Goal: Task Accomplishment & Management: Use online tool/utility

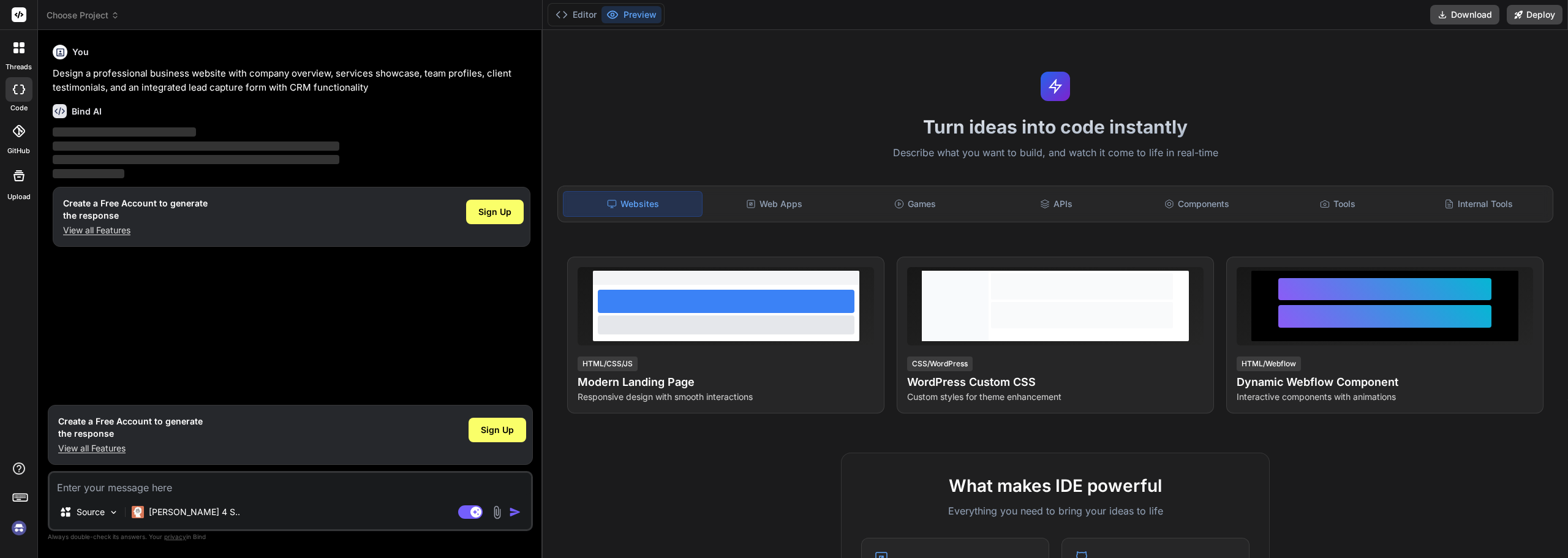
click at [20, 10] on rect at bounding box center [19, 14] width 15 height 15
click at [16, 55] on div at bounding box center [19, 48] width 26 height 26
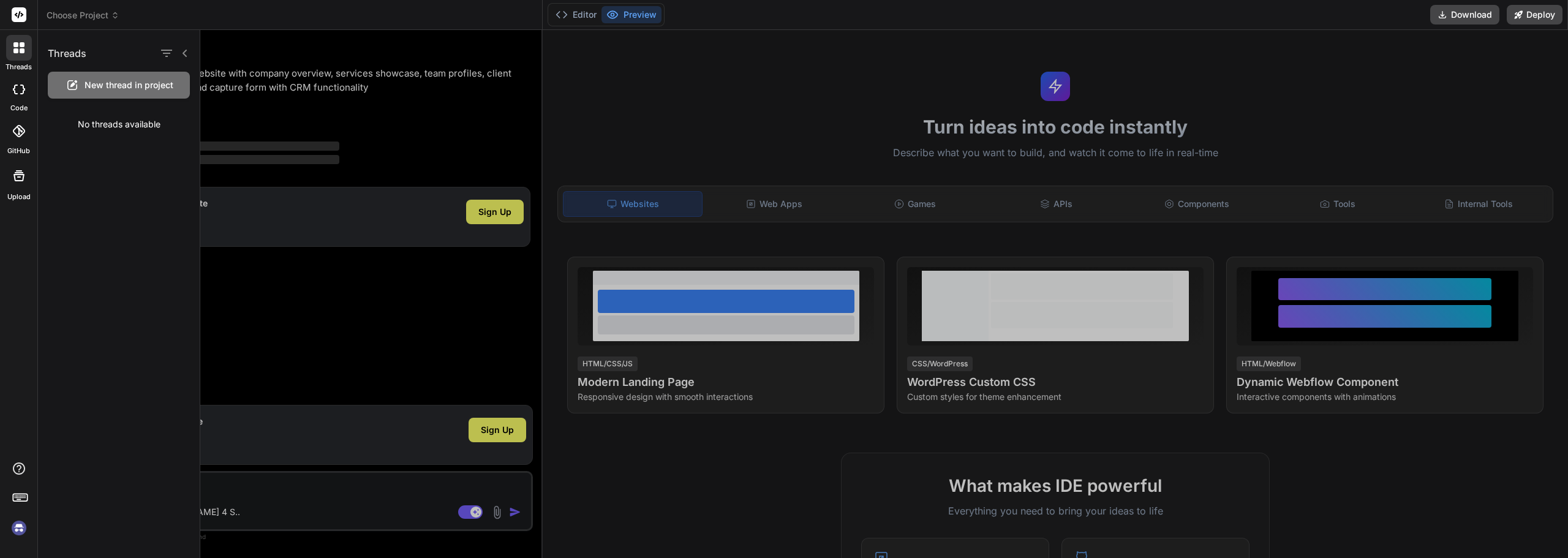
click at [16, 55] on div at bounding box center [19, 48] width 26 height 26
click at [1348, 480] on div at bounding box center [884, 294] width 1368 height 528
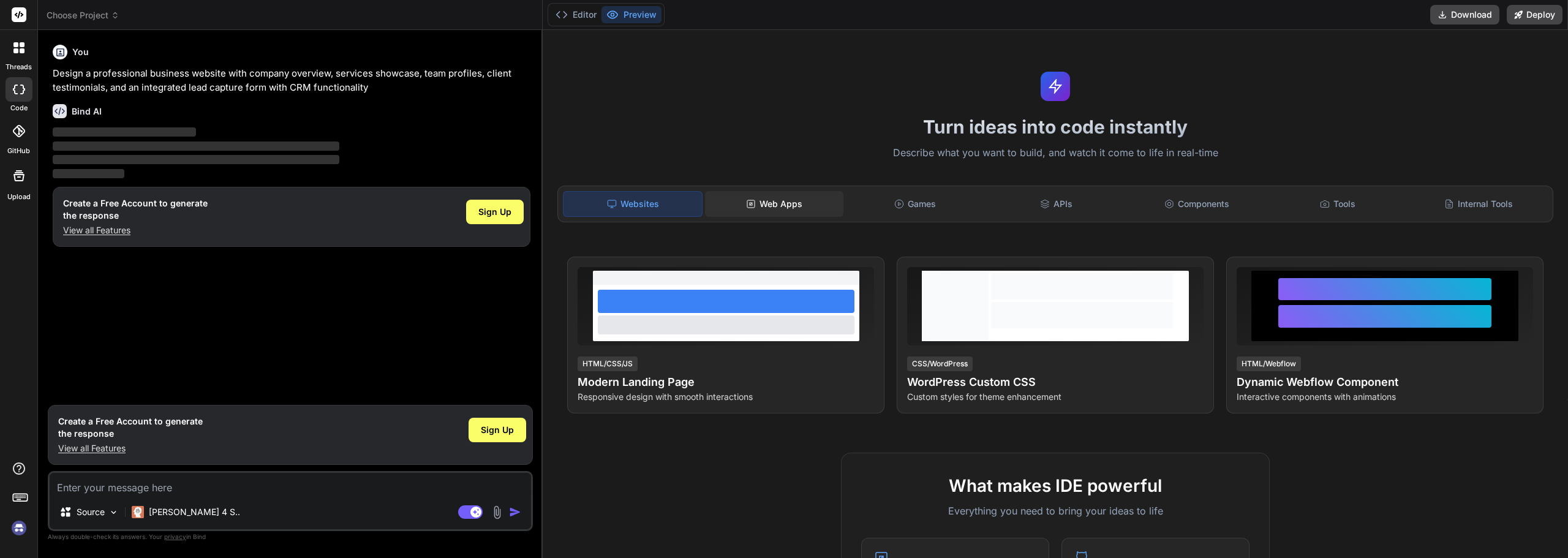
click at [782, 200] on div "Web Apps" at bounding box center [774, 204] width 139 height 26
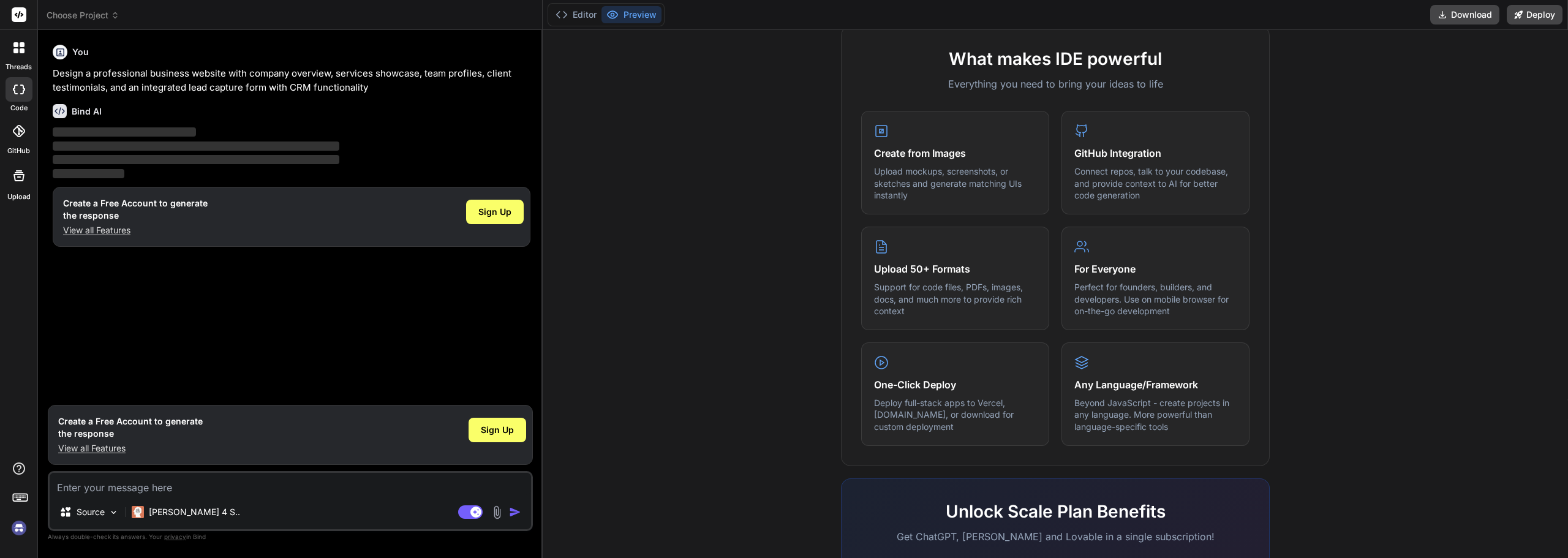
scroll to position [63, 0]
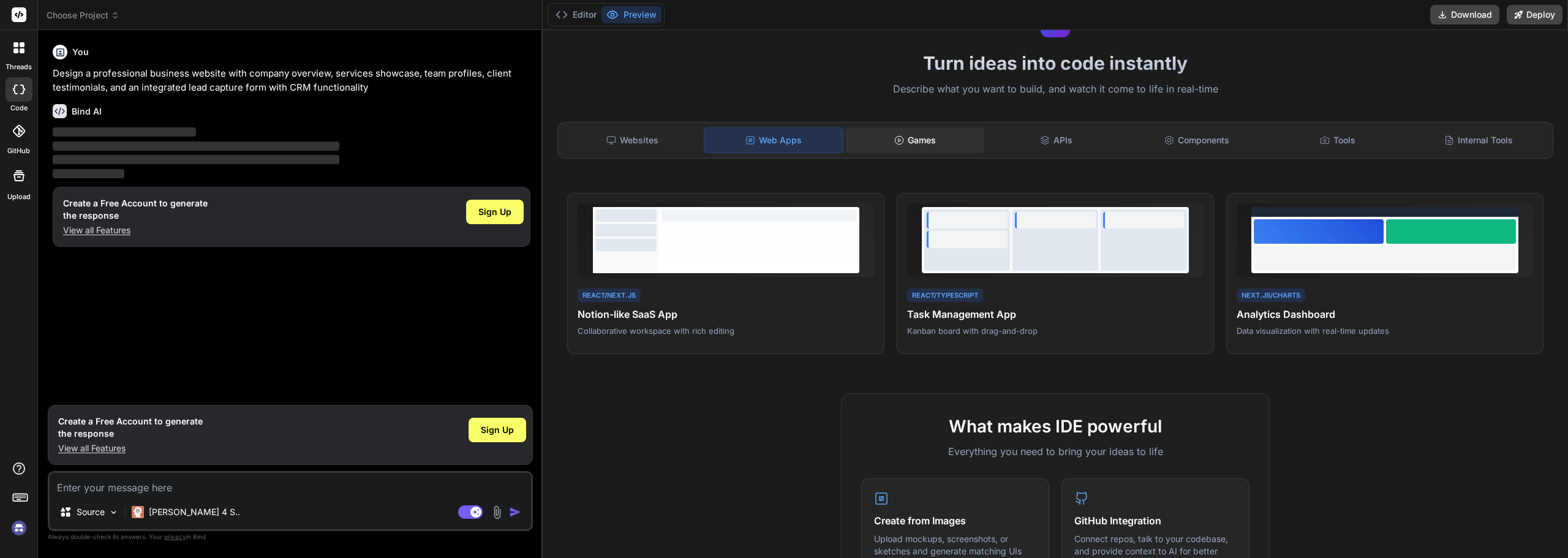
click at [929, 142] on div "Games" at bounding box center [915, 140] width 139 height 26
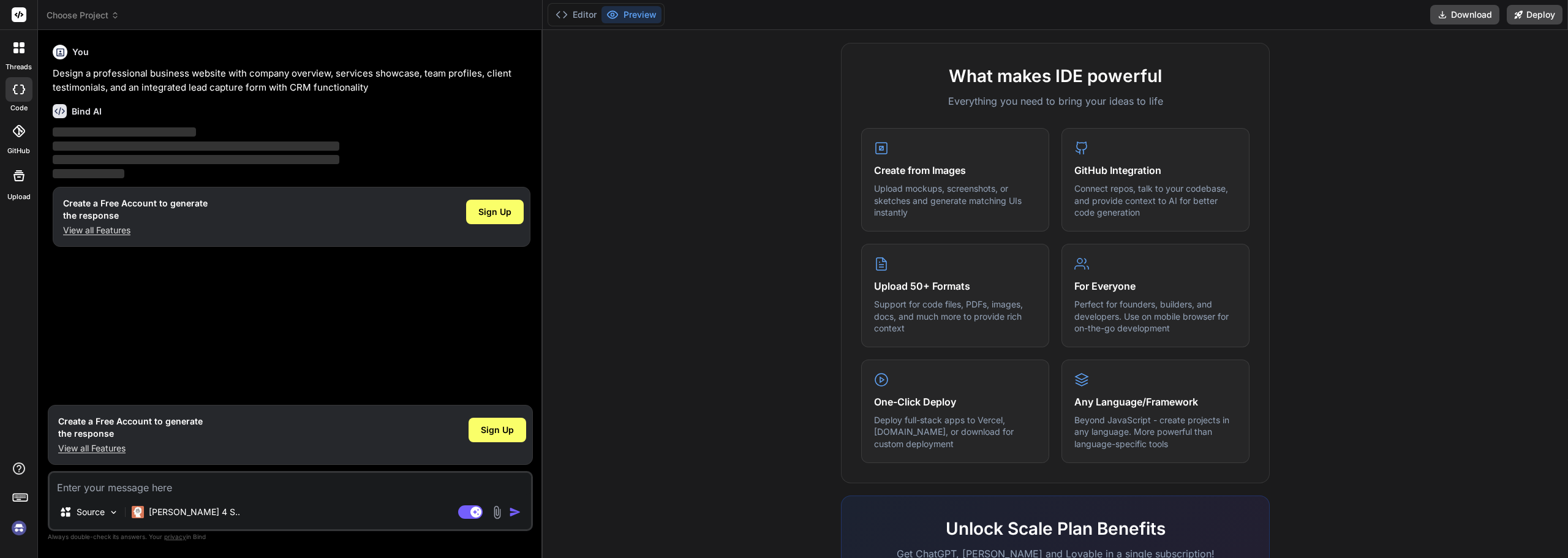
scroll to position [431, 0]
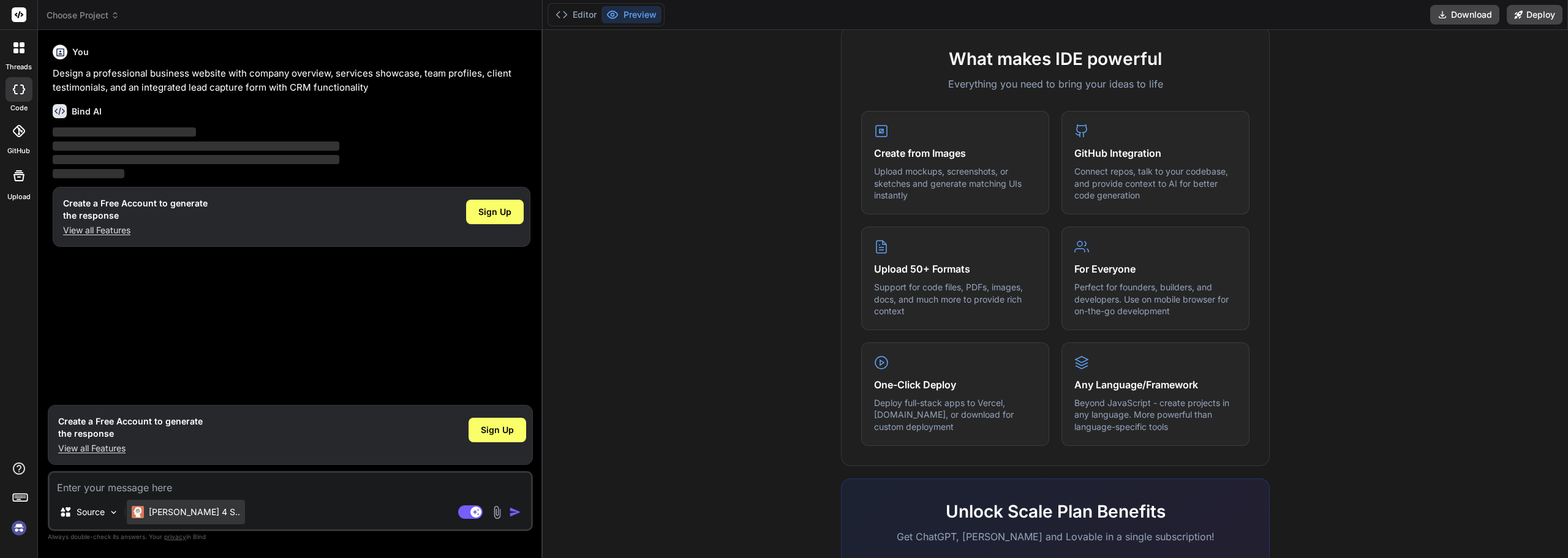
click at [151, 509] on p "[PERSON_NAME] 4 S.." at bounding box center [194, 512] width 91 height 13
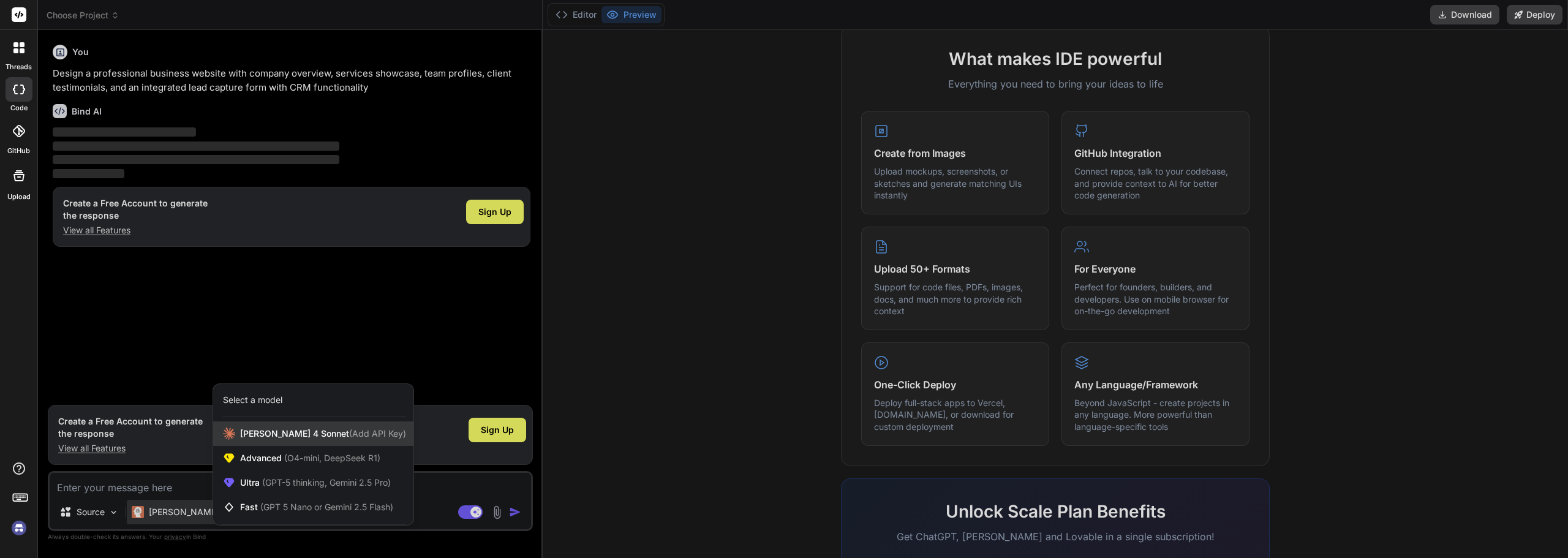
click at [349, 430] on span "(Add API Key)" at bounding box center [377, 433] width 57 height 10
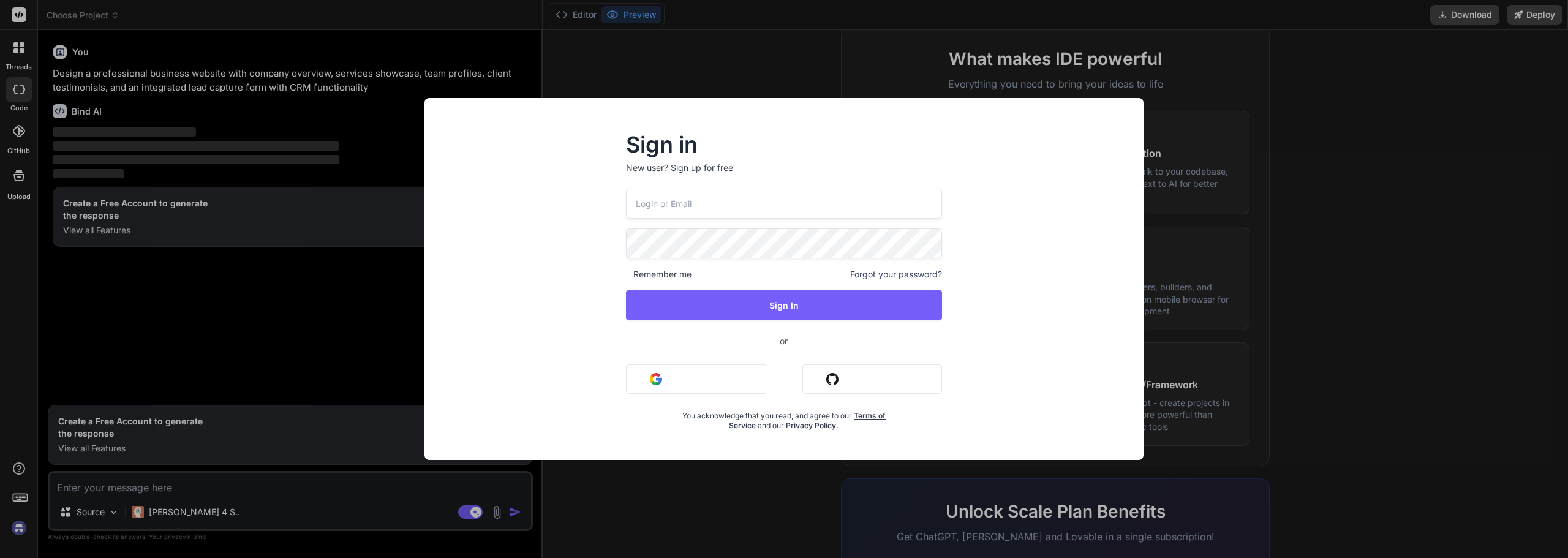
click at [1317, 270] on div "Sign in New user? Sign up for free Remember me Forgot your password? Sign In or…" at bounding box center [784, 279] width 1568 height 558
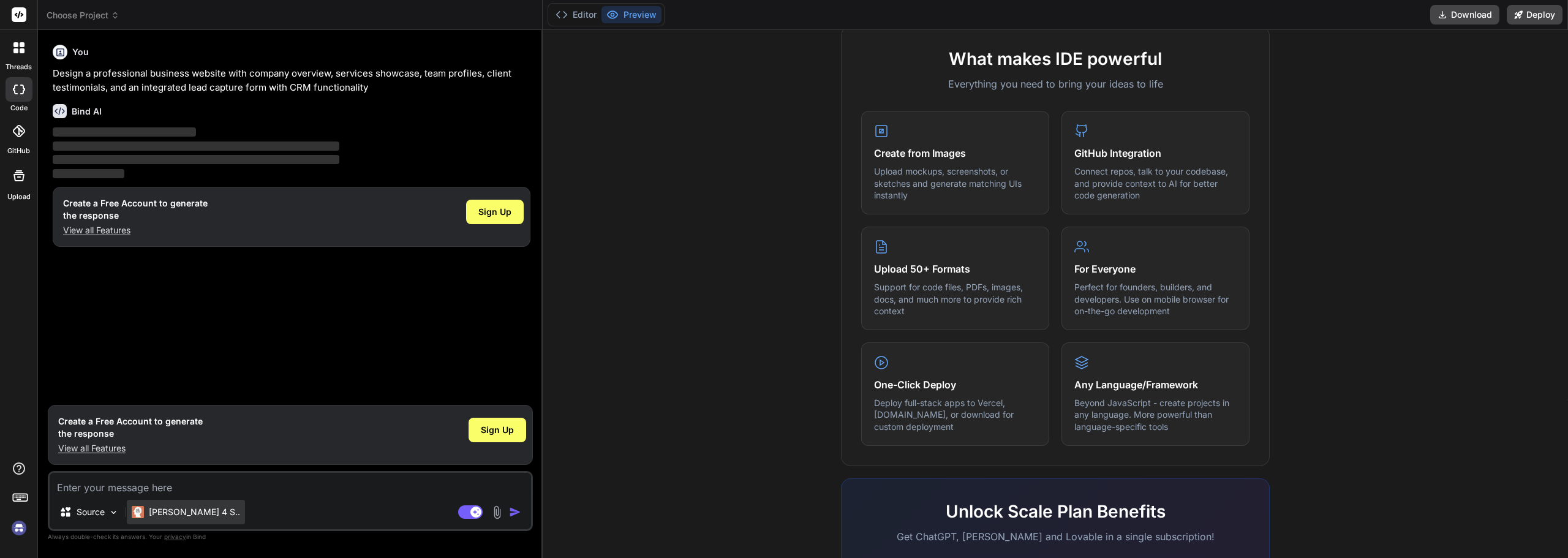
click at [191, 513] on p "[PERSON_NAME] 4 S.." at bounding box center [194, 512] width 91 height 13
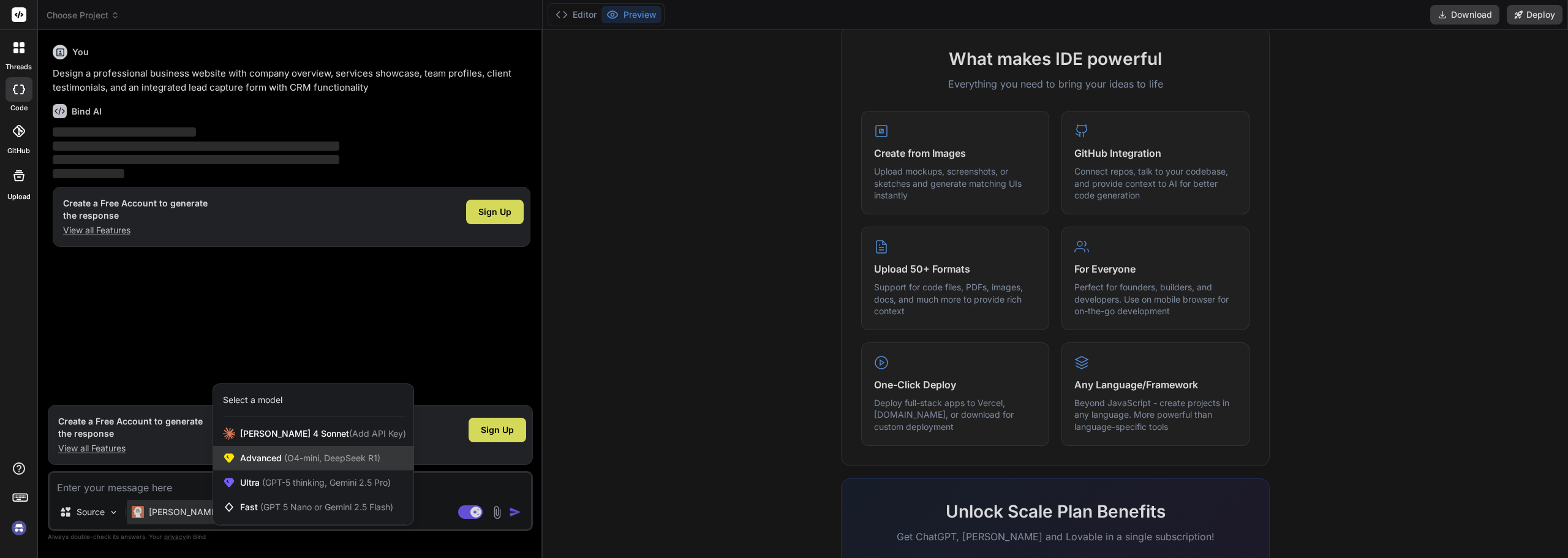
click at [283, 455] on span "(O4-mini, DeepSeek R1)" at bounding box center [331, 457] width 99 height 10
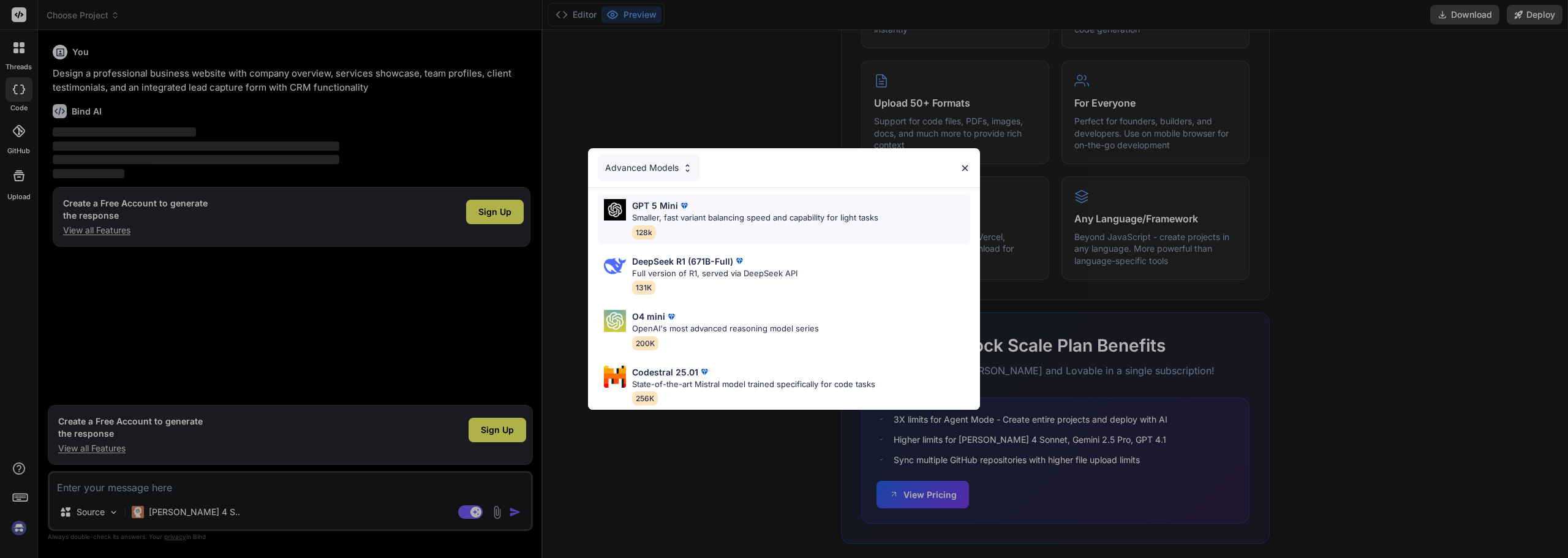
scroll to position [615, 0]
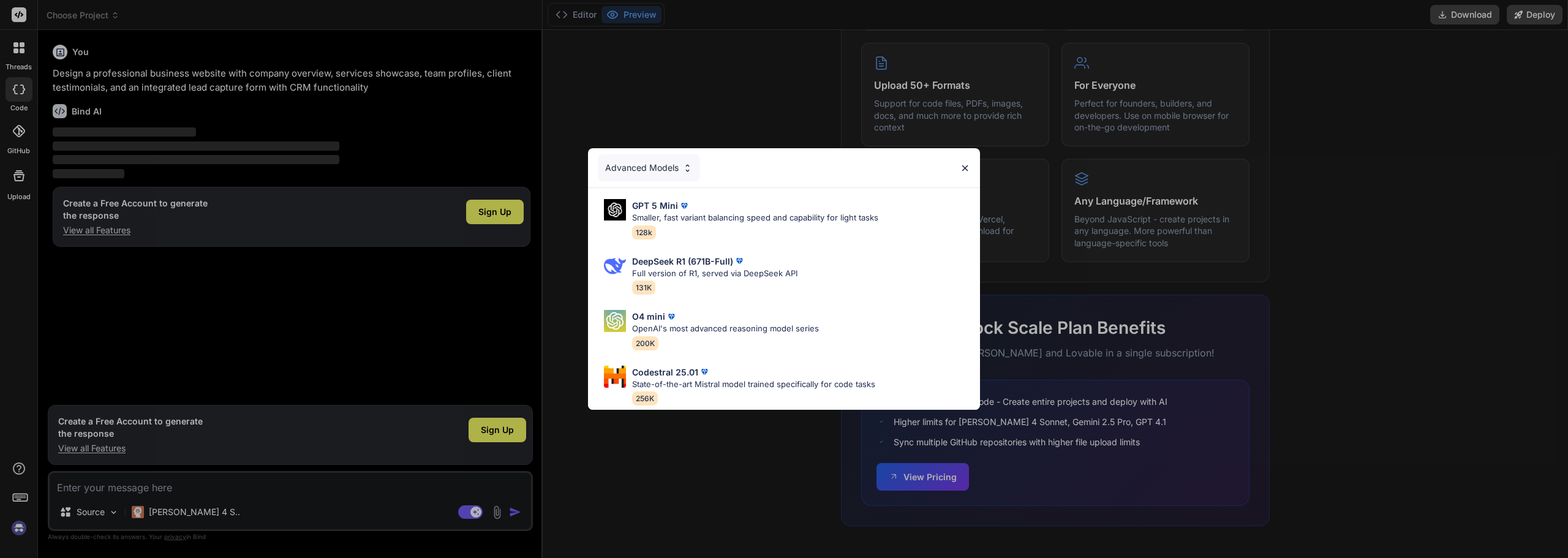
click at [681, 167] on div "Advanced Models" at bounding box center [649, 168] width 102 height 27
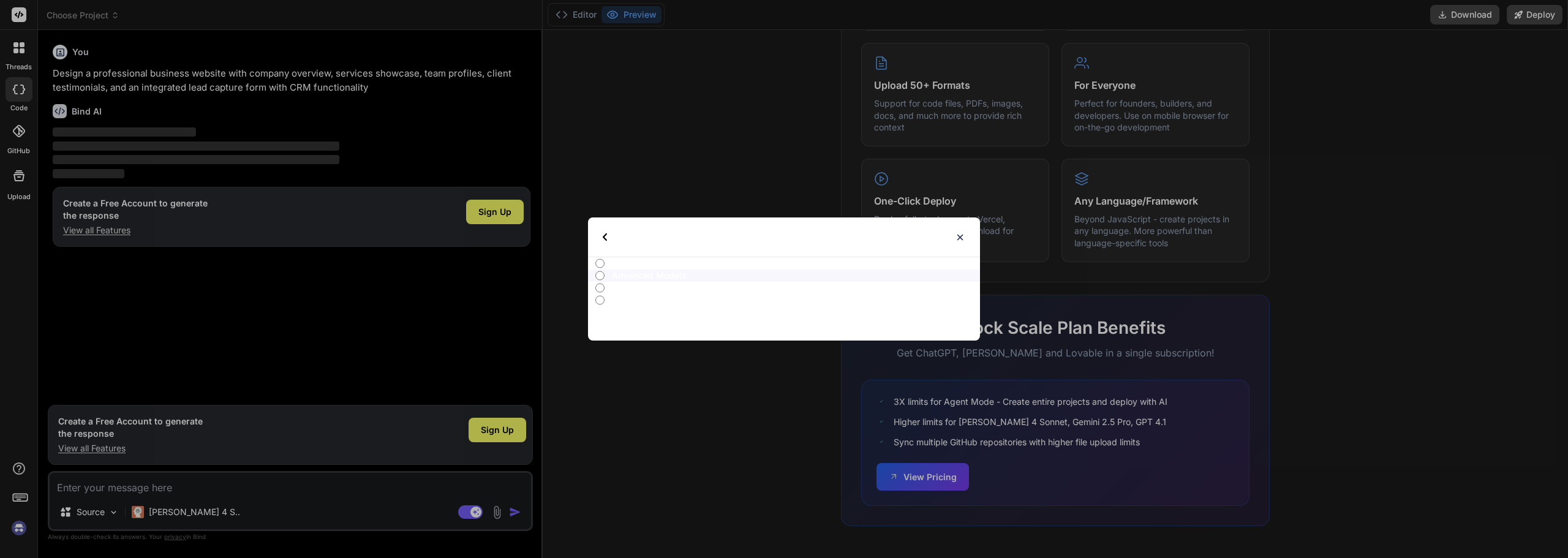
click at [957, 237] on img at bounding box center [960, 237] width 10 height 10
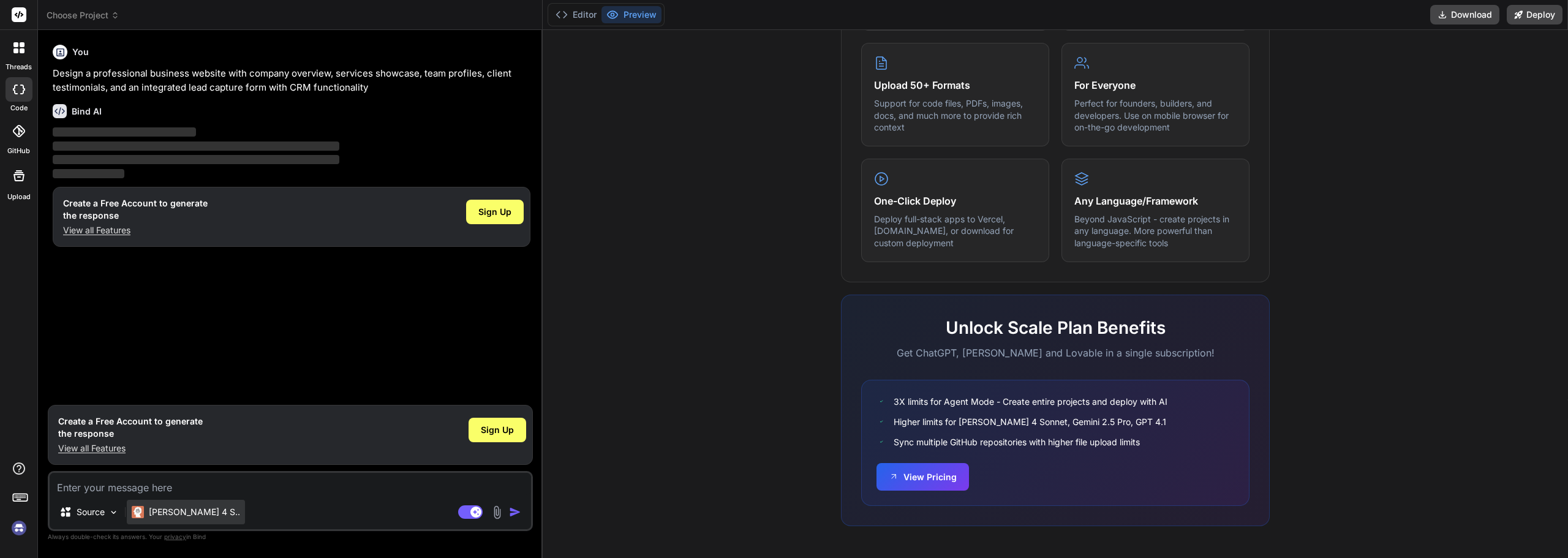
click at [172, 520] on div "[PERSON_NAME] 4 S.." at bounding box center [186, 512] width 118 height 24
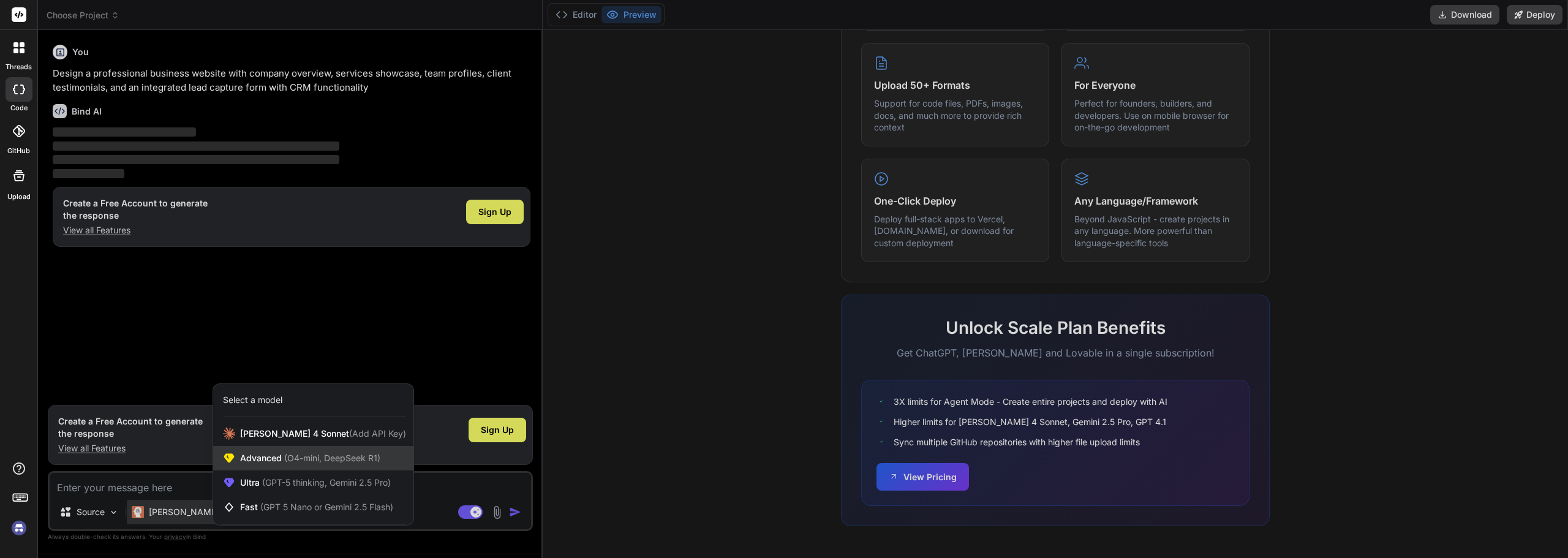
click at [230, 461] on icon at bounding box center [229, 458] width 10 height 9
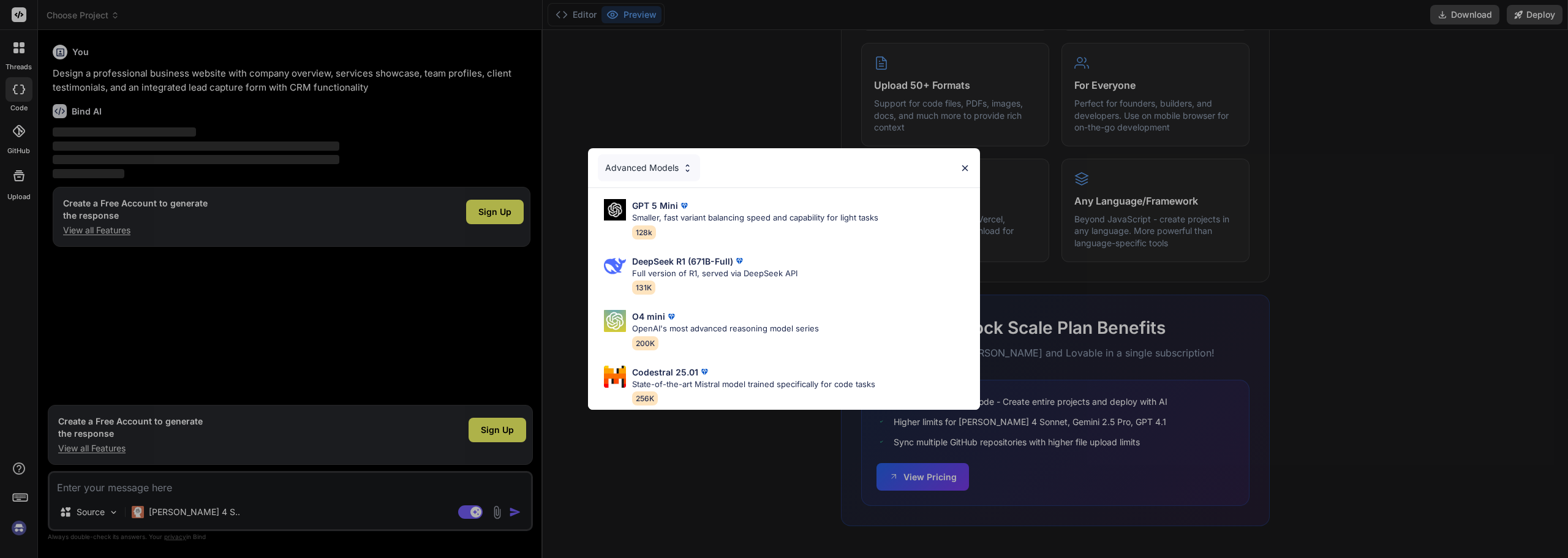
click at [964, 163] on img at bounding box center [964, 168] width 10 height 10
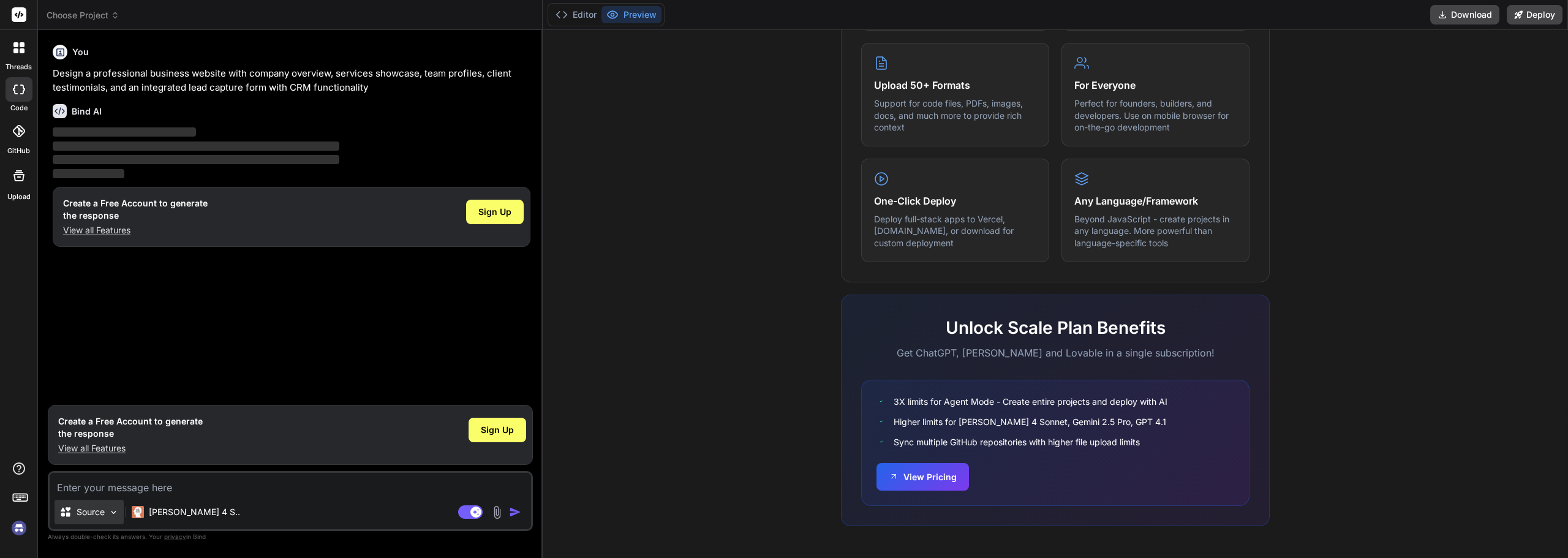
click at [103, 517] on p "Source" at bounding box center [91, 512] width 28 height 13
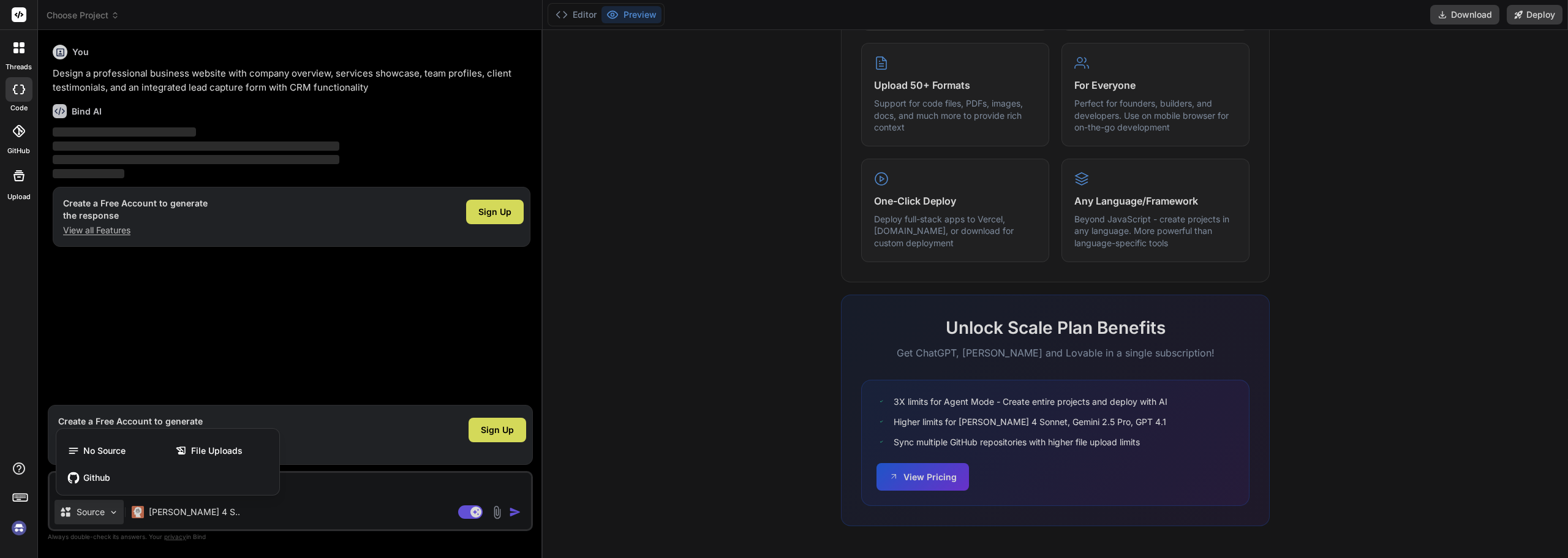
click at [167, 524] on div at bounding box center [784, 279] width 1568 height 558
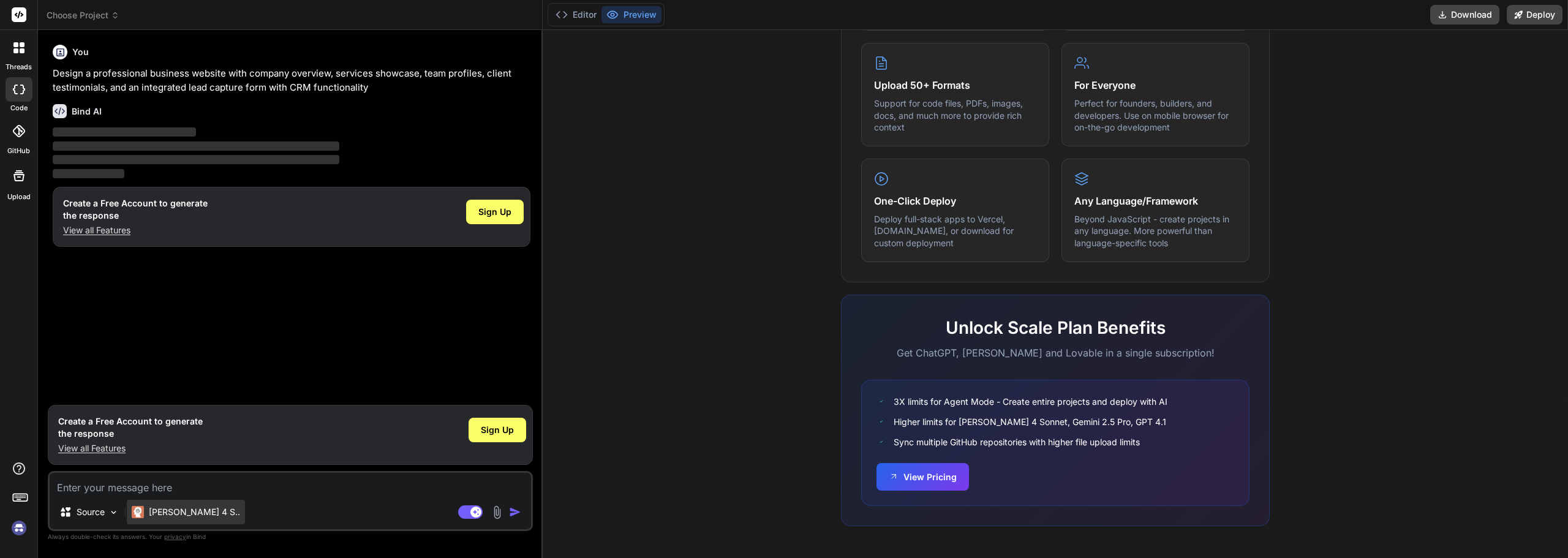
click at [164, 516] on p "[PERSON_NAME] 4 S.." at bounding box center [194, 512] width 91 height 13
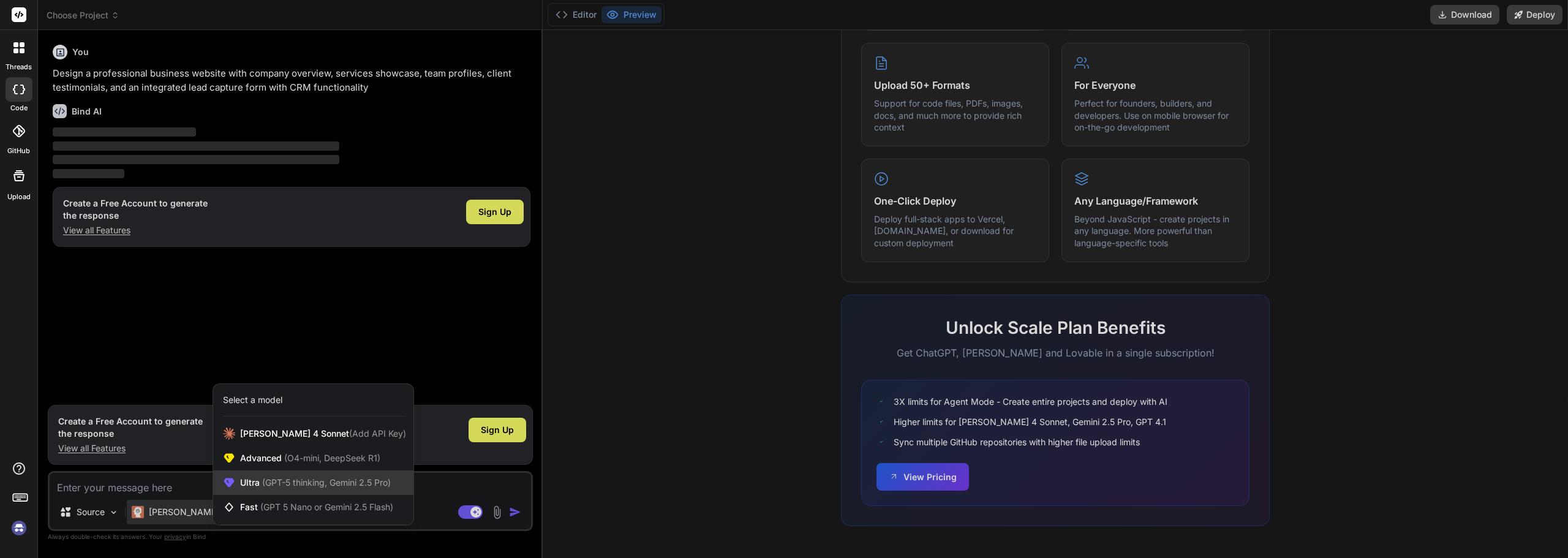
click at [252, 479] on span "Ultra (GPT-5 thinking, Gemini 2.5 Pro)" at bounding box center [315, 483] width 151 height 13
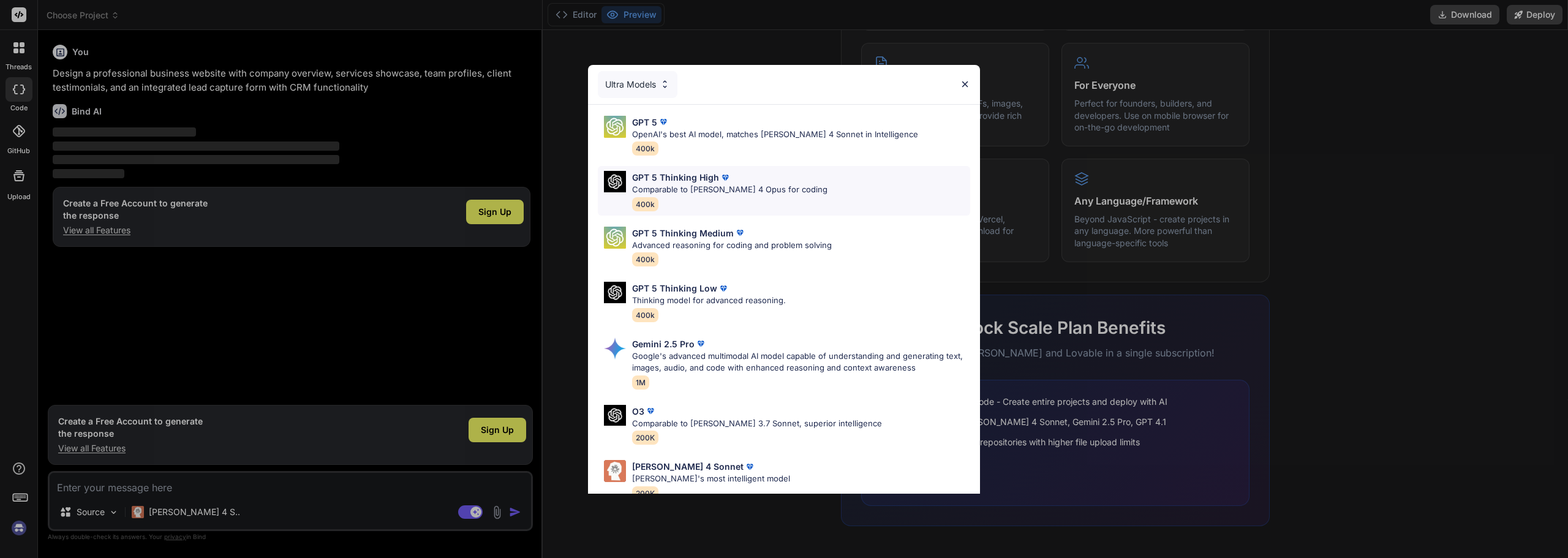
scroll to position [75, 0]
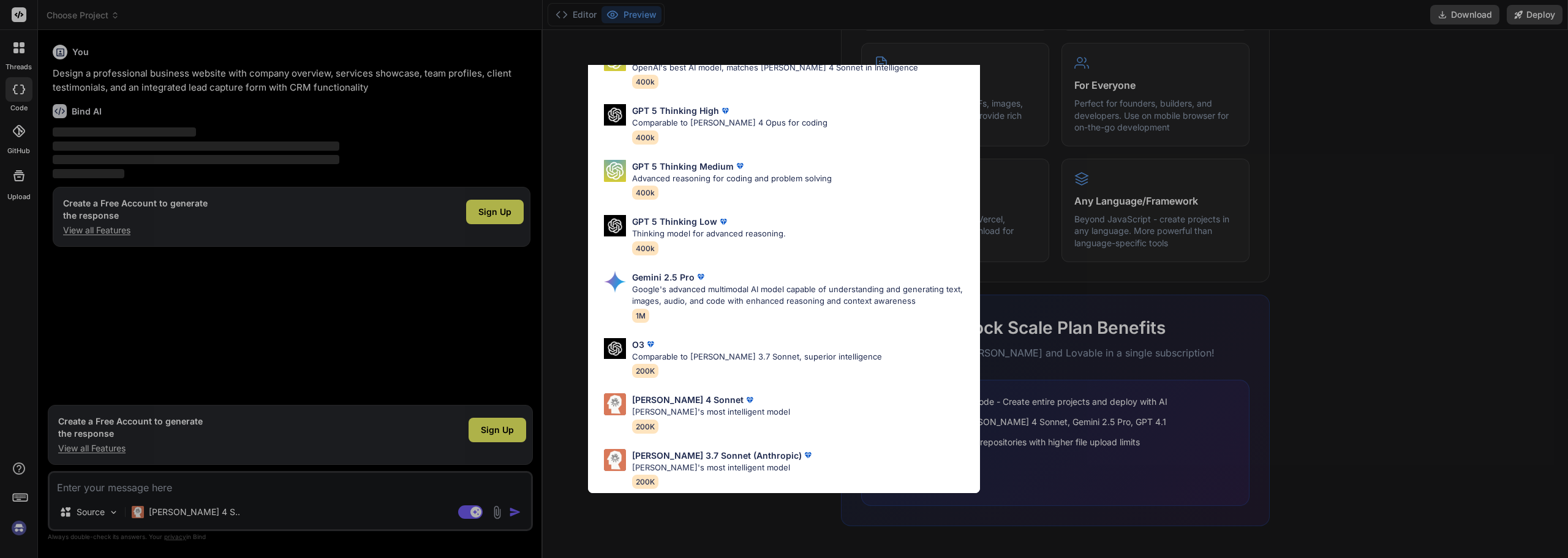
click at [1279, 422] on div "Ultra Models GPT 5 OpenAI's best AI model, matches Claude 4 Sonnet in Intellige…" at bounding box center [784, 279] width 1568 height 558
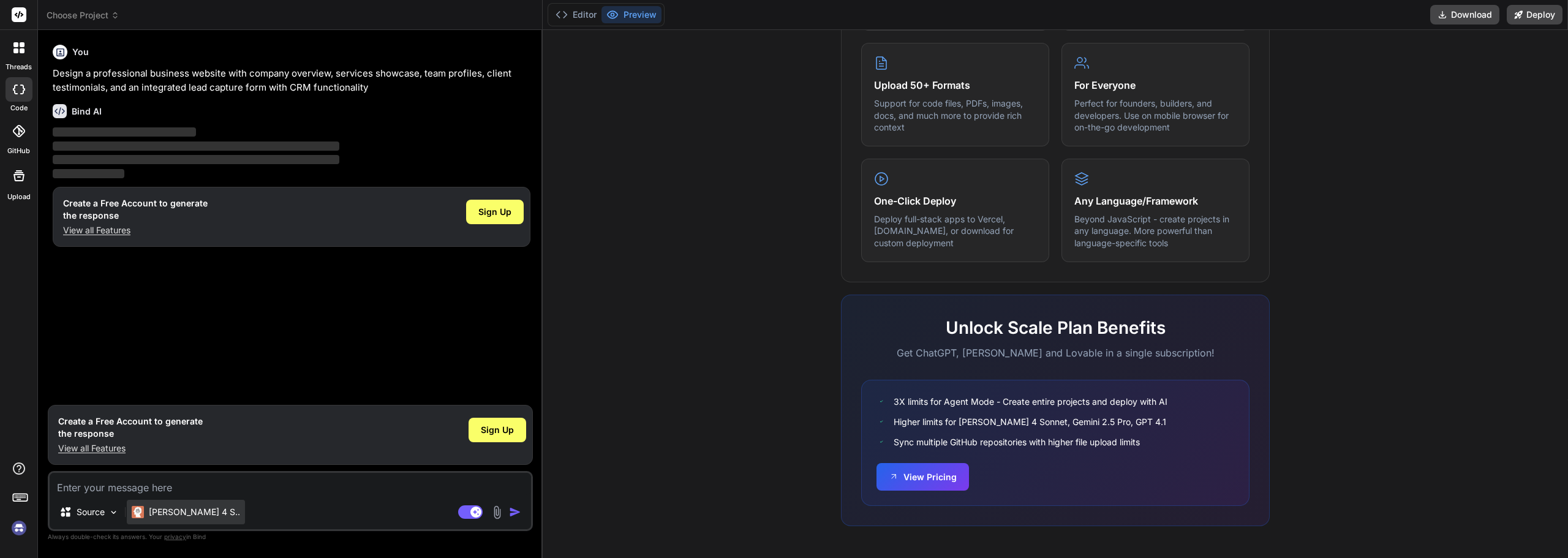
click at [147, 504] on div "[PERSON_NAME] 4 S.." at bounding box center [186, 512] width 118 height 24
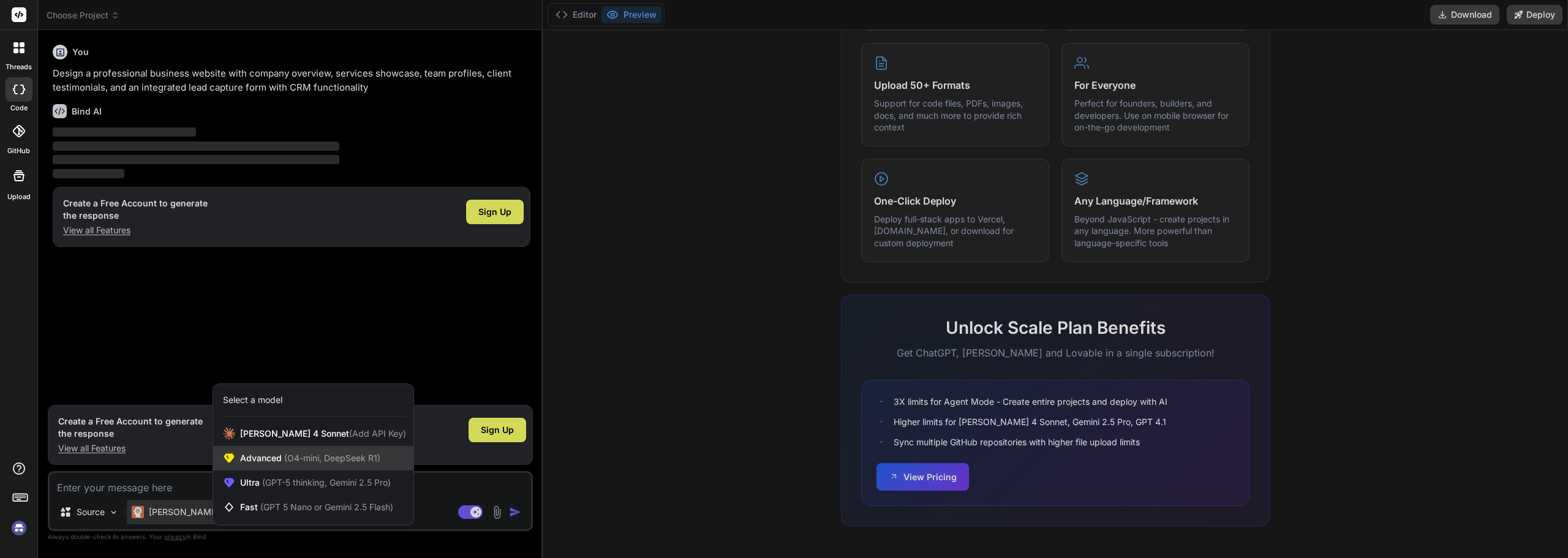
click at [291, 454] on span "(O4-mini, DeepSeek R1)" at bounding box center [331, 457] width 99 height 10
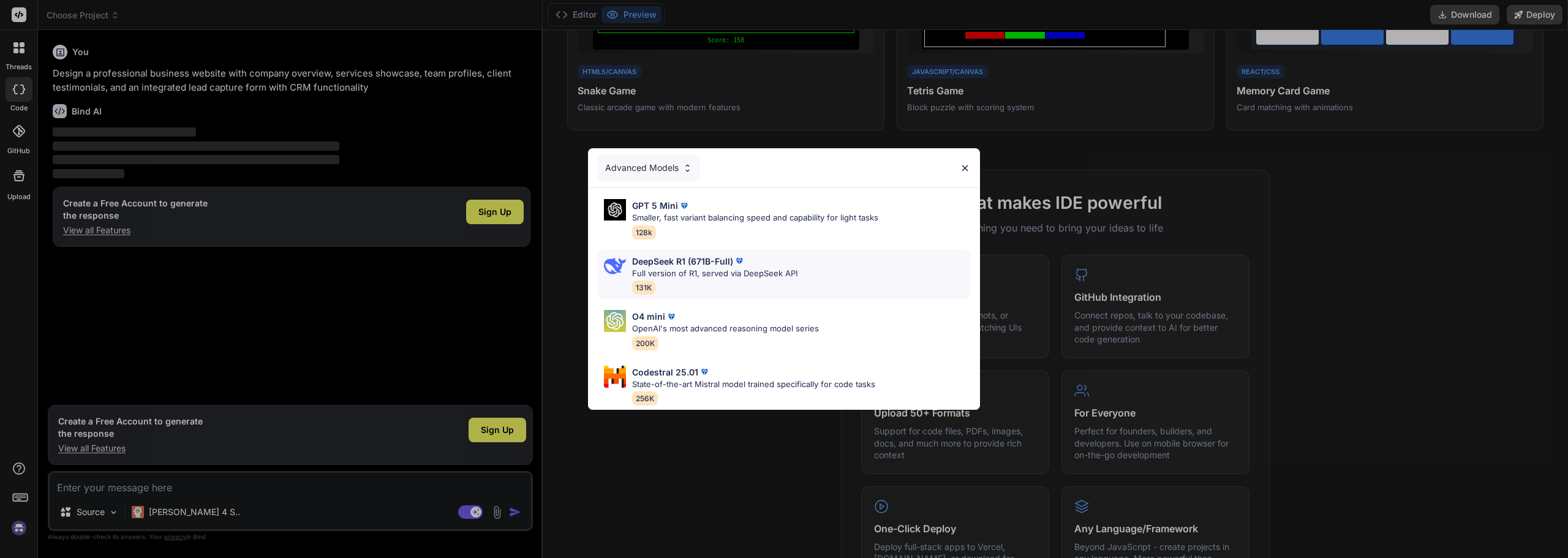
scroll to position [248, 0]
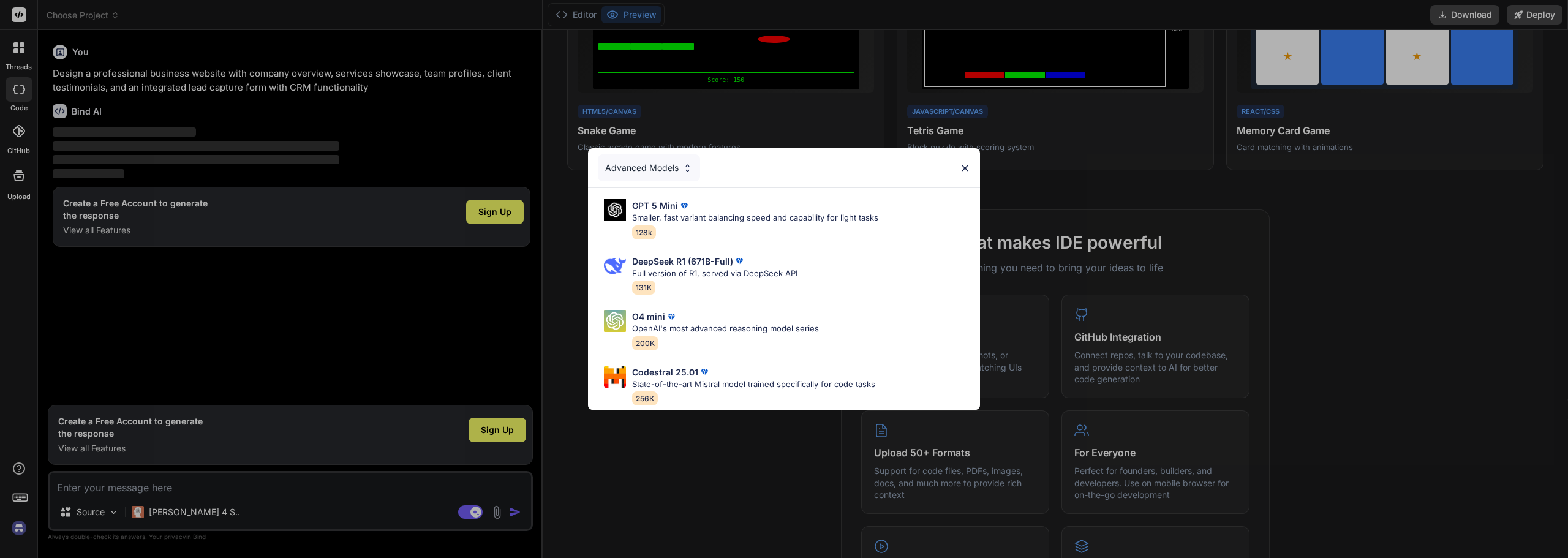
click at [964, 165] on img at bounding box center [964, 168] width 10 height 10
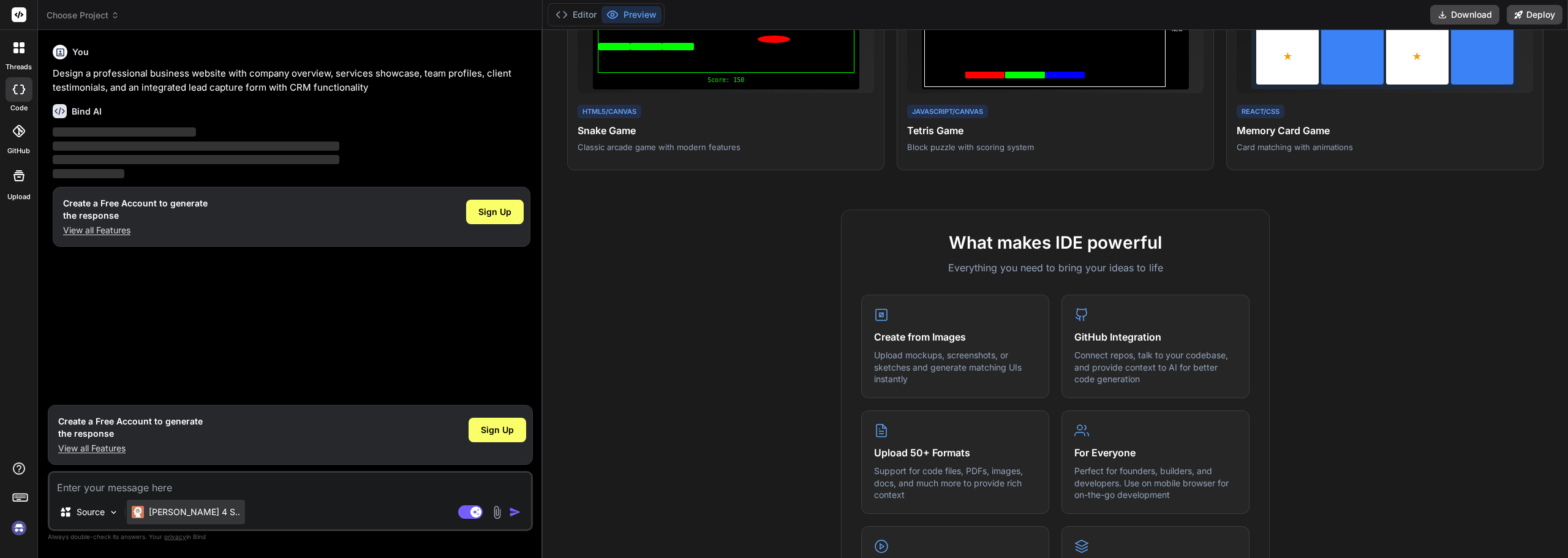
click at [172, 516] on p "[PERSON_NAME] 4 S.." at bounding box center [194, 512] width 91 height 13
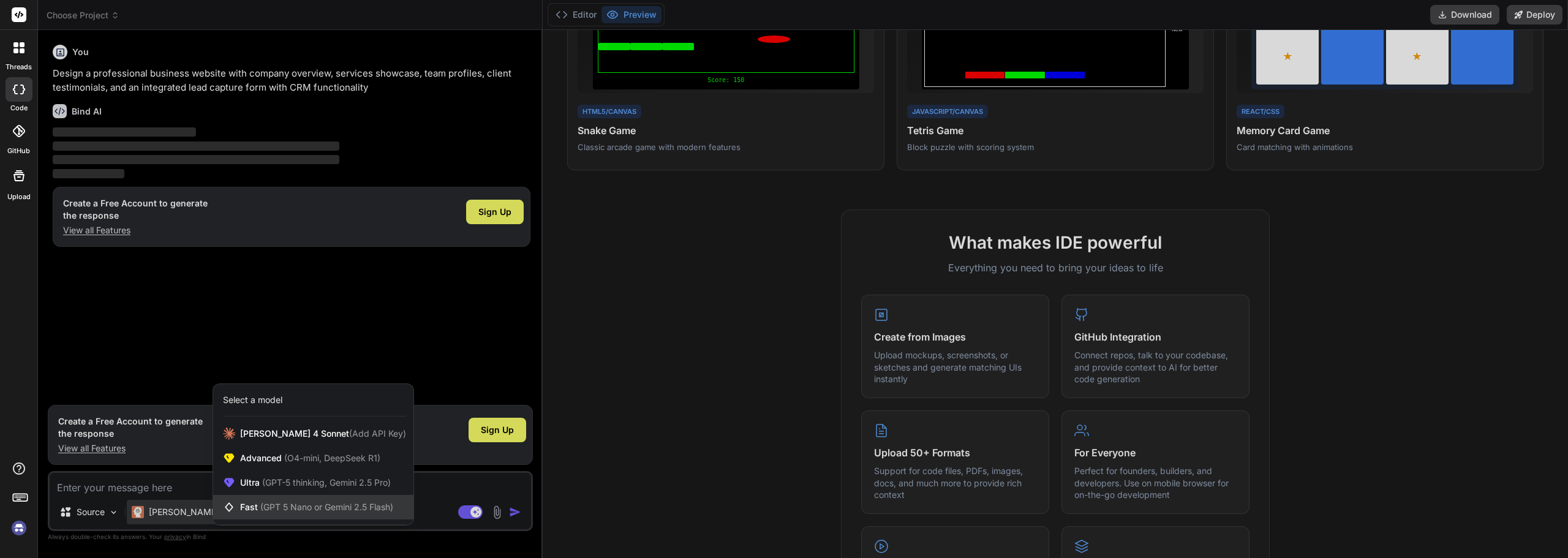
click at [306, 502] on span "(GPT 5 Nano or Gemini 2.5 Flash)" at bounding box center [327, 506] width 133 height 10
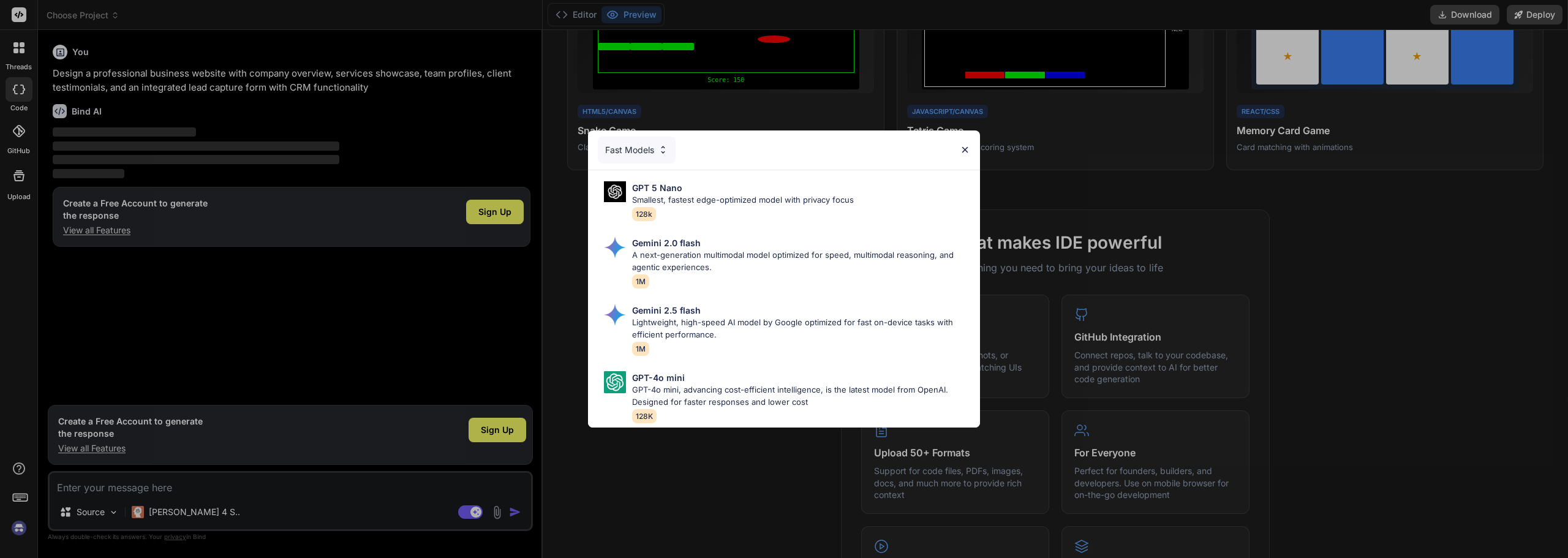
click at [968, 144] on img at bounding box center [964, 149] width 10 height 10
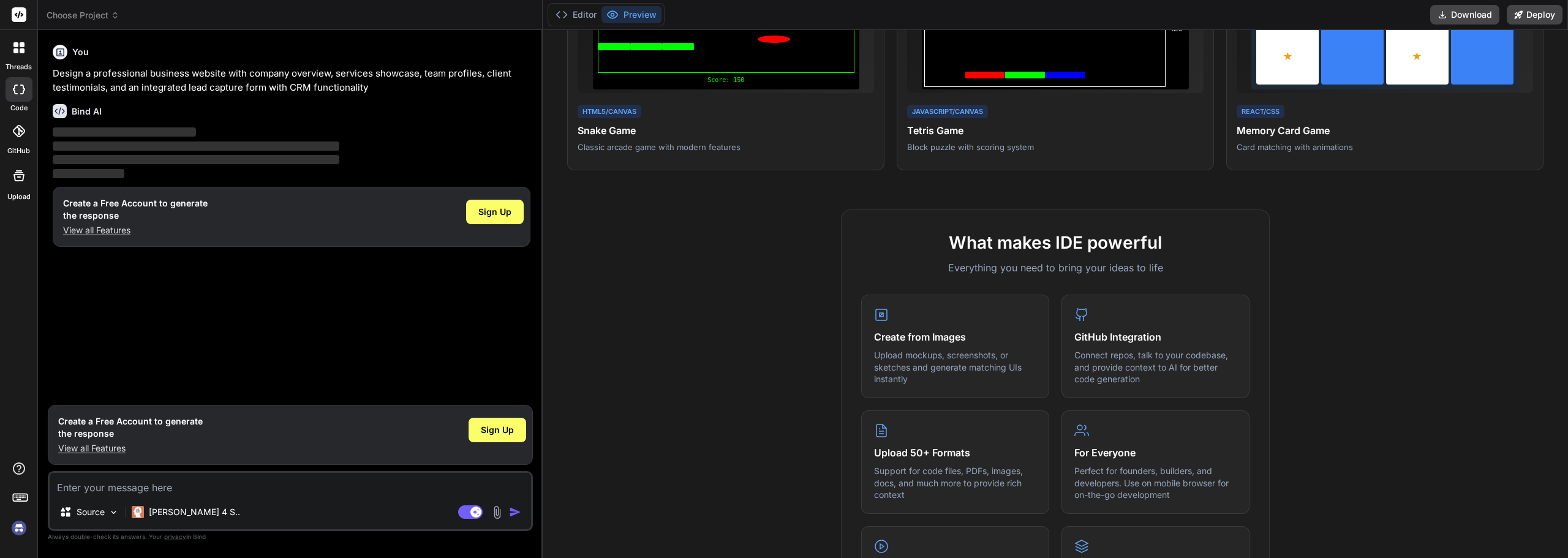
click at [21, 527] on img at bounding box center [19, 527] width 21 height 21
click at [17, 55] on div at bounding box center [19, 48] width 26 height 26
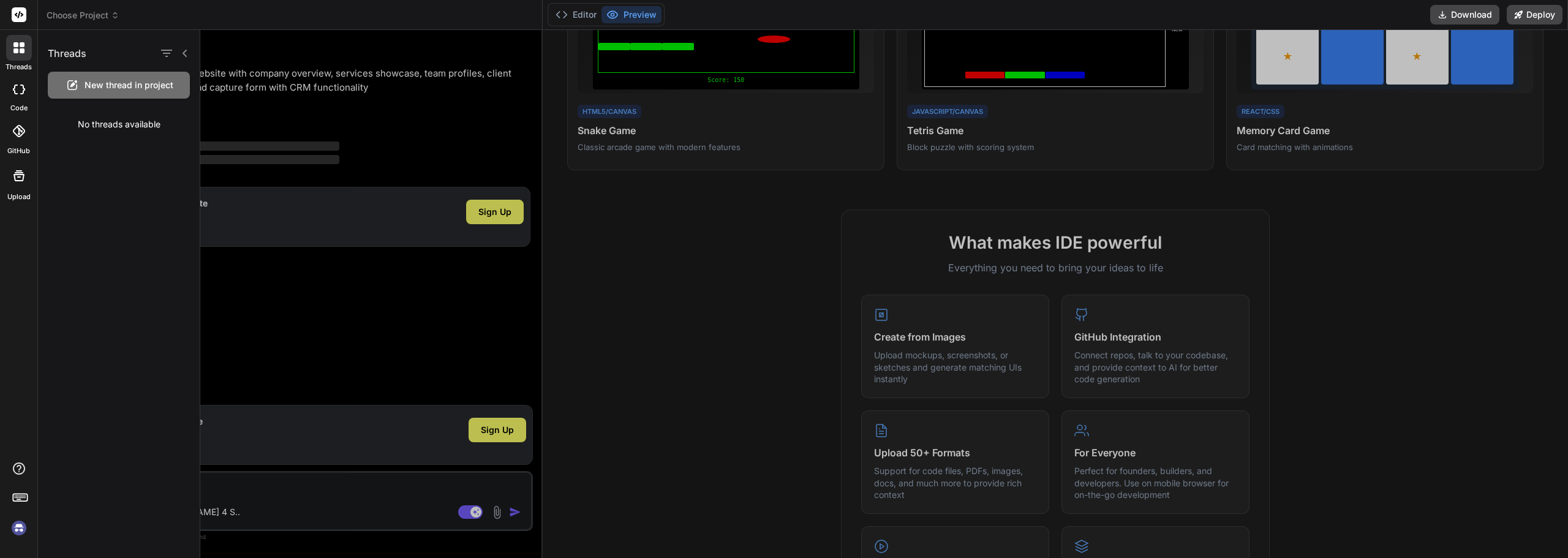
click at [19, 82] on div at bounding box center [19, 89] width 27 height 24
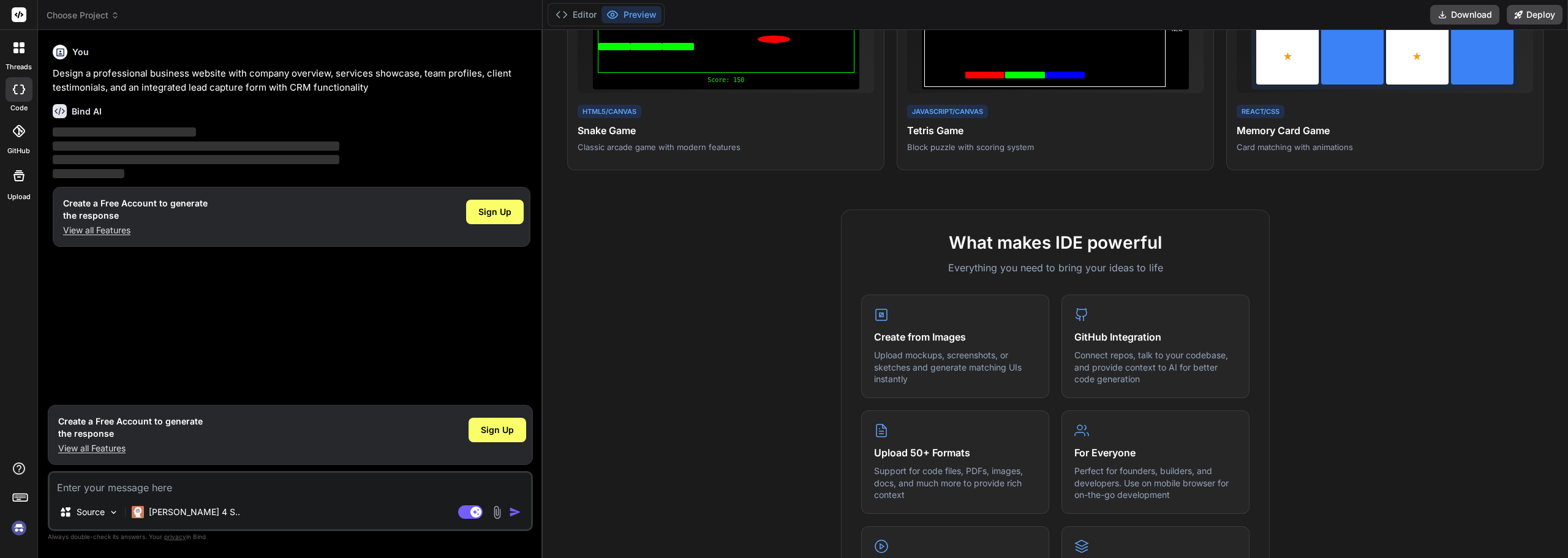
click at [19, 82] on div at bounding box center [19, 89] width 27 height 24
type textarea "x"
click at [18, 117] on div "GitHub" at bounding box center [19, 134] width 38 height 43
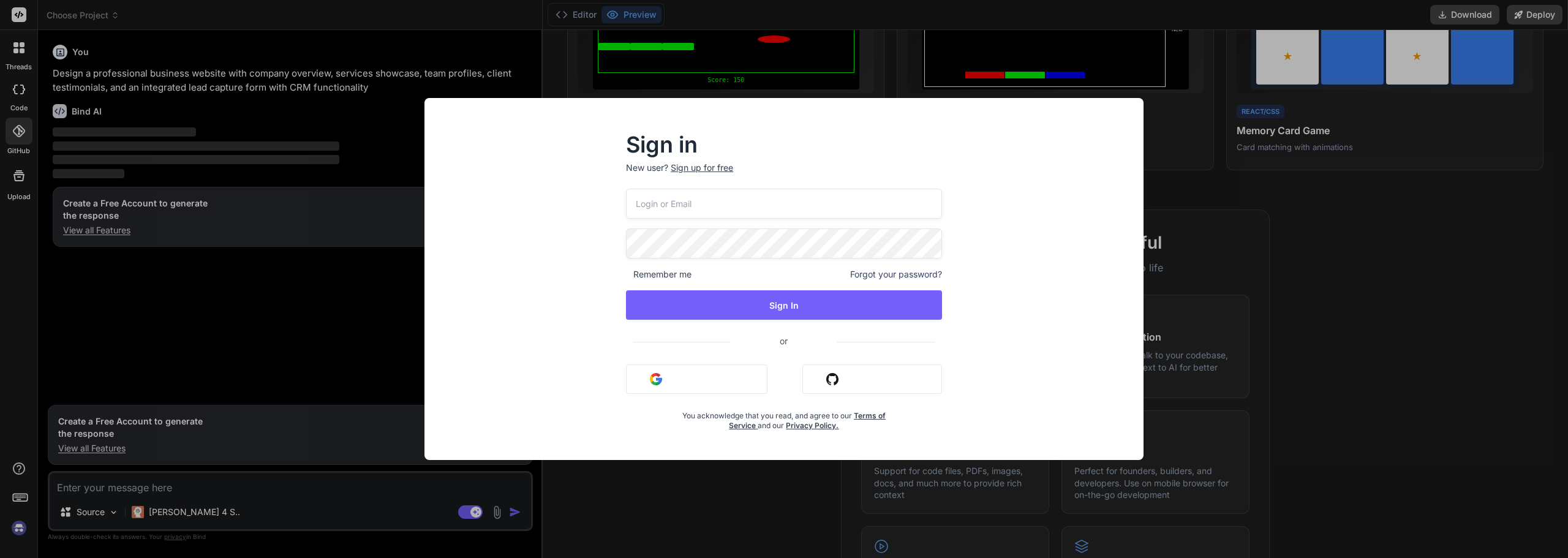
click at [16, 117] on div "Sign in New user? Sign up for free Remember me Forgot your password? Sign In or…" at bounding box center [784, 279] width 1568 height 558
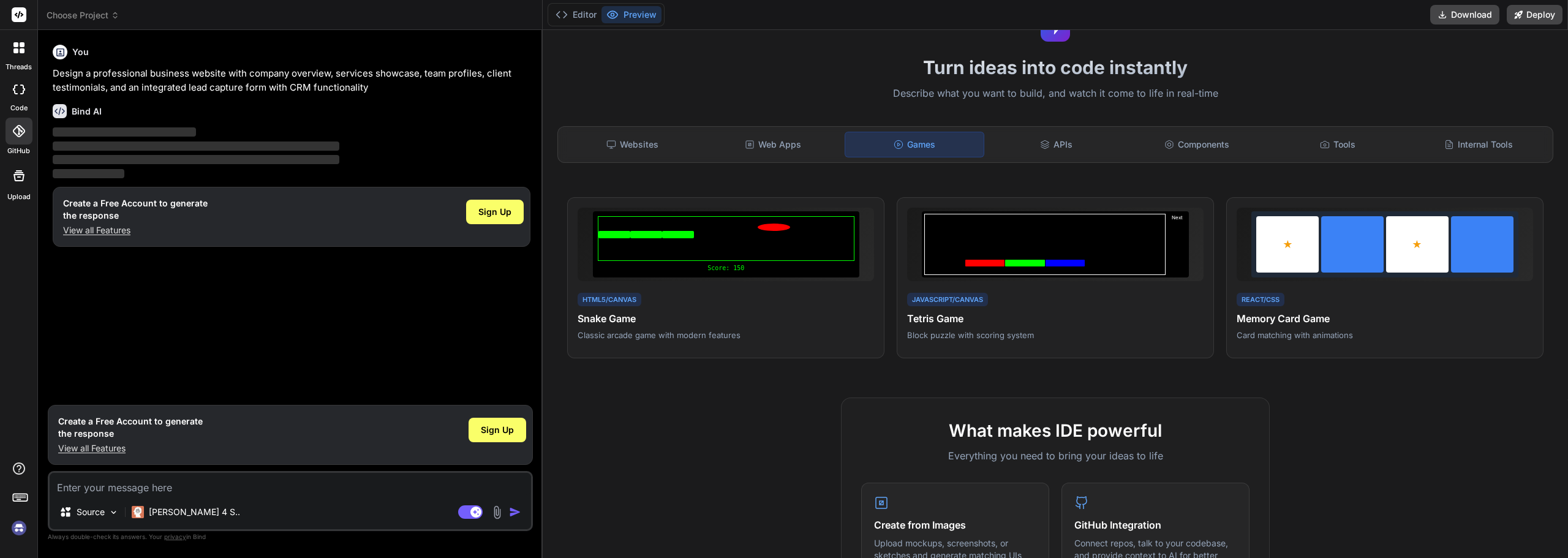
scroll to position [0, 0]
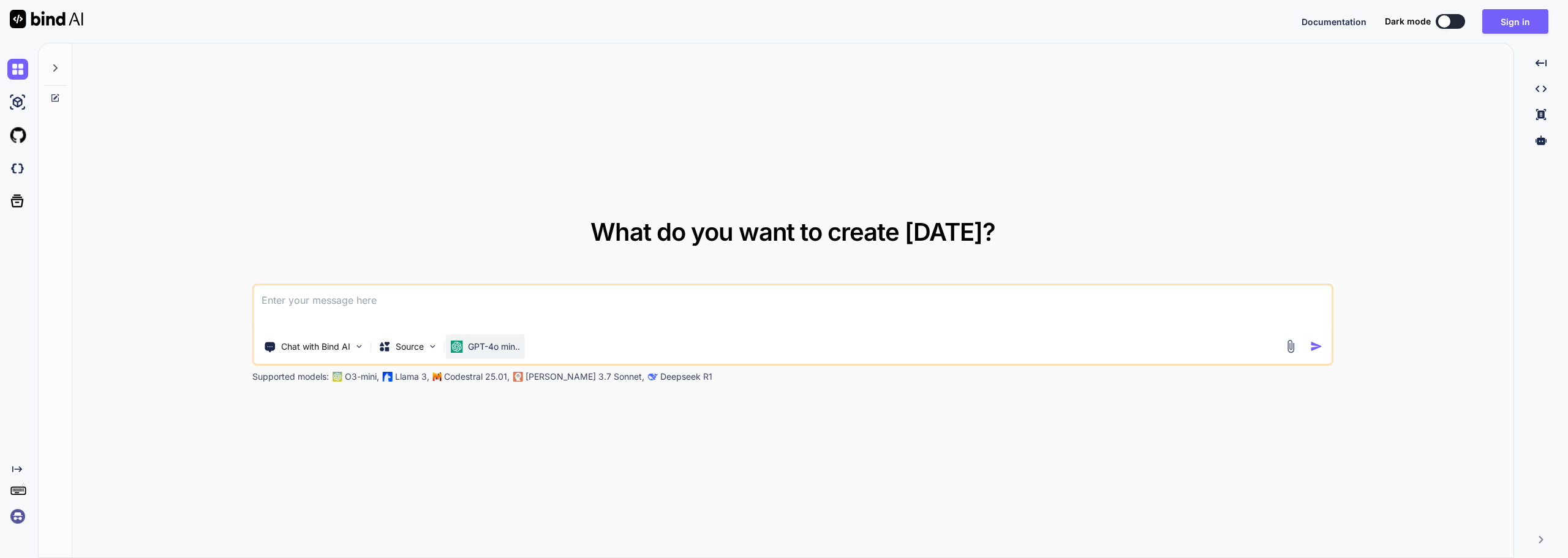
click at [495, 344] on p "GPT-4o min.." at bounding box center [494, 346] width 52 height 13
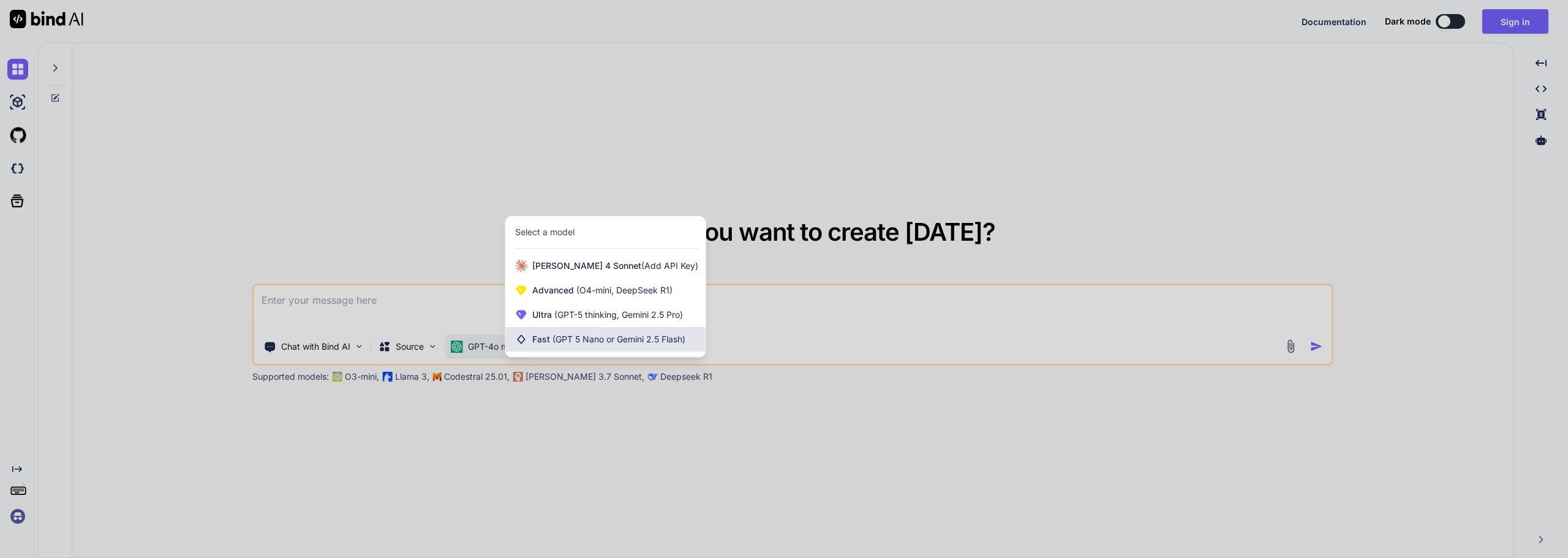
click at [539, 329] on div "Fast (GPT 5 Nano or Gemini 2.5 Flash)" at bounding box center [606, 339] width 201 height 24
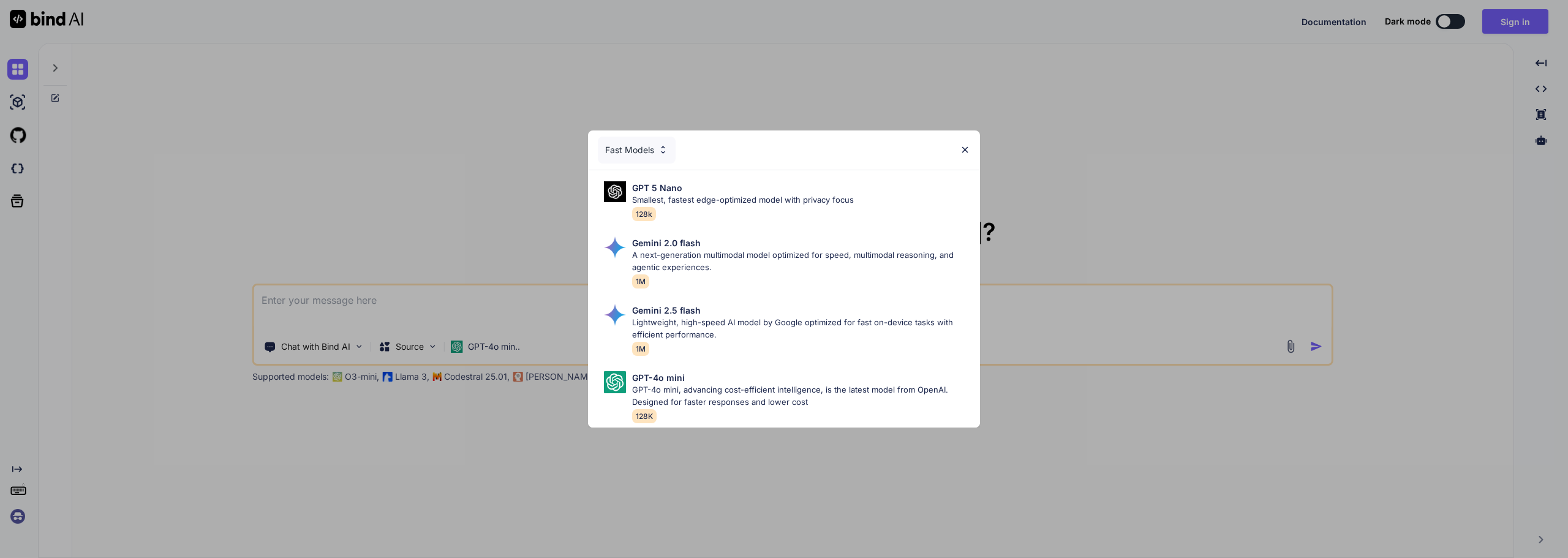
click at [643, 148] on div "Fast Models" at bounding box center [637, 150] width 78 height 27
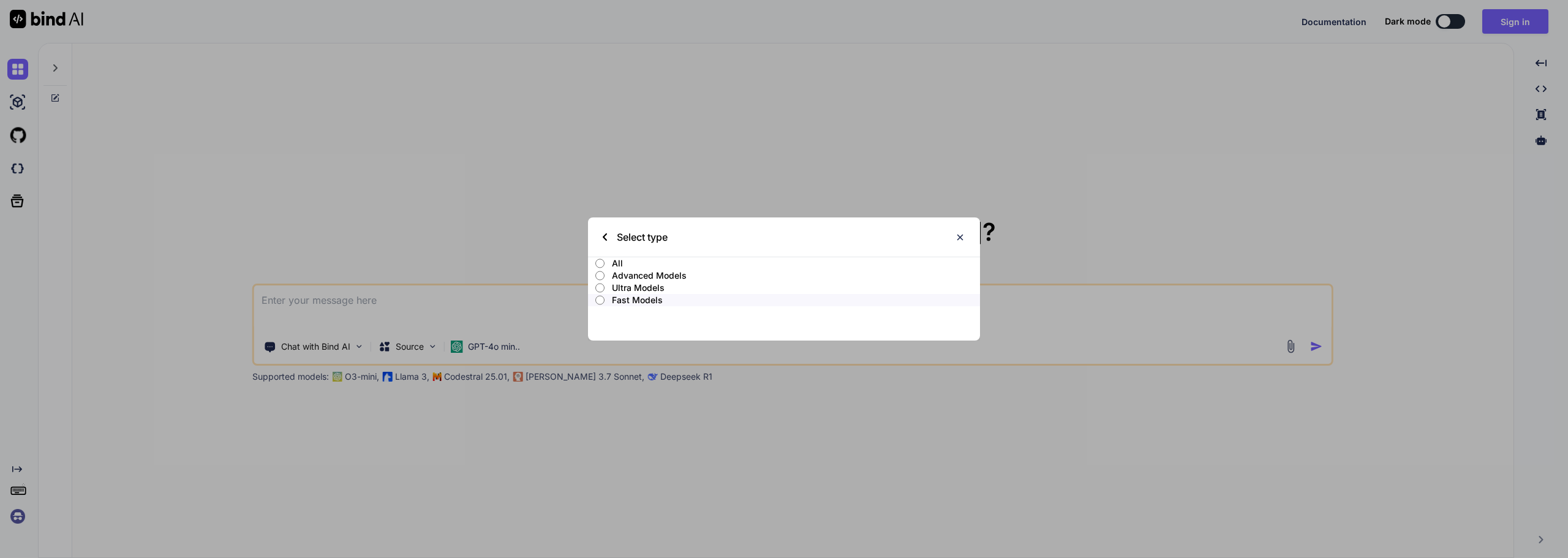
click at [618, 265] on p "All" at bounding box center [797, 263] width 368 height 13
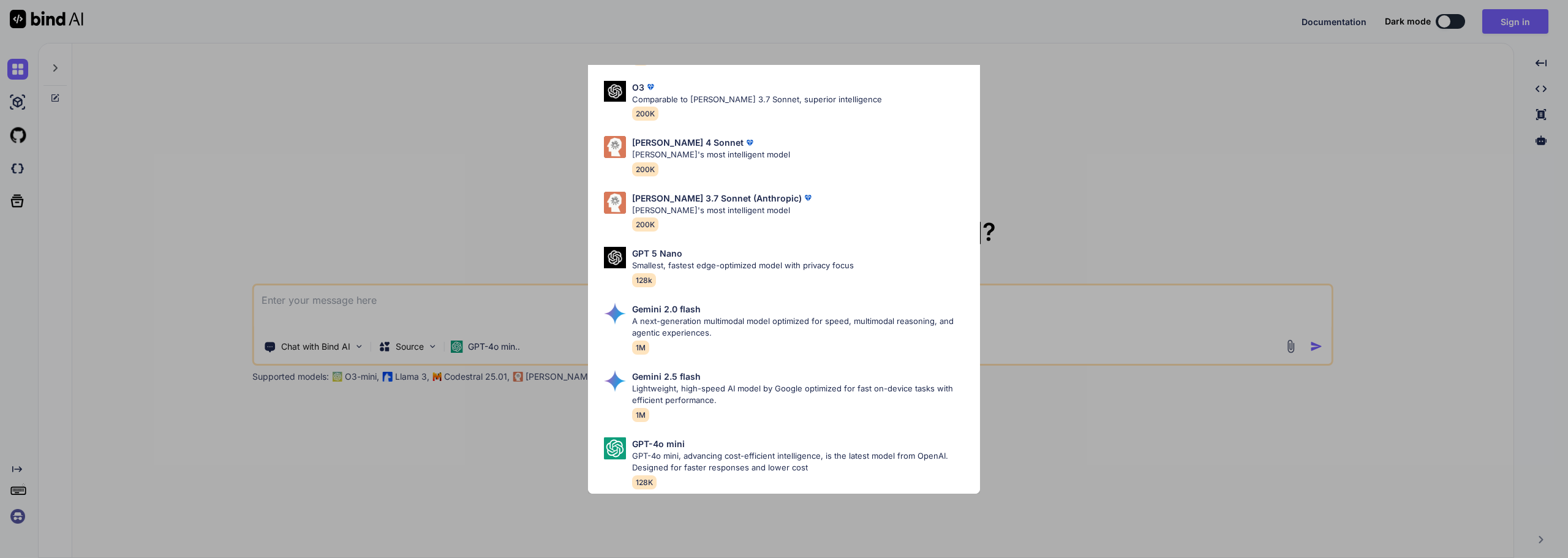
scroll to position [555, 0]
click at [1071, 198] on div "All GPT 5 Mini Smaller, fast variant balancing speed and capability for light t…" at bounding box center [784, 279] width 1568 height 558
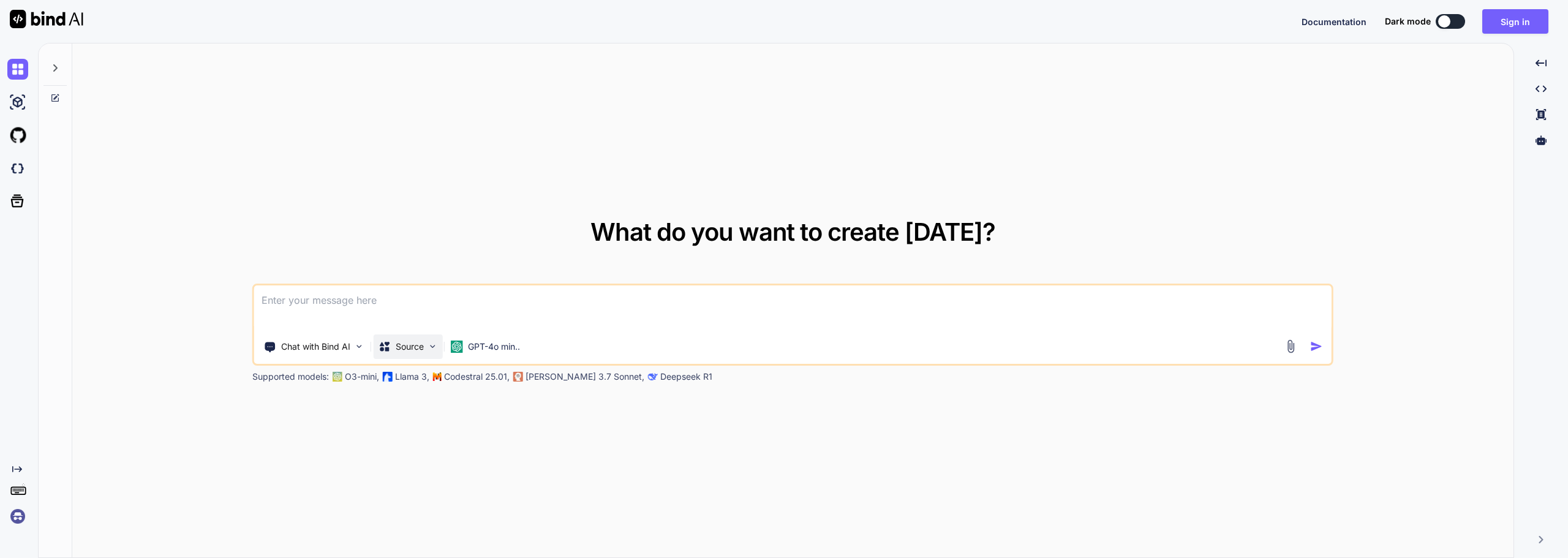
click at [431, 348] on img at bounding box center [432, 346] width 10 height 10
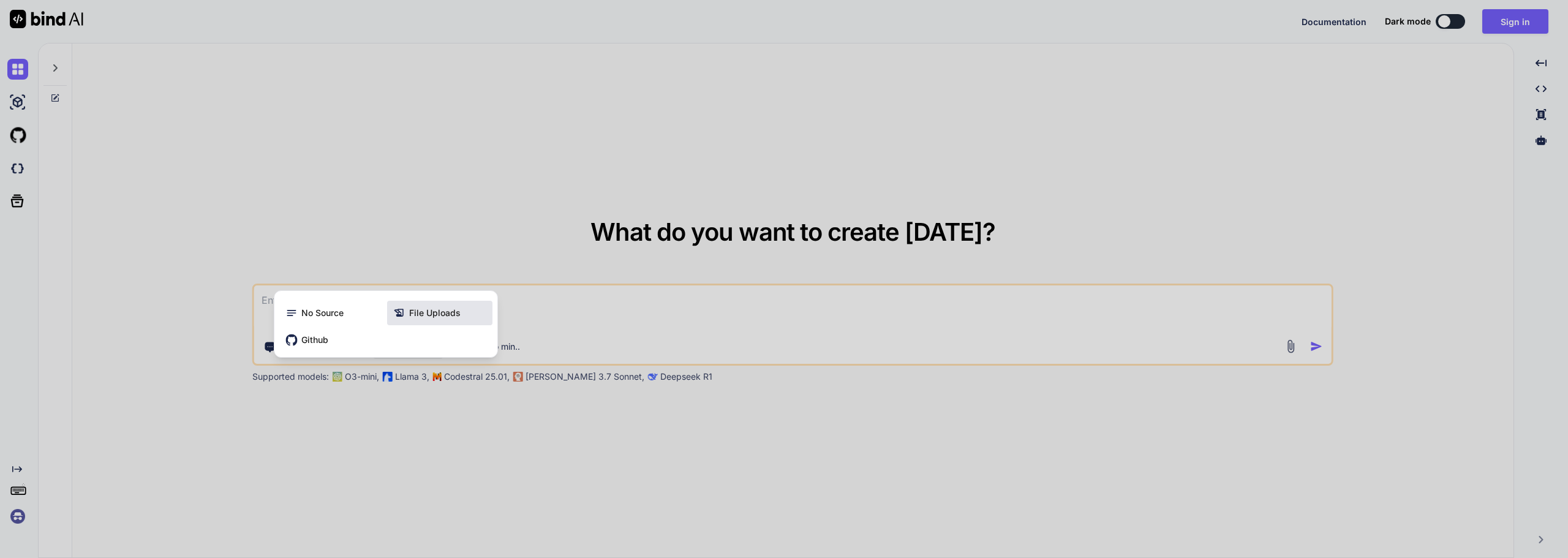
click at [459, 311] on span "File Uploads" at bounding box center [435, 313] width 52 height 13
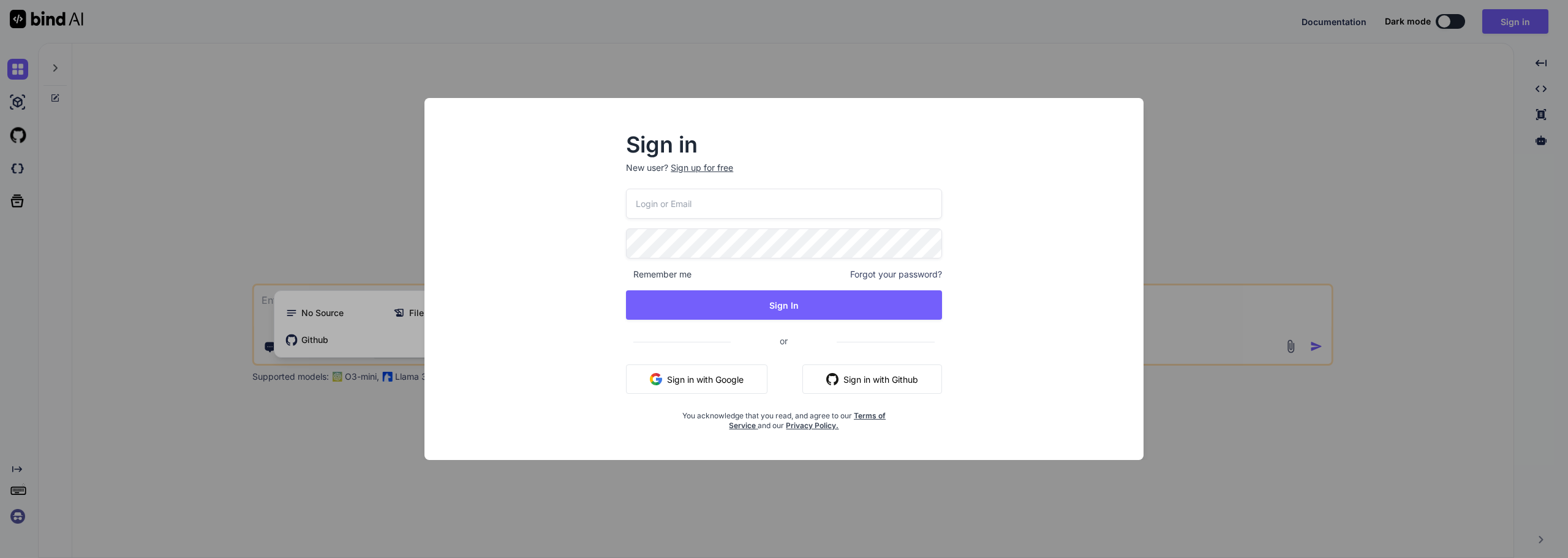
click at [1225, 384] on div "Sign in New user? Sign up for free Remember me Forgot your password? Sign In or…" at bounding box center [784, 279] width 1568 height 558
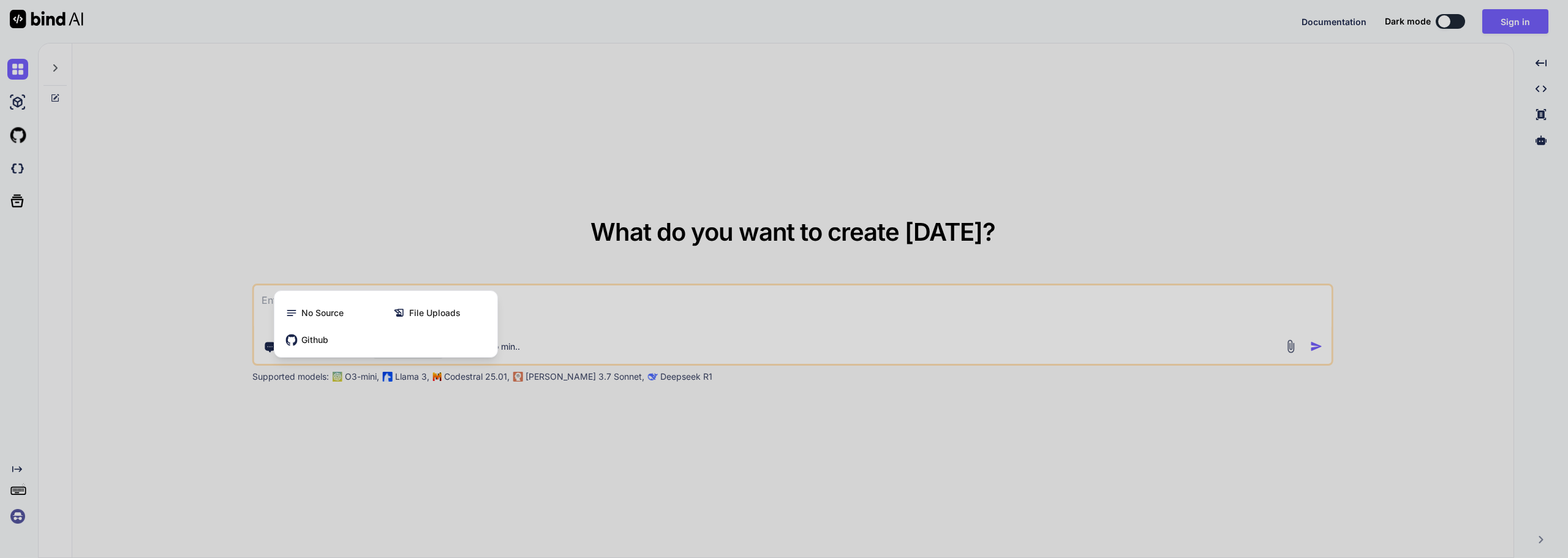
click at [301, 450] on div at bounding box center [784, 279] width 1568 height 558
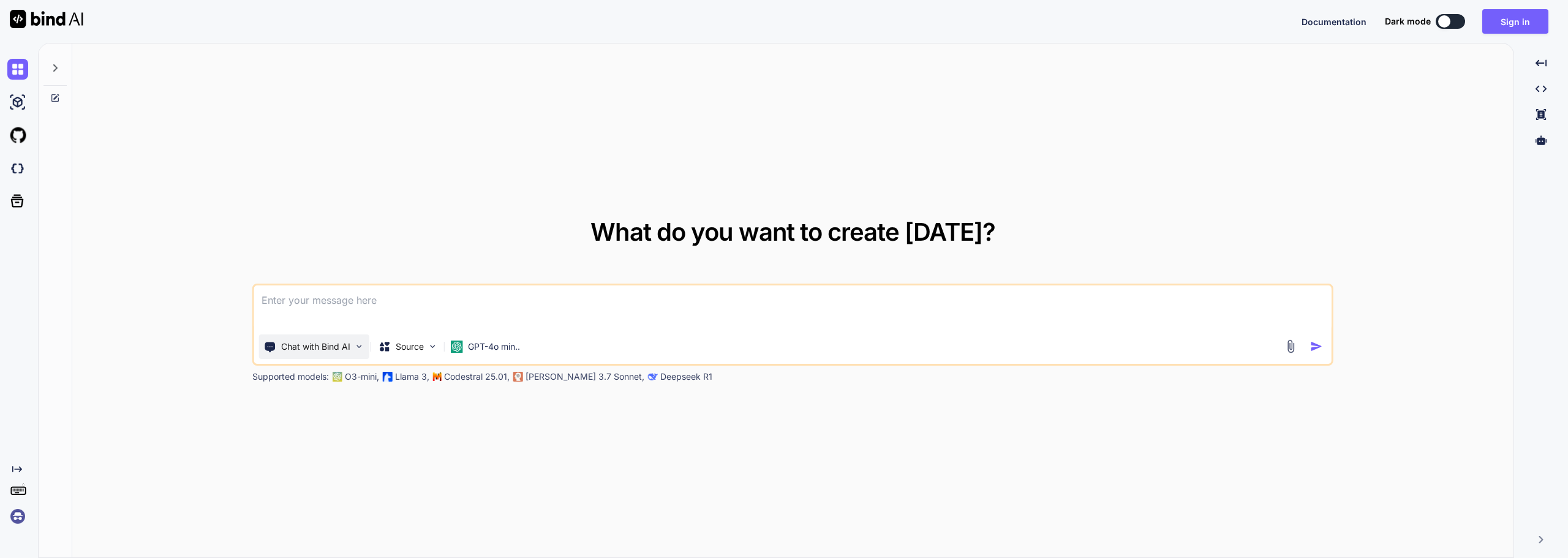
click at [329, 346] on p "Chat with Bind AI" at bounding box center [316, 346] width 69 height 13
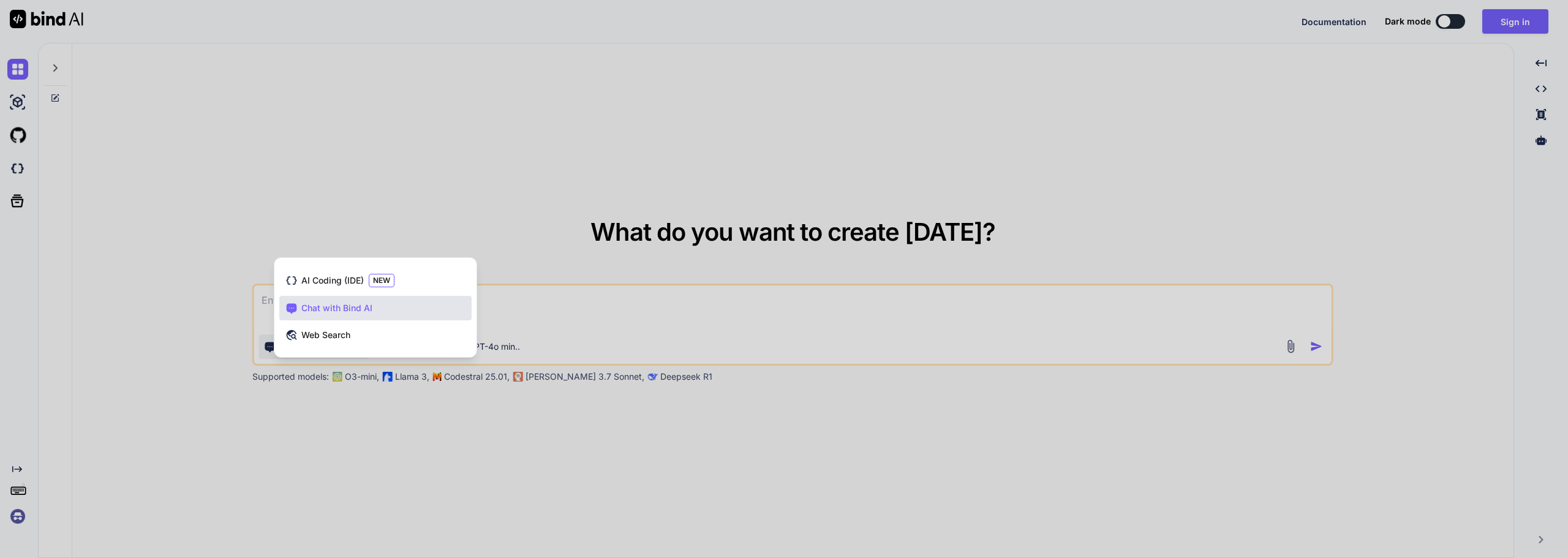
click at [285, 411] on div at bounding box center [784, 279] width 1568 height 558
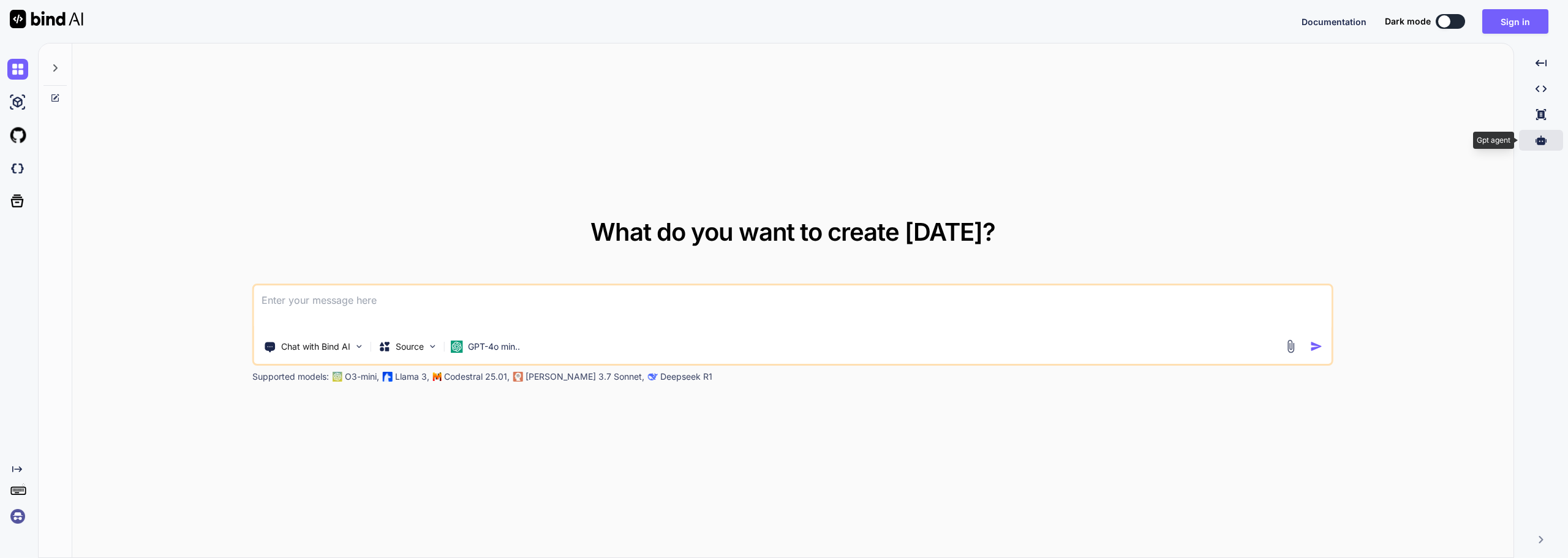
click at [1545, 146] on div at bounding box center [1541, 140] width 44 height 21
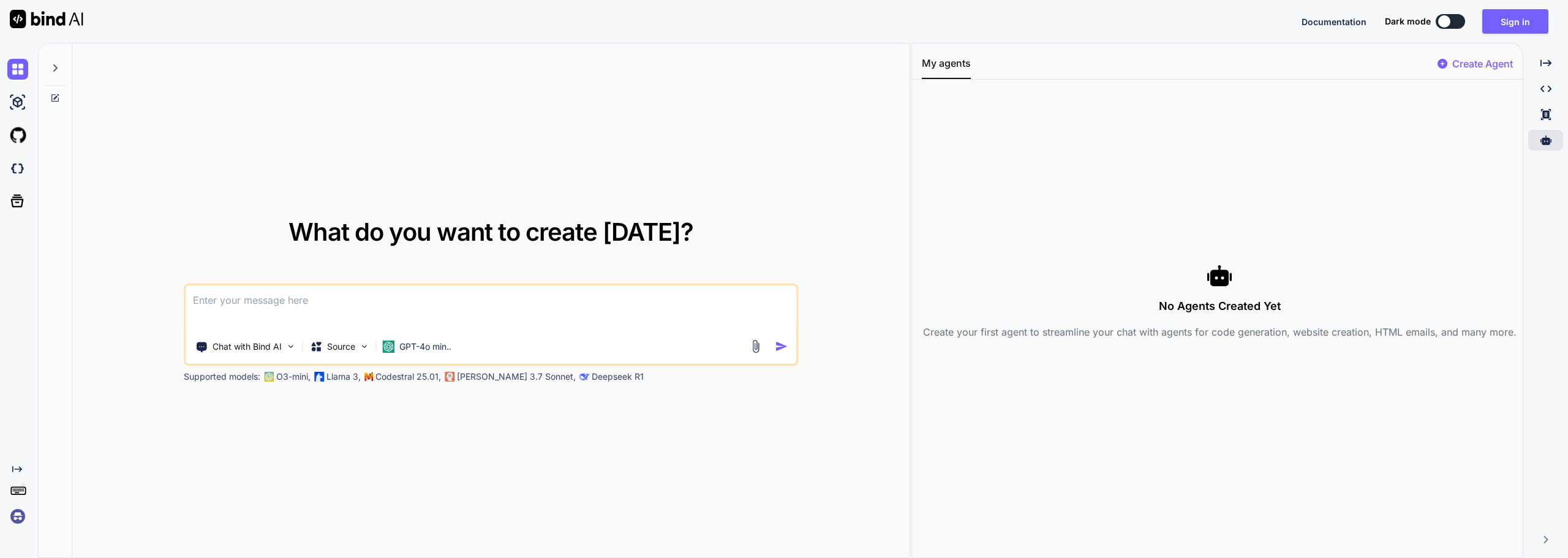
click at [1487, 60] on p "Create Agent" at bounding box center [1483, 63] width 60 height 15
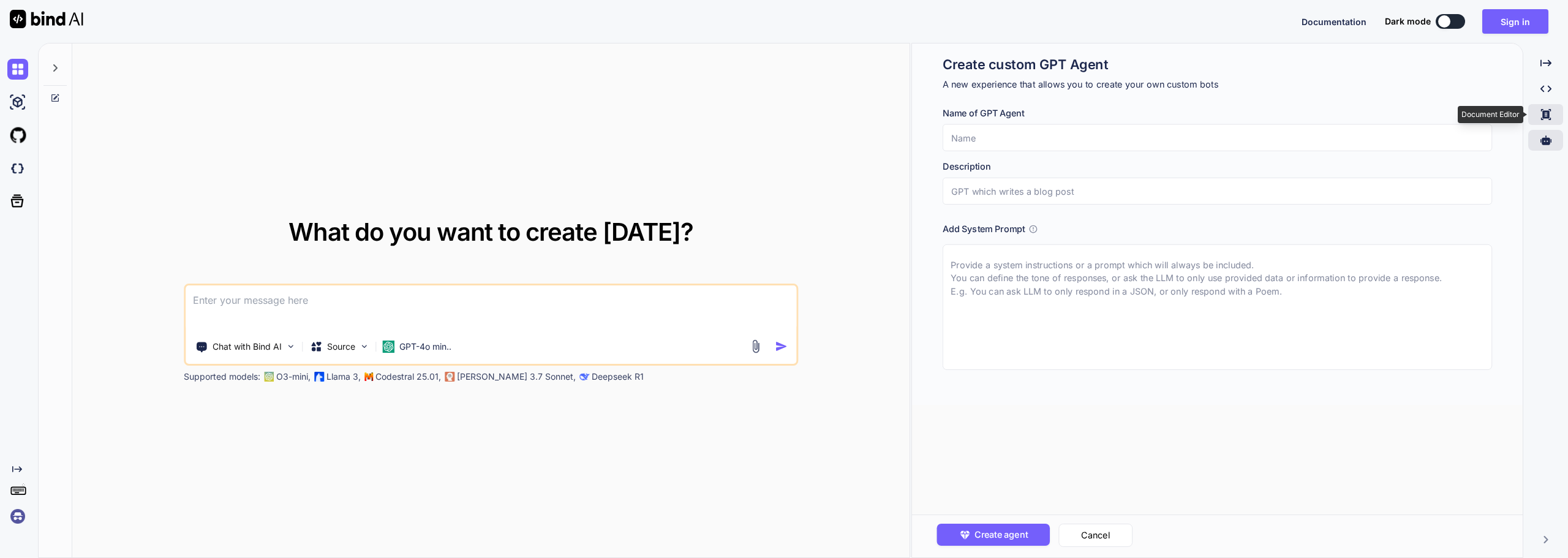
click at [1534, 118] on div "Created with Pixso." at bounding box center [1546, 114] width 35 height 21
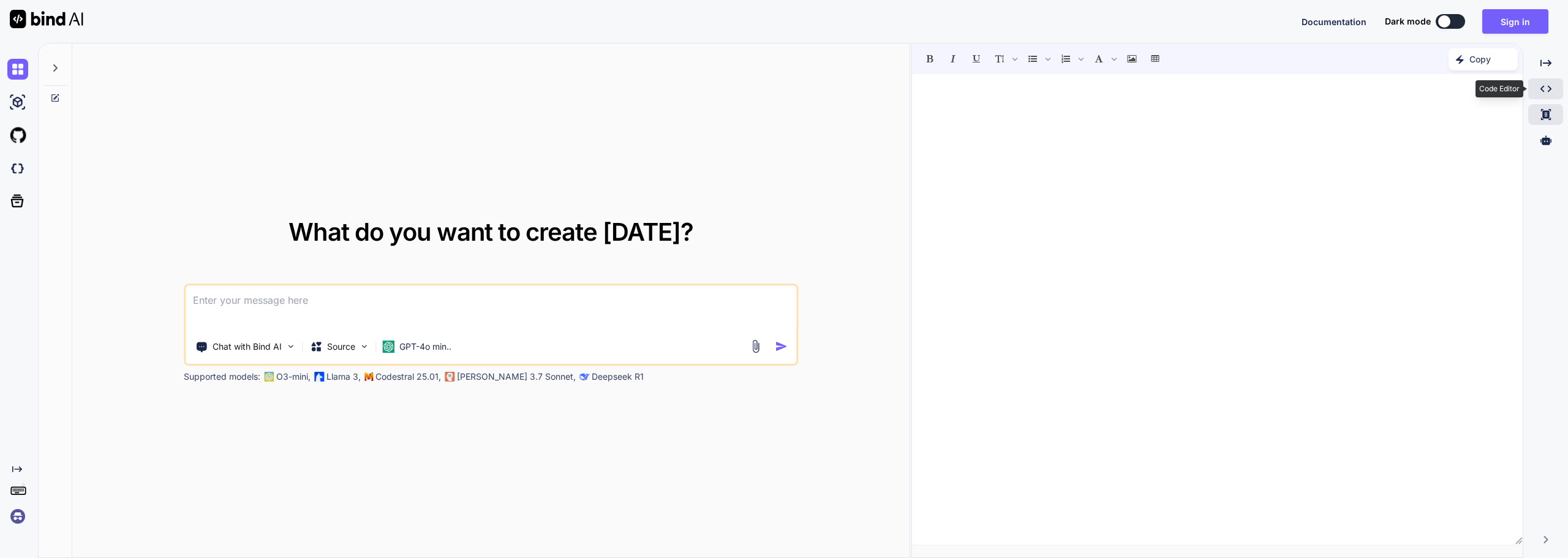
click at [1541, 90] on icon "Created with Pixso." at bounding box center [1546, 89] width 11 height 11
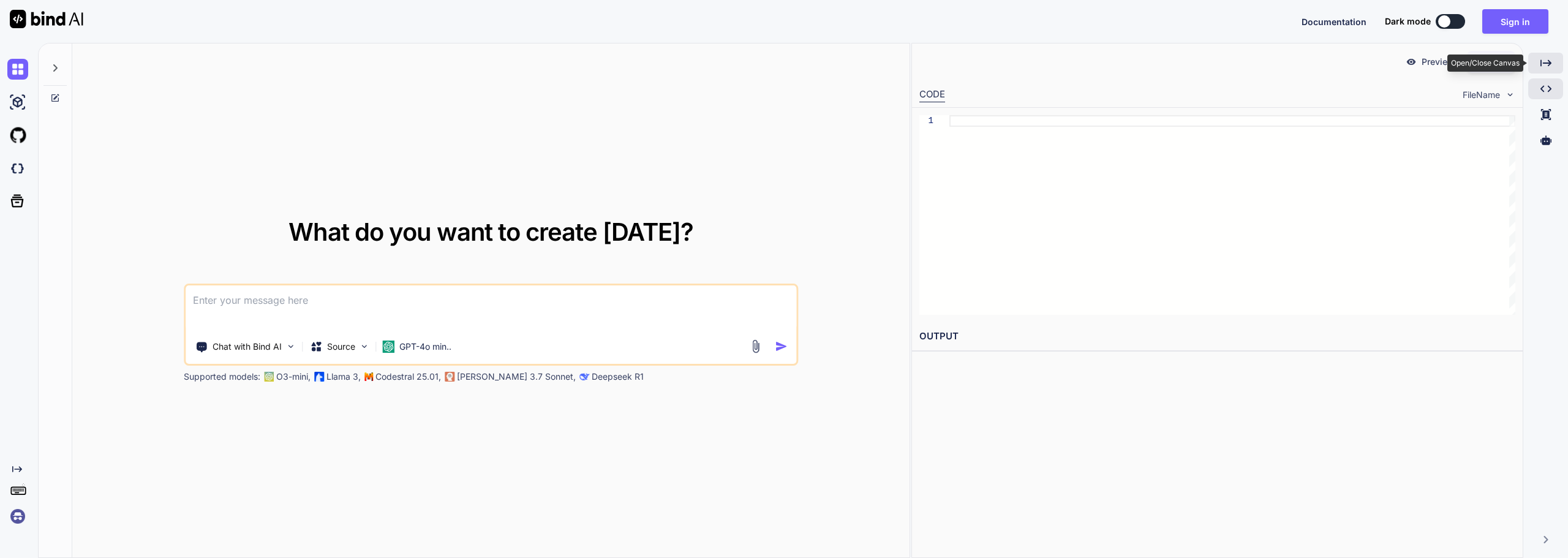
click at [1553, 67] on div "Created with Pixso." at bounding box center [1546, 63] width 35 height 21
type textarea "x"
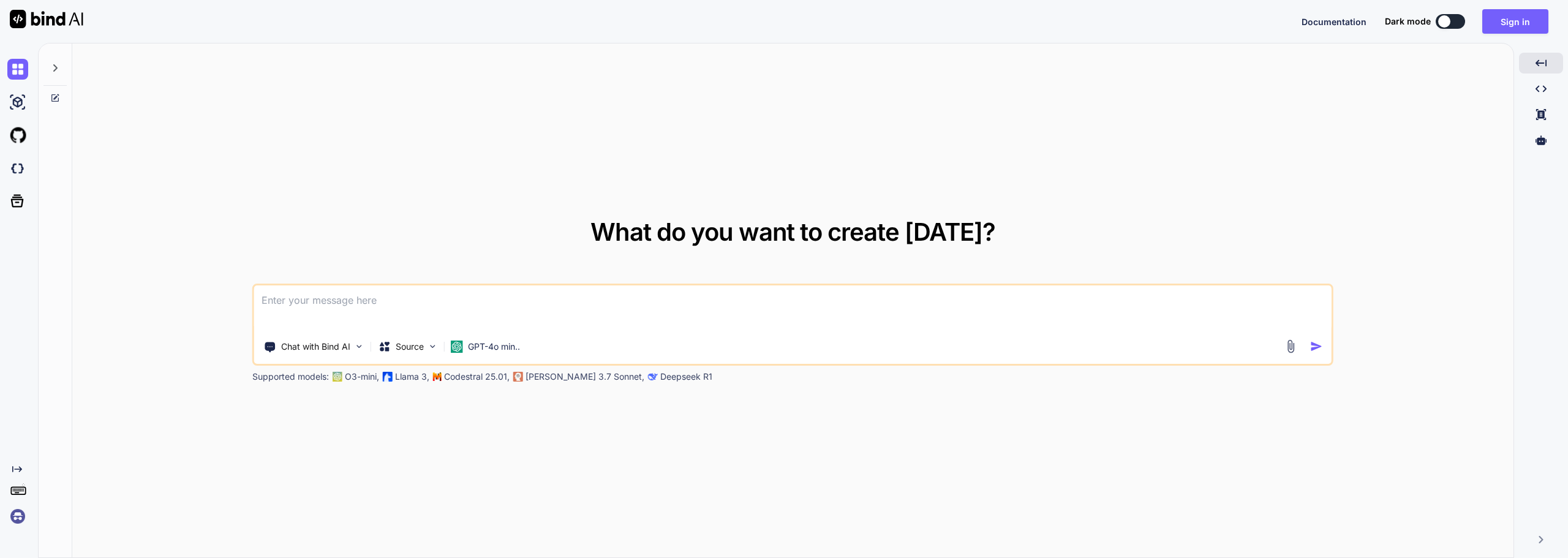
click at [21, 495] on rect at bounding box center [18, 490] width 14 height 7
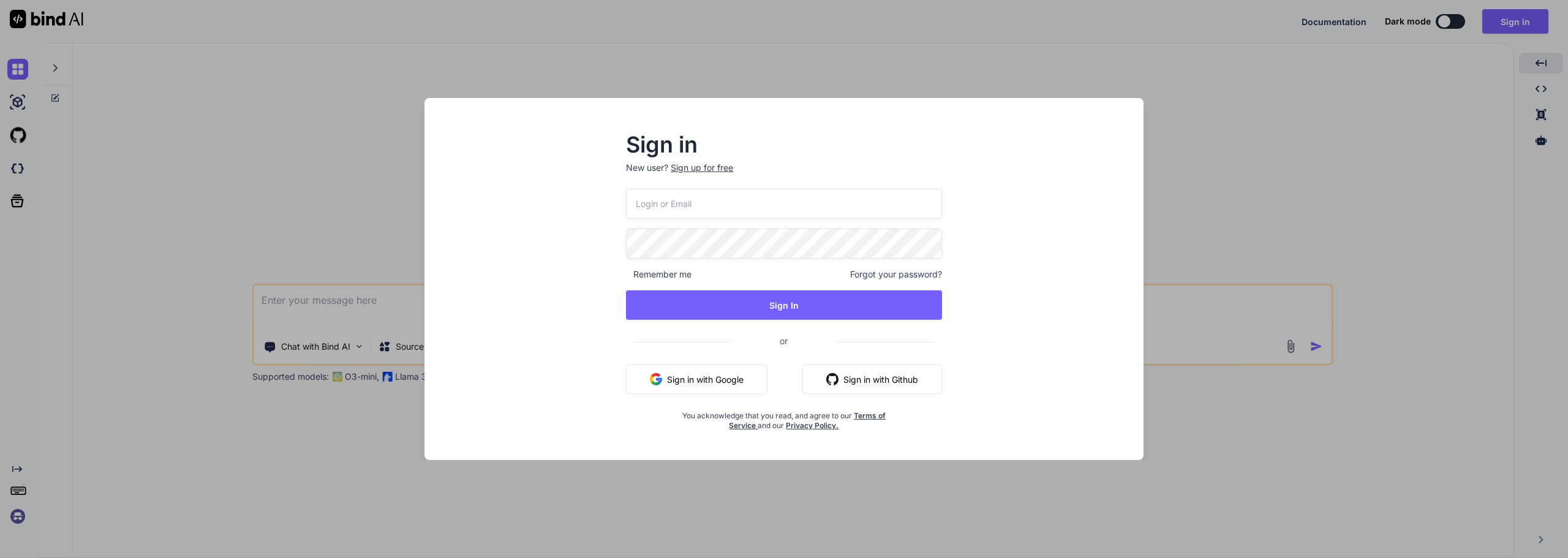
click at [21, 495] on div "Sign in New user? Sign up for free Remember me Forgot your password? Sign In or…" at bounding box center [784, 279] width 1568 height 558
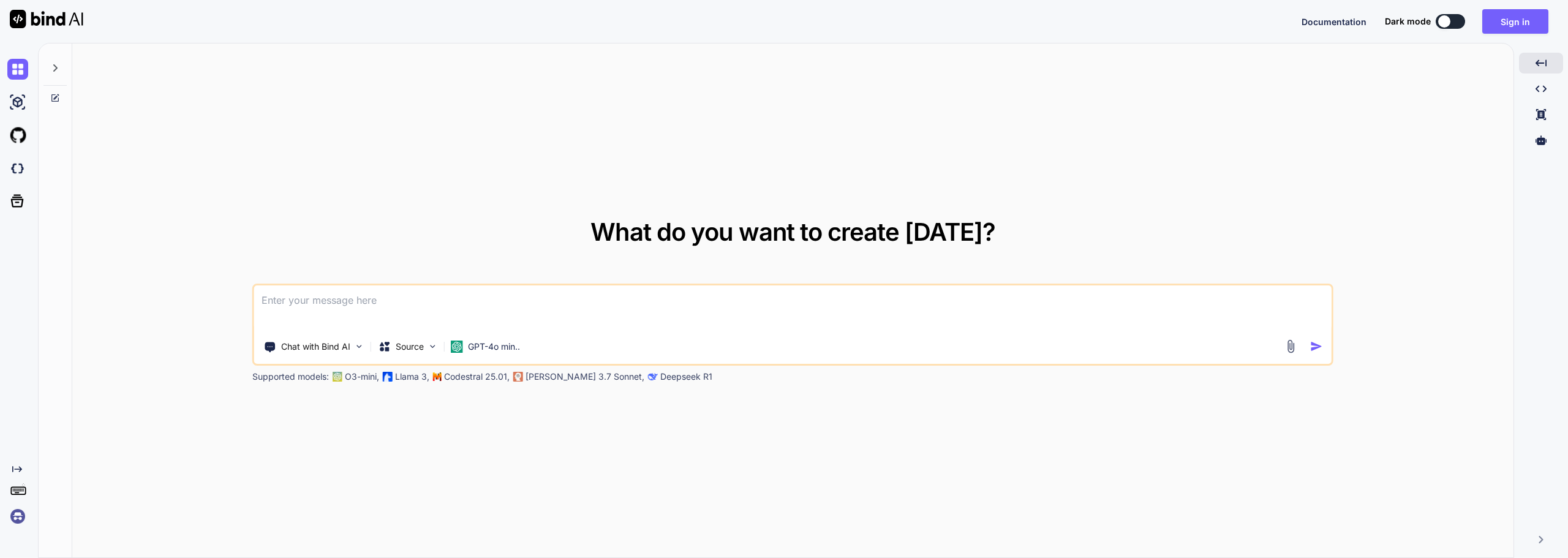
click at [12, 473] on icon "Created with Pixso." at bounding box center [14, 469] width 15 height 10
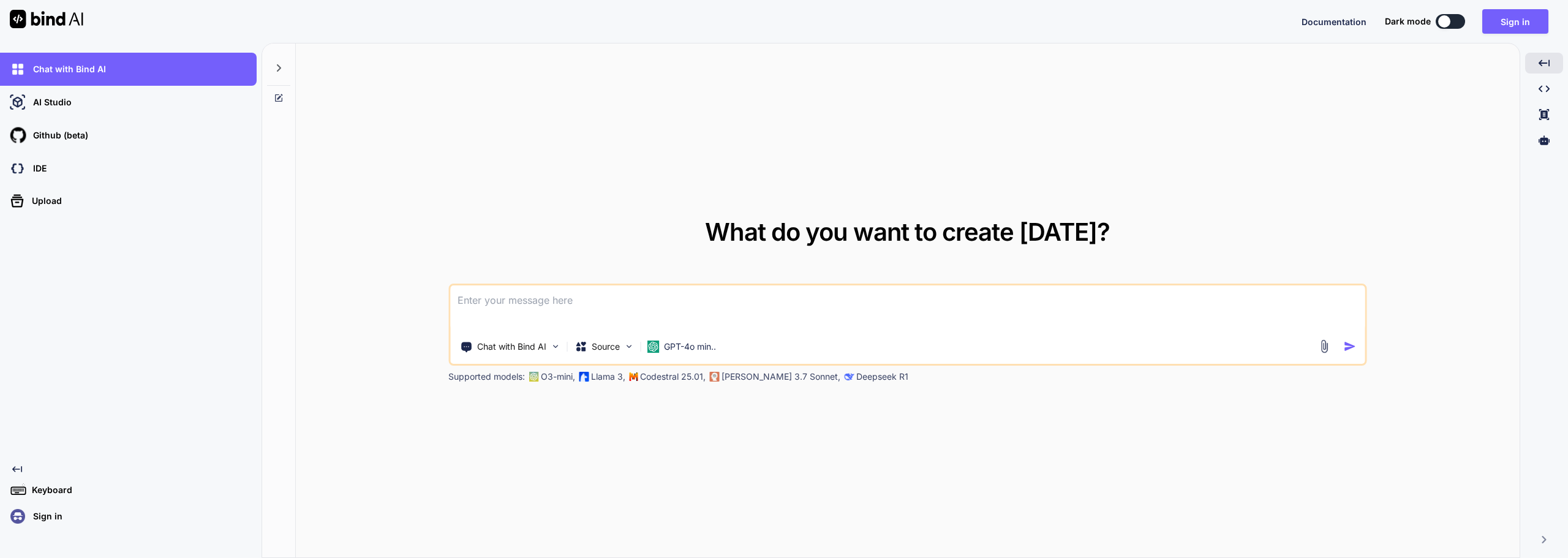
click at [12, 473] on icon "Created with Pixso." at bounding box center [14, 469] width 15 height 10
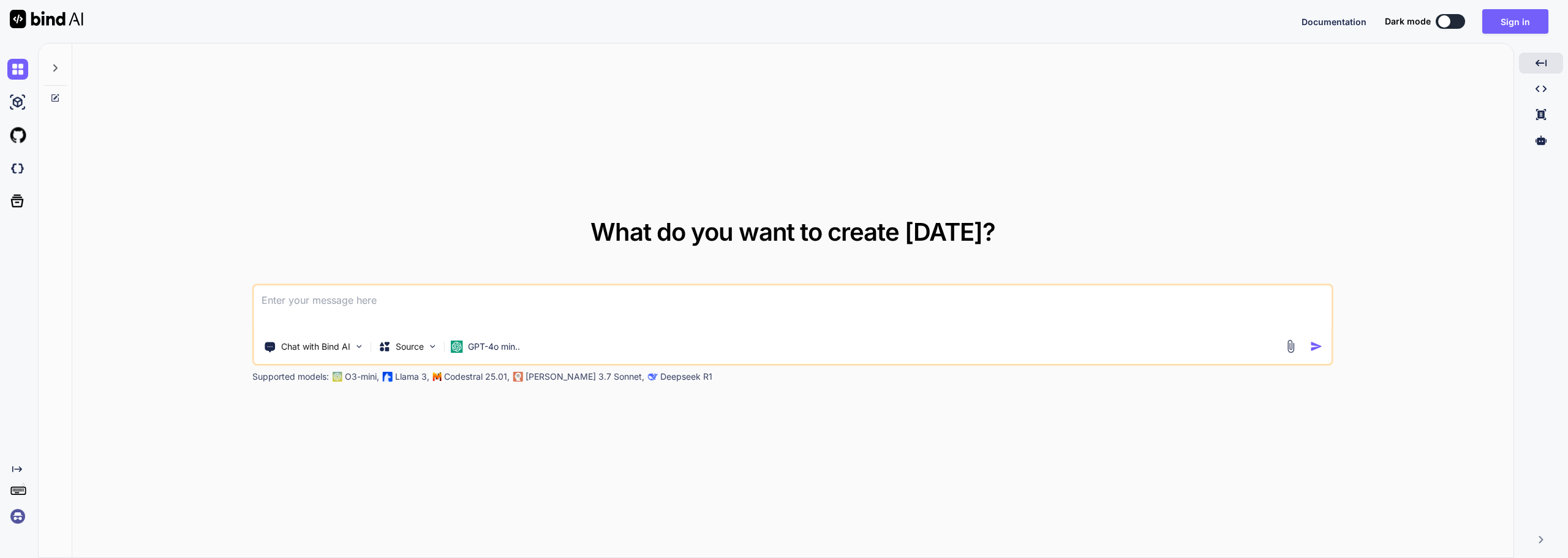
click at [13, 212] on div at bounding box center [20, 201] width 26 height 32
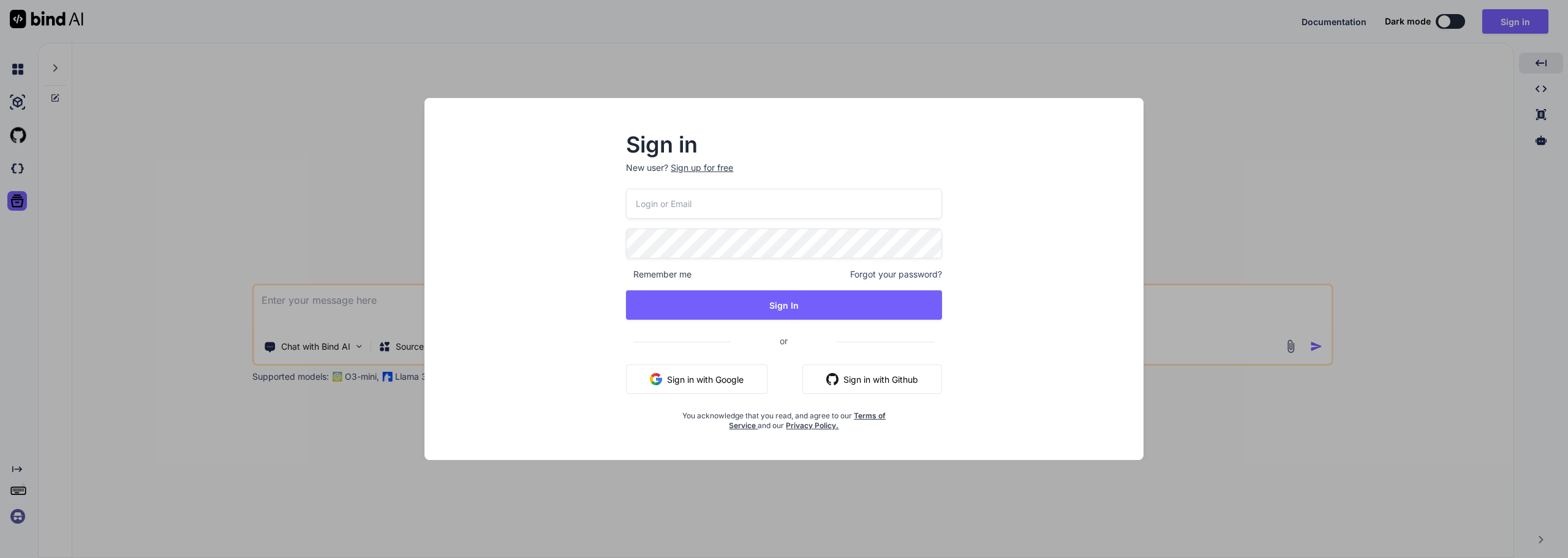
click at [13, 212] on div "Sign in New user? Sign up for free Remember me Forgot your password? Sign In or…" at bounding box center [784, 279] width 1568 height 558
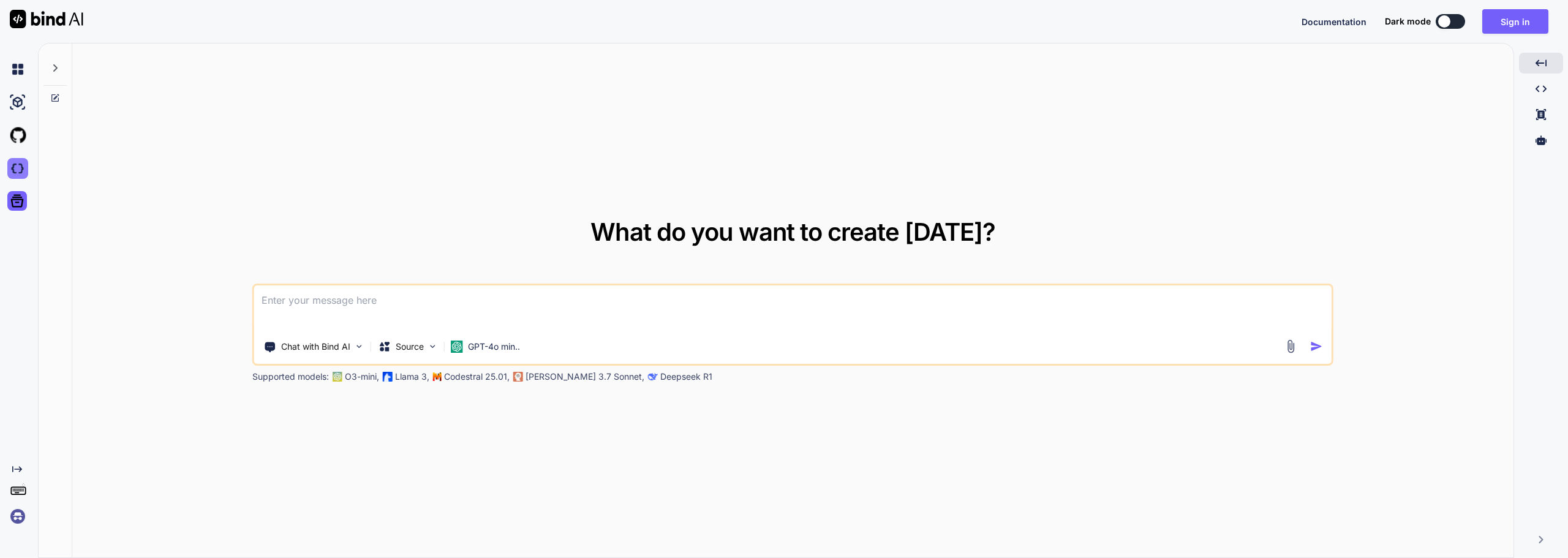
click at [21, 176] on img at bounding box center [17, 168] width 21 height 21
click at [1504, 34] on div "Documentation Dark mode Sign in Created with Pixso." at bounding box center [784, 21] width 1568 height 43
click at [1506, 27] on button "Sign in" at bounding box center [1515, 21] width 66 height 24
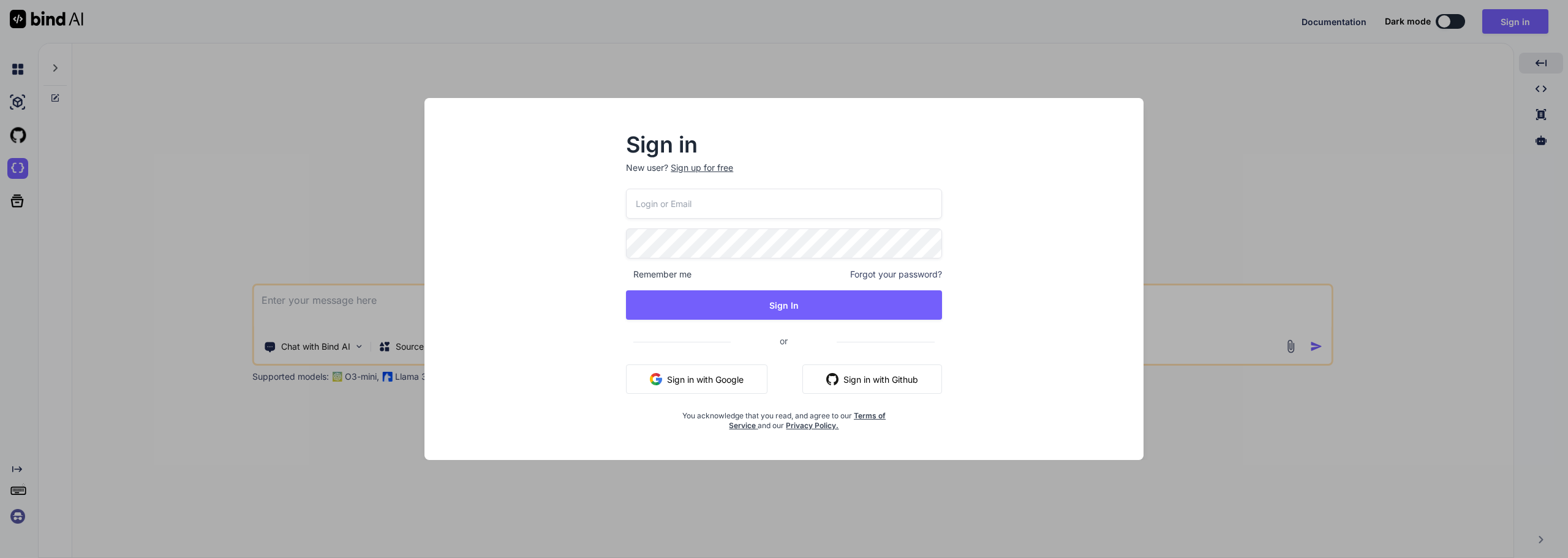
click at [733, 386] on button "Sign in with Google" at bounding box center [697, 379] width 142 height 30
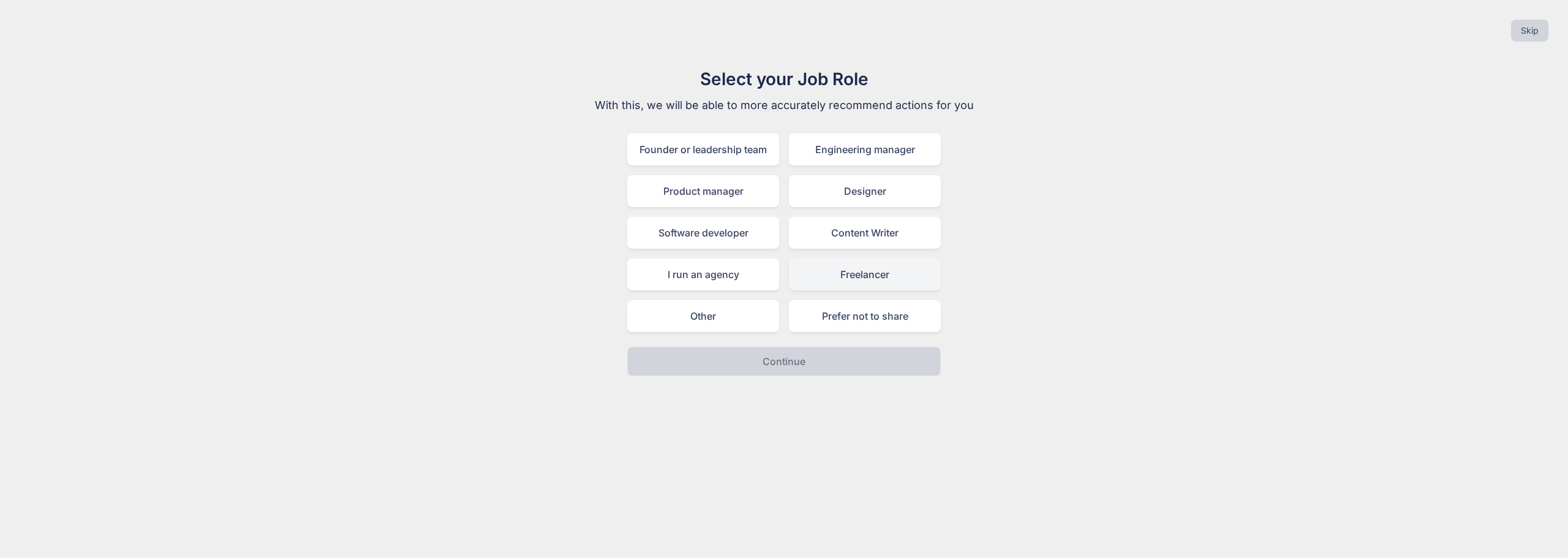
click at [845, 265] on div "Freelancer" at bounding box center [865, 274] width 152 height 32
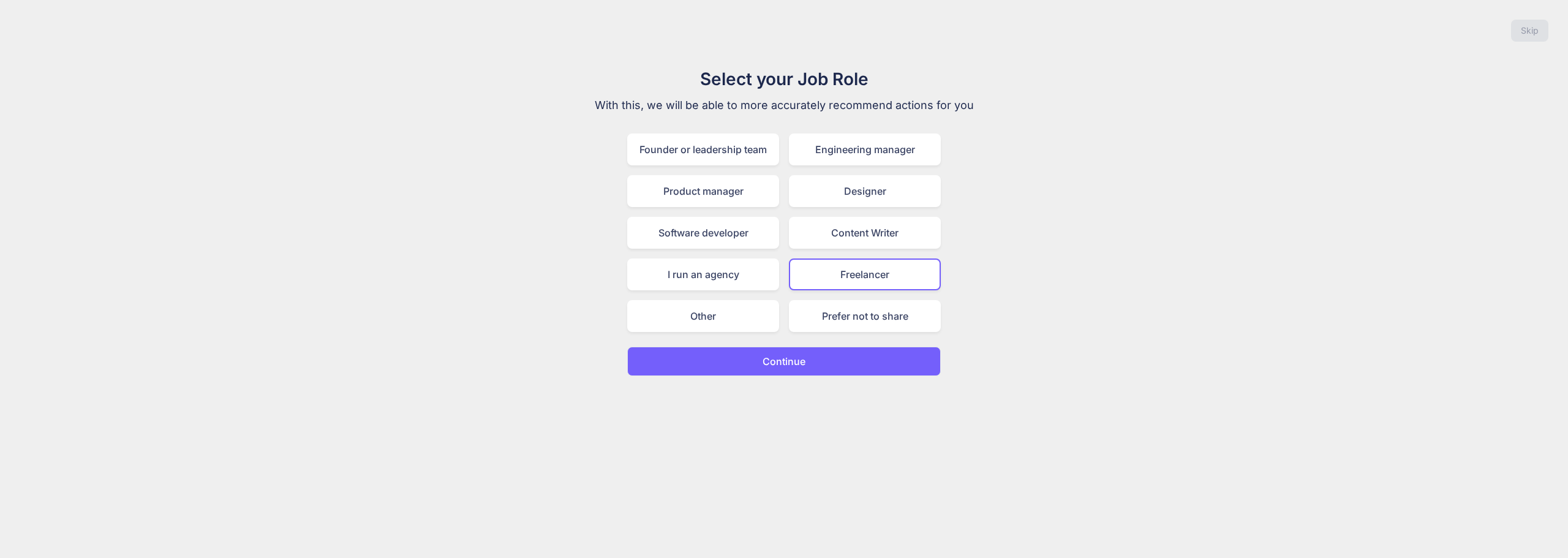
click at [794, 360] on p "Continue" at bounding box center [784, 361] width 43 height 15
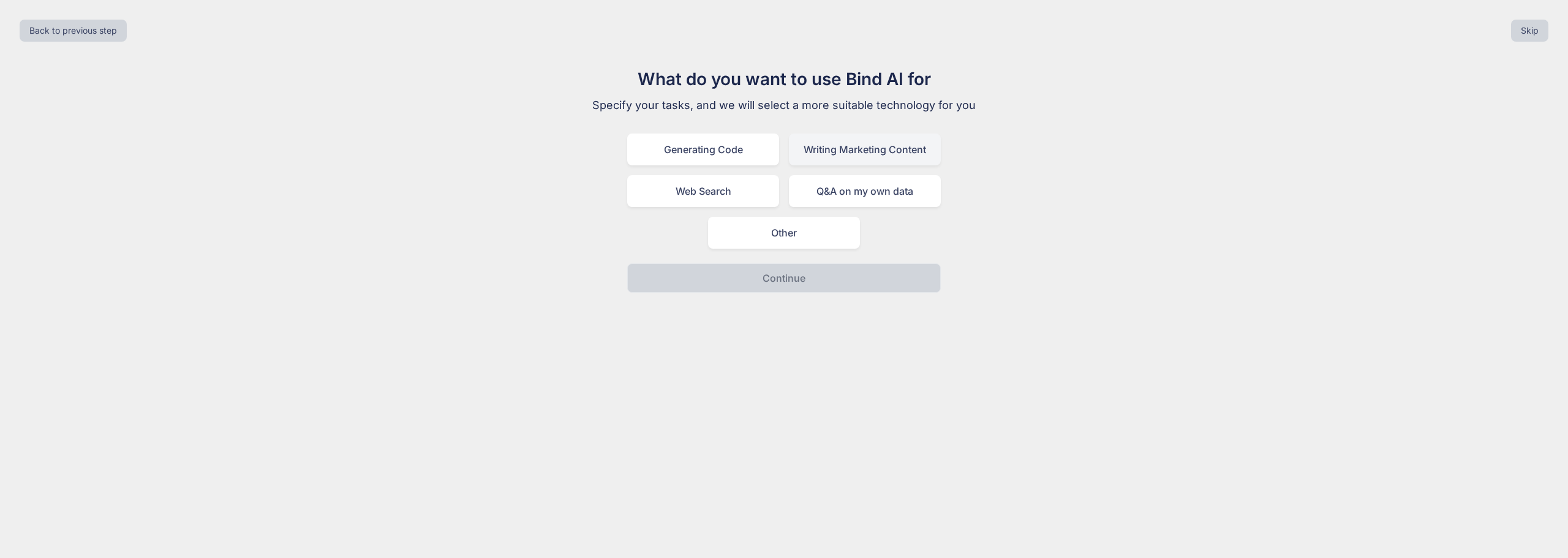
click at [887, 147] on div "Writing Marketing Content" at bounding box center [865, 149] width 152 height 32
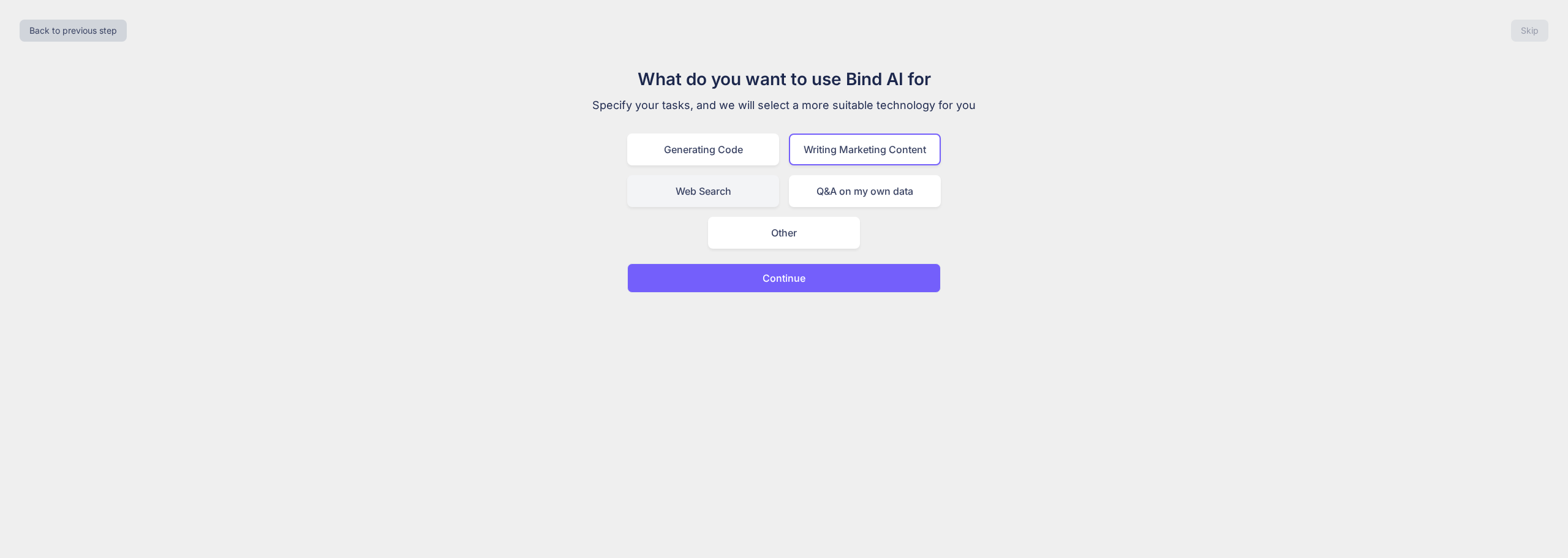
click at [720, 181] on div "Web Search" at bounding box center [703, 190] width 152 height 32
click at [824, 137] on div "Writing Marketing Content" at bounding box center [865, 149] width 152 height 32
click at [758, 285] on button "Continue" at bounding box center [784, 278] width 314 height 30
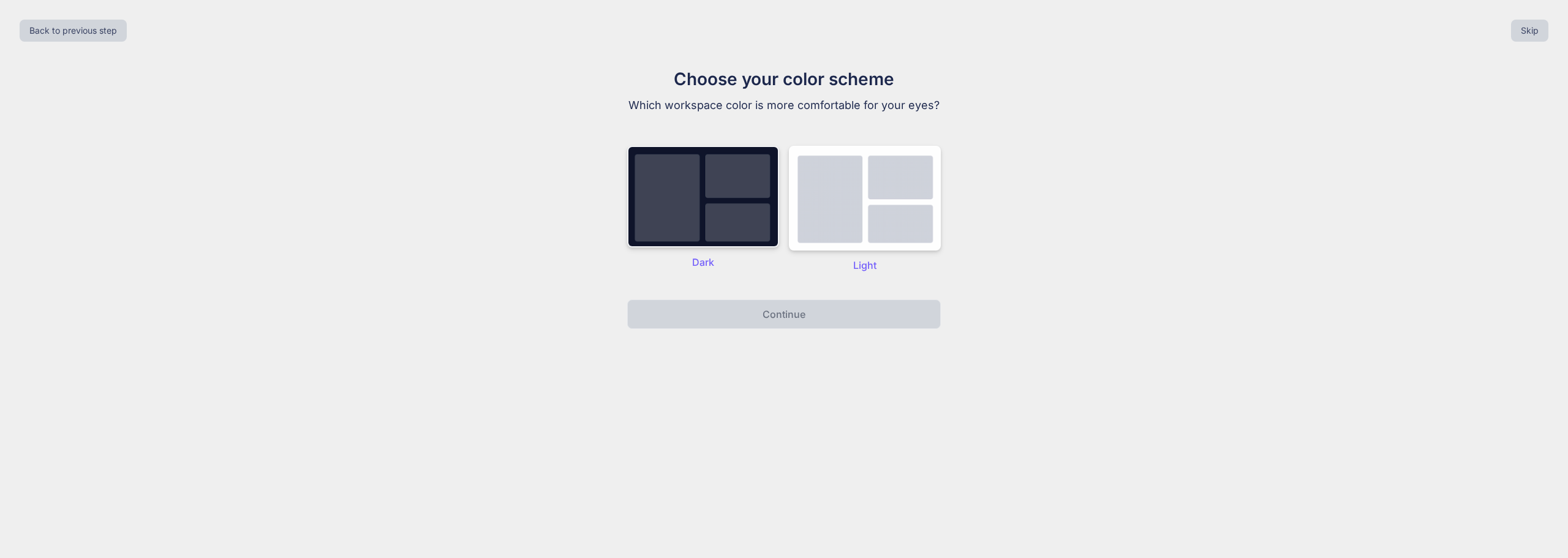
click at [702, 204] on img at bounding box center [703, 197] width 152 height 102
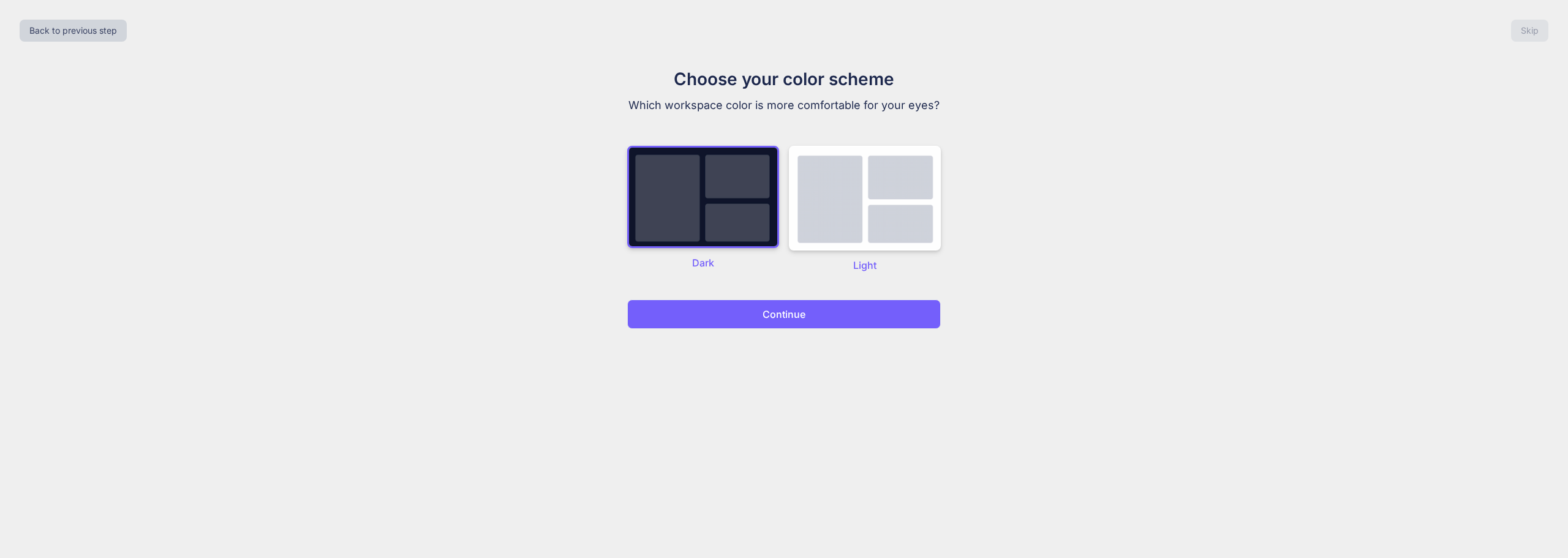
click at [764, 310] on p "Continue" at bounding box center [784, 313] width 43 height 15
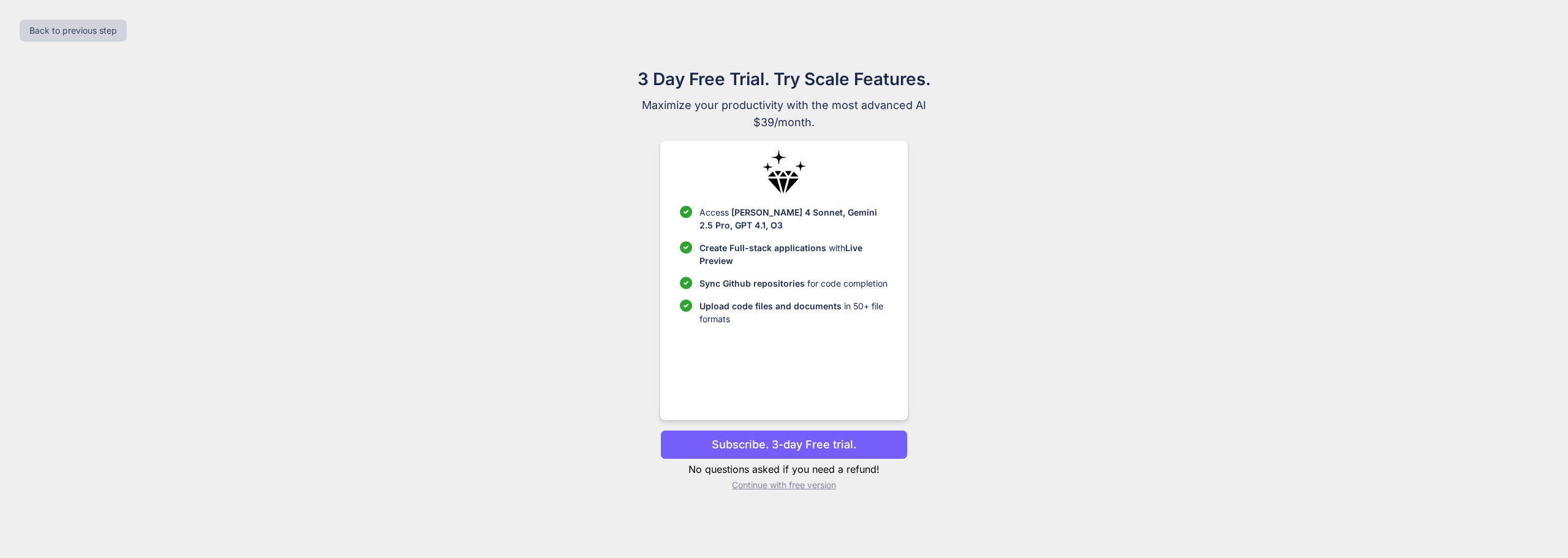
click at [813, 487] on p "Continue with free version" at bounding box center [783, 485] width 247 height 13
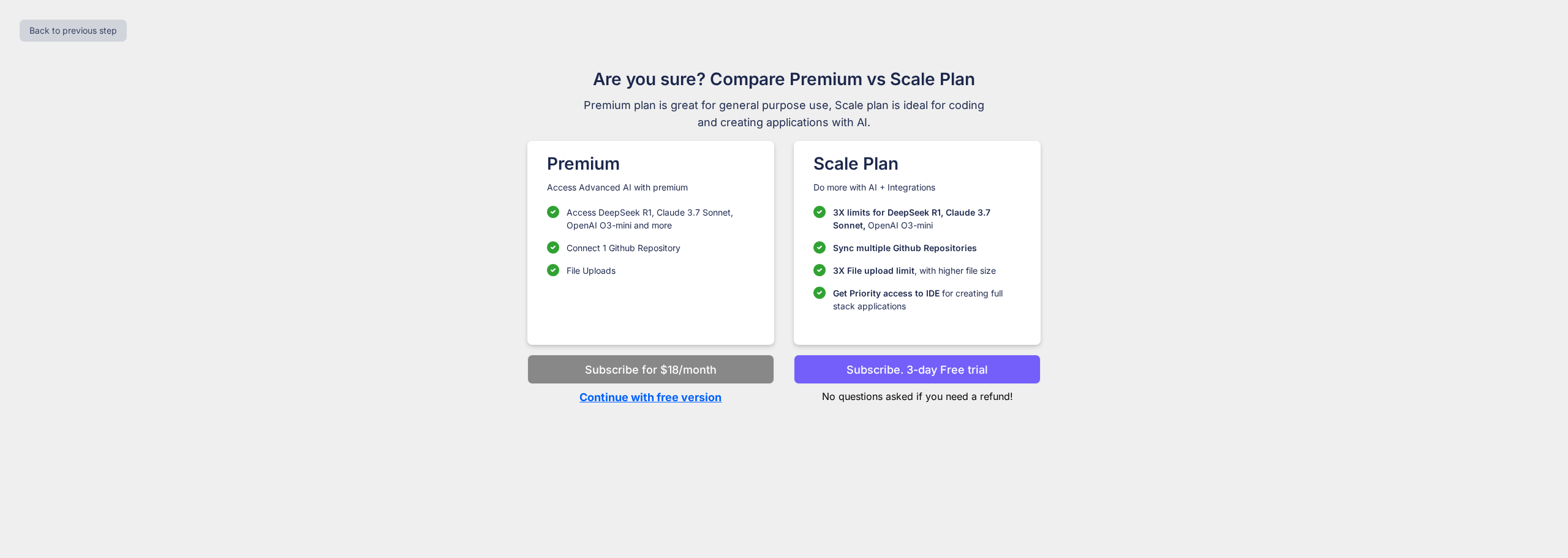
click at [713, 399] on p "Continue with free version" at bounding box center [651, 397] width 247 height 16
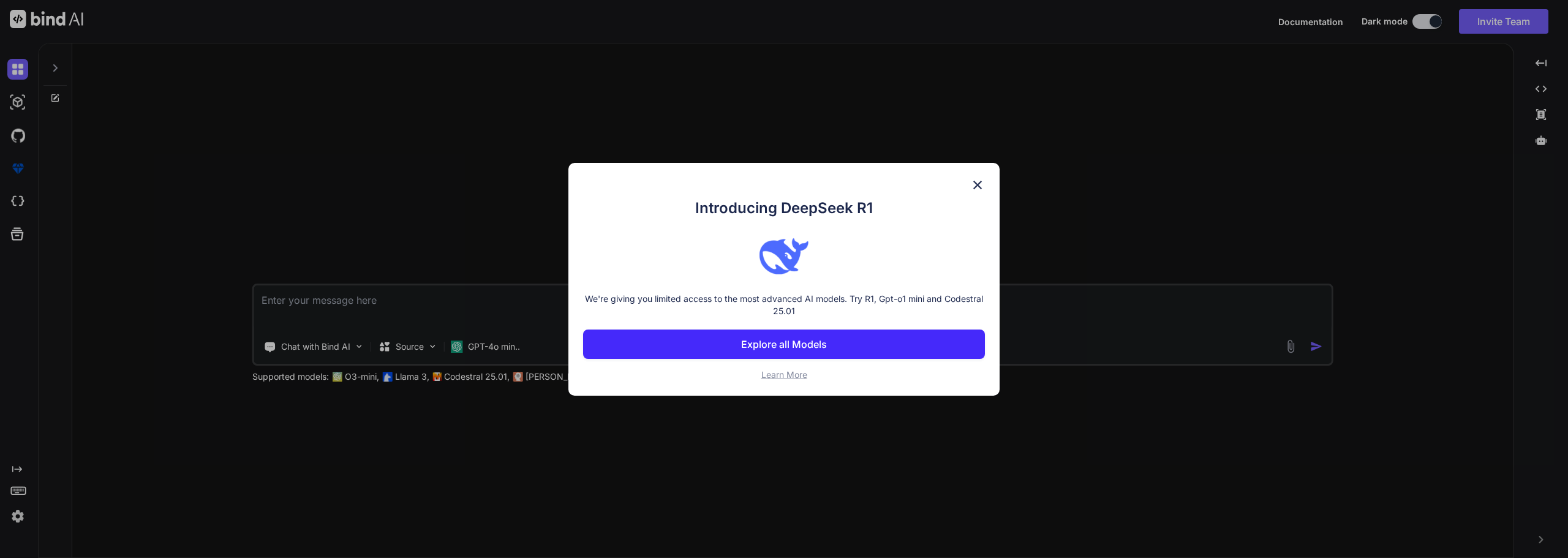
click at [780, 348] on p "Explore all Models" at bounding box center [783, 344] width 85 height 15
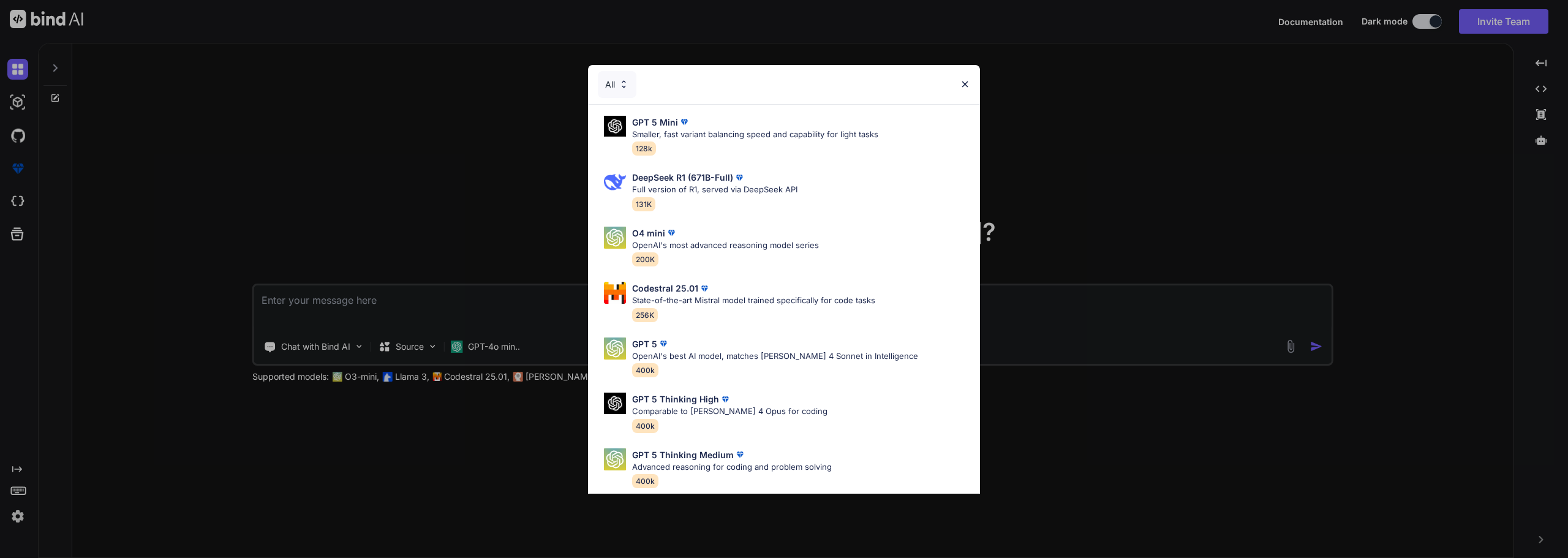
click at [963, 87] on img at bounding box center [964, 84] width 10 height 10
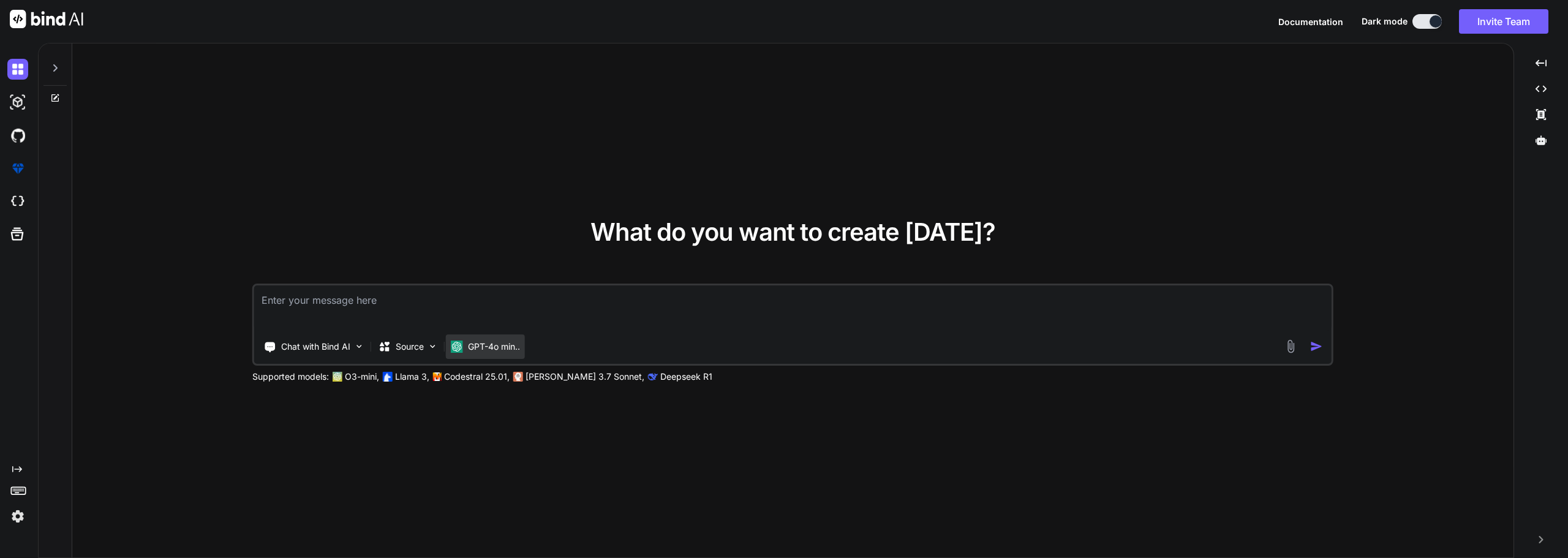
click at [497, 348] on p "GPT-4o min.." at bounding box center [494, 346] width 52 height 13
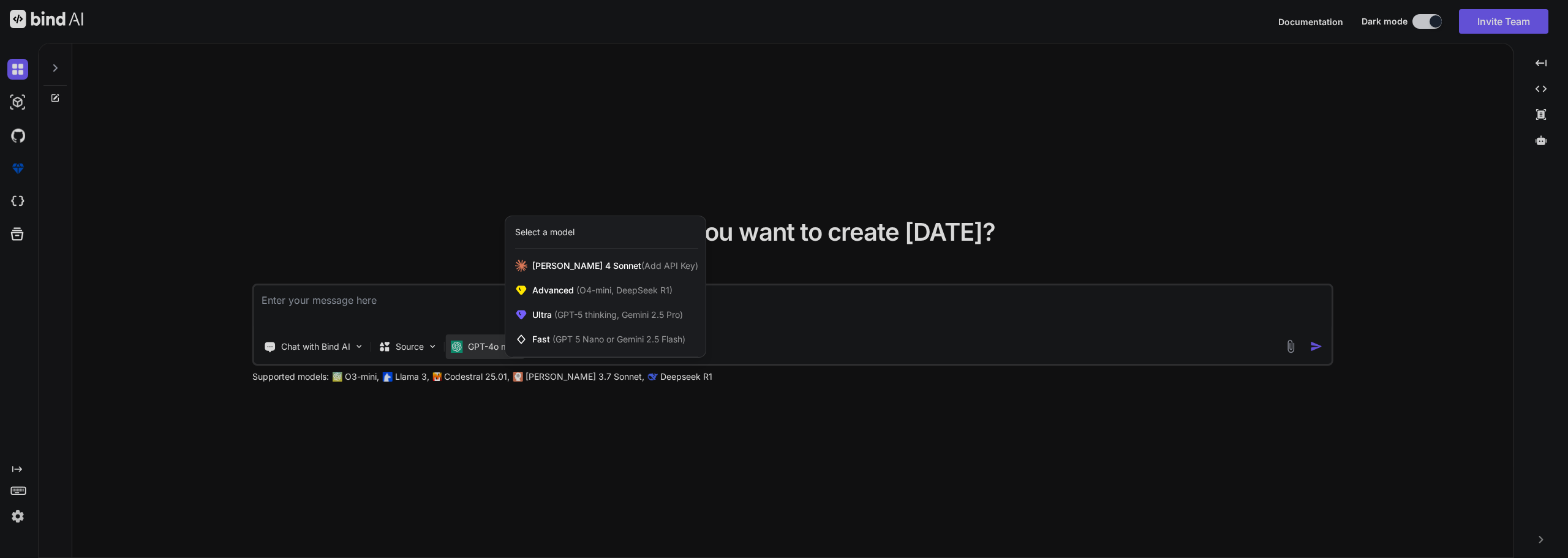
click at [26, 66] on div at bounding box center [784, 279] width 1568 height 558
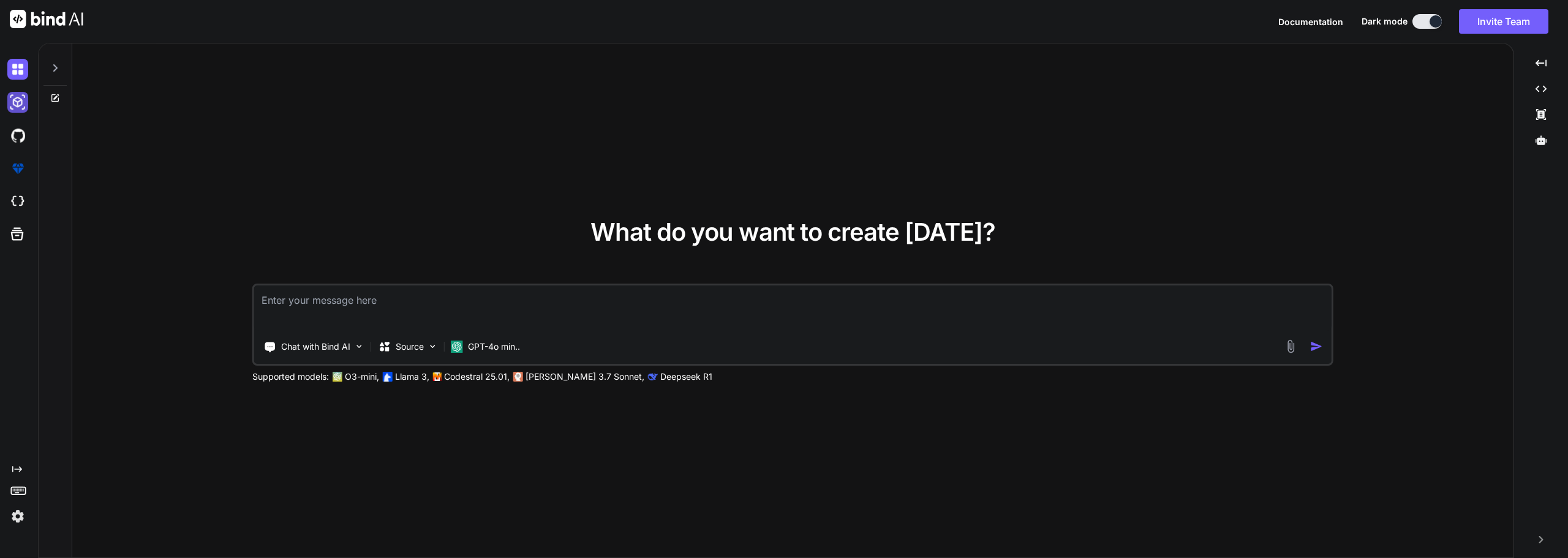
click at [20, 103] on img at bounding box center [17, 102] width 21 height 21
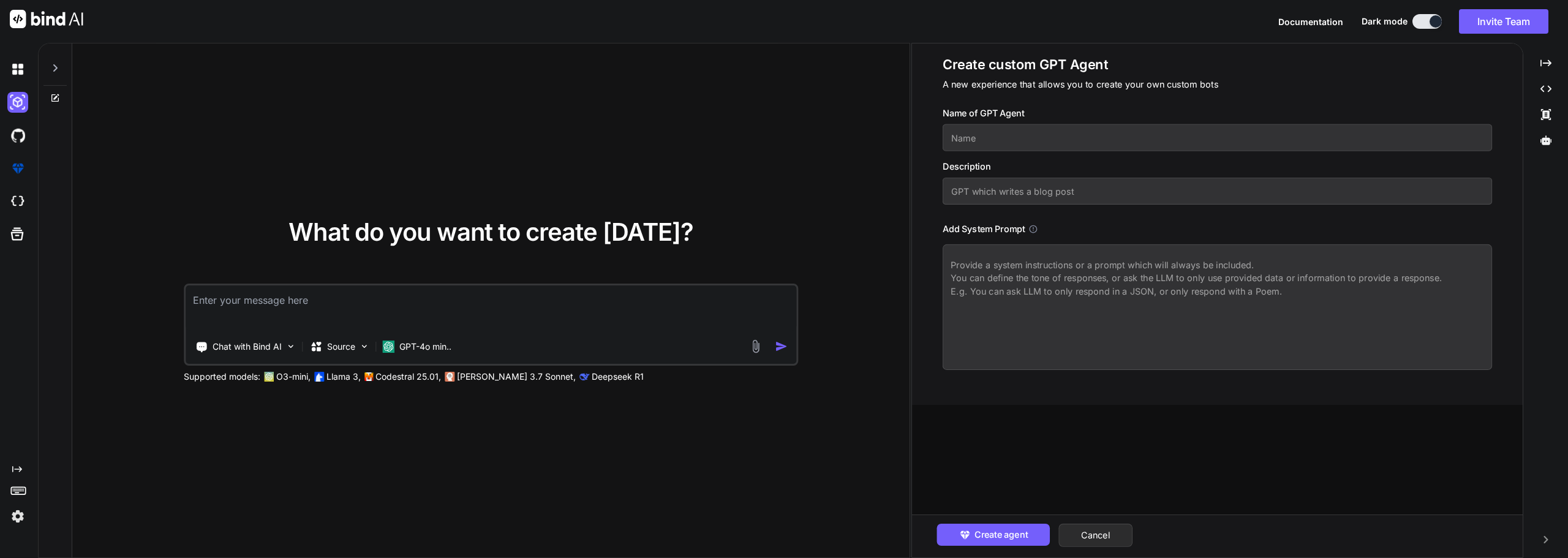
click at [756, 351] on img at bounding box center [756, 346] width 14 height 14
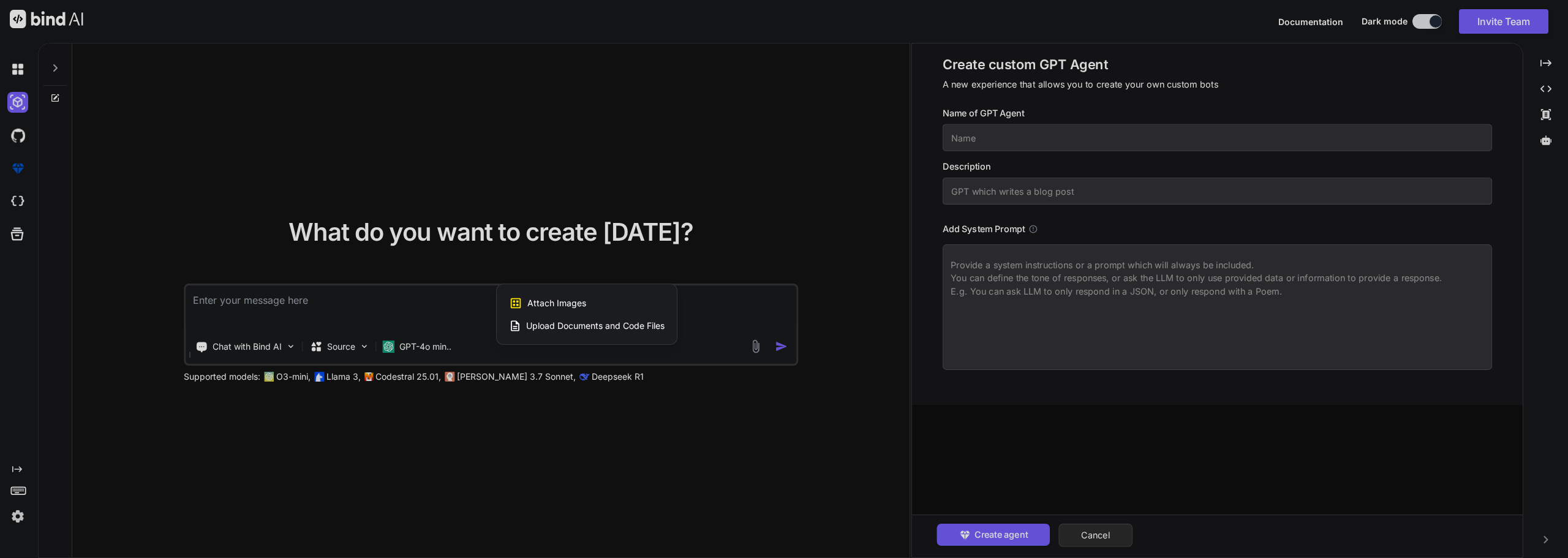
click at [641, 326] on span "Upload Documents and Code Files" at bounding box center [595, 326] width 139 height 13
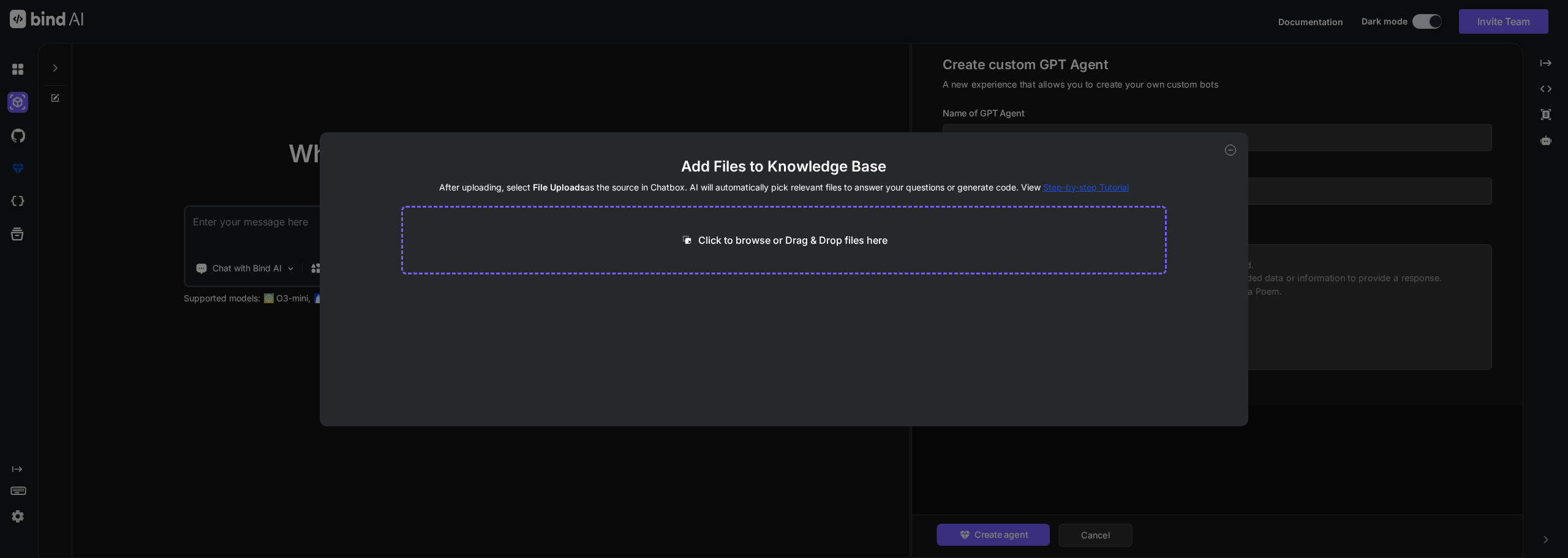
click at [842, 189] on h4 "After uploading, select File Uploads as the source in Chatbox. AI will automati…" at bounding box center [785, 187] width 767 height 13
click at [806, 222] on div "Click to browse or Drag & Drop files here" at bounding box center [785, 241] width 767 height 69
click at [783, 244] on p "Click to browse or Drag & Drop files here" at bounding box center [793, 240] width 189 height 15
click at [1115, 192] on span "Step-by-step Tutorial" at bounding box center [1086, 187] width 85 height 10
click at [1232, 156] on div "Add Files to Knowledge Base After uploading, select File Uploads as the source …" at bounding box center [784, 279] width 929 height 294
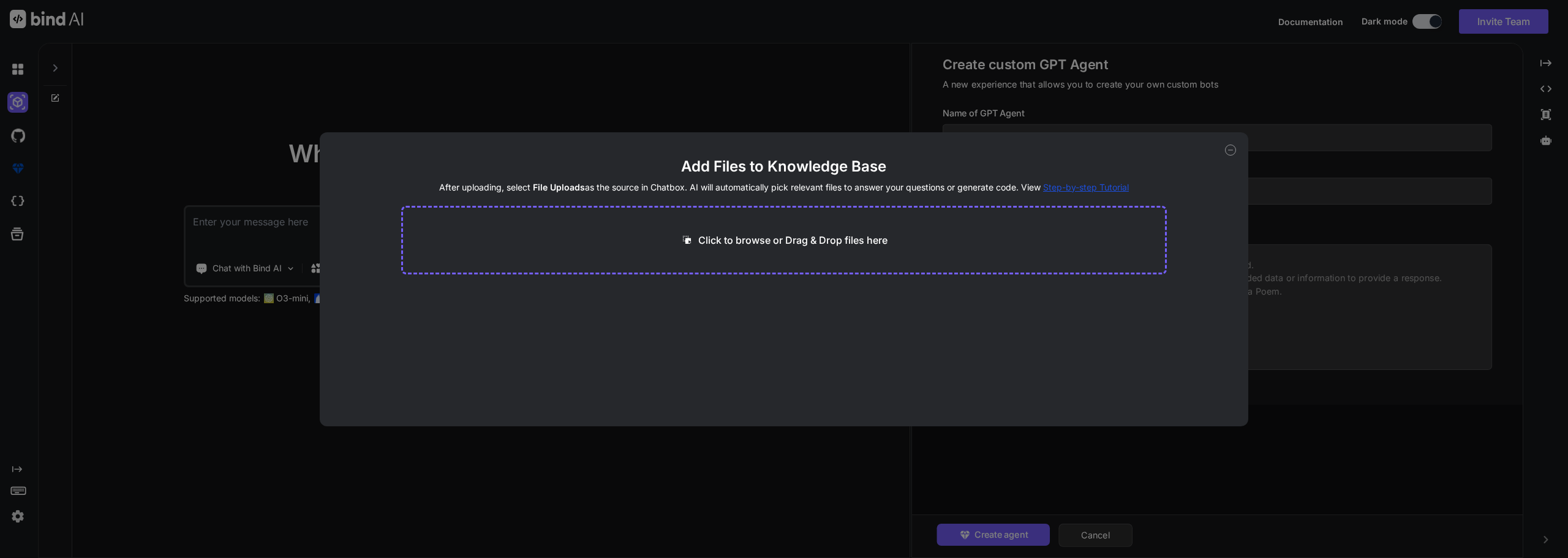
click at [1229, 153] on icon at bounding box center [1231, 150] width 11 height 11
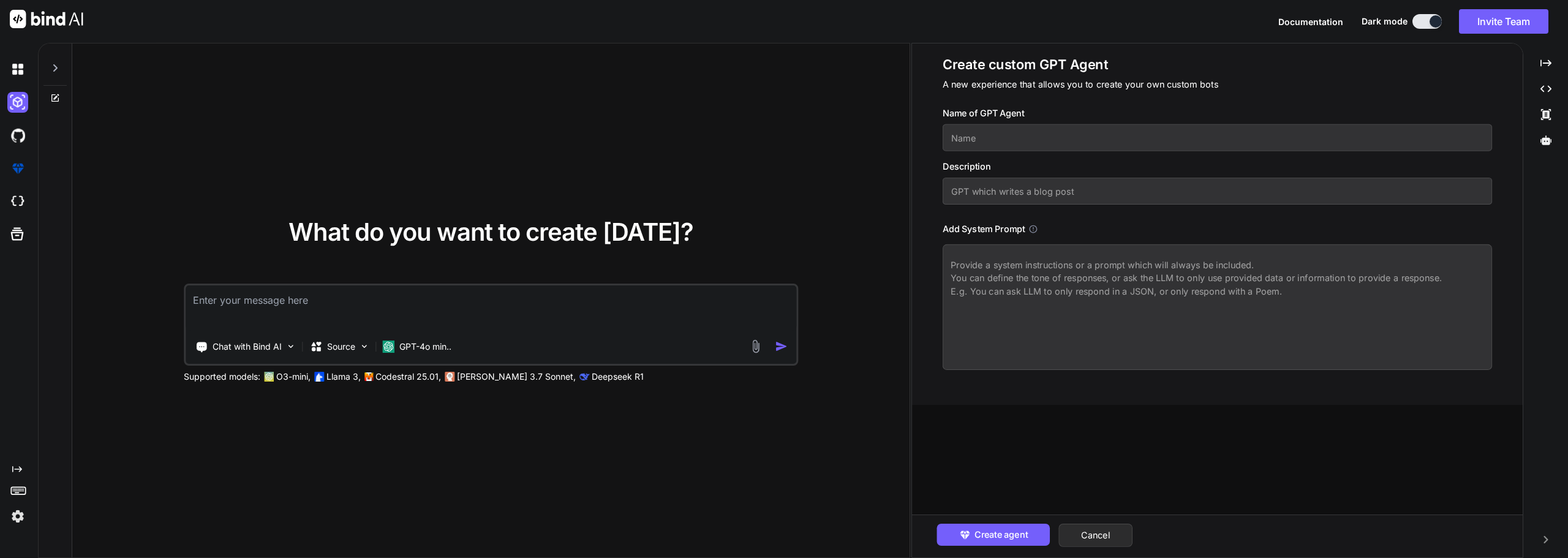
click at [1424, 24] on button at bounding box center [1428, 21] width 30 height 15
click at [1419, 20] on button at bounding box center [1428, 21] width 30 height 15
click at [1430, 23] on div at bounding box center [1436, 22] width 13 height 13
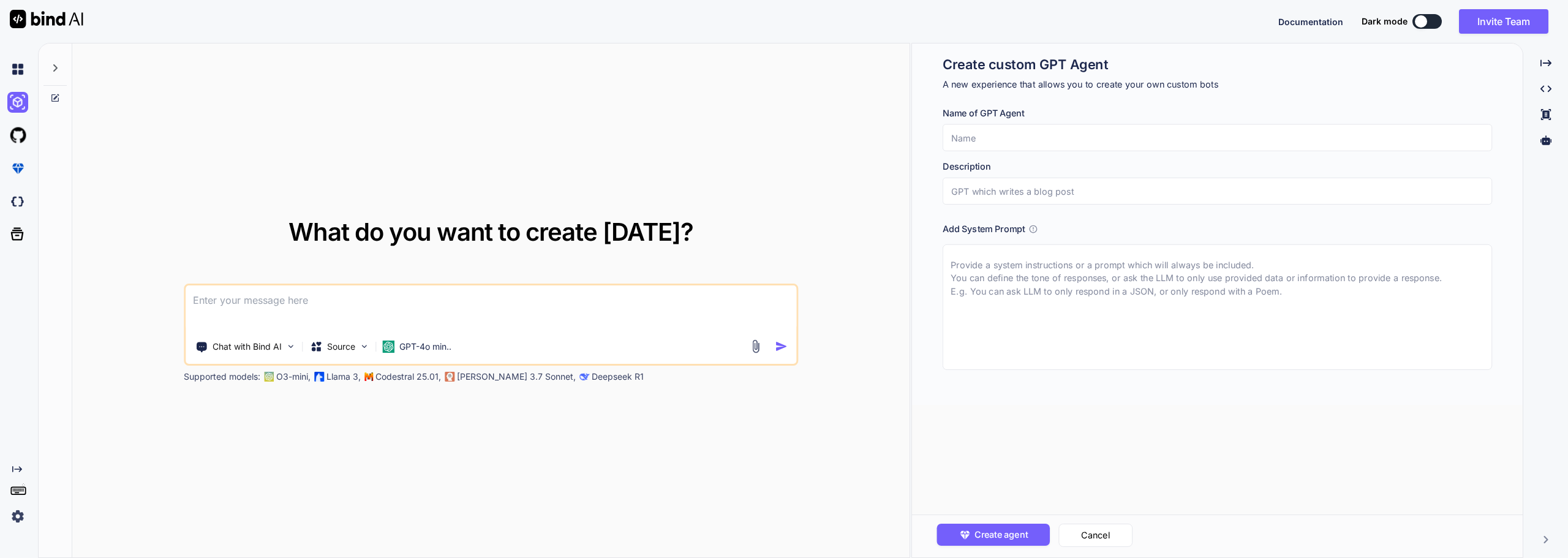
click at [1421, 20] on div at bounding box center [1421, 22] width 13 height 13
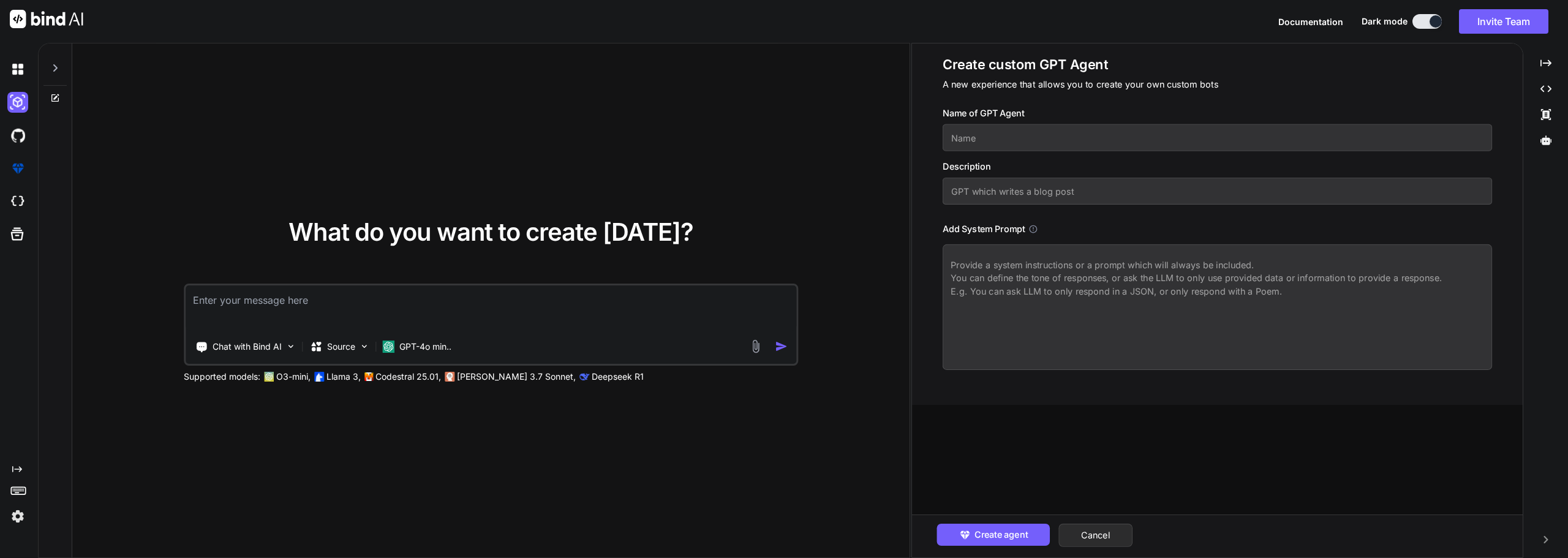
click at [55, 100] on icon at bounding box center [55, 98] width 10 height 10
click at [21, 79] on img at bounding box center [17, 69] width 21 height 21
click at [13, 102] on img at bounding box center [17, 102] width 21 height 21
click at [14, 134] on img at bounding box center [17, 135] width 21 height 21
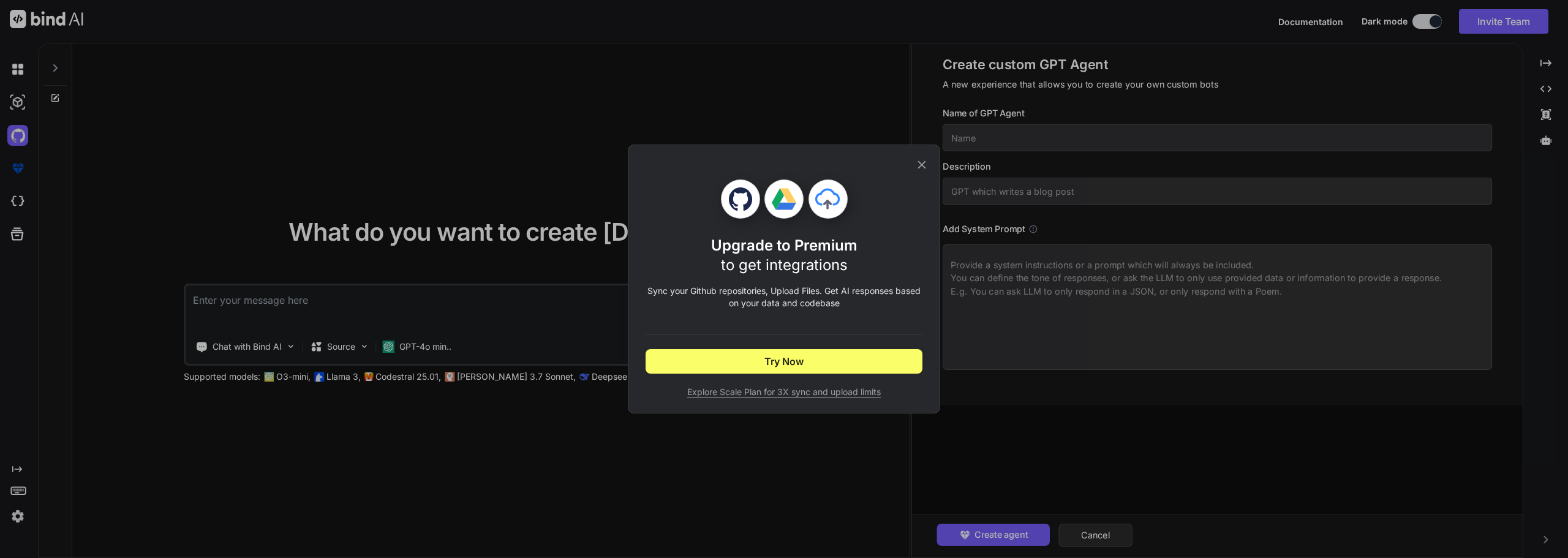
click at [924, 164] on icon at bounding box center [921, 165] width 13 height 13
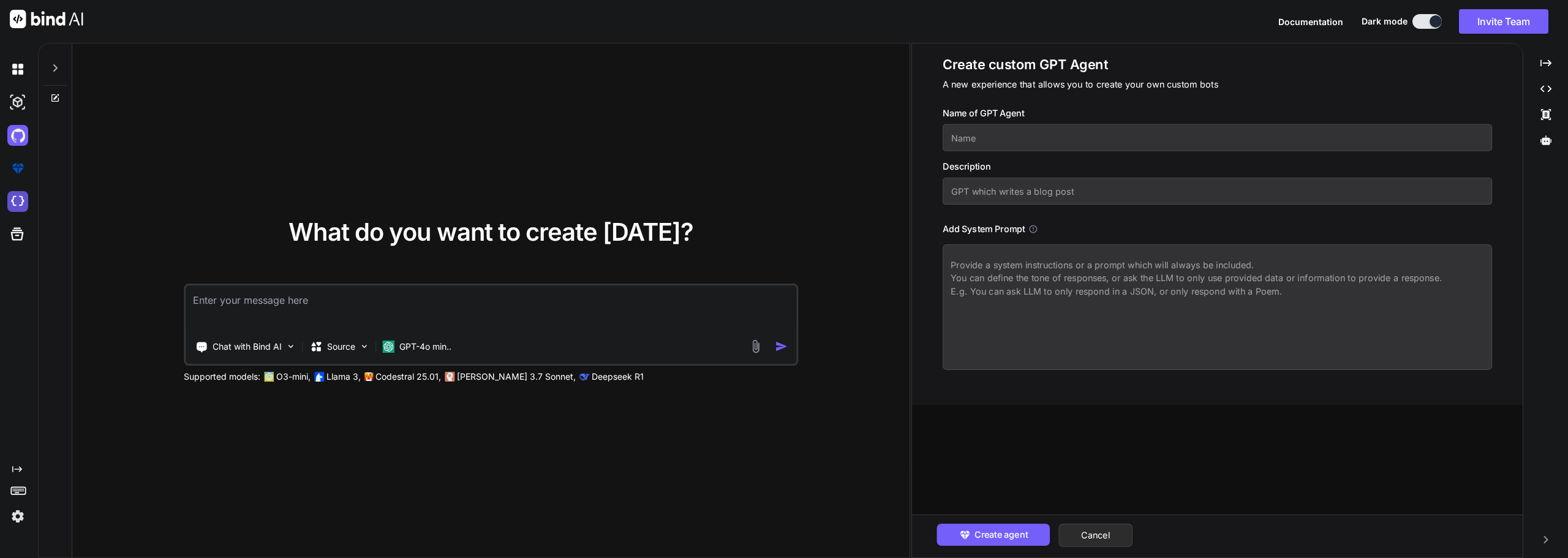
click at [16, 199] on img at bounding box center [17, 201] width 21 height 21
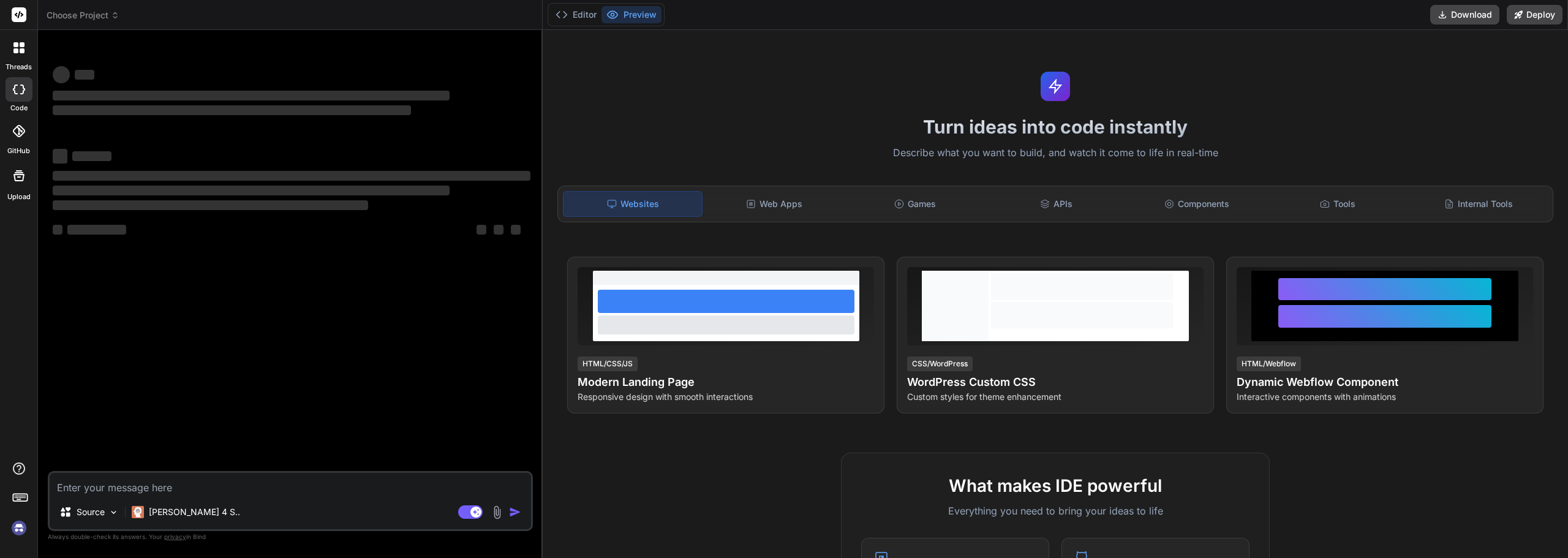
type textarea "x"
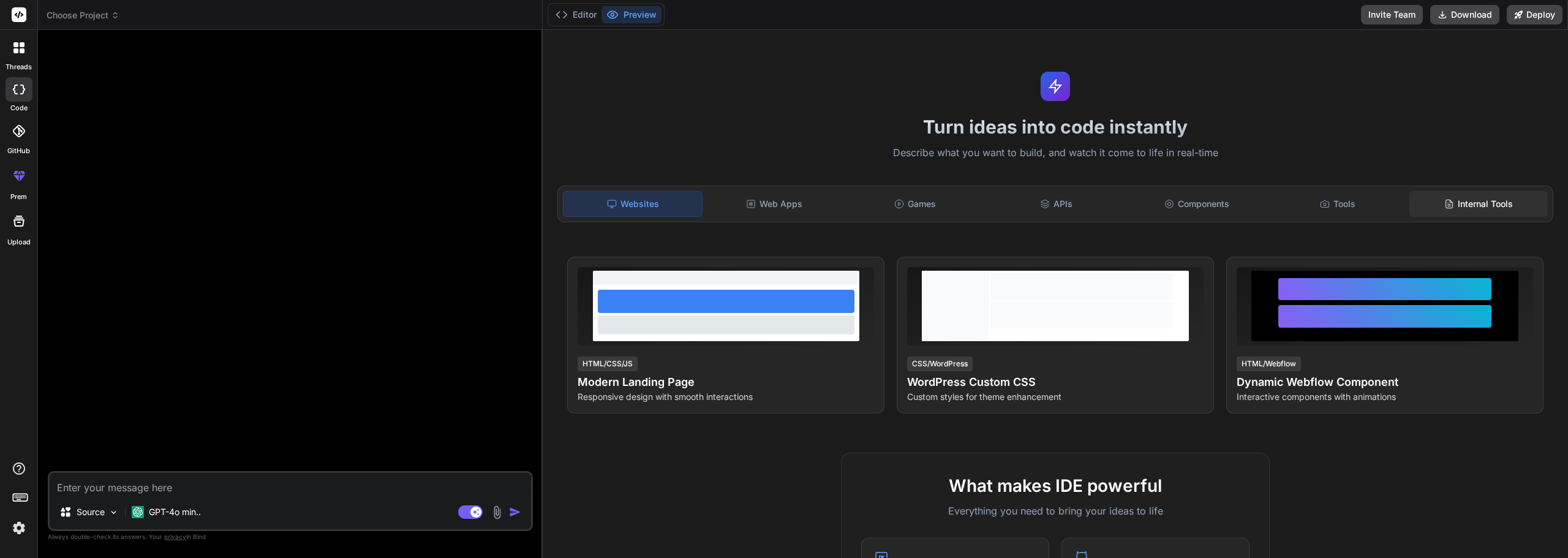
click at [1416, 196] on div "Internal Tools" at bounding box center [1479, 204] width 139 height 26
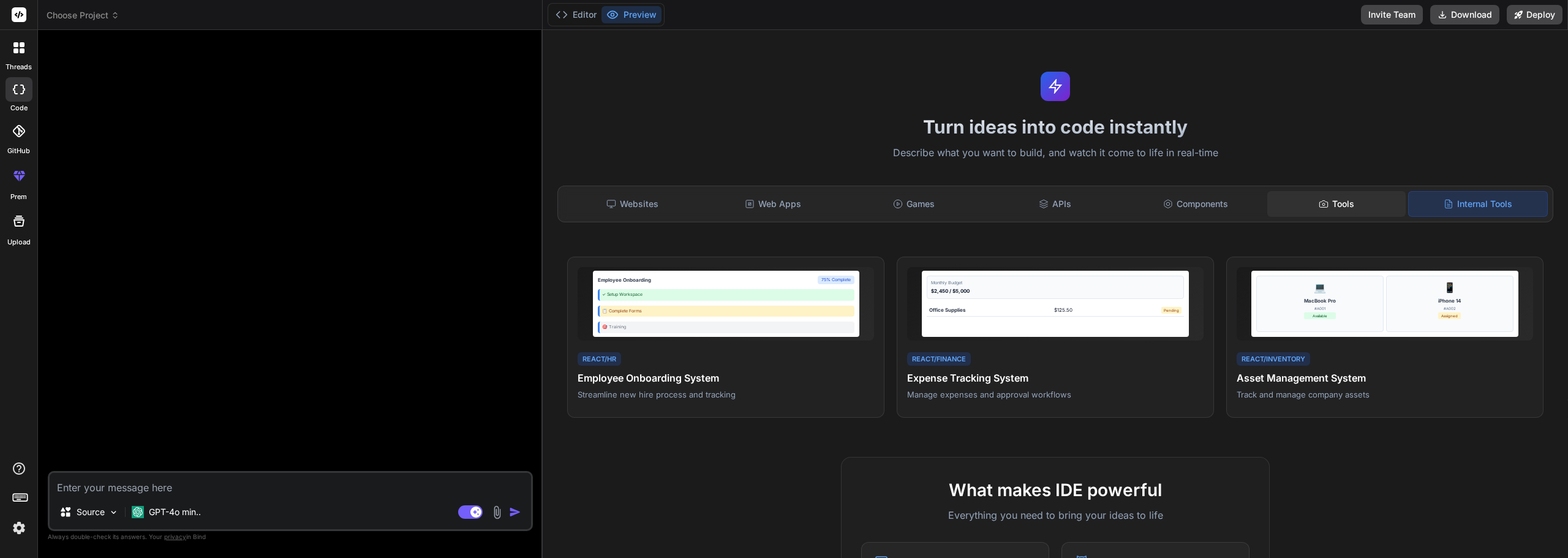
click at [1319, 208] on icon at bounding box center [1323, 204] width 10 height 10
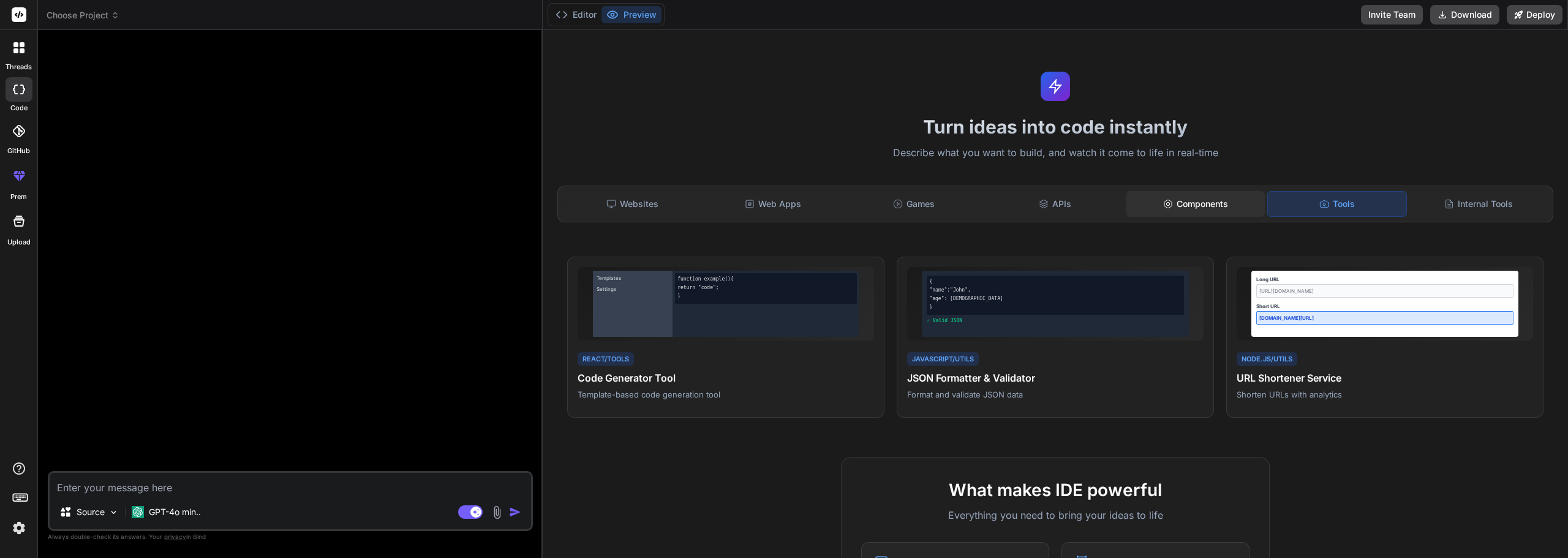
click at [1218, 193] on div "Components" at bounding box center [1196, 204] width 139 height 26
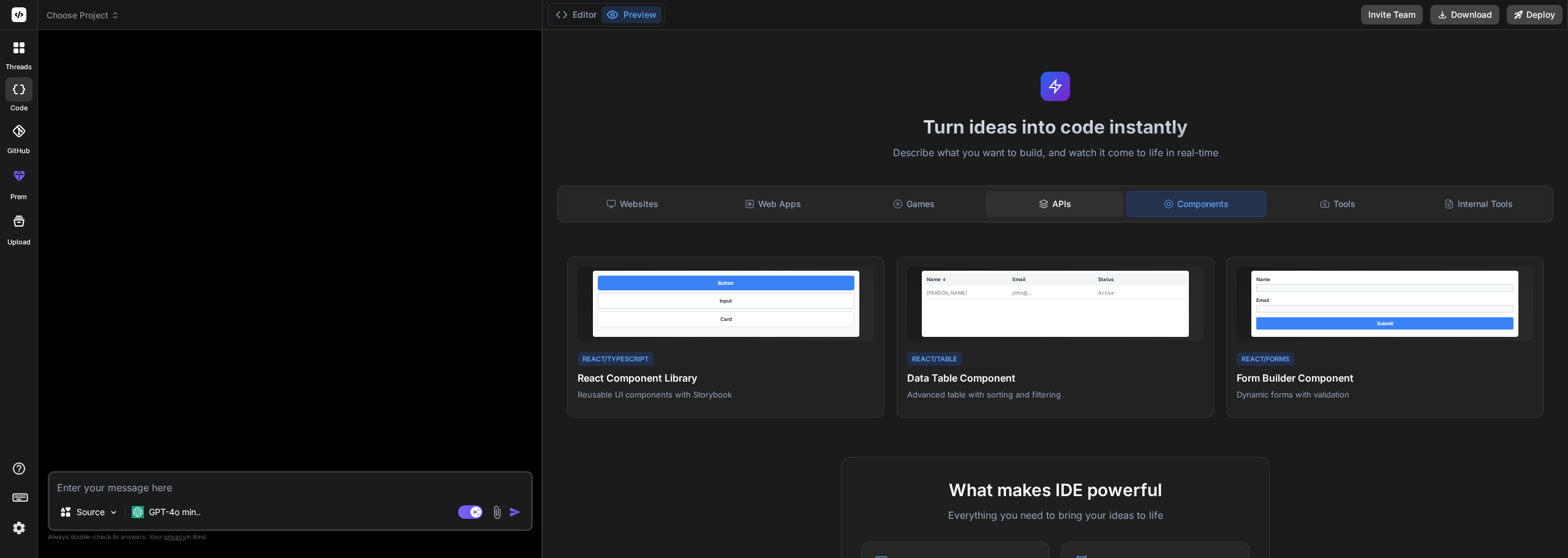
click at [1016, 194] on div "APIs" at bounding box center [1054, 204] width 139 height 26
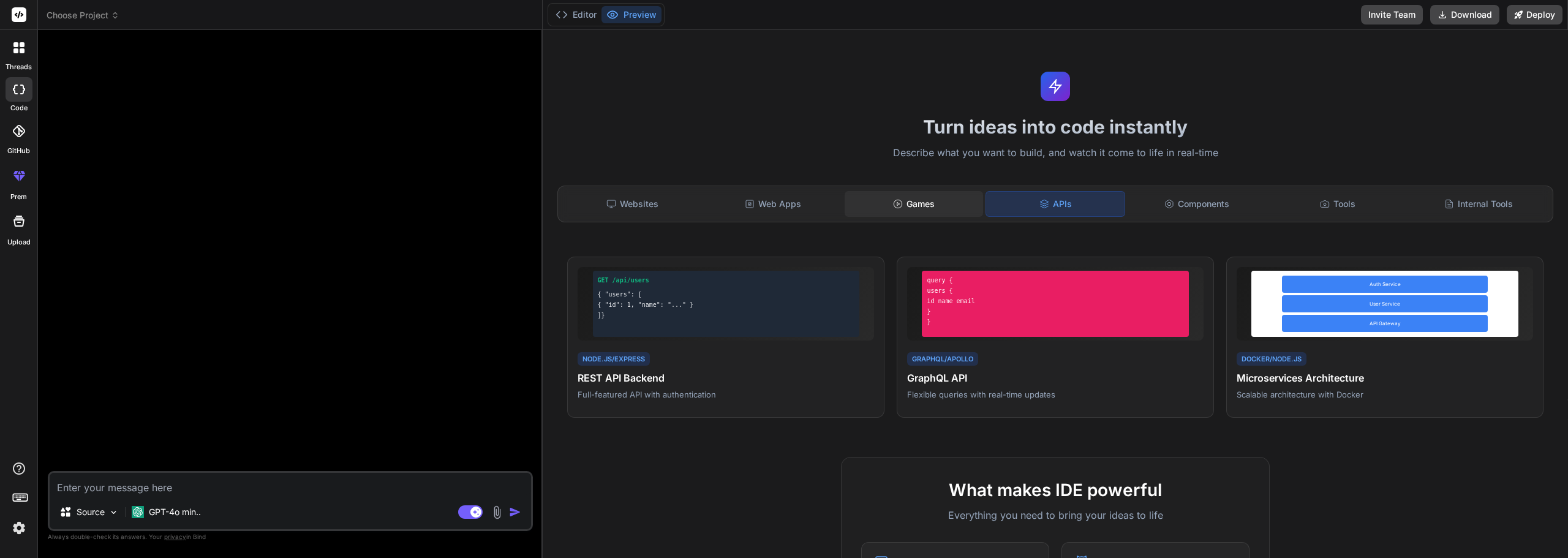
click at [883, 197] on div "Games" at bounding box center [914, 204] width 139 height 26
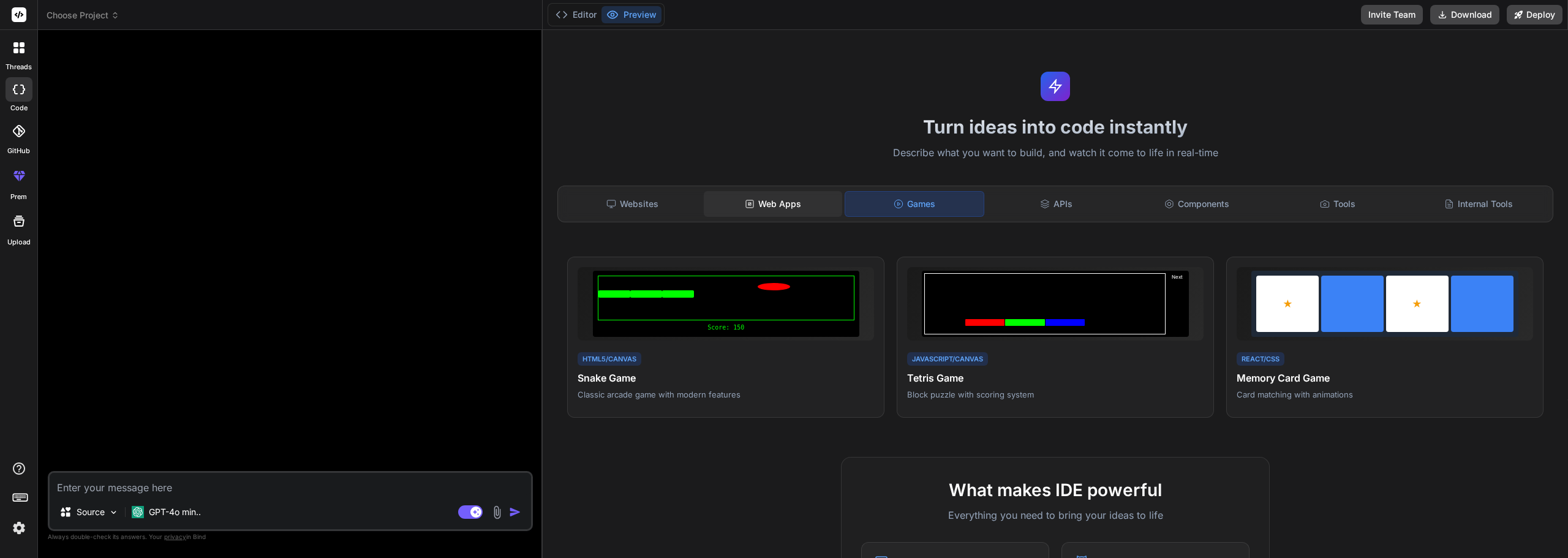
click at [770, 201] on div "Web Apps" at bounding box center [773, 204] width 139 height 26
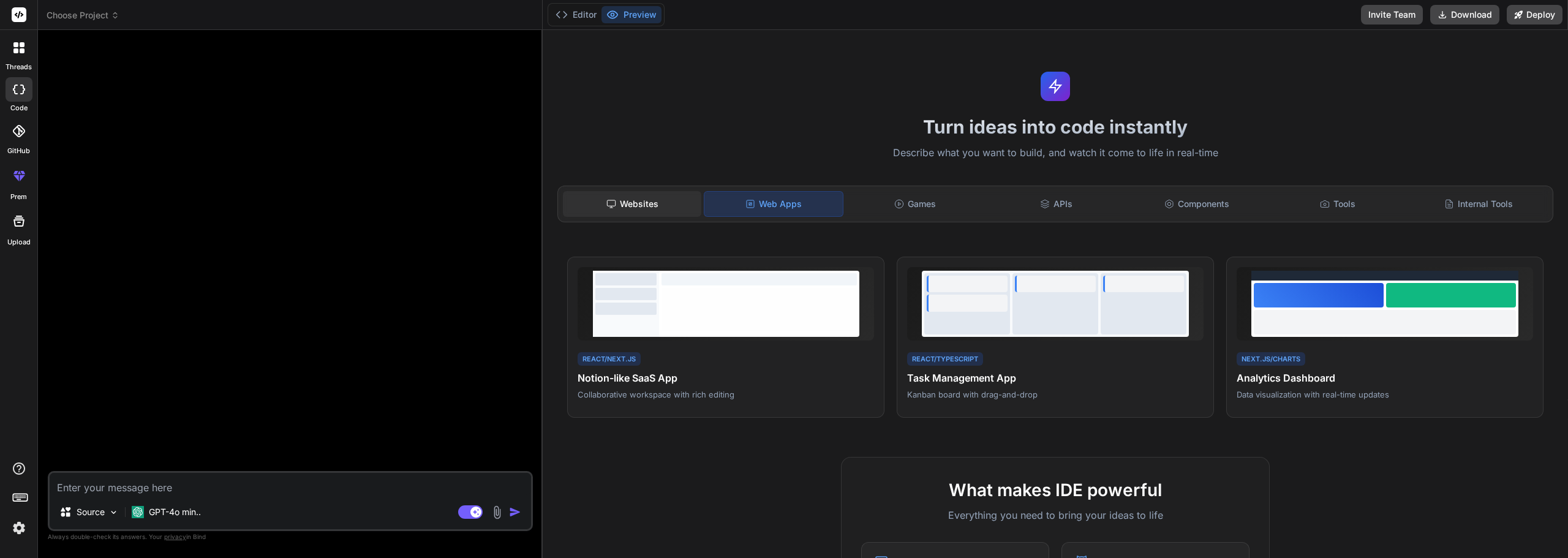
click at [643, 208] on div "Websites" at bounding box center [632, 204] width 139 height 26
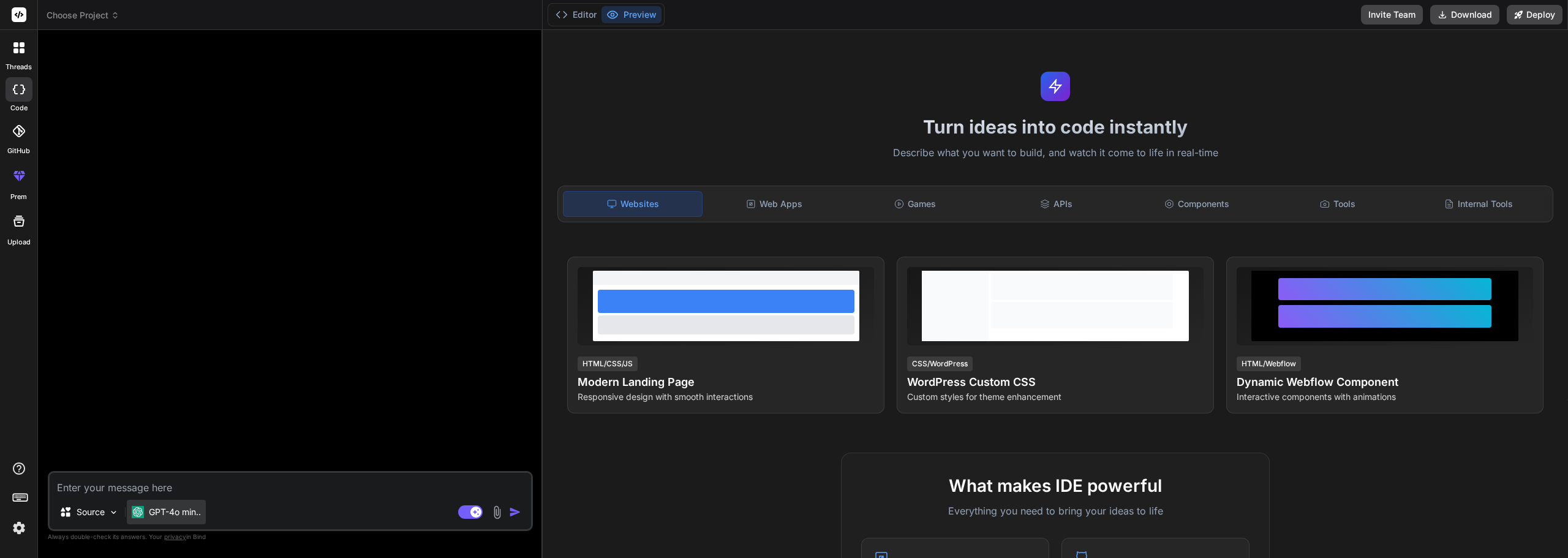
click at [182, 517] on p "GPT-4o min.." at bounding box center [175, 512] width 52 height 13
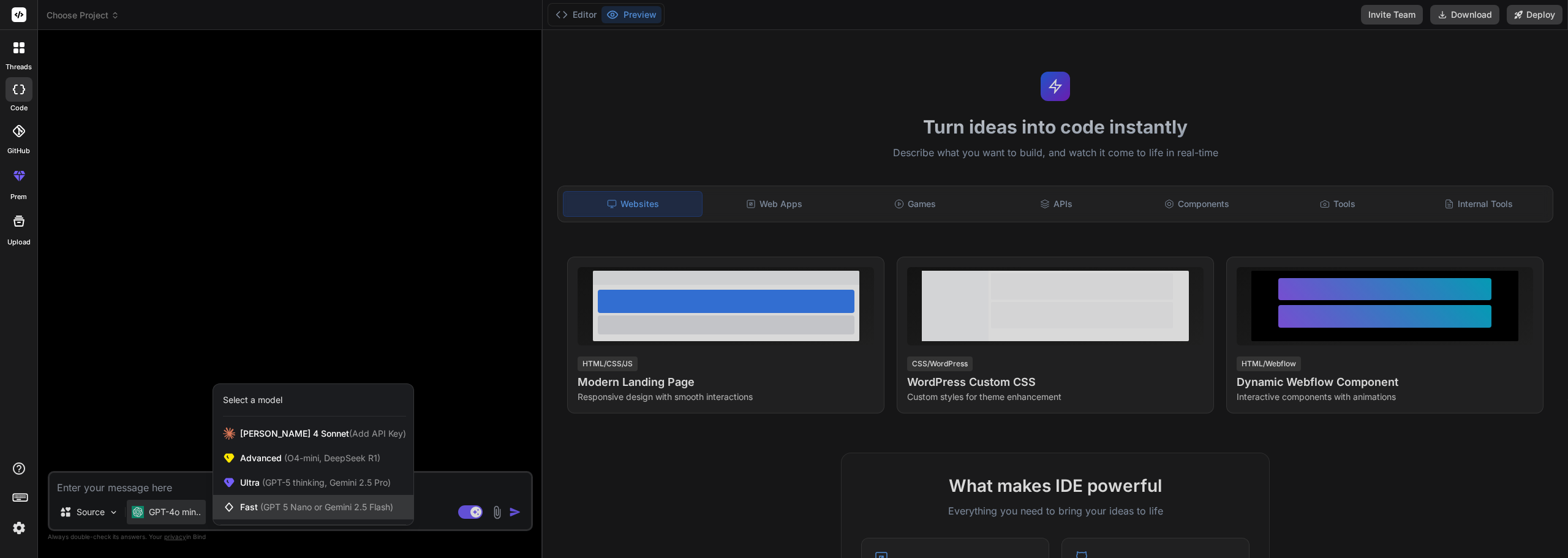
click at [297, 499] on div "Fast (GPT 5 Nano or Gemini 2.5 Flash)" at bounding box center [314, 506] width 201 height 24
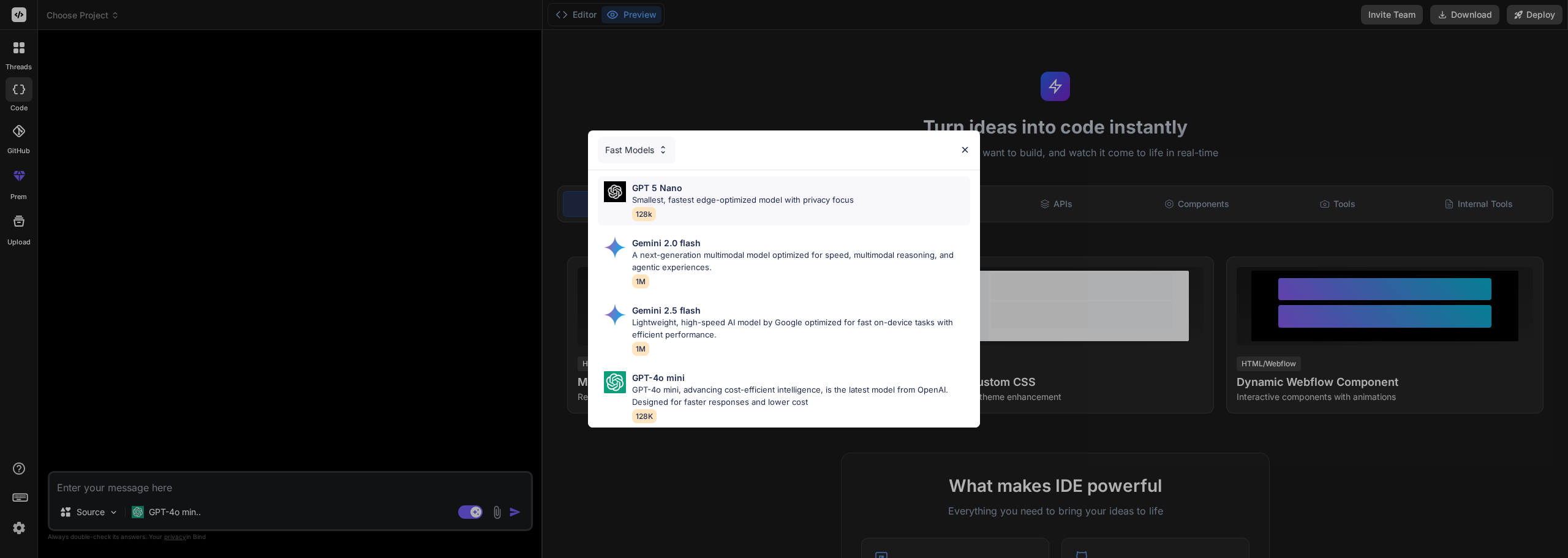
click at [691, 194] on p "Smallest, fastest edge-optimized model with privacy focus" at bounding box center [742, 201] width 222 height 13
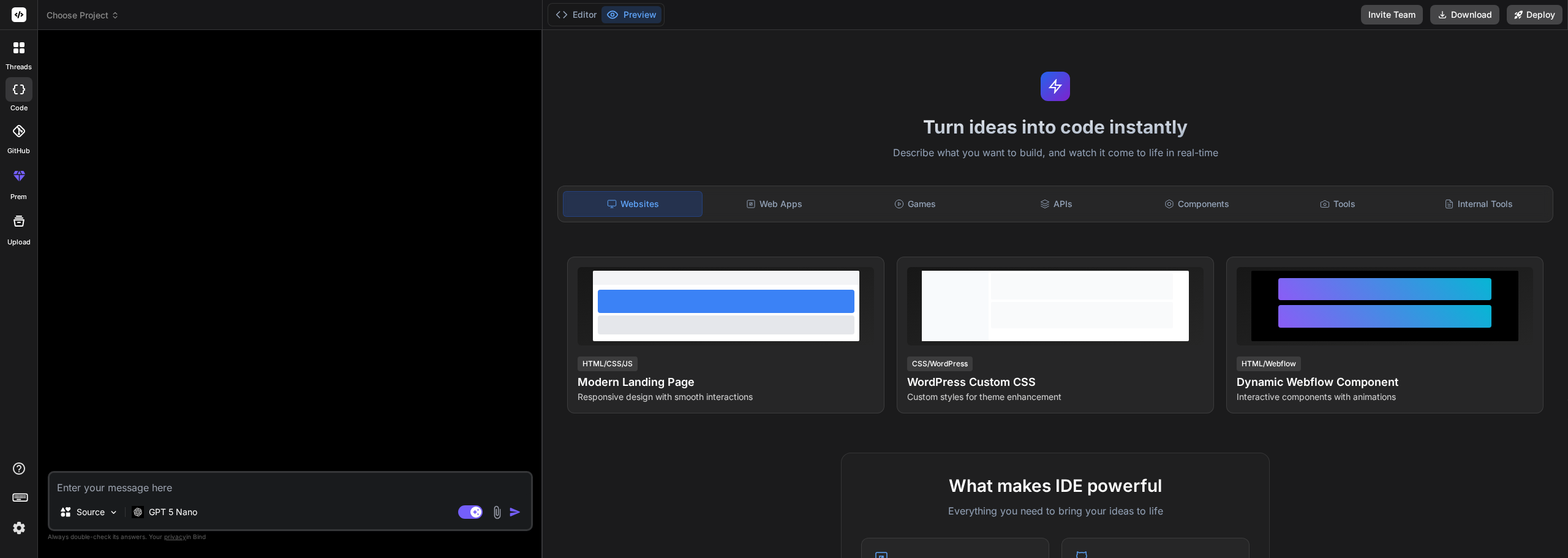
click at [21, 229] on div at bounding box center [19, 221] width 30 height 30
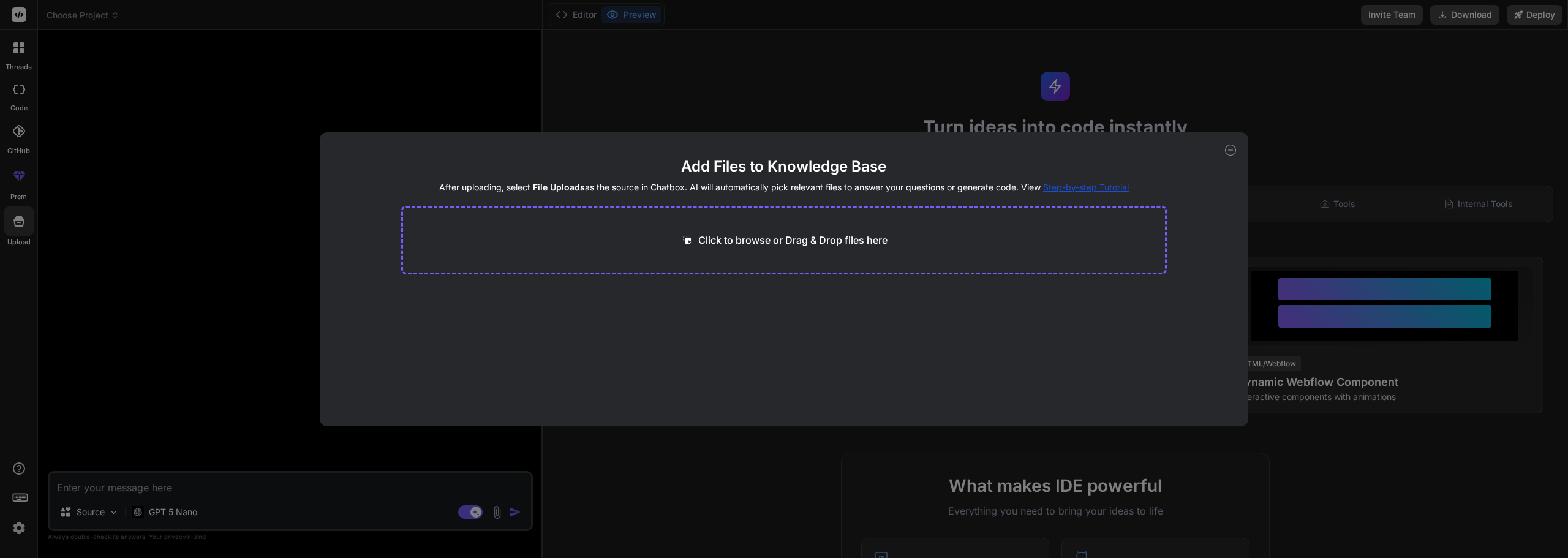
click at [1232, 154] on icon at bounding box center [1231, 150] width 11 height 11
type textarea "x"
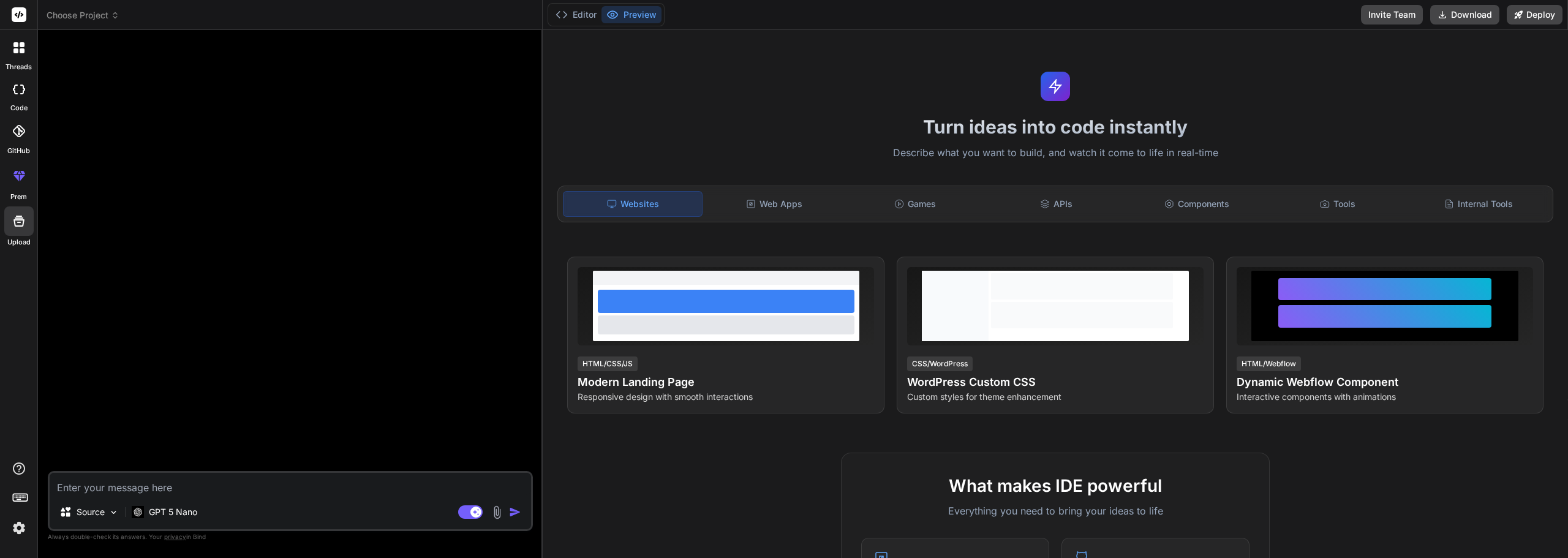
click at [205, 495] on textarea at bounding box center [290, 484] width 481 height 22
type textarea "c"
type textarea "x"
type textarea "cr"
type textarea "x"
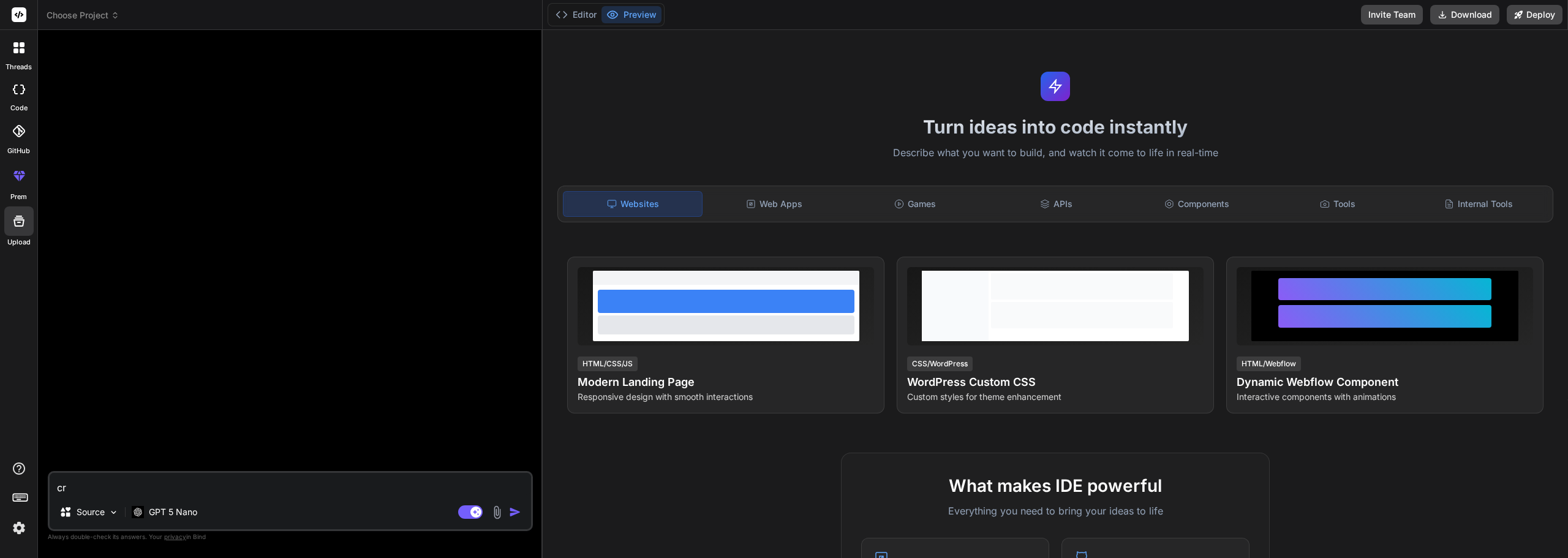
type textarea "cri"
type textarea "x"
type textarea "crie"
type textarea "x"
type textarea "crie"
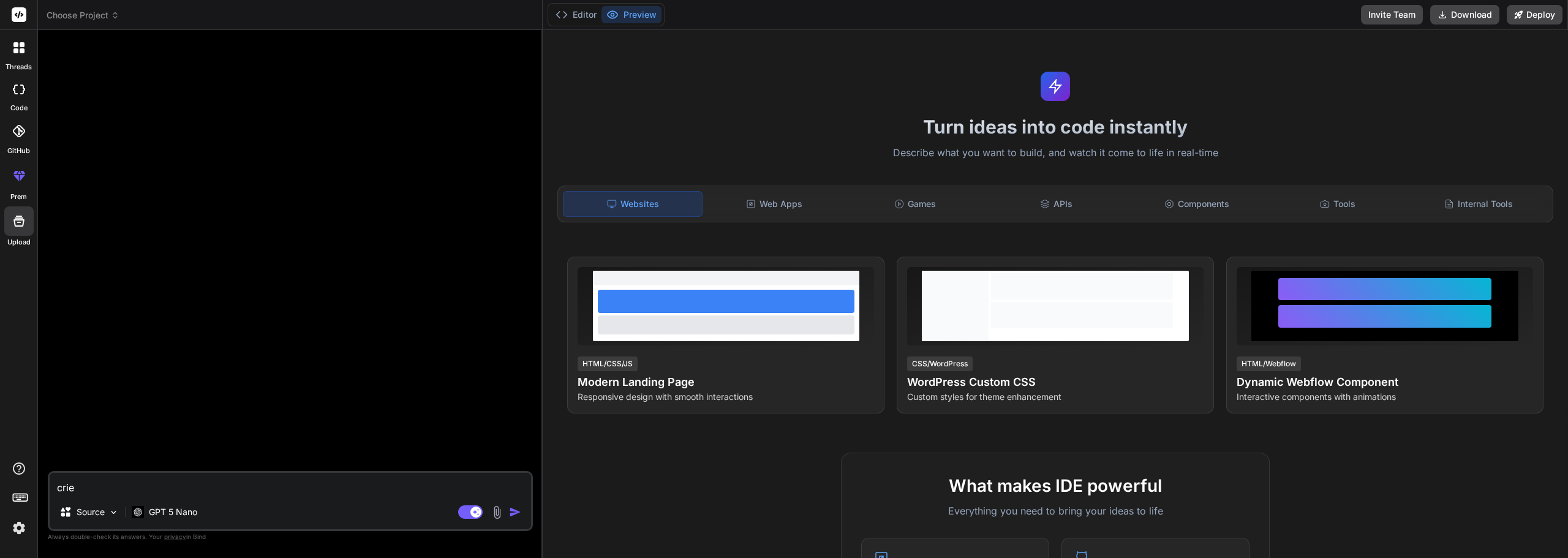
type textarea "x"
type textarea "crie u"
type textarea "x"
type textarea "crie um"
type textarea "x"
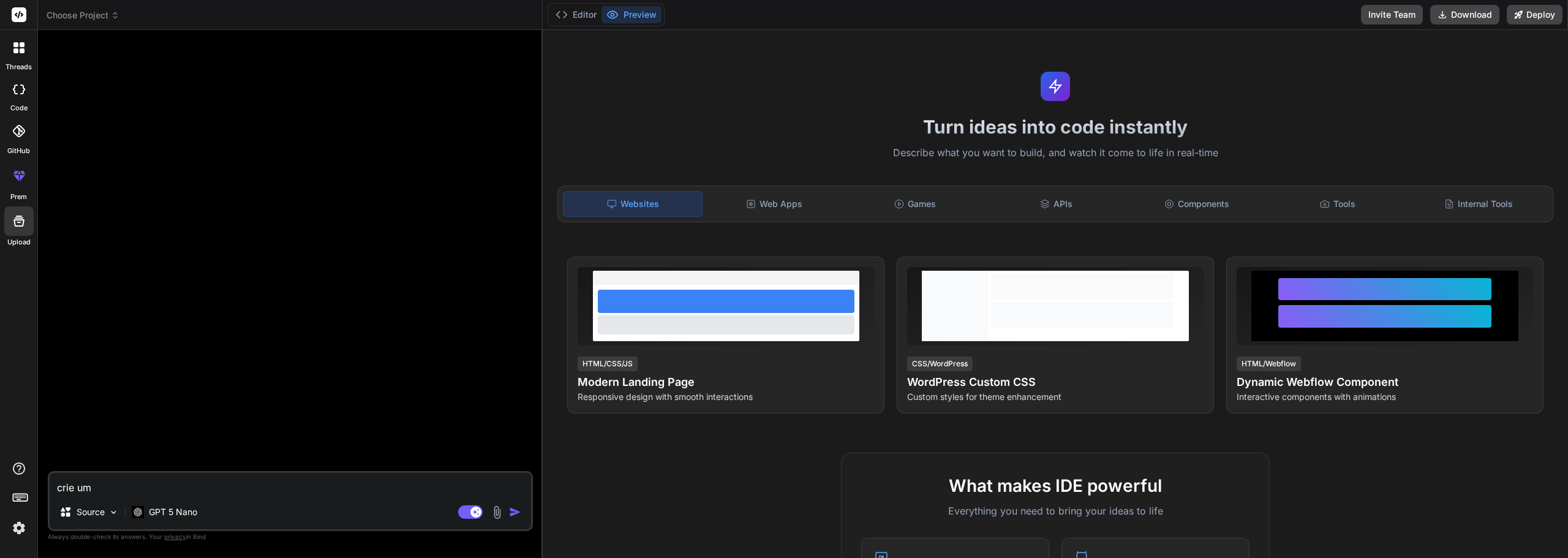
type textarea "crie um"
type textarea "x"
type textarea "crie um j"
type textarea "x"
type textarea "crie um jo"
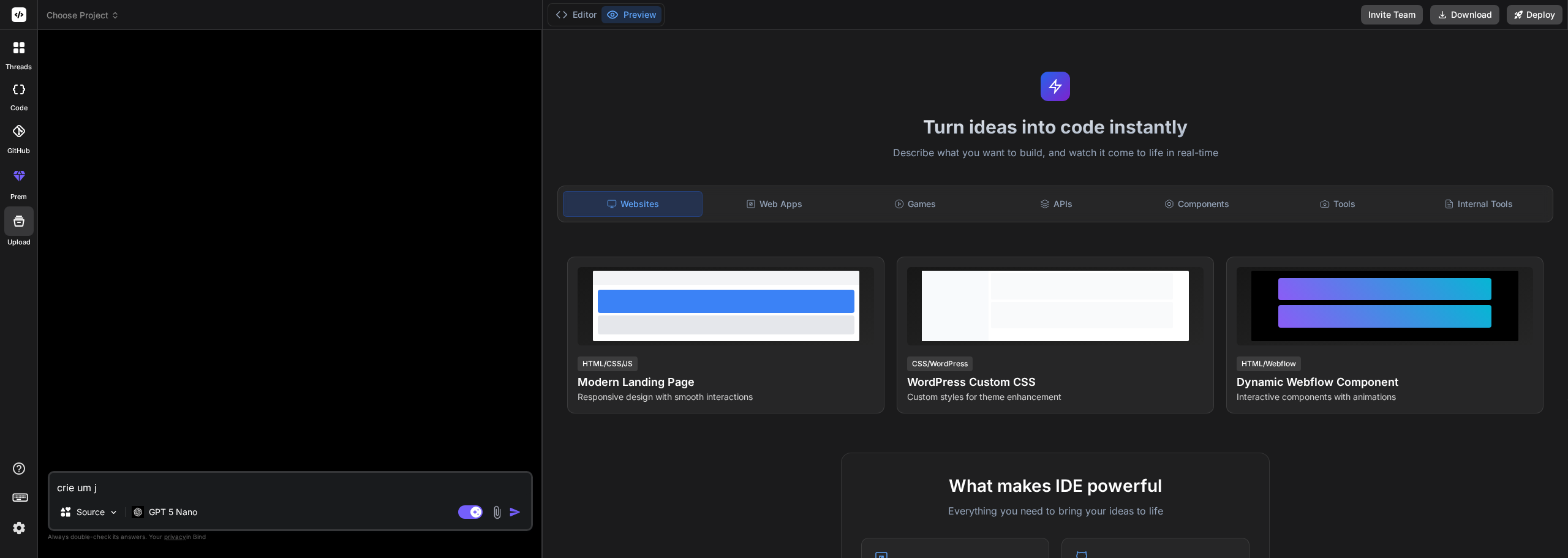
type textarea "x"
type textarea "crie um jog"
type textarea "x"
type textarea "crie um jogo"
type textarea "x"
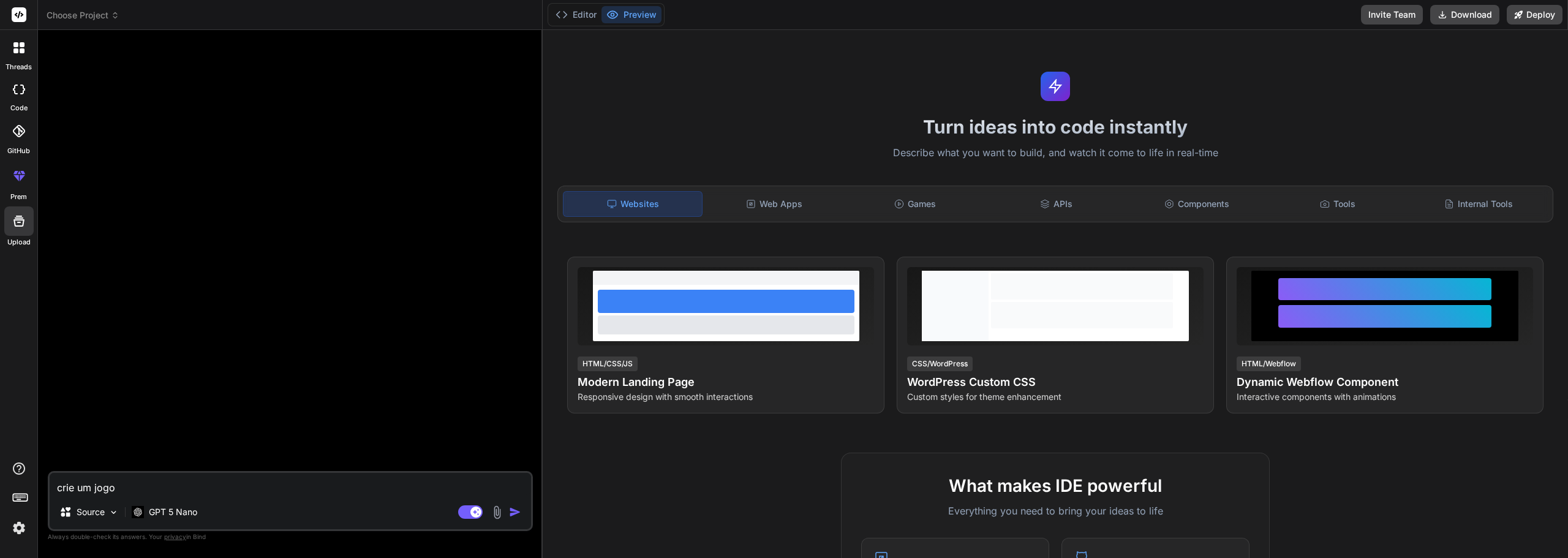
type textarea "crie um jogo"
type textarea "x"
type textarea "crie um jogo e"
type textarea "x"
type textarea "crie um jogo es"
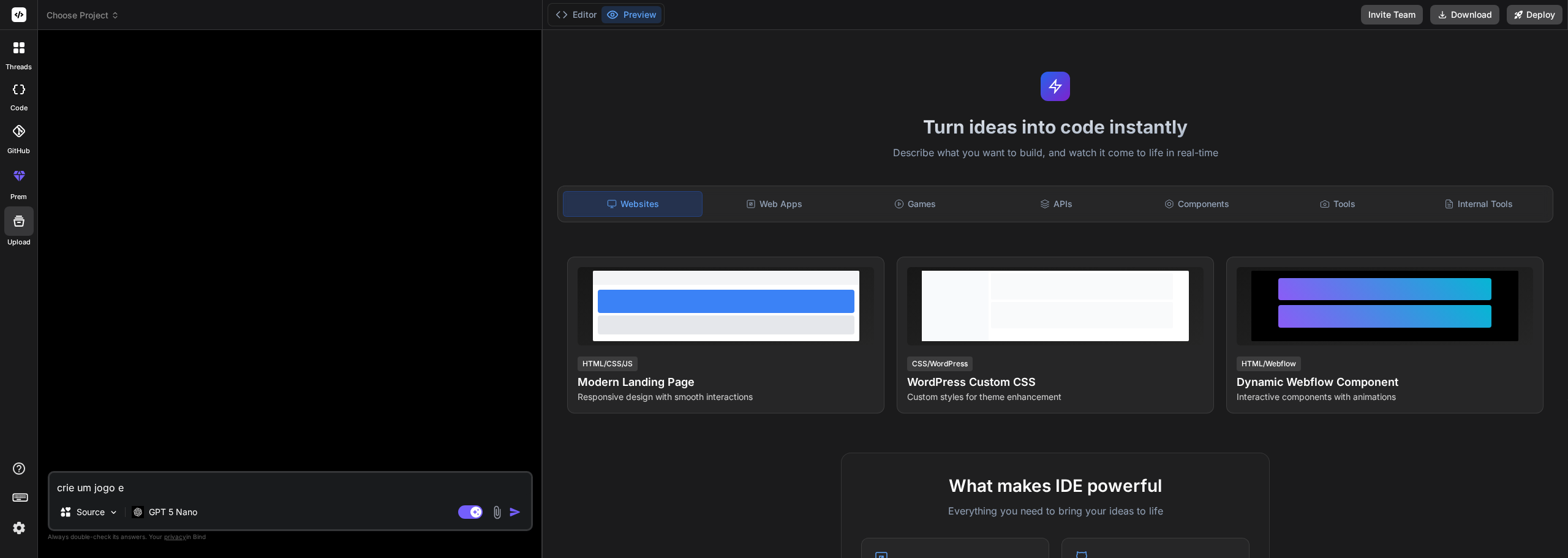
type textarea "x"
type textarea "crie um jogo est"
type textarea "x"
type textarea "crie um jogo esti"
type textarea "x"
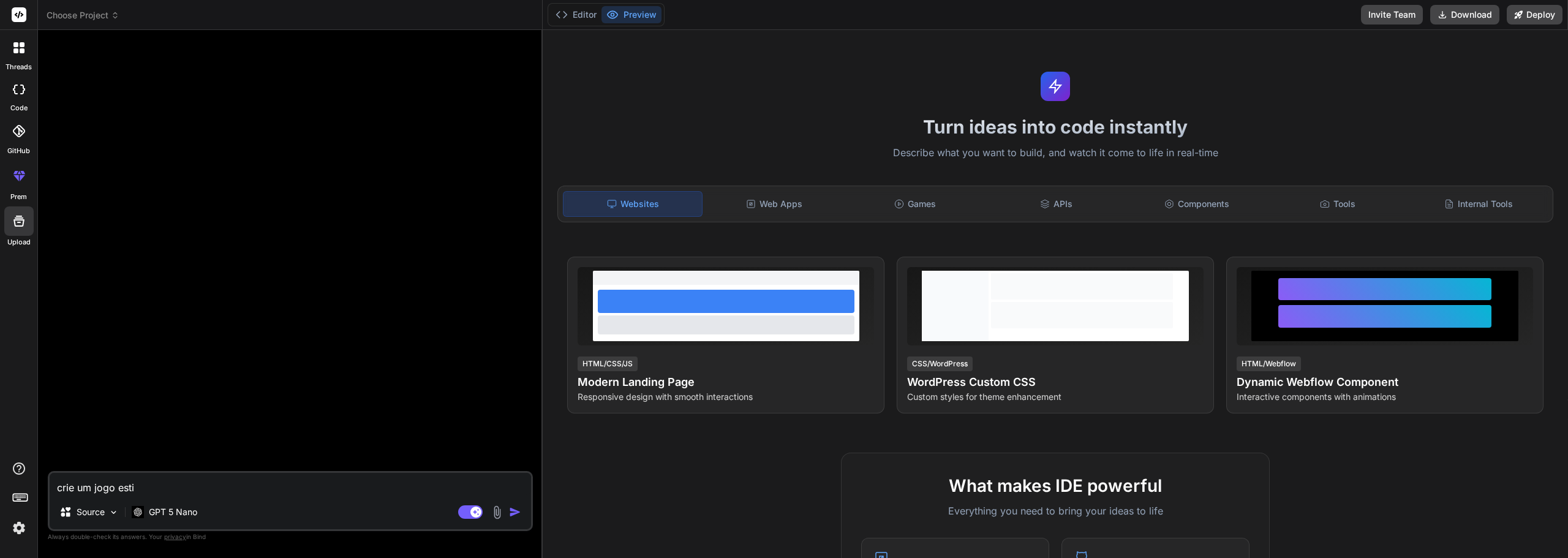
type textarea "crie um jogo estil"
type textarea "x"
type textarea "crie um jogo estili"
type textarea "x"
type textarea "crie um jogo estil"
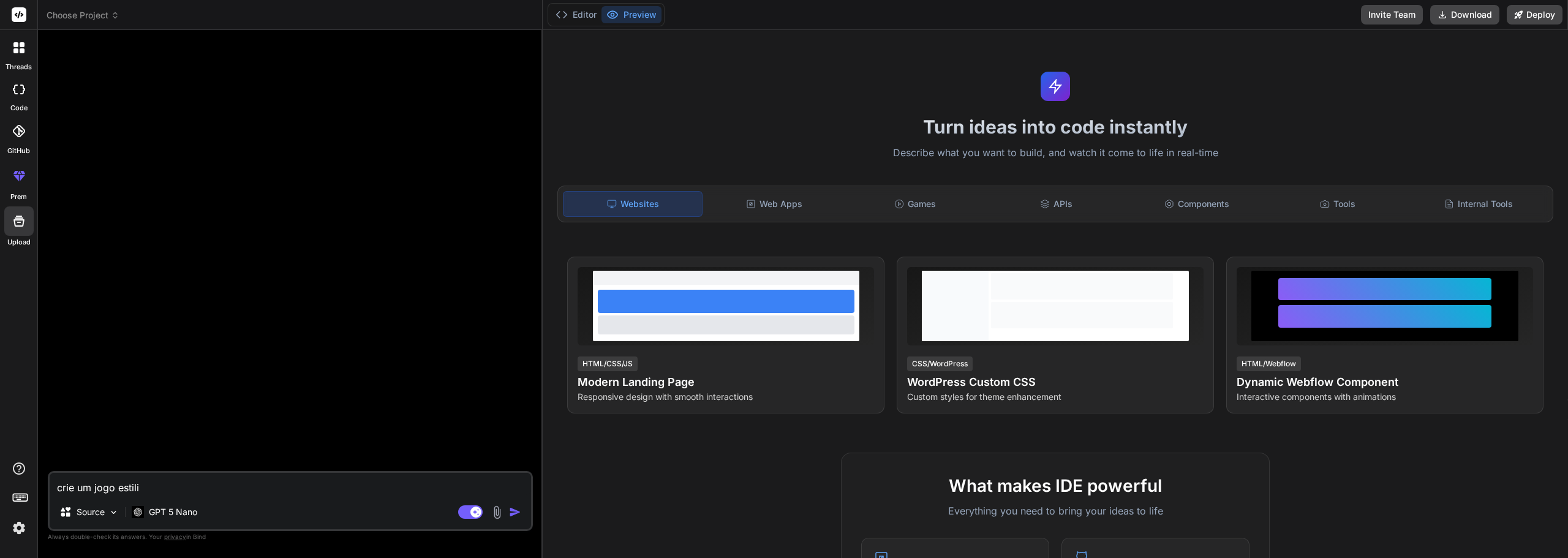
type textarea "x"
type textarea "crie um jogo estilo"
type textarea "x"
type textarea "crie um jogo estilo"
type textarea "x"
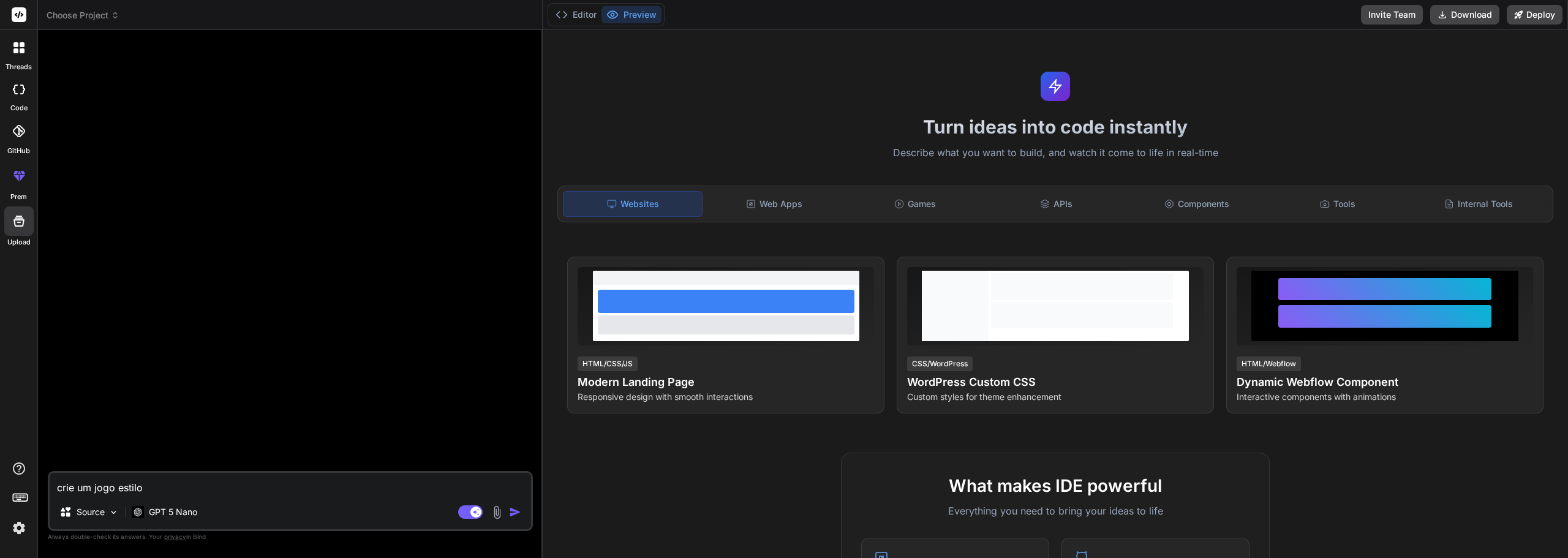
type textarea "crie um jogo estilo a"
type textarea "x"
type textarea "crie um jogo estilo"
type textarea "x"
type textarea "crie um jogo estilo s"
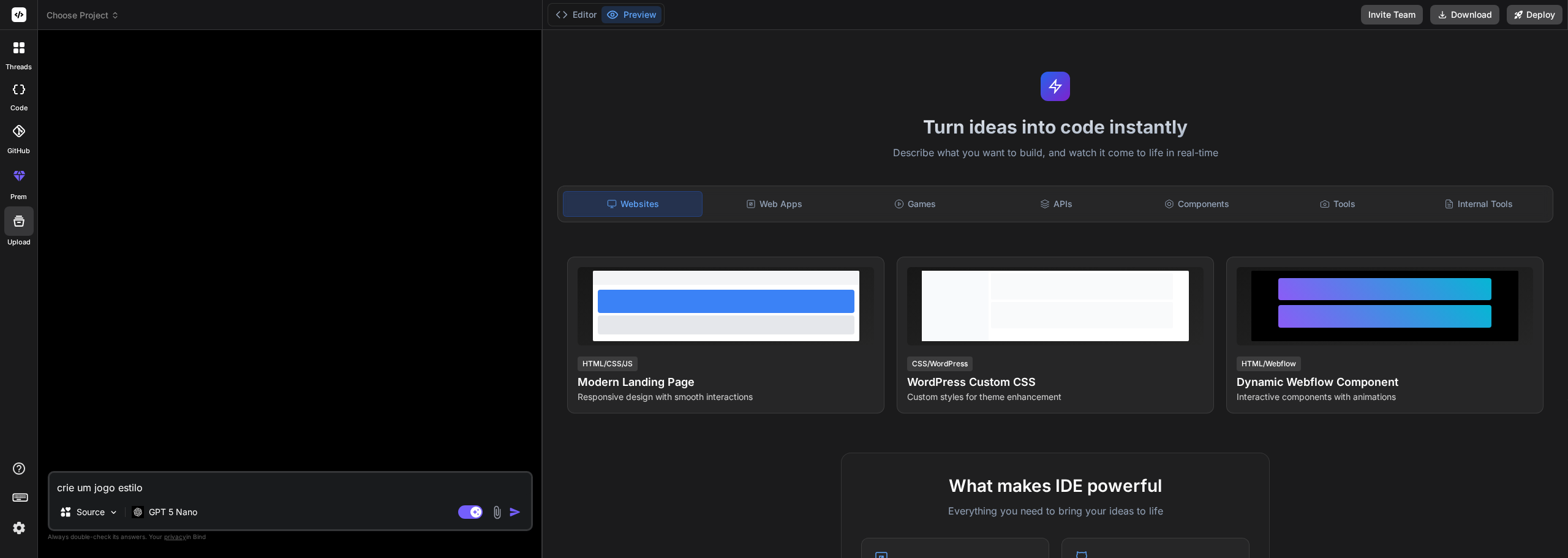
type textarea "x"
type textarea "crie um jogo estilo sp"
type textarea "x"
type textarea "crie um jogo estilo spa"
type textarea "x"
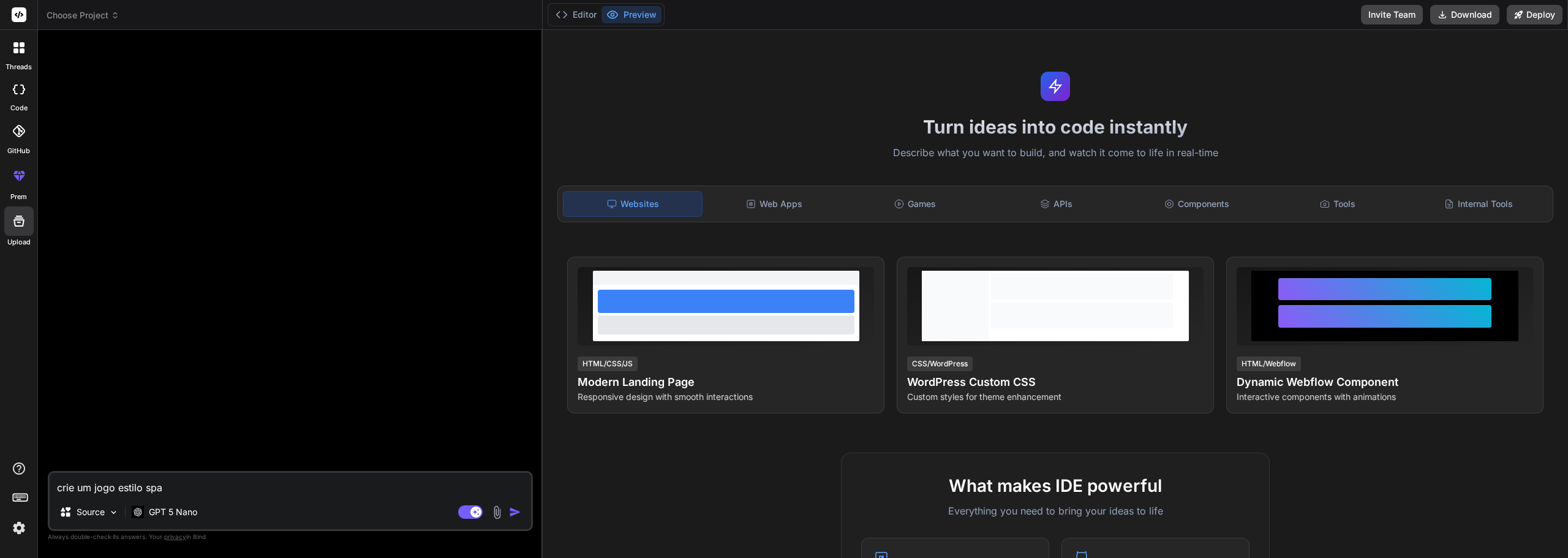
type textarea "crie um jogo estilo spac"
type textarea "x"
type textarea "crie um jogo estilo space"
type textarea "x"
type textarea "crie um jogo estilo space"
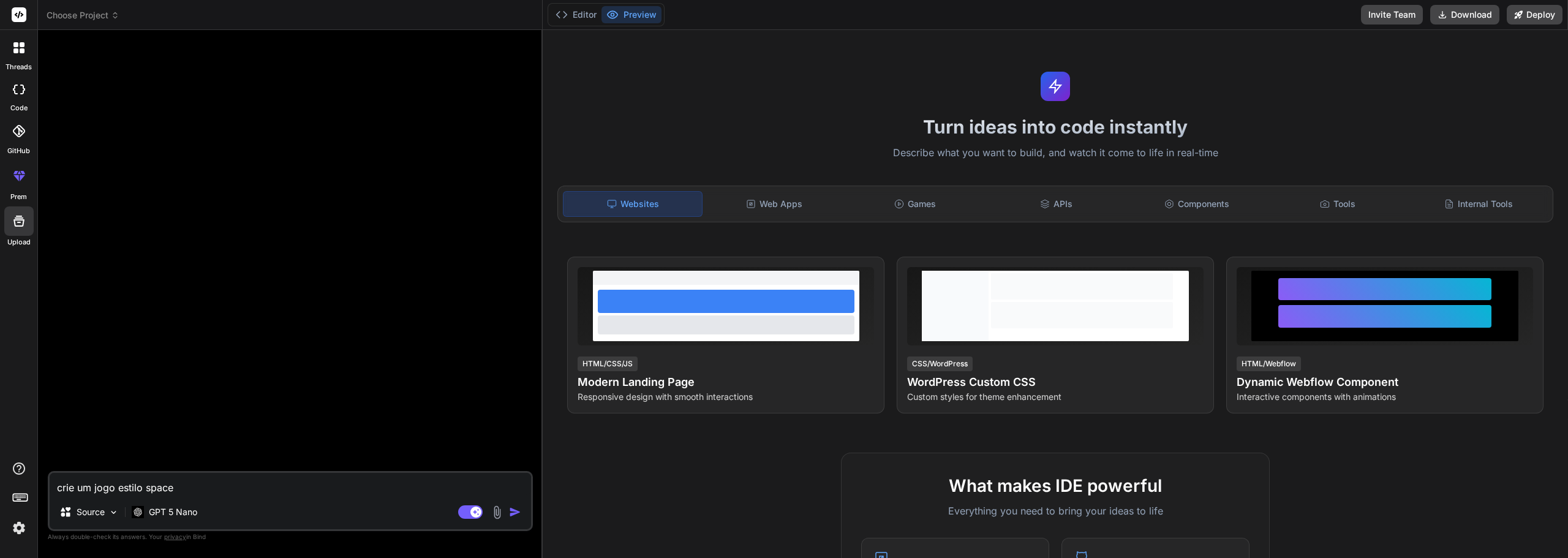
type textarea "x"
type textarea "crie um jogo estilo space i"
type textarea "x"
type textarea "crie um jogo estilo space in"
type textarea "x"
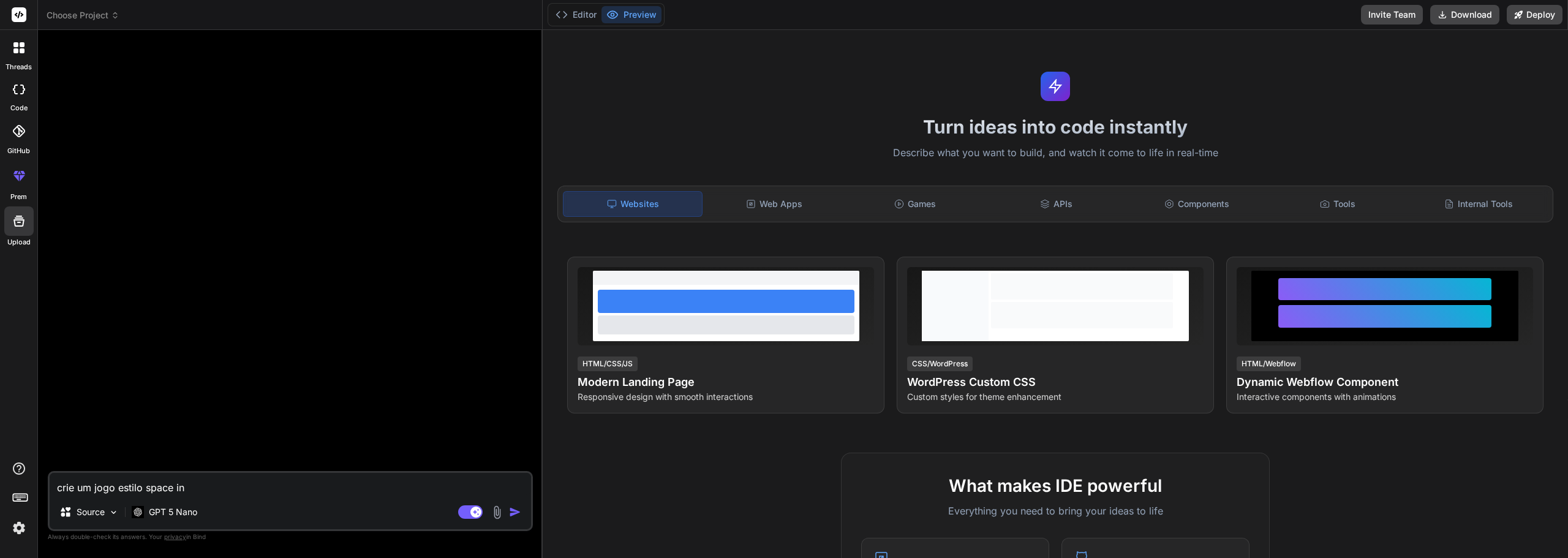
type textarea "crie um jogo estilo space inv"
type textarea "x"
type textarea "crie um jogo estilo space inva"
type textarea "x"
type textarea "crie um jogo estilo space invad"
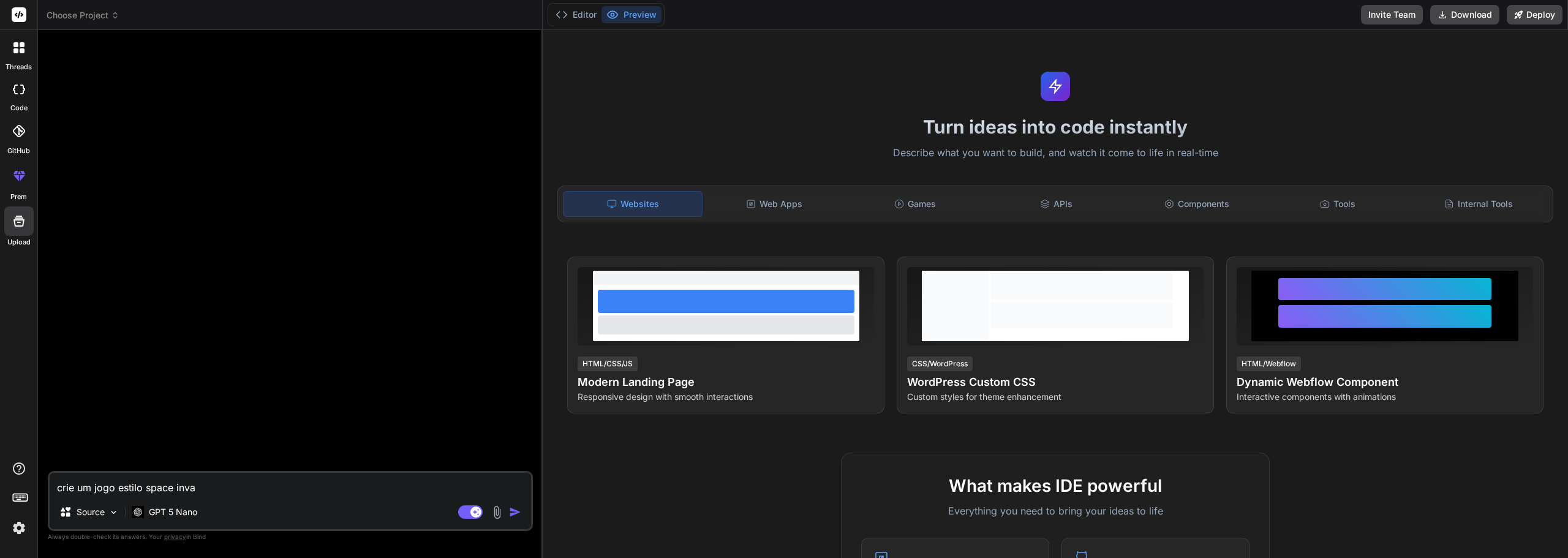
type textarea "x"
type textarea "crie um jogo estilo space invade"
type textarea "x"
type textarea "crie um jogo estilo space invader"
type textarea "x"
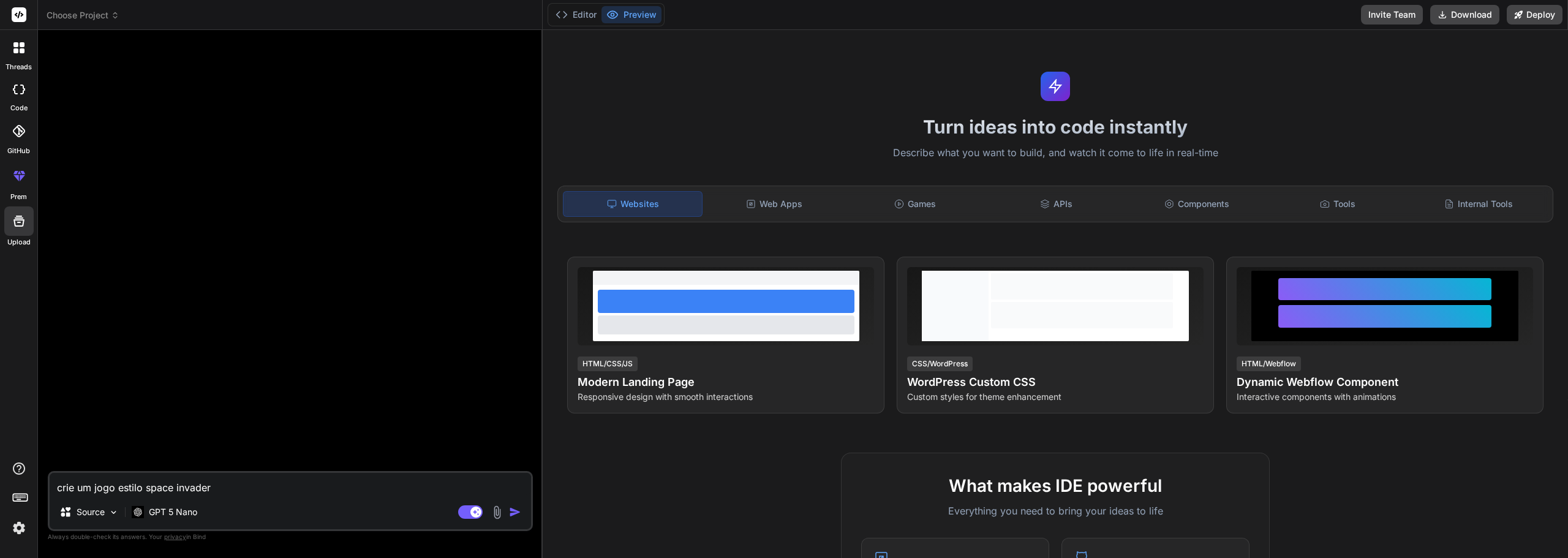
type textarea "crie um jogo estilo space invaders"
type textarea "x"
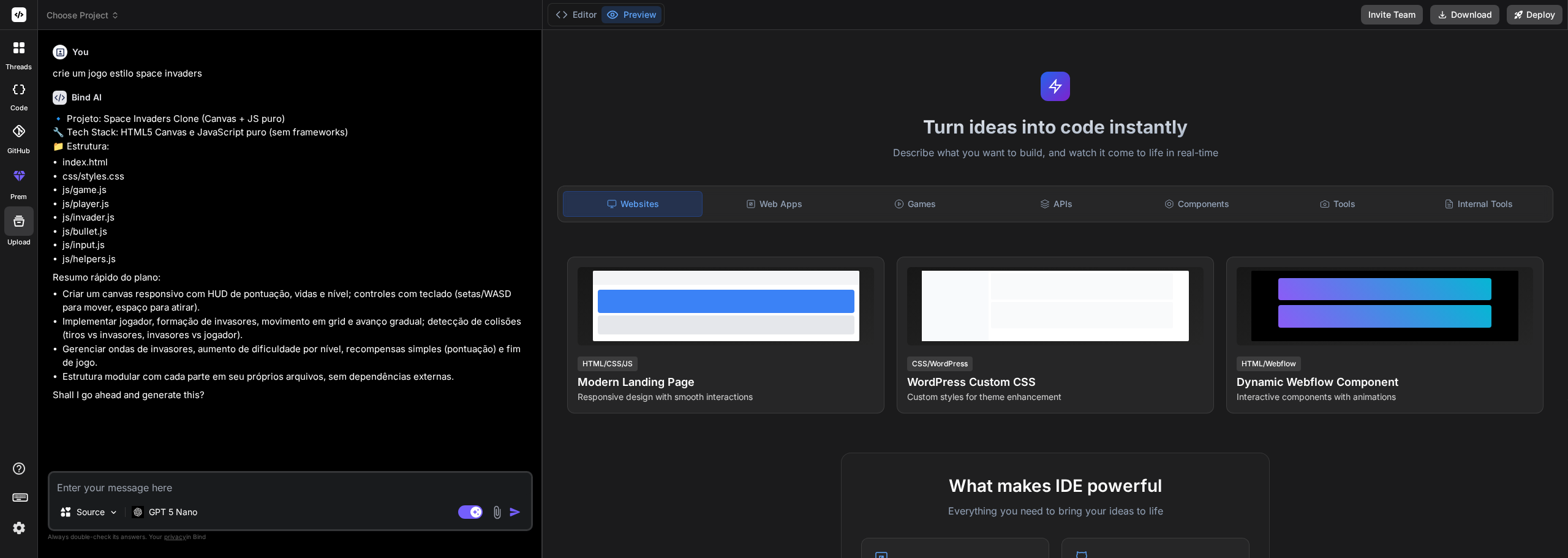
type textarea "x"
type textarea "S"
type textarea "x"
type textarea "Si"
type textarea "x"
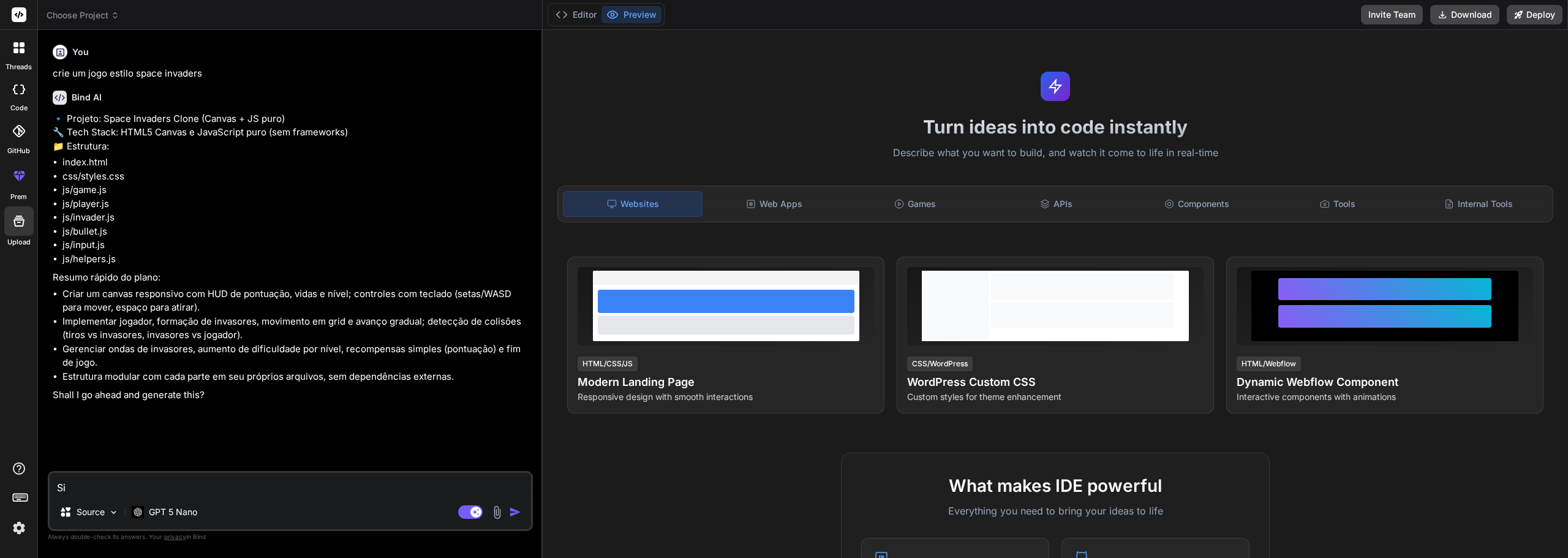
type textarea "Sim"
type textarea "x"
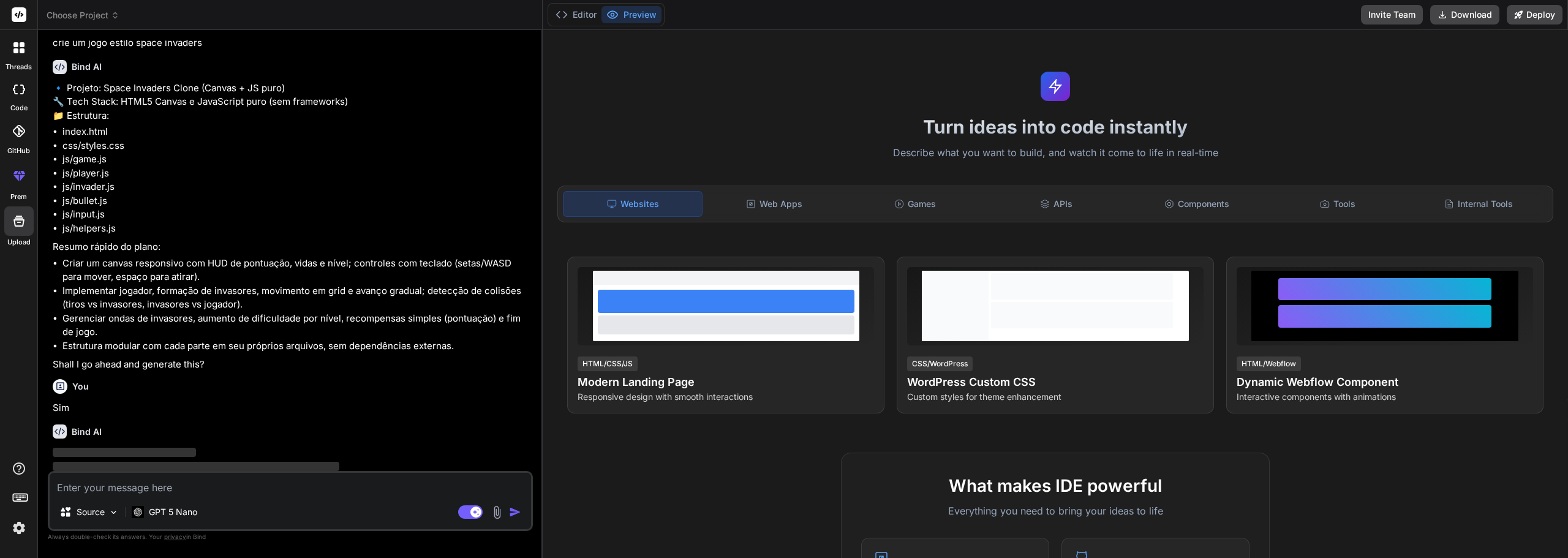
scroll to position [60, 0]
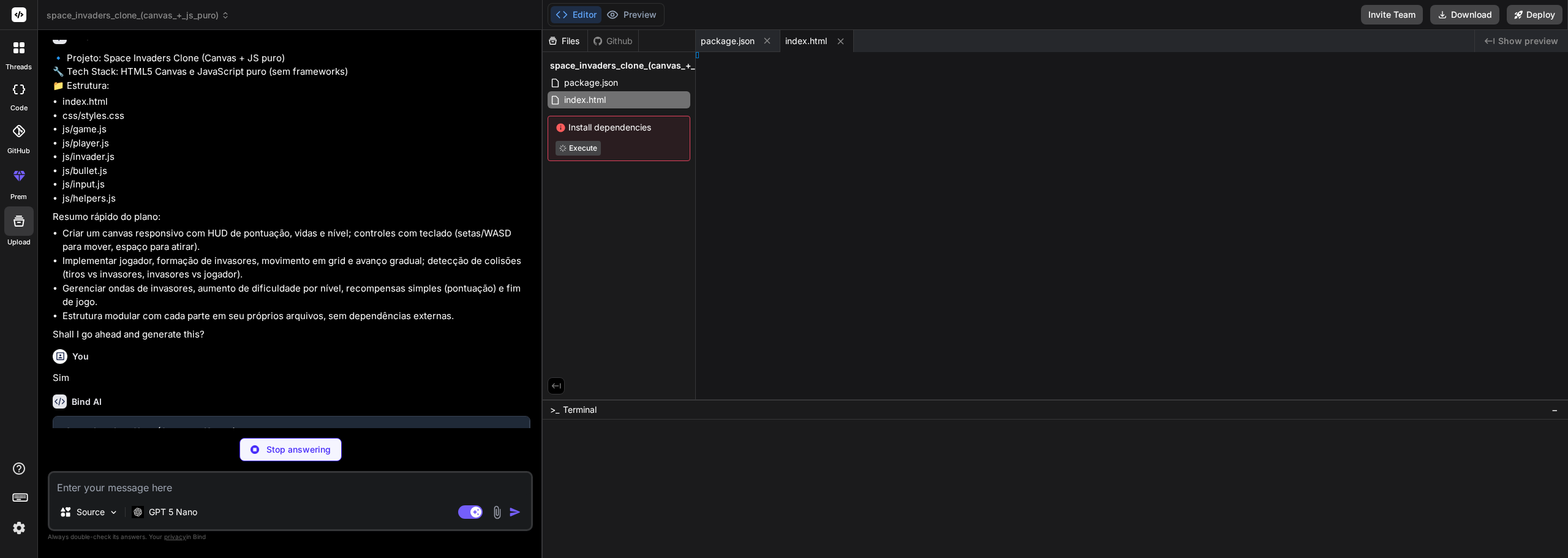
type textarea "x"
type textarea "}"
type textarea "x"
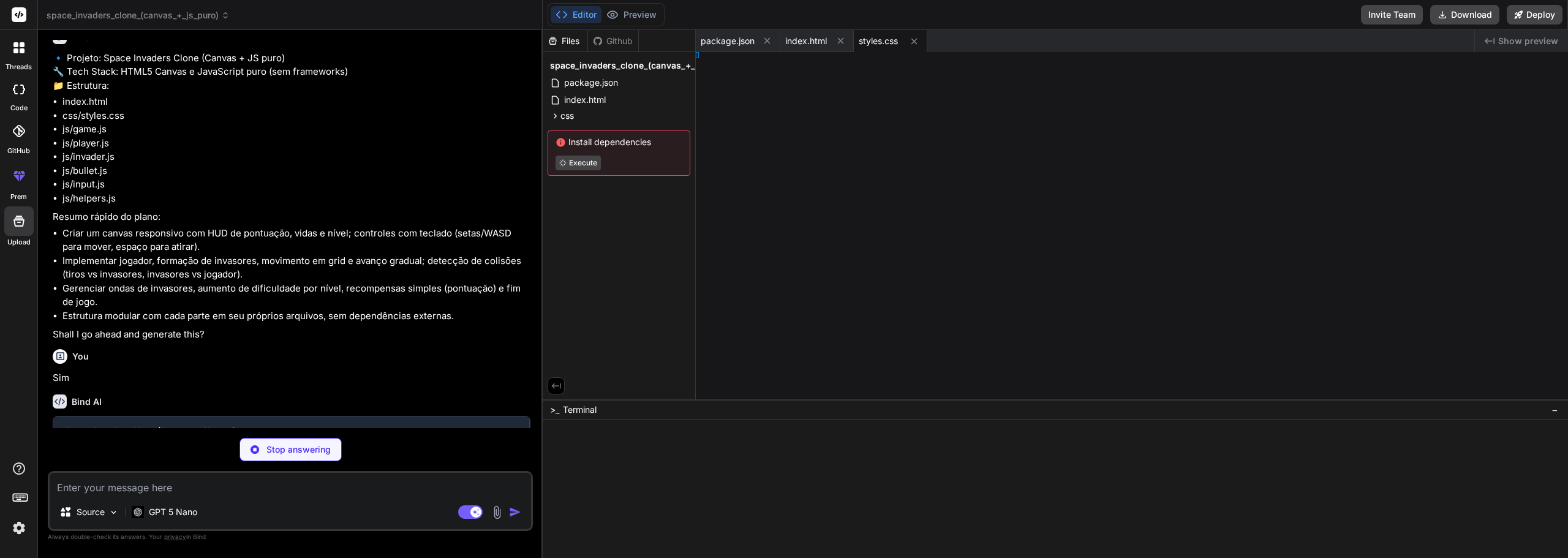
type textarea "x"
type textarea ");"
type textarea "x"
type textarea "; } }"
type textarea "x"
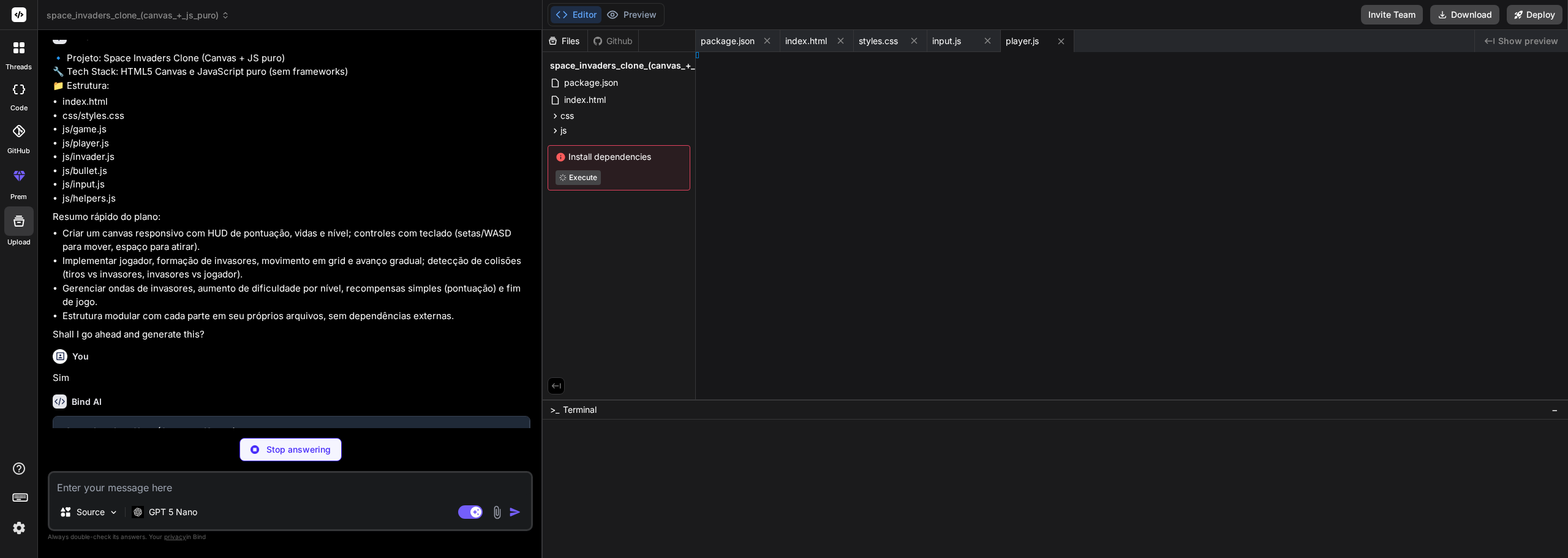
type textarea "}"
type textarea "x"
type textarea "s.h); } }"
type textarea "x"
type textarea "h > b.y; }"
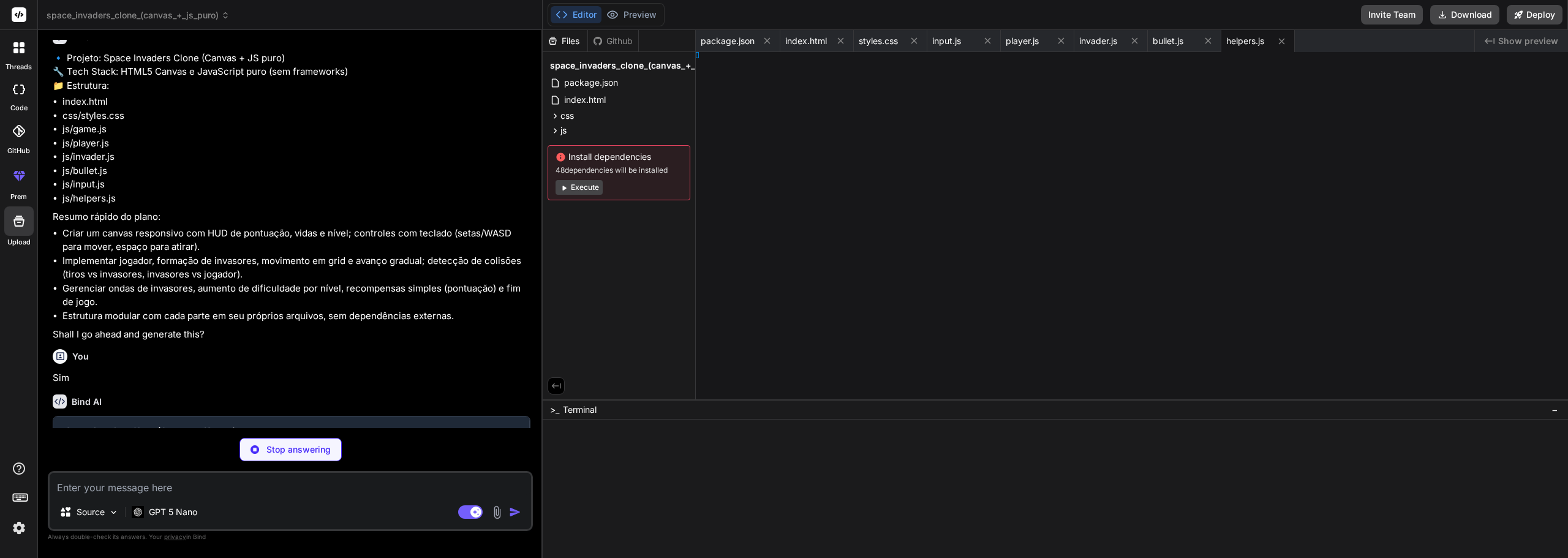
type textarea "x"
type textarea "}"
type textarea "x"
type textarea ");"
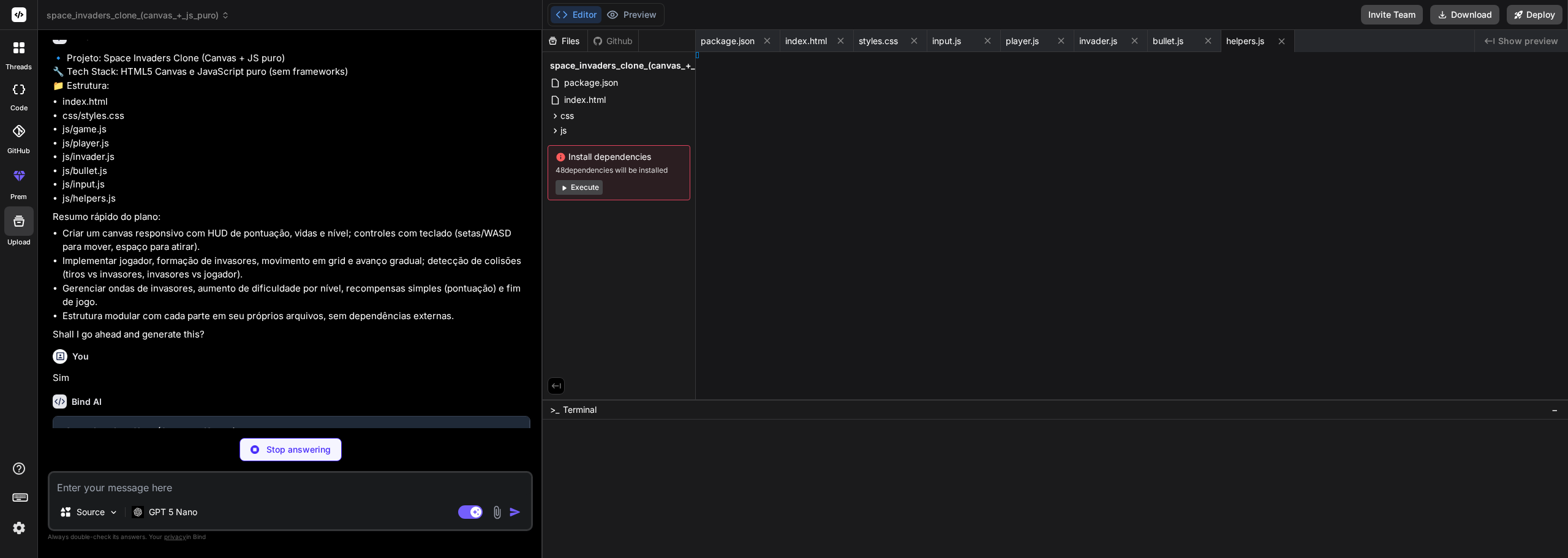
type textarea "x"
type textarea "; } }"
type textarea "x"
type textarea "}"
type textarea "x"
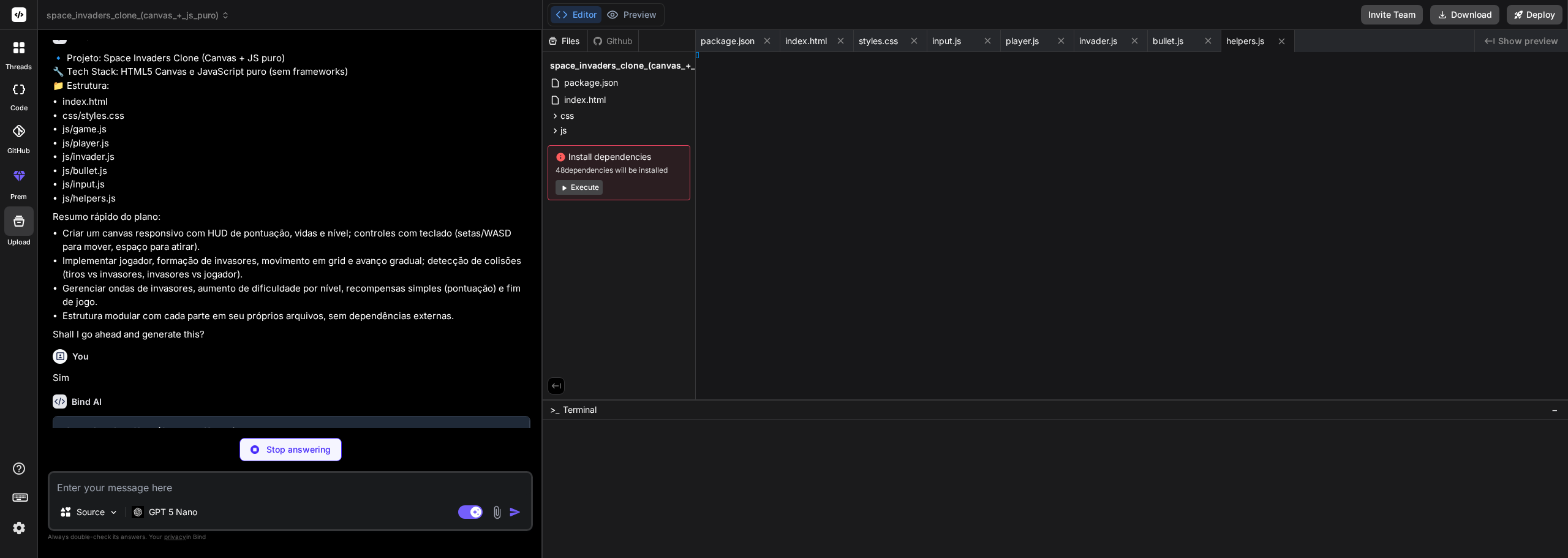
type textarea "s.h); } }"
type textarea "x"
type textarea "h > b.y; }"
type textarea "x"
type textarea ";"
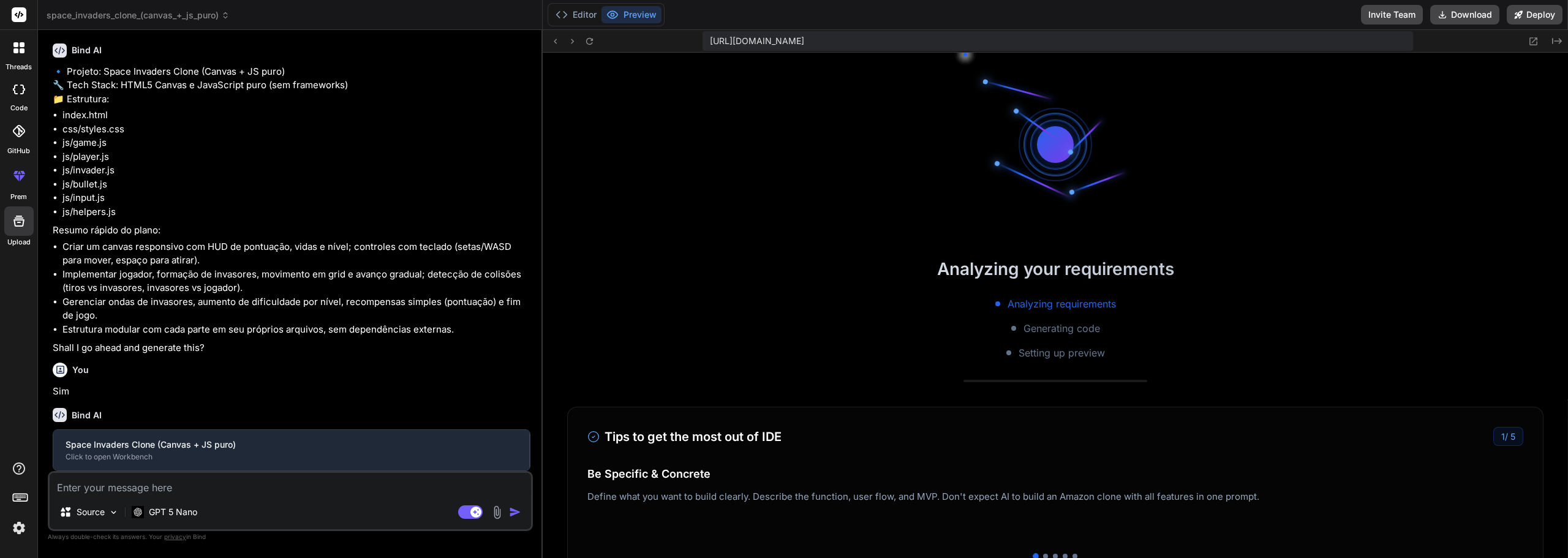
type textarea "x"
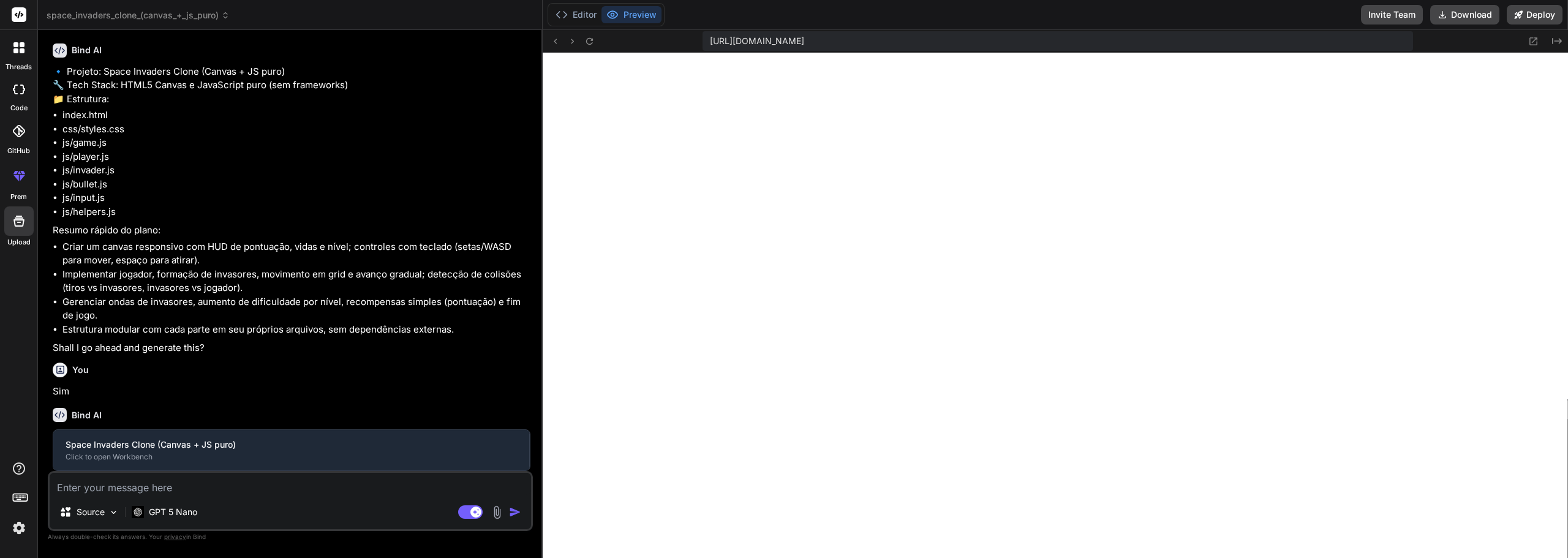
type textarea "function init() { createInvaders(); requestAnimationFrame(loop); } init();"
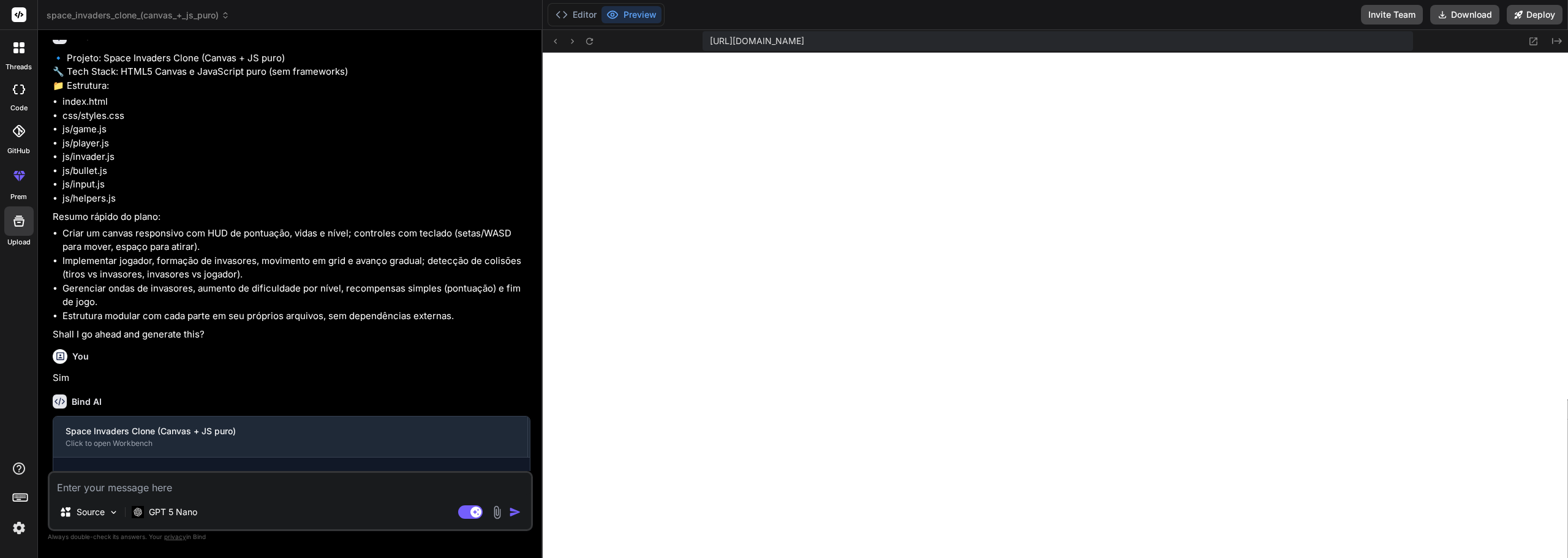
type textarea "x"
click at [423, 495] on div "Source GPT 5 Nano Agent Mode. When this toggle is activated, AI automatically m…" at bounding box center [290, 501] width 485 height 60
click at [239, 492] on textarea at bounding box center [290, 484] width 481 height 22
click at [585, 18] on button "Editor" at bounding box center [575, 15] width 51 height 17
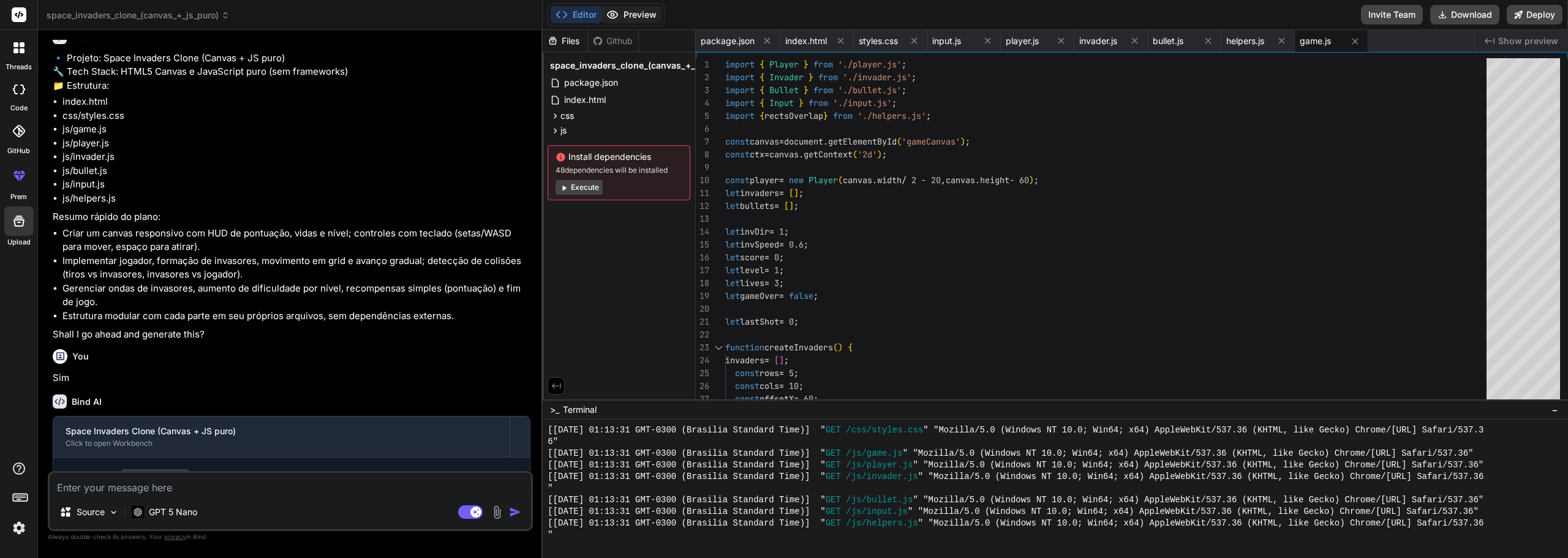
click at [618, 19] on icon at bounding box center [613, 15] width 13 height 13
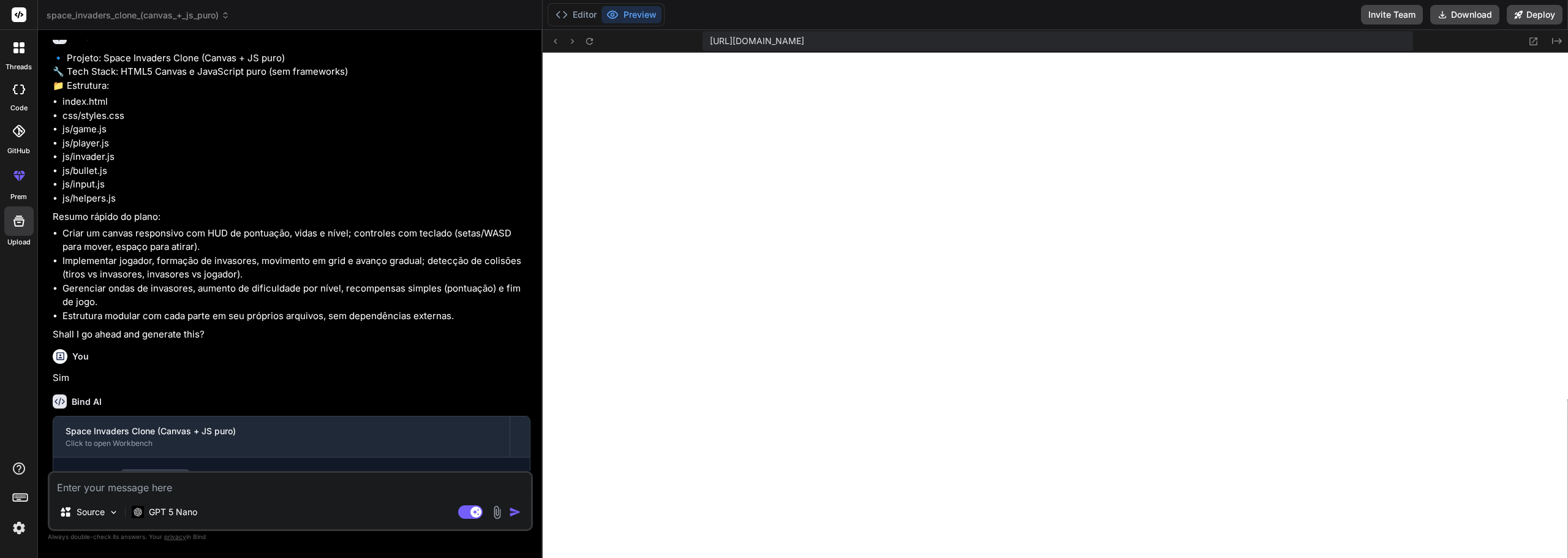
click at [132, 486] on textarea at bounding box center [290, 484] width 481 height 22
type textarea "c"
type textarea "x"
type textarea "cr"
type textarea "x"
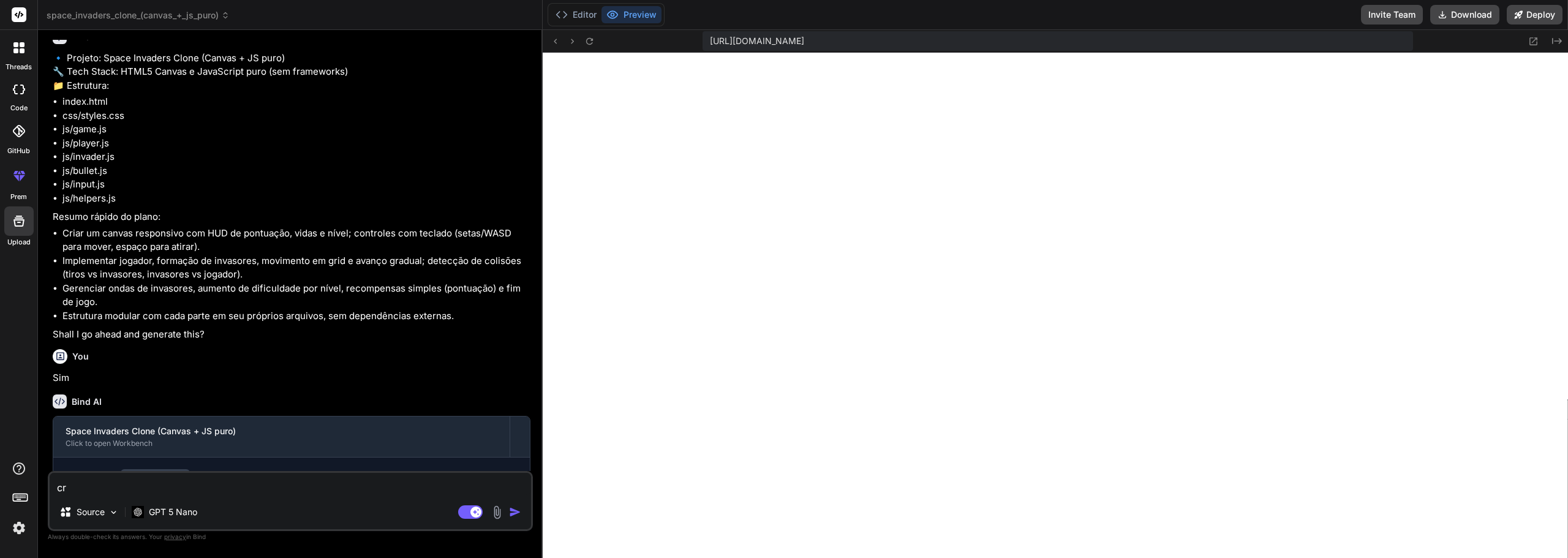
type textarea "cri"
type textarea "x"
type textarea "crie"
type textarea "x"
type textarea "crie"
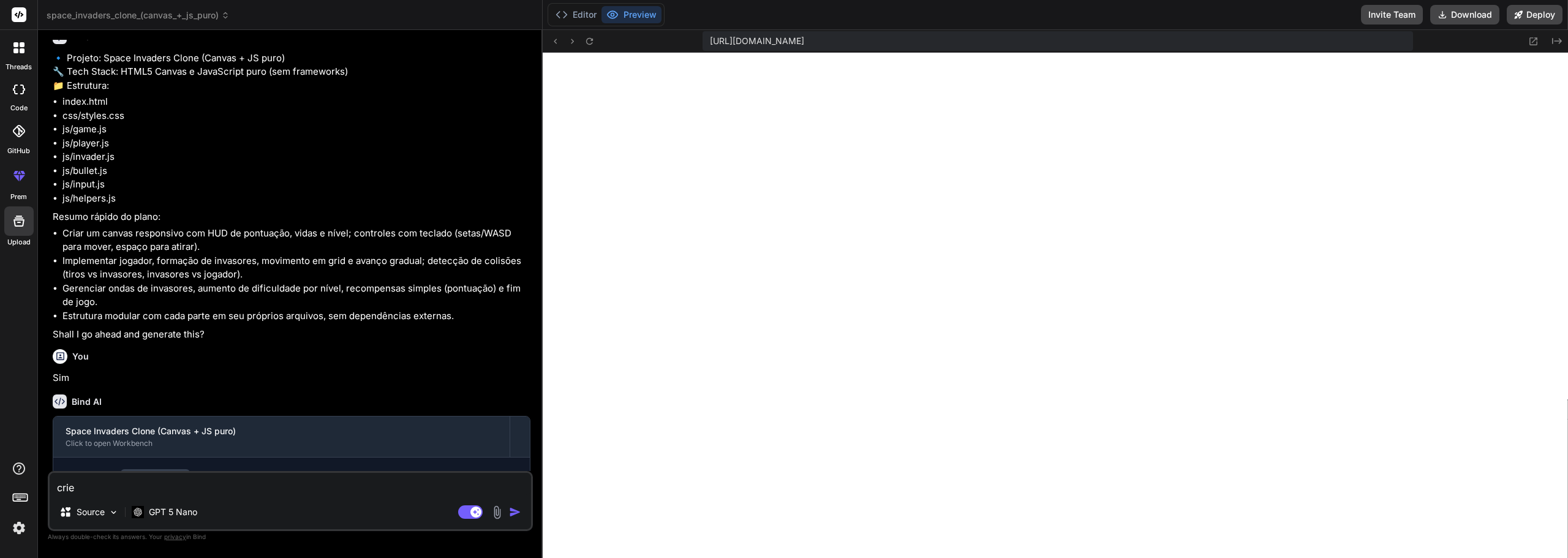
type textarea "x"
type textarea "crie u"
type textarea "x"
type textarea "crie um"
type textarea "x"
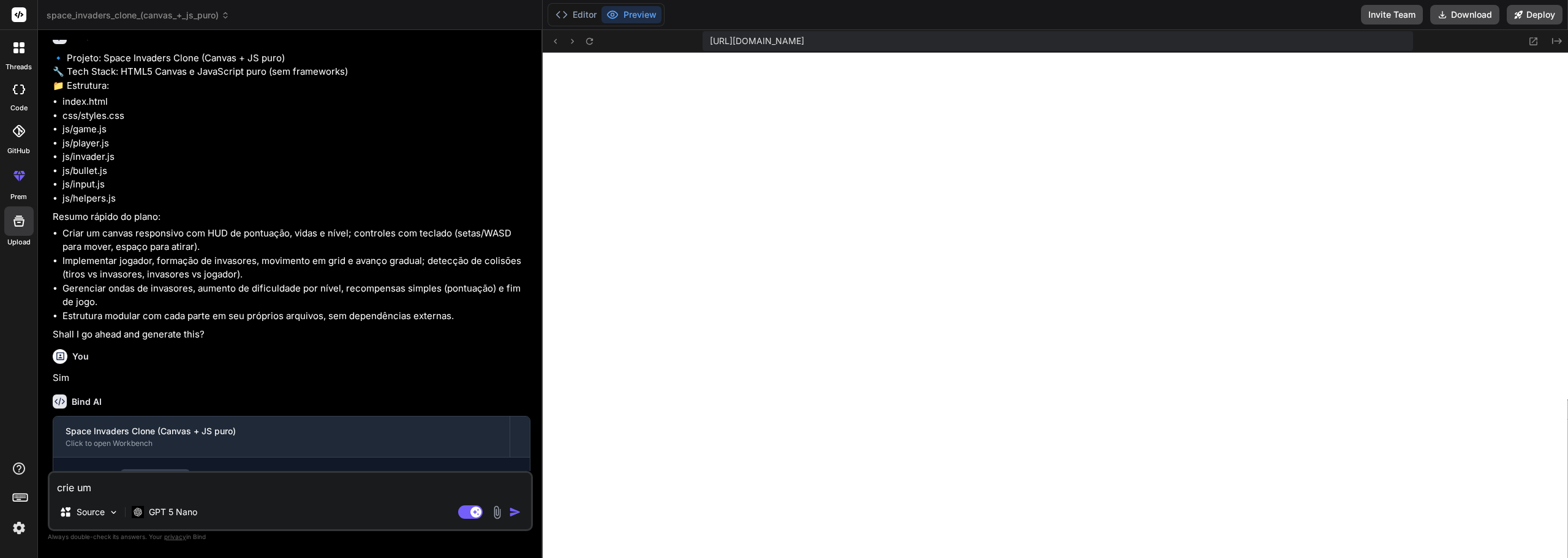
type textarea "crie um"
type textarea "x"
type textarea "crie um j"
type textarea "x"
type textarea "crie um jo"
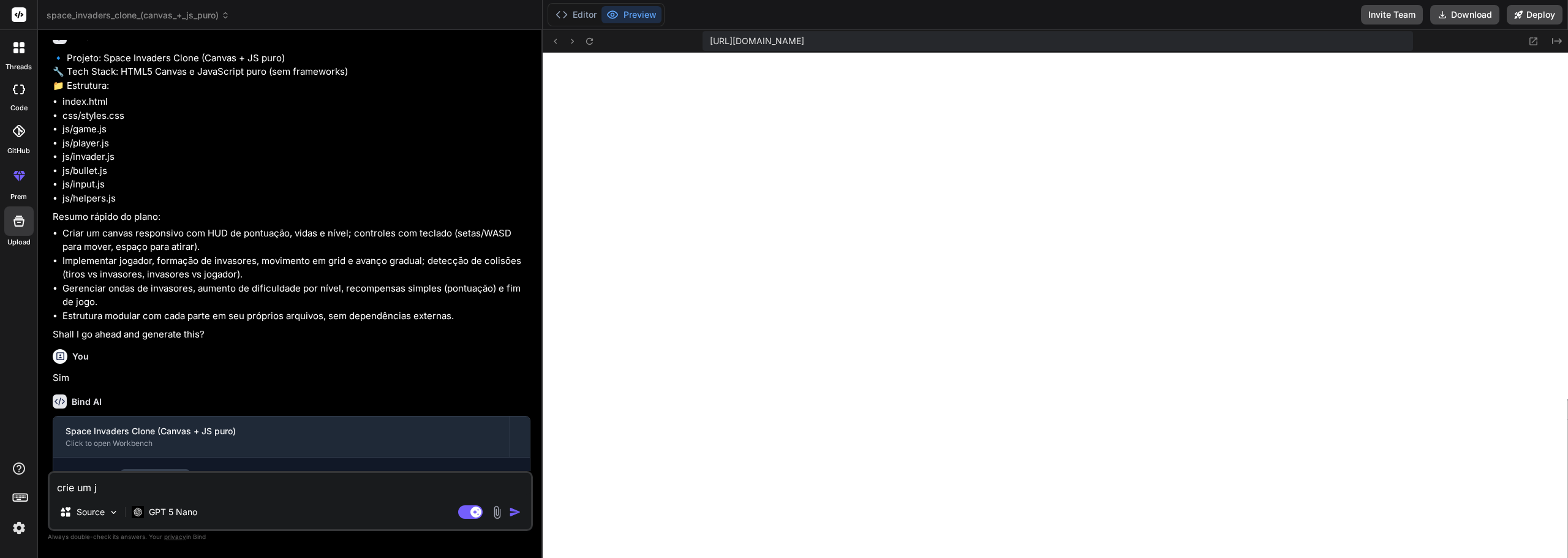
type textarea "x"
type textarea "crie um jog"
type textarea "x"
type textarea "crie um jogo"
type textarea "x"
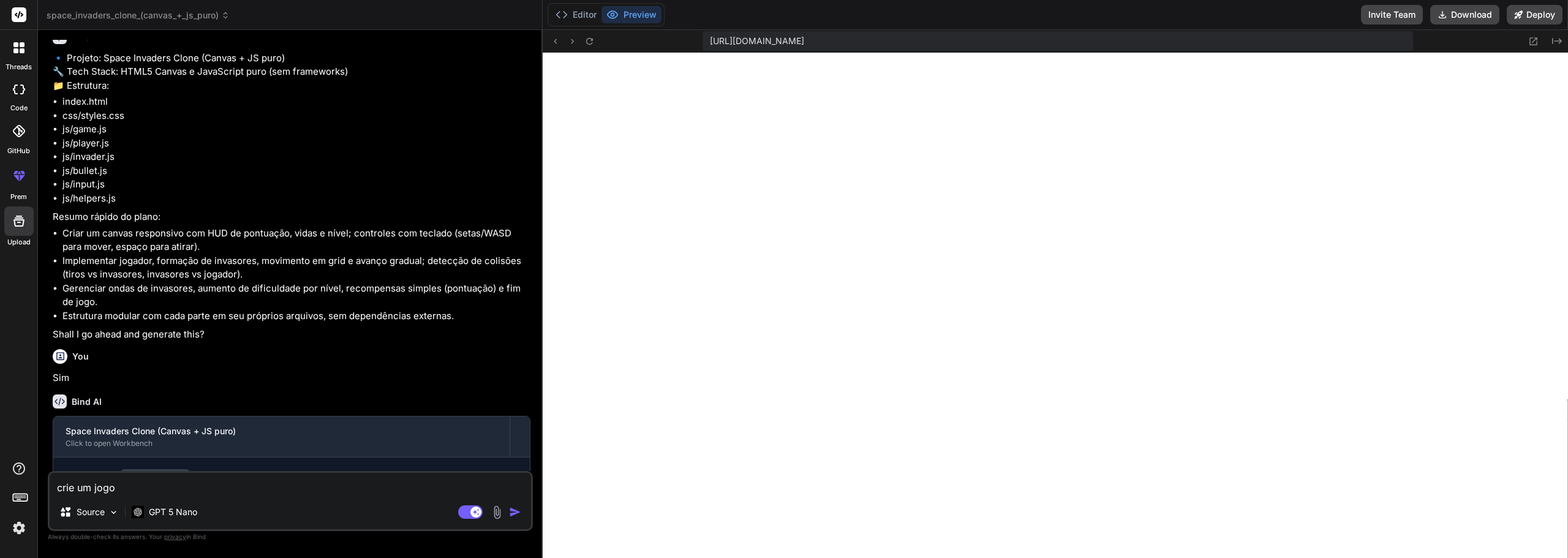
type textarea "crie um jogo"
type textarea "x"
type textarea "crie um jogo e"
type textarea "x"
type textarea "crie um jogo es"
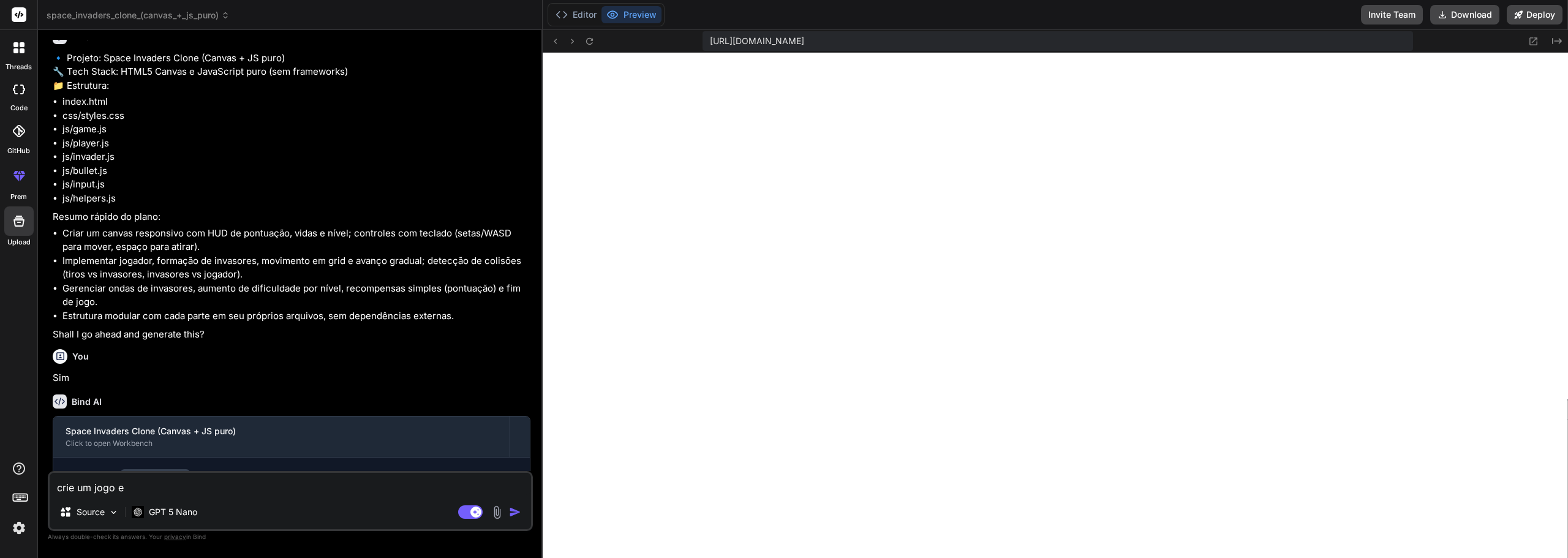
type textarea "x"
type textarea "crie um jogo est"
type textarea "x"
type textarea "crie um jogo esti"
type textarea "x"
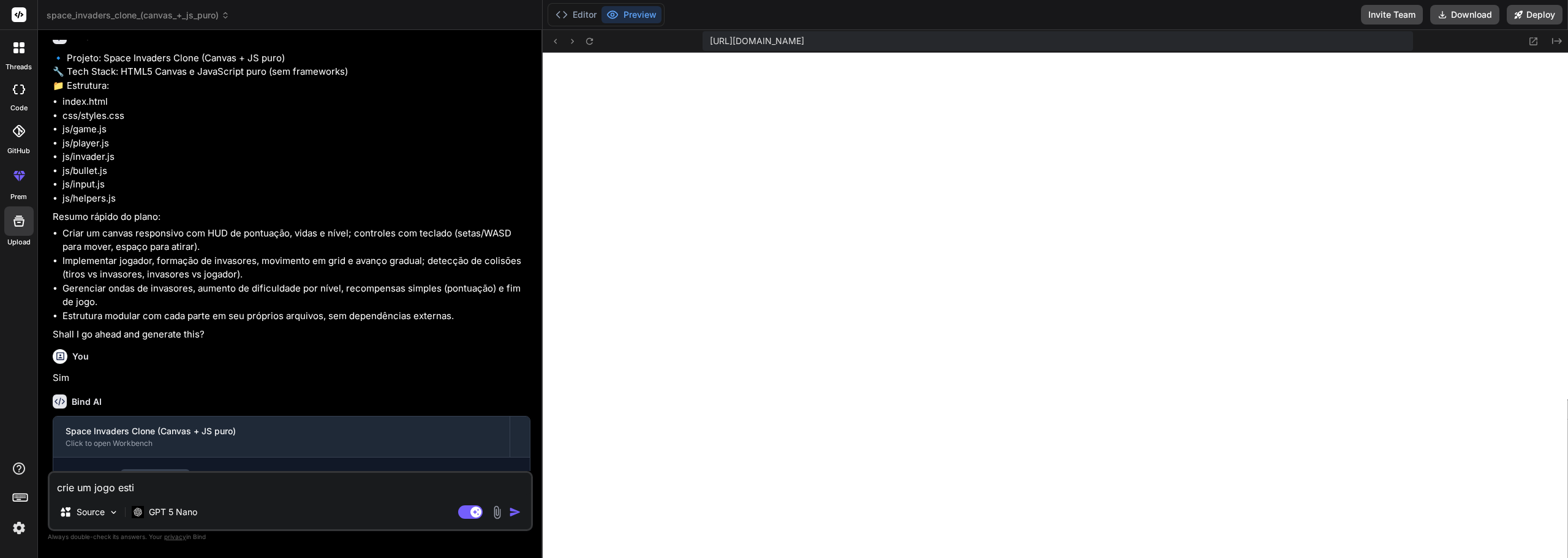
type textarea "crie um jogo estil"
type textarea "x"
type textarea "crie um jogo estilo"
type textarea "x"
type textarea "crie um jogo estilo"
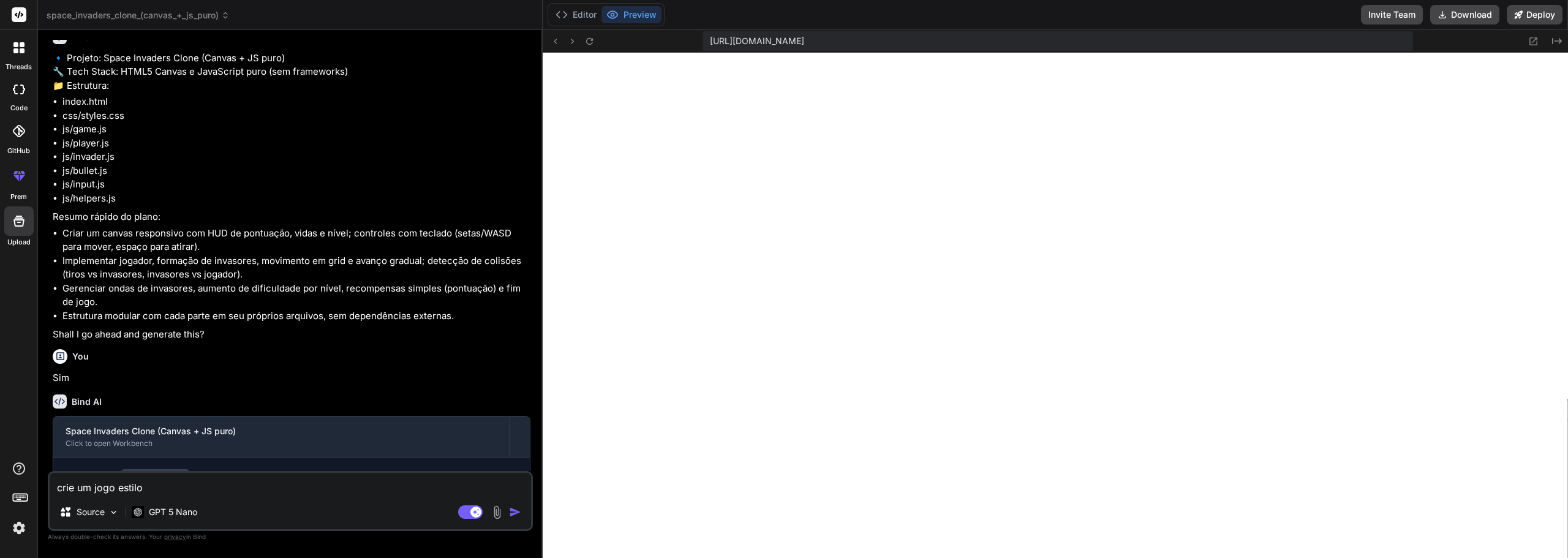
type textarea "x"
type textarea "crie um jogo estilo s"
type textarea "x"
type textarea "crie um jogo estilo su"
type textarea "x"
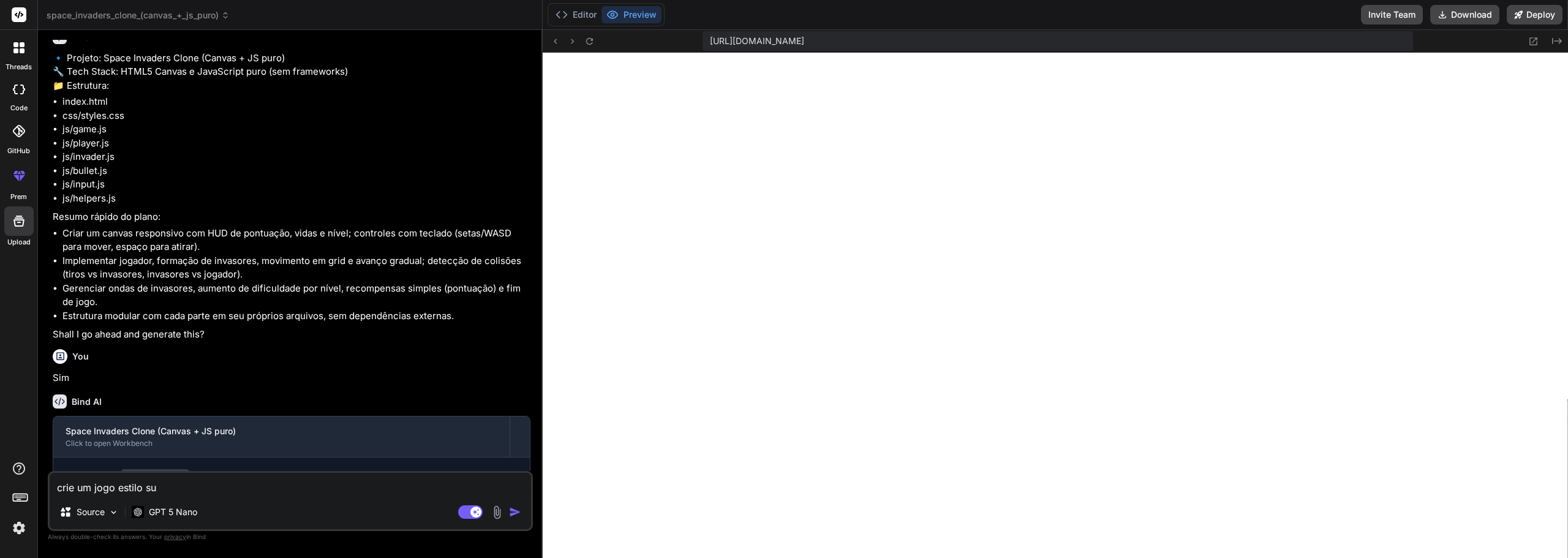
type textarea "crie um jogo estilo sup"
type textarea "x"
type textarea "crie um jogo estilo supe"
type textarea "x"
type textarea "crie um jogo estilo super"
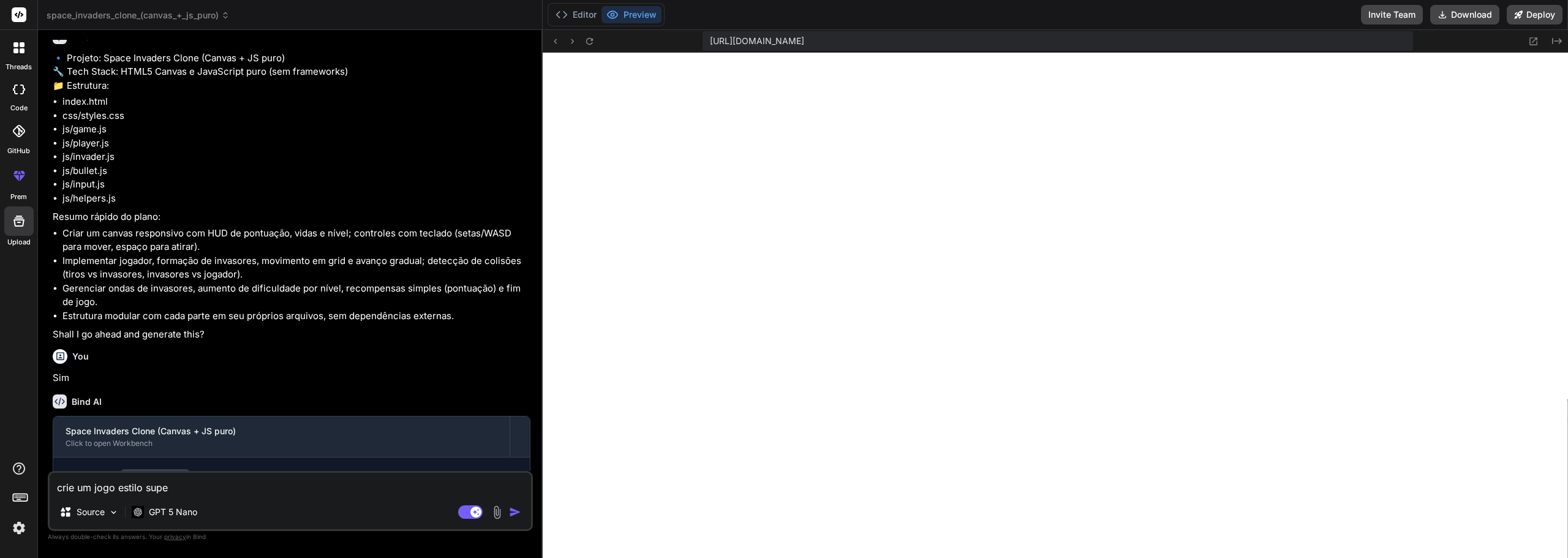
type textarea "x"
type textarea "crie um jogo estilo super"
type textarea "x"
type textarea "crie um jogo estilo super m"
type textarea "x"
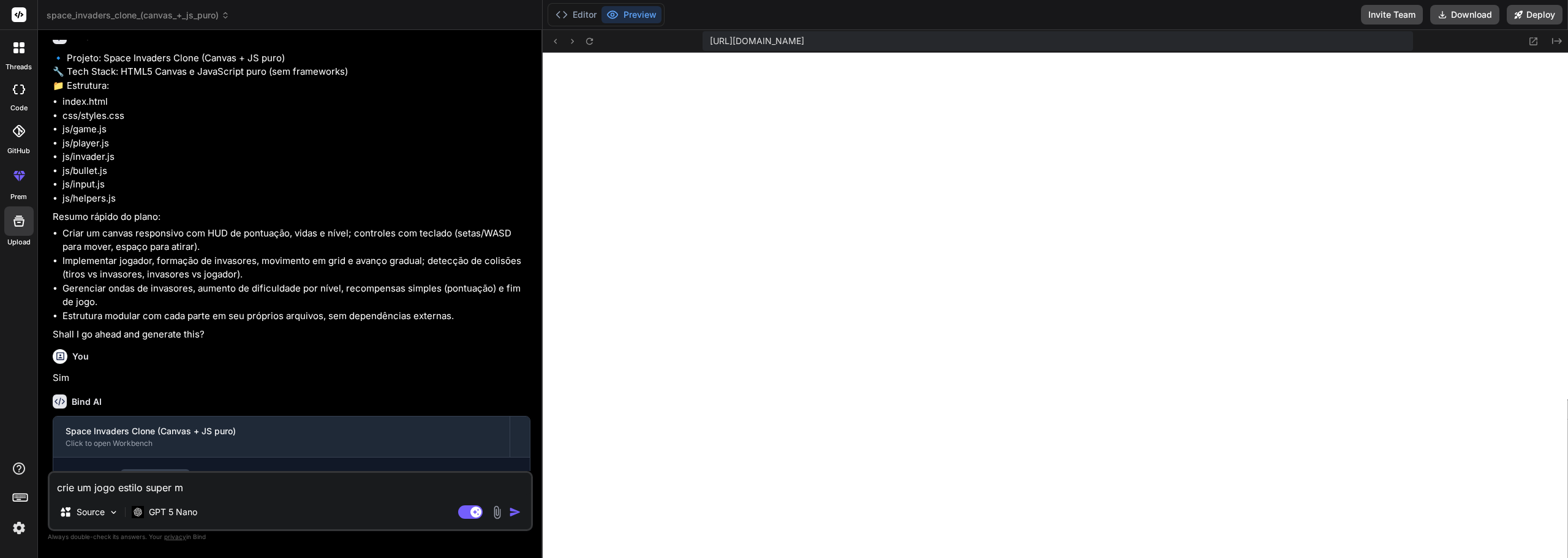
type textarea "crie um jogo estilo super ma"
type textarea "x"
type textarea "crie um jogo estilo super mair"
type textarea "x"
type textarea "crie um jogo estilo super mairo"
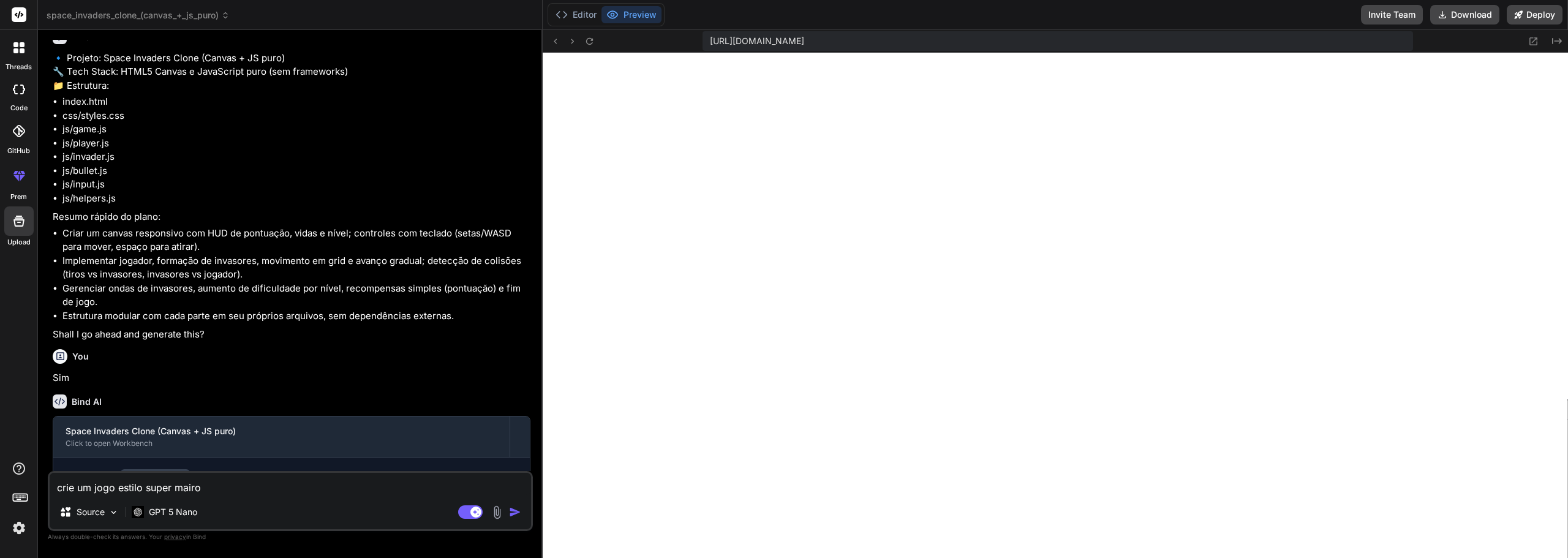
type textarea "x"
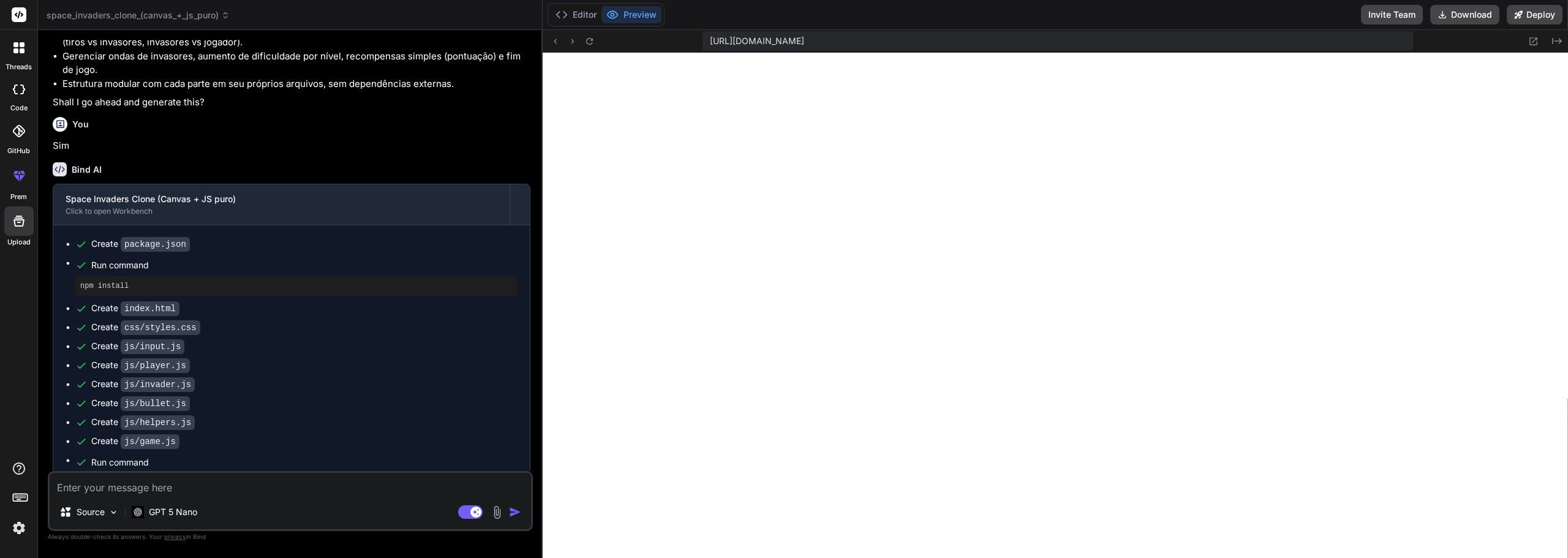
scroll to position [455, 0]
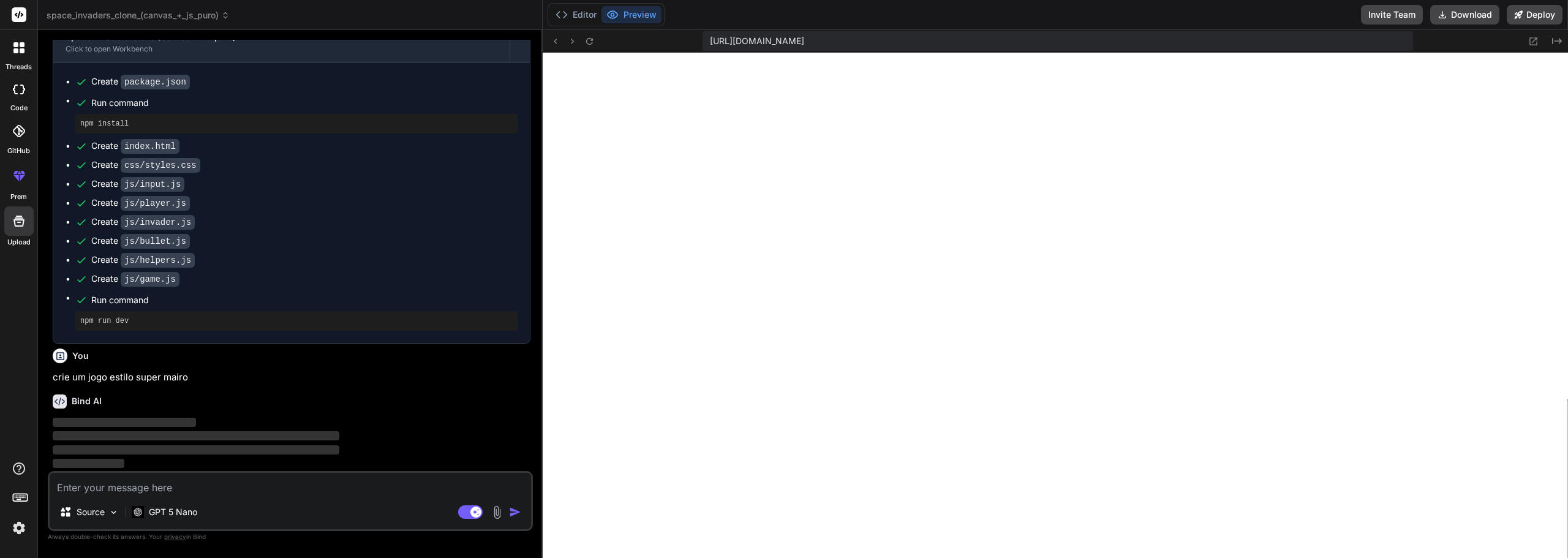
type textarea "x"
click at [132, 486] on textarea at bounding box center [290, 484] width 481 height 22
type textarea "x"
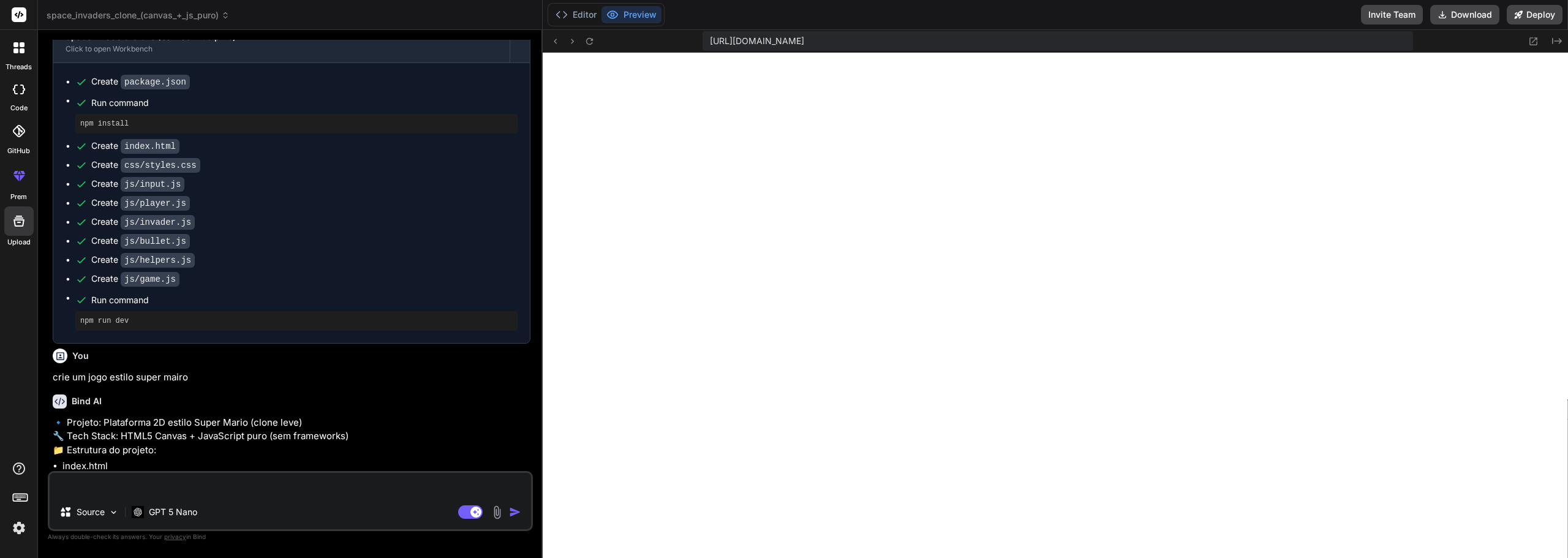
type textarea "x"
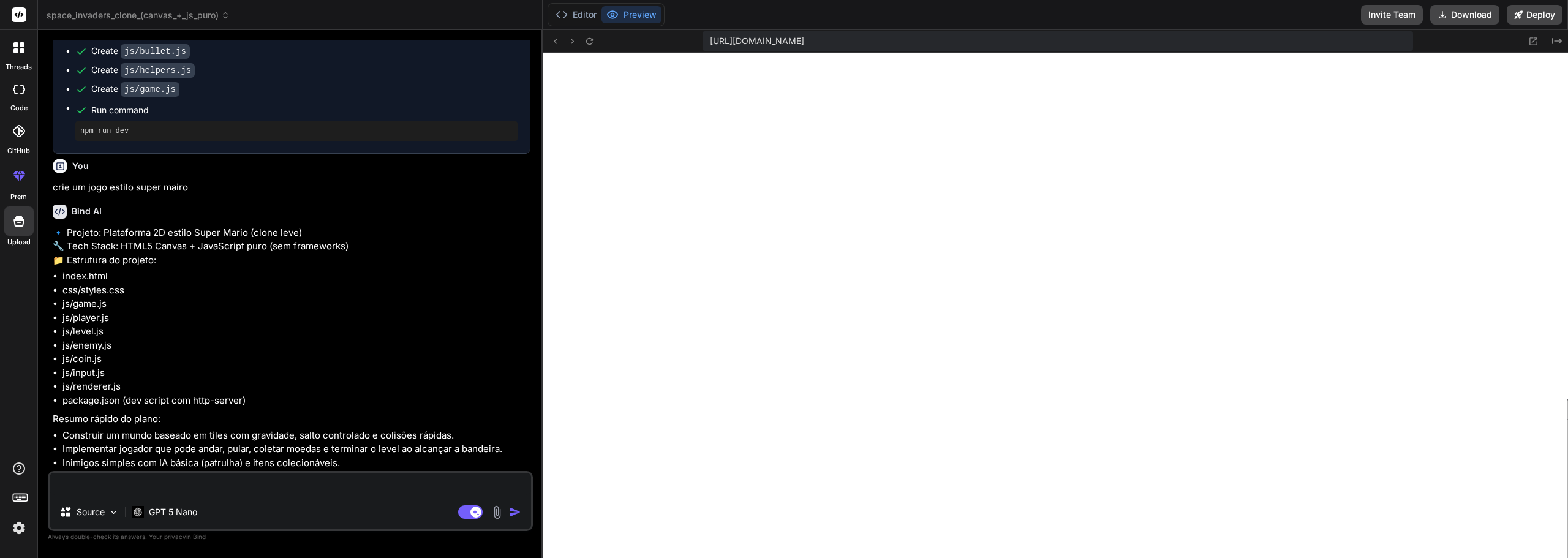
scroll to position [706, 0]
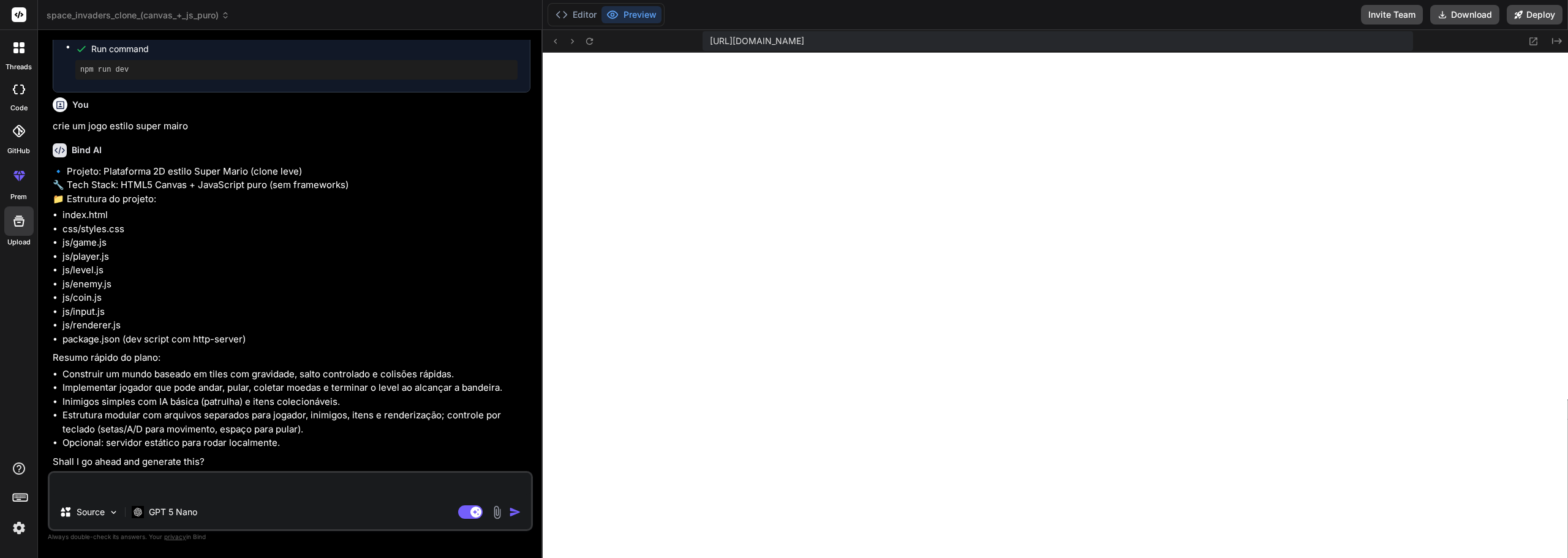
click at [223, 483] on textarea at bounding box center [290, 484] width 481 height 22
type textarea "s"
type textarea "x"
type textarea "si"
type textarea "x"
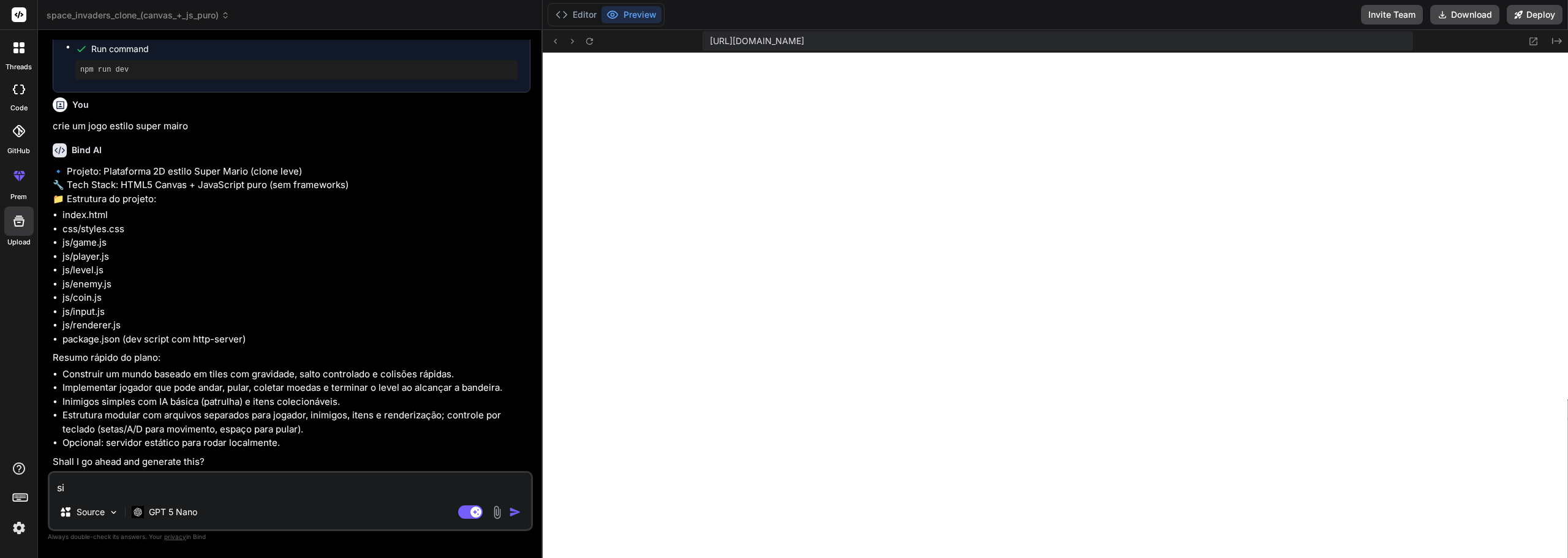
type textarea "sim"
type textarea "x"
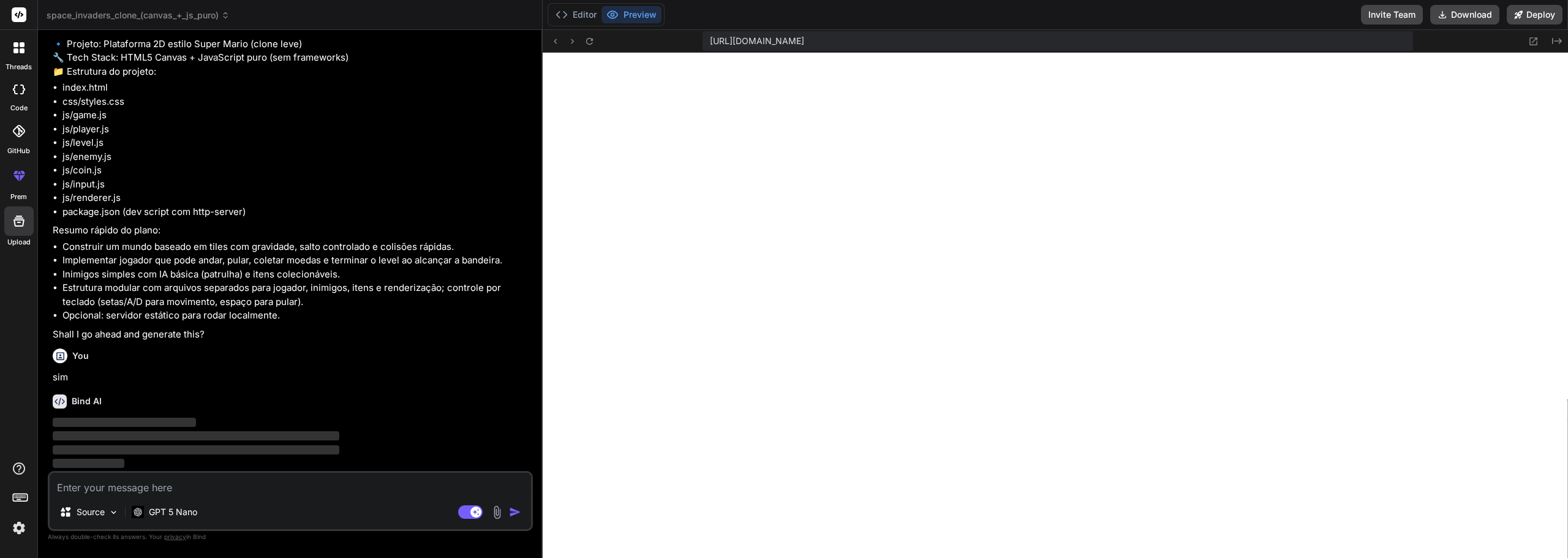
type textarea "x"
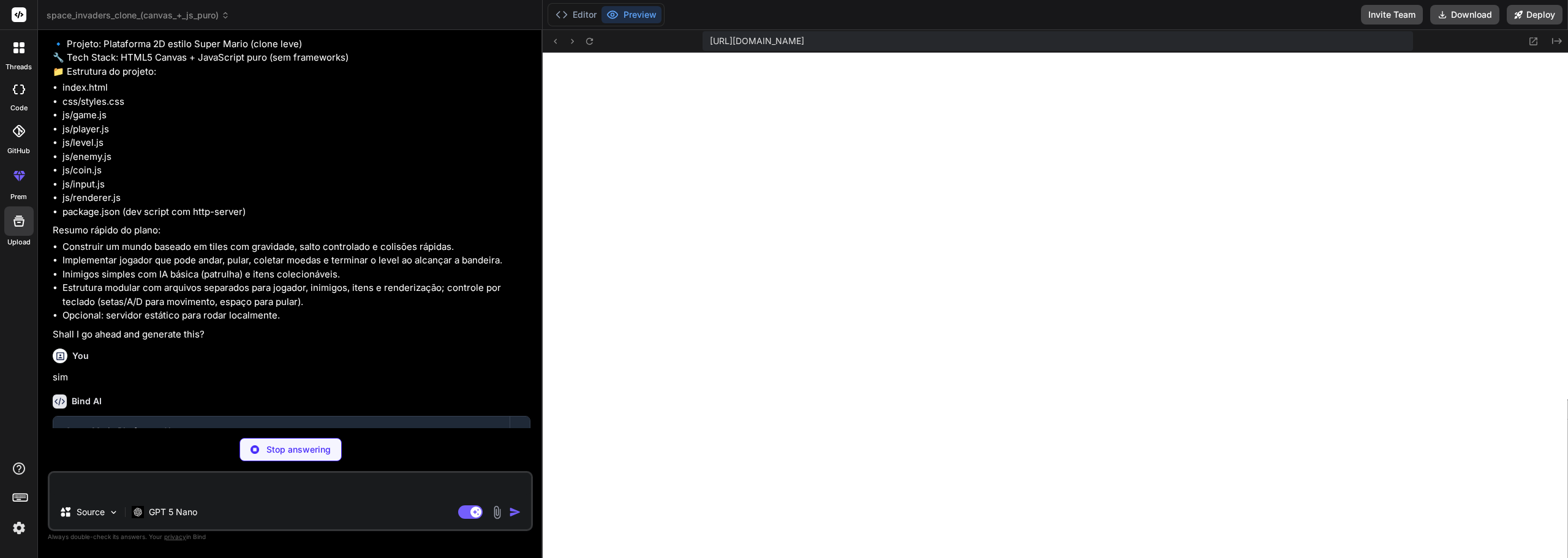
type textarea "x"
type textarea "}"
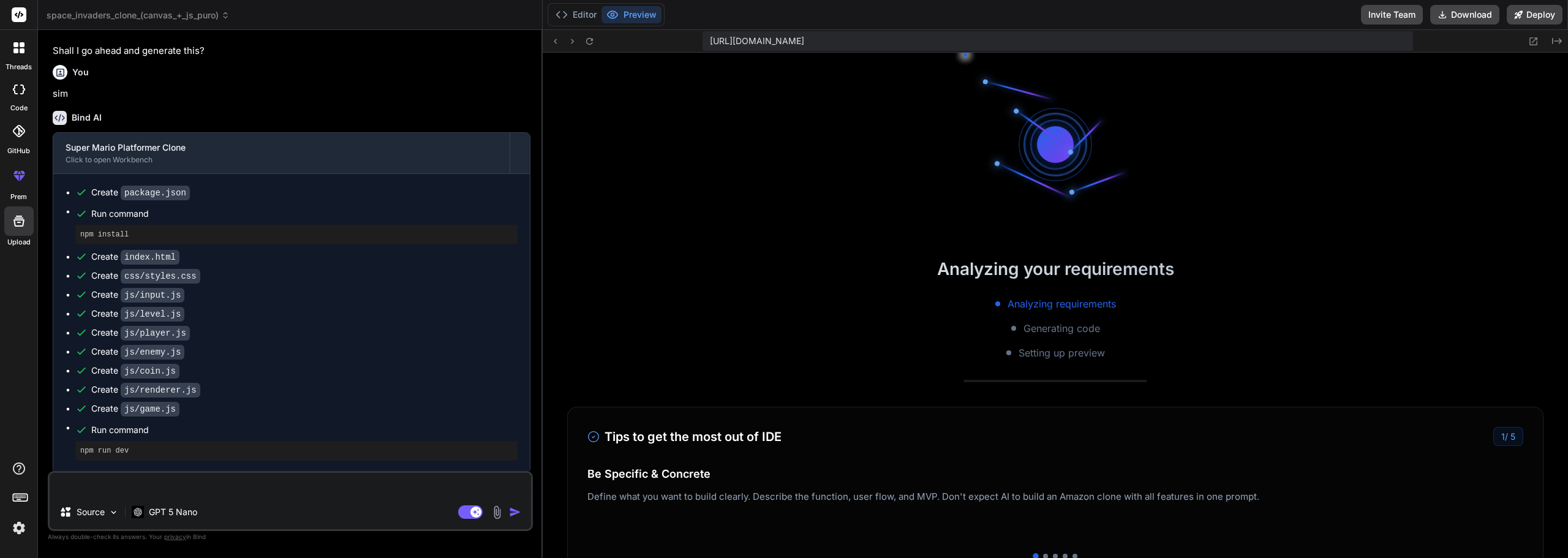
scroll to position [1431, 0]
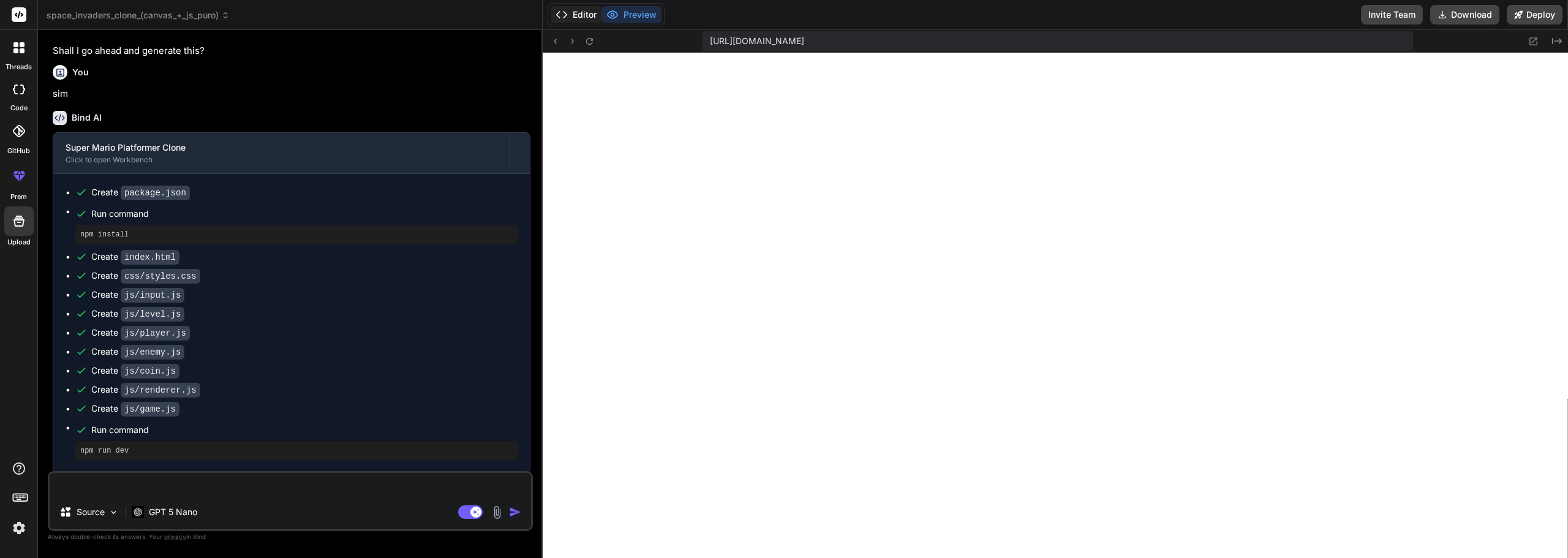
click at [592, 13] on button "Editor" at bounding box center [575, 15] width 51 height 17
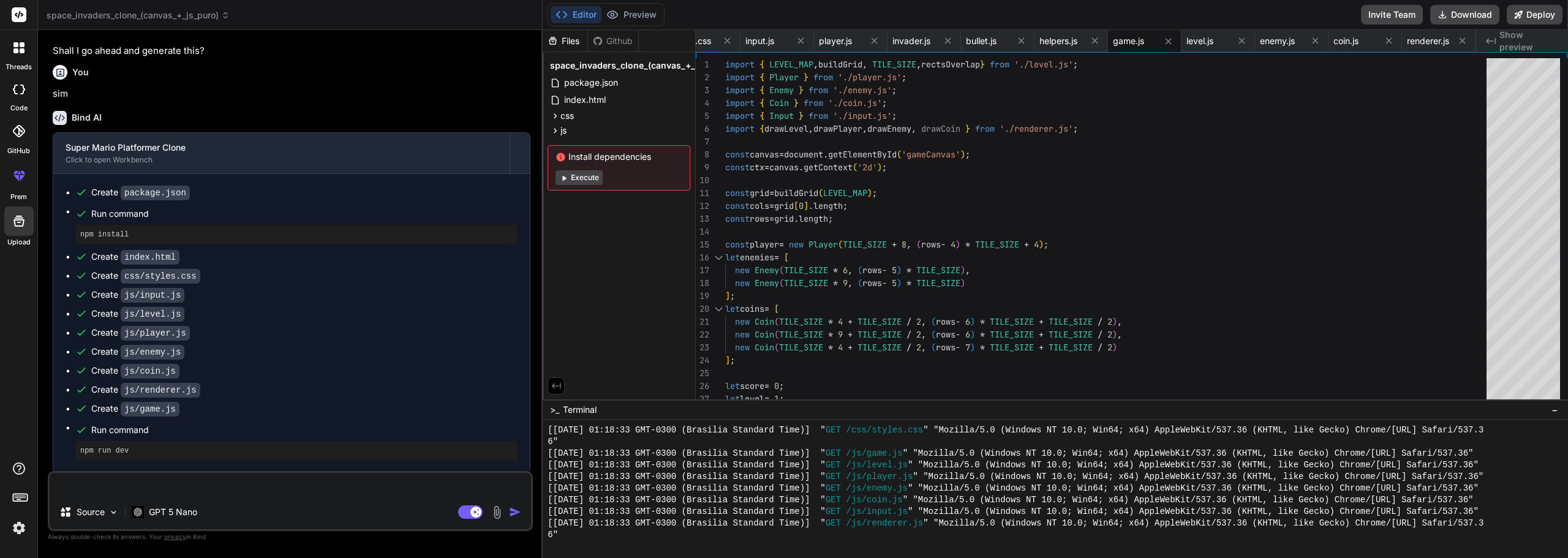
click at [586, 179] on button "Execute" at bounding box center [579, 177] width 47 height 15
click at [645, 20] on button "Preview" at bounding box center [631, 15] width 60 height 17
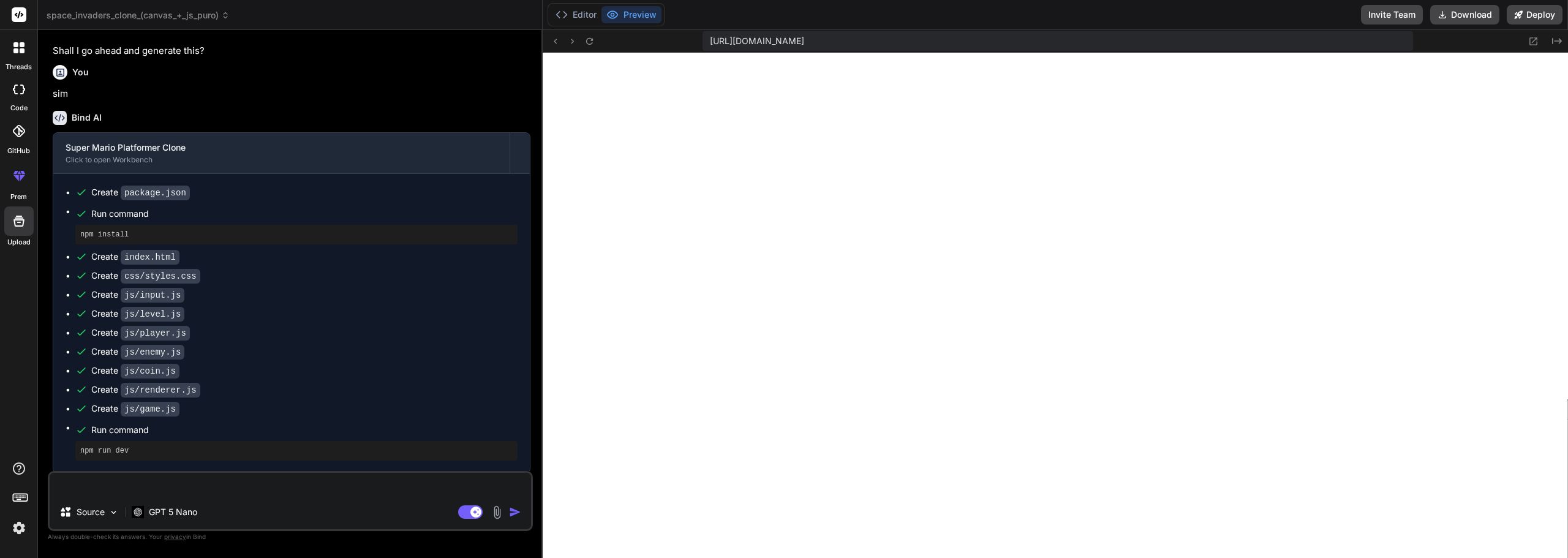
click at [601, 6] on button "Preview" at bounding box center [631, 15] width 60 height 17
click at [158, 480] on textarea at bounding box center [290, 484] width 481 height 22
paste textarea "https://www.drathayde.com.br/"
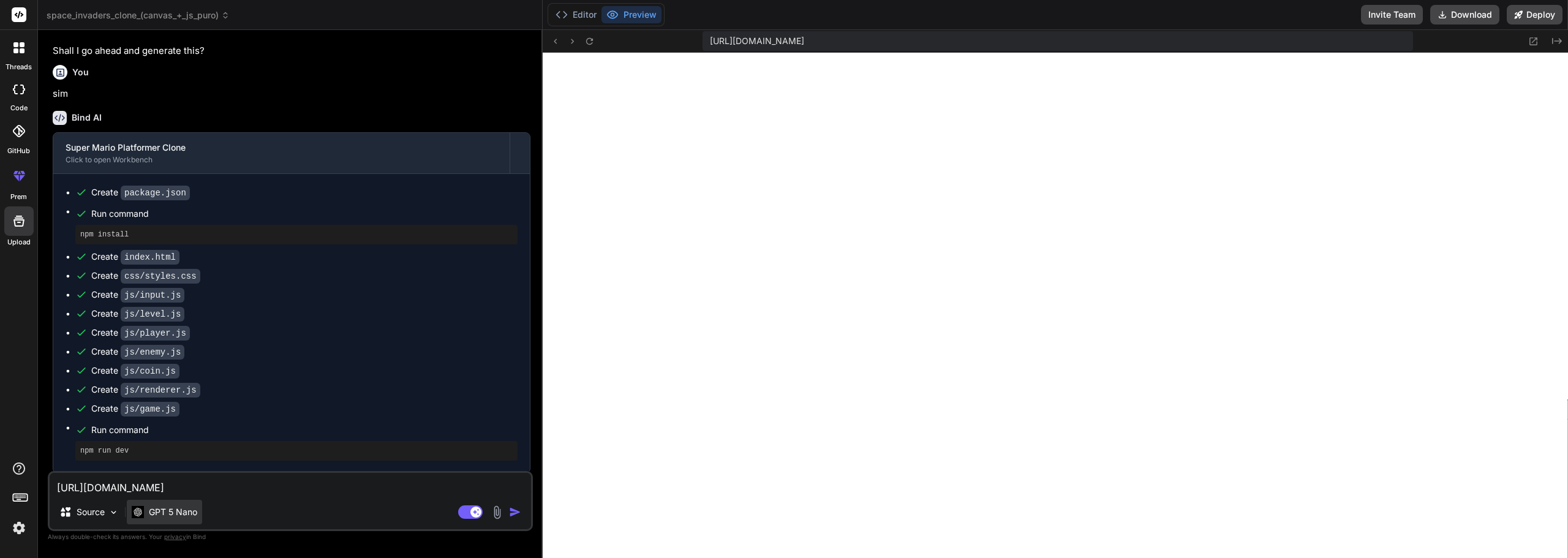
click at [180, 506] on p "GPT 5 Nano" at bounding box center [173, 512] width 49 height 13
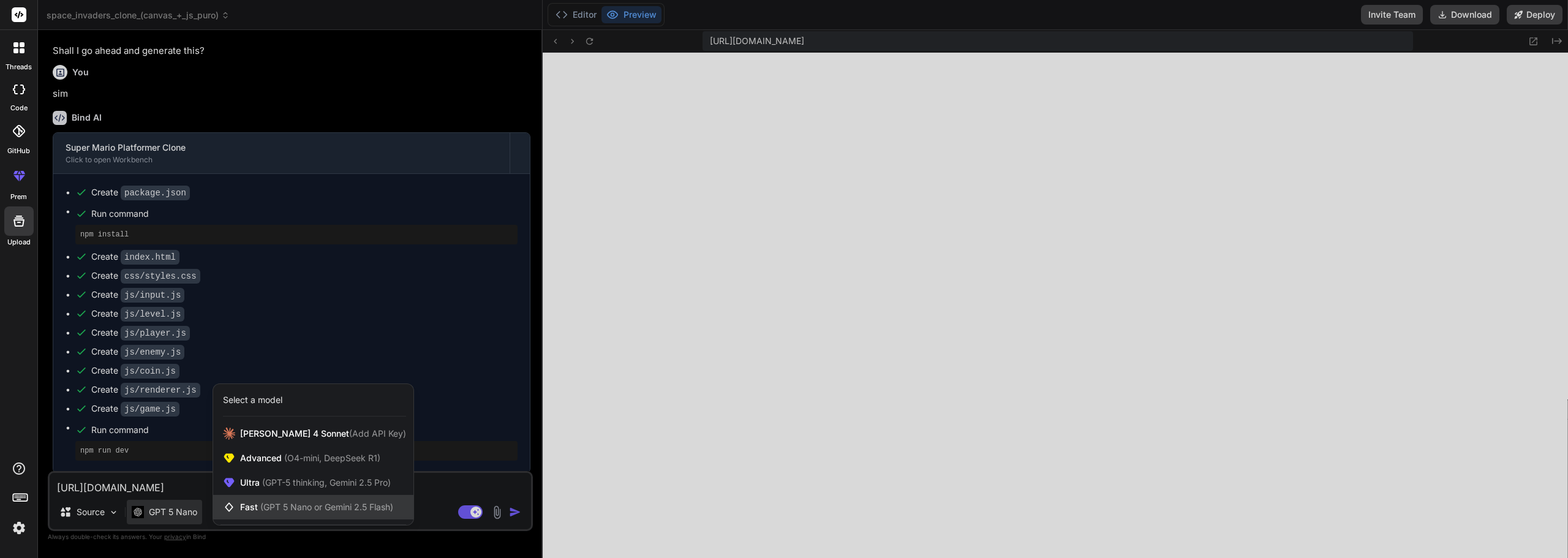
click at [276, 510] on span "(GPT 5 Nano or Gemini 2.5 Flash)" at bounding box center [327, 506] width 133 height 10
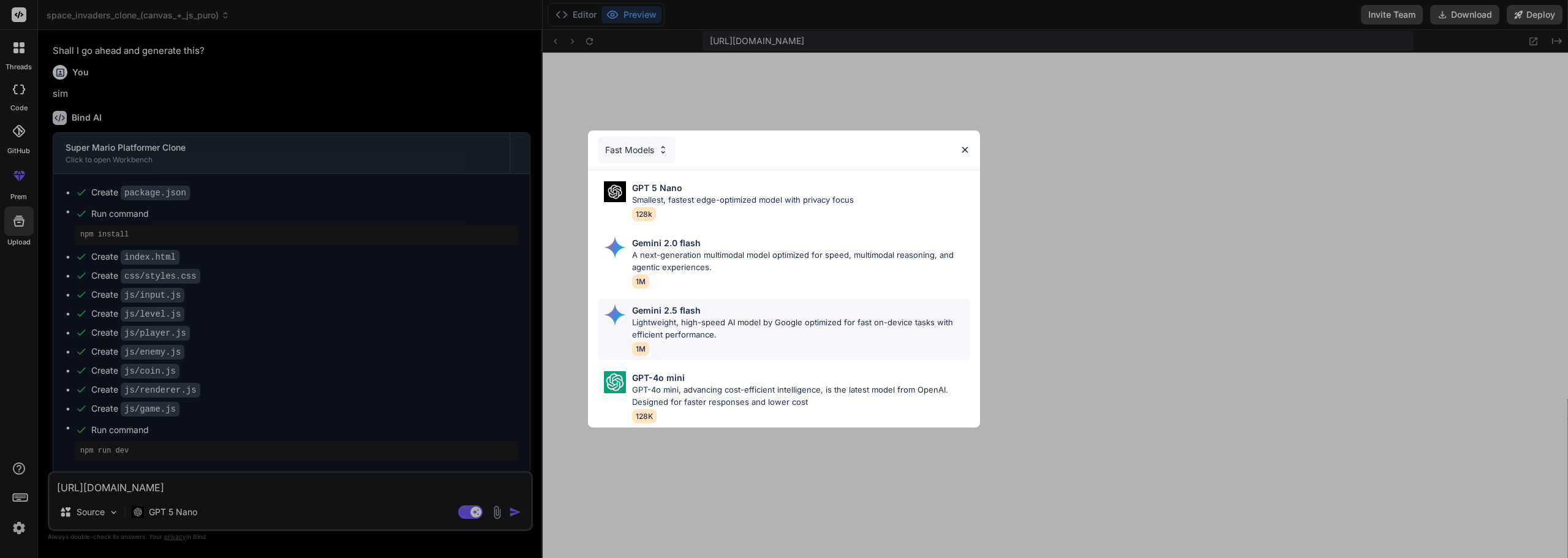
click at [710, 323] on p "Lightweight, high-speed AI model by Google optimized for fast on-device tasks w…" at bounding box center [800, 328] width 338 height 24
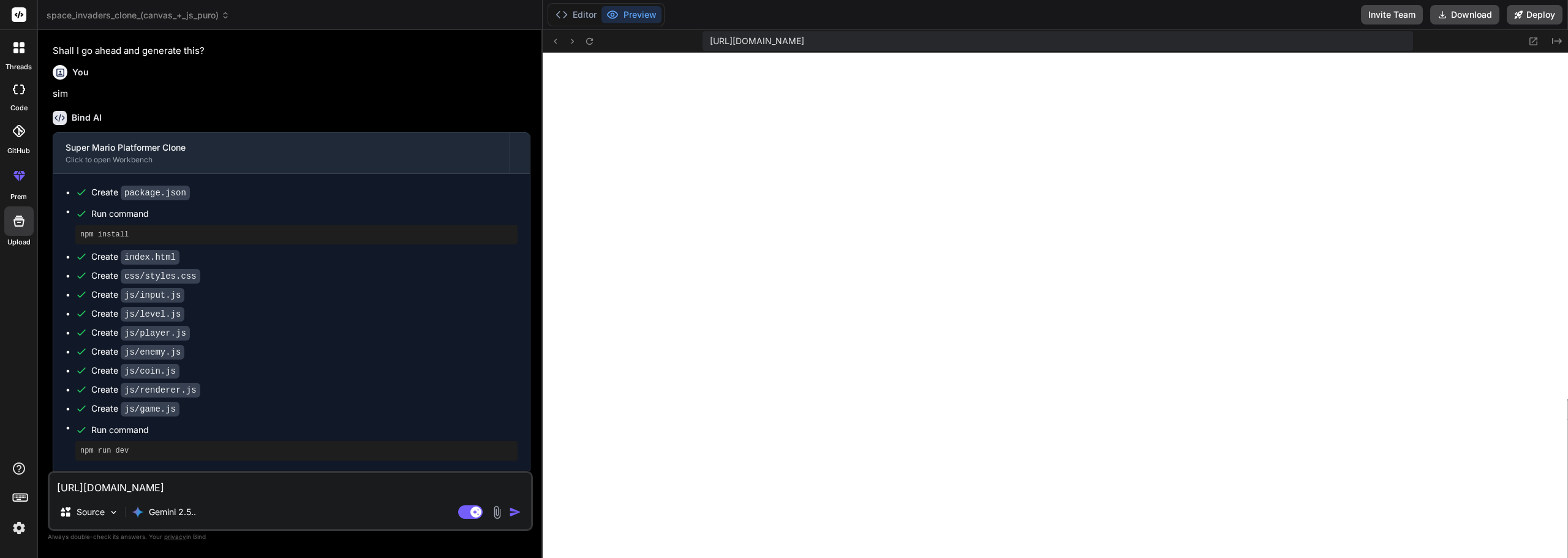
click at [270, 485] on textarea "https://www.drathayde.com.br/" at bounding box center [290, 484] width 481 height 22
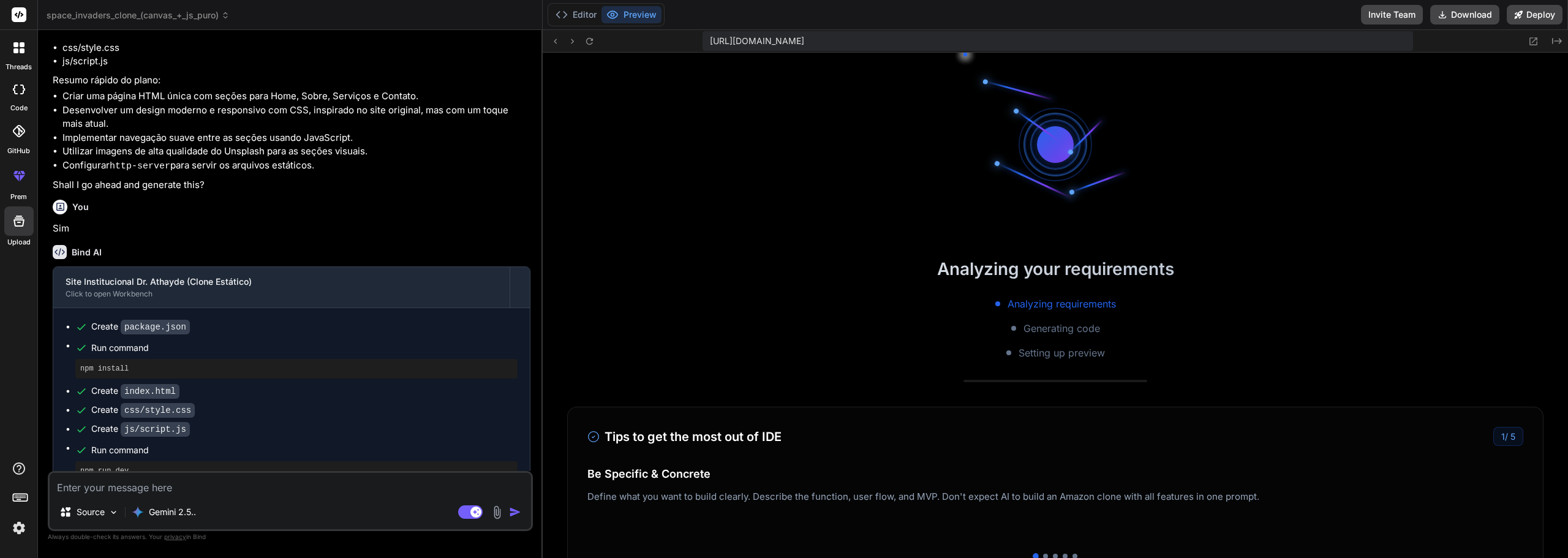
scroll to position [2897, 0]
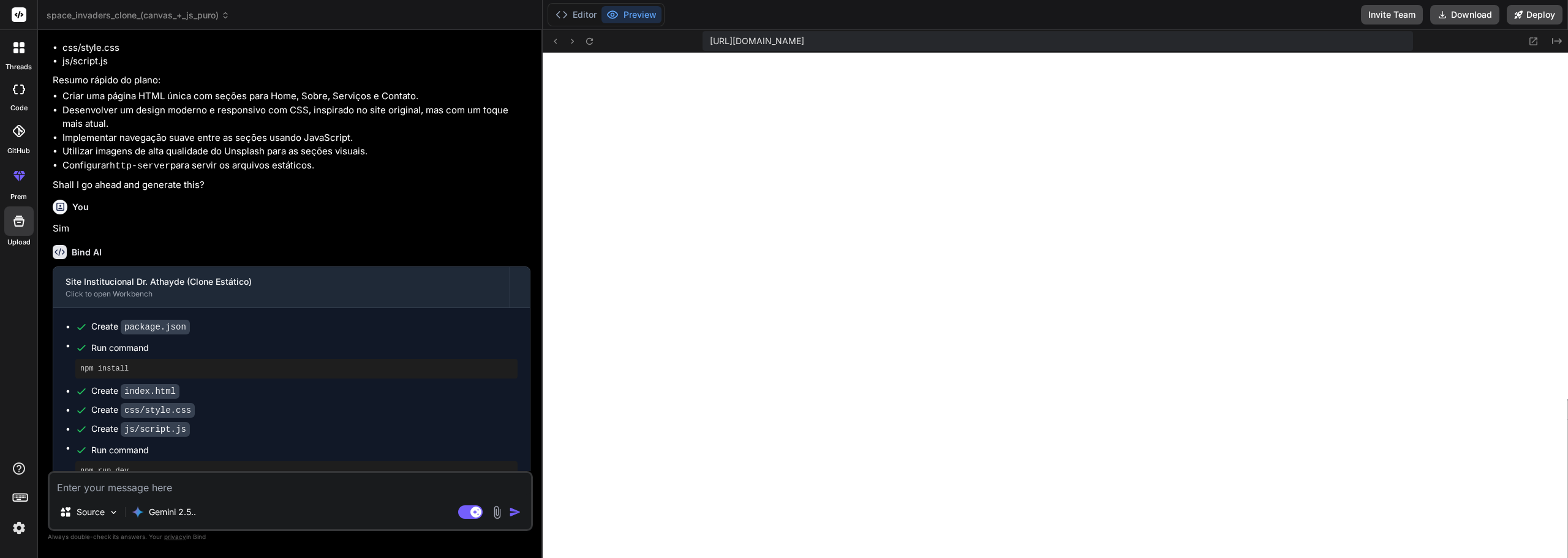
click at [256, 500] on div "Source Gemini 2.5.." at bounding box center [290, 515] width 481 height 30
click at [195, 509] on p "Gemini 2.5.." at bounding box center [172, 512] width 47 height 13
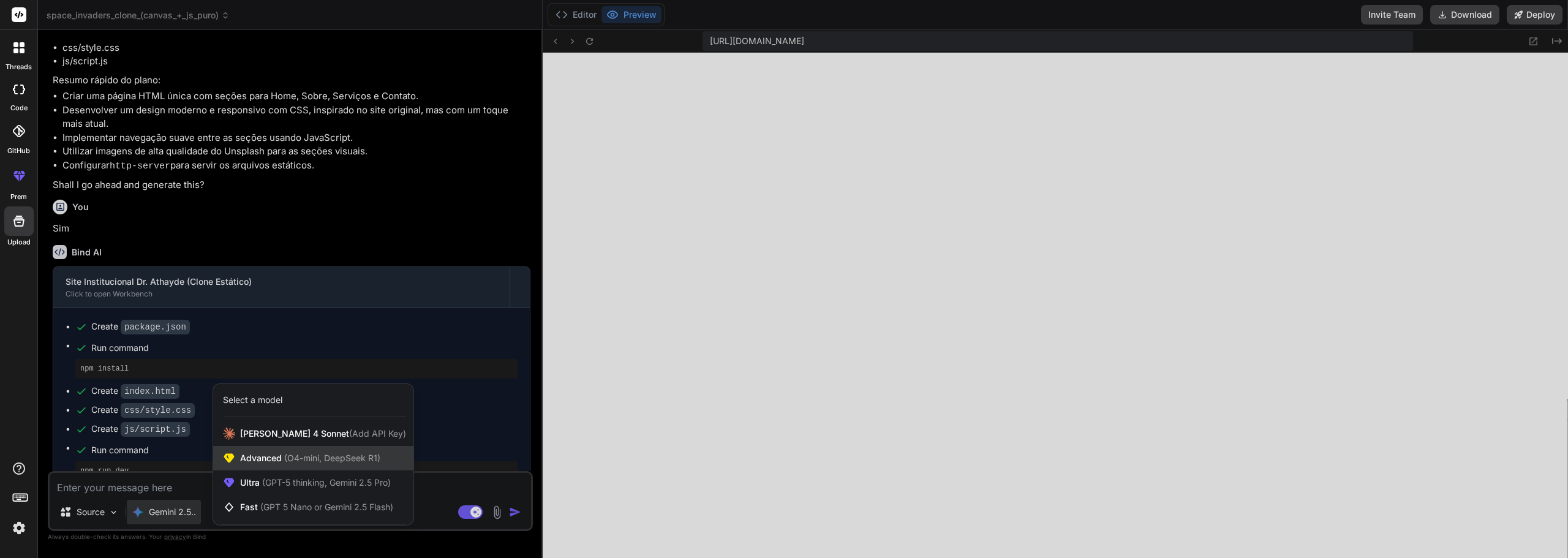
click at [275, 452] on span "Advanced (O4-mini, DeepSeek R1)" at bounding box center [310, 458] width 140 height 13
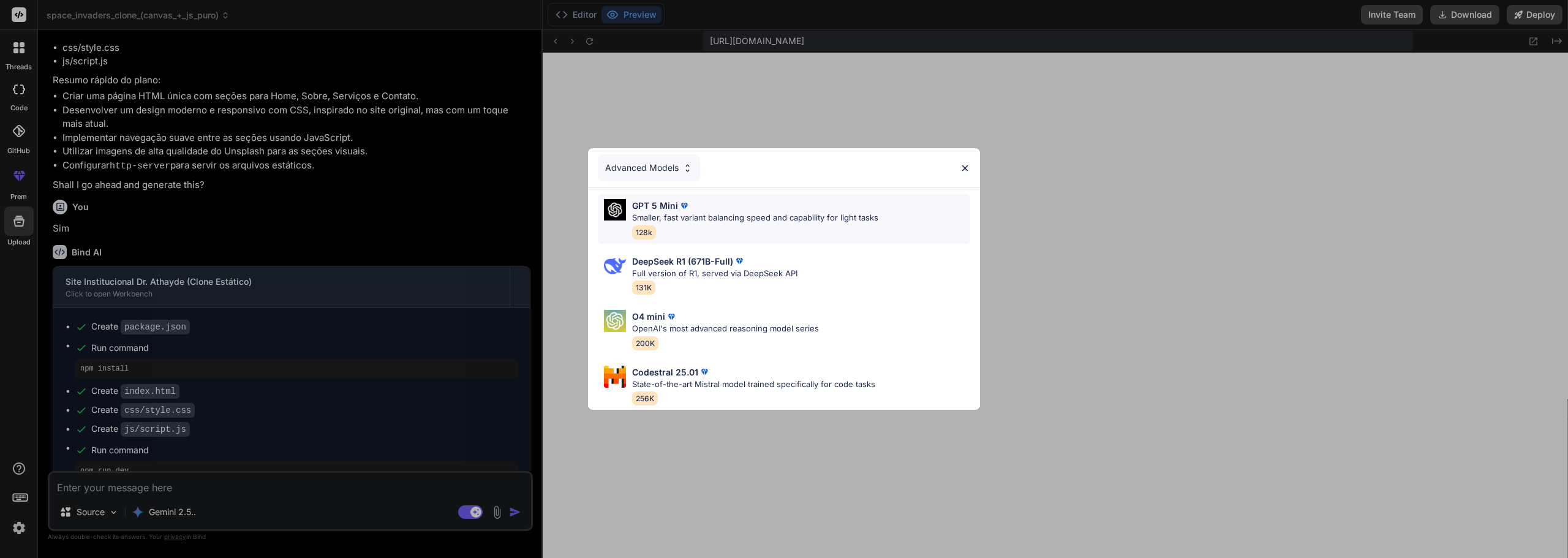
click at [745, 219] on div "GPT 5 Mini Smaller, fast variant balancing speed and capability for light tasks…" at bounding box center [755, 219] width 246 height 40
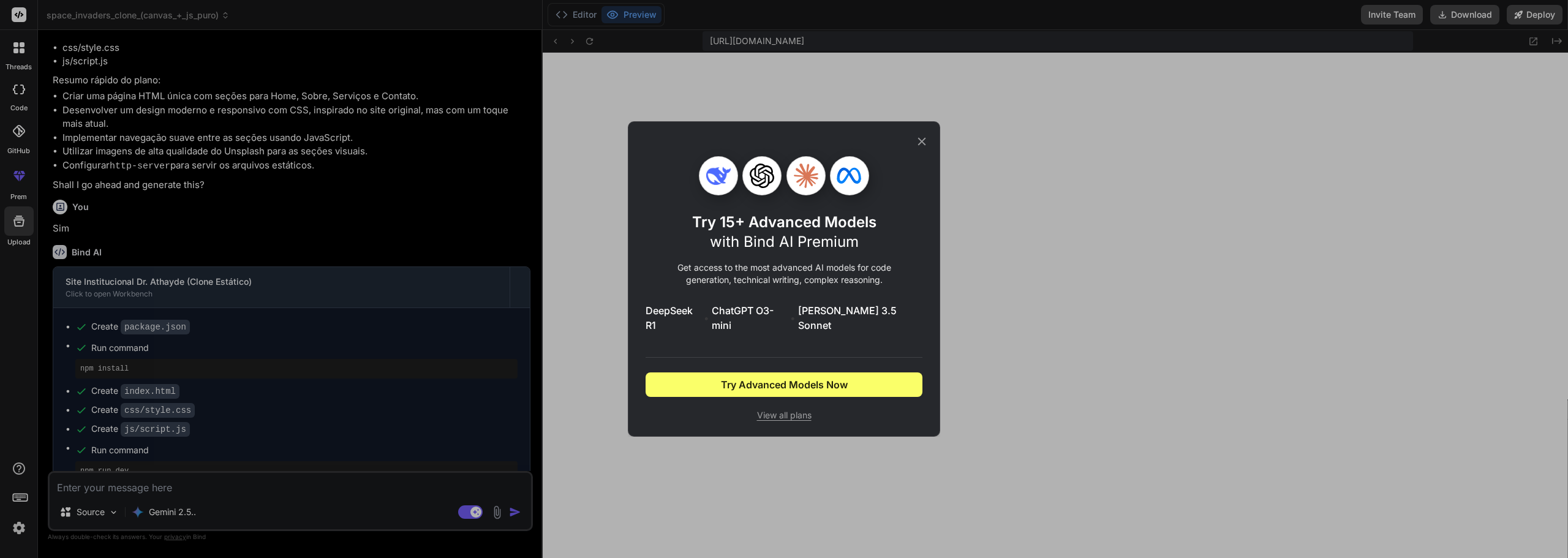
click at [912, 146] on div "Try 15+ Advanced Models with Bind AI Premium Get access to the most advanced AI…" at bounding box center [784, 278] width 277 height 314
click at [194, 515] on div "Try 15+ Advanced Models with Bind AI Premium Get access to the most advanced AI…" at bounding box center [784, 279] width 1568 height 558
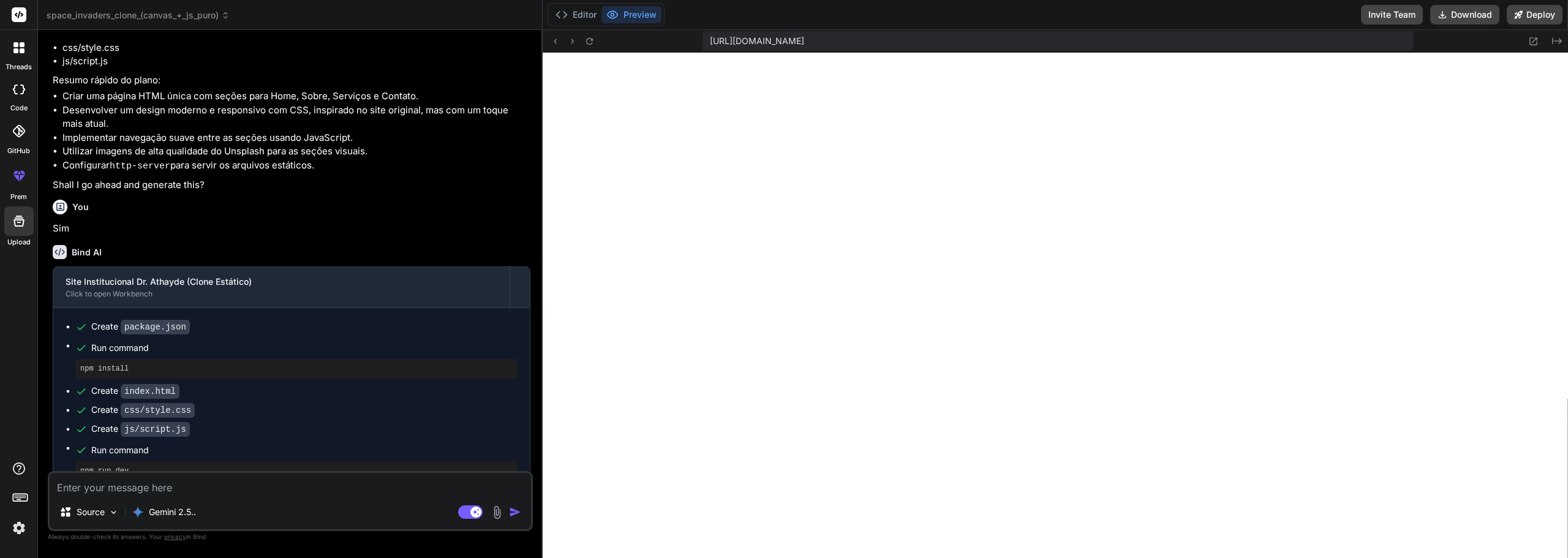
click at [149, 525] on div "Gemini 2.5.." at bounding box center [164, 515] width 74 height 30
click at [165, 519] on div "Gemini 2.5.." at bounding box center [164, 512] width 74 height 24
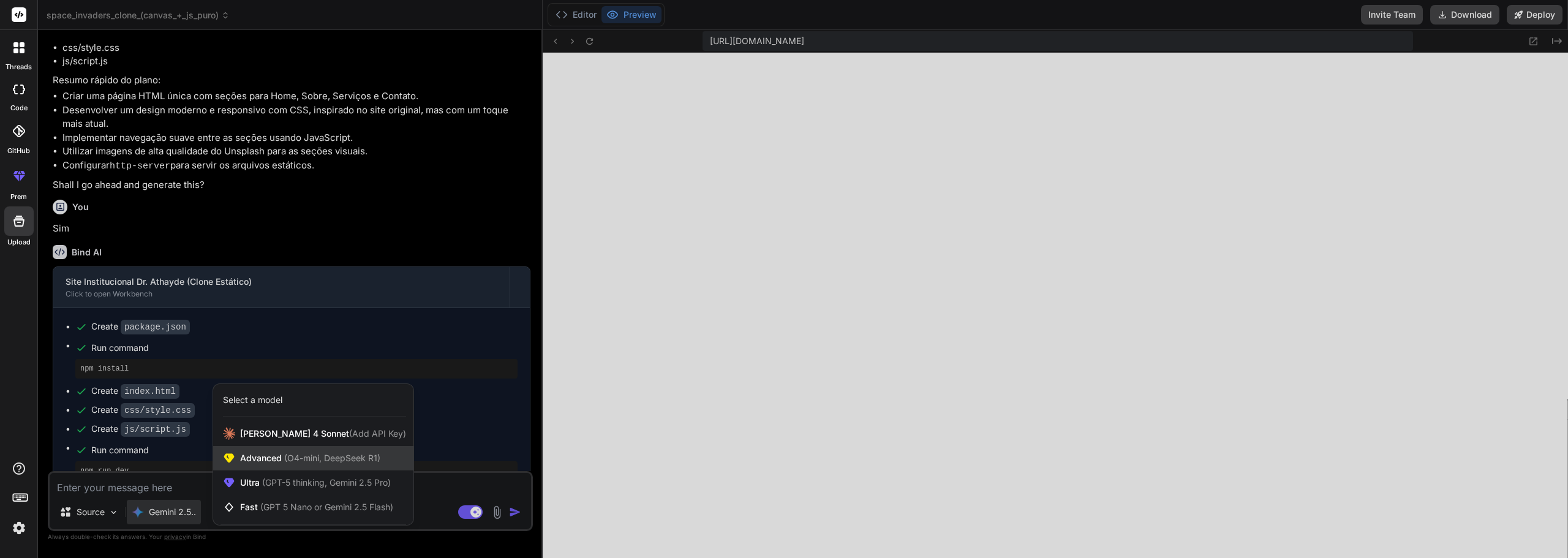
click at [237, 460] on div "Advanced (O4-mini, DeepSeek R1)" at bounding box center [314, 458] width 201 height 24
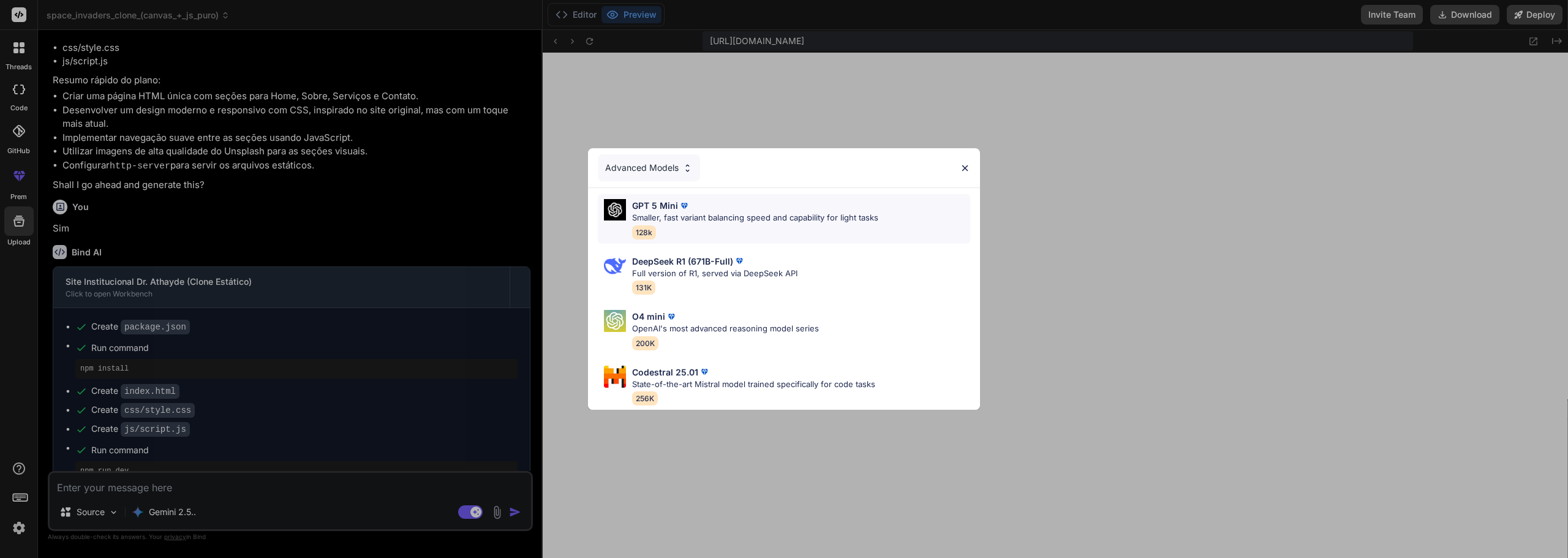
click at [730, 219] on div "GPT 5 Mini Smaller, fast variant balancing speed and capability for light tasks…" at bounding box center [755, 219] width 246 height 40
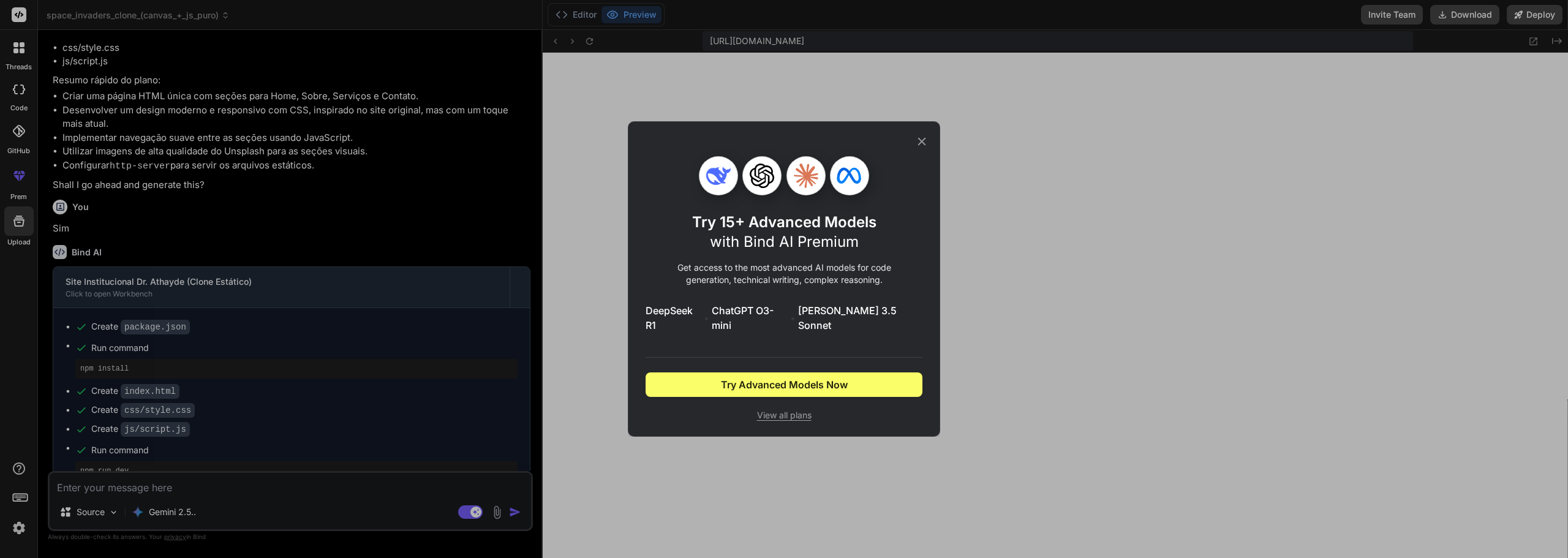
click at [924, 141] on div "Try 15+ Advanced Models with Bind AI Premium Get access to the most advanced AI…" at bounding box center [784, 279] width 313 height 315
click at [926, 148] on icon at bounding box center [921, 141] width 13 height 13
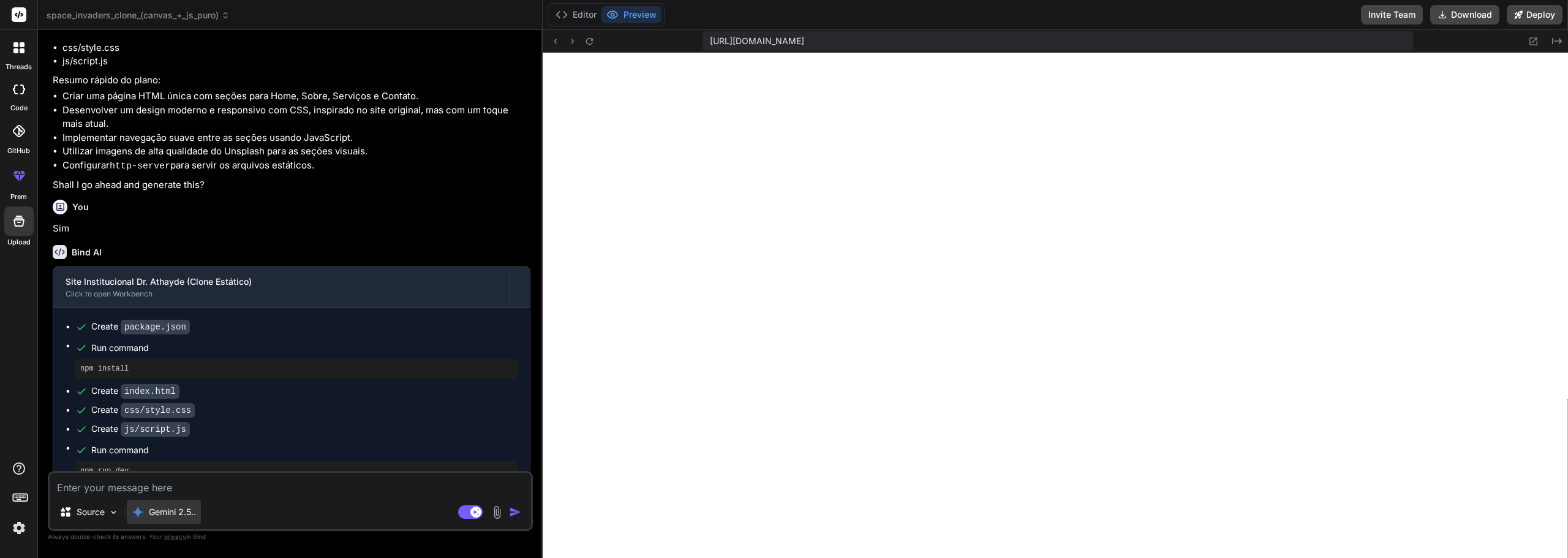
click at [155, 522] on div "Gemini 2.5.." at bounding box center [164, 512] width 74 height 24
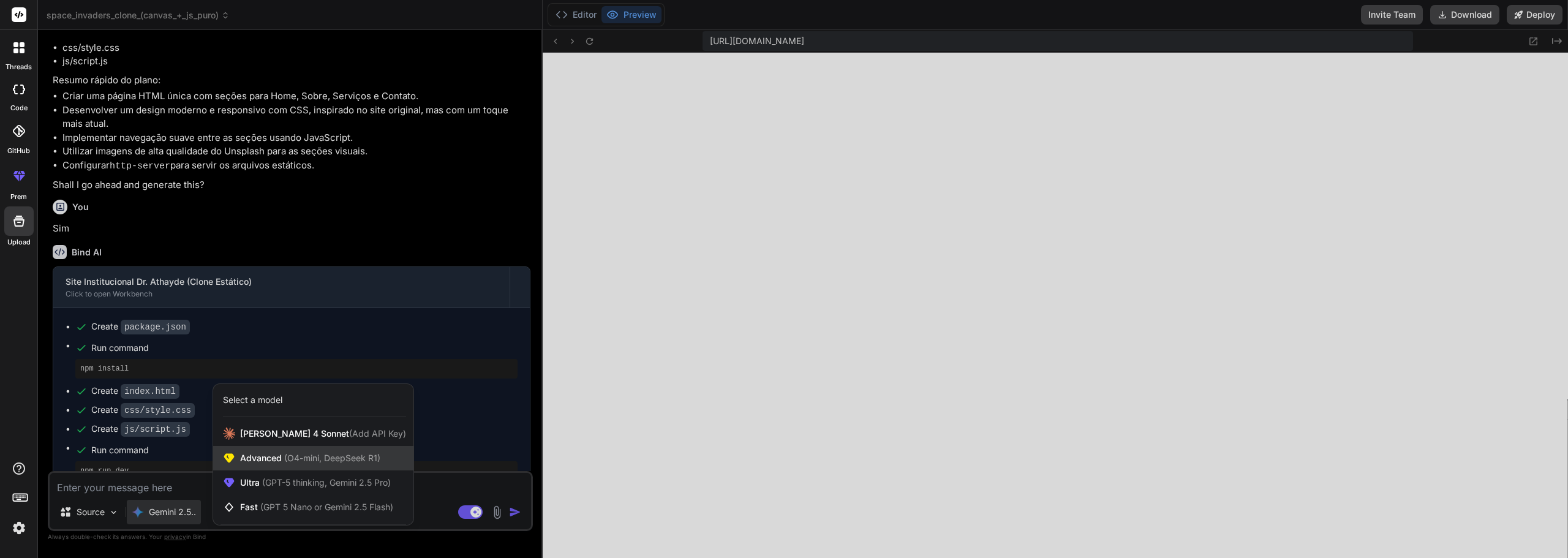
click at [255, 453] on span "Advanced (O4-mini, DeepSeek R1)" at bounding box center [310, 458] width 140 height 13
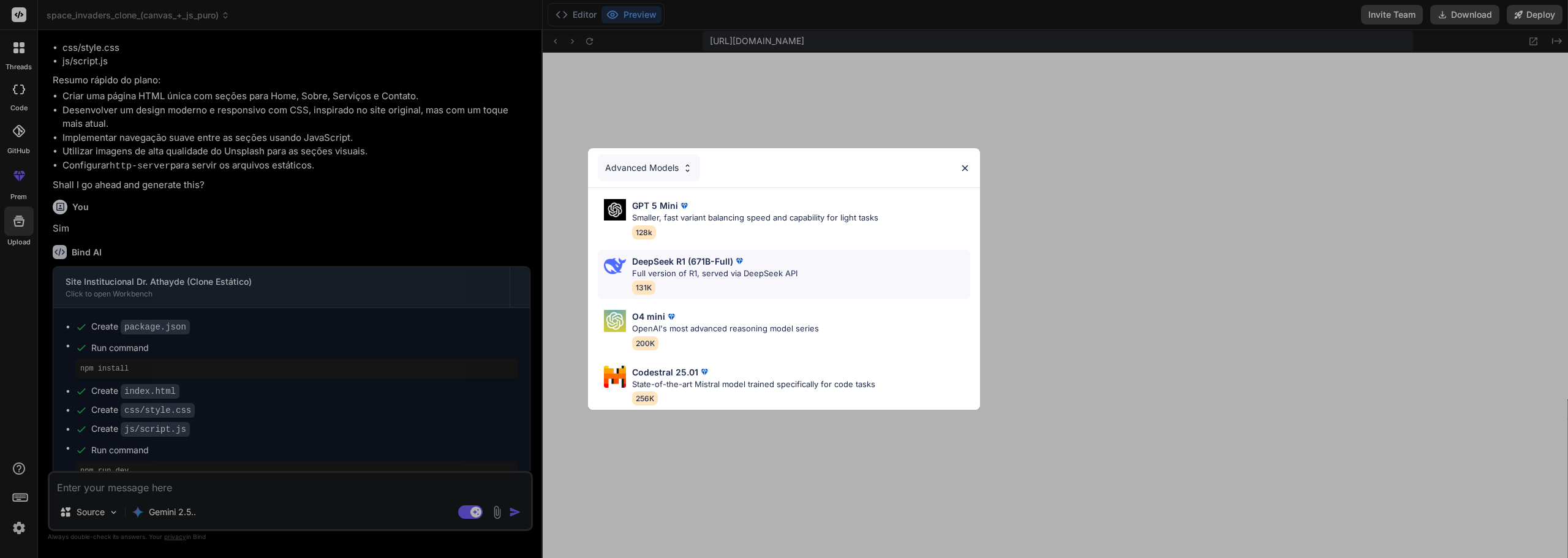
click at [710, 255] on p "DeepSeek R1 (671B-Full)" at bounding box center [682, 261] width 101 height 13
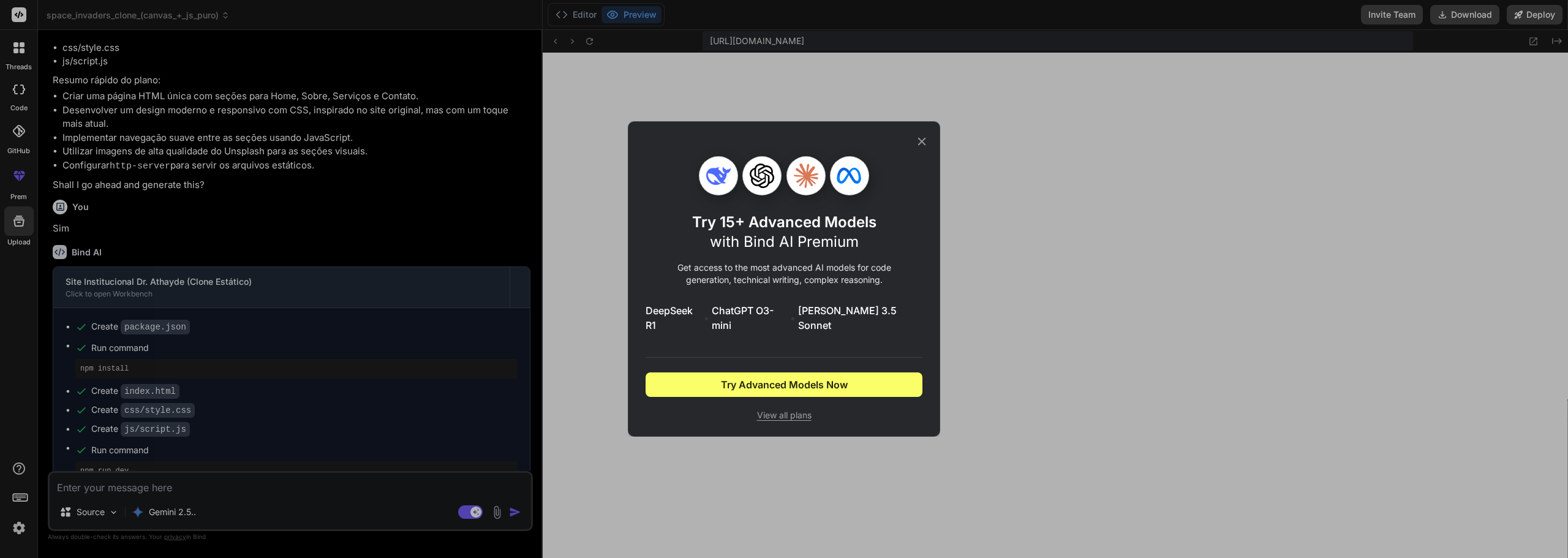
click at [923, 148] on icon at bounding box center [921, 141] width 13 height 13
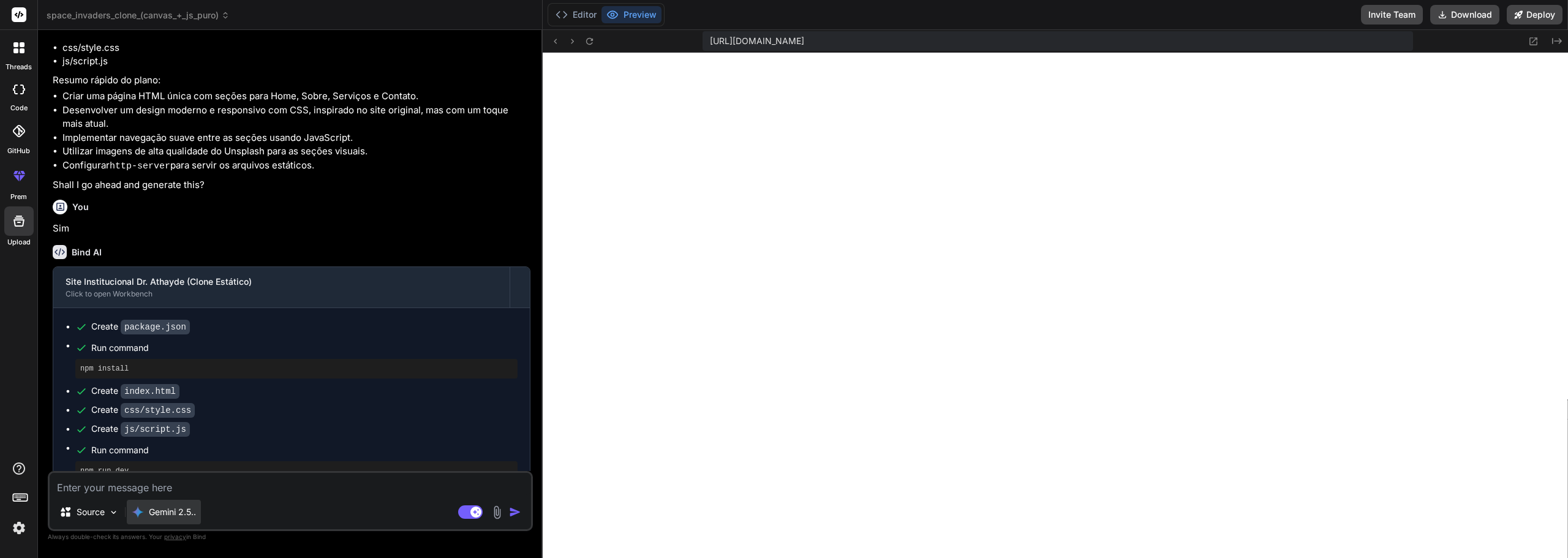
click at [175, 514] on p "Gemini 2.5.." at bounding box center [172, 512] width 47 height 13
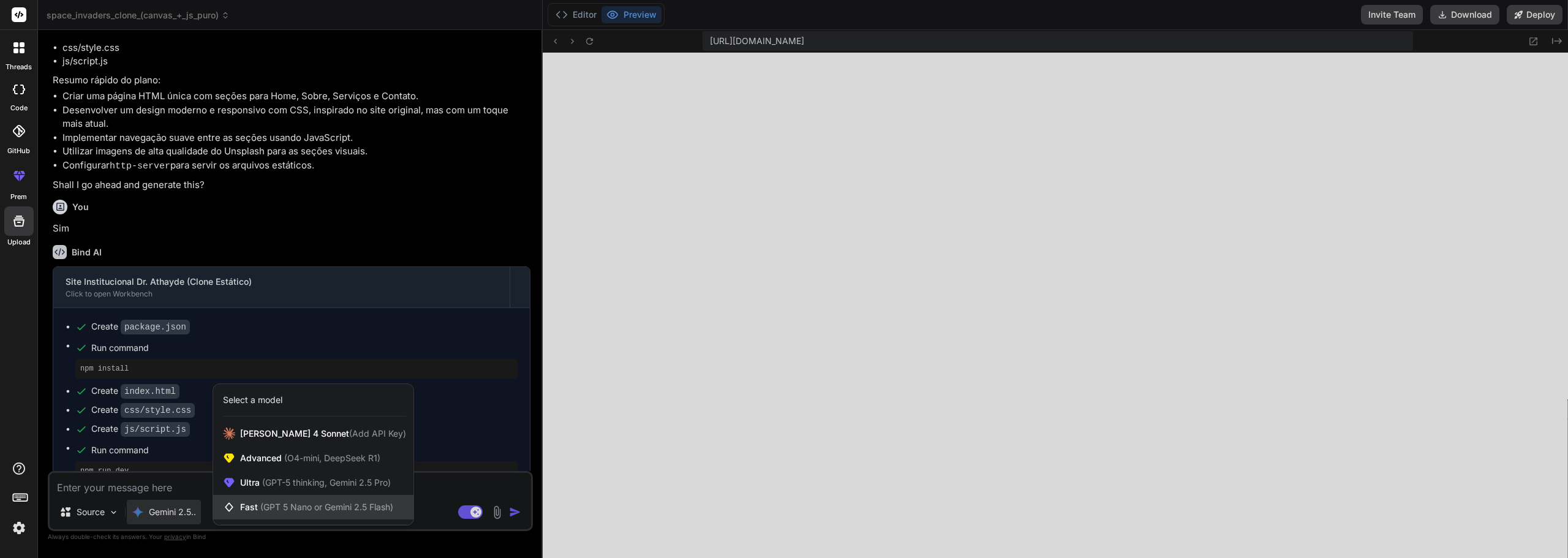
click at [315, 497] on div "Fast (GPT 5 Nano or Gemini 2.5 Flash)" at bounding box center [314, 506] width 201 height 24
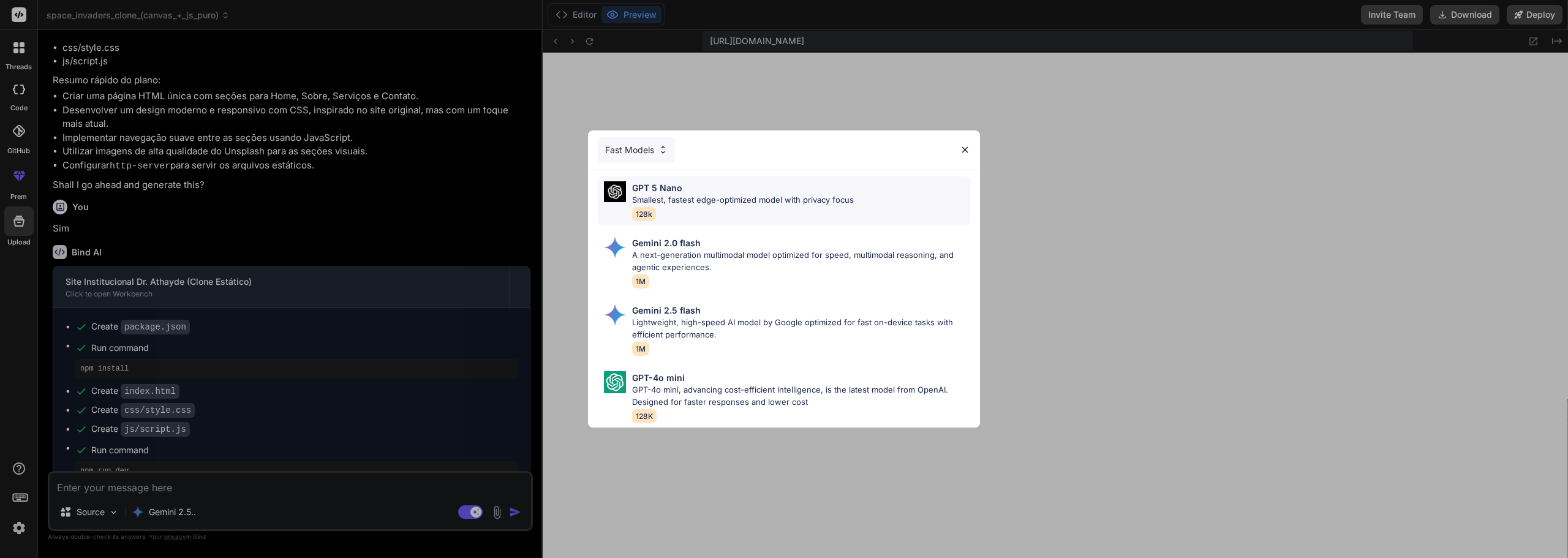
click at [718, 201] on p "Smallest, fastest edge-optimized model with privacy focus" at bounding box center [742, 201] width 222 height 13
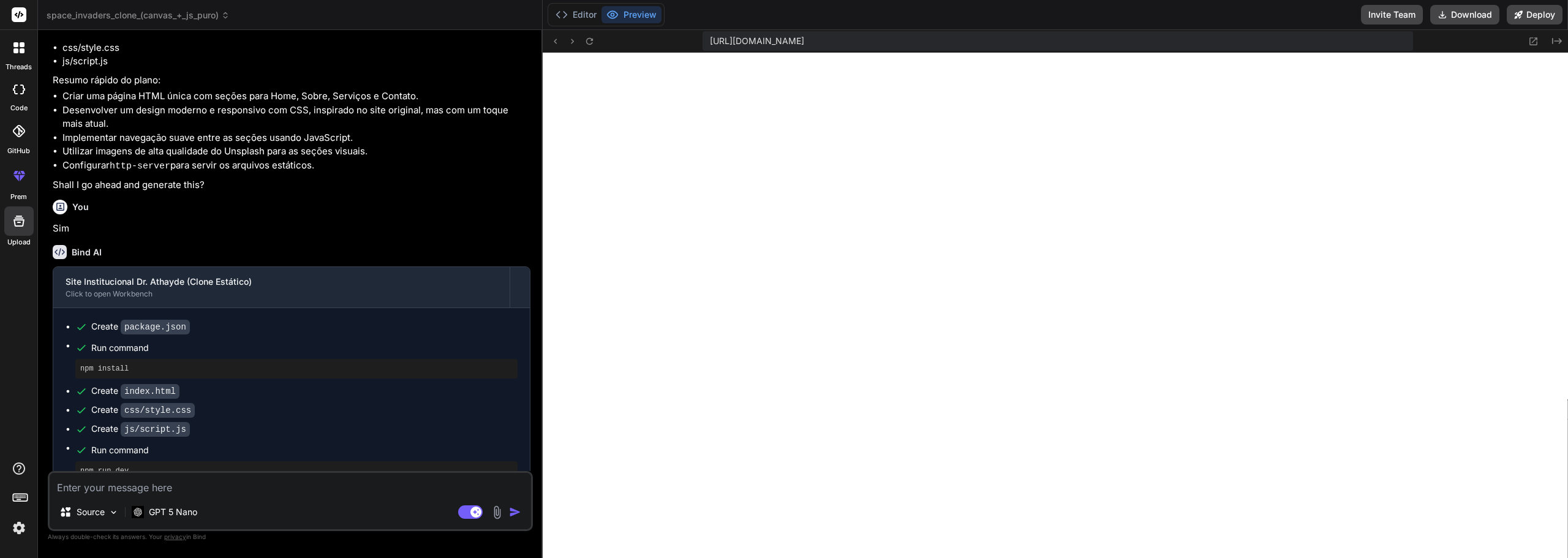
click at [198, 496] on div "Source GPT 5 Nano Agent Mode. When this toggle is activated, AI automatically m…" at bounding box center [290, 501] width 485 height 60
click at [183, 489] on textarea at bounding box center [290, 484] width 481 height 22
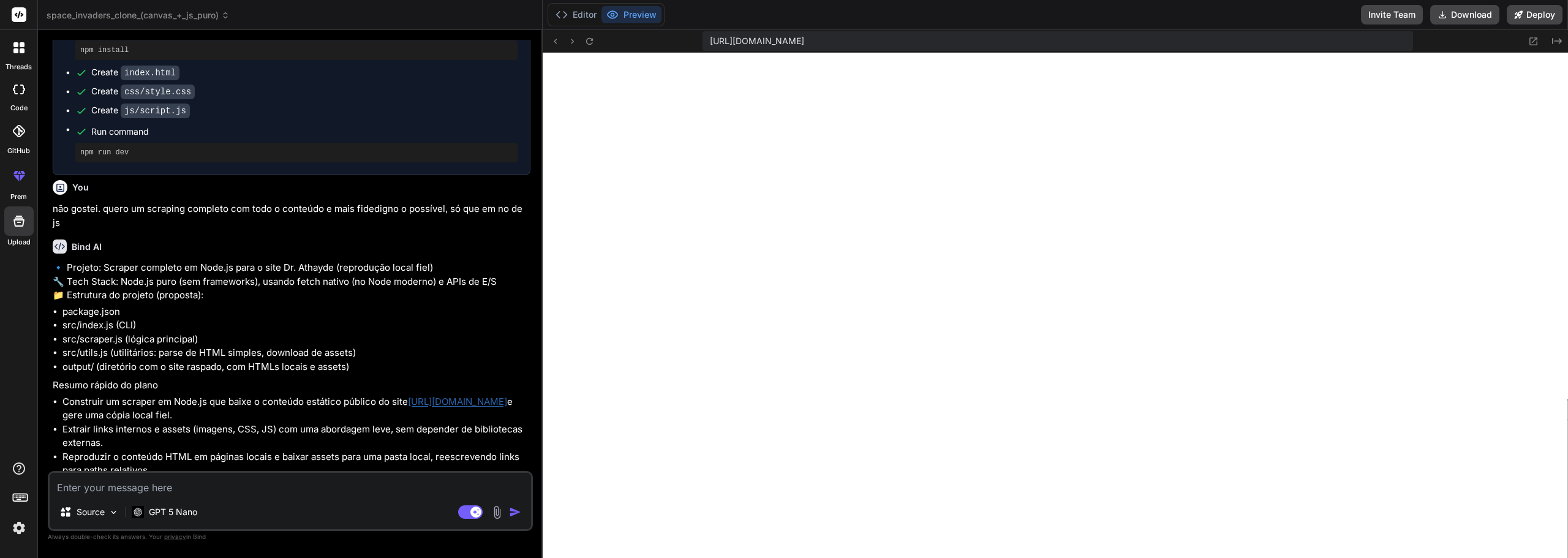
scroll to position [2120, 0]
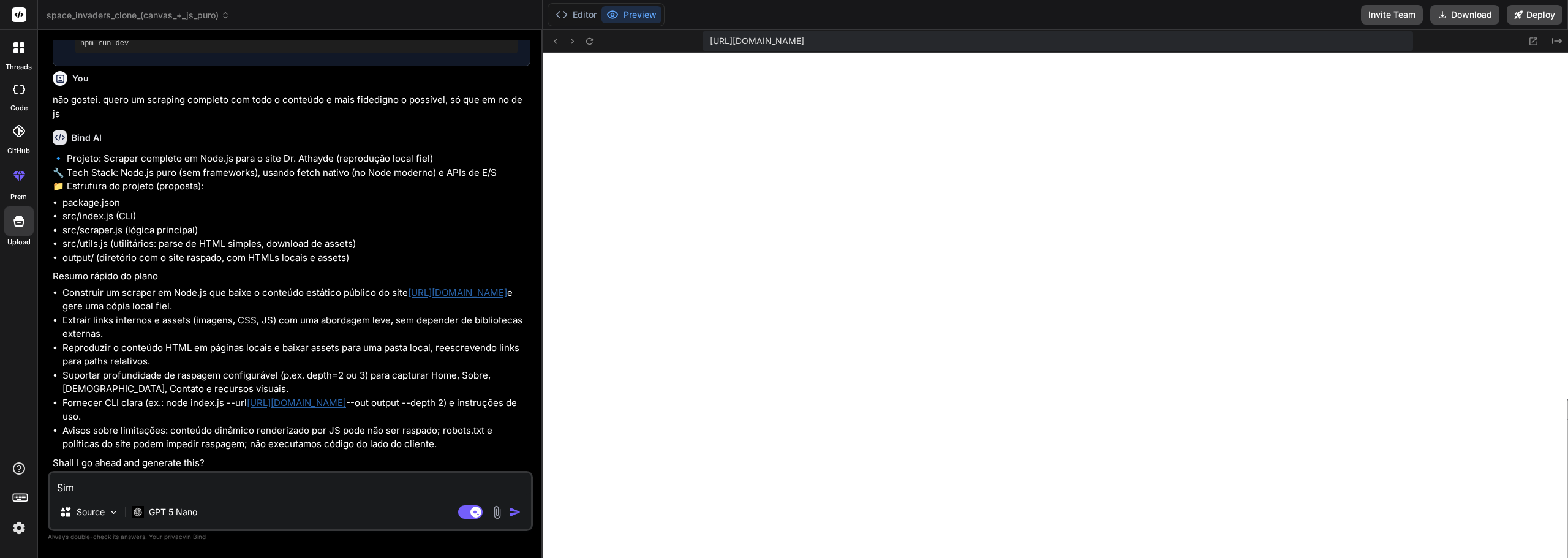
click at [518, 514] on img "button" at bounding box center [515, 512] width 13 height 13
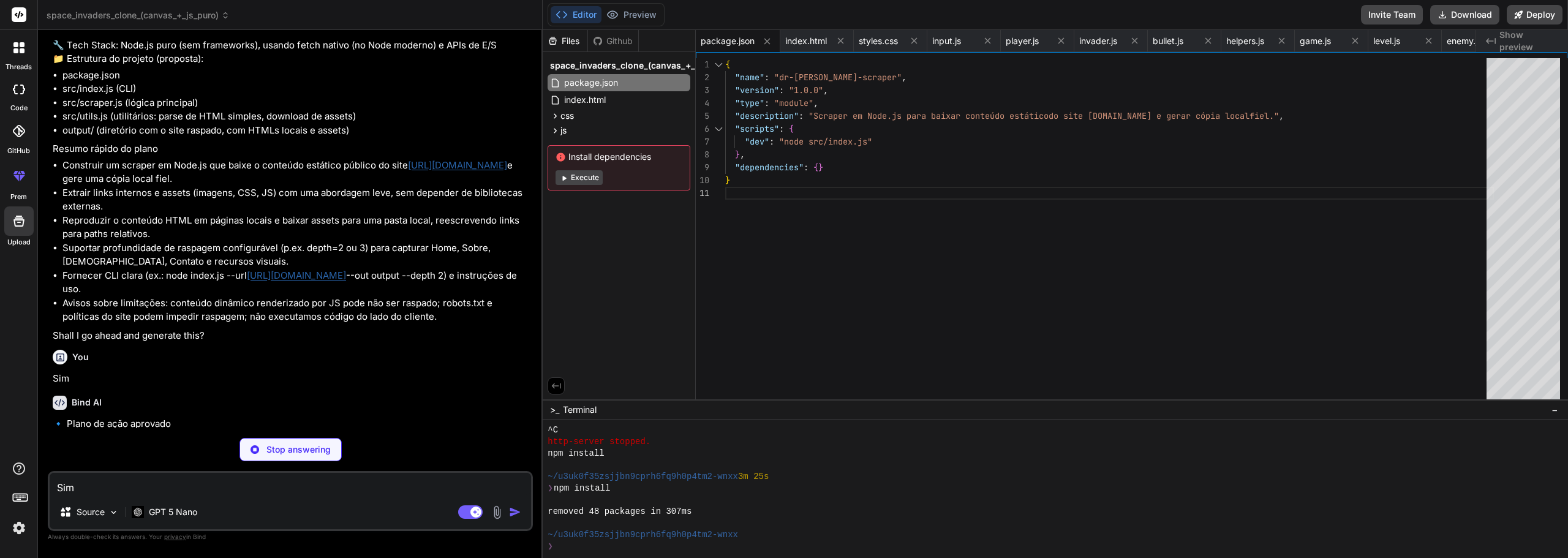
scroll to position [0, 408]
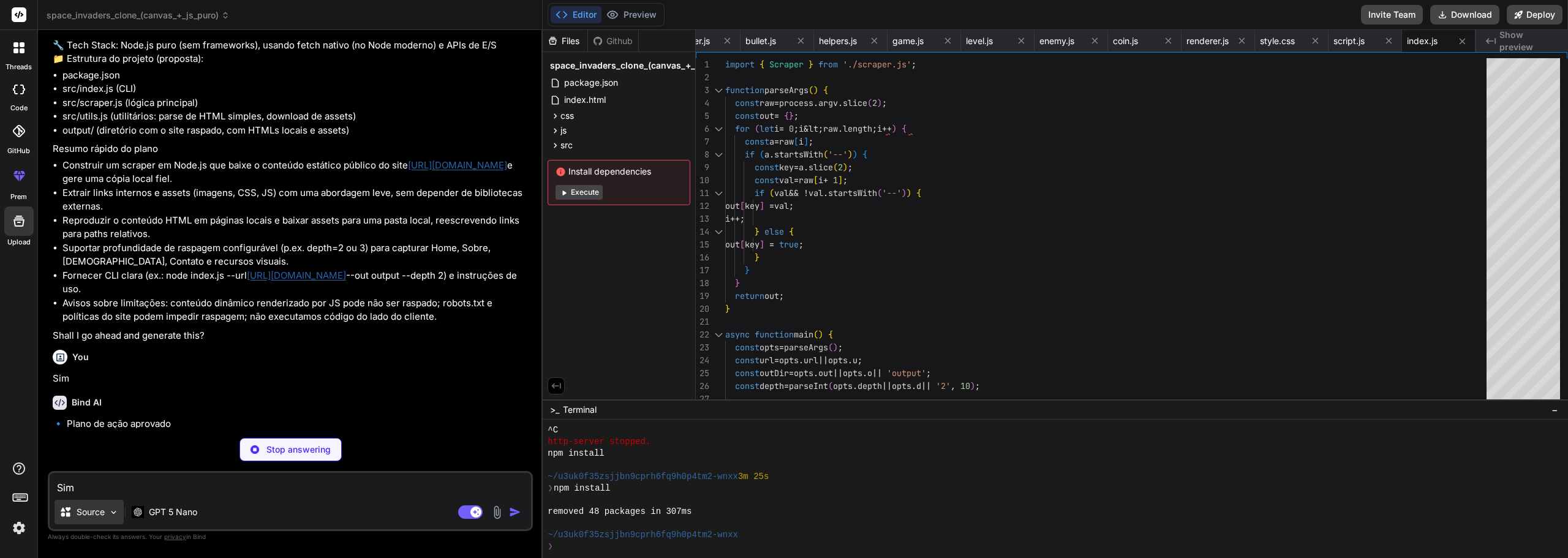
click at [111, 509] on img at bounding box center [113, 512] width 10 height 10
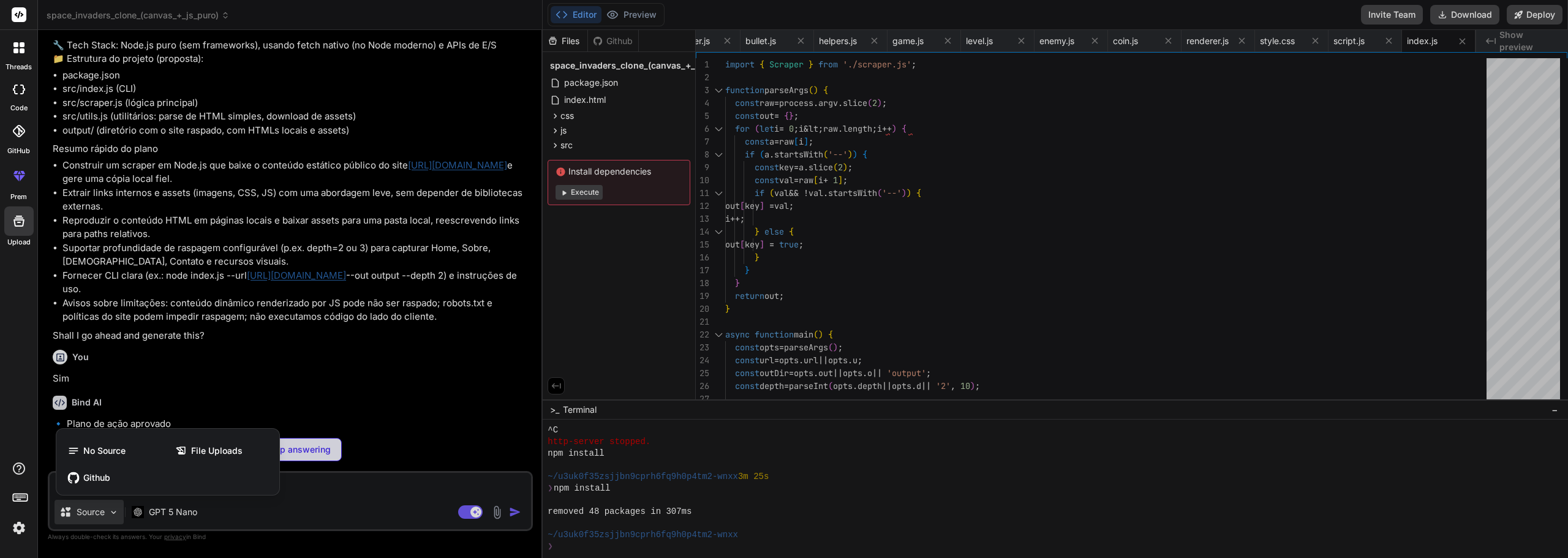
click at [111, 509] on div at bounding box center [784, 279] width 1568 height 558
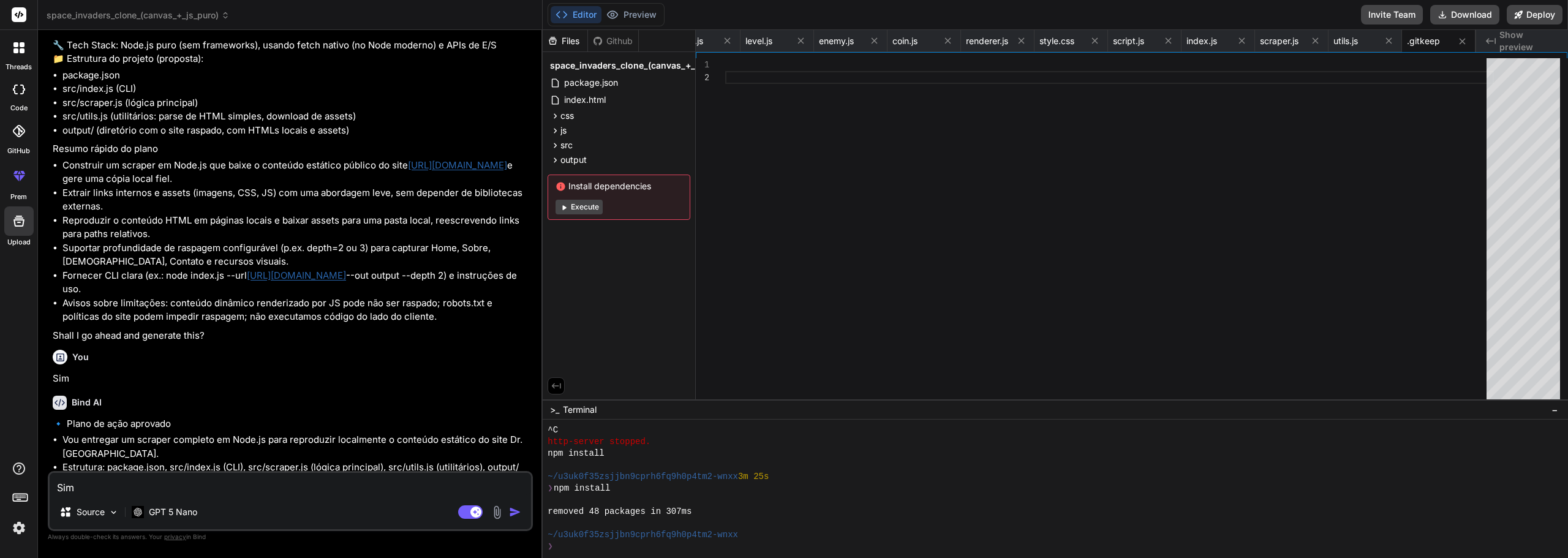
scroll to position [2586, 0]
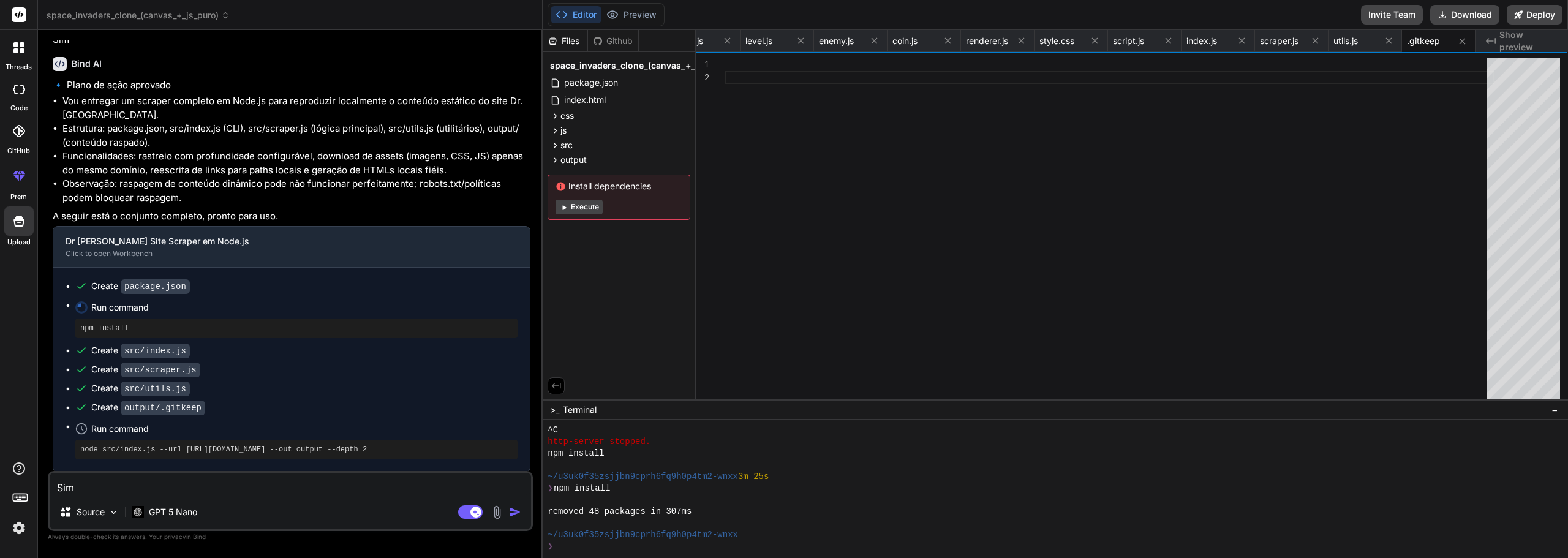
click at [584, 204] on button "Execute" at bounding box center [579, 207] width 47 height 15
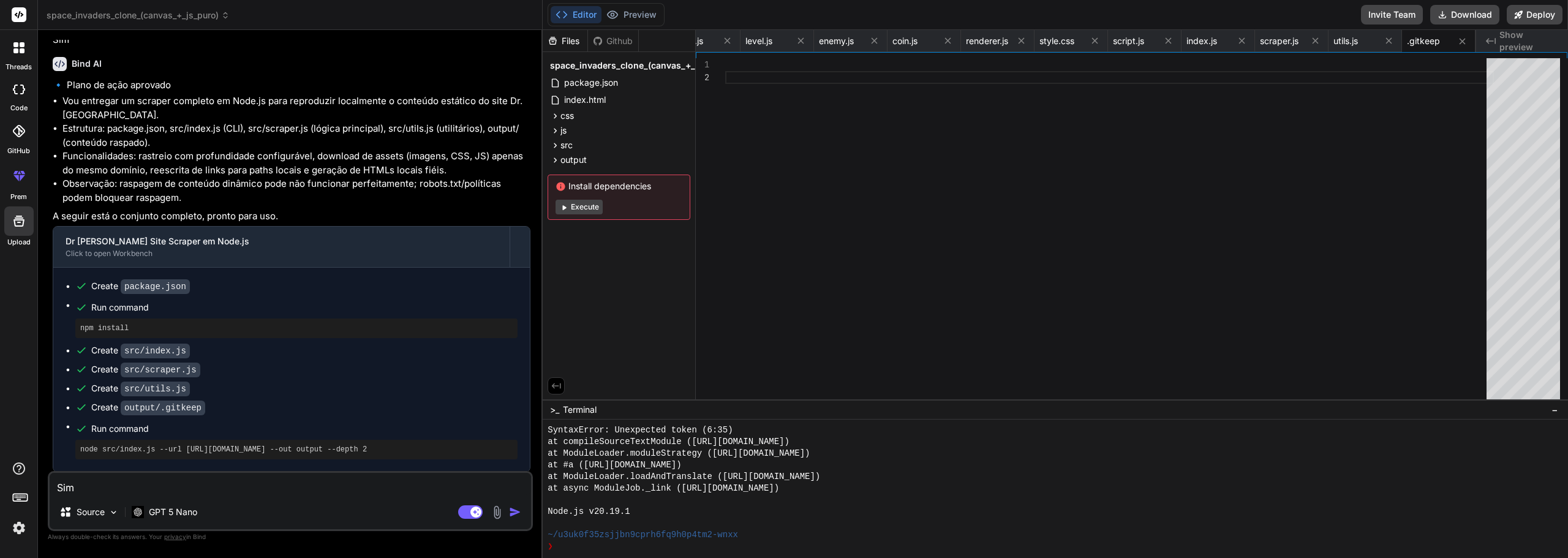
click at [573, 208] on button "Execute" at bounding box center [579, 207] width 47 height 15
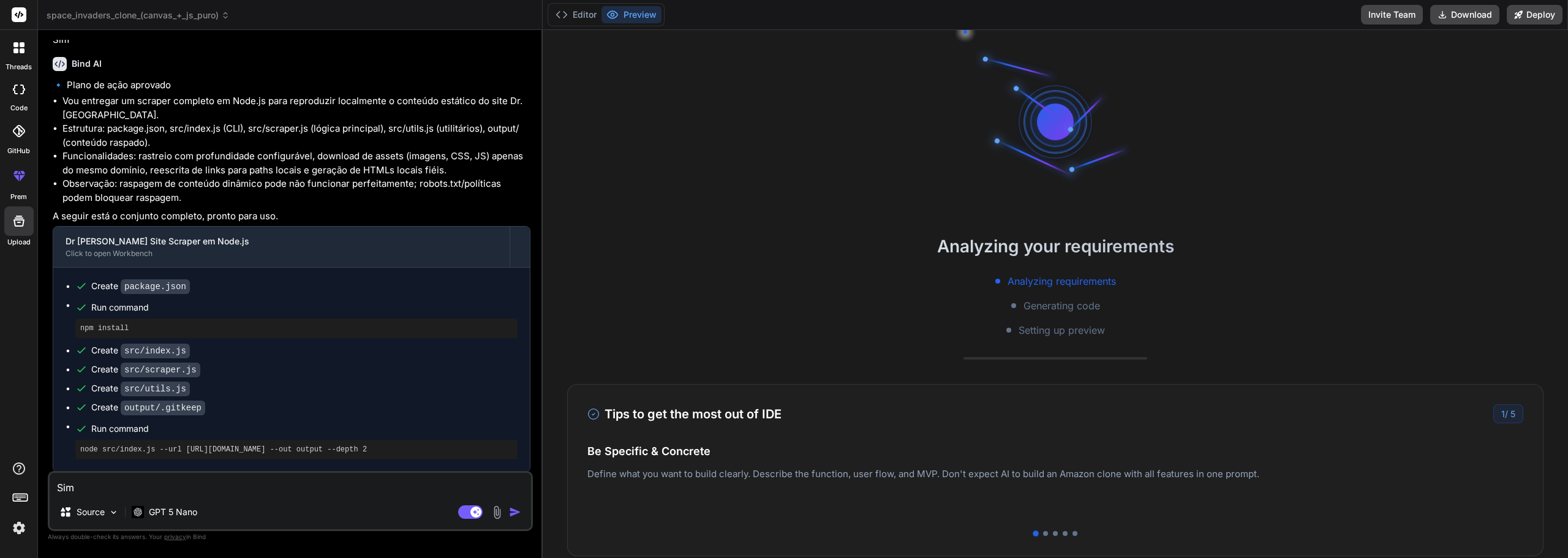
scroll to position [3839, 0]
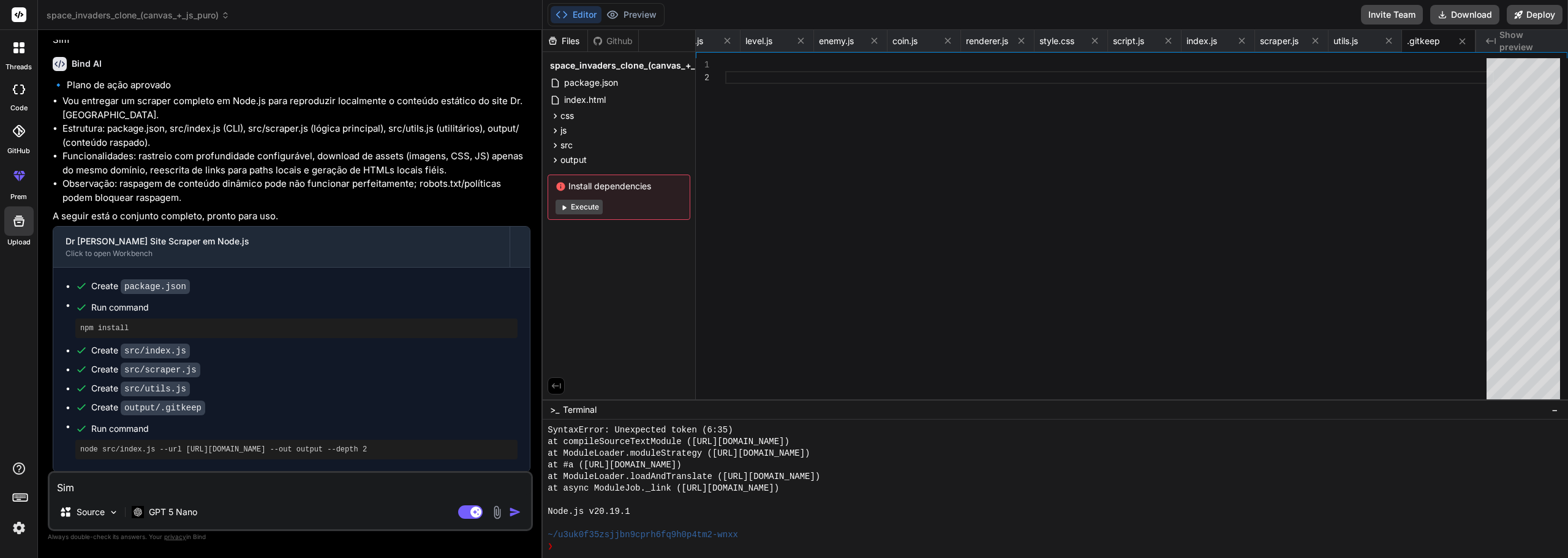
click at [585, 203] on button "Execute" at bounding box center [579, 207] width 47 height 15
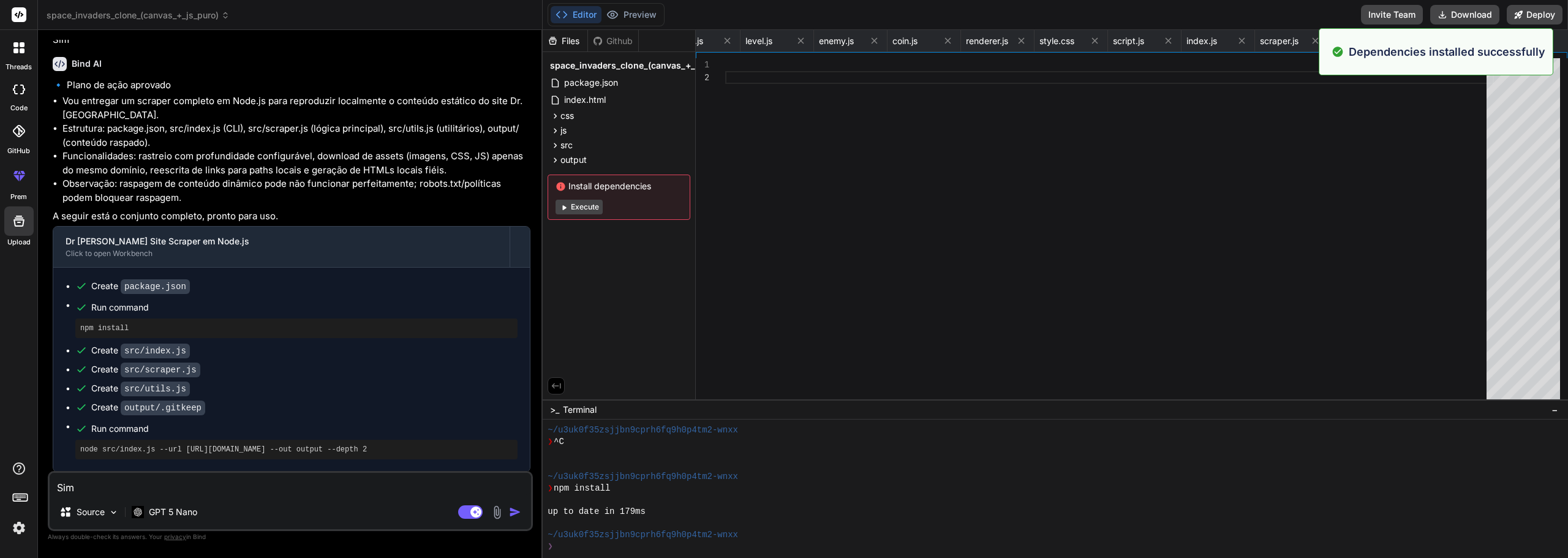
scroll to position [4072, 0]
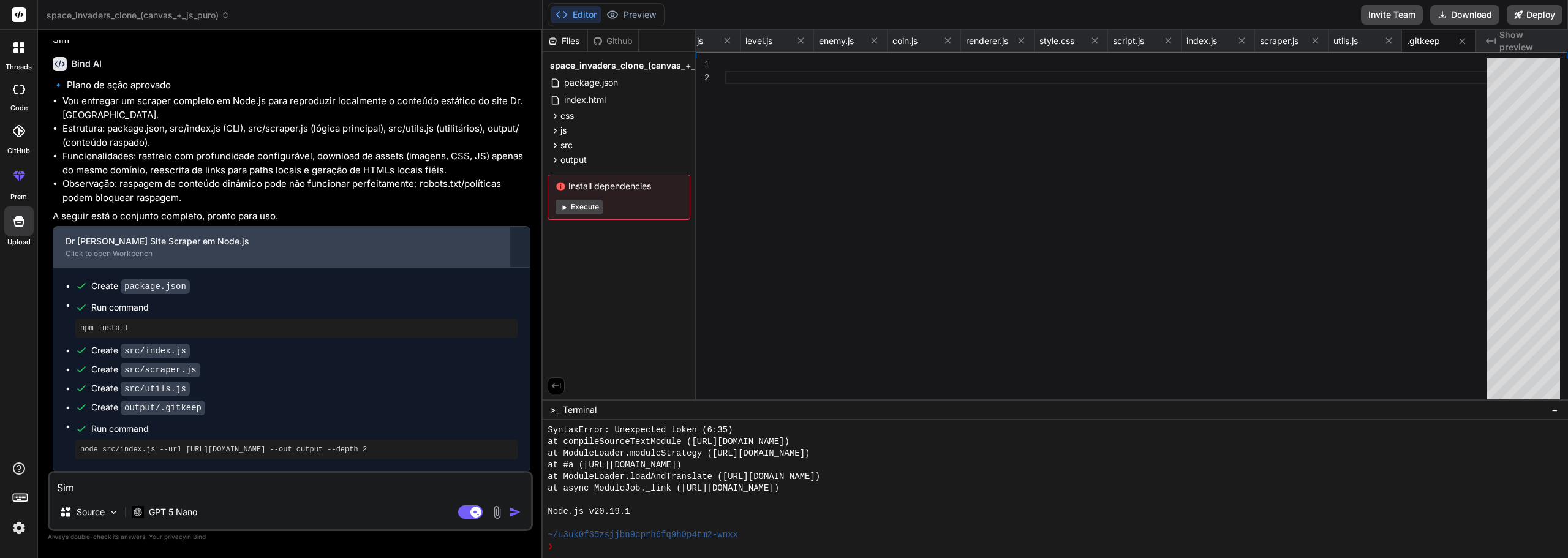
click at [140, 245] on div "Dr Athayde Site Scraper em Node.js" at bounding box center [281, 241] width 432 height 13
click at [134, 255] on div "Click to open Workbench" at bounding box center [281, 253] width 432 height 10
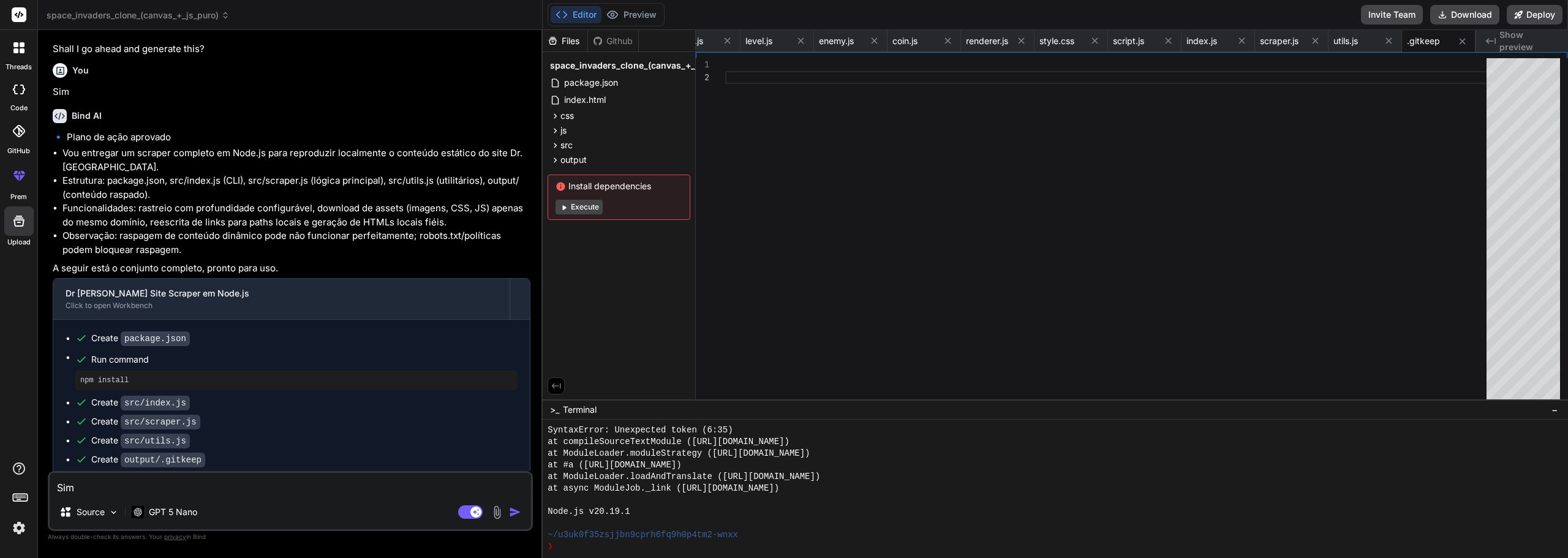
scroll to position [2586, 0]
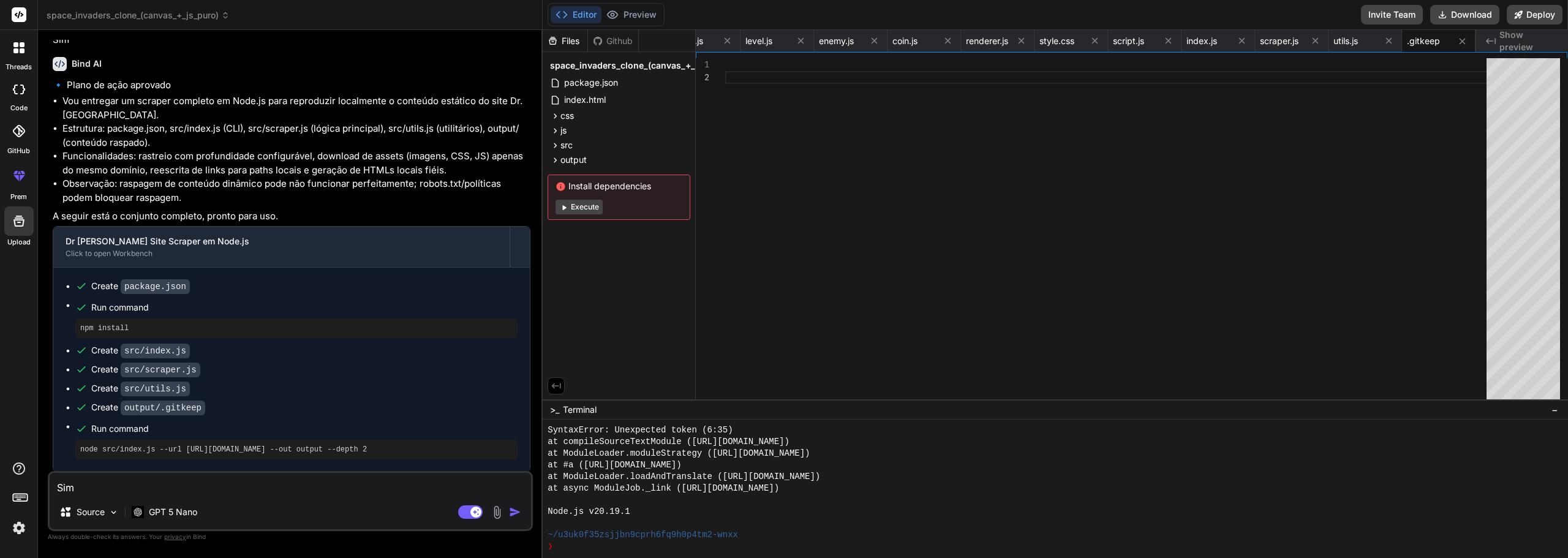
click at [107, 486] on textarea "Sim" at bounding box center [290, 484] width 481 height 22
click at [337, 480] on textarea "Sim" at bounding box center [290, 484] width 481 height 22
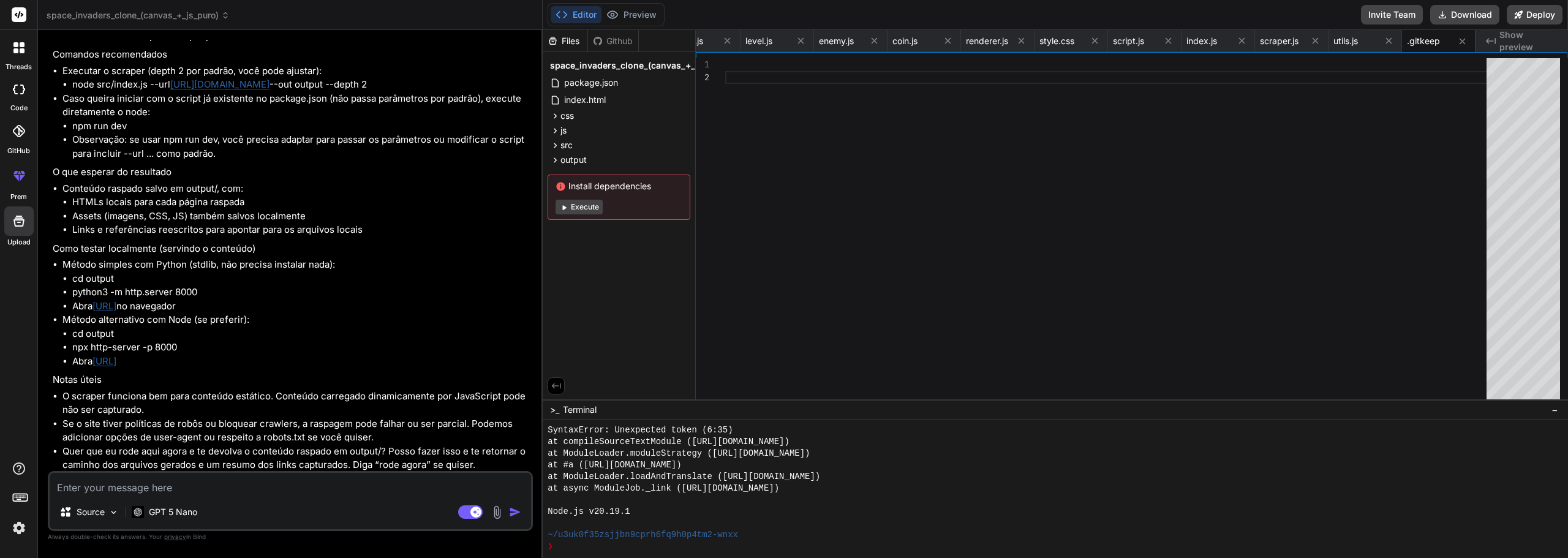
scroll to position [3276, 0]
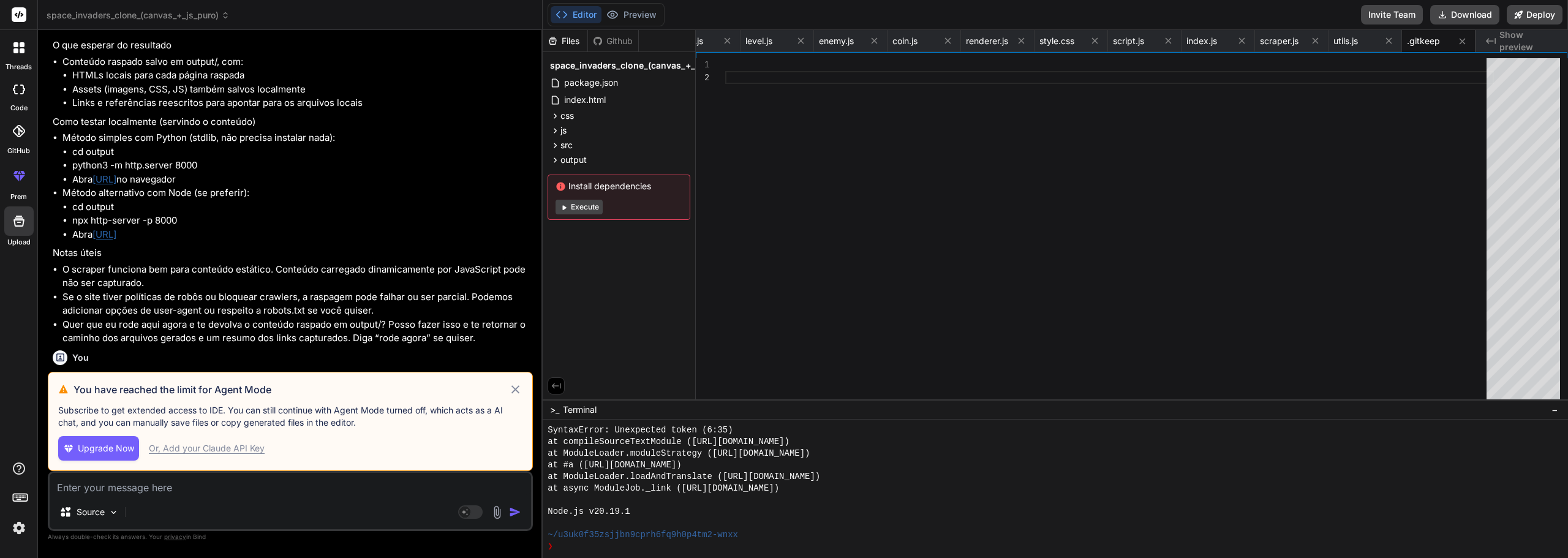
click at [515, 385] on icon at bounding box center [516, 390] width 14 height 15
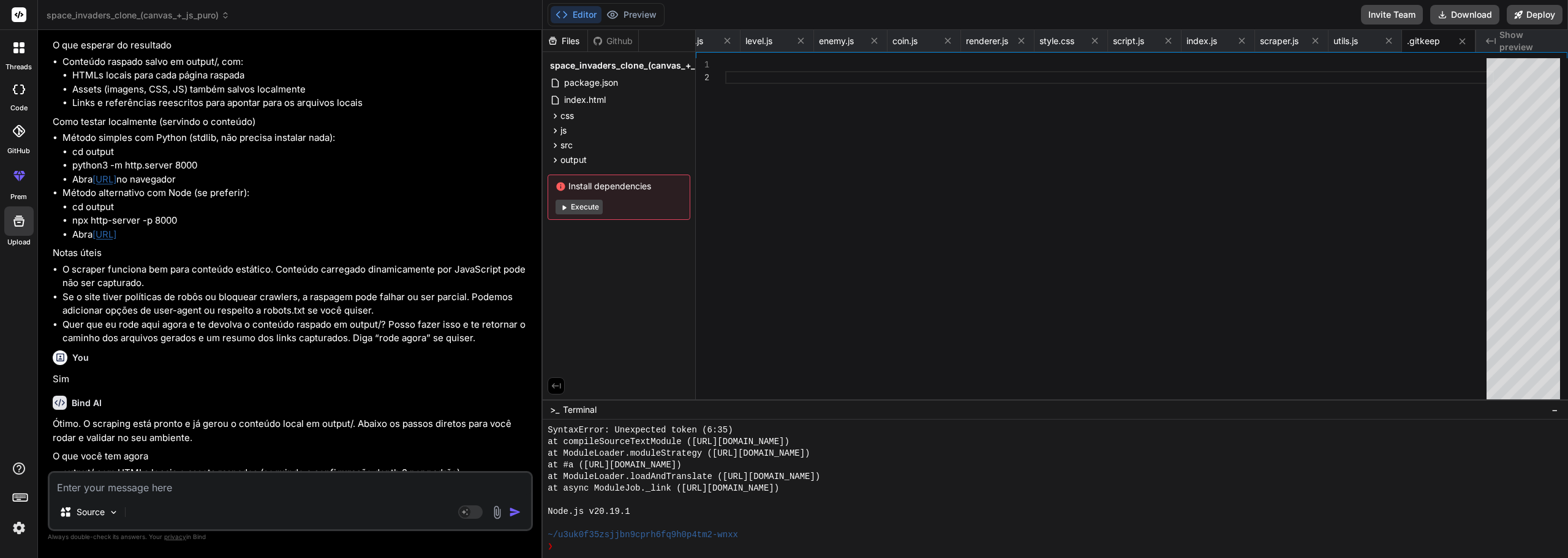
scroll to position [3699, 0]
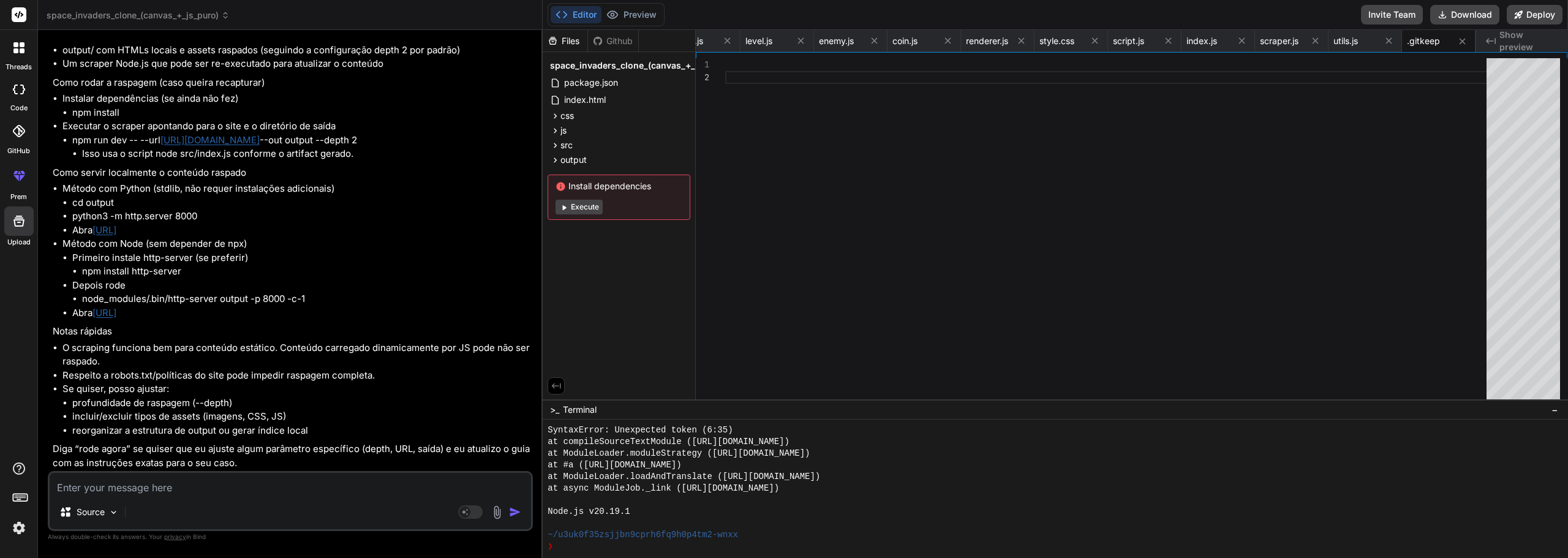
click at [187, 491] on textarea at bounding box center [290, 484] width 481 height 22
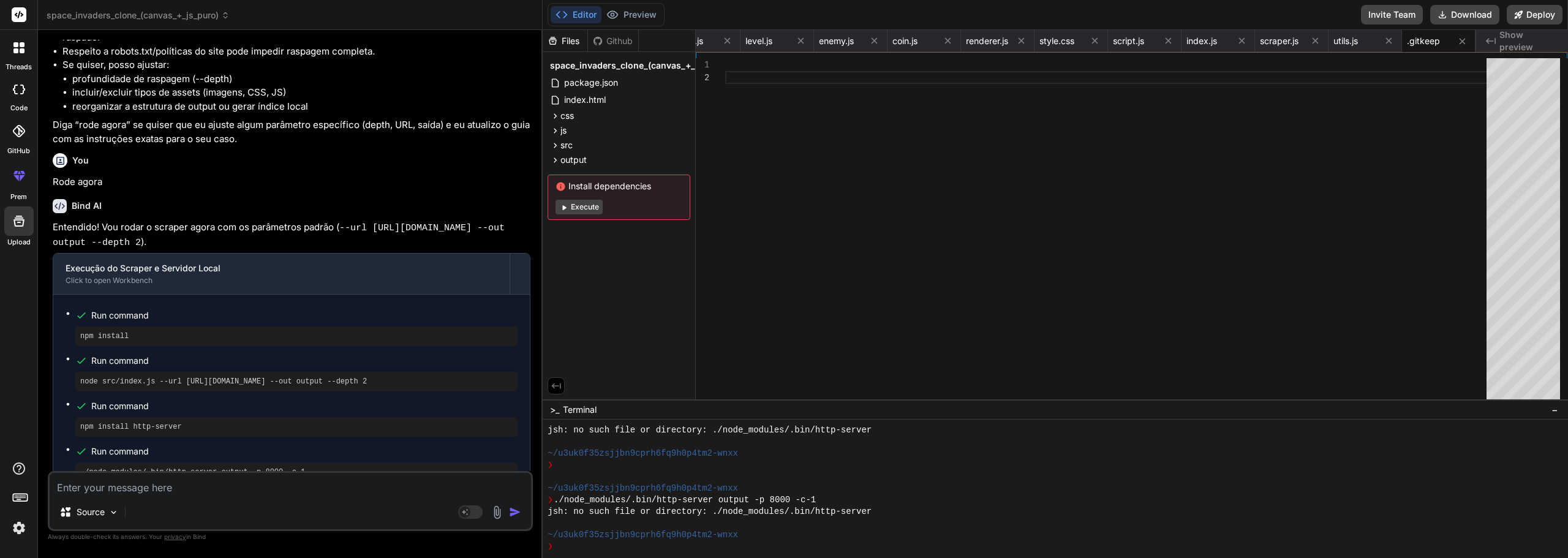
scroll to position [4096, 0]
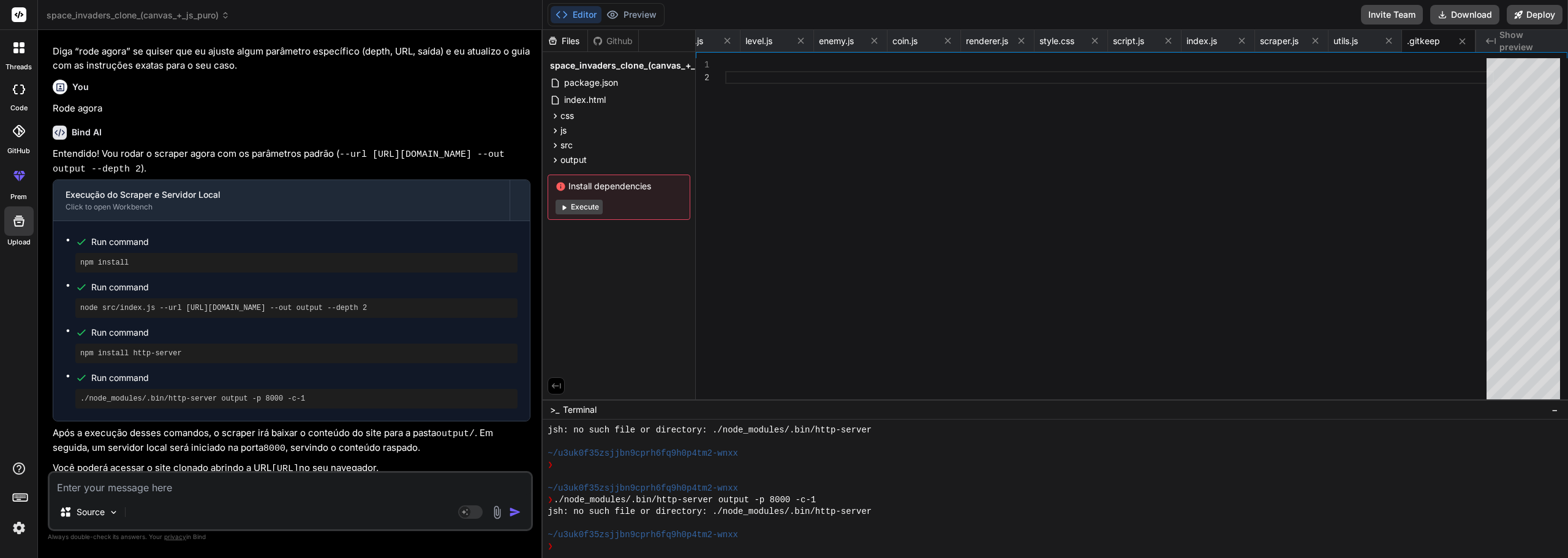
click at [302, 480] on textarea at bounding box center [290, 484] width 481 height 22
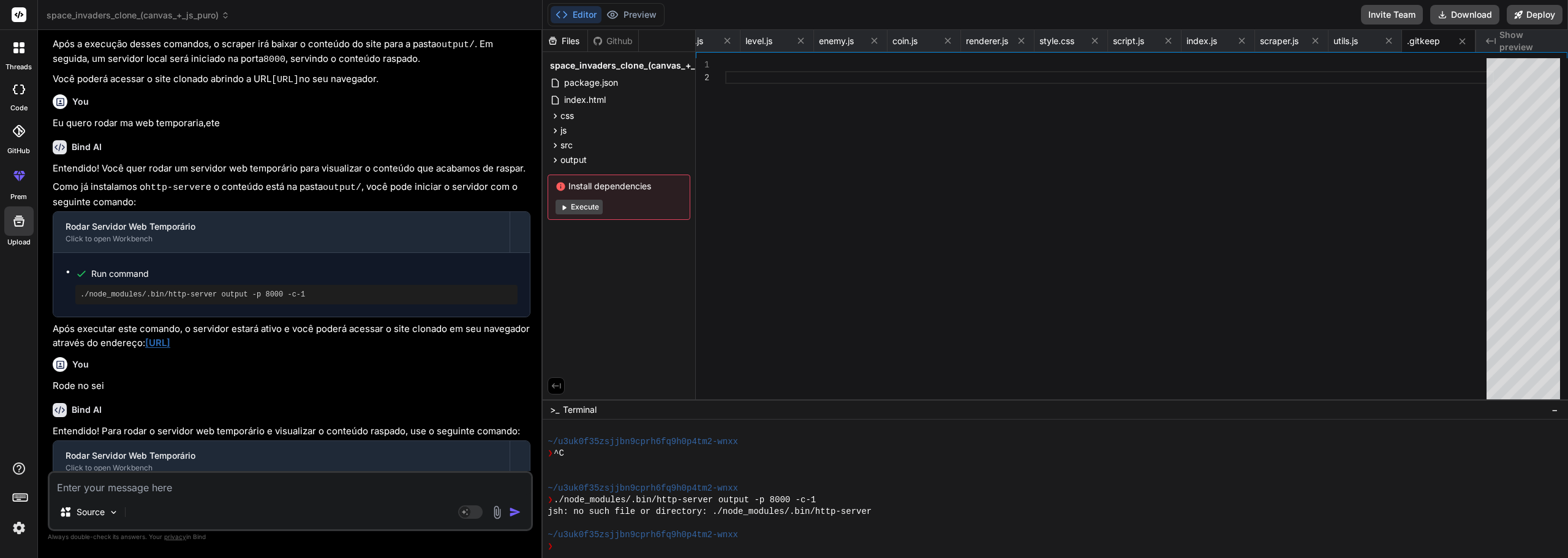
scroll to position [4573, 0]
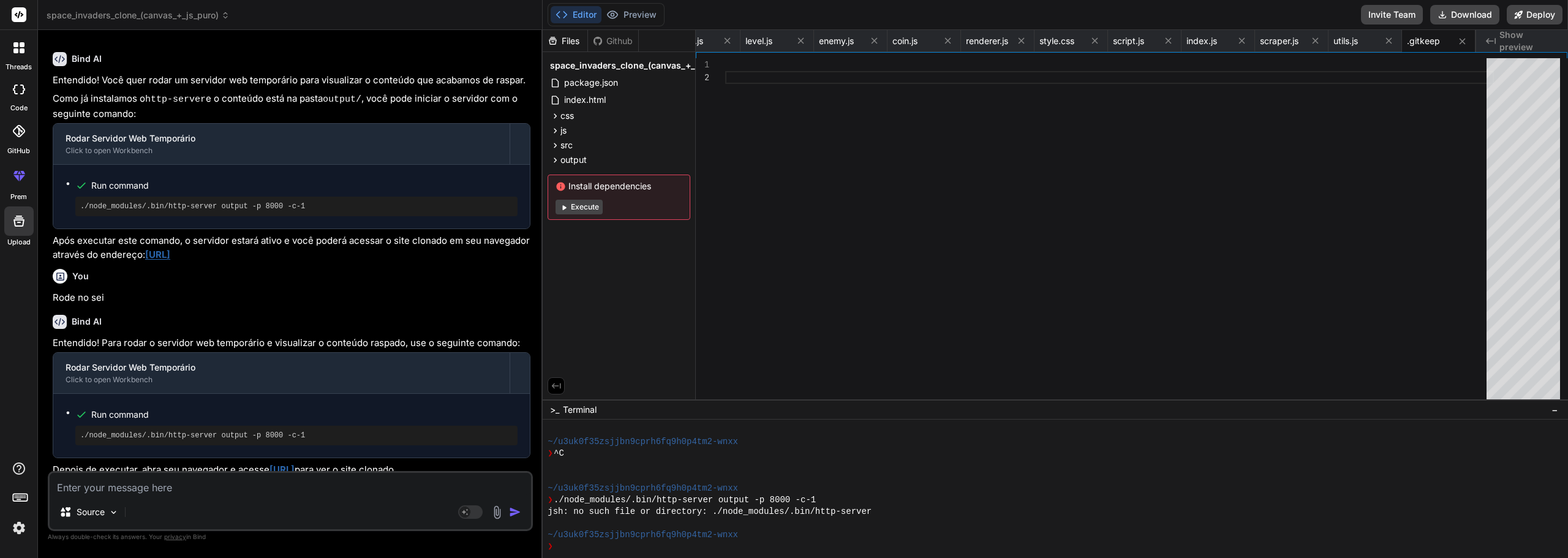
click at [338, 484] on textarea at bounding box center [290, 484] width 481 height 22
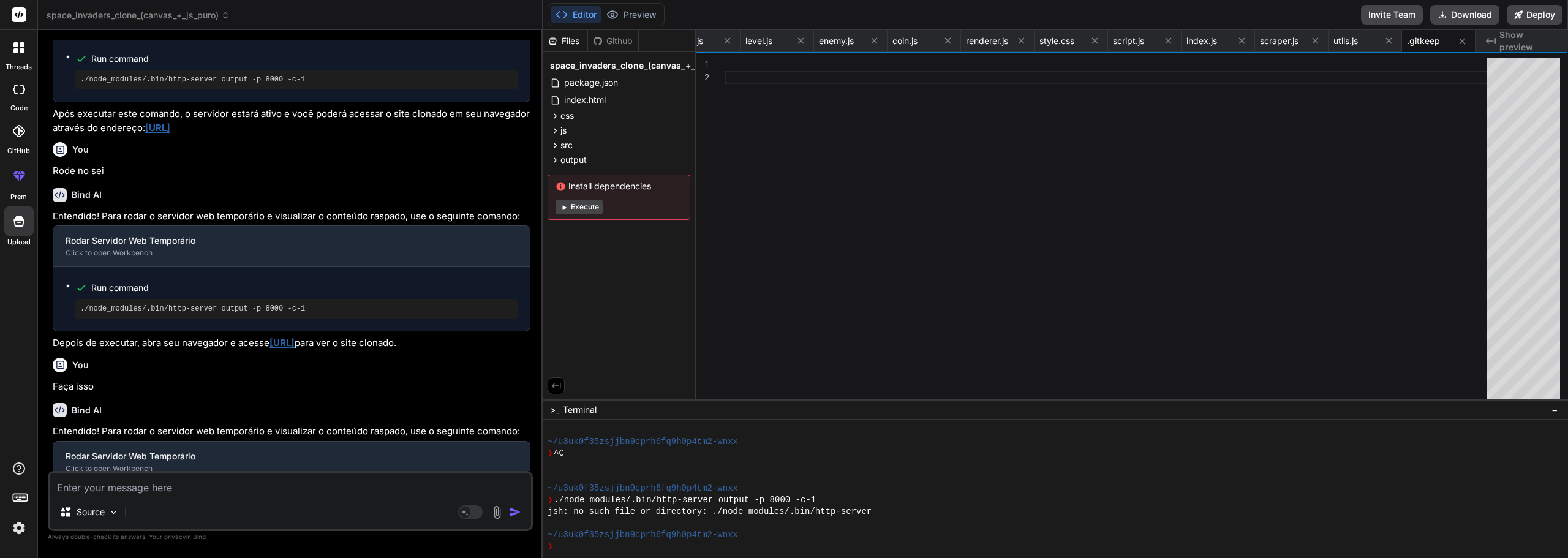
scroll to position [4788, 0]
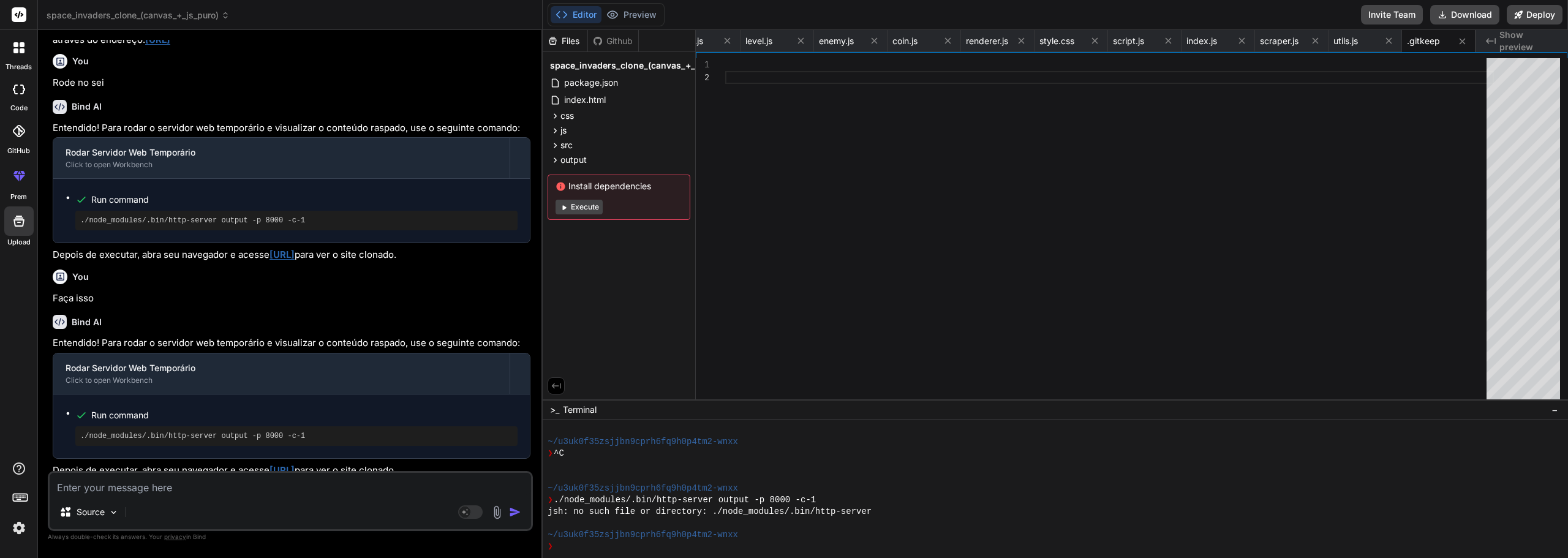
click at [206, 431] on pre "./node_modules/.bin/http-server output -p 8000 -c-1" at bounding box center [296, 436] width 433 height 10
copy div "Rodar Servidor Web Temporário Click to open Workbench Run command"
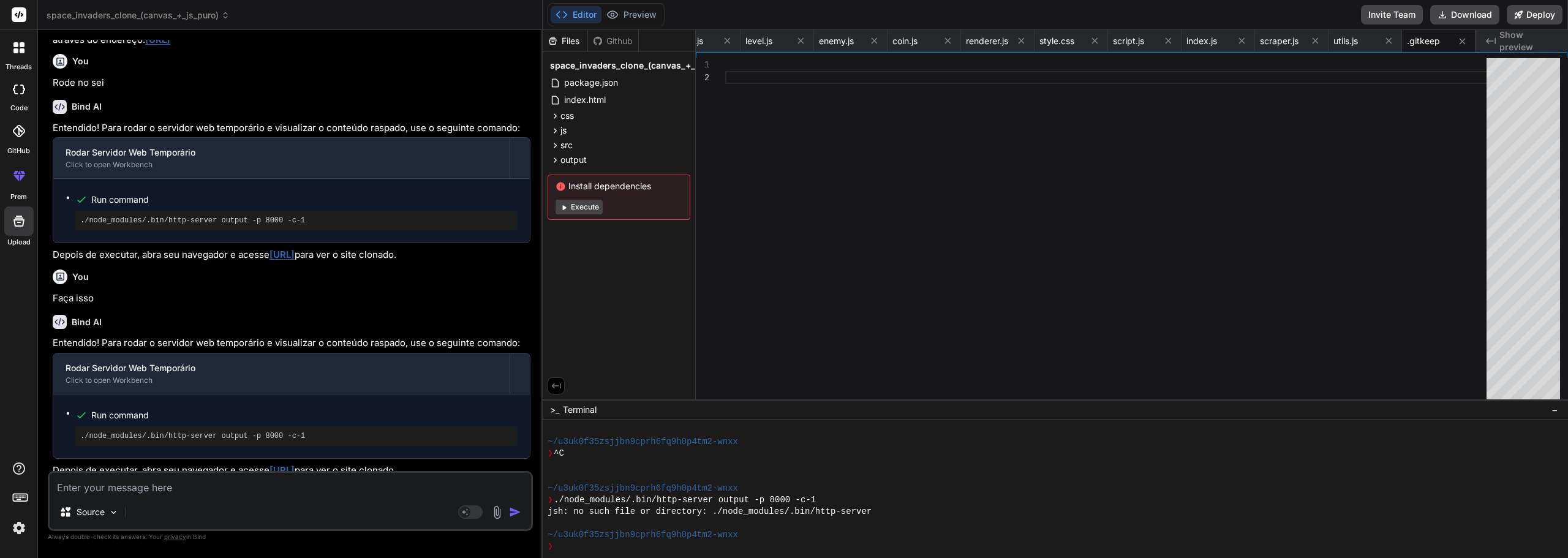
click at [223, 478] on textarea at bounding box center [290, 484] width 481 height 22
paste textarea "./node_modules/.bin/http-server output -p 8000 -c-1"
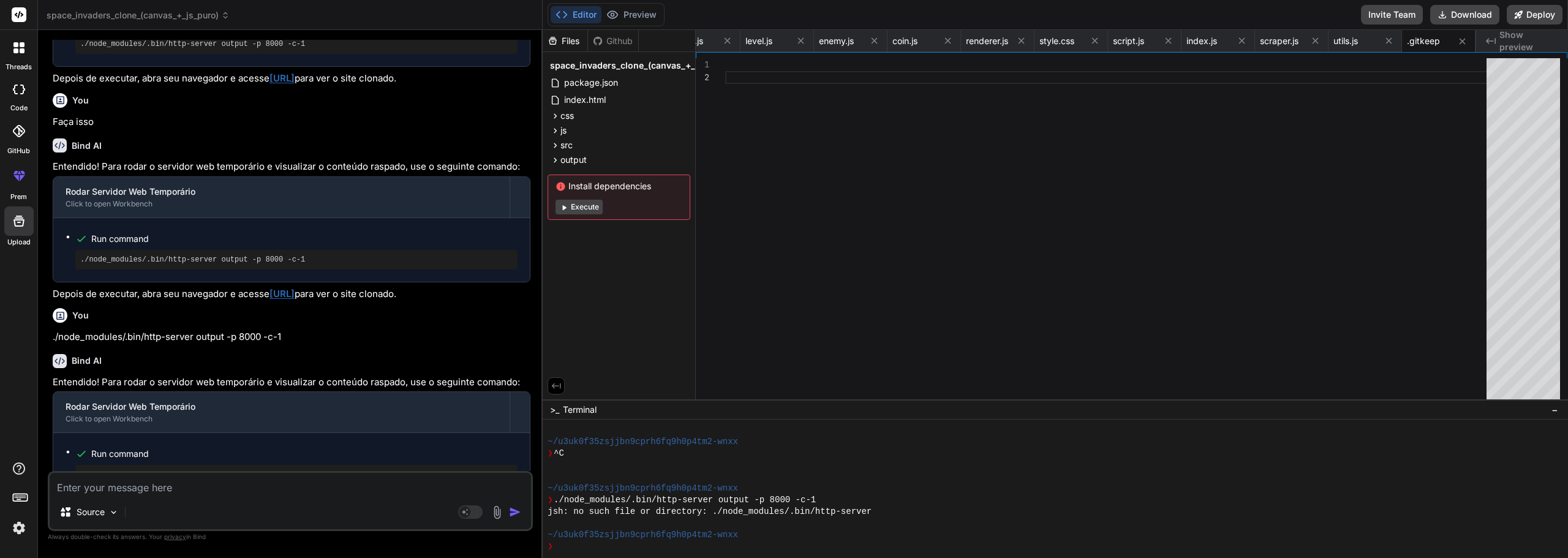
scroll to position [5004, 0]
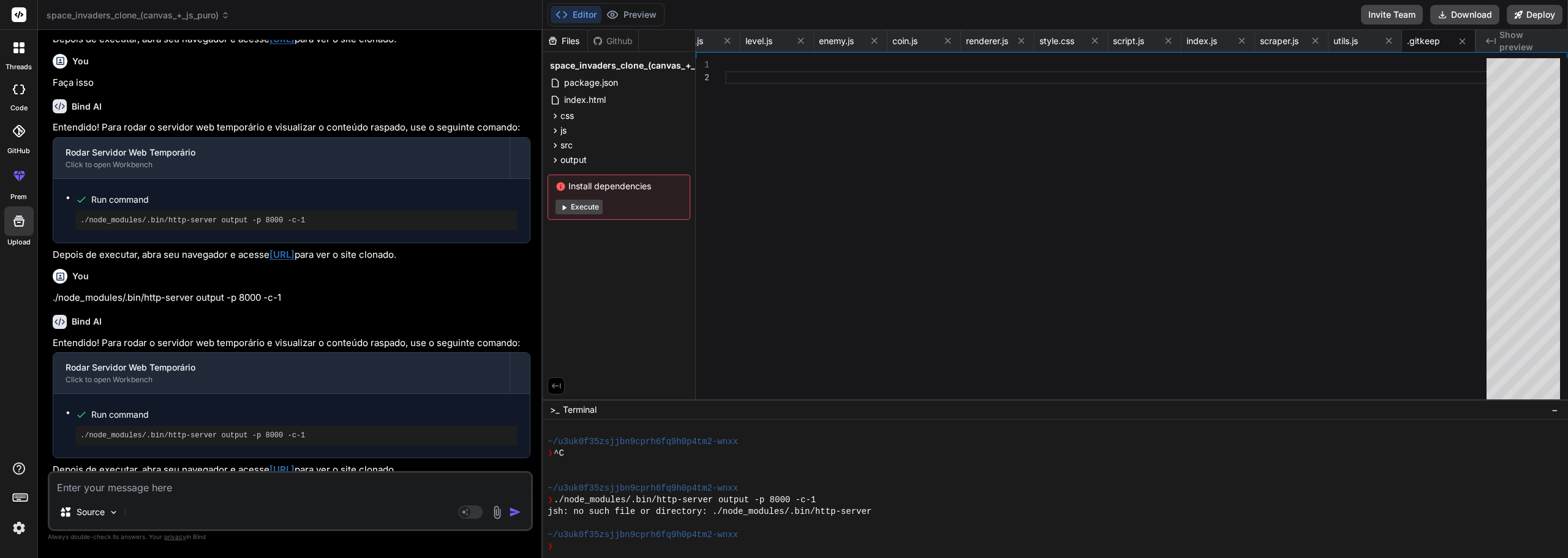
click at [326, 467] on p "Depois de executar, abra seu navegador e acesse [URL] para ver o site clonado." at bounding box center [291, 470] width 477 height 14
click at [295, 464] on link "[URL]" at bounding box center [282, 469] width 25 height 12
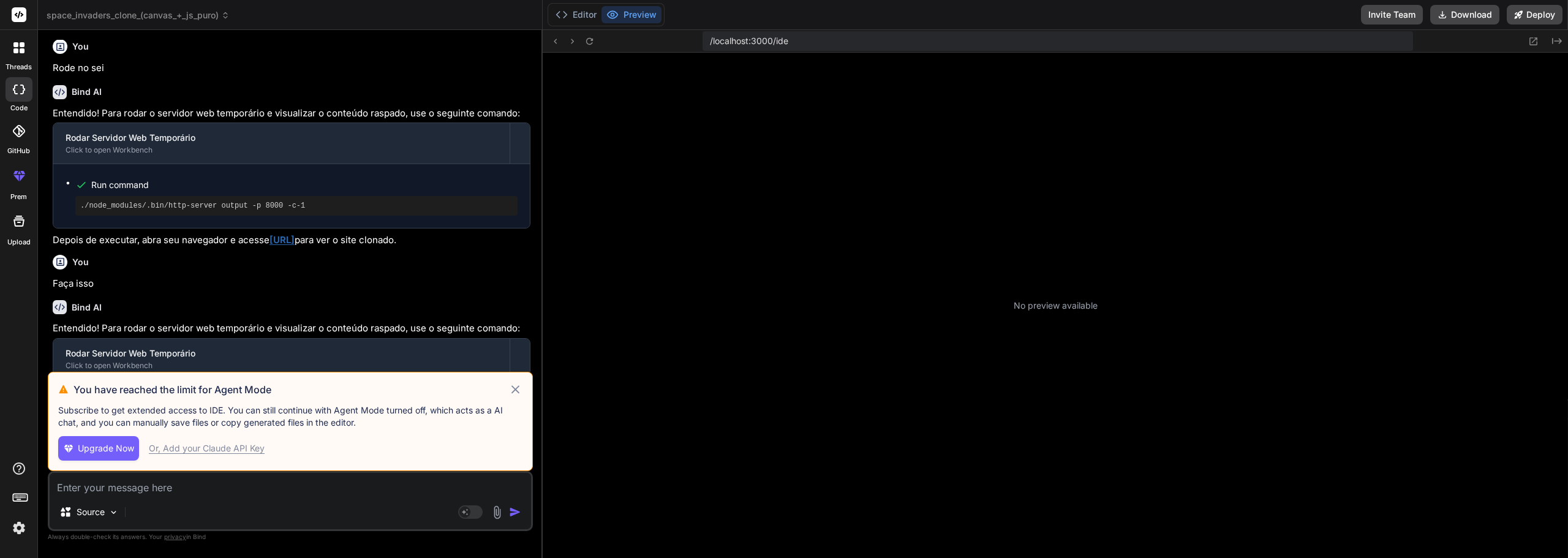
scroll to position [70, 0]
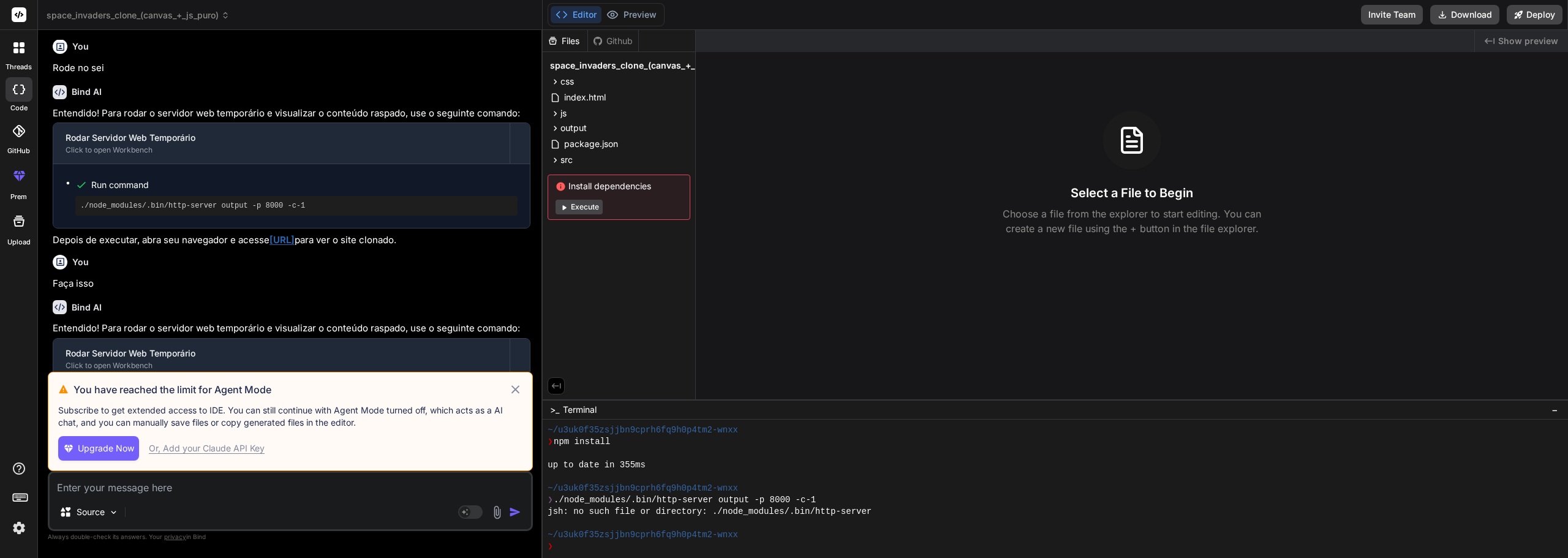
click at [590, 209] on button "Execute" at bounding box center [579, 207] width 47 height 15
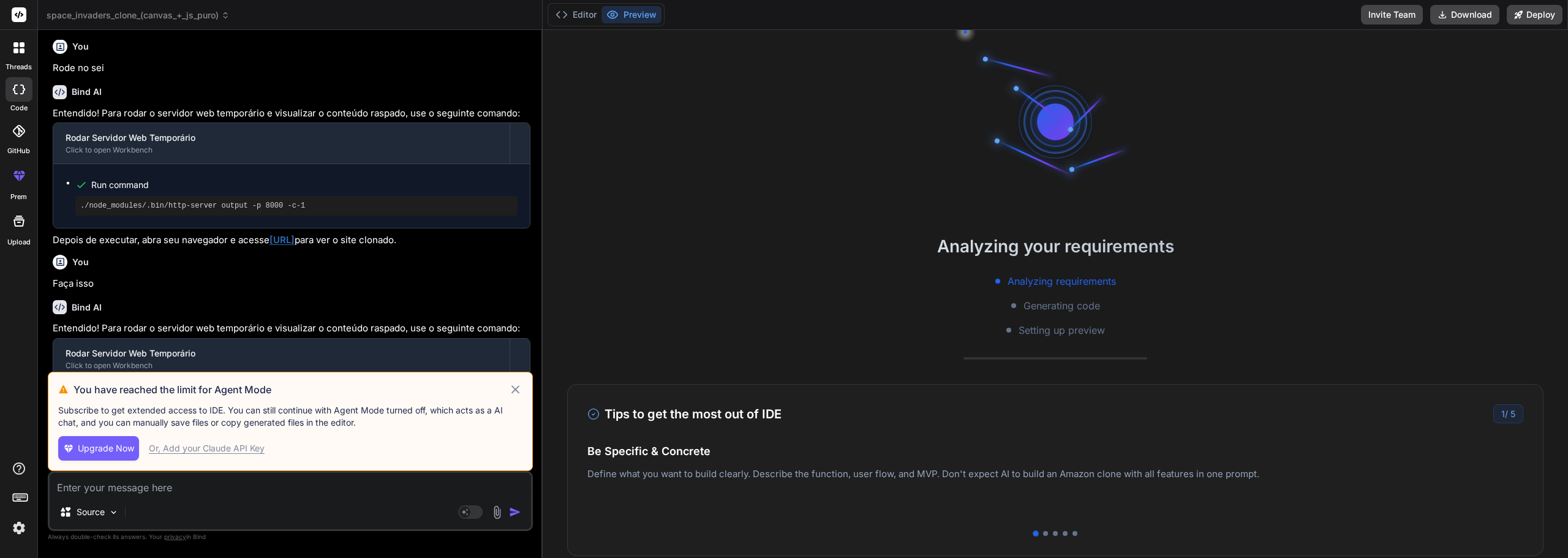
scroll to position [175, 0]
type textarea "x"
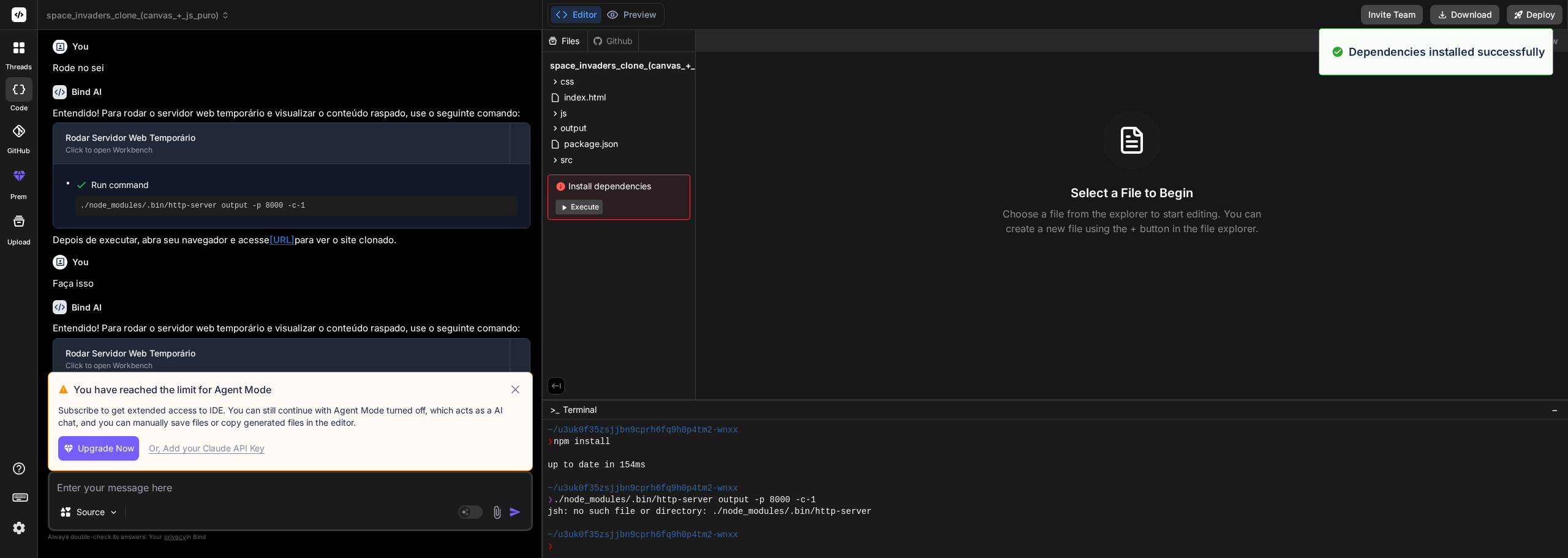
scroll to position [221, 0]
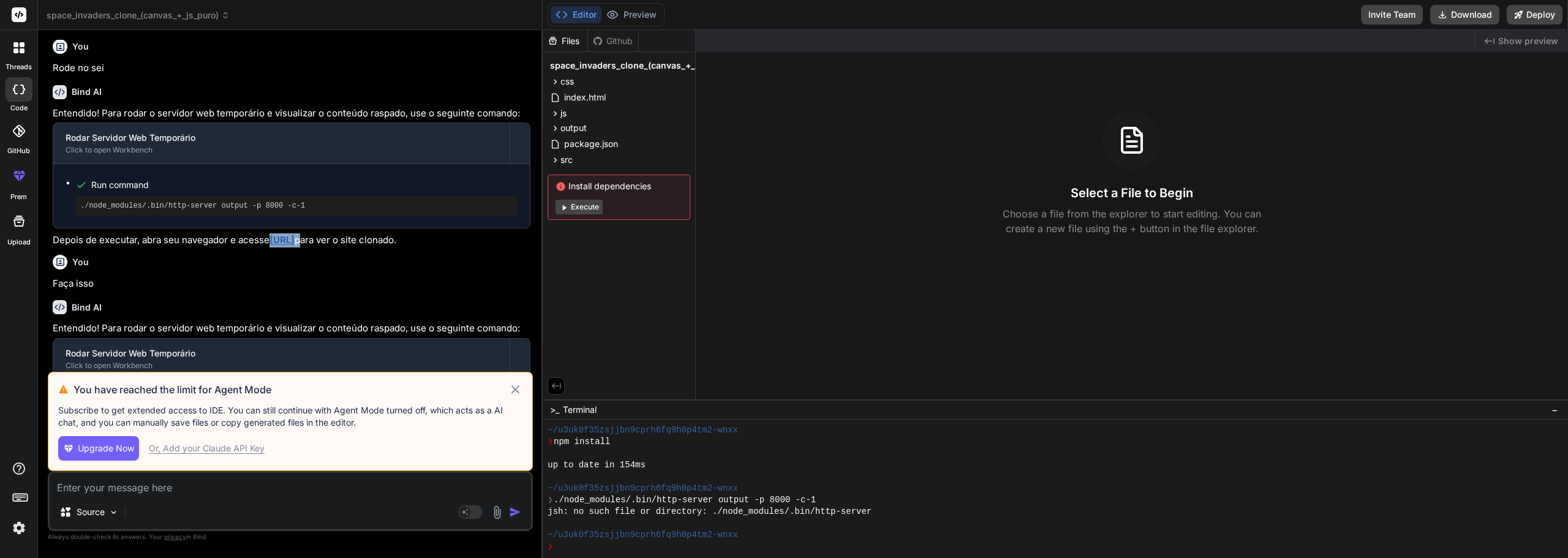
drag, startPoint x: 372, startPoint y: 233, endPoint x: 267, endPoint y: 234, distance: 105.0
click at [267, 234] on p "Depois de executar, abra seu navegador e acesse [URL] para ver o site clonado." at bounding box center [291, 241] width 477 height 14
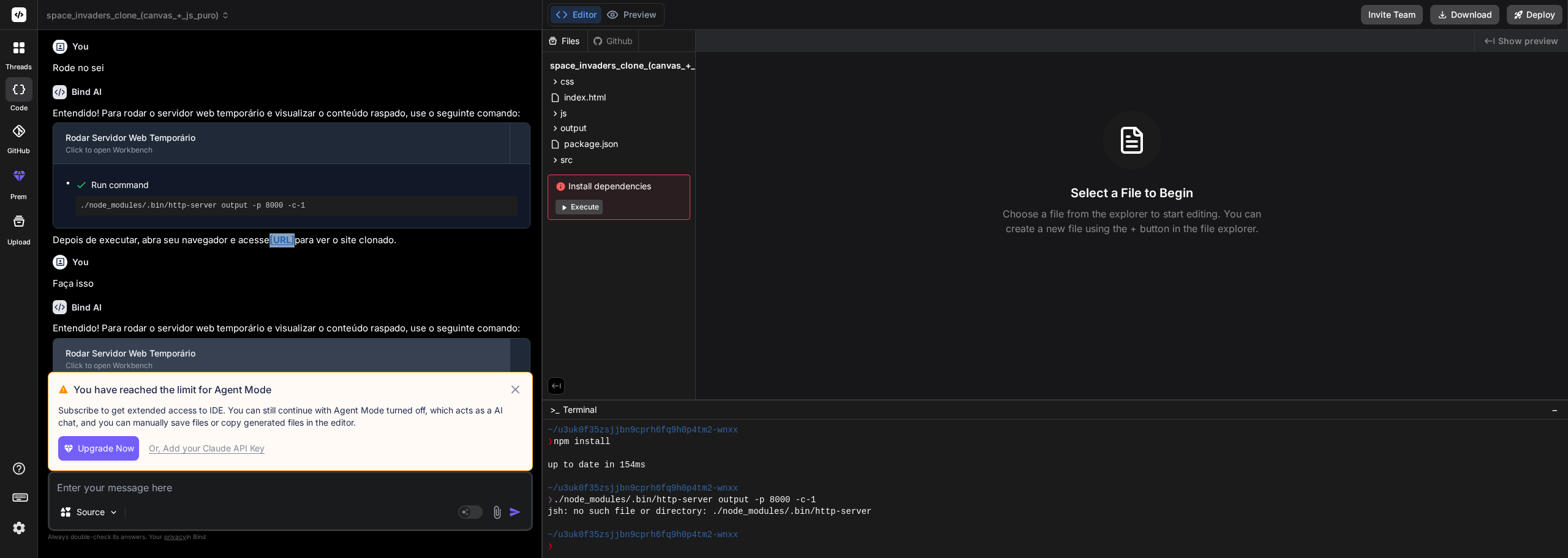
copy p "[URL]"
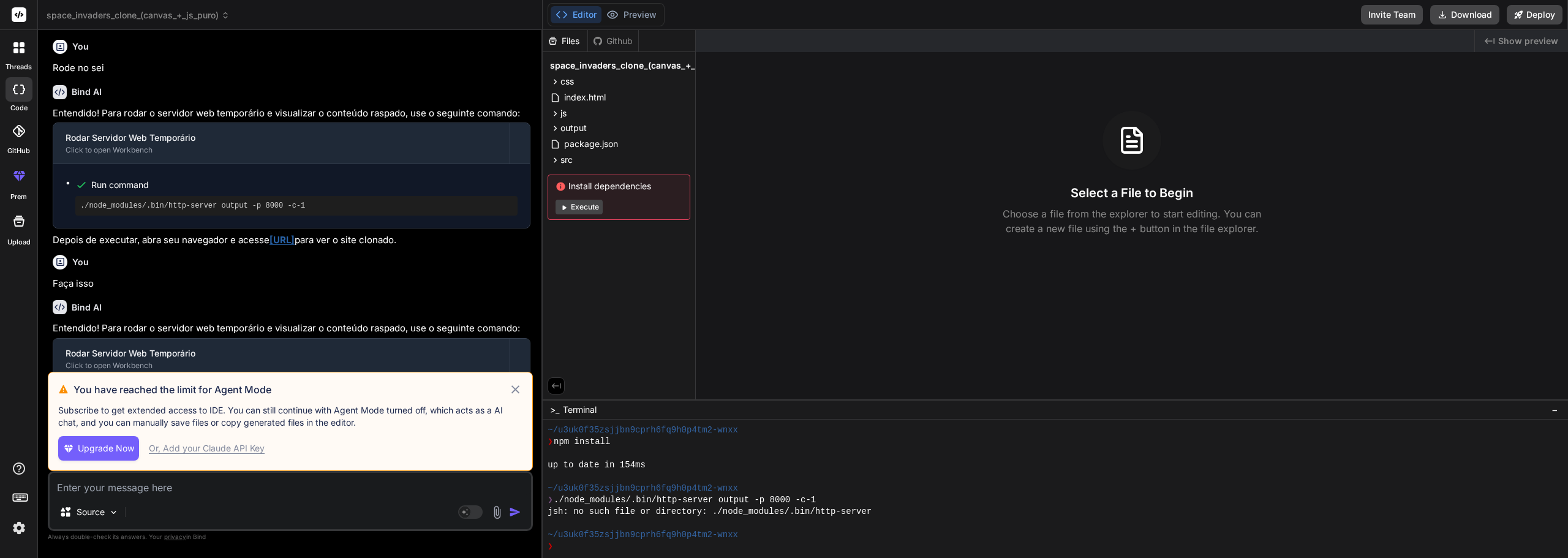
click at [132, 479] on textarea at bounding box center [290, 484] width 481 height 22
paste textarea "[URL]"
type textarea "[URL]"
type textarea "x"
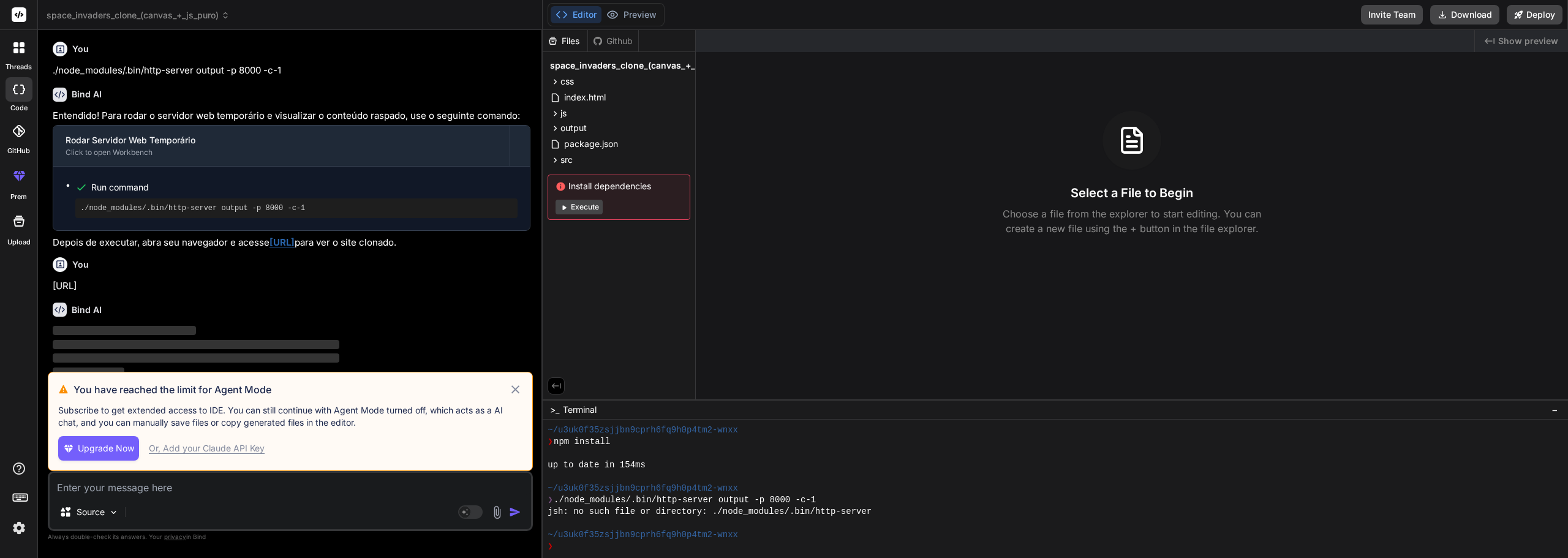
scroll to position [1100, 0]
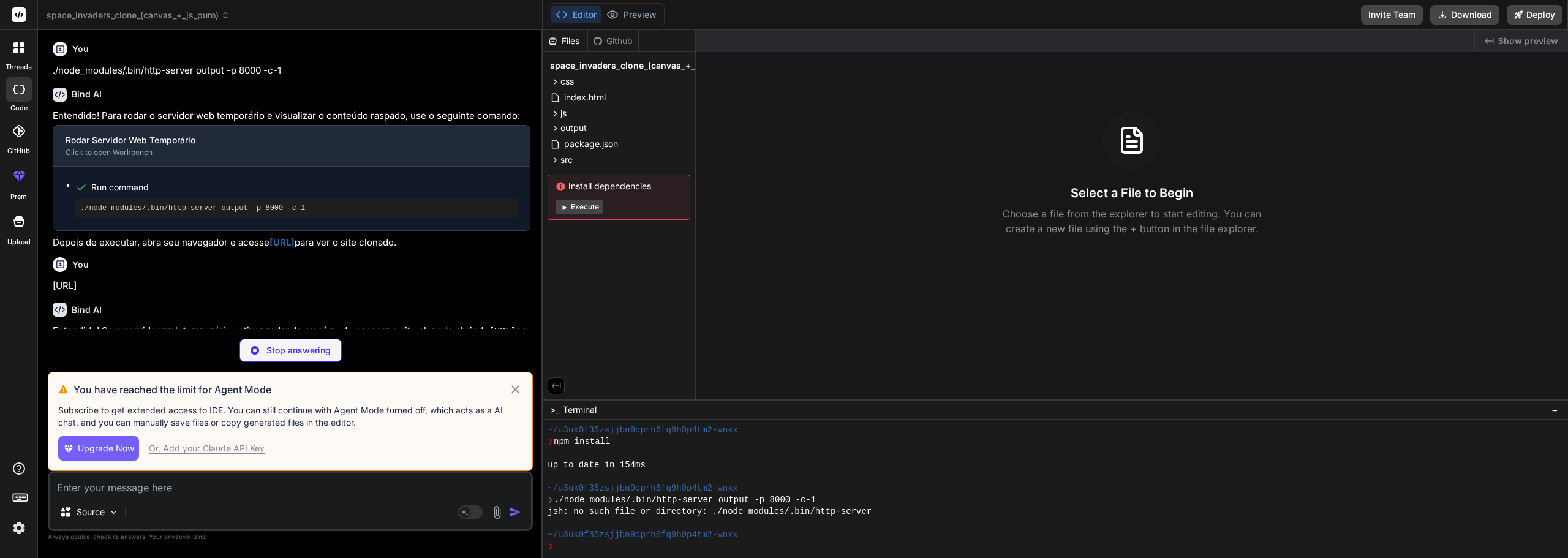
type textarea "x"
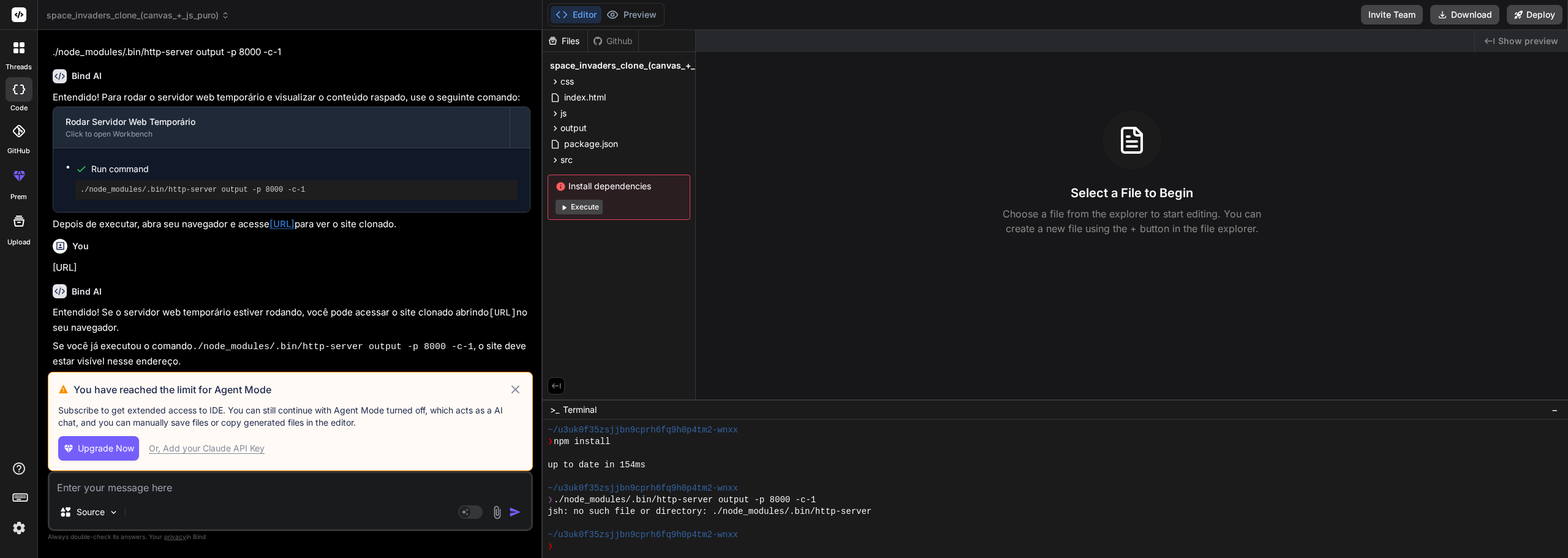
scroll to position [1126, 0]
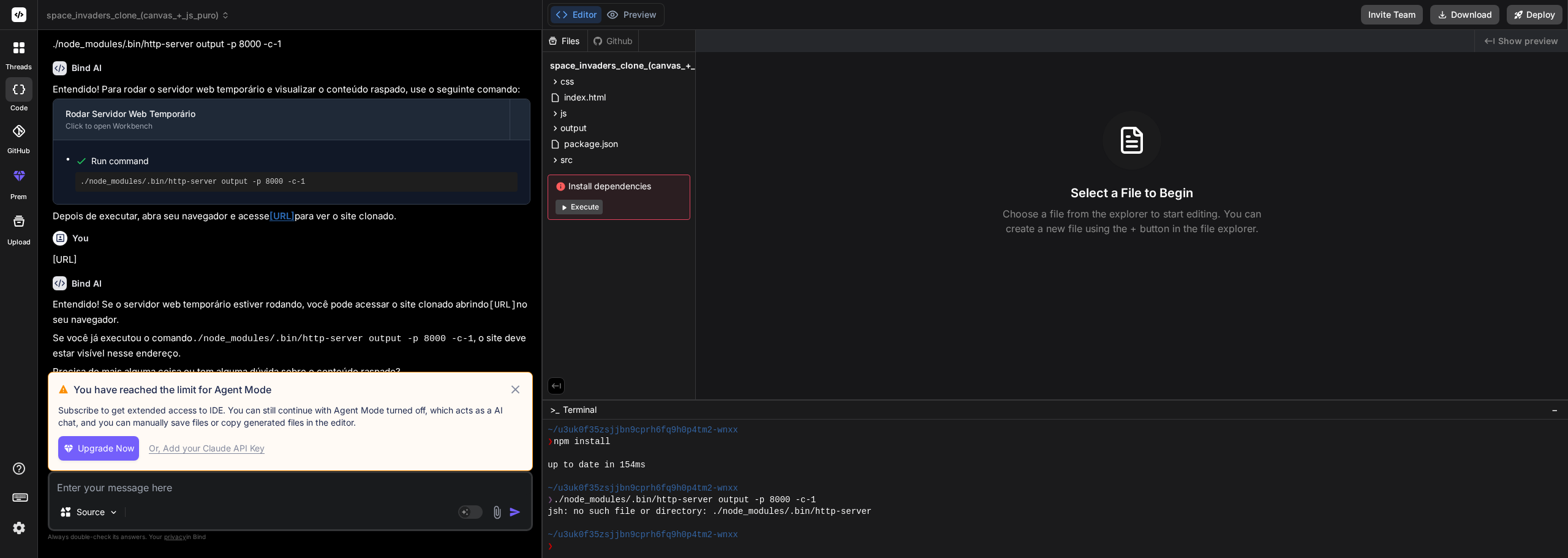
type textarea "A"
type textarea "x"
type textarea "Ap"
type textarea "x"
type textarea "Ape"
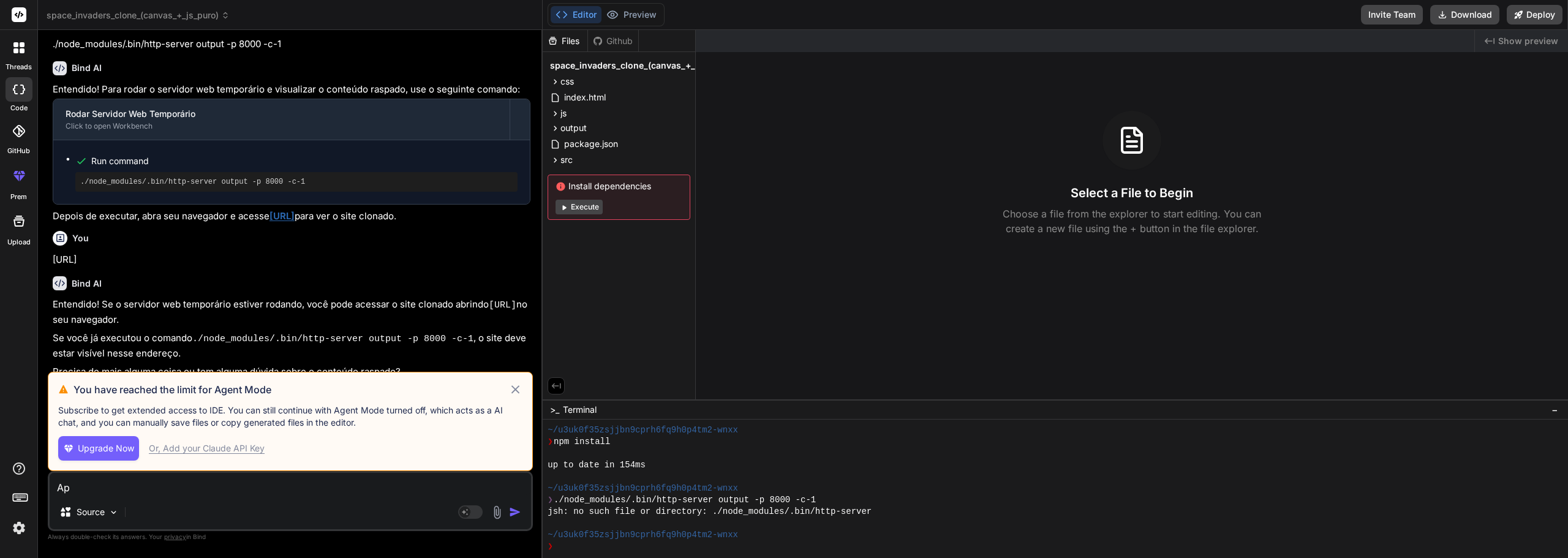
type textarea "x"
type textarea "Apen"
type textarea "x"
type textarea "Apena"
type textarea "x"
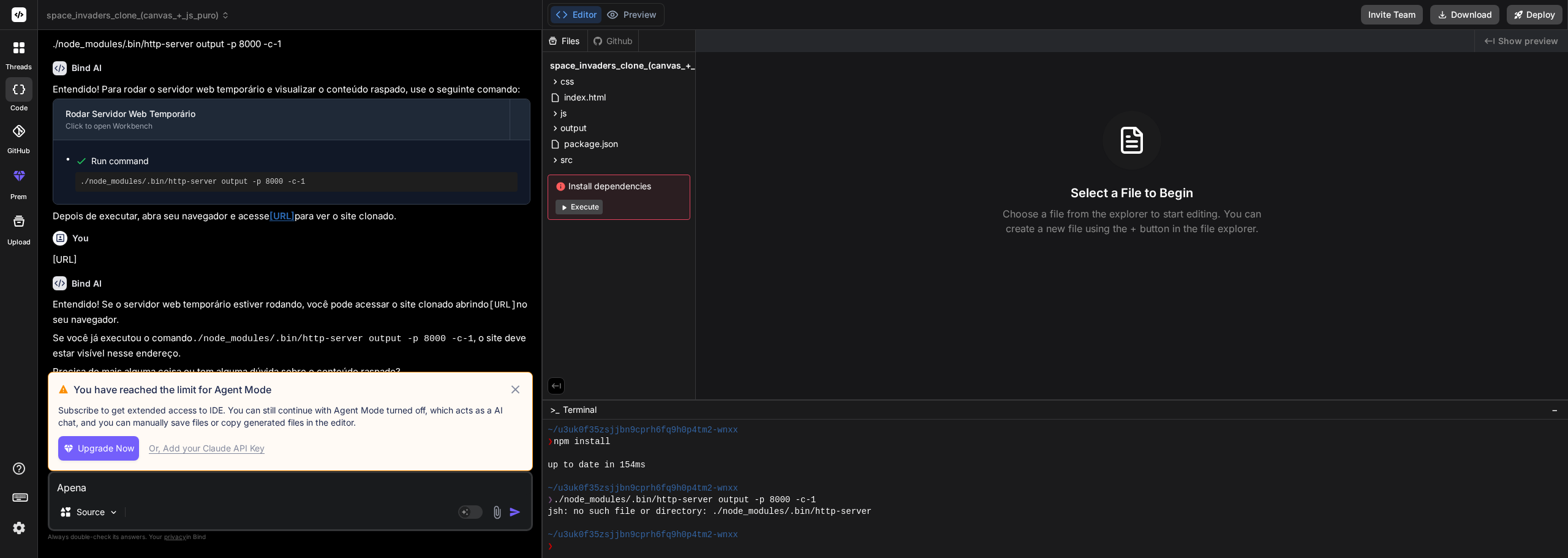
type textarea "Apenas"
type textarea "x"
type textarea "Apenas"
type textarea "x"
type textarea "Apenas a"
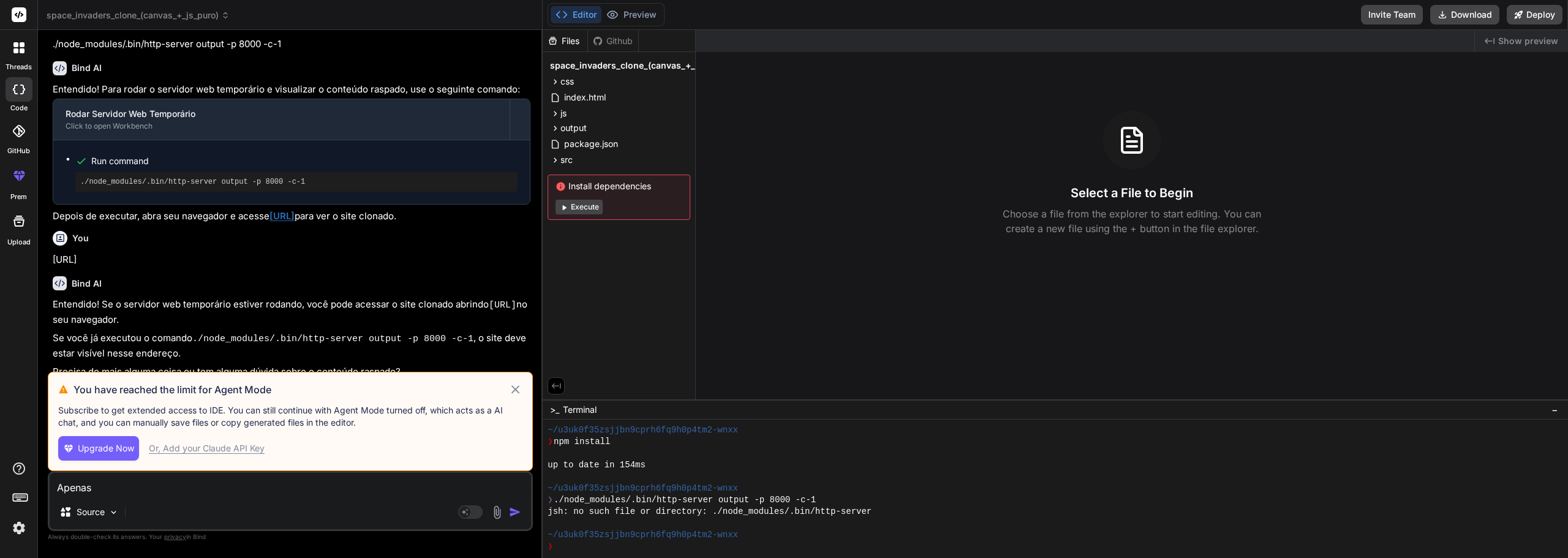
type textarea "x"
type textarea "Apenas ab"
type textarea "x"
type textarea "Apenas abr"
type textarea "x"
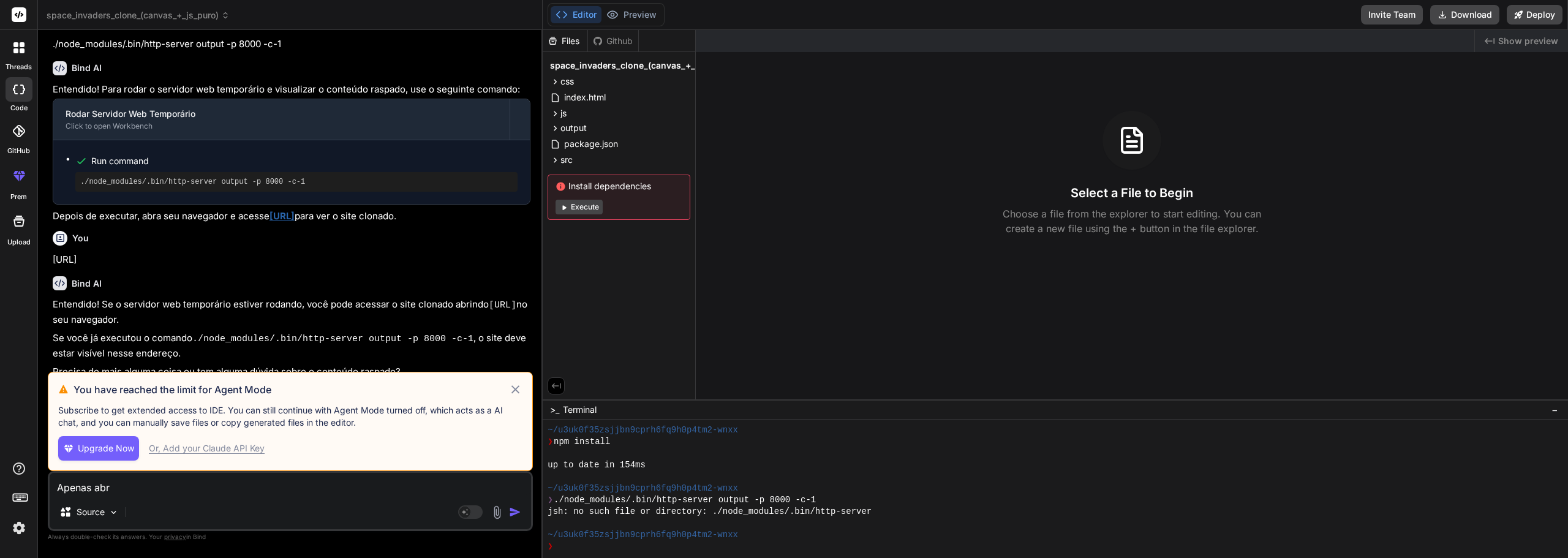
type textarea "Apenas abra"
type textarea "x"
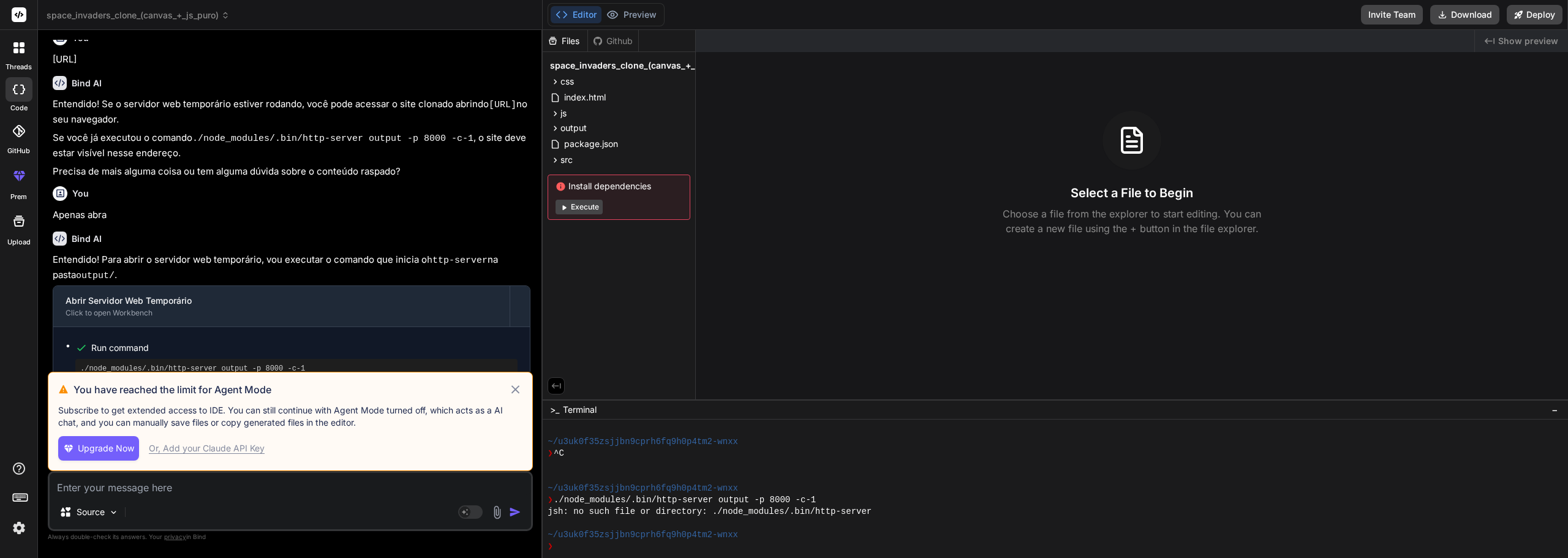
scroll to position [1368, 0]
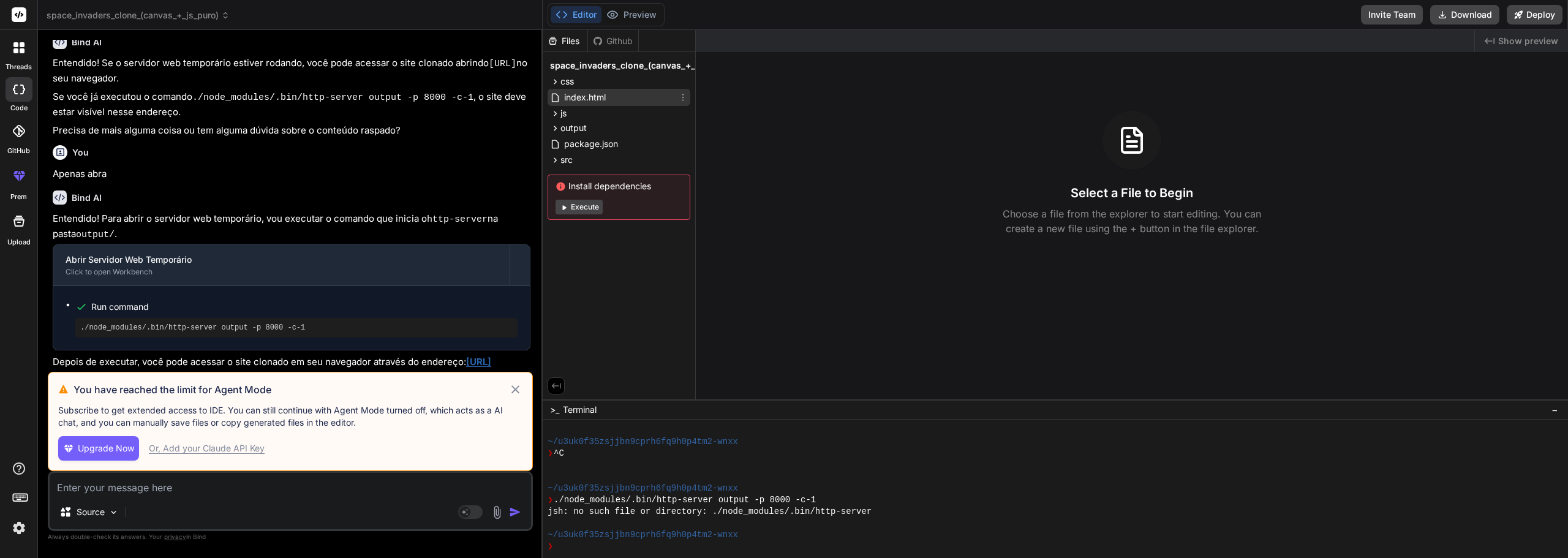
click at [590, 93] on span "index.html" at bounding box center [585, 97] width 44 height 15
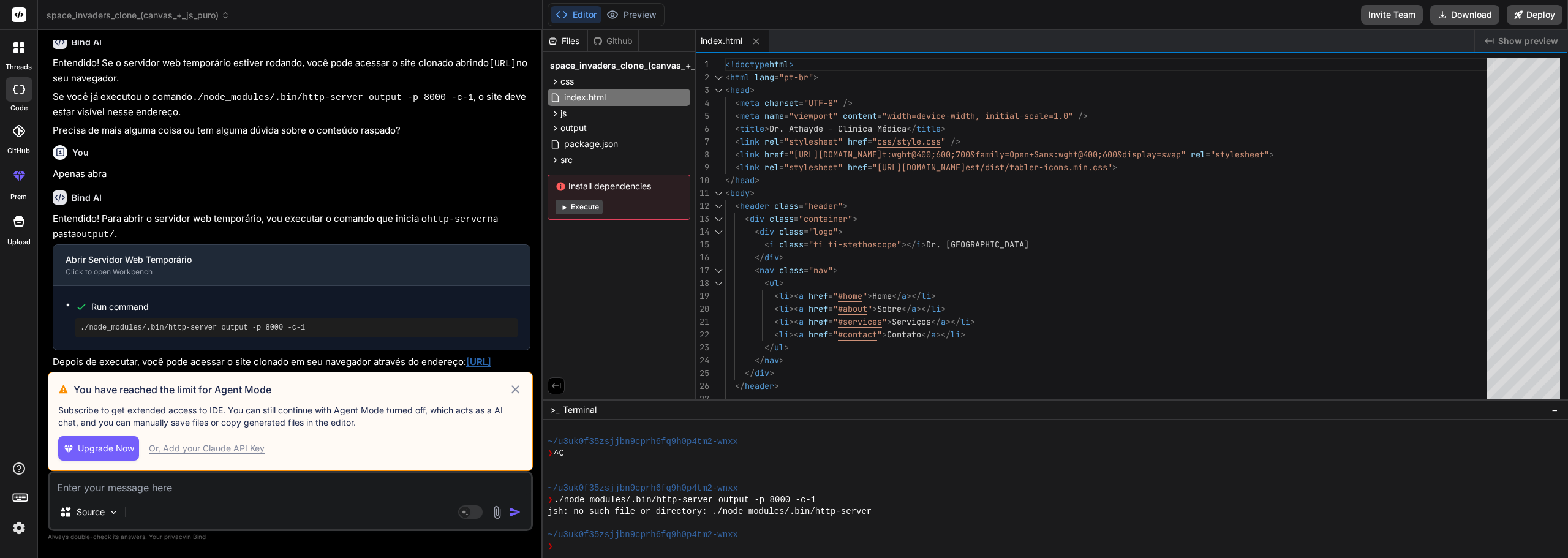
click at [522, 393] on icon at bounding box center [516, 390] width 14 height 15
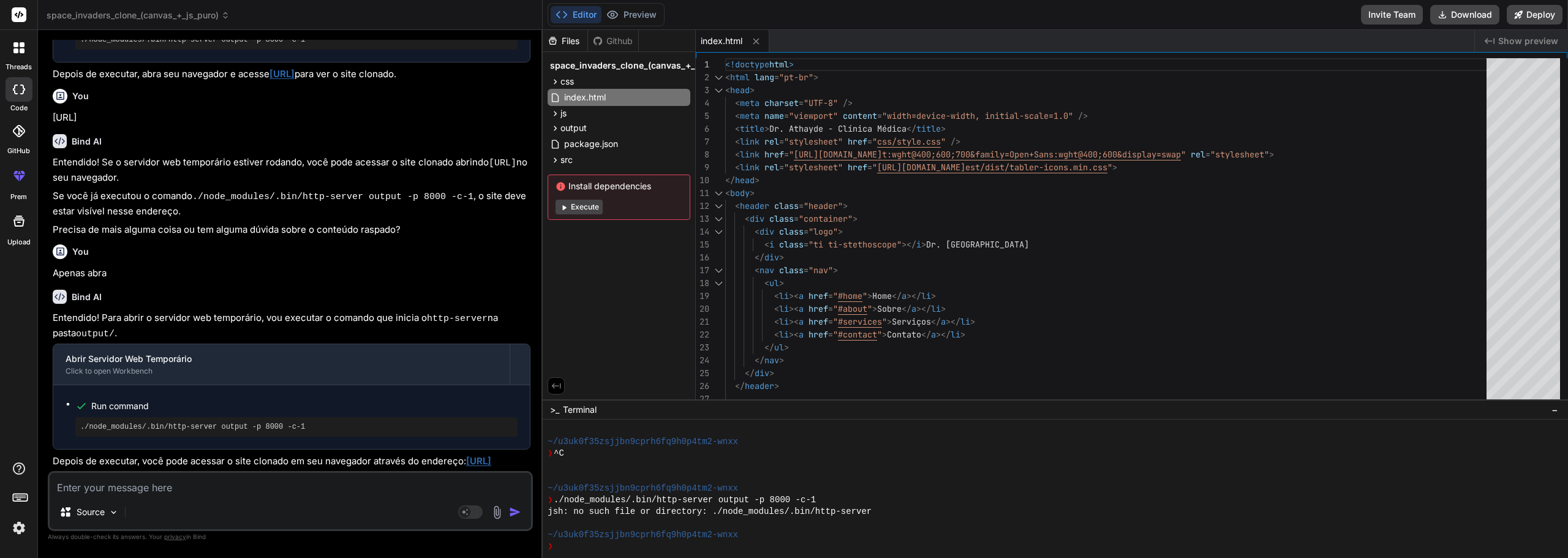
click at [16, 38] on div at bounding box center [19, 48] width 26 height 26
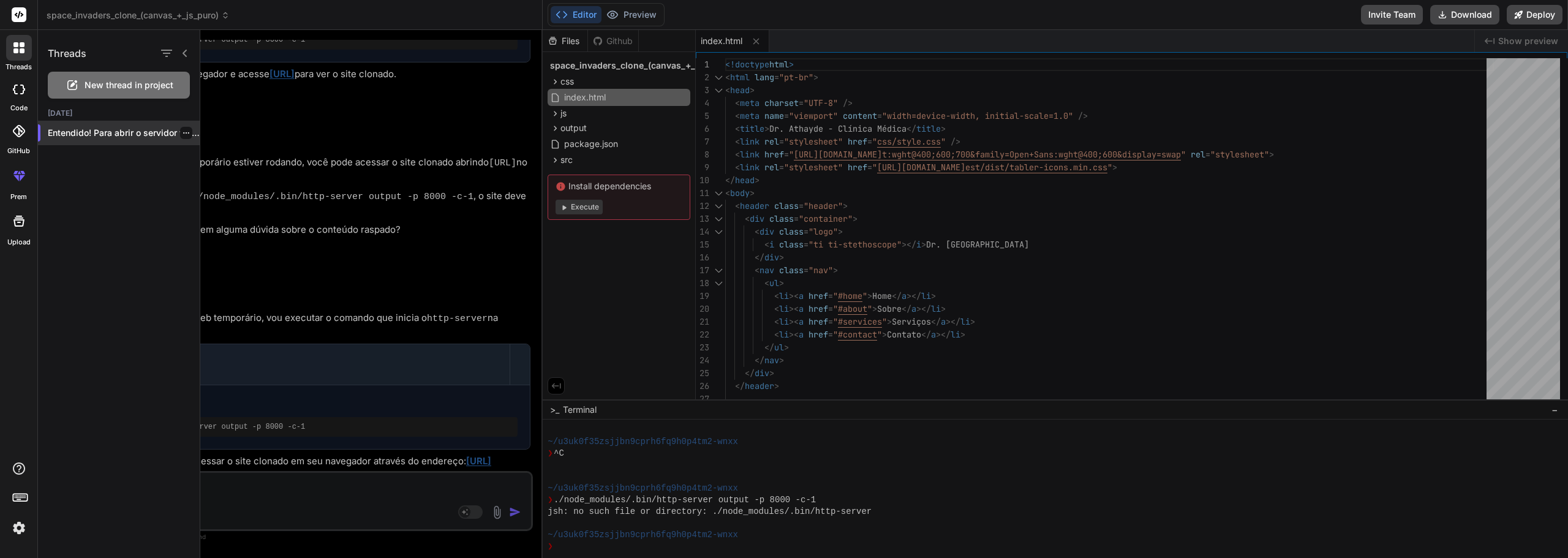
click at [183, 132] on icon "button" at bounding box center [186, 132] width 7 height 7
click at [218, 180] on span "Delete" at bounding box center [214, 182] width 27 height 13
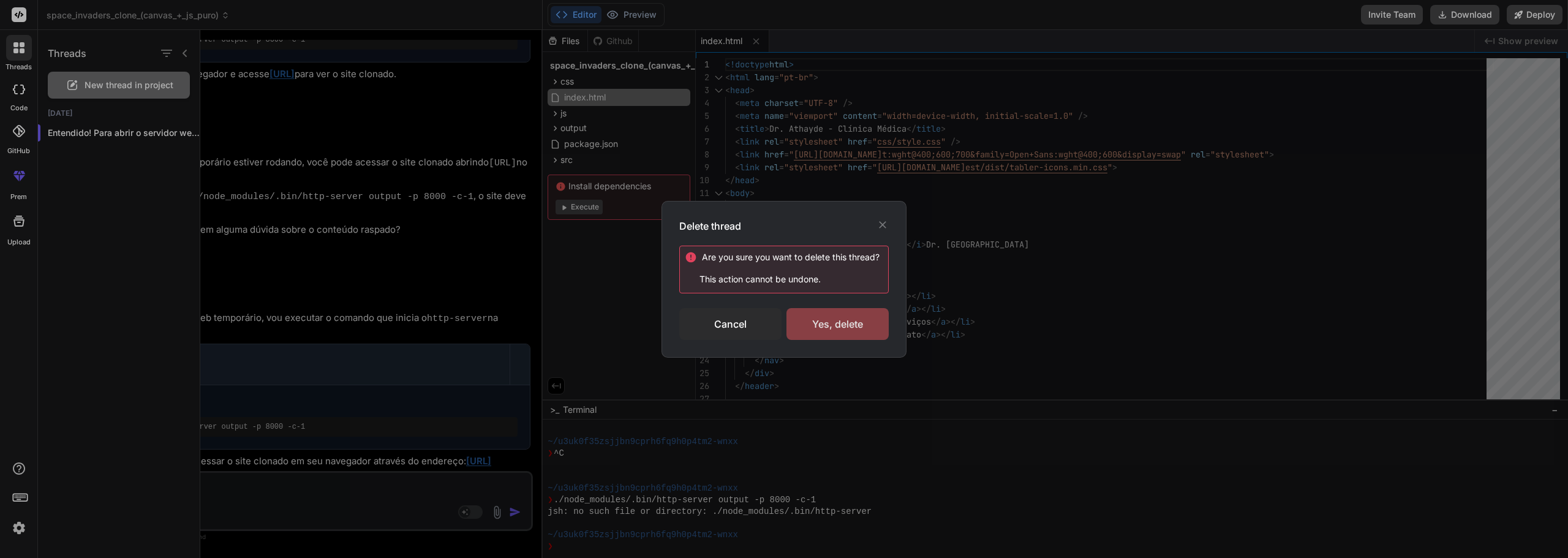
click at [805, 322] on div "Yes, delete" at bounding box center [837, 324] width 102 height 32
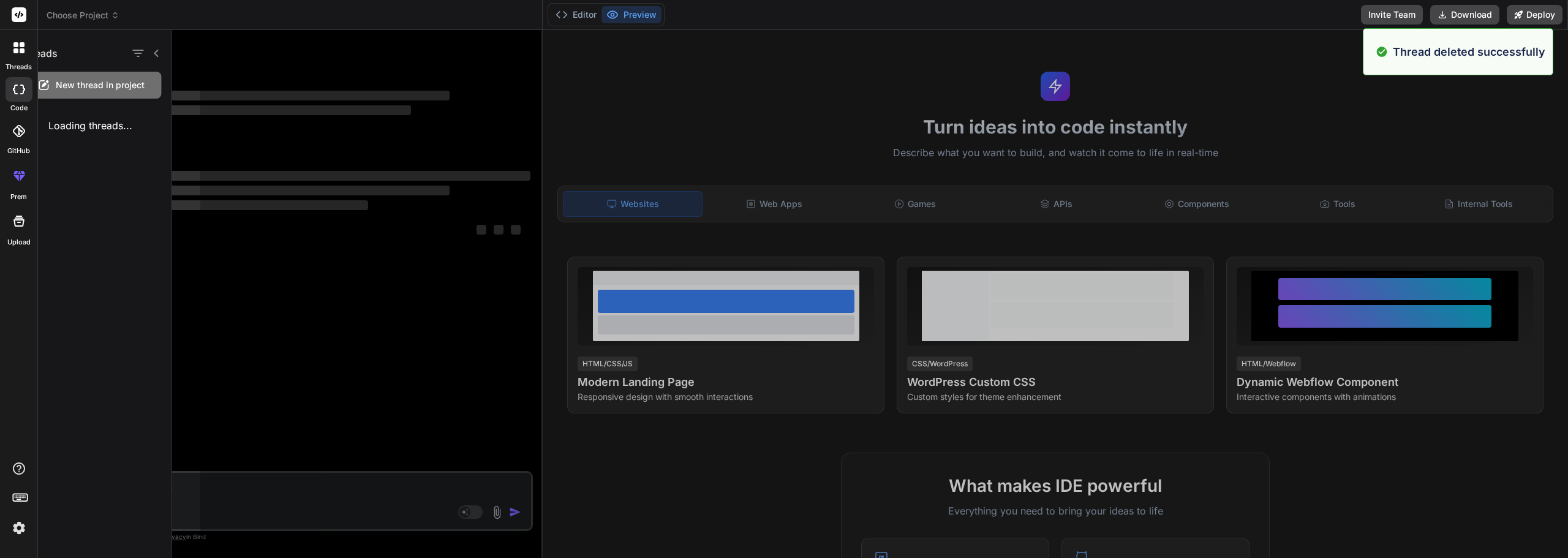
scroll to position [361, 0]
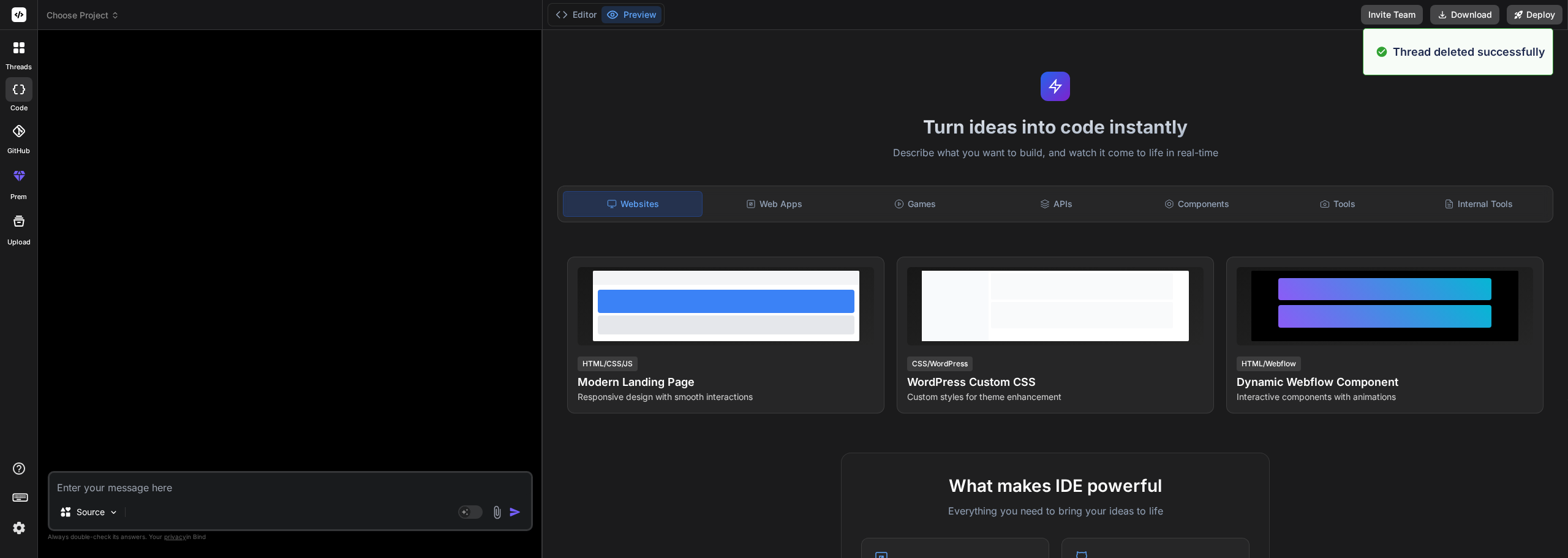
click at [25, 53] on div at bounding box center [19, 48] width 26 height 26
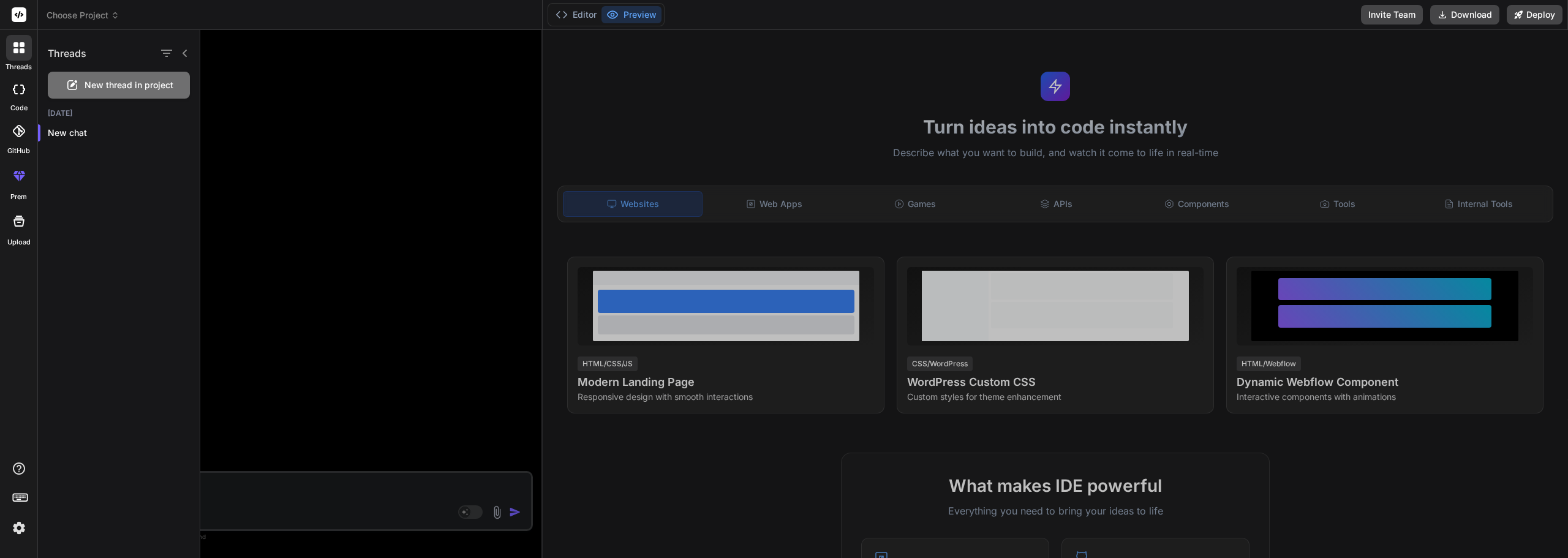
click at [143, 83] on span "New thread in project" at bounding box center [129, 85] width 89 height 13
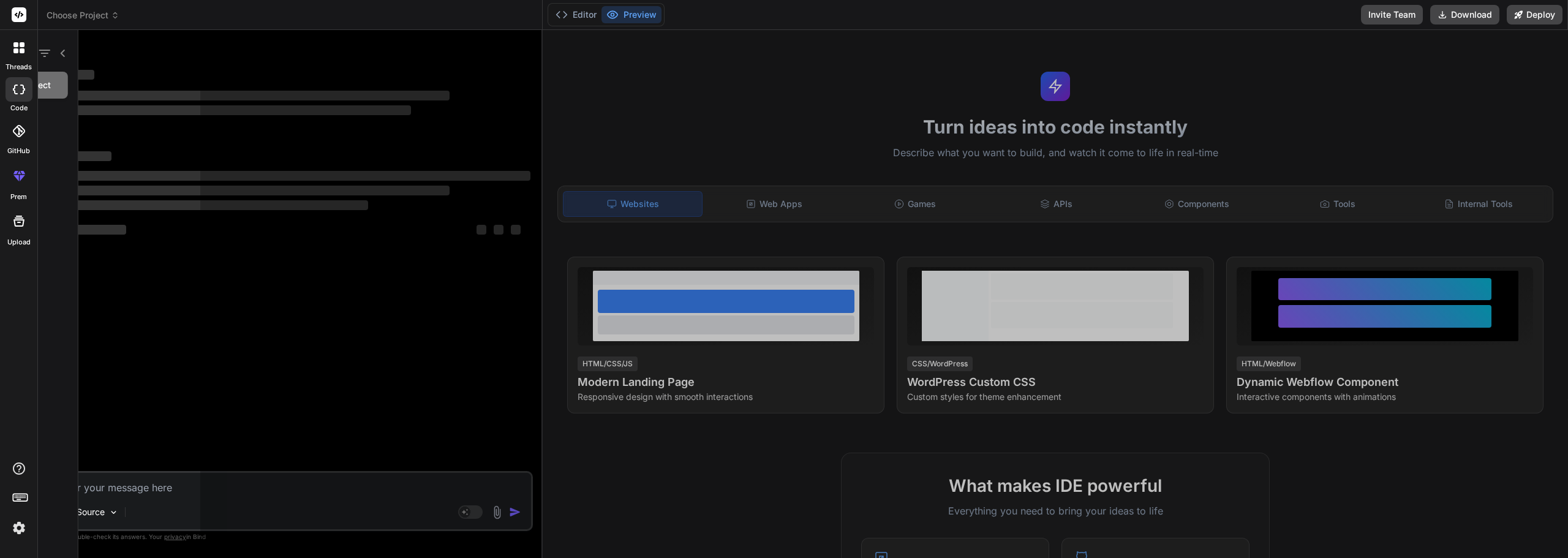
scroll to position [408, 0]
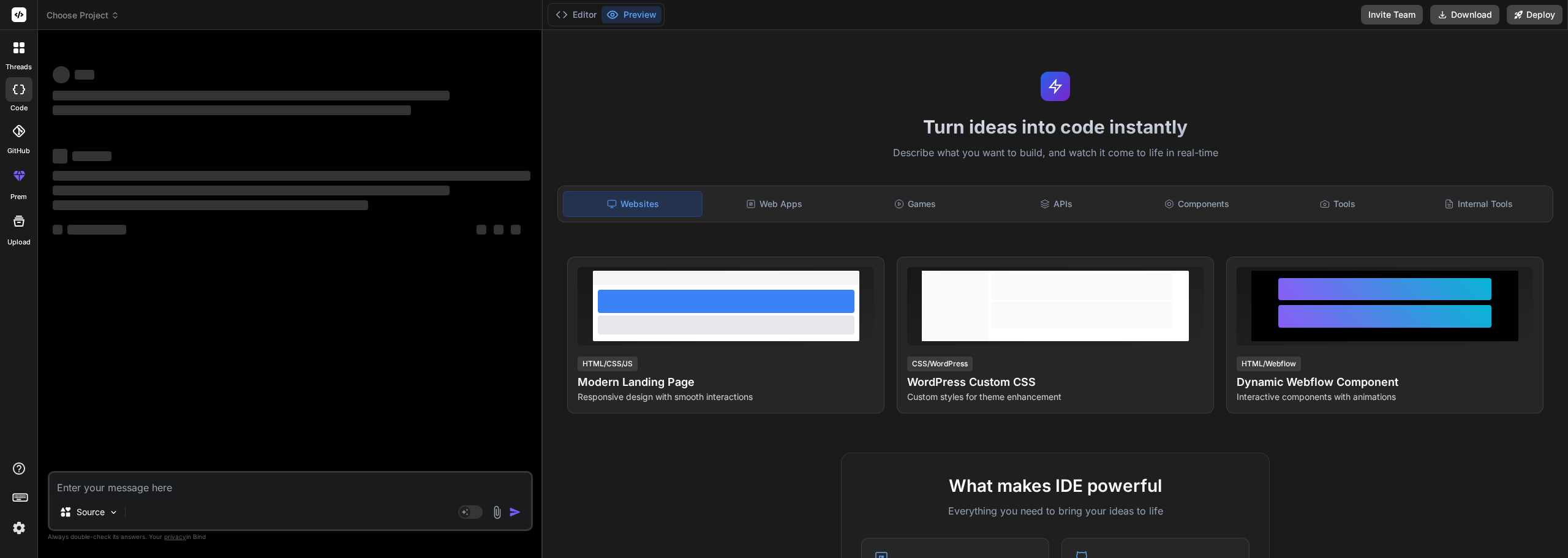
click at [270, 491] on textarea at bounding box center [290, 484] width 481 height 22
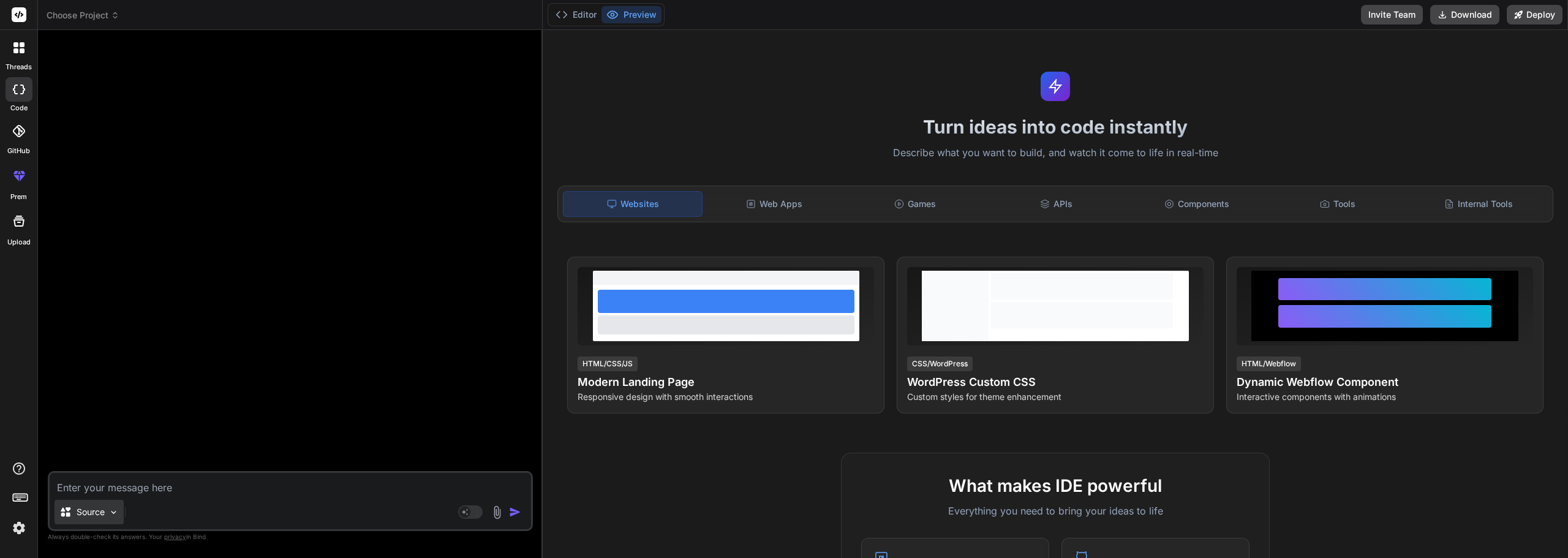
click at [118, 512] on img at bounding box center [113, 512] width 10 height 10
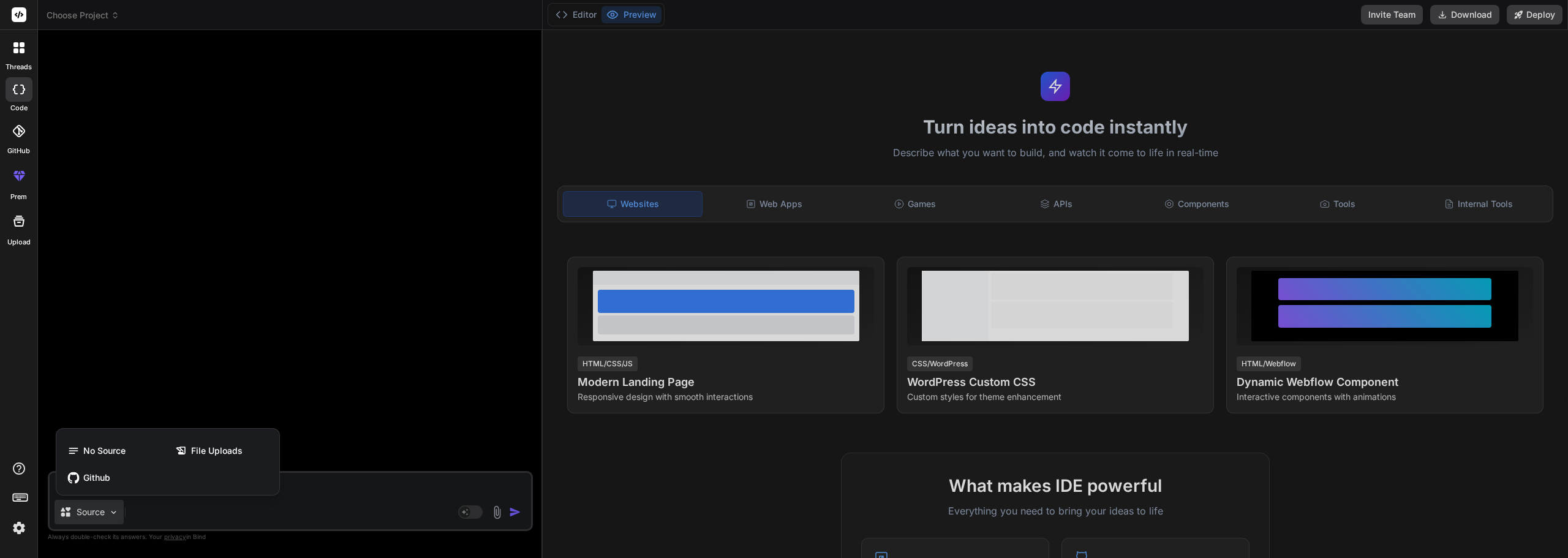
click at [15, 147] on label "GitHub" at bounding box center [18, 150] width 23 height 10
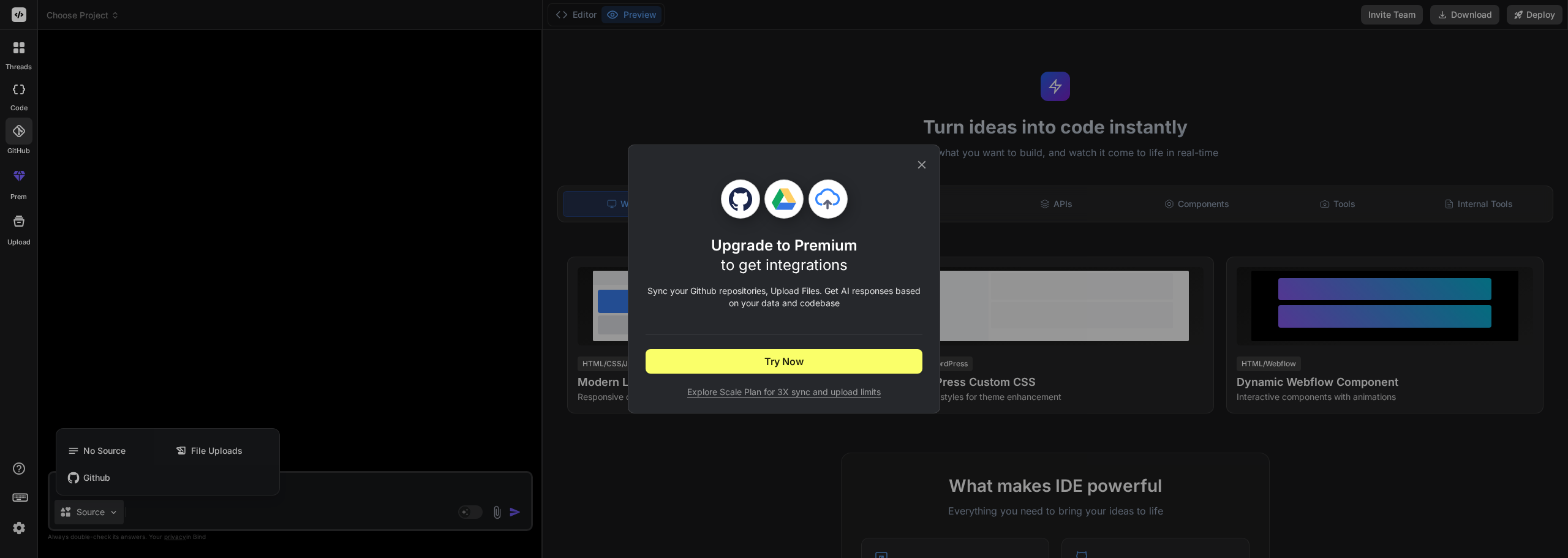
click at [25, 41] on div "Upgrade to Premium to get integrations Sync your Github repositories, Upload Fi…" at bounding box center [784, 279] width 1568 height 558
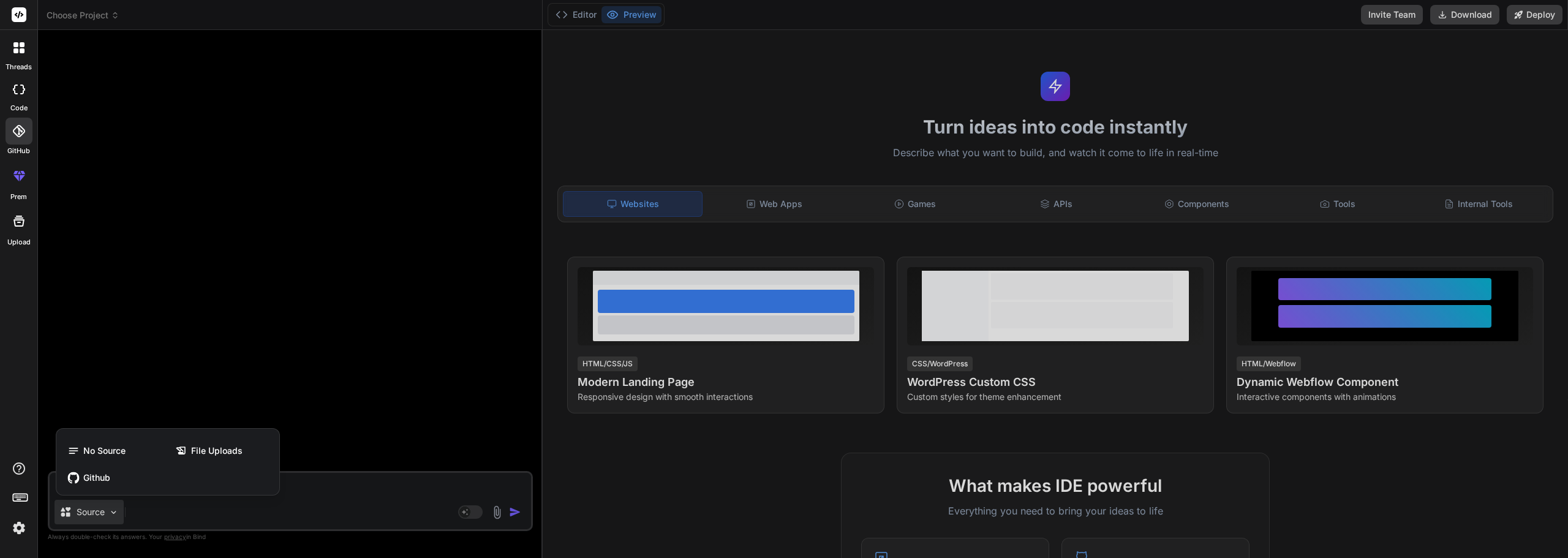
click at [24, 47] on icon at bounding box center [19, 48] width 11 height 11
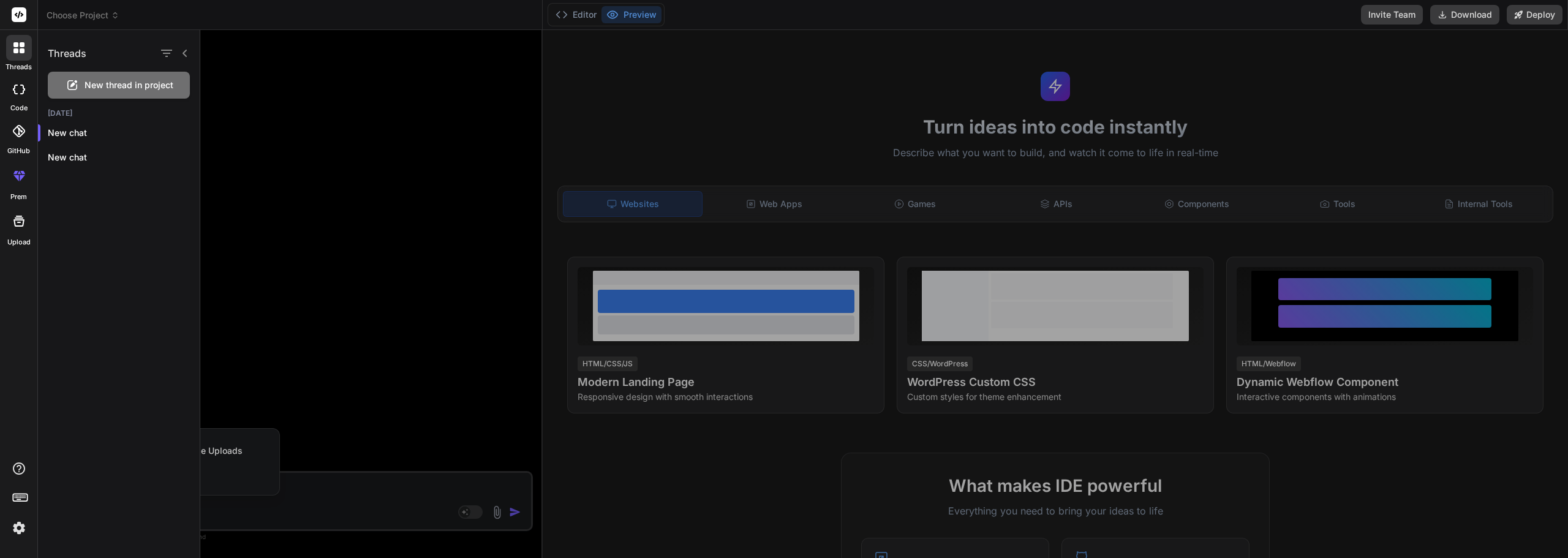
click at [16, 158] on div "prem" at bounding box center [19, 179] width 38 height 46
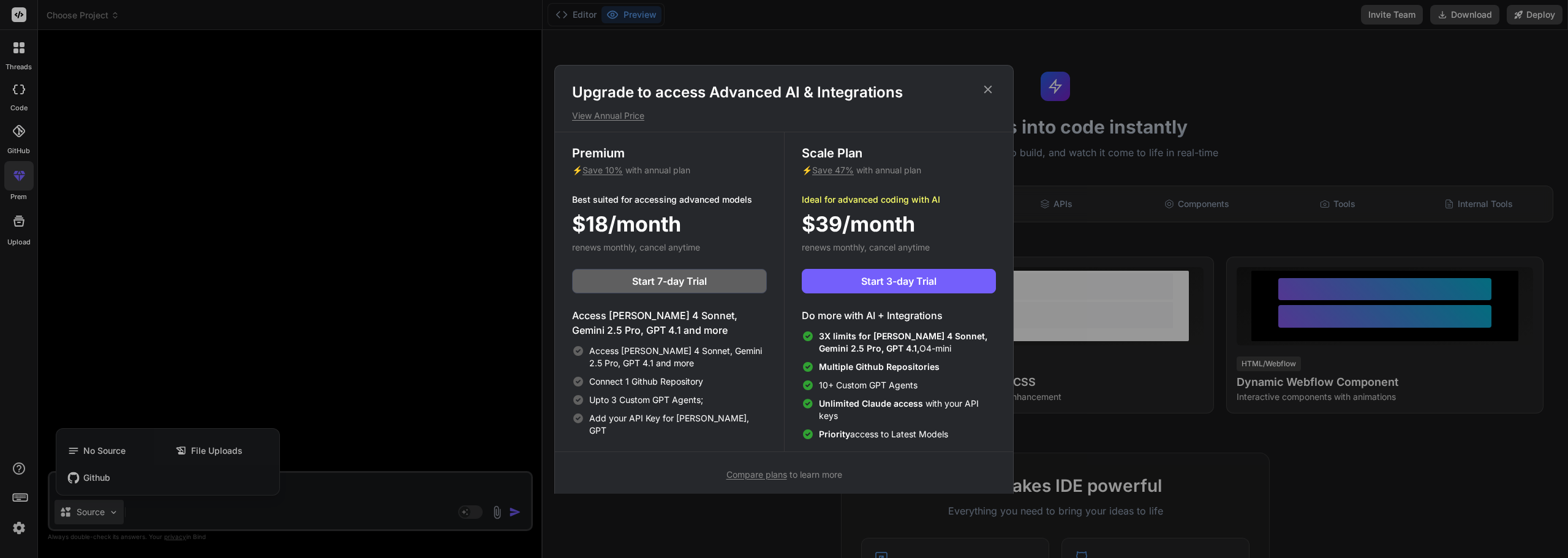
click at [21, 181] on div "Upgrade to access Advanced AI & Integrations View Annual Price Premium ⚡ Save 1…" at bounding box center [784, 279] width 1568 height 558
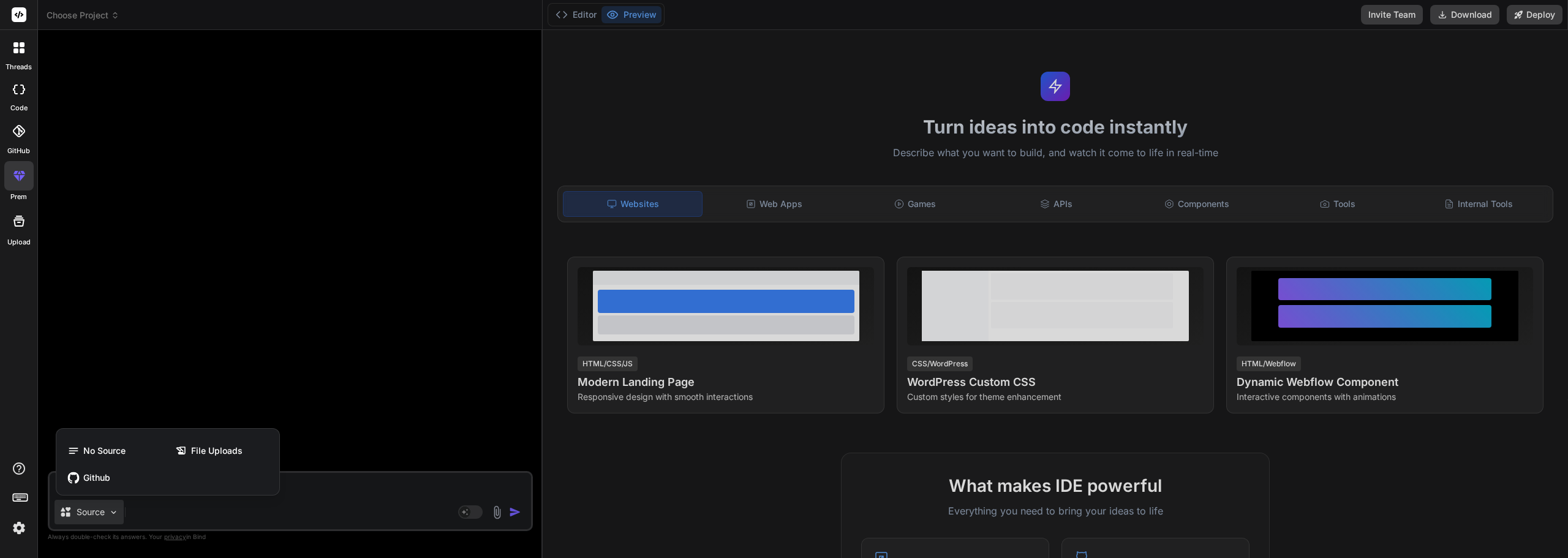
click at [24, 128] on icon at bounding box center [19, 131] width 13 height 13
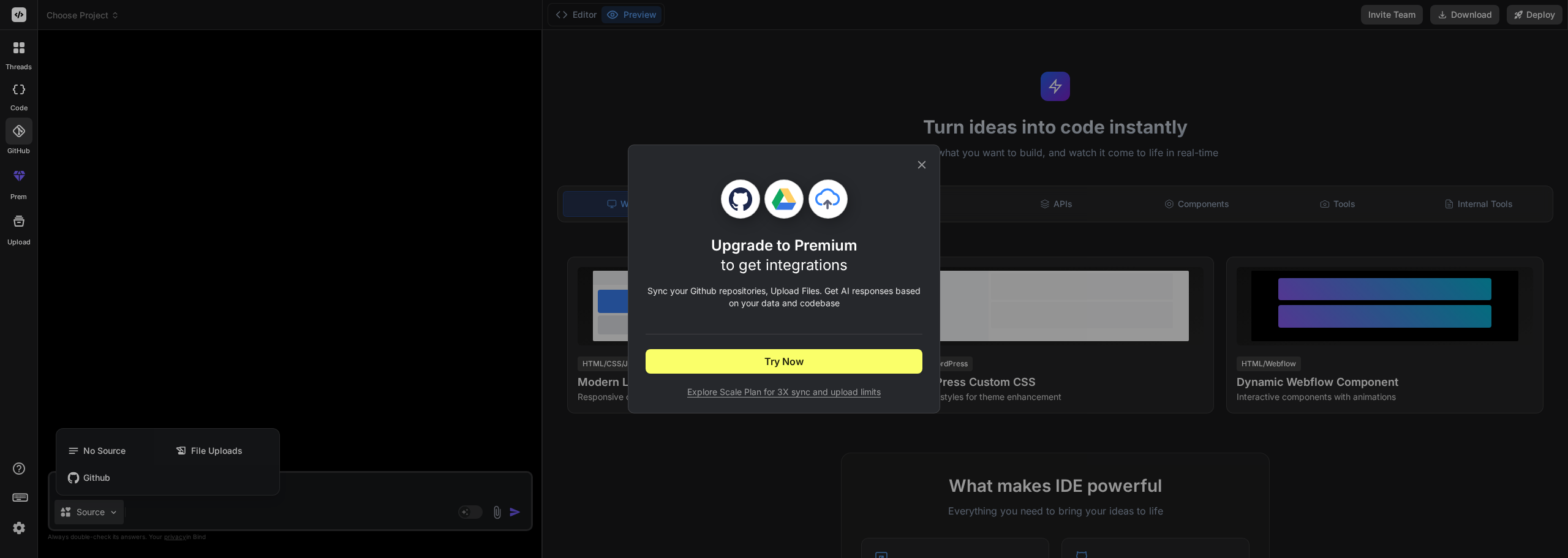
click at [13, 201] on div "Upgrade to Premium to get integrations Sync your Github repositories, Upload Fi…" at bounding box center [784, 279] width 1568 height 558
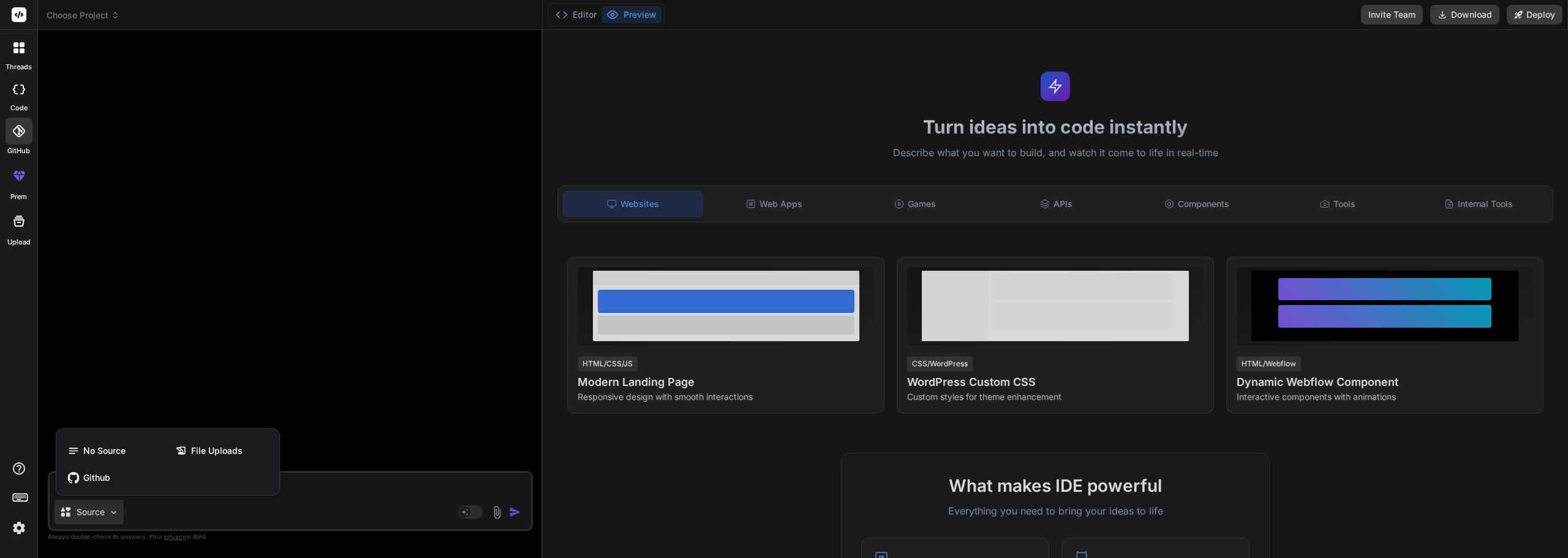
click at [13, 217] on icon at bounding box center [19, 221] width 15 height 15
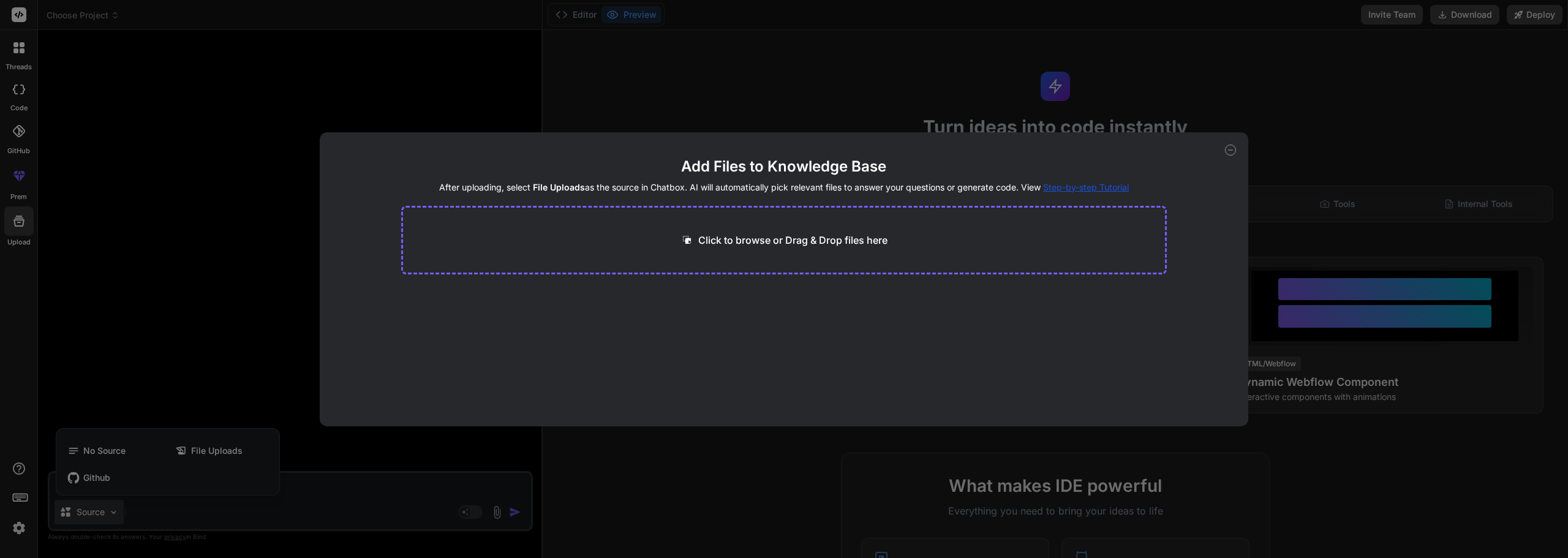
click at [18, 20] on div "Add Files to Knowledge Base After uploading, select File Uploads as the source …" at bounding box center [784, 279] width 1568 height 558
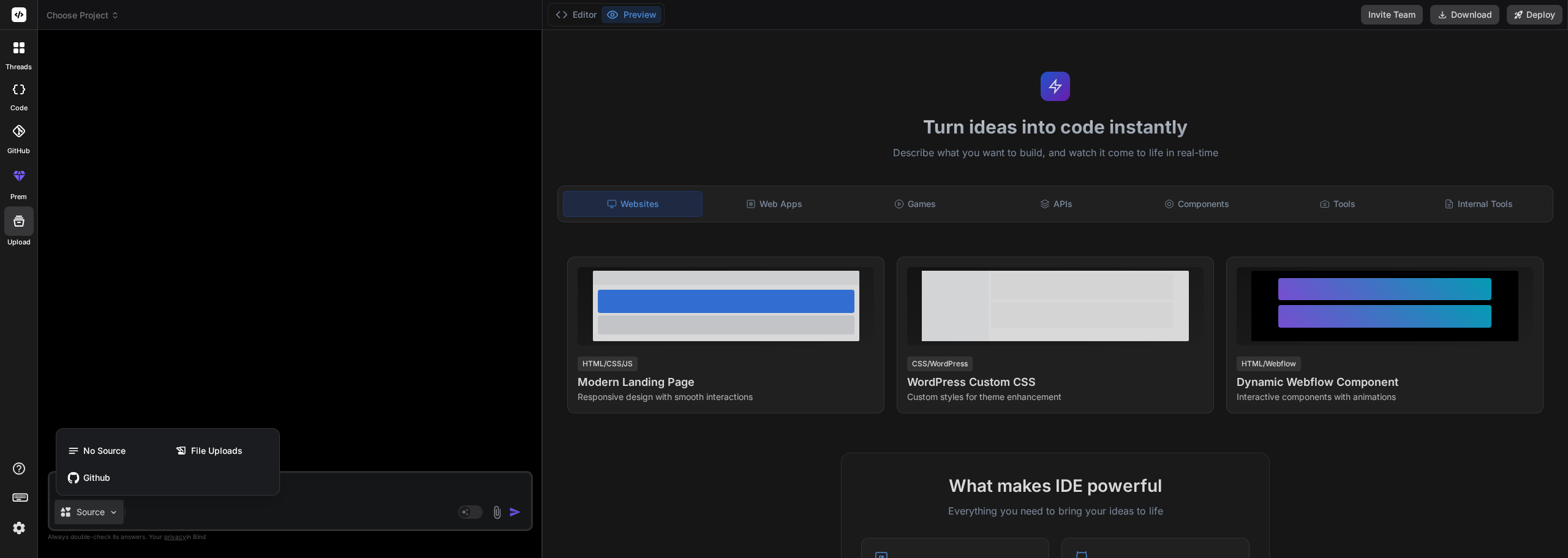
click at [17, 41] on div at bounding box center [19, 48] width 26 height 26
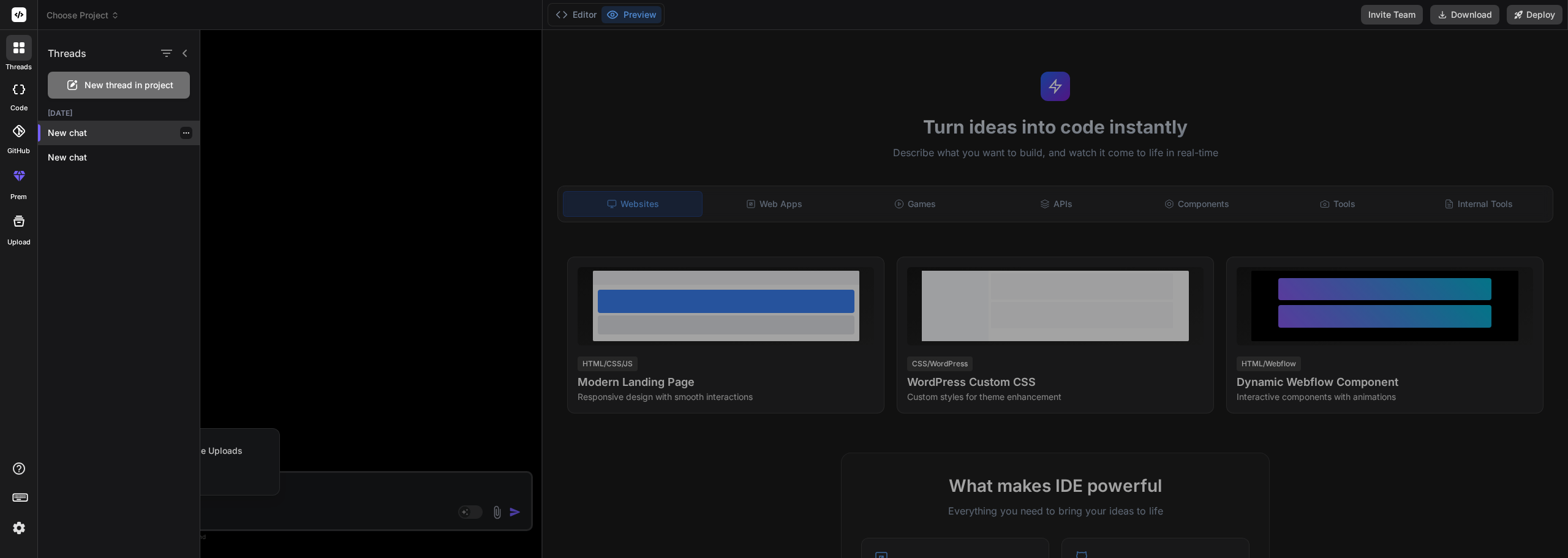
click at [182, 127] on div at bounding box center [187, 133] width 13 height 13
click at [183, 133] on icon "button" at bounding box center [186, 132] width 7 height 7
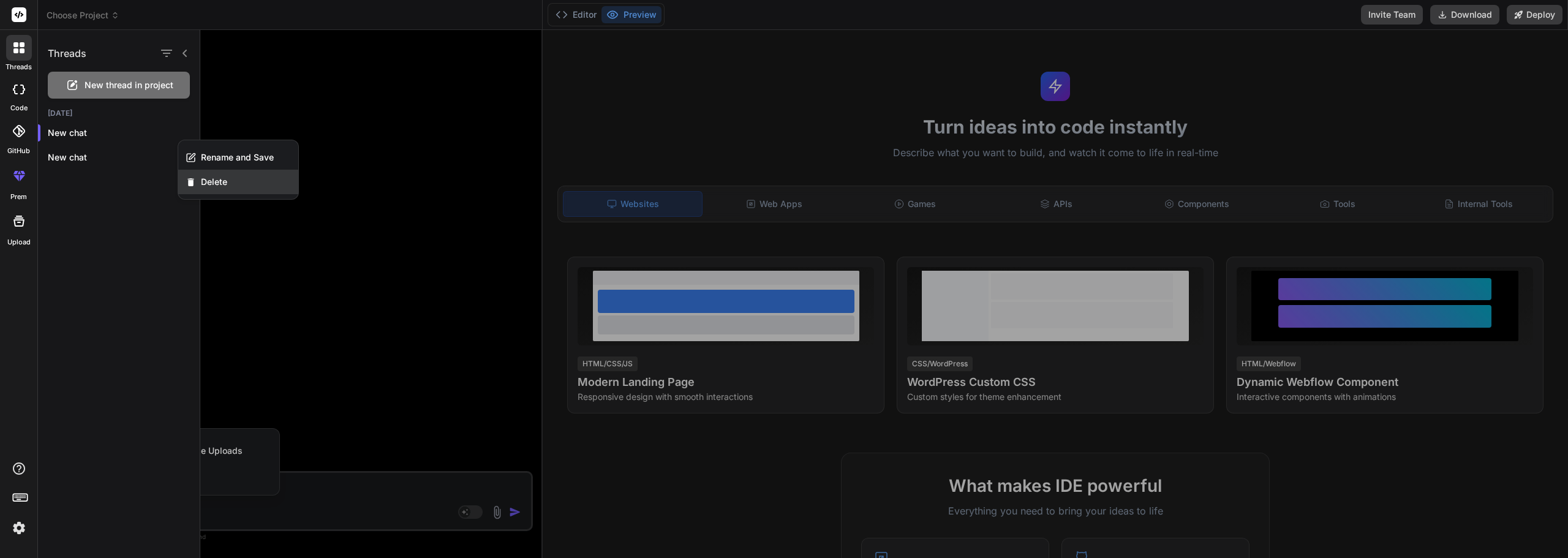
click at [218, 185] on span "Delete" at bounding box center [214, 182] width 27 height 13
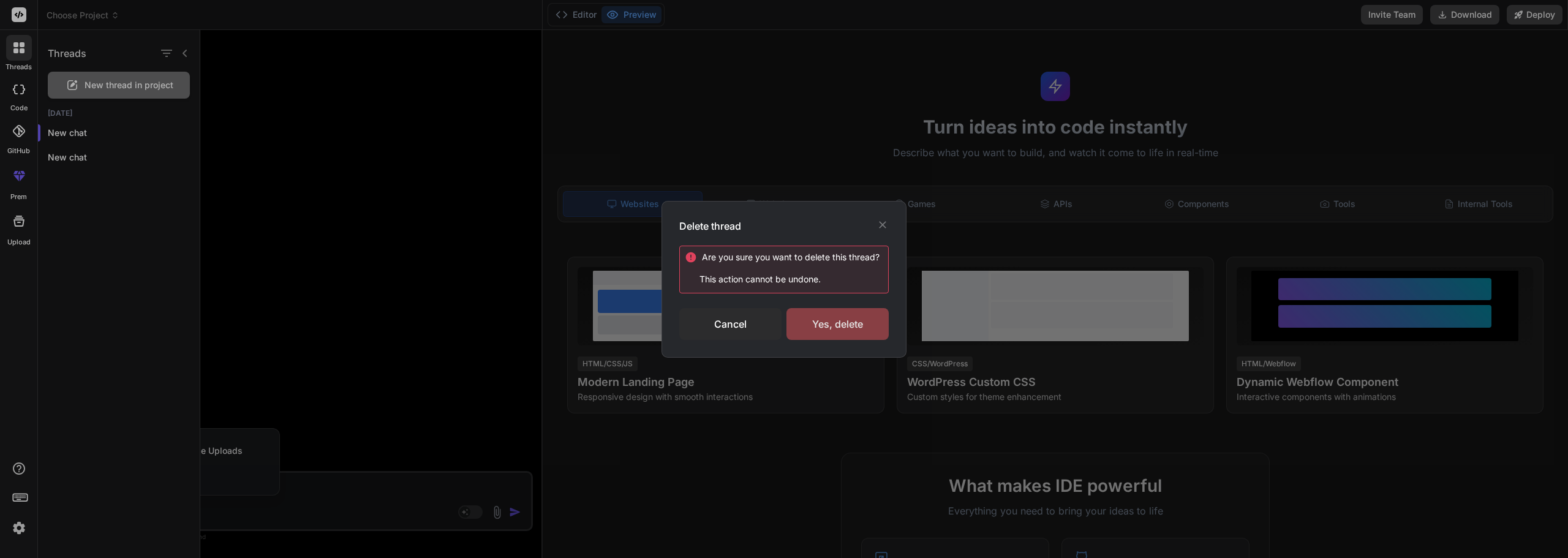
click at [826, 315] on div "Yes, delete" at bounding box center [837, 324] width 102 height 32
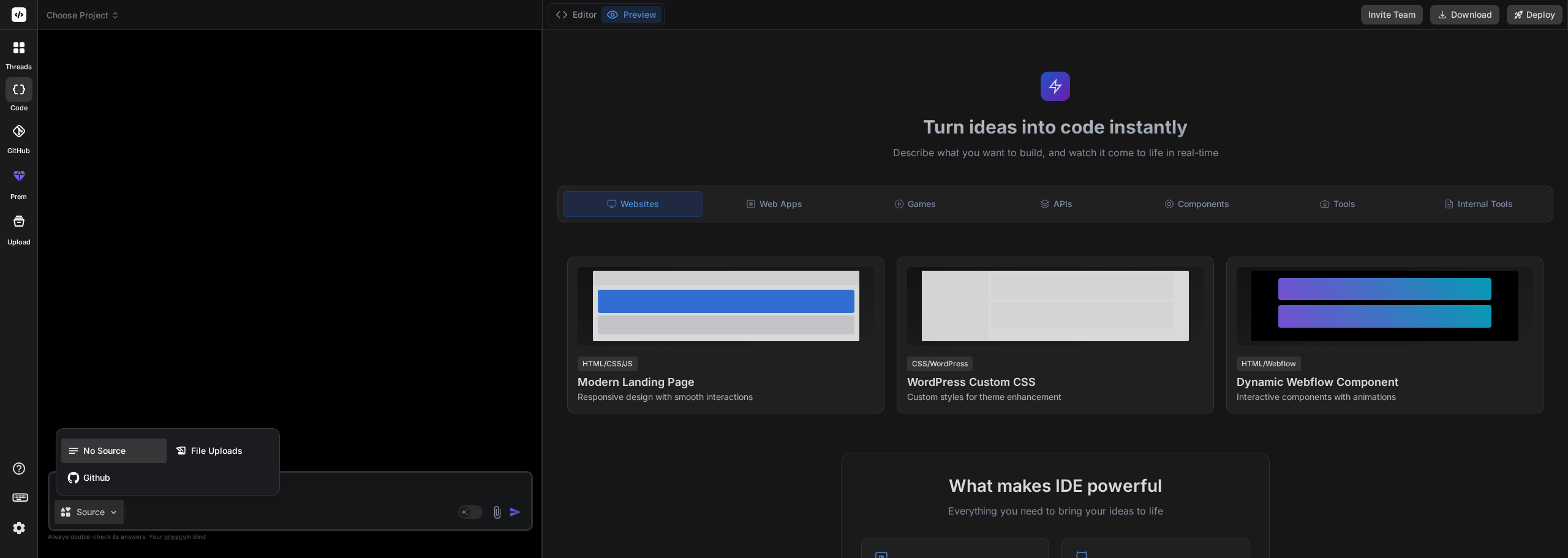
click at [142, 455] on div "No Source" at bounding box center [114, 450] width 105 height 24
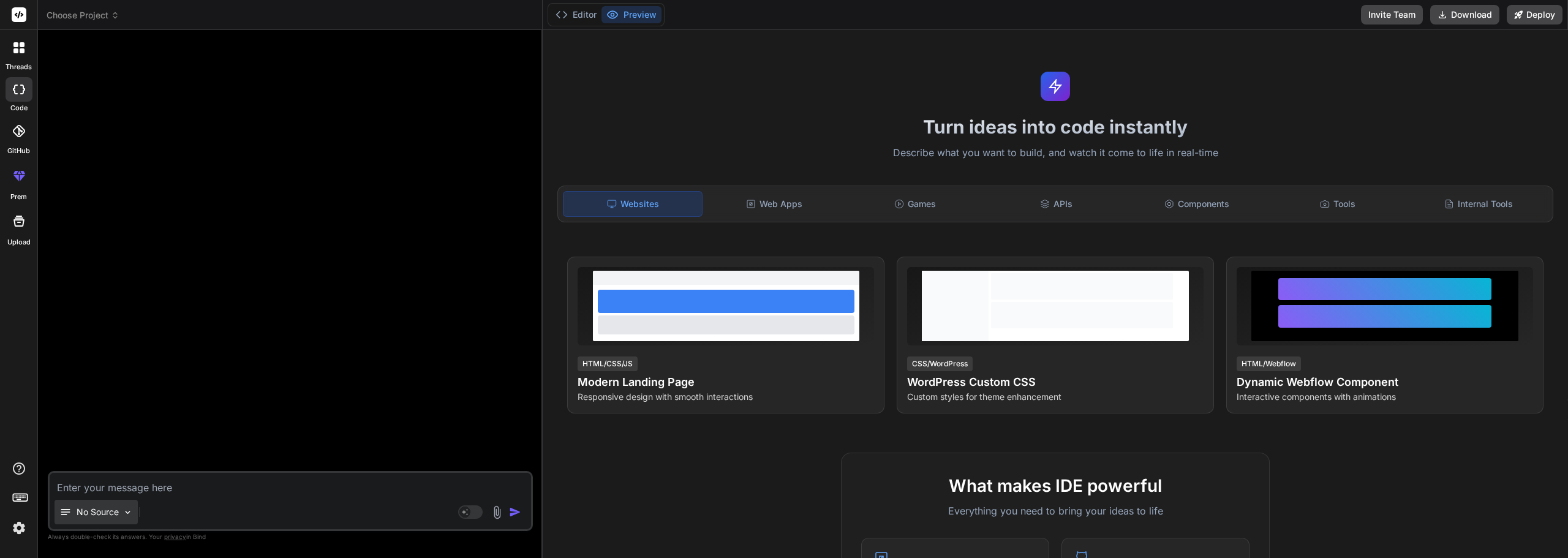
click at [119, 505] on div "No Source" at bounding box center [96, 512] width 83 height 24
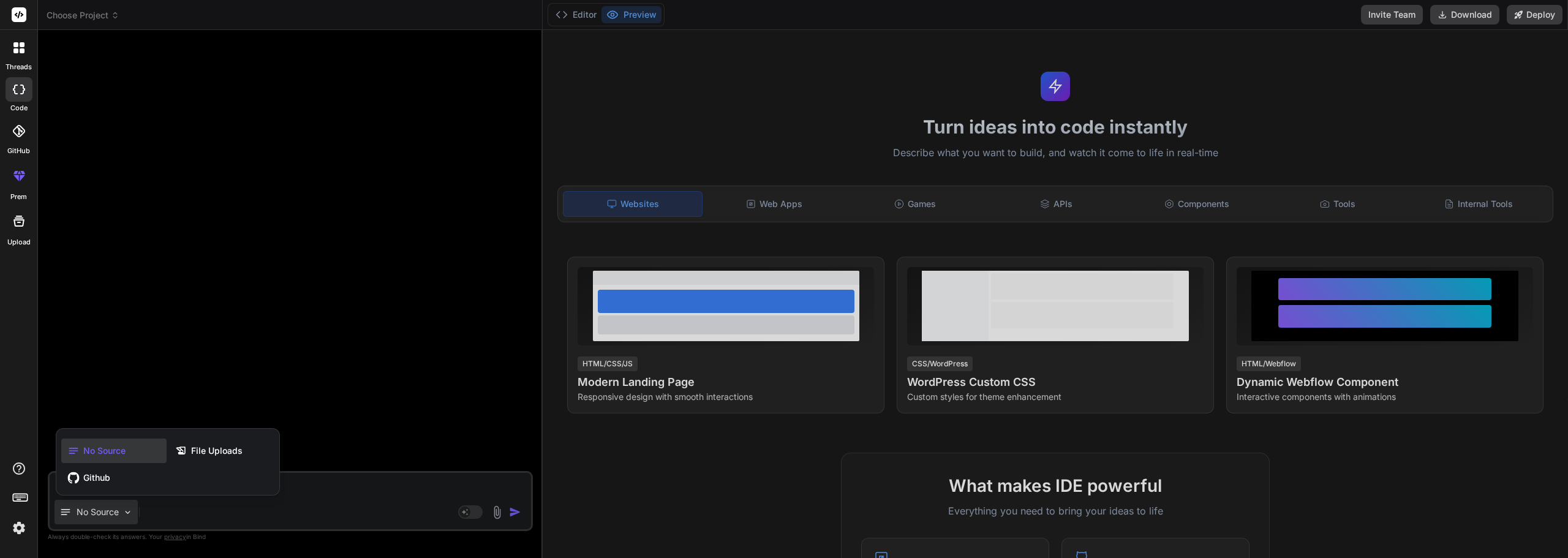
click at [383, 496] on div at bounding box center [784, 279] width 1568 height 558
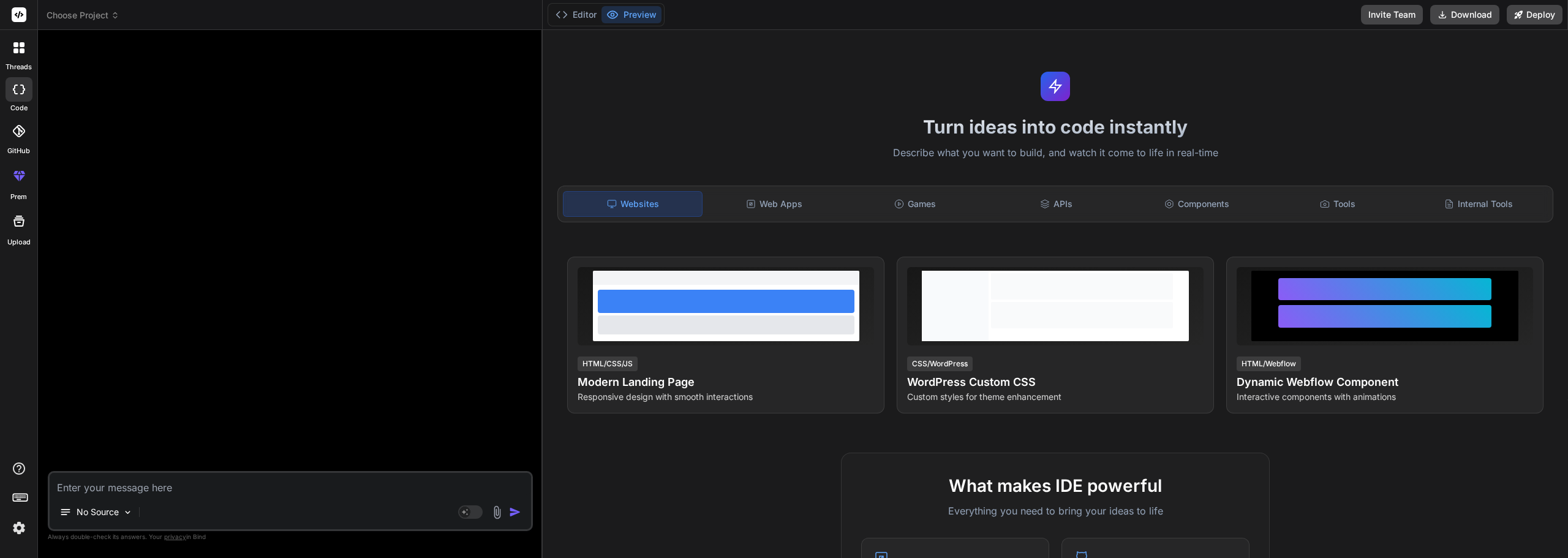
click at [494, 508] on img at bounding box center [497, 513] width 14 height 14
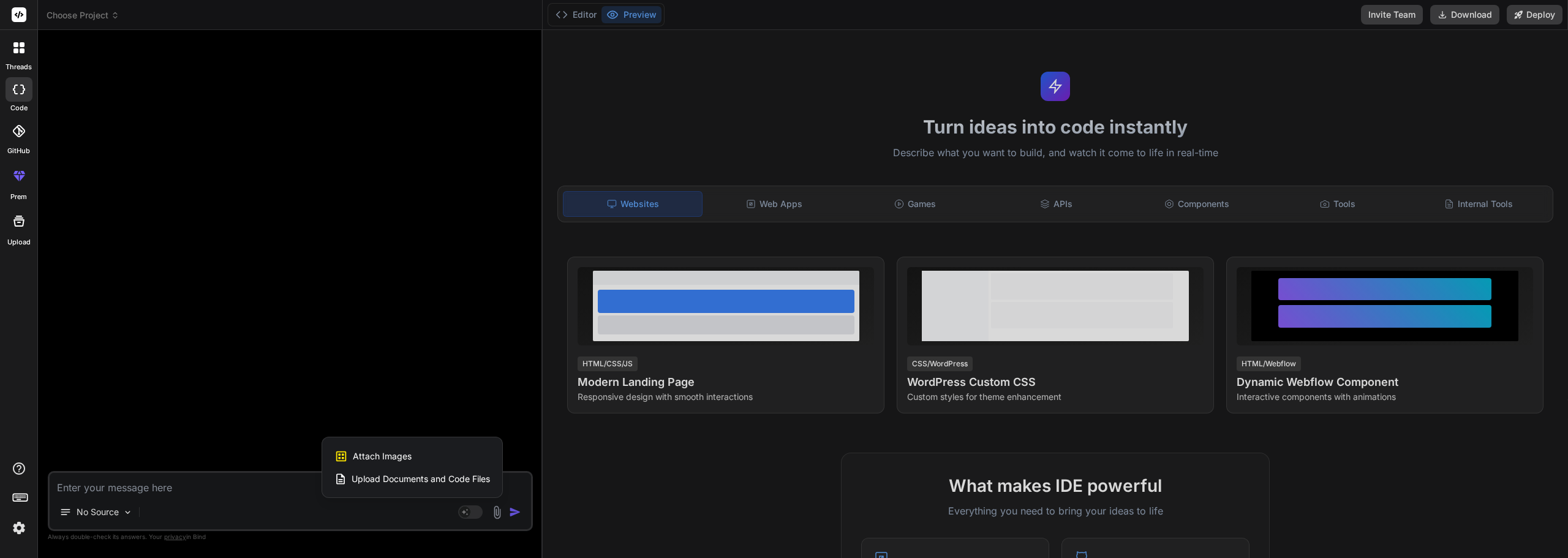
click at [494, 508] on div at bounding box center [784, 279] width 1568 height 558
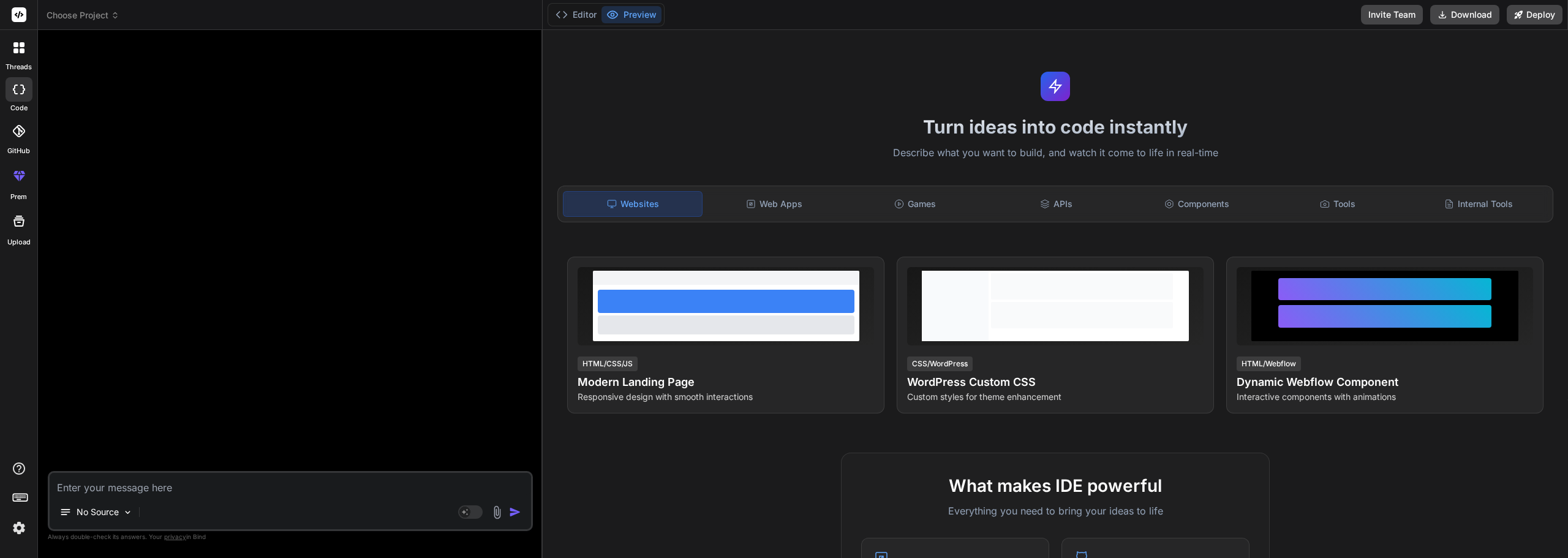
click at [19, 523] on img at bounding box center [19, 527] width 21 height 21
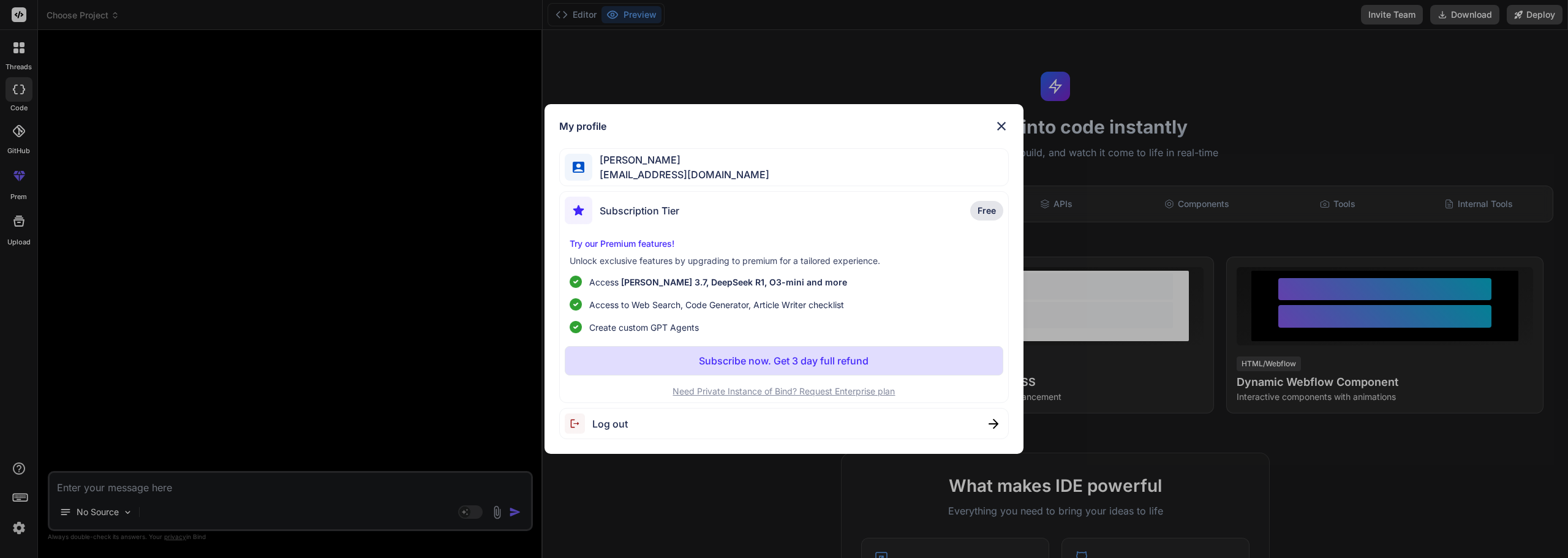
click at [1004, 130] on img at bounding box center [1001, 126] width 15 height 15
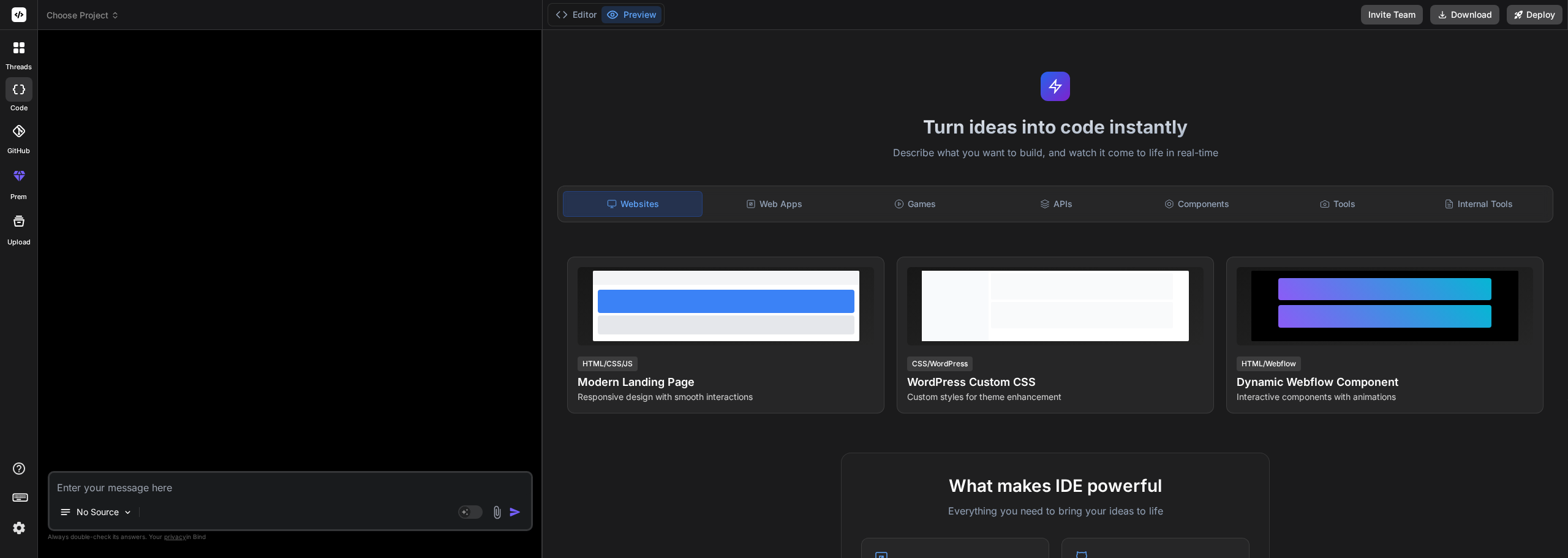
click at [24, 491] on icon at bounding box center [20, 497] width 17 height 17
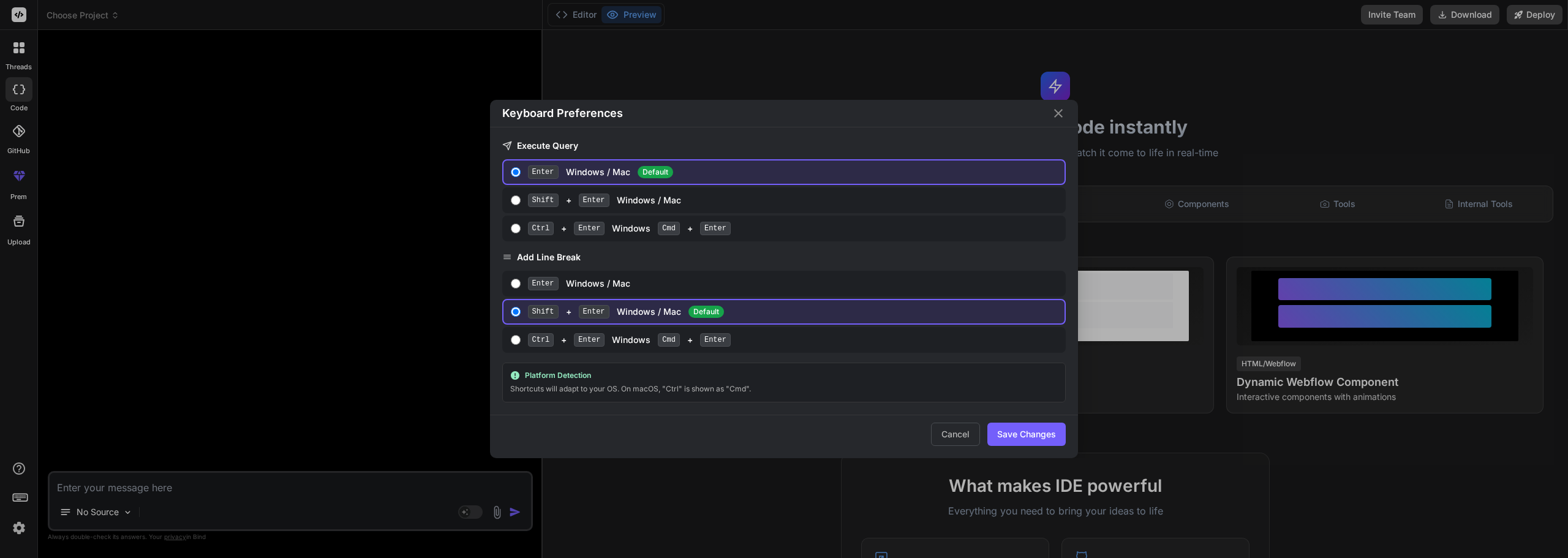
click at [1058, 114] on icon "Close" at bounding box center [1058, 113] width 9 height 9
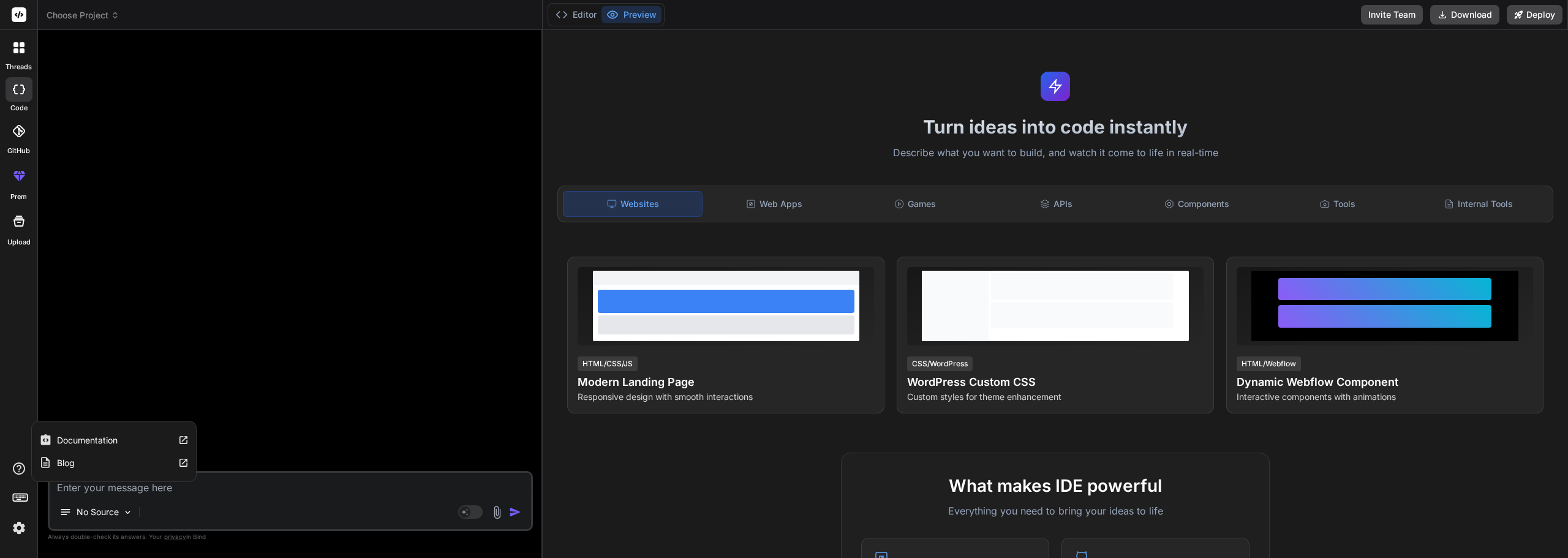
click at [18, 463] on icon at bounding box center [19, 469] width 13 height 13
click at [24, 18] on rect at bounding box center [19, 14] width 15 height 15
click at [16, 14] on icon at bounding box center [20, 14] width 9 height 7
click at [64, 12] on span "Choose Project" at bounding box center [82, 16] width 73 height 13
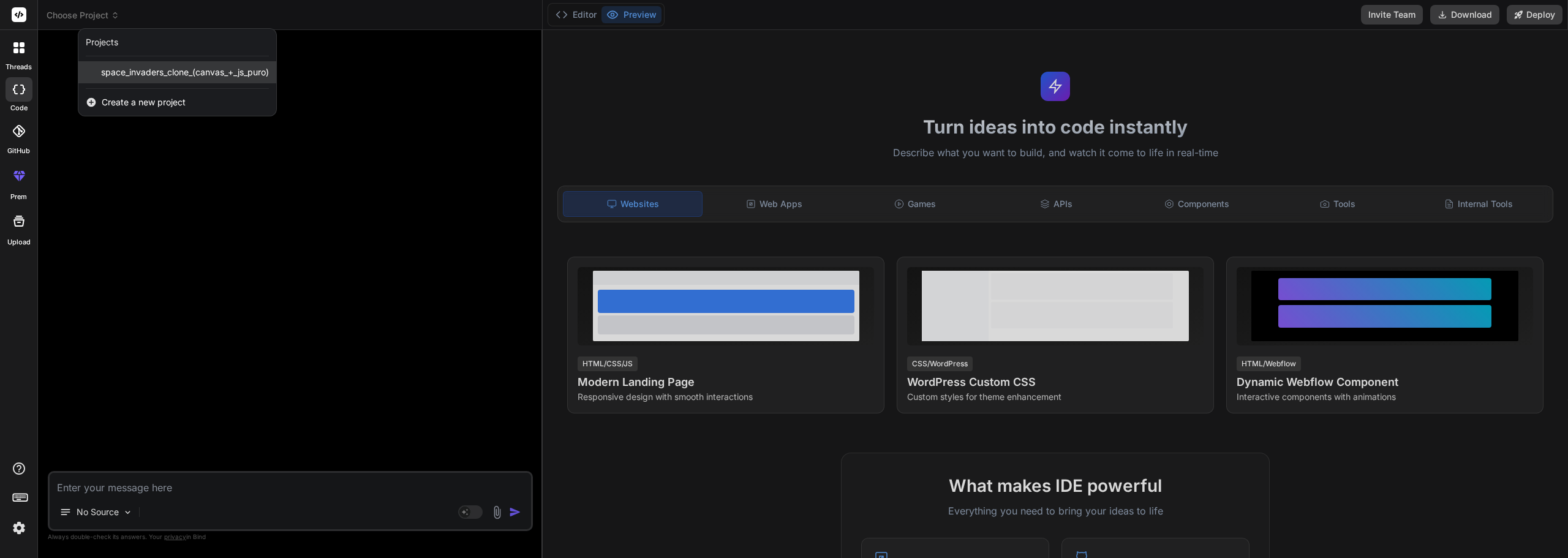
click at [253, 71] on span "space_invaders_clone_(canvas_+_js_puro)" at bounding box center [185, 72] width 168 height 13
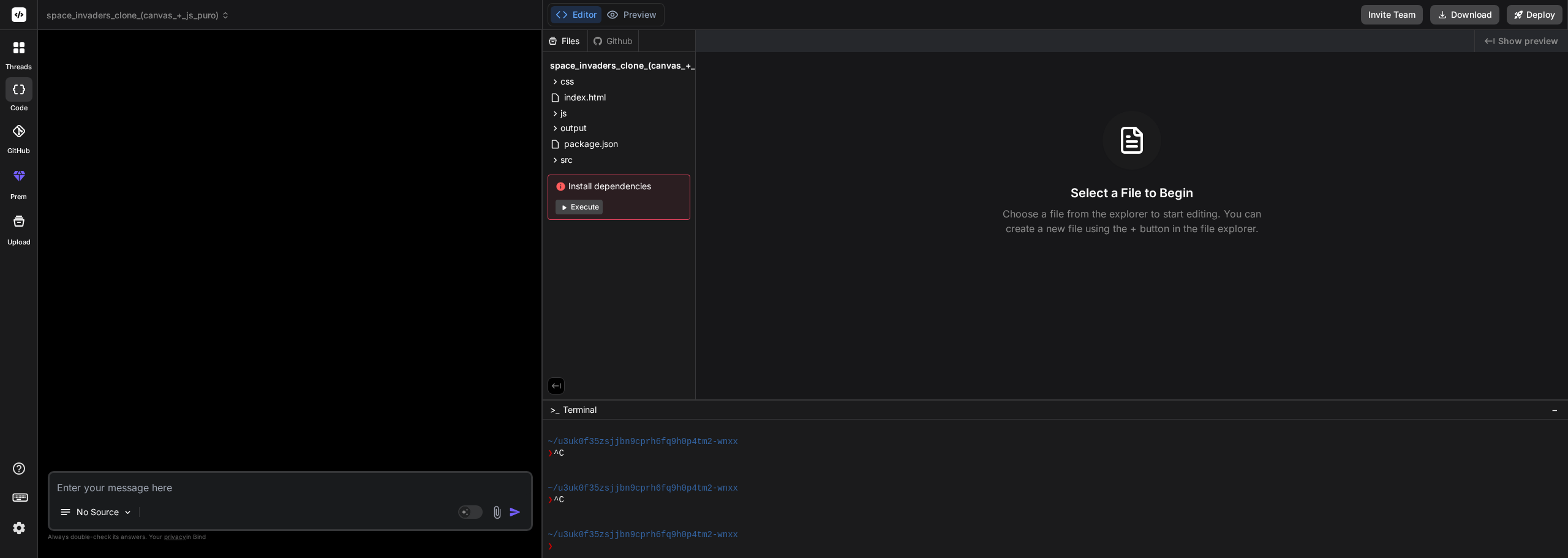
click at [27, 57] on div at bounding box center [19, 48] width 26 height 26
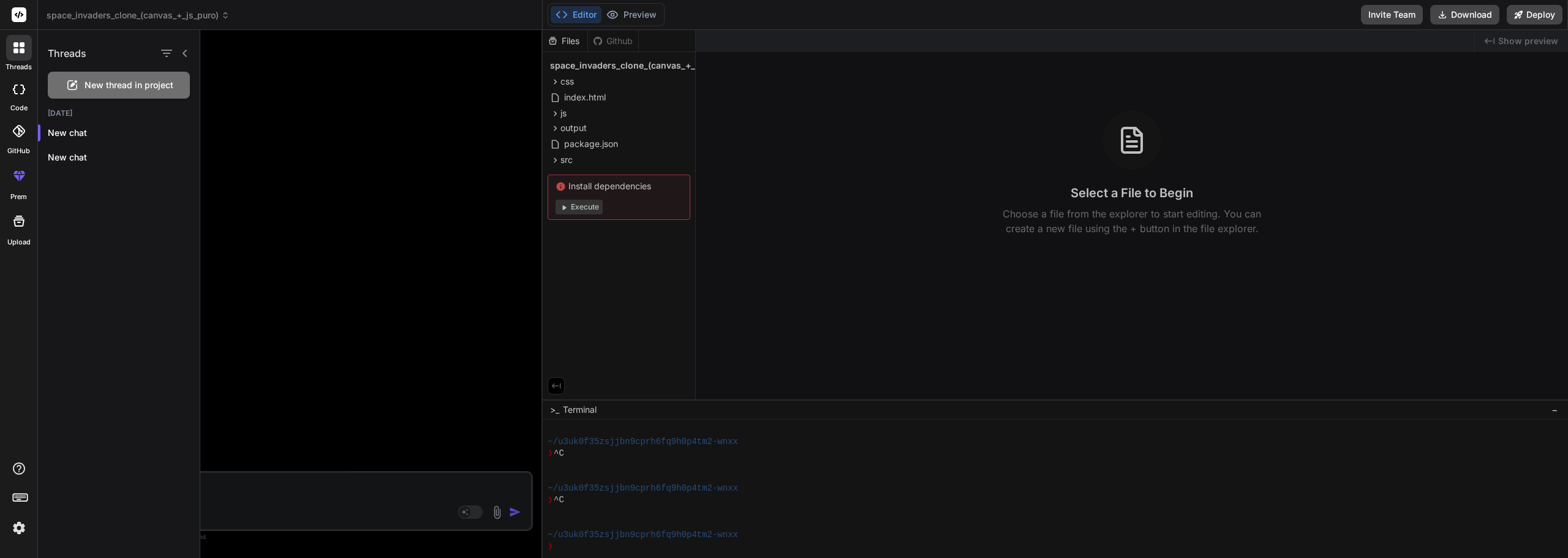
click at [183, 53] on icon at bounding box center [184, 53] width 4 height 7
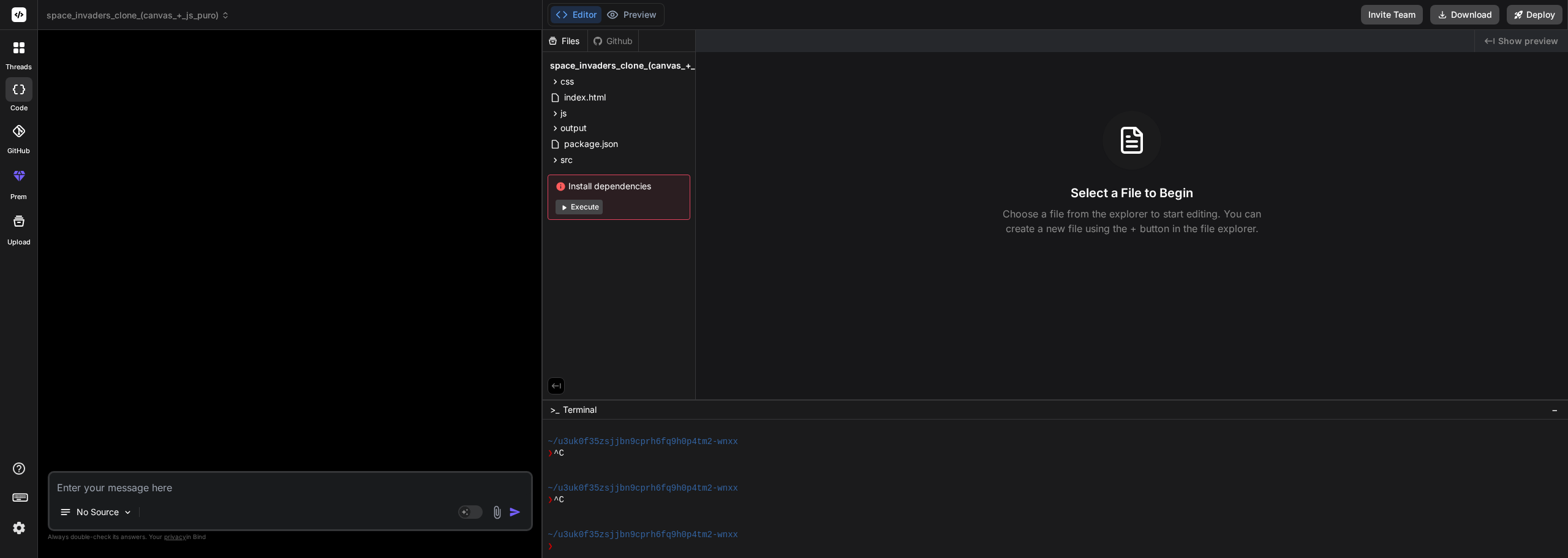
click at [22, 64] on label "threads" at bounding box center [19, 67] width 27 height 10
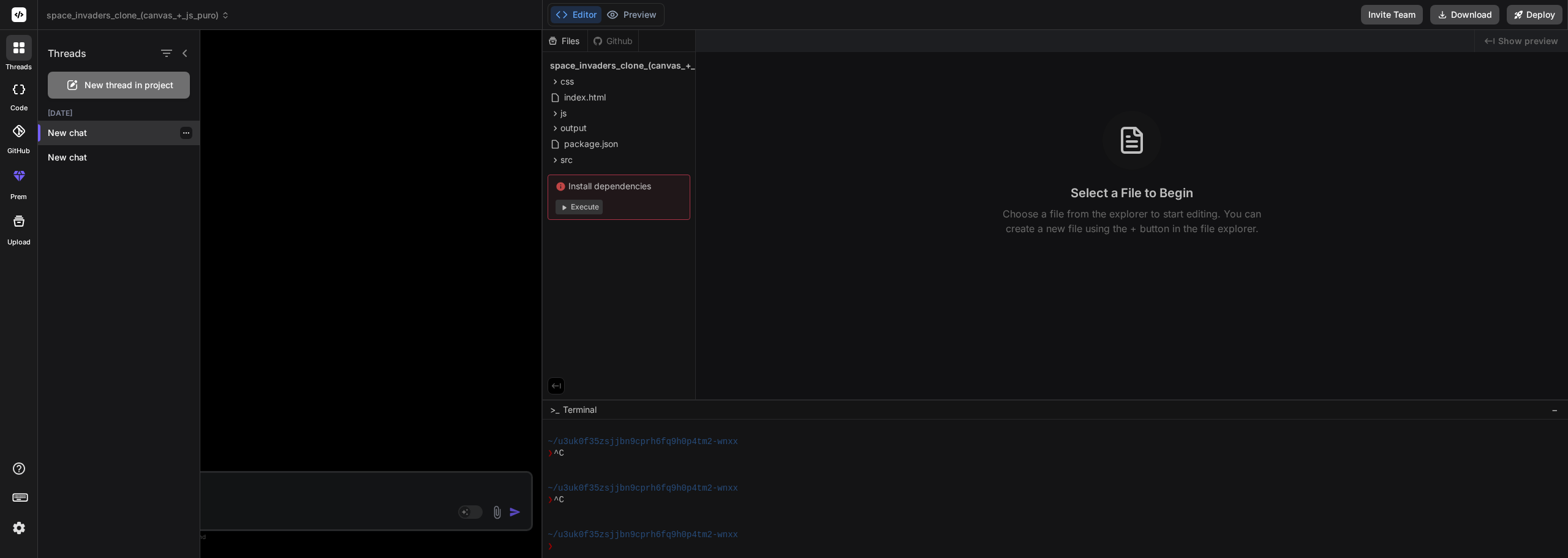
click at [180, 133] on div at bounding box center [187, 133] width 13 height 13
click at [183, 133] on icon "button" at bounding box center [187, 133] width 6 height 2
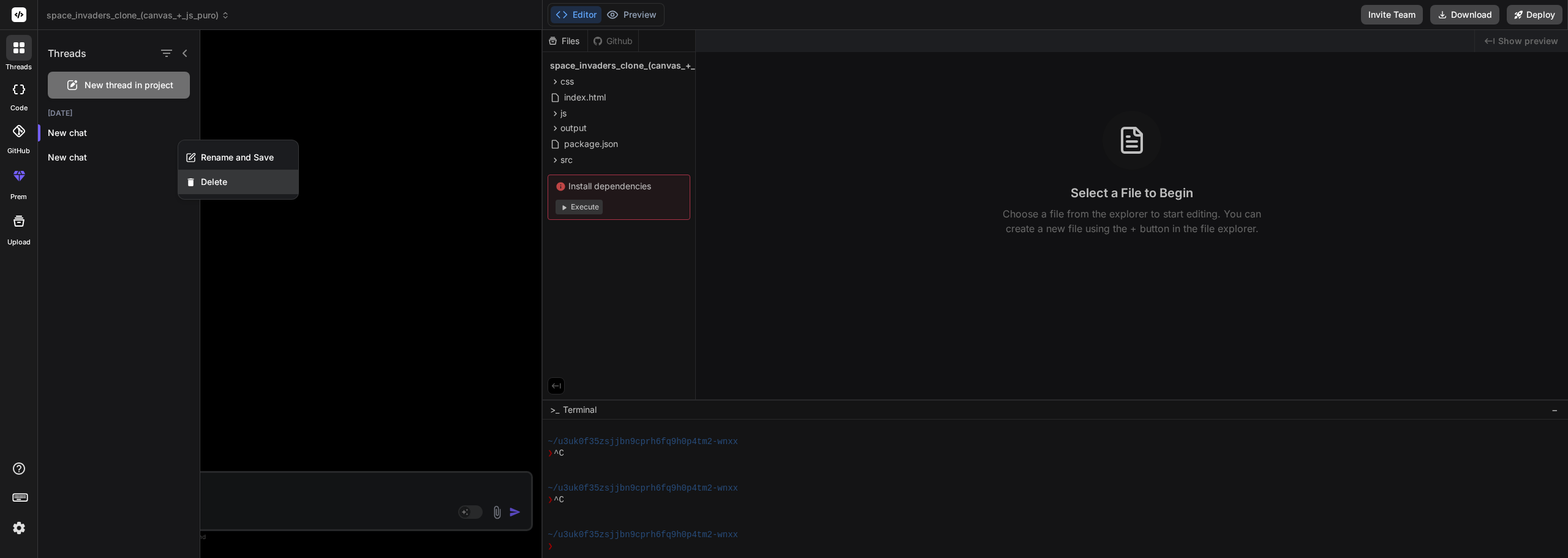
click at [229, 173] on div "Delete" at bounding box center [238, 181] width 120 height 24
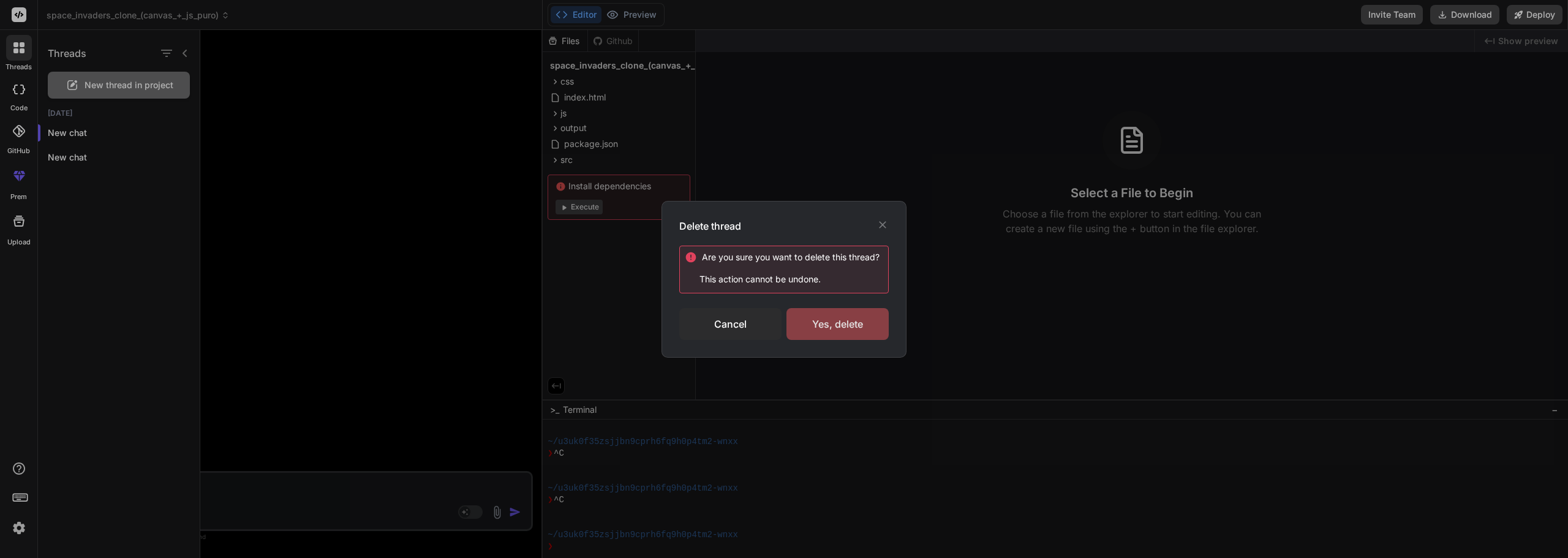
click at [822, 328] on div "Yes, delete" at bounding box center [837, 324] width 102 height 32
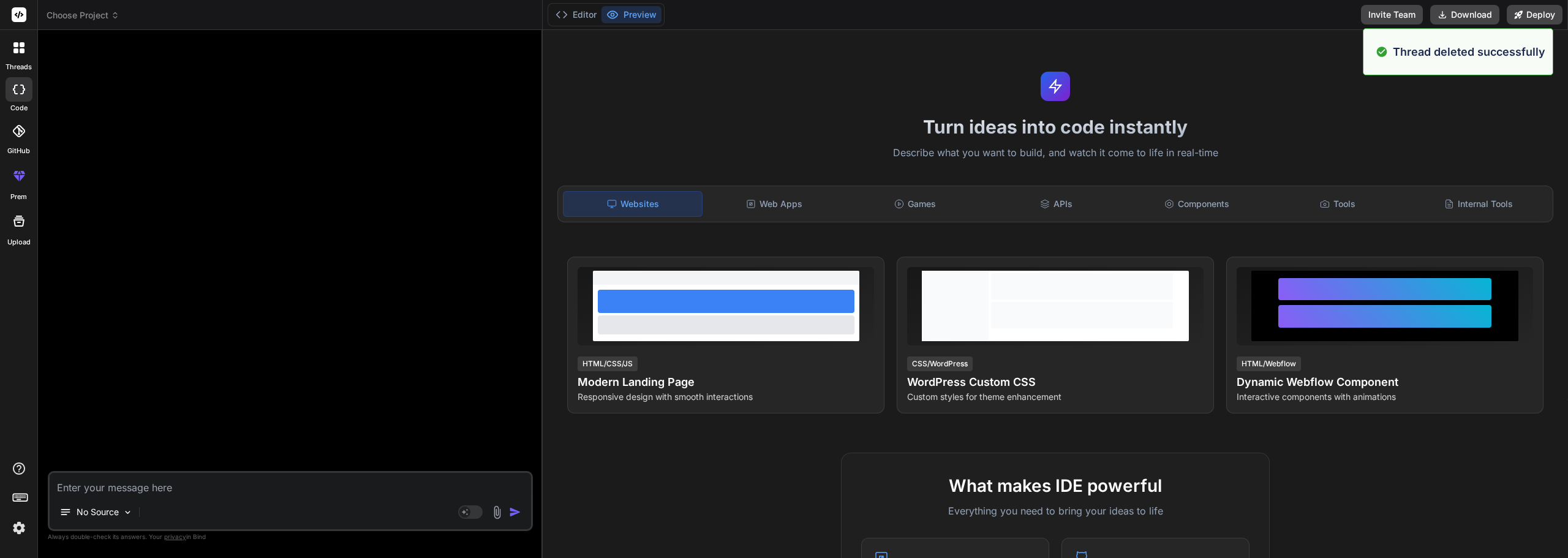
click at [24, 53] on div at bounding box center [19, 48] width 26 height 26
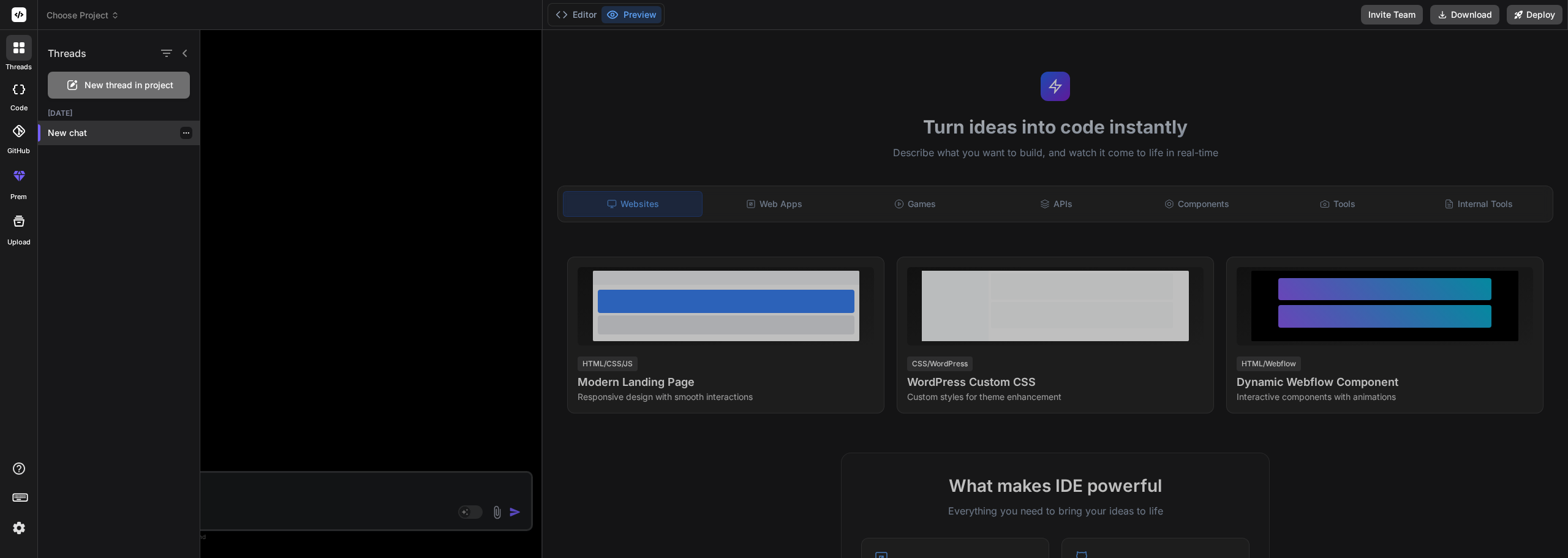
click at [181, 136] on div at bounding box center [187, 133] width 13 height 13
click at [182, 129] on div at bounding box center [187, 133] width 13 height 13
click at [183, 136] on div at bounding box center [187, 133] width 13 height 13
click at [180, 136] on div at bounding box center [187, 133] width 13 height 13
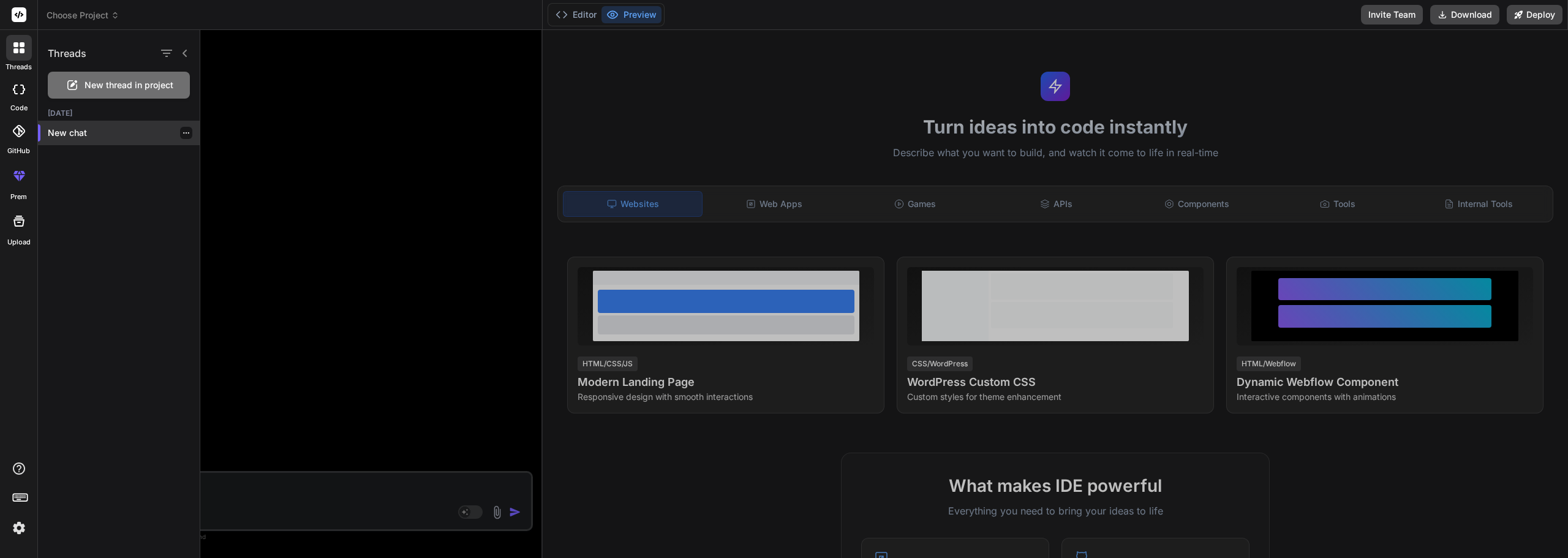
click at [180, 136] on div at bounding box center [187, 133] width 13 height 13
click at [29, 42] on div at bounding box center [19, 48] width 26 height 26
click at [24, 0] on div at bounding box center [19, 15] width 38 height 30
click at [20, 11] on rect at bounding box center [19, 14] width 15 height 15
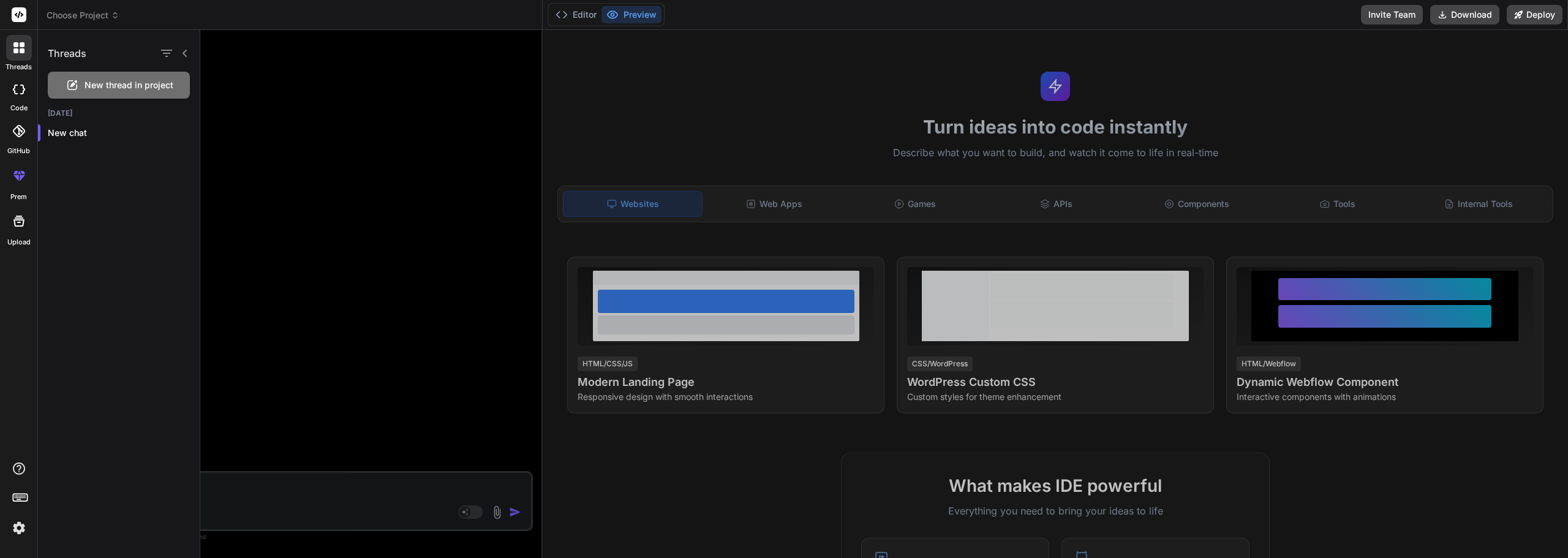
click at [89, 23] on header "Choose Project Created with Pixso." at bounding box center [290, 15] width 505 height 30
click at [89, 12] on span "Choose Project" at bounding box center [82, 16] width 73 height 13
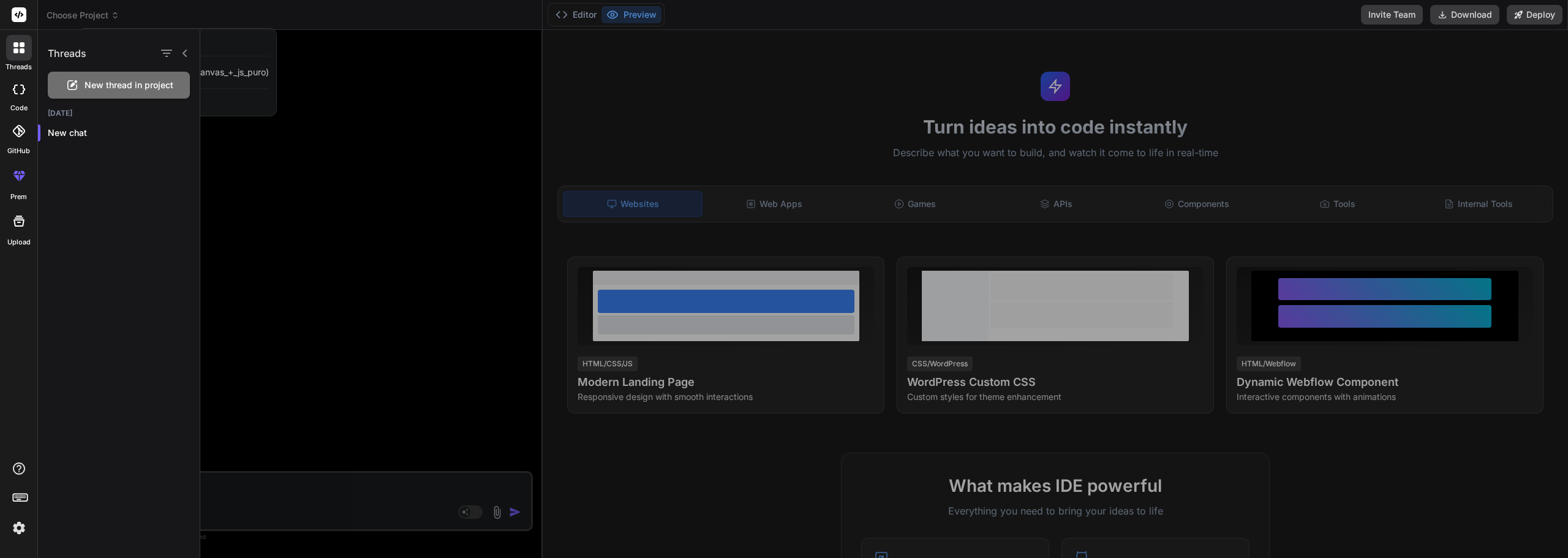
click at [223, 95] on div at bounding box center [884, 294] width 1368 height 528
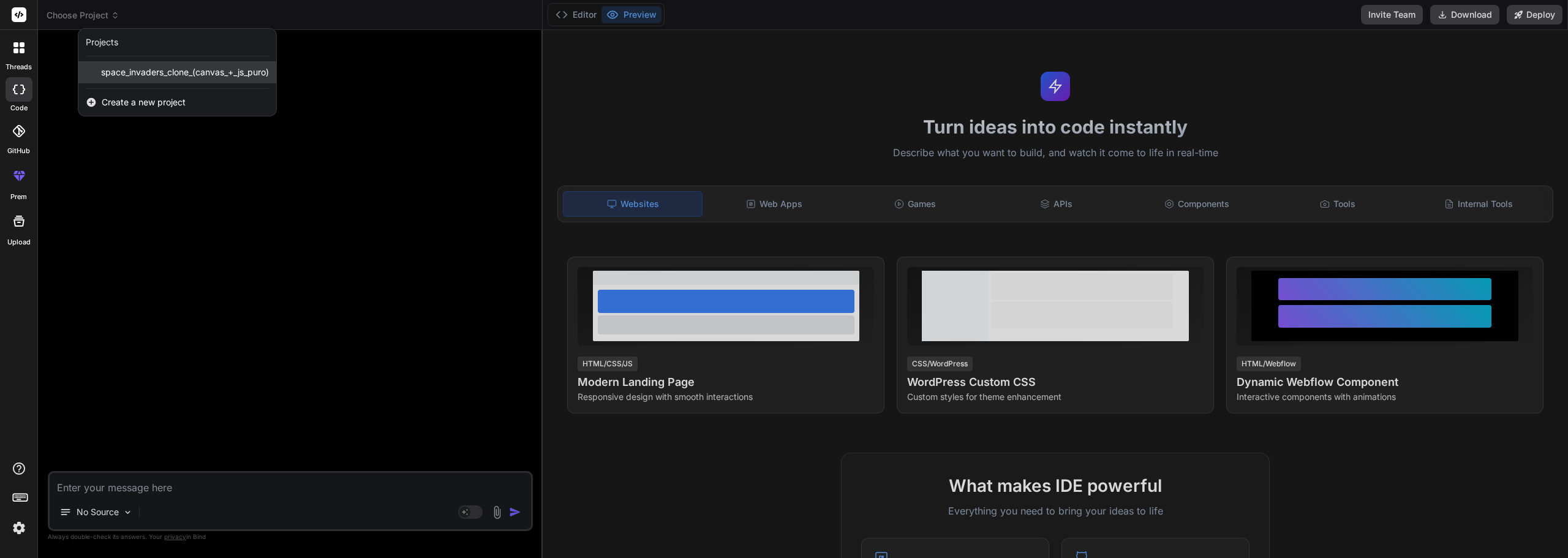
click at [201, 69] on span "space_invaders_clone_(canvas_+_js_puro)" at bounding box center [185, 72] width 168 height 13
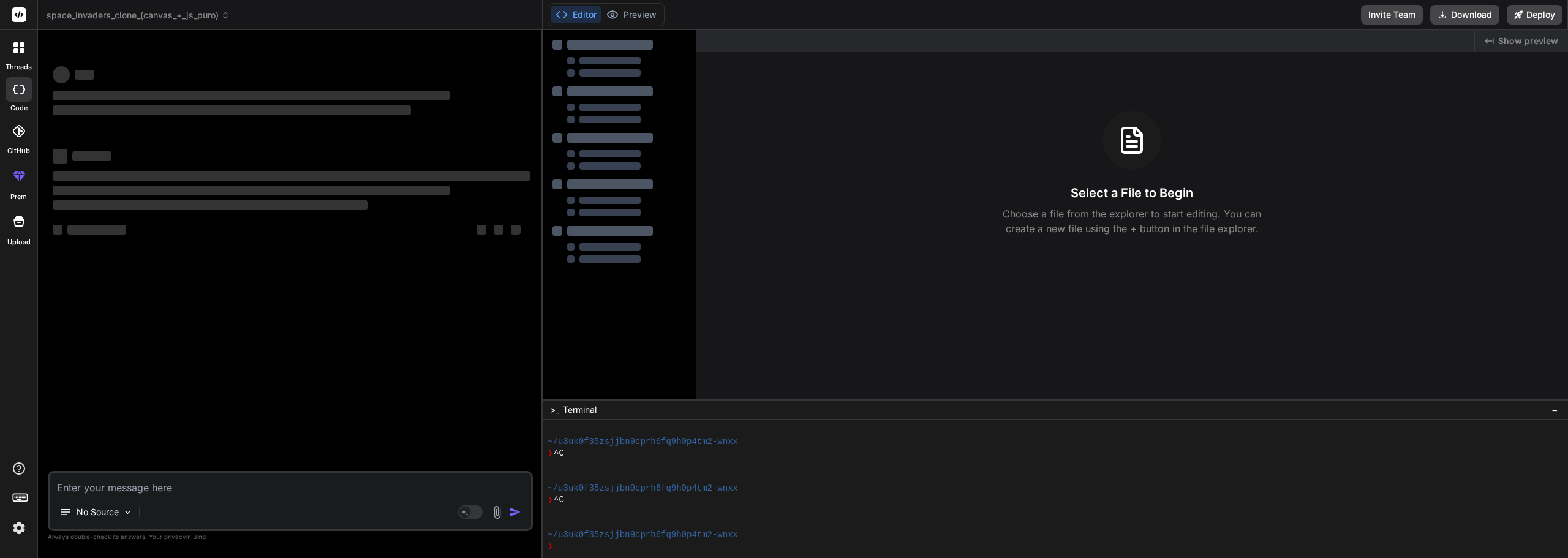
type textarea "x"
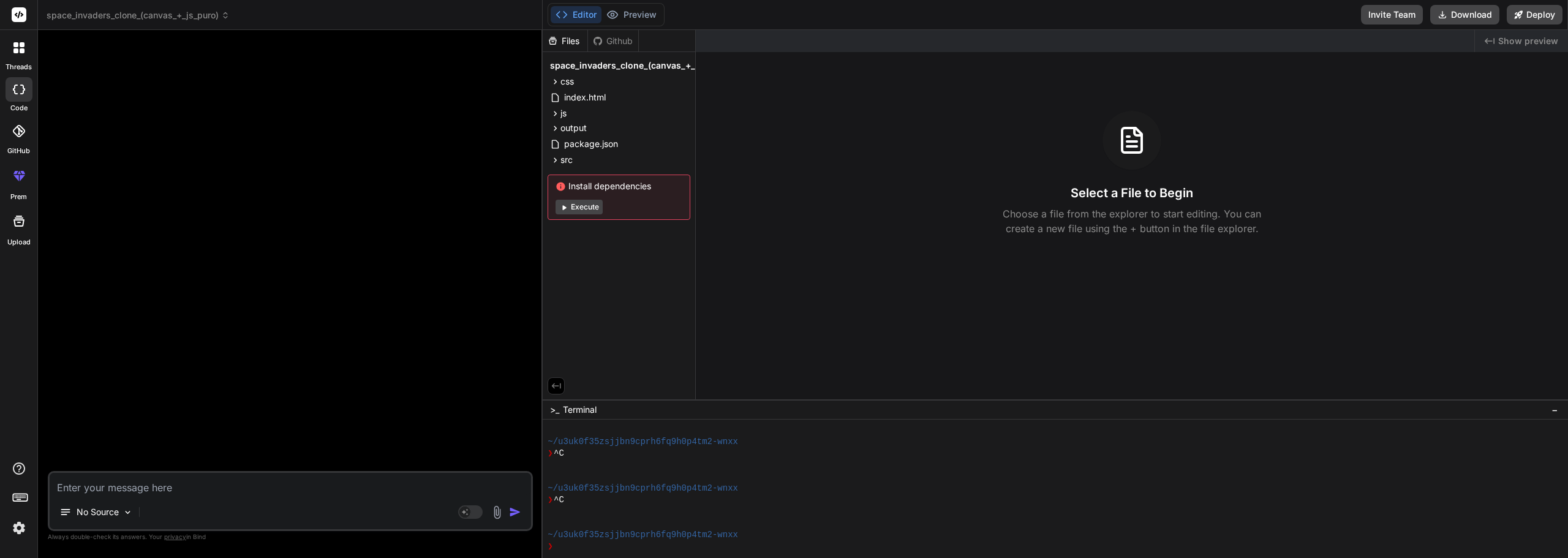
click at [227, 12] on icon at bounding box center [225, 15] width 9 height 9
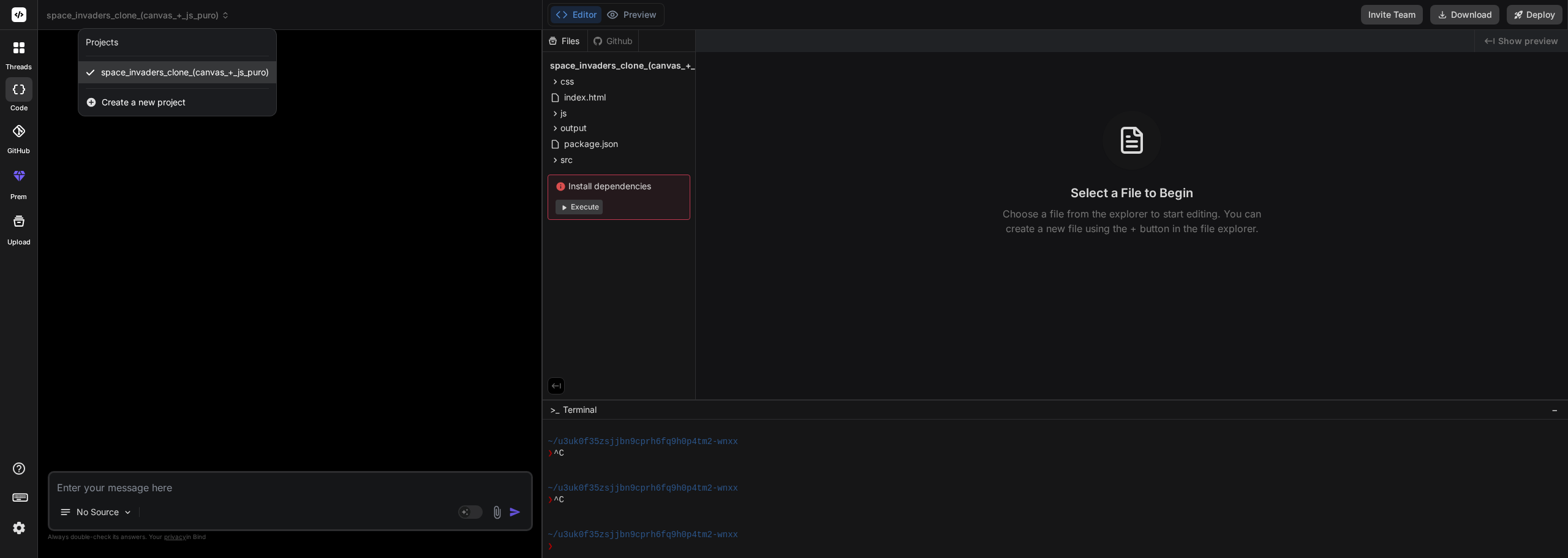
click at [120, 69] on span "space_invaders_clone_(canvas_+_js_puro)" at bounding box center [185, 72] width 168 height 13
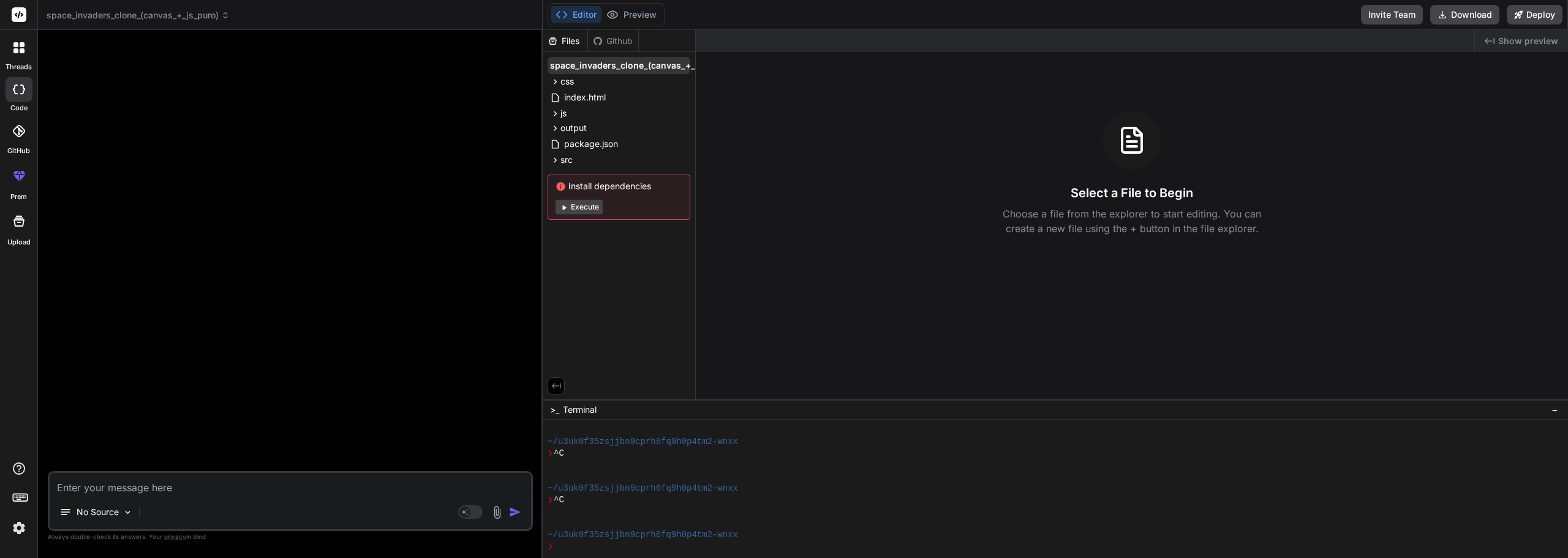
click at [657, 68] on span "space_invaders_clone_(canvas_+_js_puro)" at bounding box center [641, 66] width 181 height 13
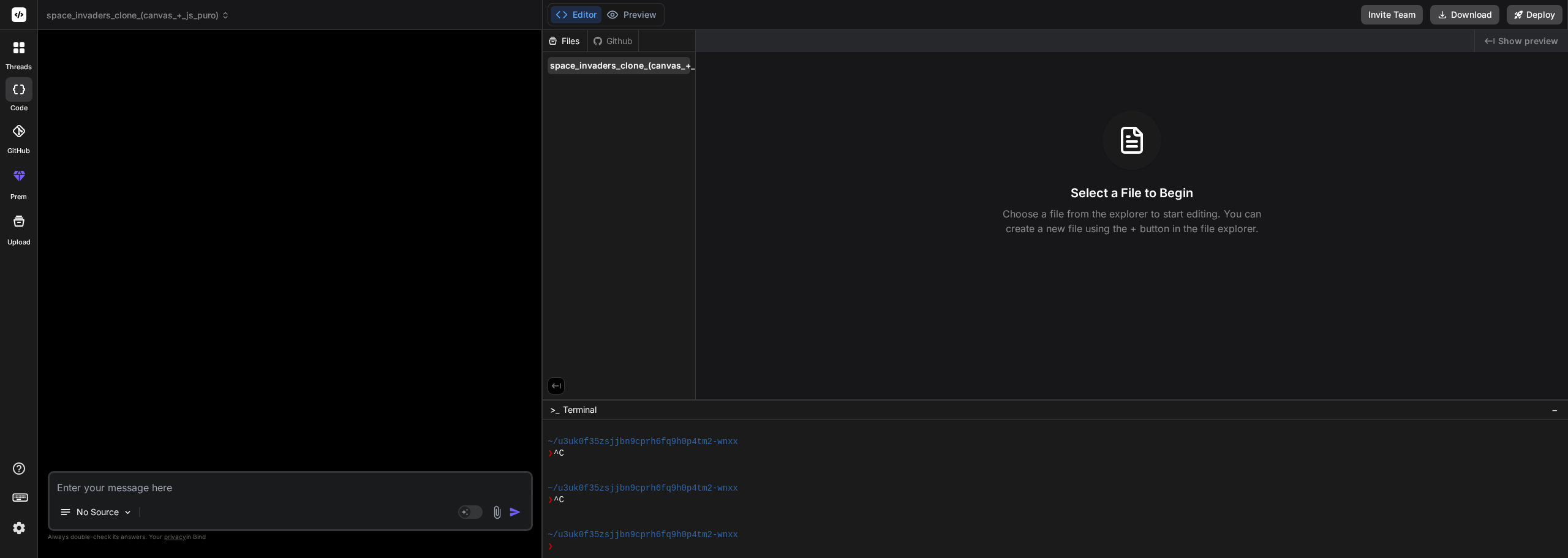
drag, startPoint x: 657, startPoint y: 68, endPoint x: 611, endPoint y: 63, distance: 46.3
click at [611, 63] on span "space_invaders_clone_(canvas_+_js_puro)" at bounding box center [641, 66] width 181 height 13
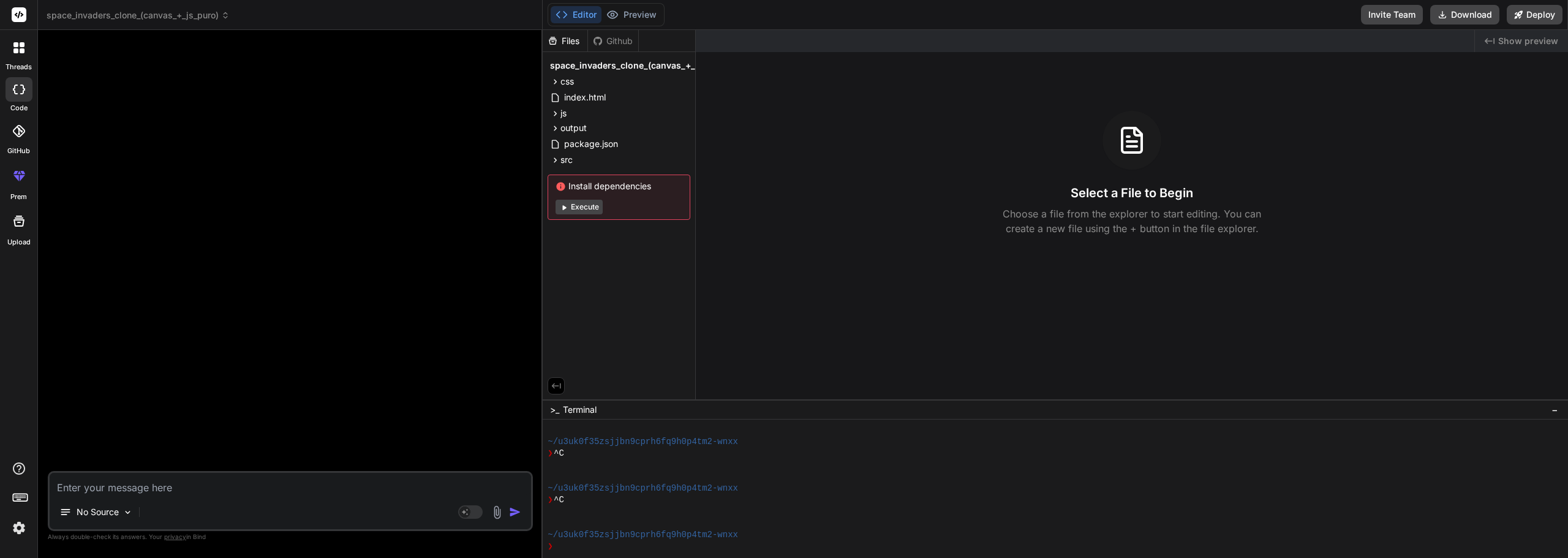
click at [564, 66] on span "space_invaders_clone_(canvas_+_js_puro)" at bounding box center [641, 66] width 181 height 13
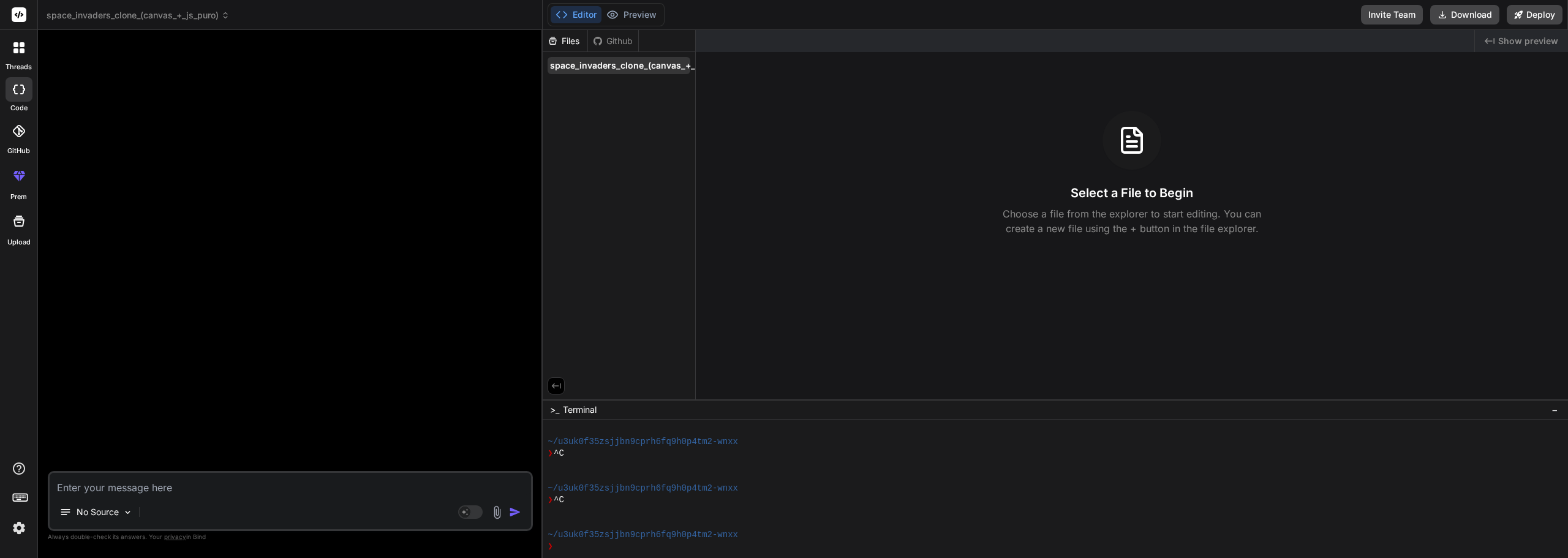
click at [688, 67] on span "space_invaders_clone_(canvas_+_js_puro)" at bounding box center [641, 66] width 181 height 13
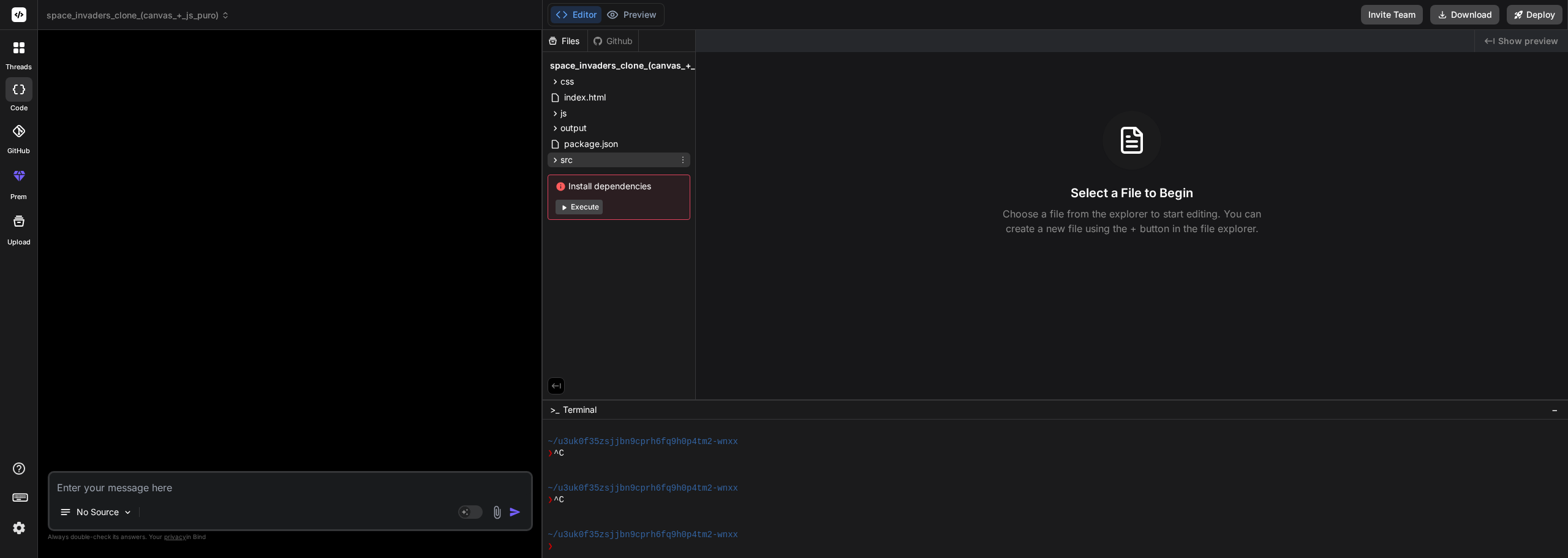
click at [615, 154] on div "src" at bounding box center [619, 160] width 143 height 15
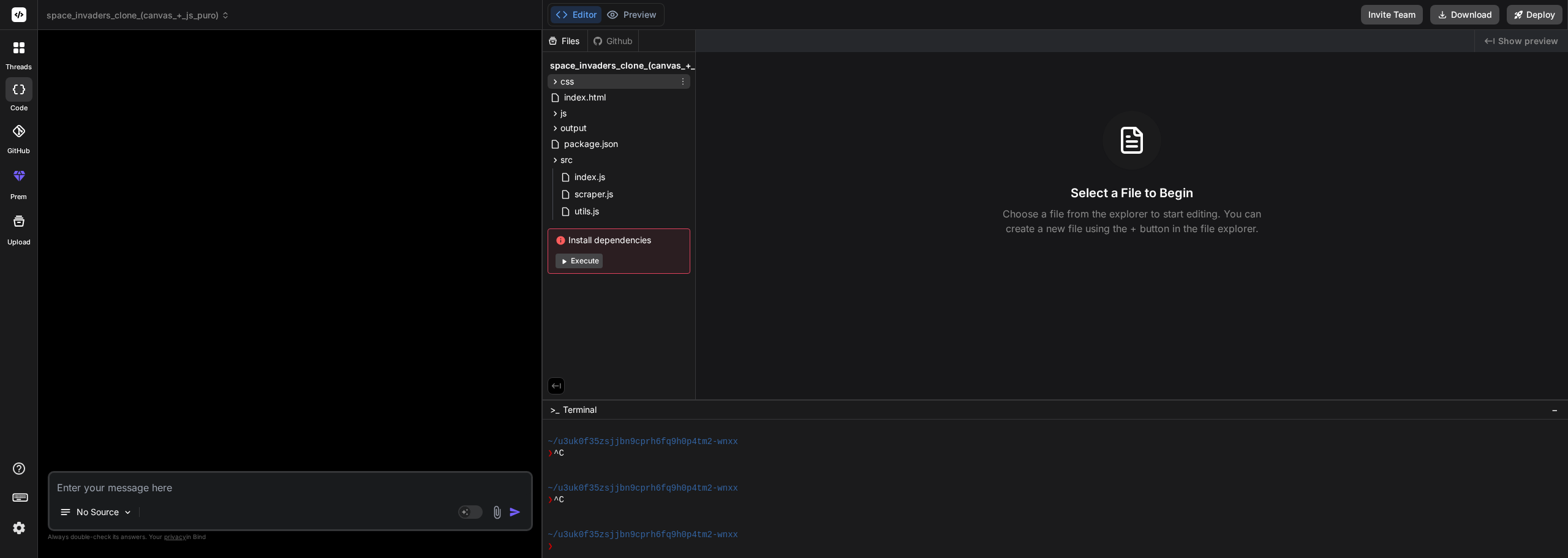
click at [620, 80] on div "css" at bounding box center [619, 82] width 143 height 15
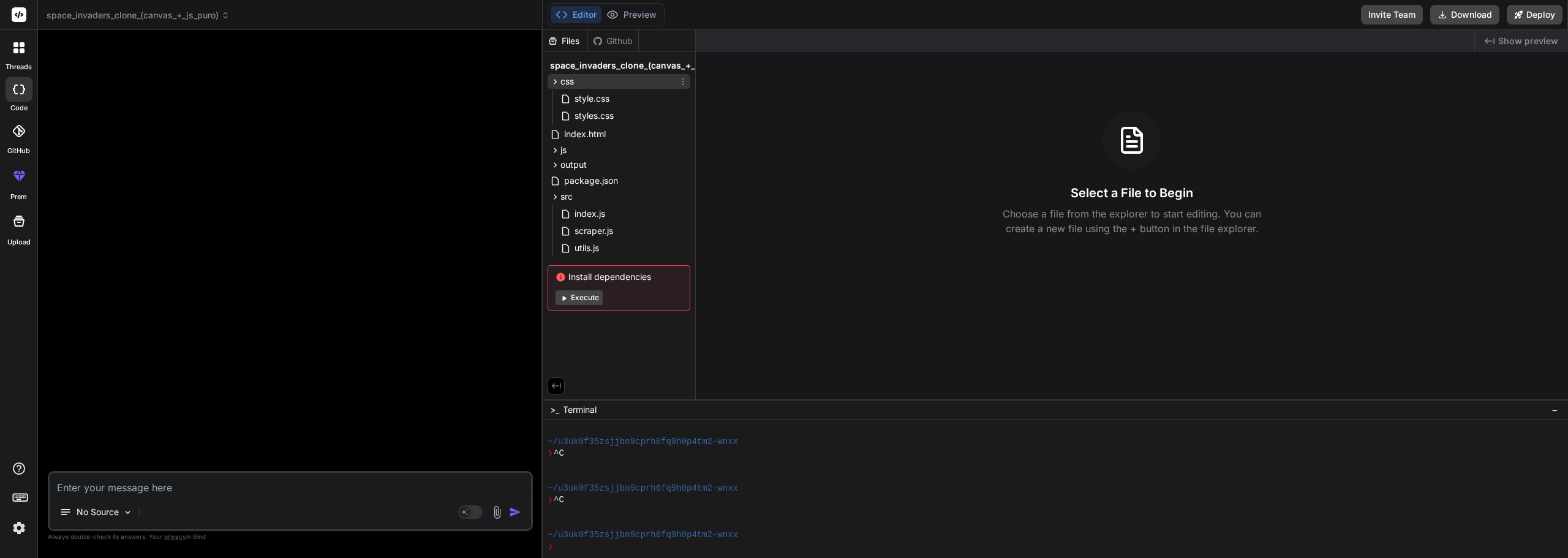
click at [682, 82] on icon at bounding box center [683, 82] width 10 height 10
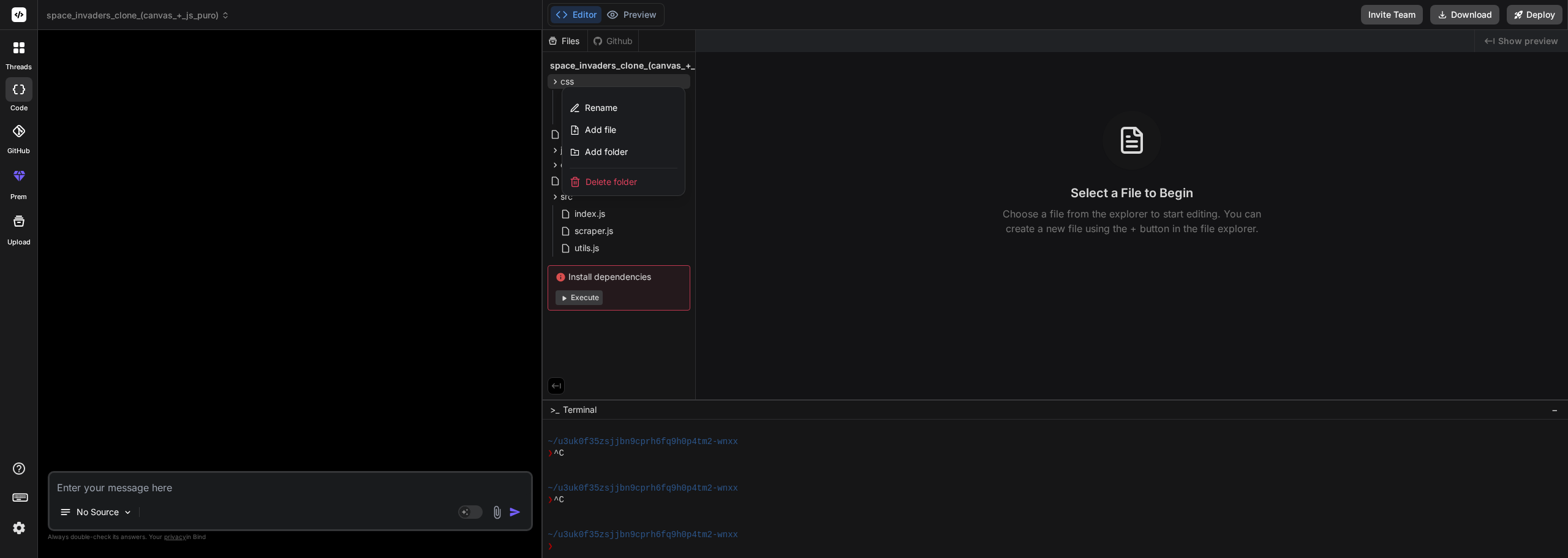
click at [660, 178] on div "Delete folder" at bounding box center [623, 182] width 122 height 27
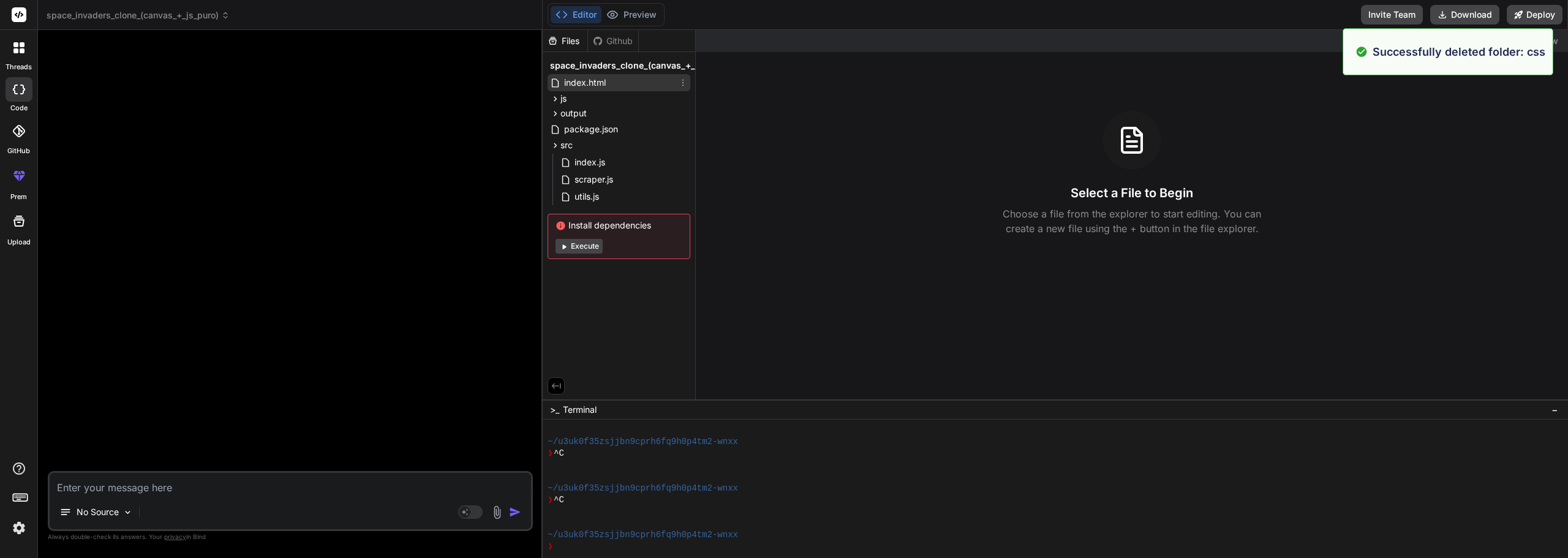
click at [660, 84] on div "index.html" at bounding box center [619, 83] width 143 height 17
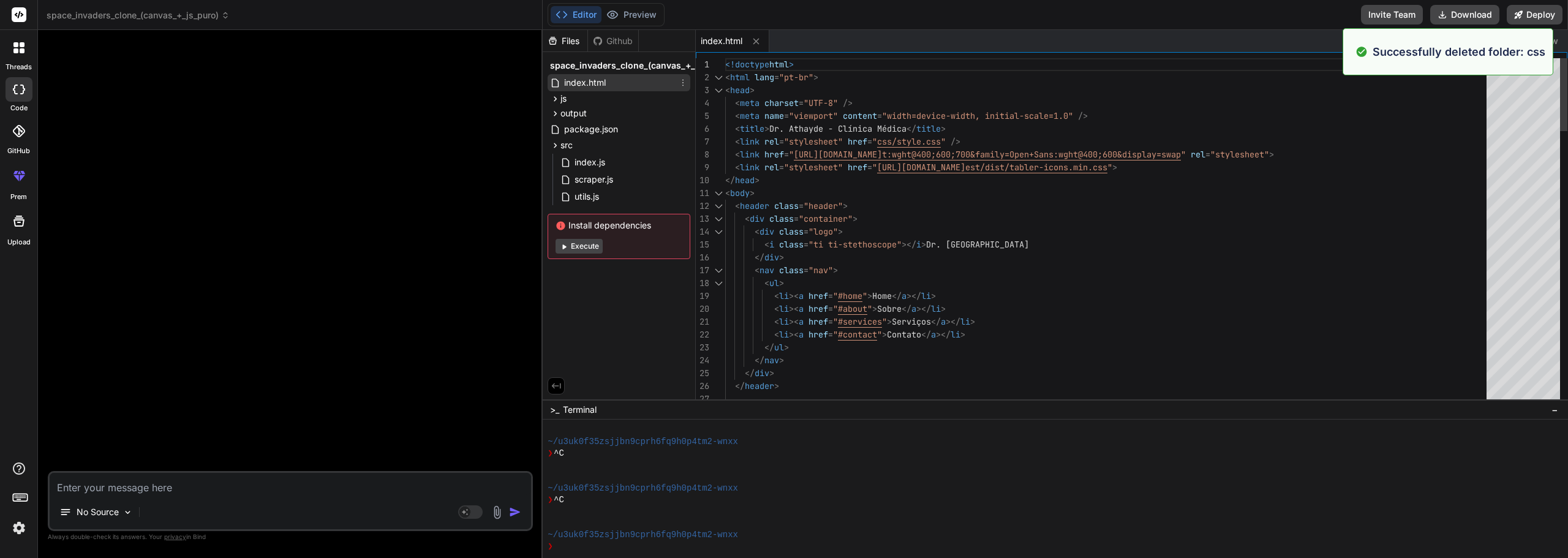
click at [682, 83] on icon at bounding box center [683, 82] width 10 height 10
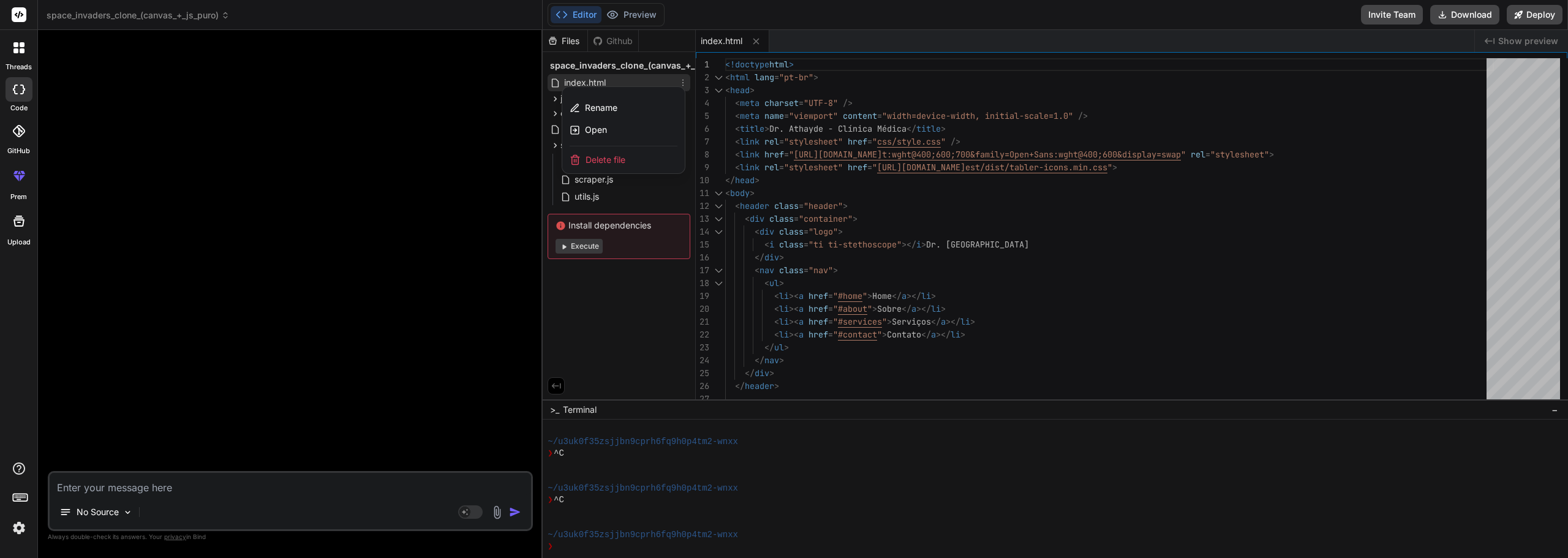
click at [628, 159] on div "Delete file" at bounding box center [623, 160] width 122 height 27
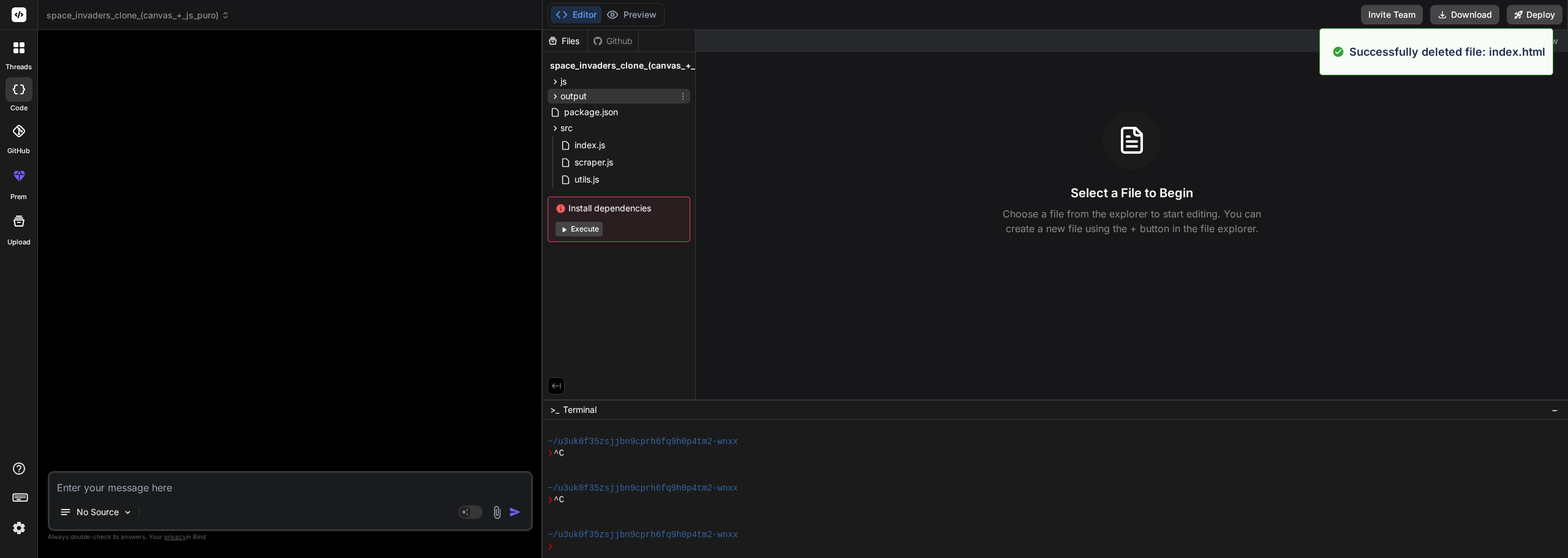
click at [630, 90] on div "output" at bounding box center [619, 96] width 143 height 15
click at [685, 94] on icon at bounding box center [683, 96] width 10 height 10
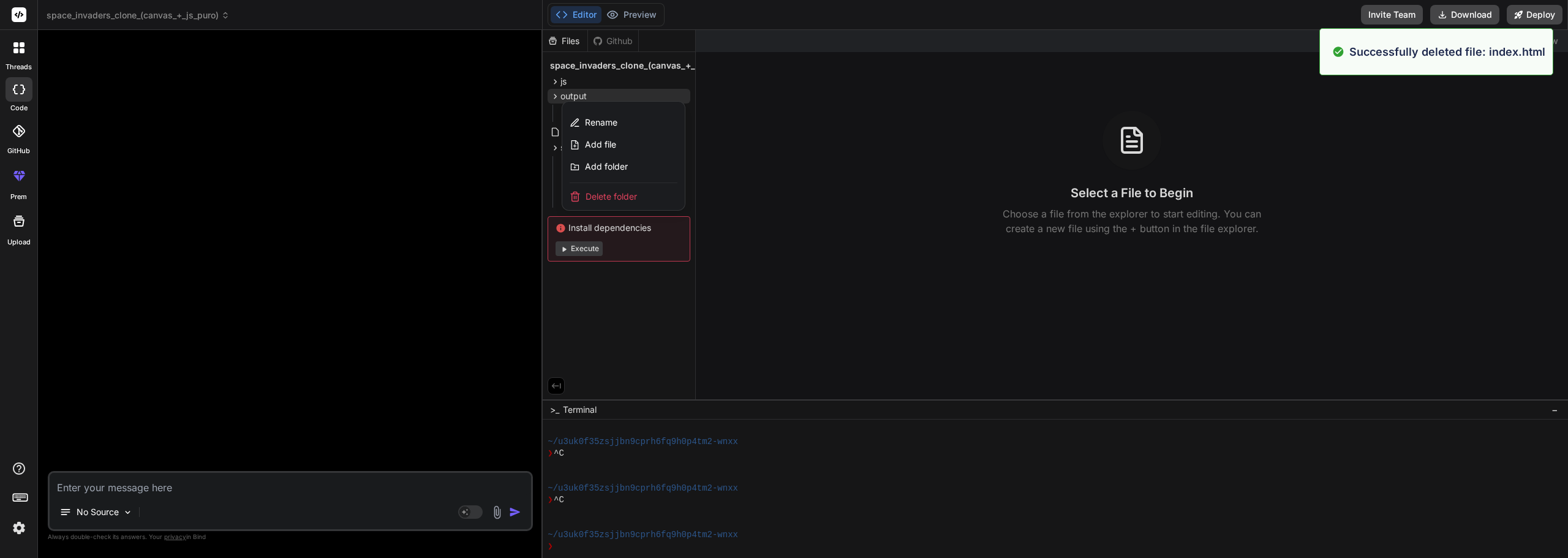
click at [621, 196] on span "Delete folder" at bounding box center [612, 197] width 52 height 13
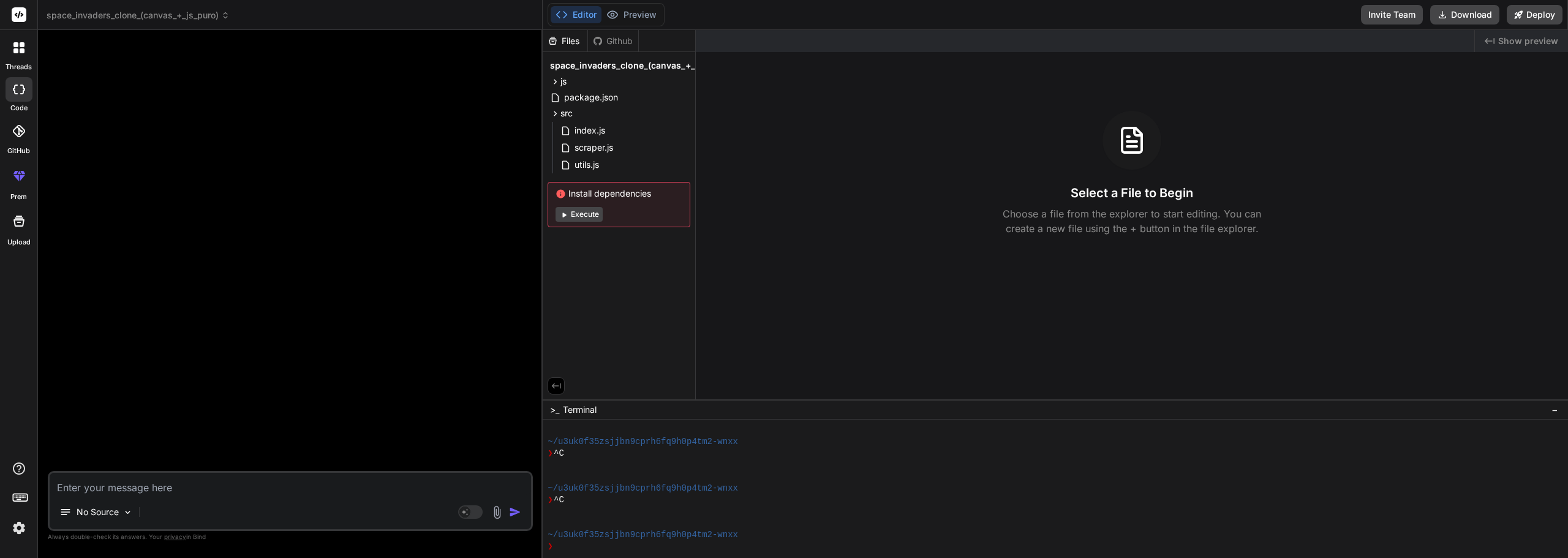
click at [570, 38] on div "Files" at bounding box center [564, 42] width 45 height 13
click at [659, 68] on span "space_invaders_clone_(canvas_+_js_puro)" at bounding box center [641, 66] width 181 height 13
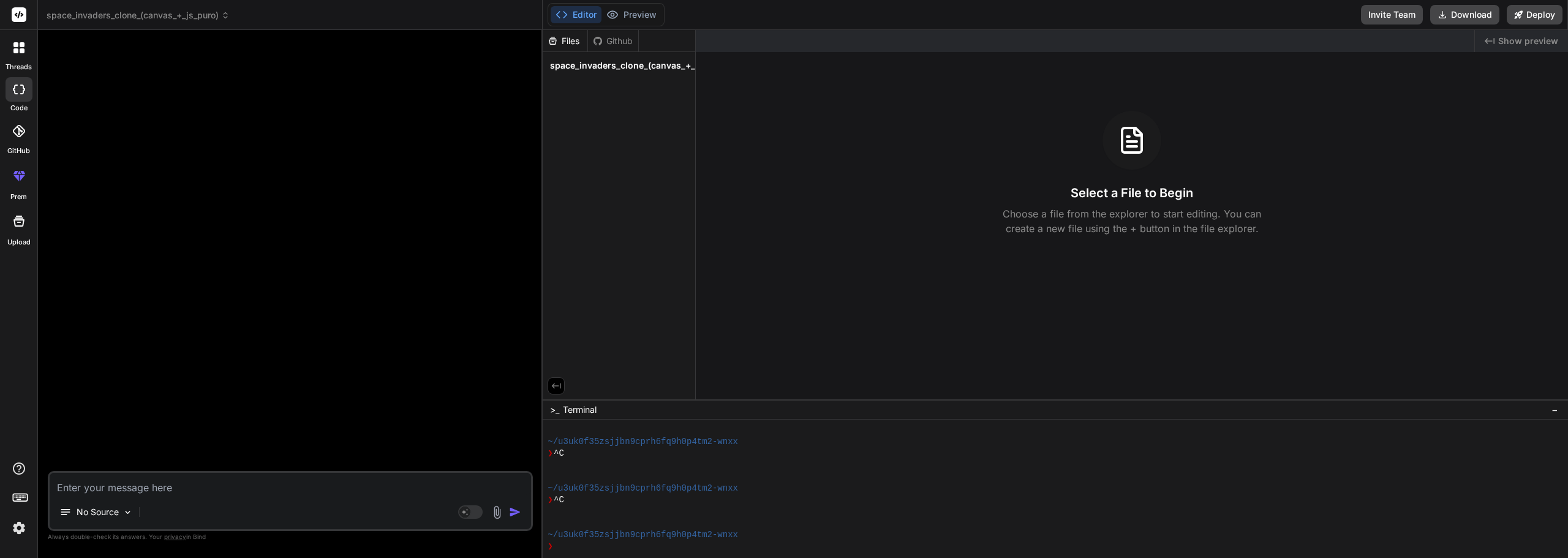
click at [659, 68] on span "space_invaders_clone_(canvas_+_js_puro)" at bounding box center [641, 66] width 181 height 13
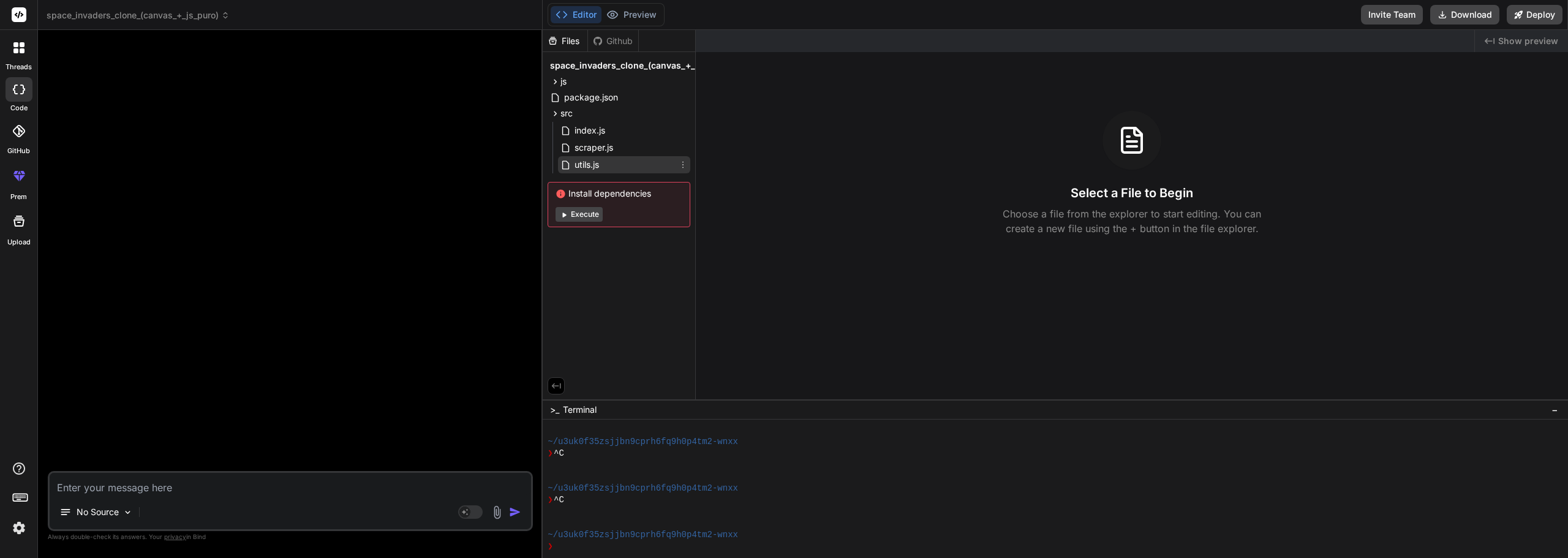
click at [615, 165] on div "utils.js" at bounding box center [624, 165] width 132 height 17
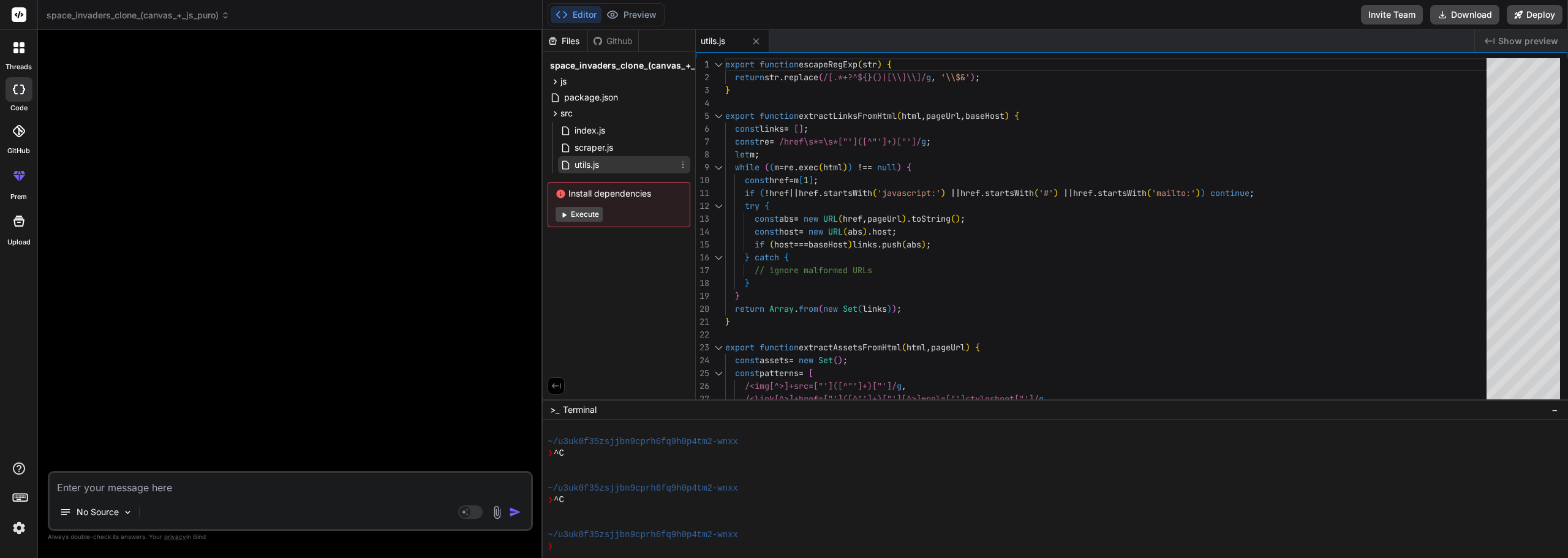
click at [682, 164] on icon at bounding box center [683, 165] width 10 height 10
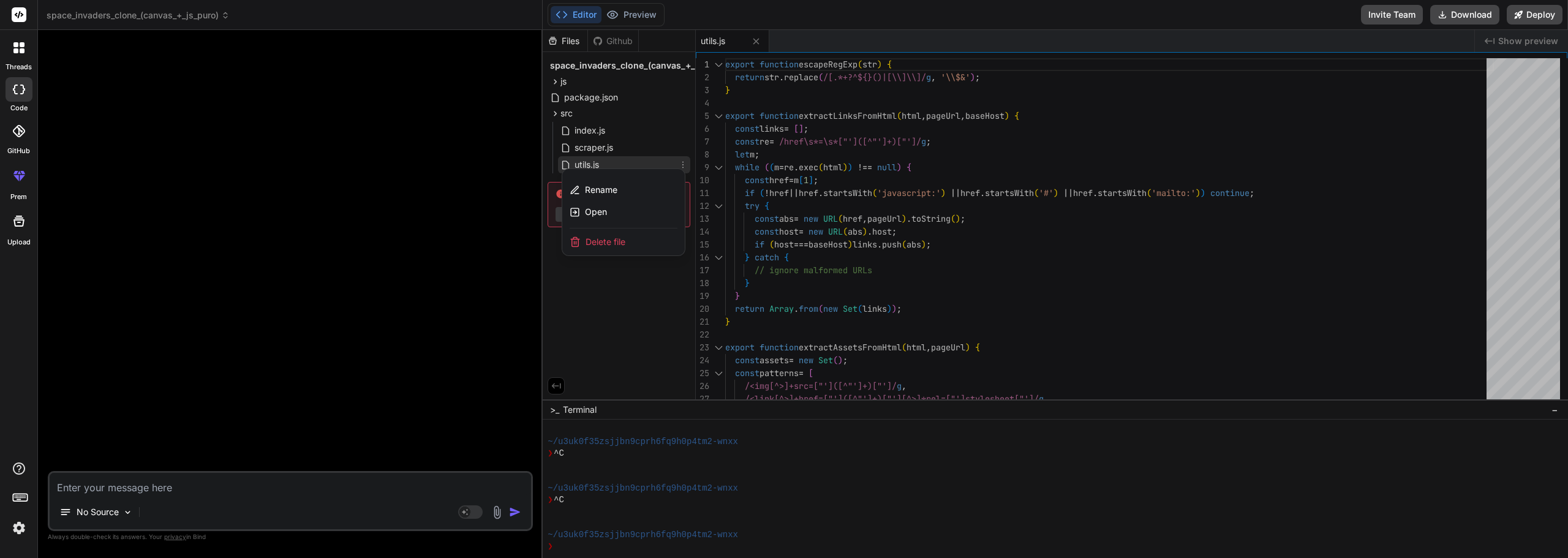
click at [633, 241] on div "Delete file" at bounding box center [623, 241] width 122 height 27
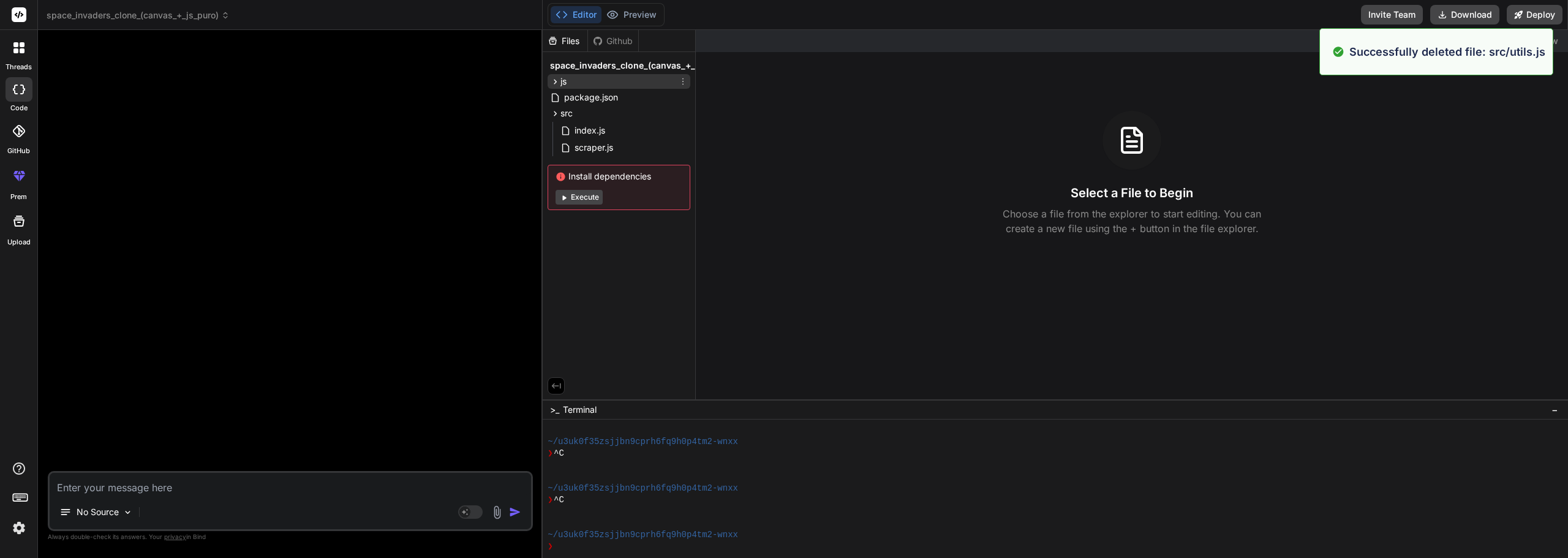
click at [626, 87] on div "js" at bounding box center [619, 82] width 143 height 15
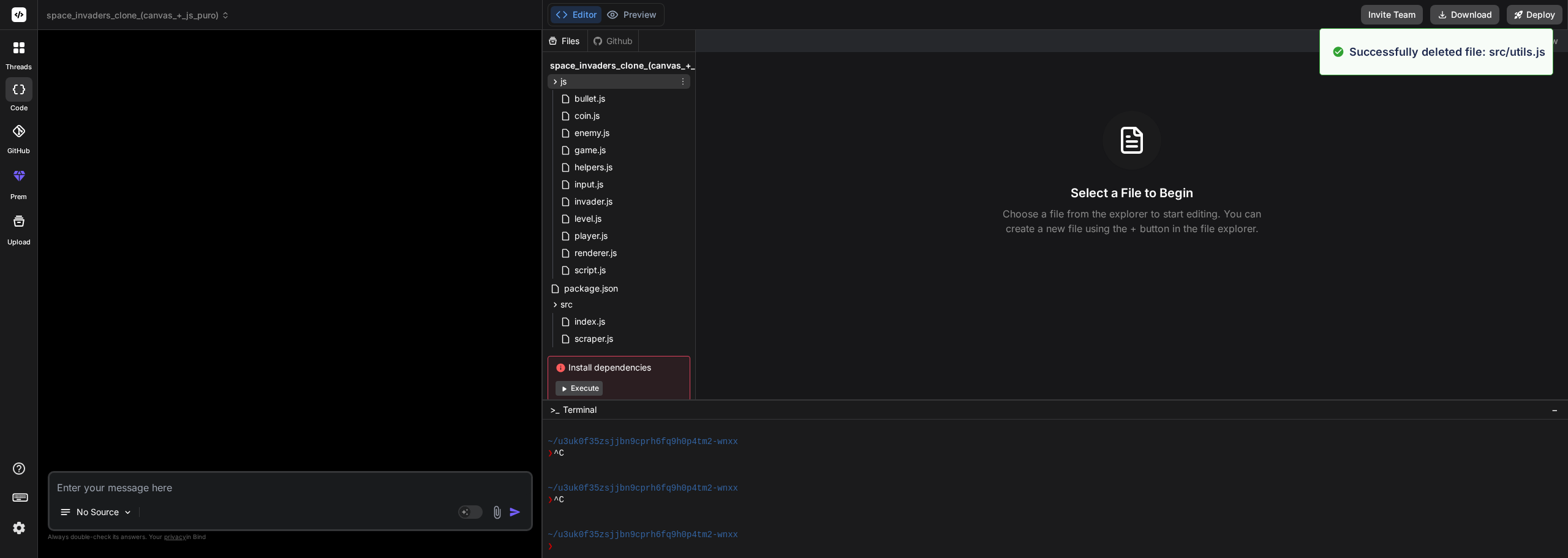
click at [662, 83] on div "js" at bounding box center [619, 82] width 143 height 15
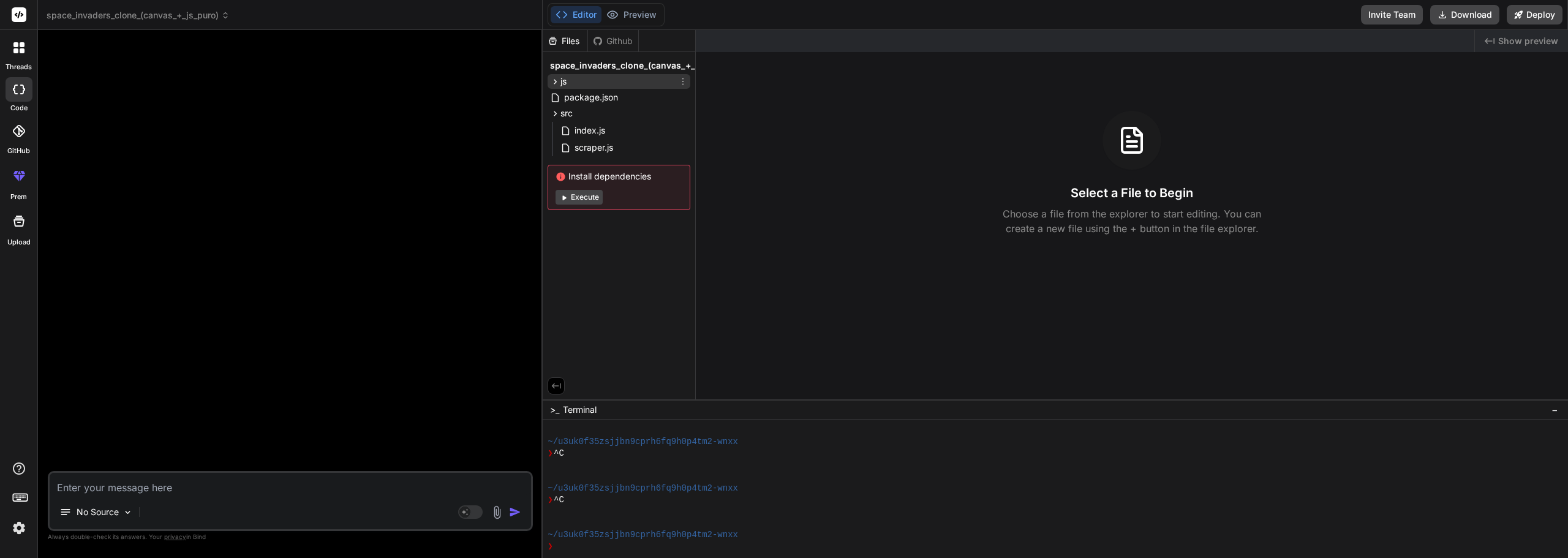
click at [687, 81] on icon at bounding box center [683, 82] width 10 height 10
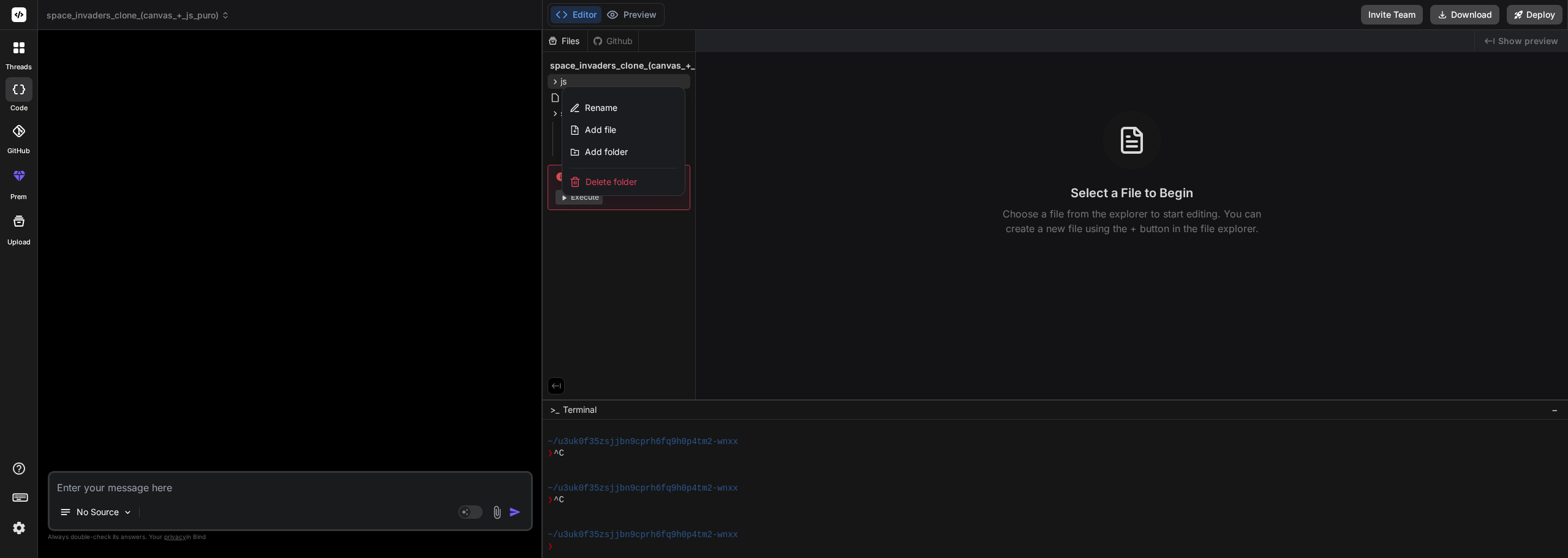
click at [617, 187] on span "Delete folder" at bounding box center [612, 182] width 52 height 13
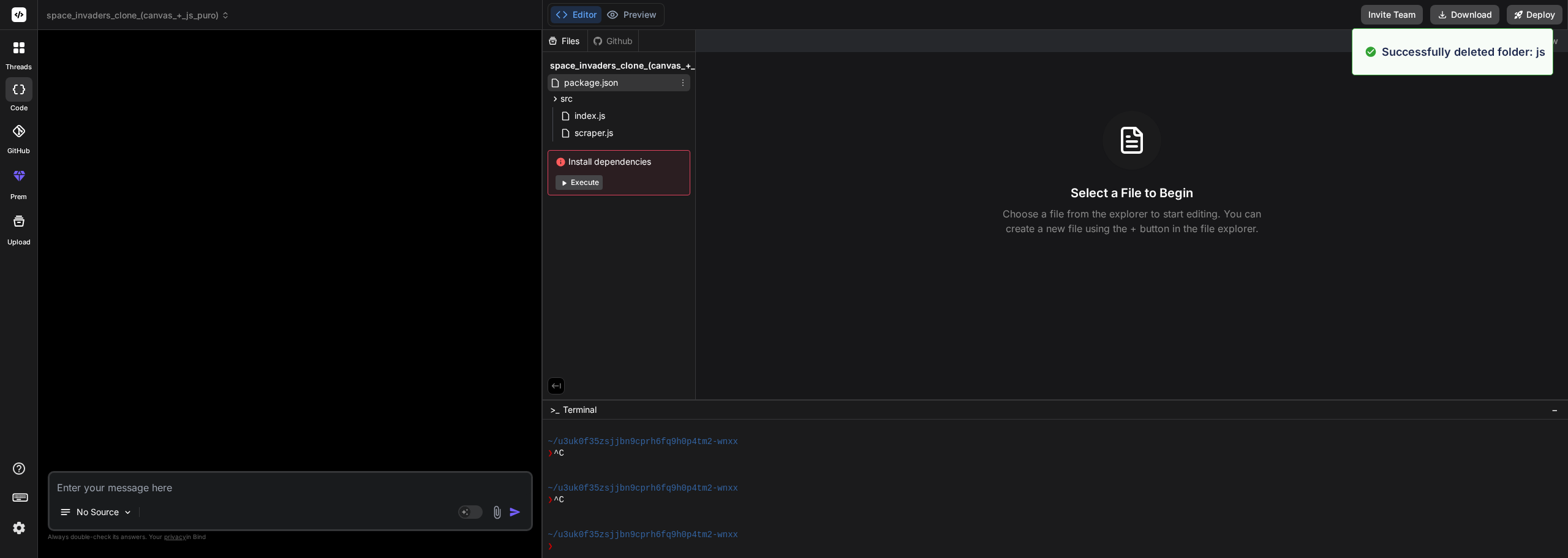
click at [646, 80] on div "package.json" at bounding box center [619, 83] width 143 height 17
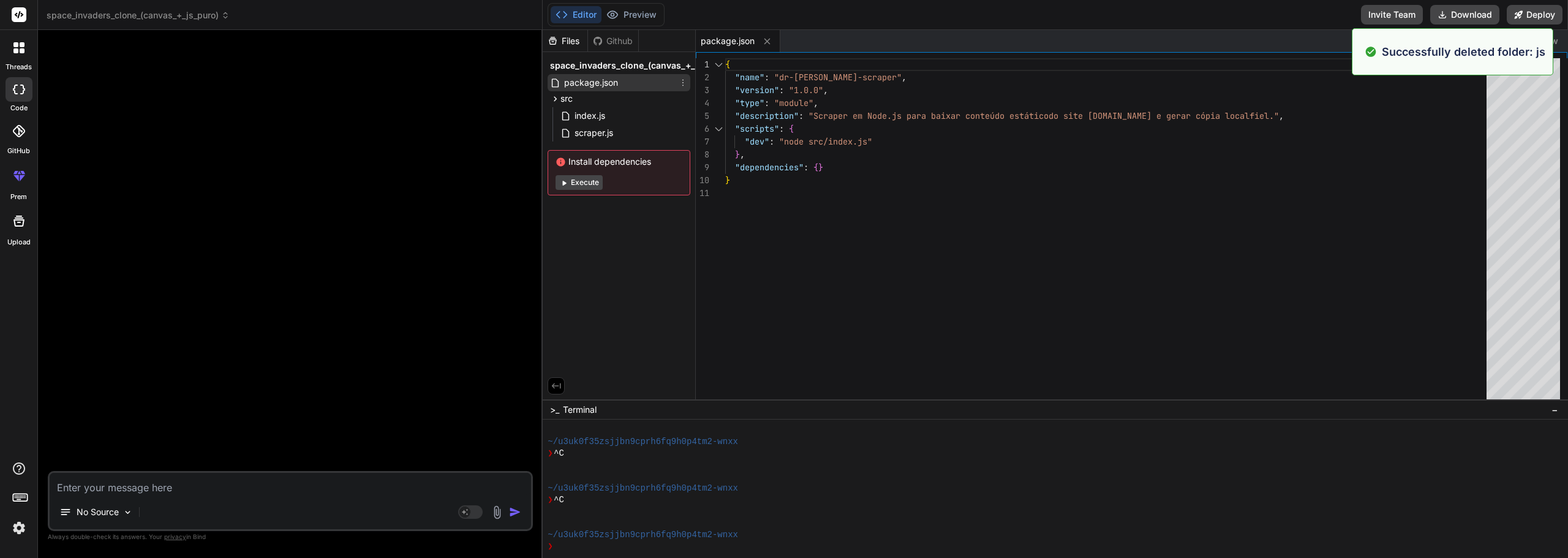
click at [682, 84] on icon at bounding box center [683, 82] width 10 height 10
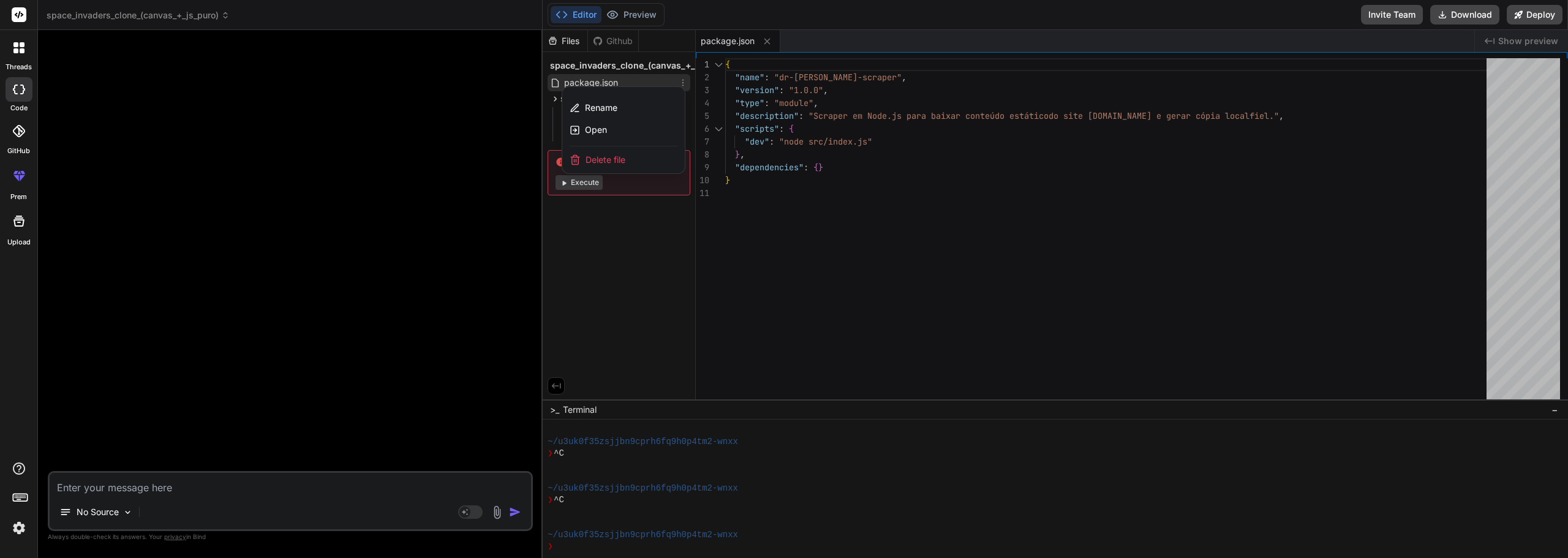
click at [659, 156] on div "Delete file" at bounding box center [623, 160] width 122 height 27
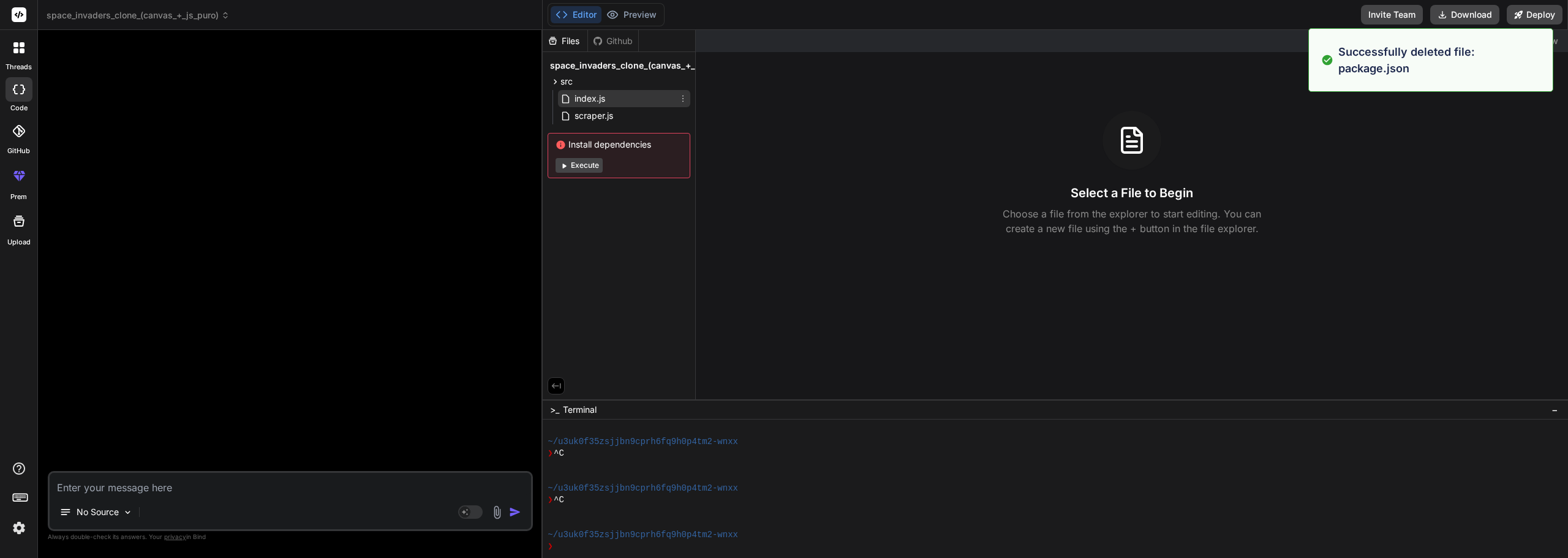
click at [682, 92] on div "index.js" at bounding box center [624, 99] width 132 height 17
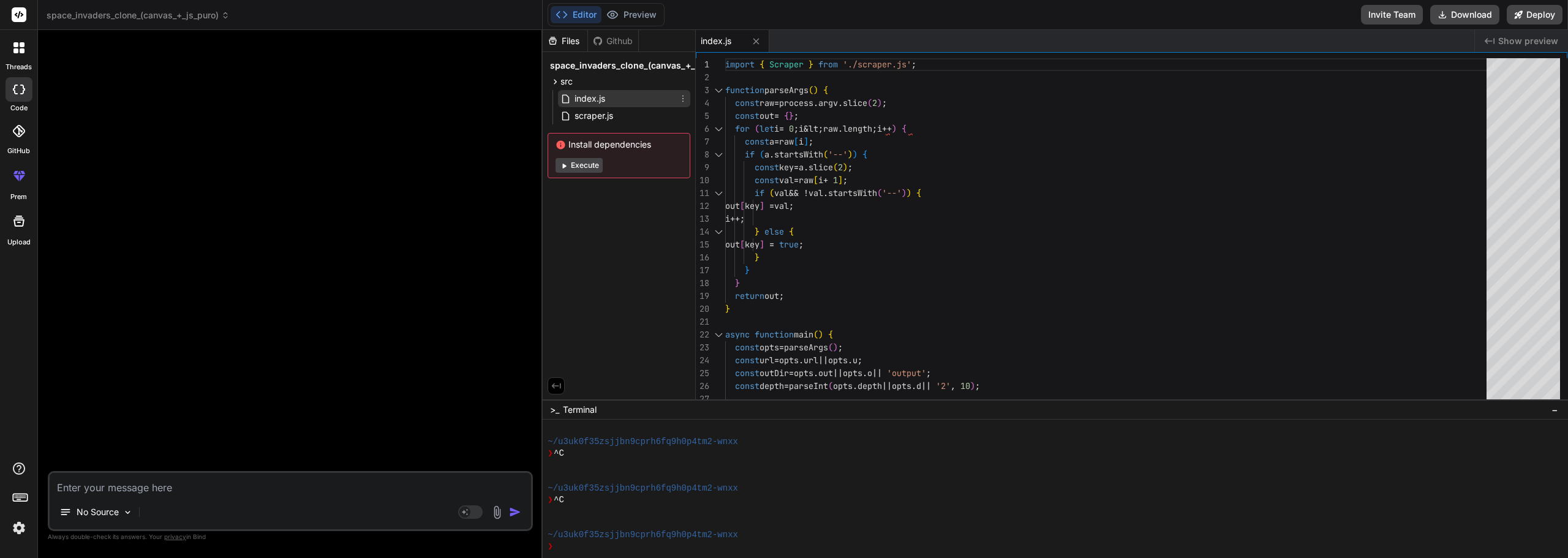
click at [682, 100] on icon at bounding box center [683, 99] width 10 height 10
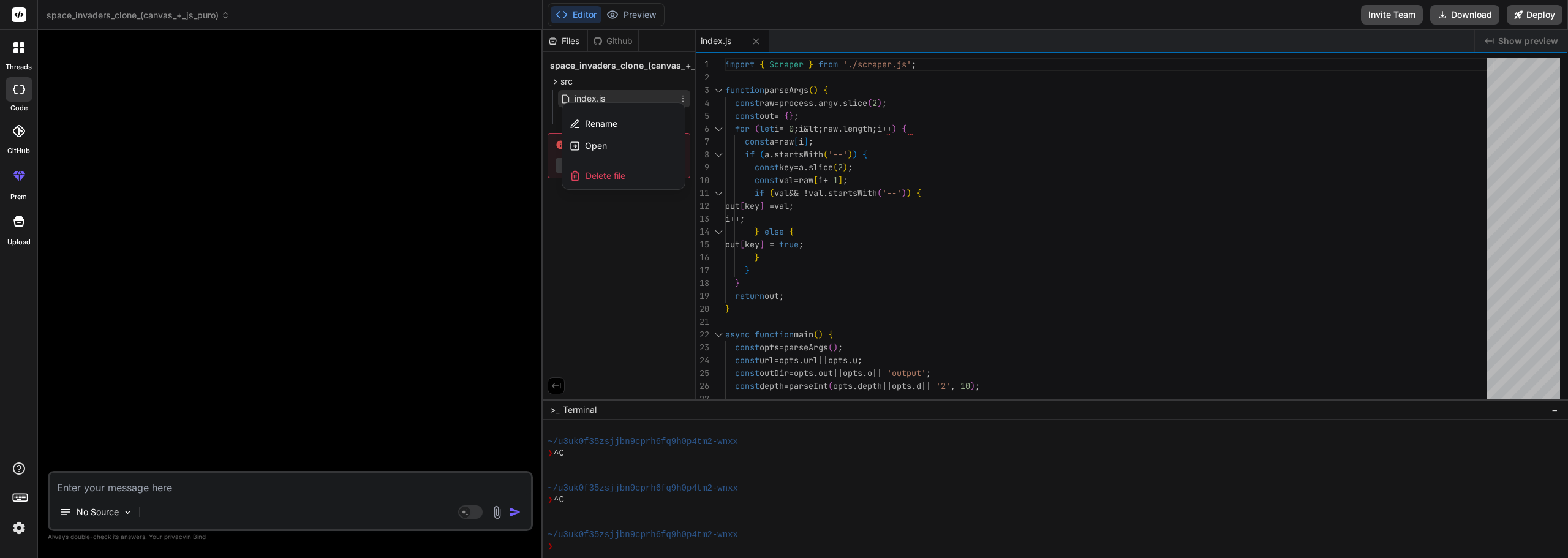
click at [631, 181] on div "Delete file" at bounding box center [623, 176] width 122 height 27
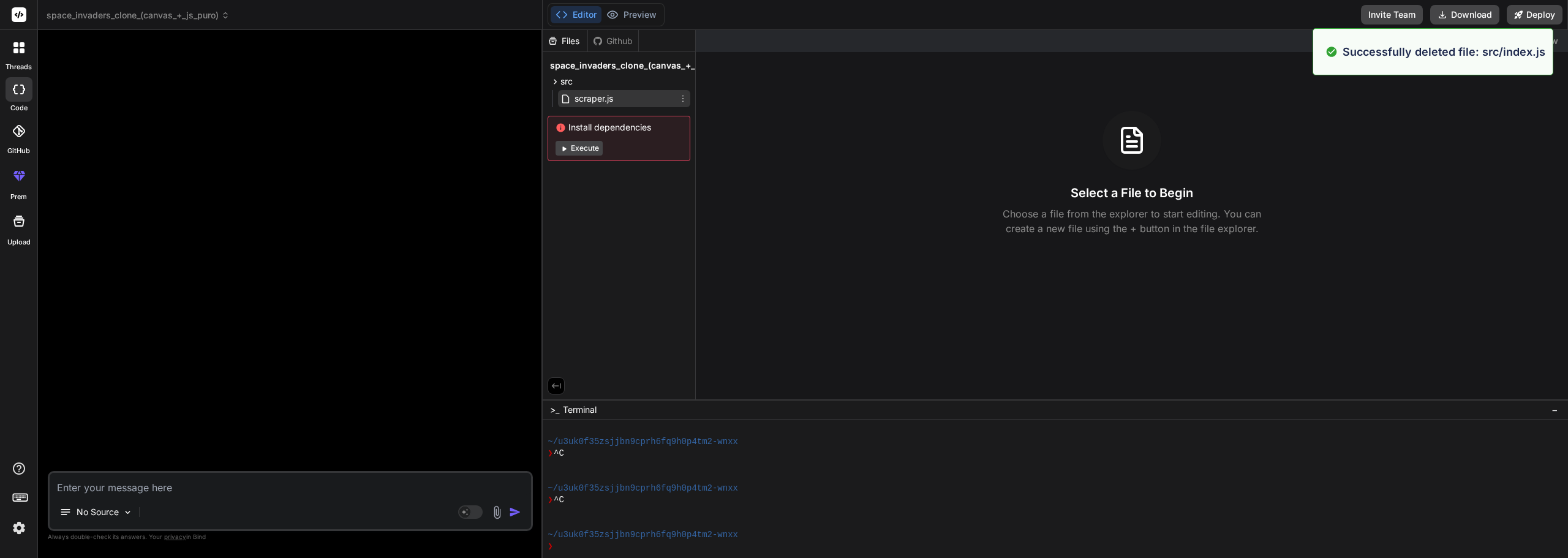
click at [648, 91] on div "scraper.js" at bounding box center [624, 99] width 132 height 17
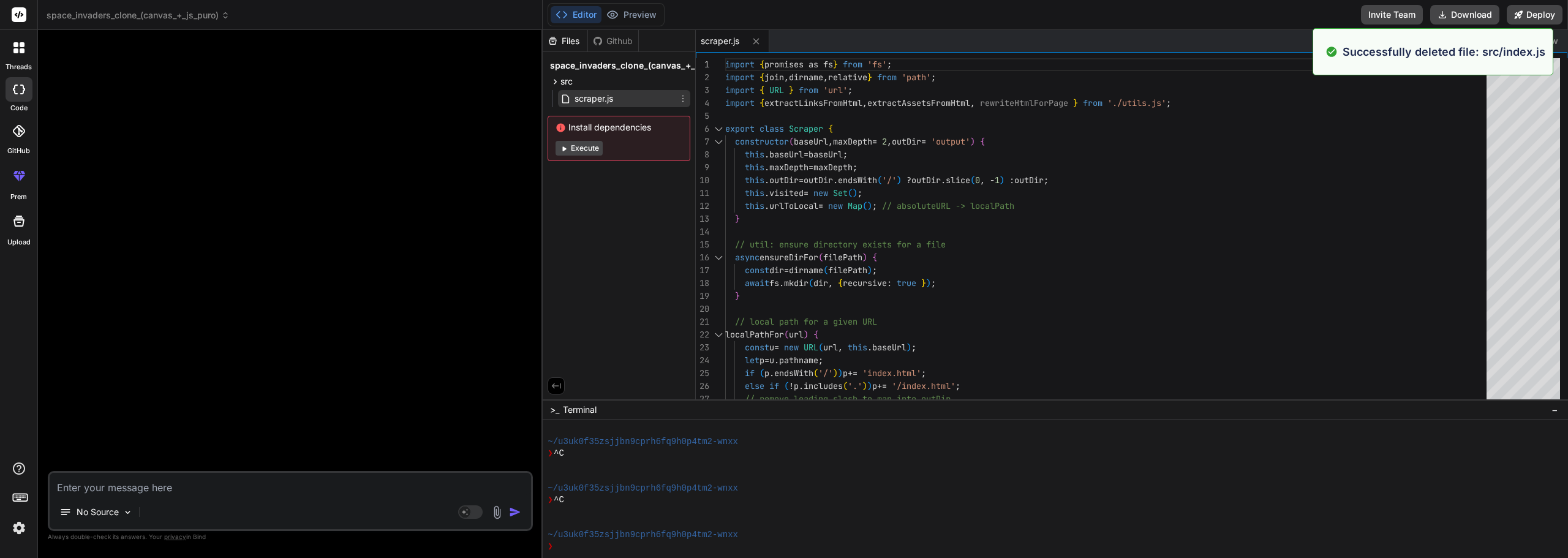
click at [682, 97] on icon at bounding box center [683, 99] width 10 height 10
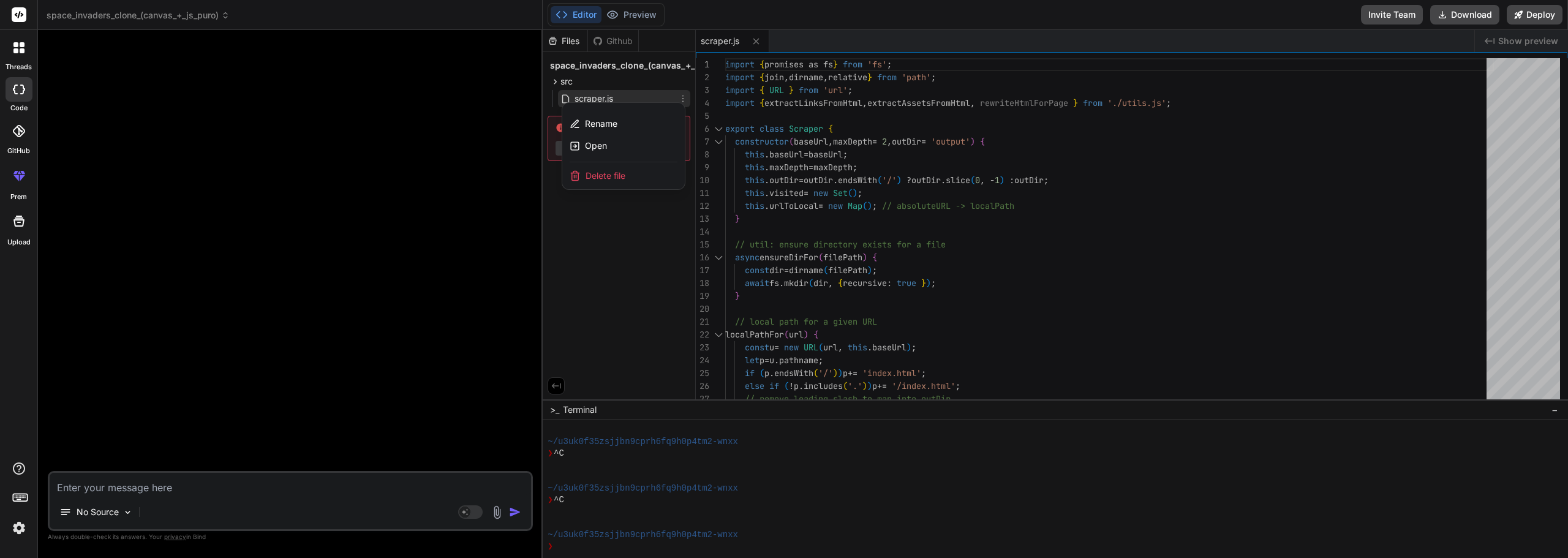
click at [629, 164] on div "Delete file" at bounding box center [623, 176] width 122 height 27
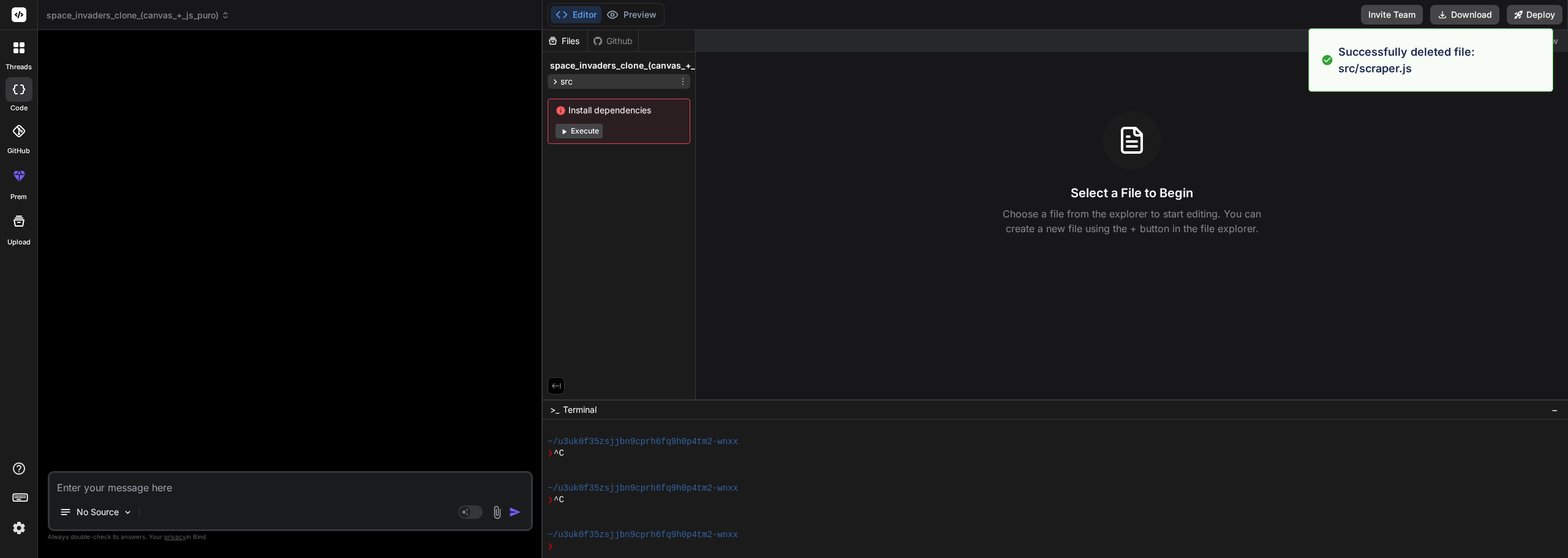
click at [597, 81] on div "src" at bounding box center [619, 82] width 143 height 15
click at [682, 78] on icon at bounding box center [683, 82] width 10 height 10
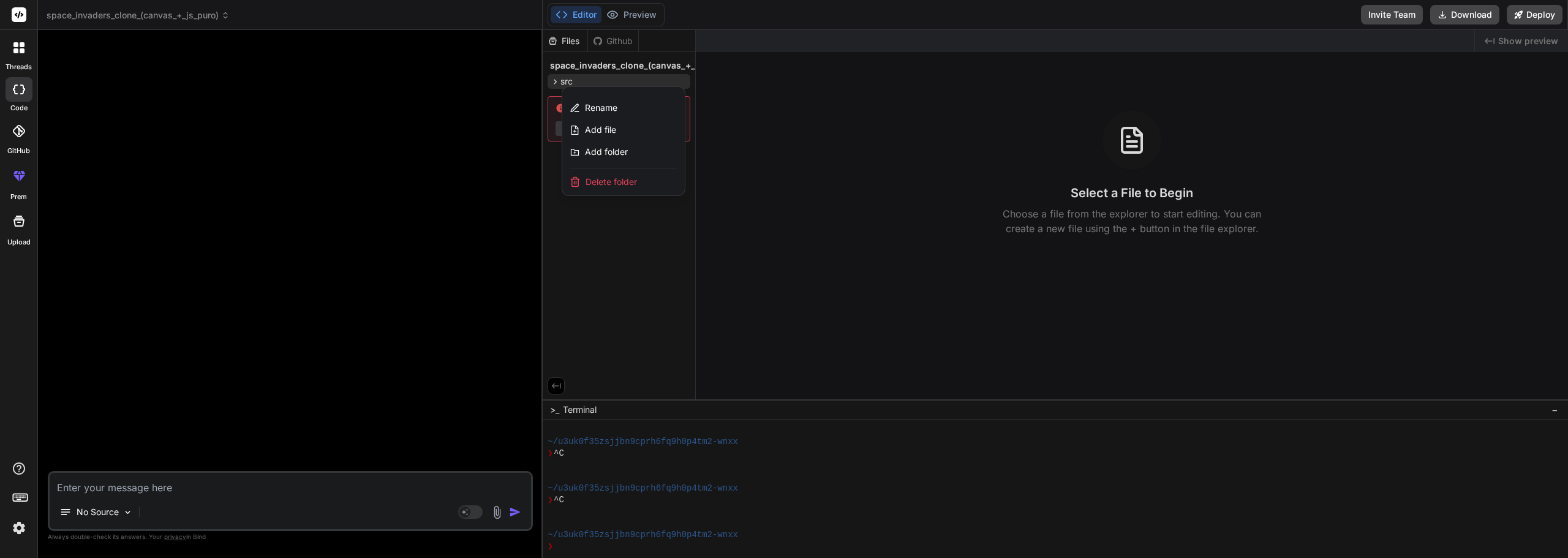
click at [625, 186] on span "Delete folder" at bounding box center [612, 182] width 52 height 13
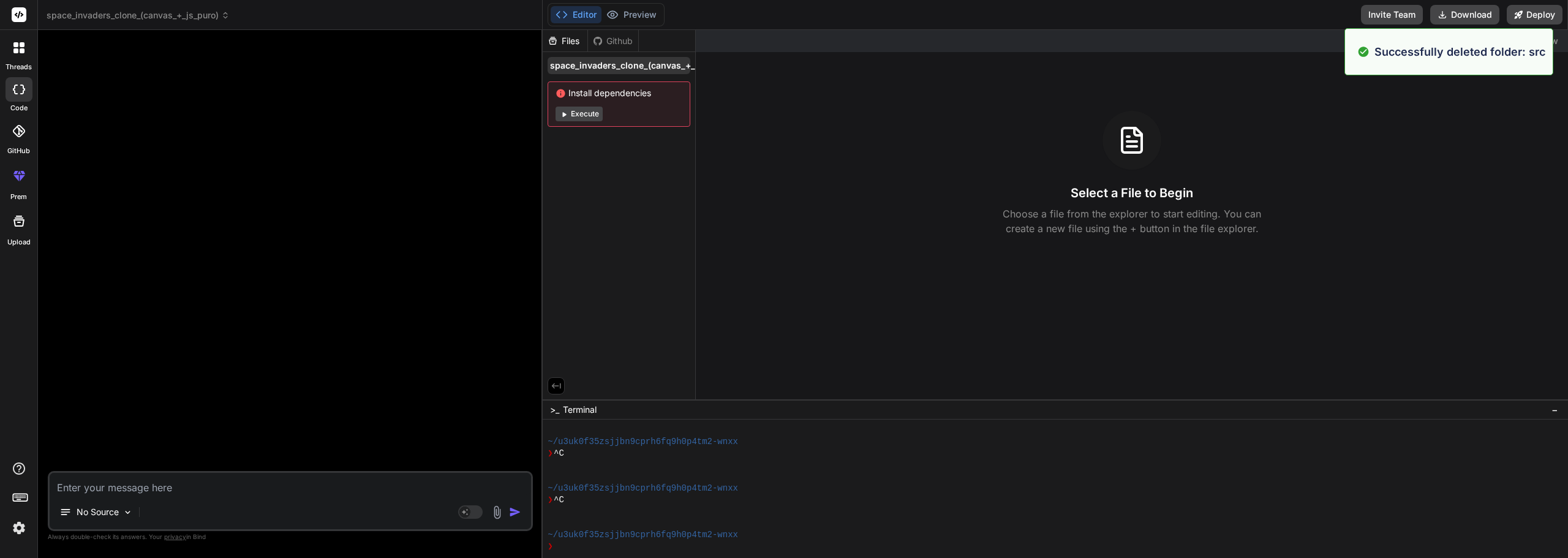
click at [660, 62] on span "space_invaders_clone_(canvas_+_js_puro)" at bounding box center [641, 66] width 181 height 13
click at [671, 63] on span "space_invaders_clone_(canvas_+_js_puro)" at bounding box center [641, 66] width 181 height 13
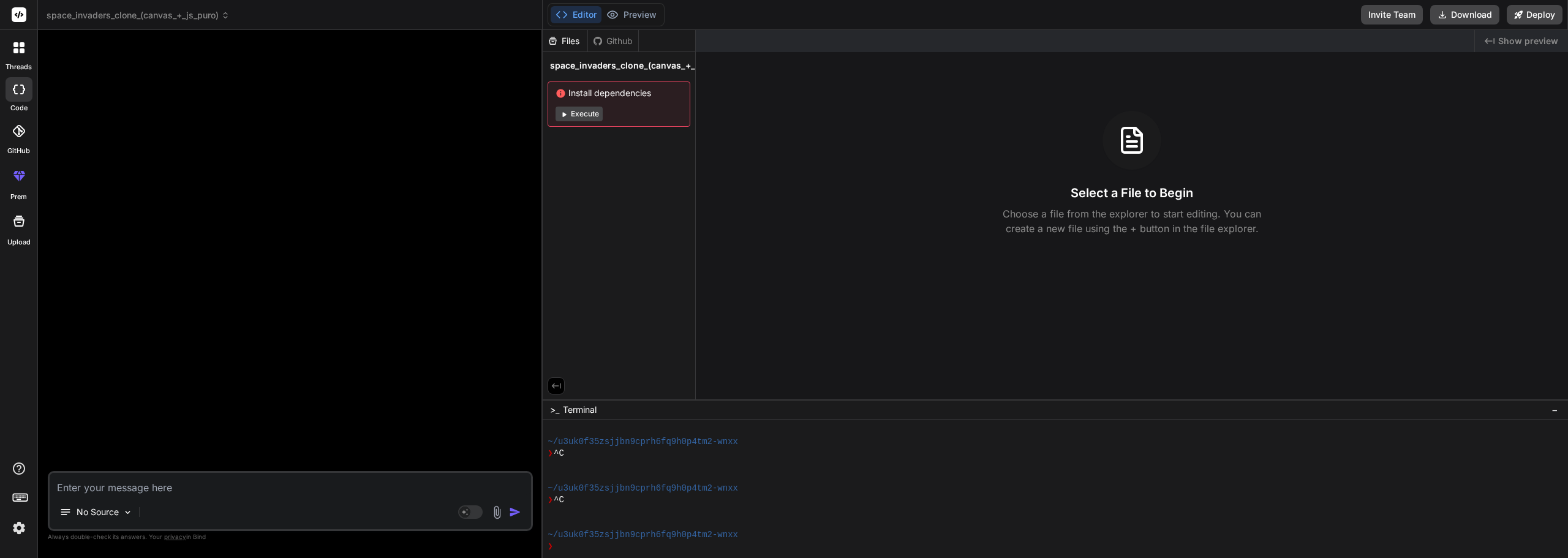
click at [557, 390] on button at bounding box center [557, 386] width 17 height 17
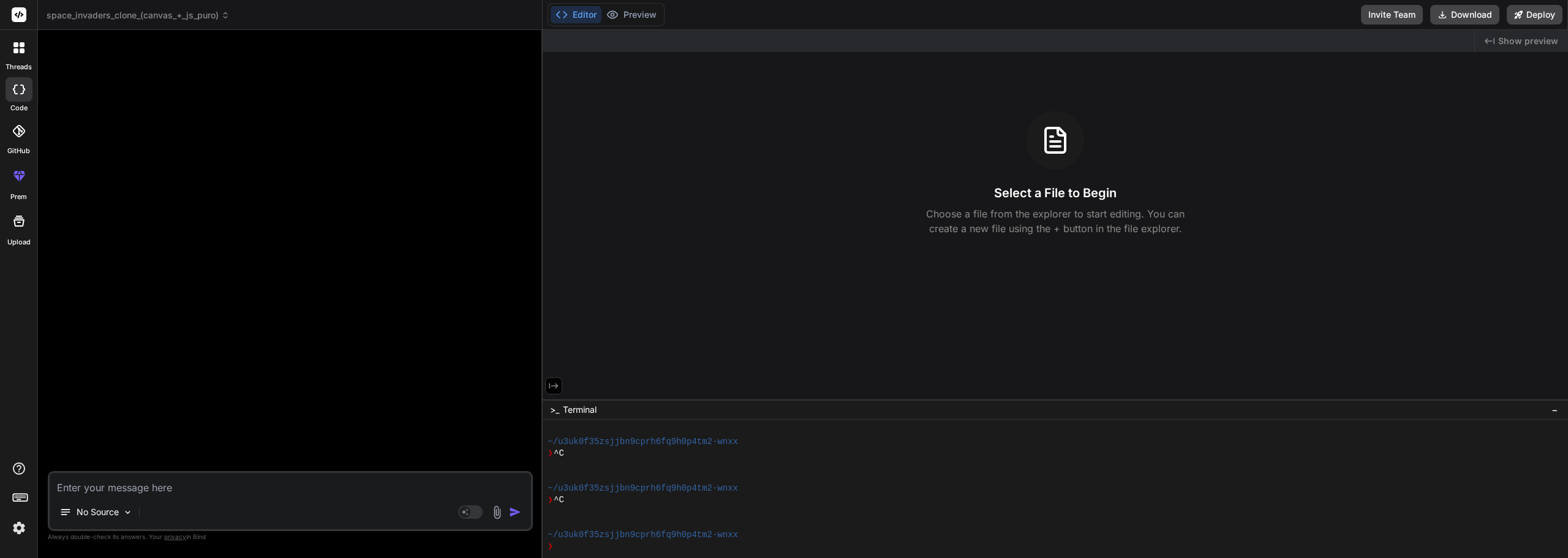
click at [227, 13] on icon at bounding box center [225, 15] width 9 height 9
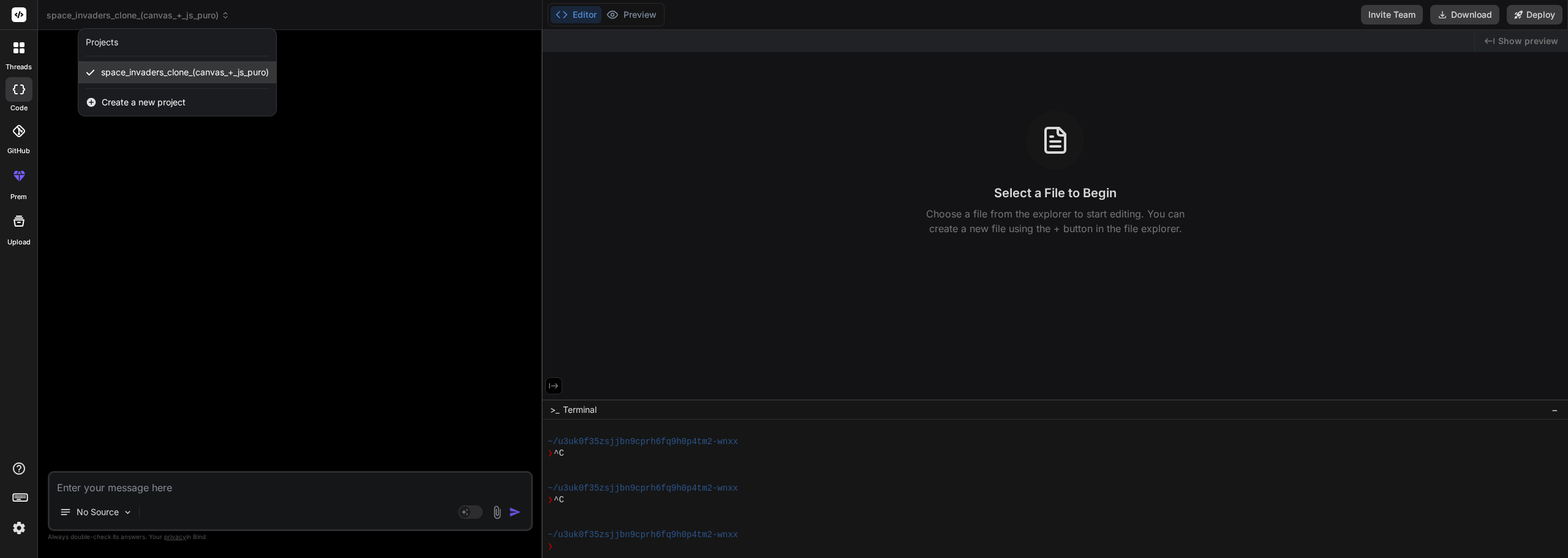
click at [94, 68] on icon at bounding box center [90, 73] width 9 height 9
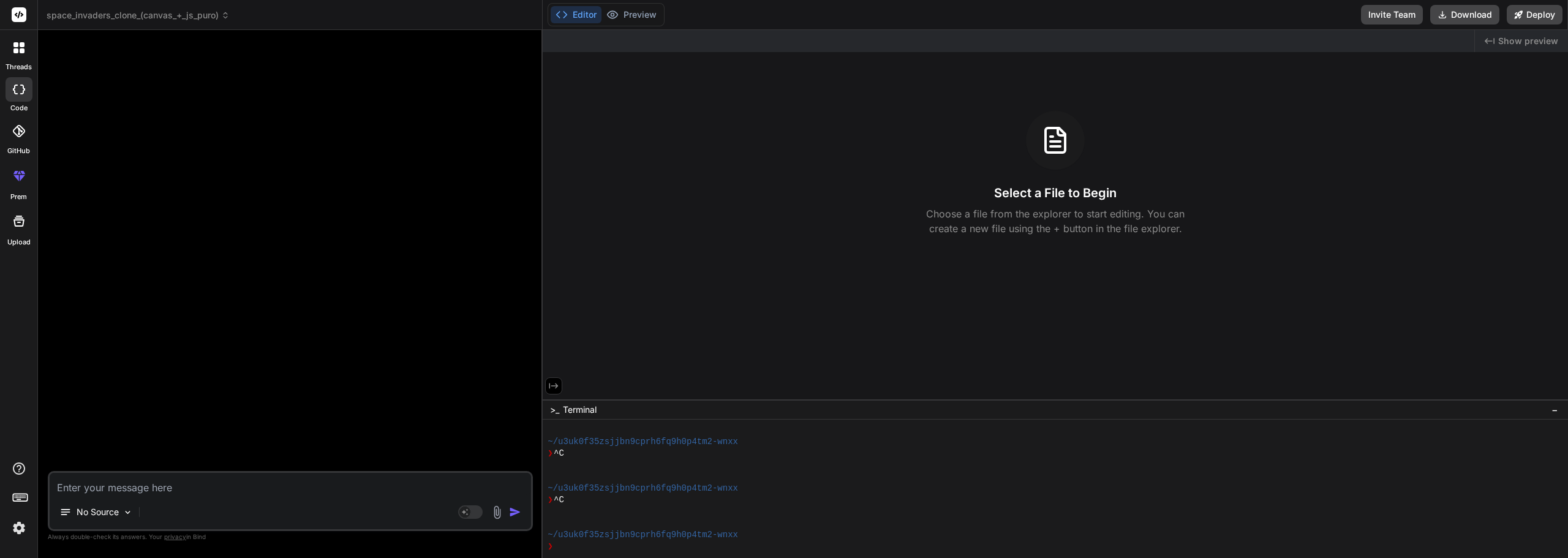
click at [149, 488] on textarea at bounding box center [290, 484] width 481 height 22
type textarea "f"
type textarea "x"
type textarea "fa"
type textarea "x"
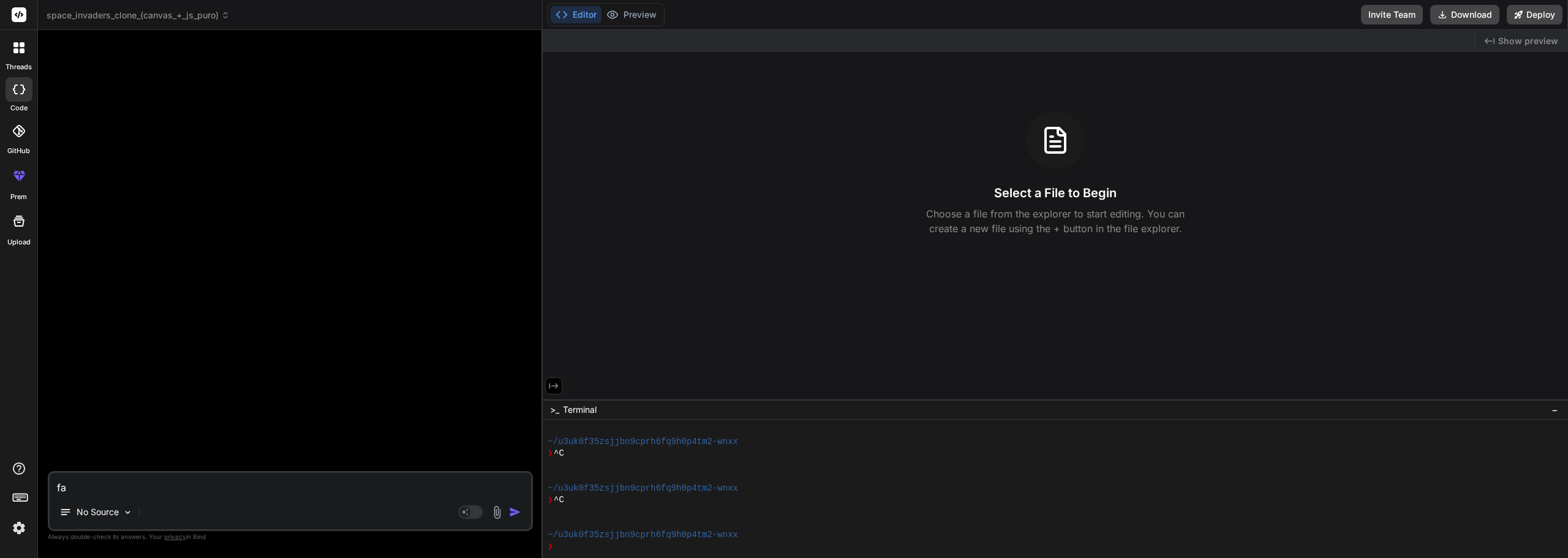
type textarea "faç"
type textarea "x"
type textarea "faça"
type textarea "x"
type textarea "faça"
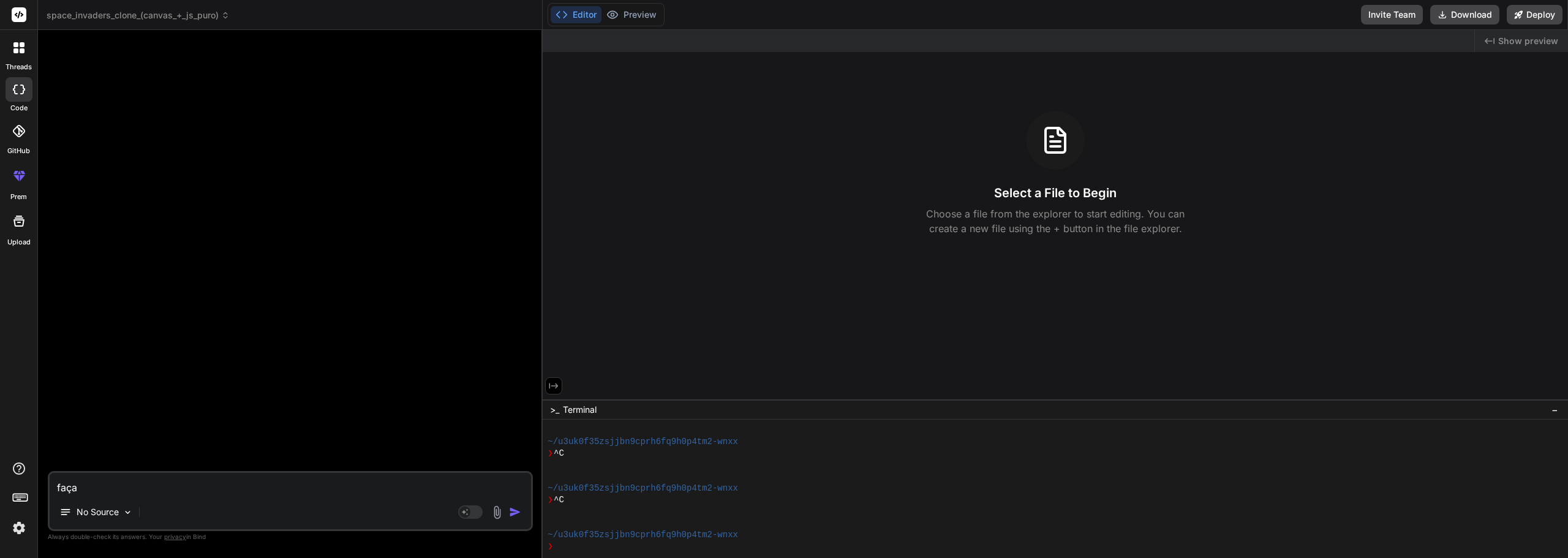
type textarea "x"
type textarea "faça u"
type textarea "x"
type textarea "faça um"
type textarea "x"
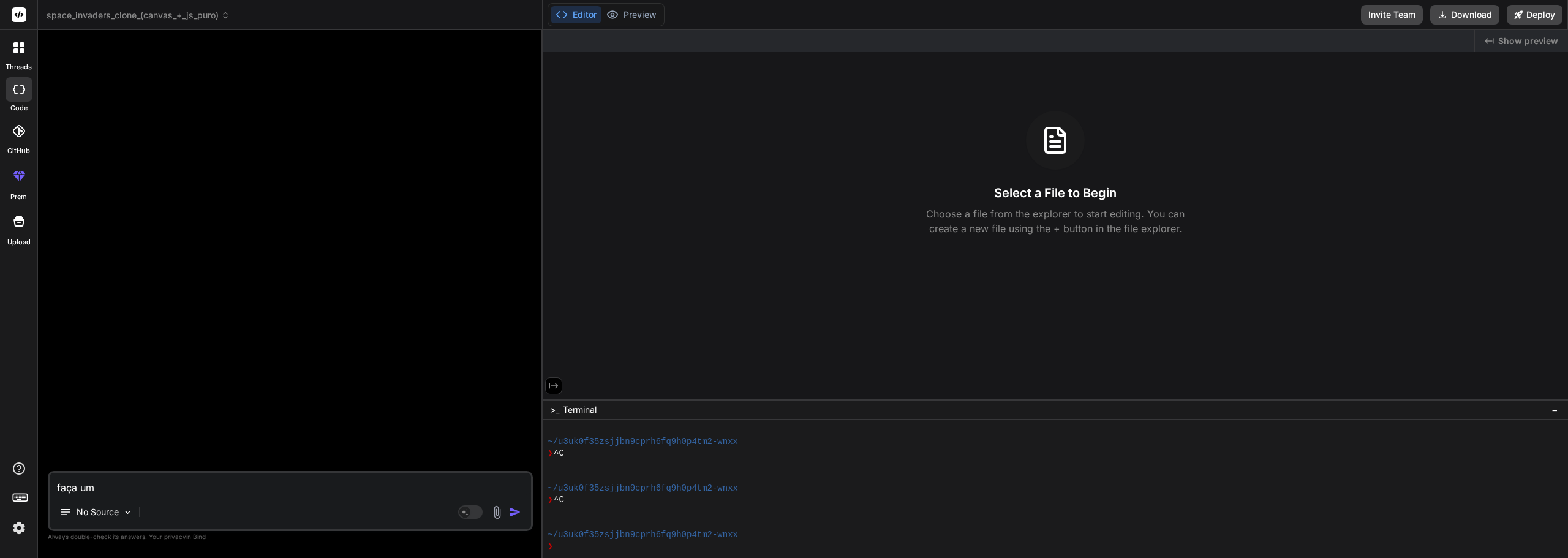
type textarea "faça um"
type textarea "x"
type textarea "faça um s"
type textarea "x"
type textarea "faça um sc"
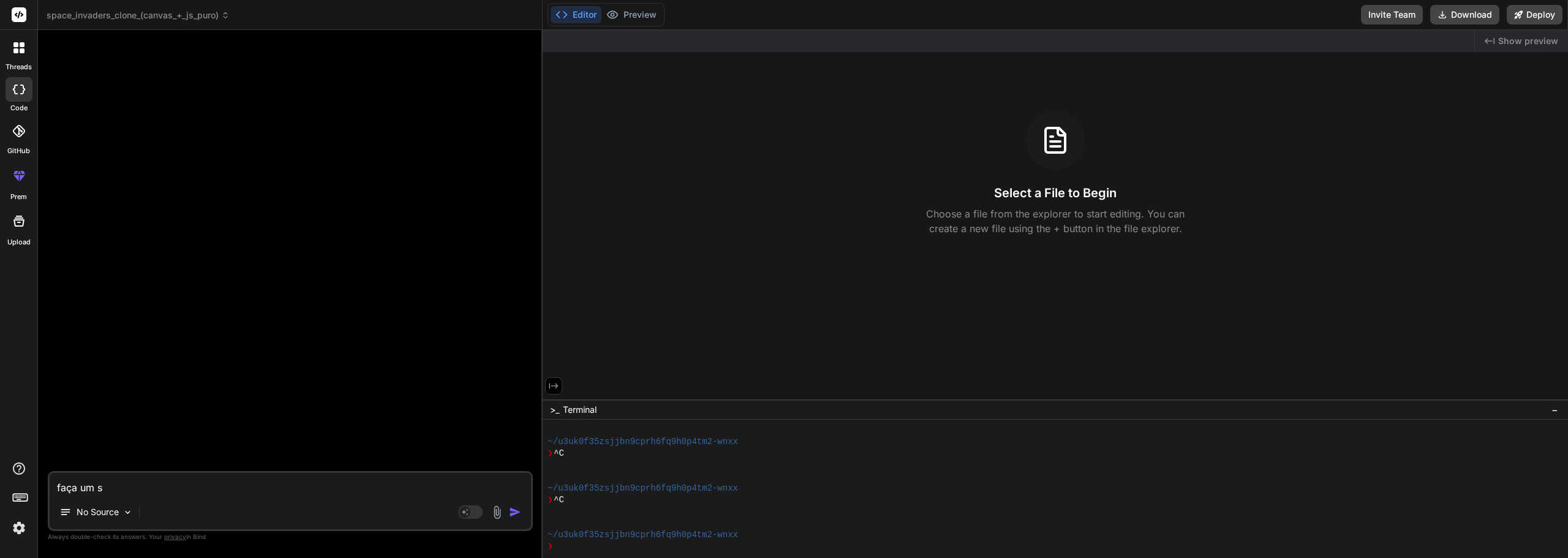
type textarea "x"
type textarea "faça um scr"
type textarea "x"
type textarea "faça um scra"
type textarea "x"
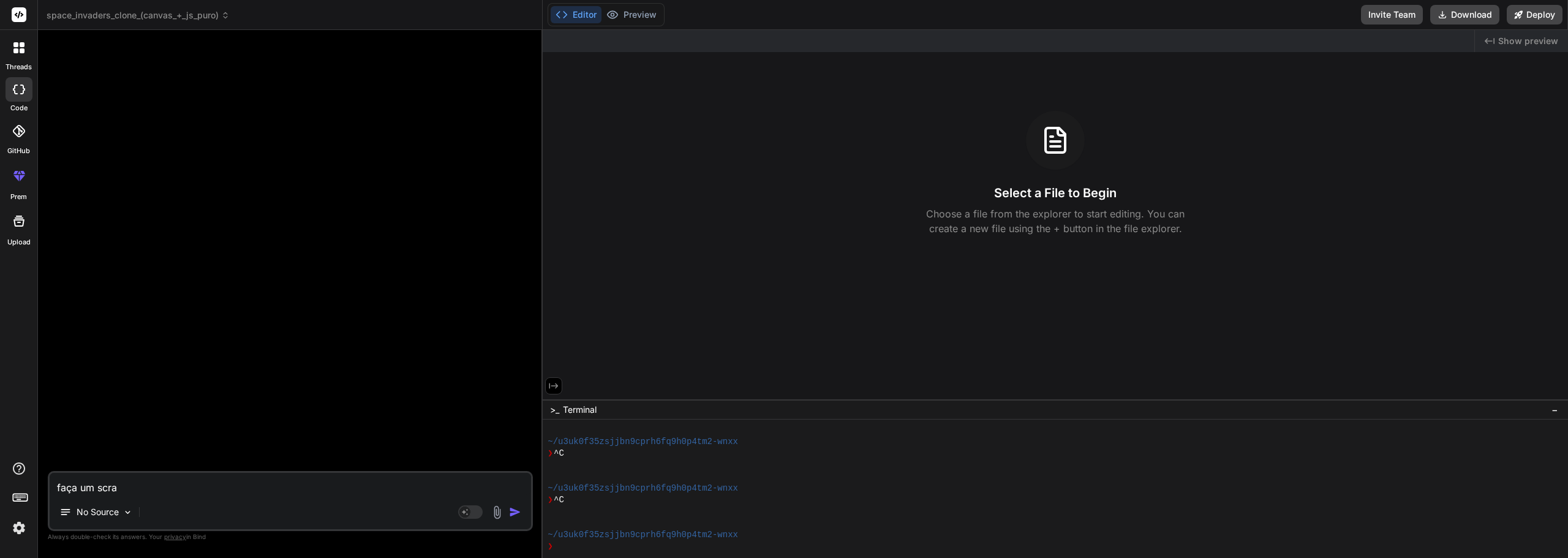
type textarea "faça um scrap"
type textarea "x"
type textarea "faça um scrapi"
type textarea "x"
type textarea "faça um scrapin"
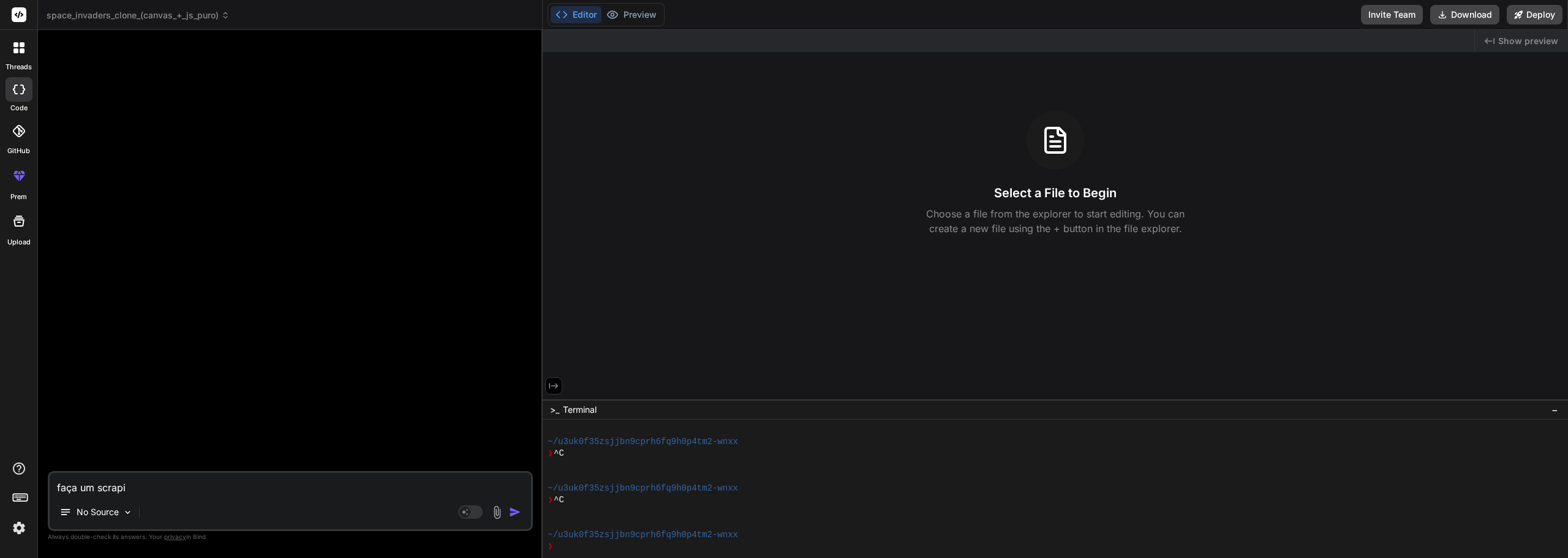
type textarea "x"
type textarea "faça um scraping"
type textarea "x"
type textarea "faça um scraping"
type textarea "x"
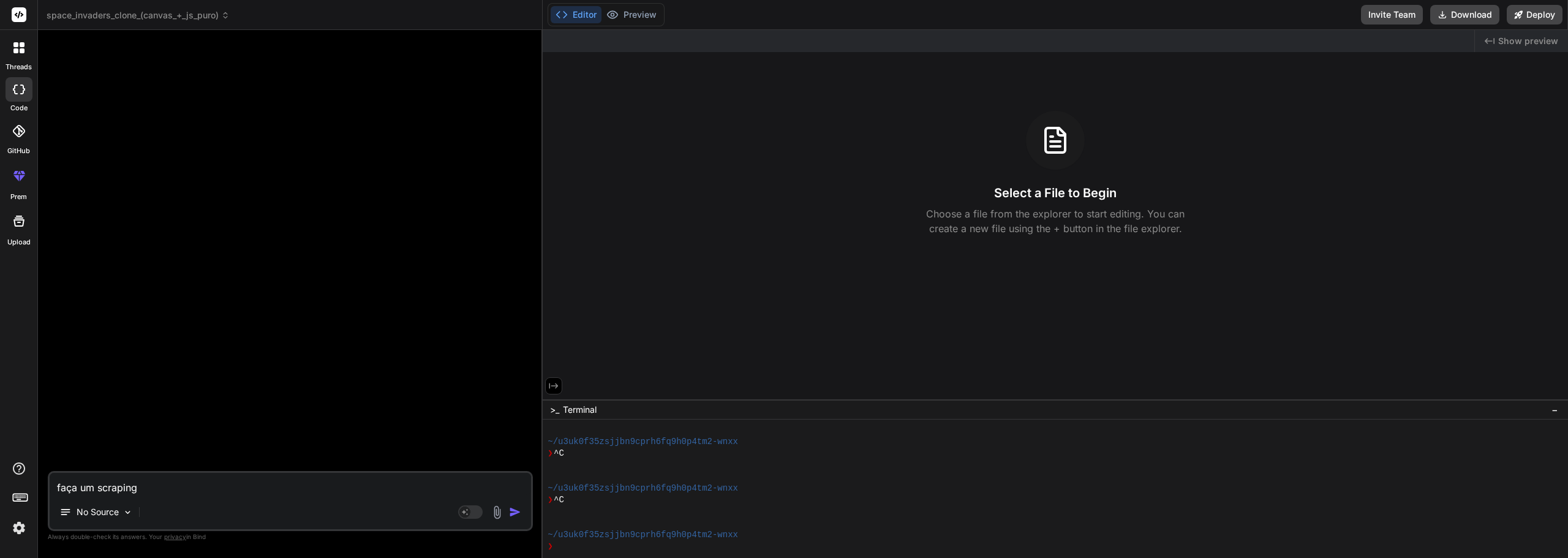
type textarea "faça um scraping d"
type textarea "x"
type textarea "faça um scraping do"
type textarea "x"
type textarea "faça um scraping do"
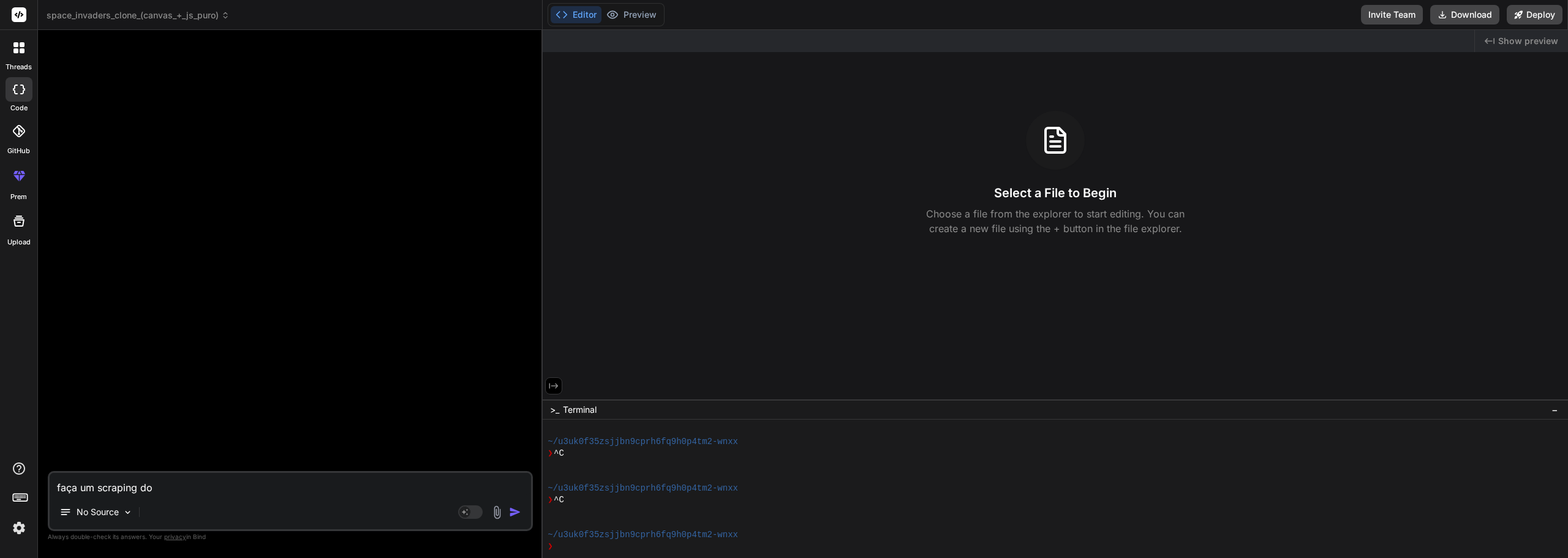
type textarea "x"
type textarea "faça um scraping do I"
type textarea "x"
type textarea "faça um scraping do In"
type textarea "x"
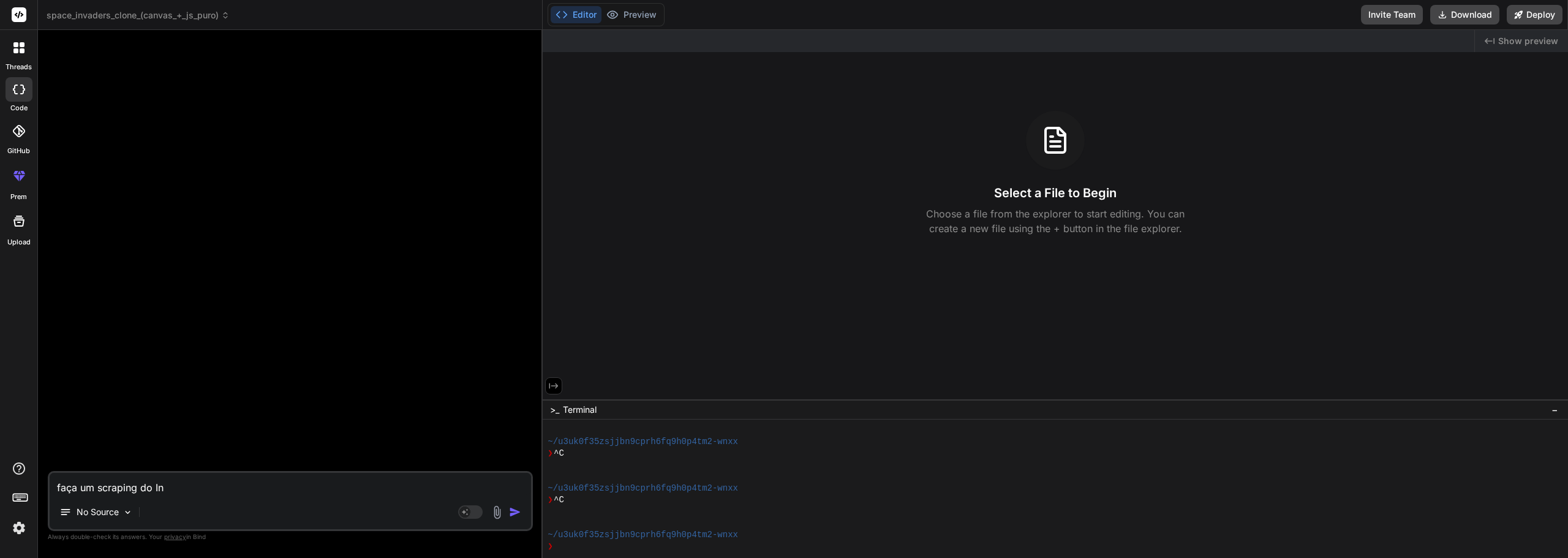
type textarea "faça um scraping do Ins"
type textarea "x"
type textarea "faça um scraping do Inst"
type textarea "x"
type textarea "faça um scraping do Insta"
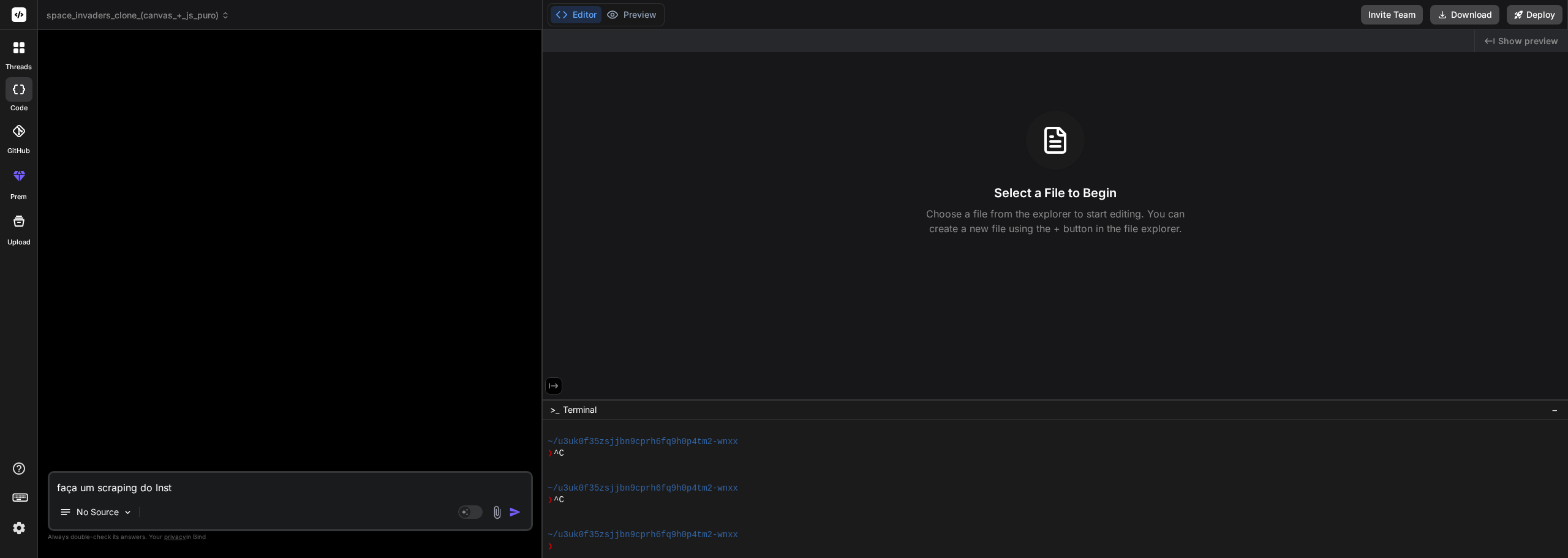
type textarea "x"
type textarea "faça um scraping do Instag"
type textarea "x"
type textarea "faça um scraping do Instagr"
type textarea "x"
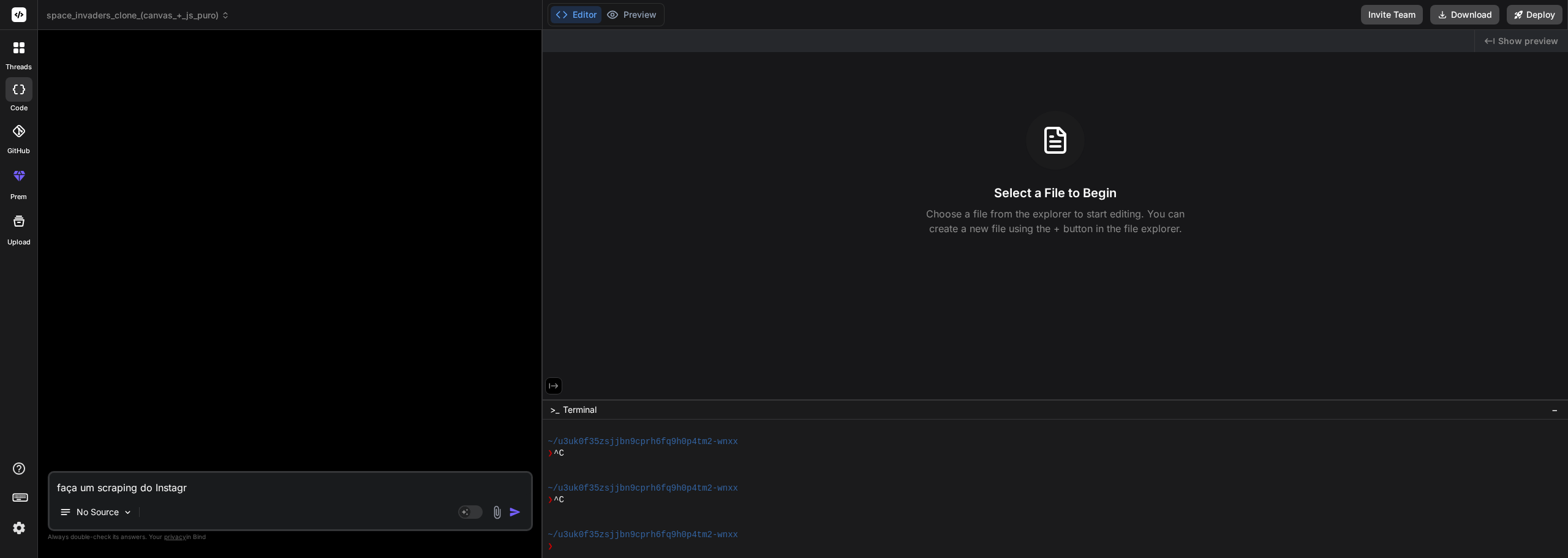
type textarea "faça um scraping do Instagra"
type textarea "x"
type textarea "faça um scraping do Instagram"
type textarea "x"
type textarea "faça um scraping do Instagram"
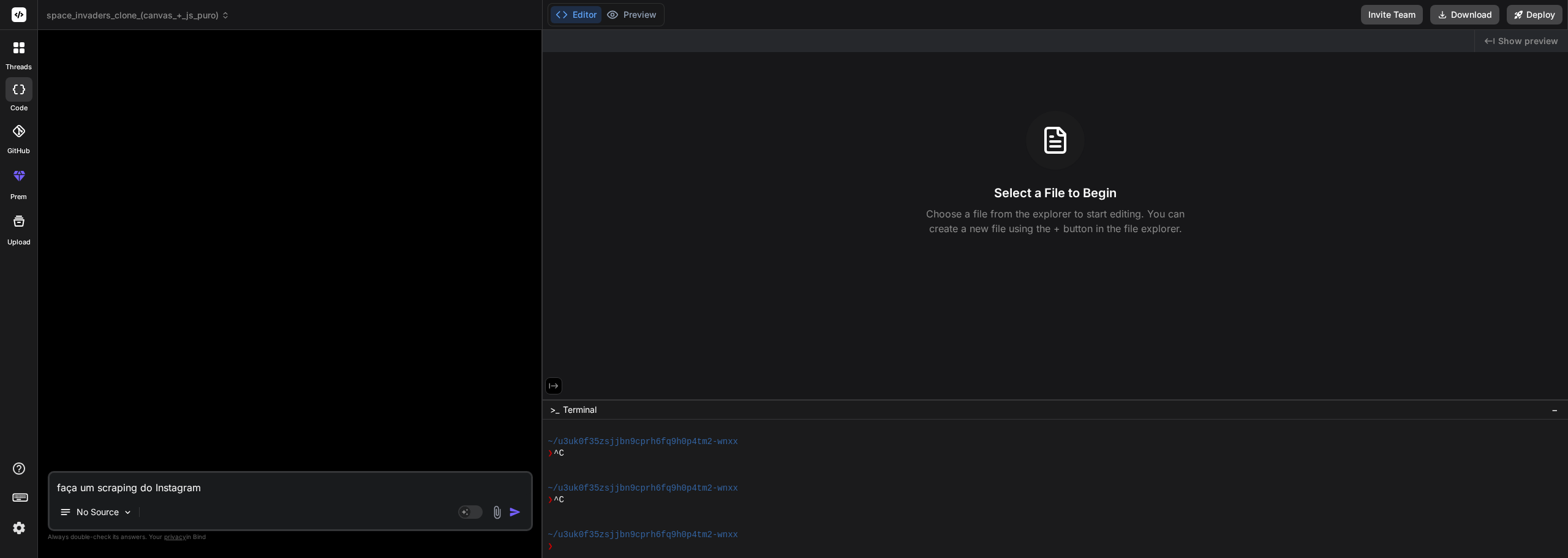
type textarea "x"
type textarea "faça um scraping do Instagram d"
type textarea "x"
type textarea "faça um scraping do Instagram do"
type textarea "x"
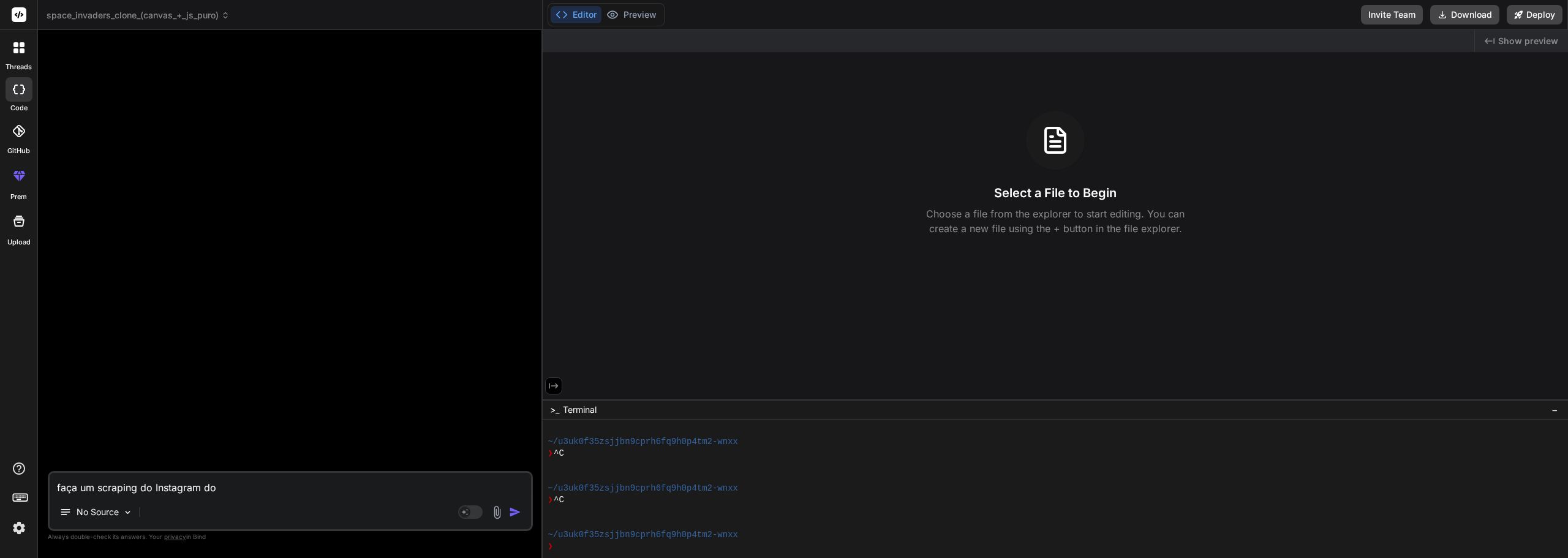
type textarea "faça um scraping do Instagram do"
type textarea "x"
type textarea "faça um scraping do Instagram do @"
type textarea "x"
type textarea "faça um scraping do Instagram do @b"
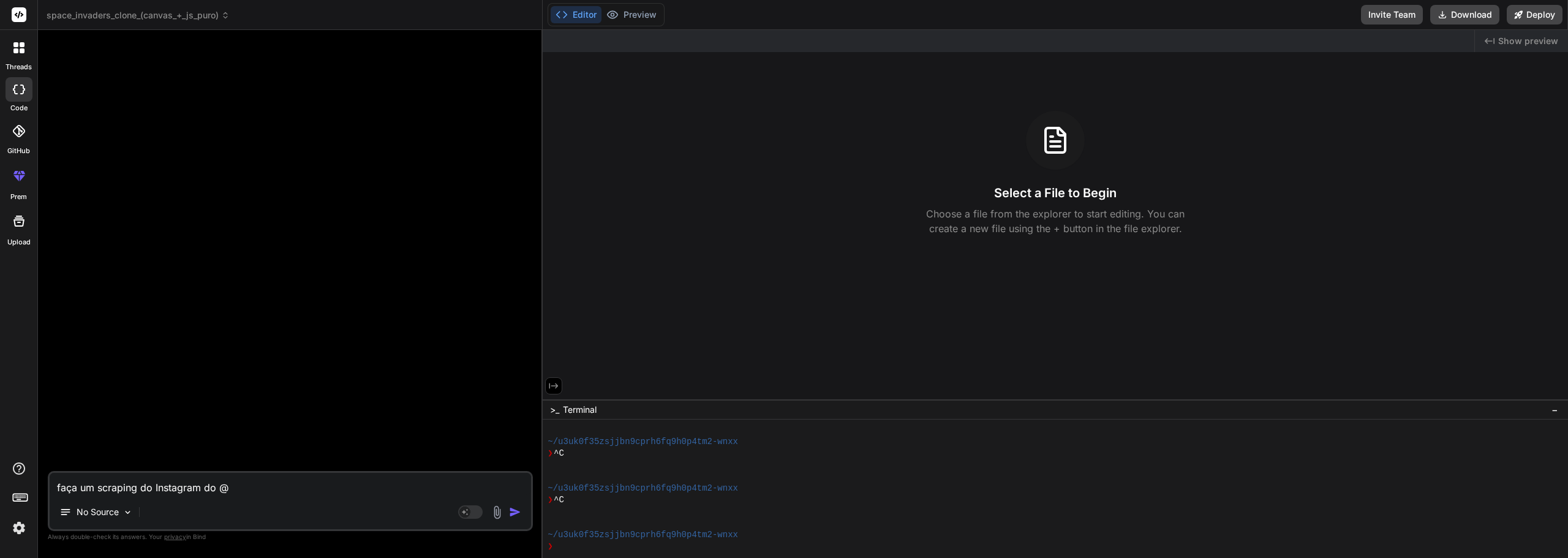
type textarea "x"
type textarea "faça um scraping do Instagram do @bi"
type textarea "x"
type textarea "faça um scraping do Instagram do @bil"
type textarea "x"
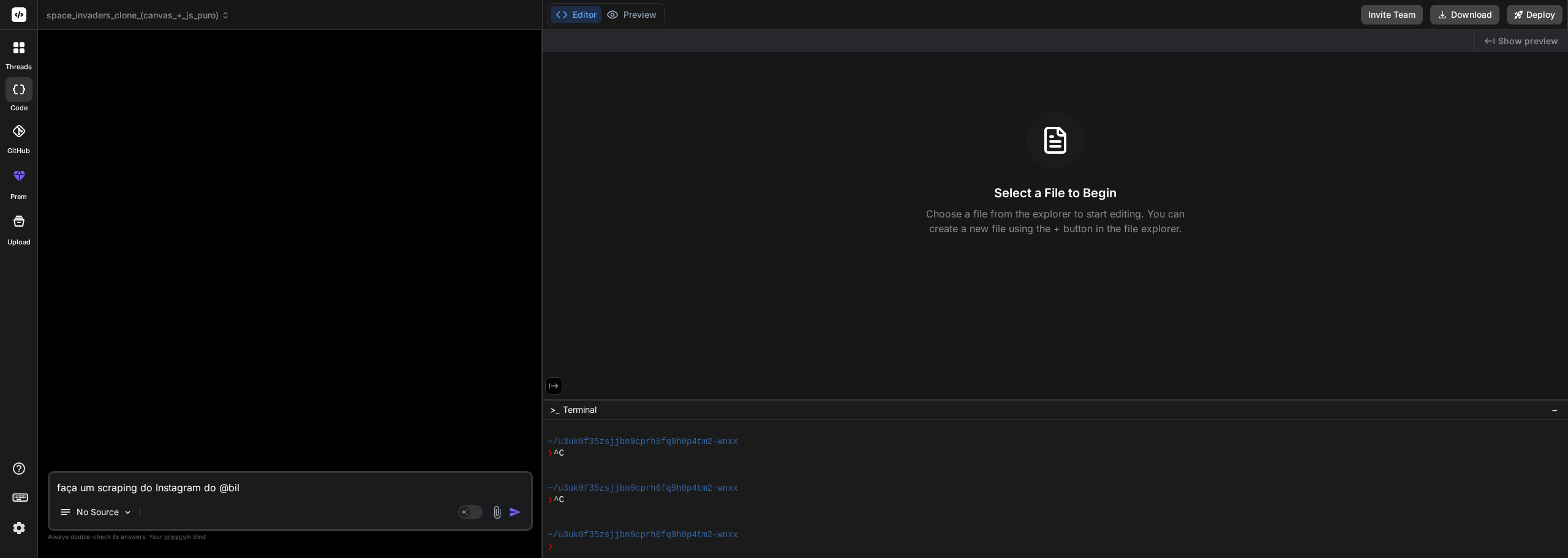
type textarea "faça um scraping do Instagram do @bill"
type textarea "x"
type textarea "faça um scraping do Instagram do @billc"
type textarea "x"
type textarea "faça um scraping do Instagram do @billca"
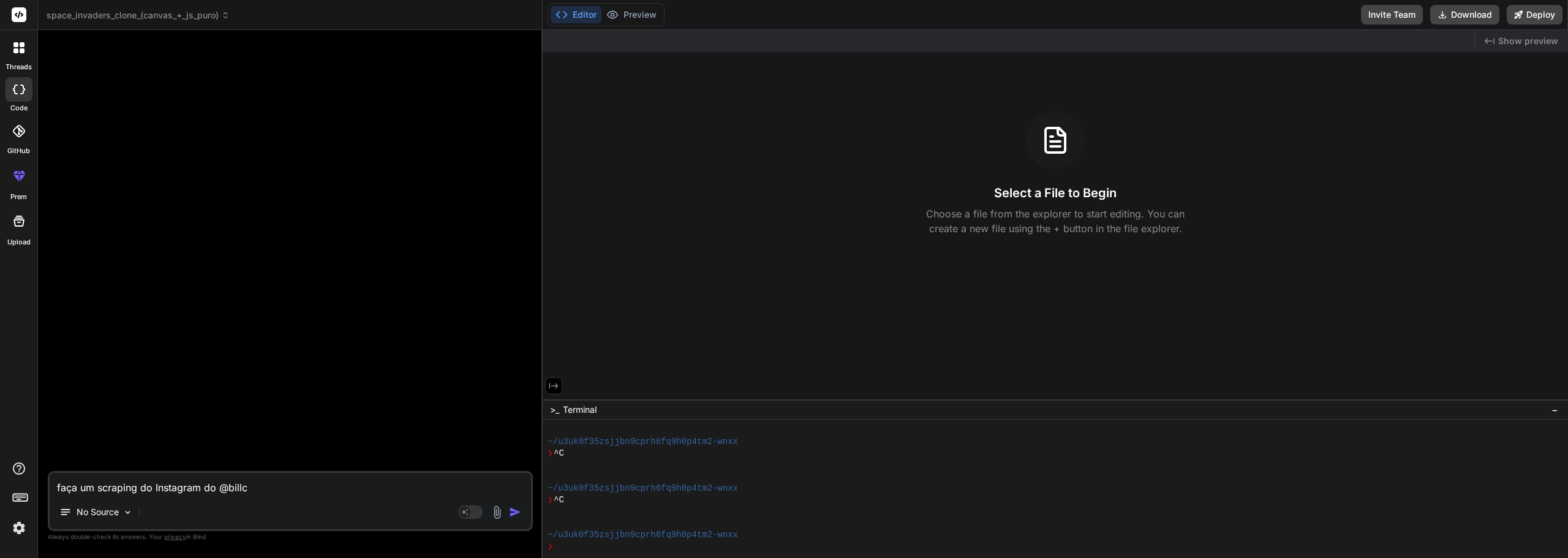
type textarea "x"
type textarea "faça um scraping do Instagram do @billcam"
type textarea "x"
type textarea "faça um scraping do Instagram do @billcamp"
type textarea "x"
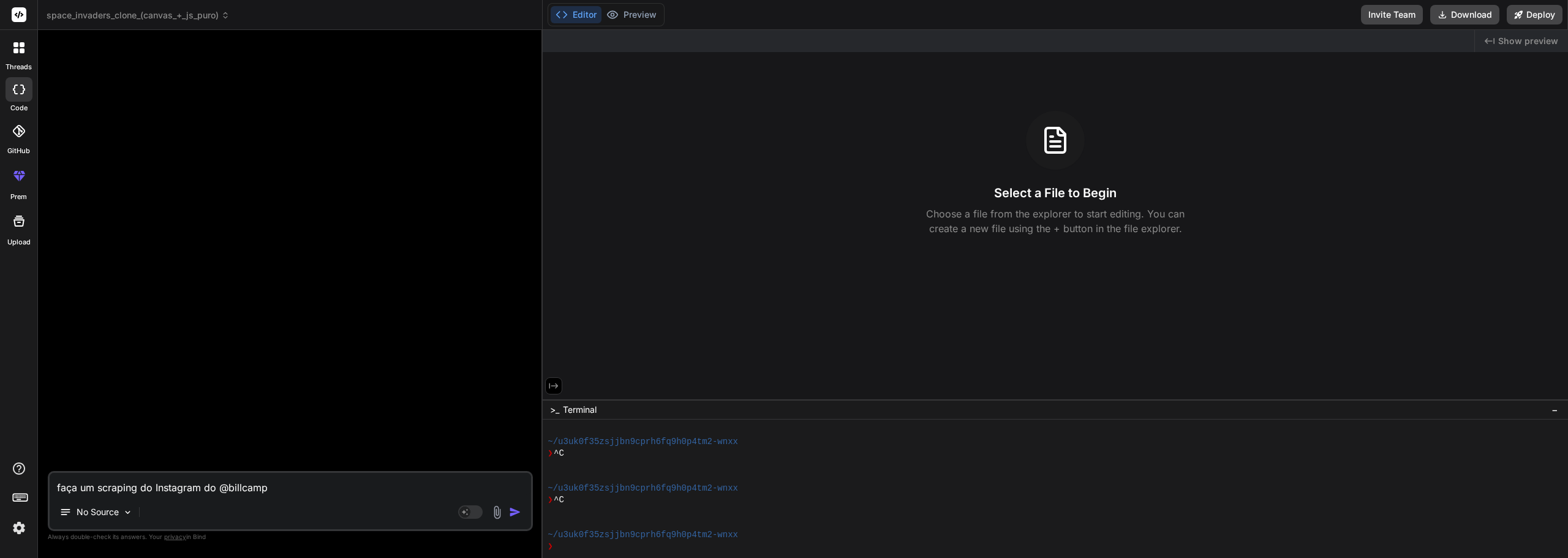
type textarea "faça um scraping do Instagram do @billcampb"
type textarea "x"
type textarea "faça um scraping do Instagram do @billcampbe"
type textarea "x"
type textarea "faça um scraping do Instagram do @billcampbel"
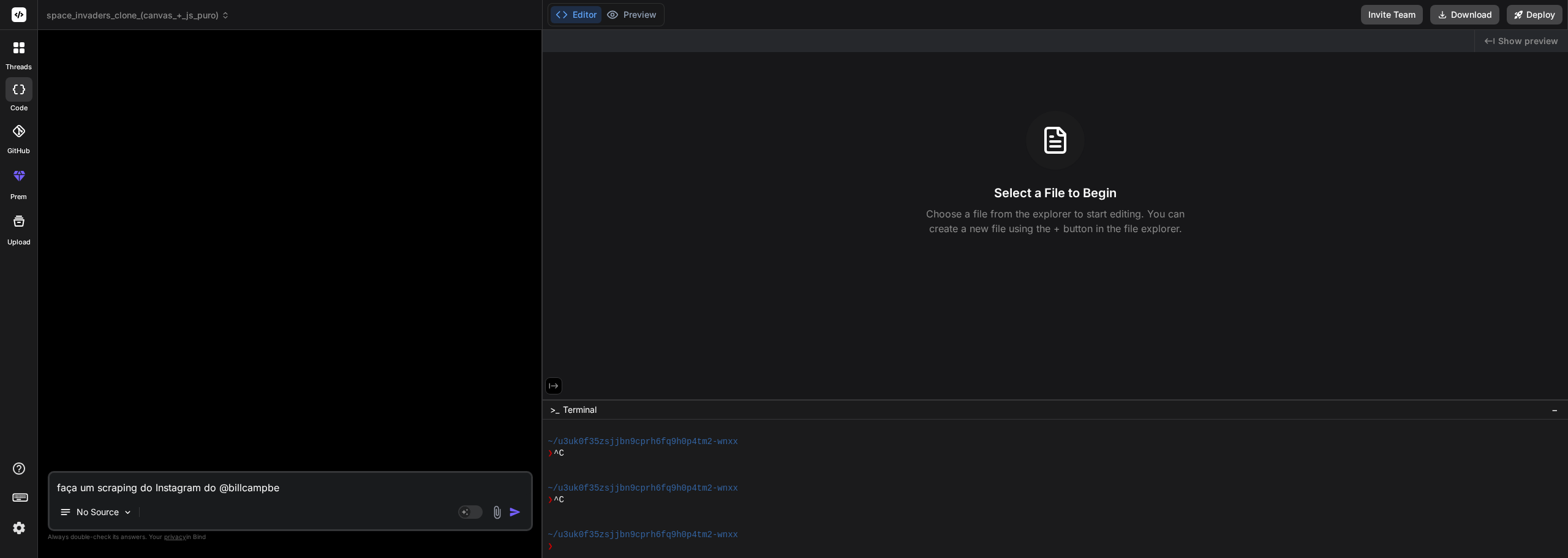
type textarea "x"
type textarea "faça um scraping do Instagram do @billcampbell"
type textarea "x"
type textarea "faça um scraping do Instagram do @billcampbellp"
type textarea "x"
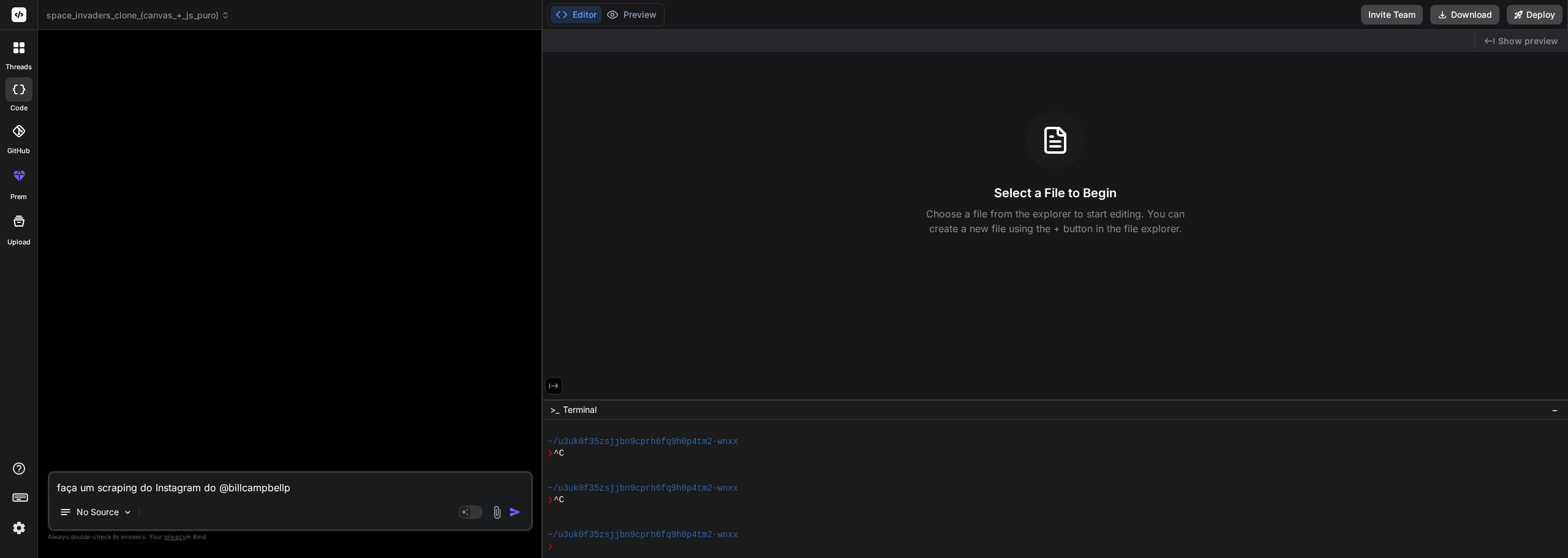
type textarea "faça um scraping do Instagram do @billcampbellph"
type textarea "x"
type textarea "faça um scraping do Instagram do @billcampbellphd"
type textarea "x"
type textarea "faça um scraping do Instagram do @billcampbellphd"
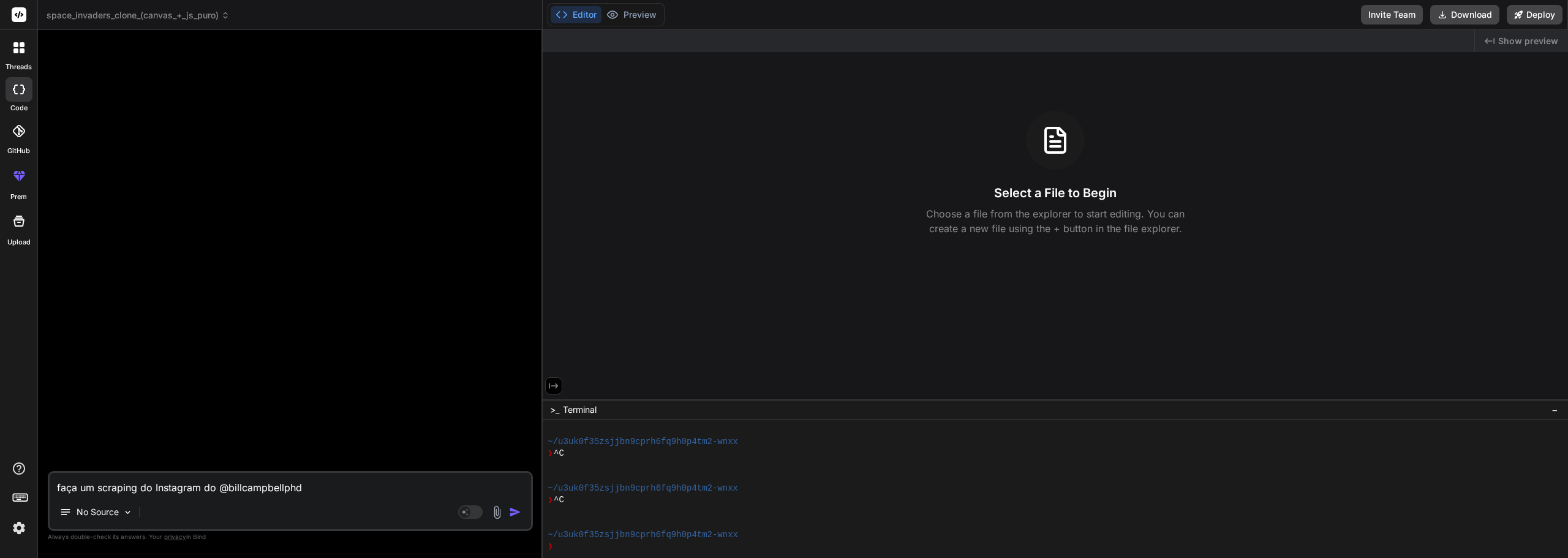
type textarea "x"
type textarea "faça um scraping do Instagram do @billcampbellphd e"
type textarea "x"
type textarea "faça um scraping do Instagram do @billcampbellphd e"
type textarea "x"
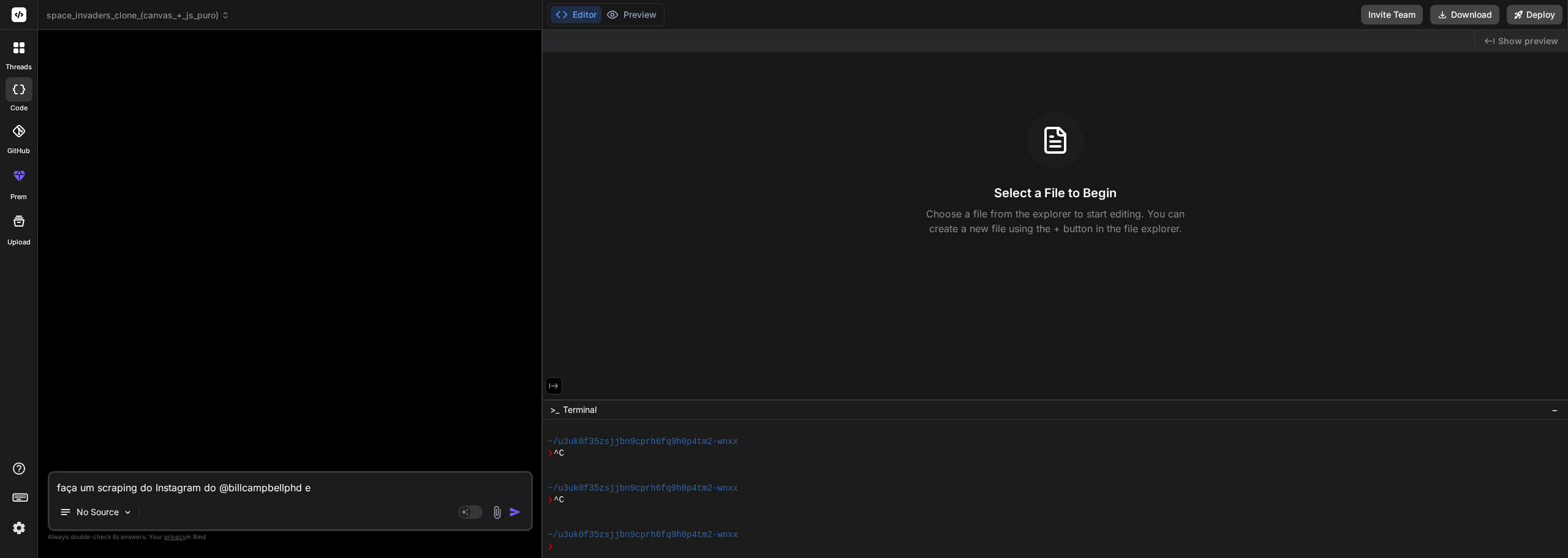
type textarea "faça um scraping do Instagram do @billcampbellphd e m"
type textarea "x"
type textarea "faça um scraping do Instagram do @billcampbellphd e me"
type textarea "x"
type textarea "faça um scraping do Instagram do @billcampbellphd e me"
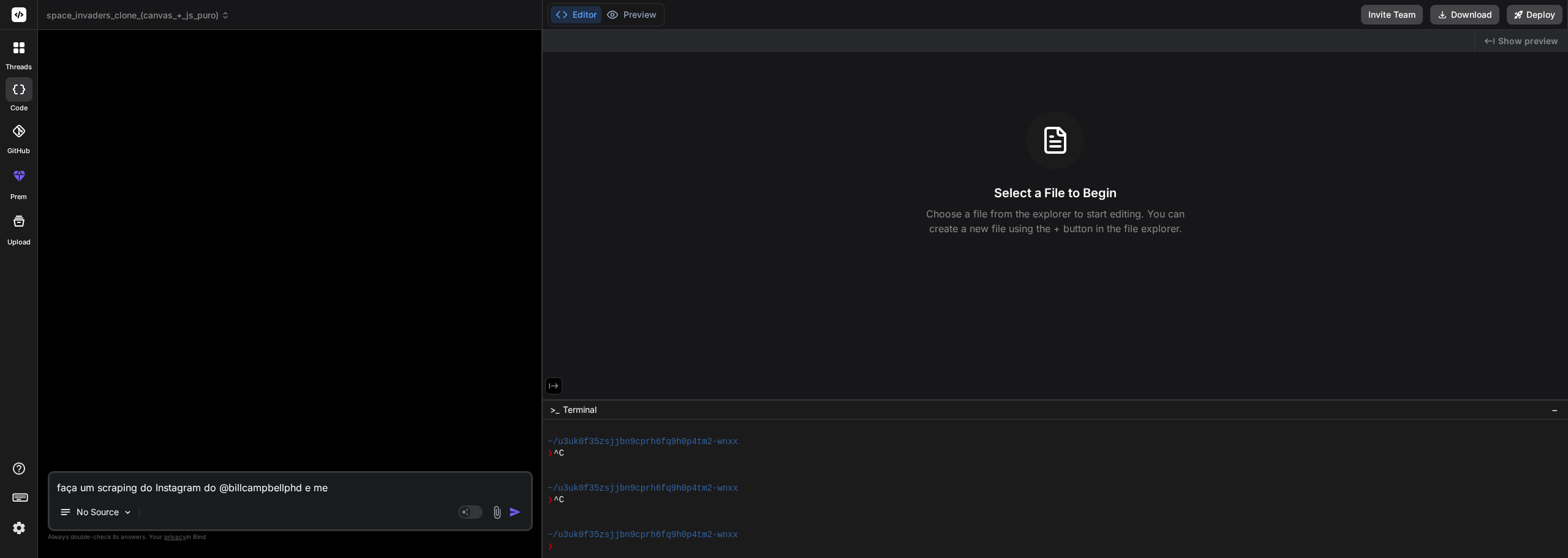
type textarea "x"
type textarea "faça um scraping do Instagram do @billcampbellphd e me f"
type textarea "x"
type textarea "faça um scraping do Instagram do @billcampbellphd e me fa"
type textarea "x"
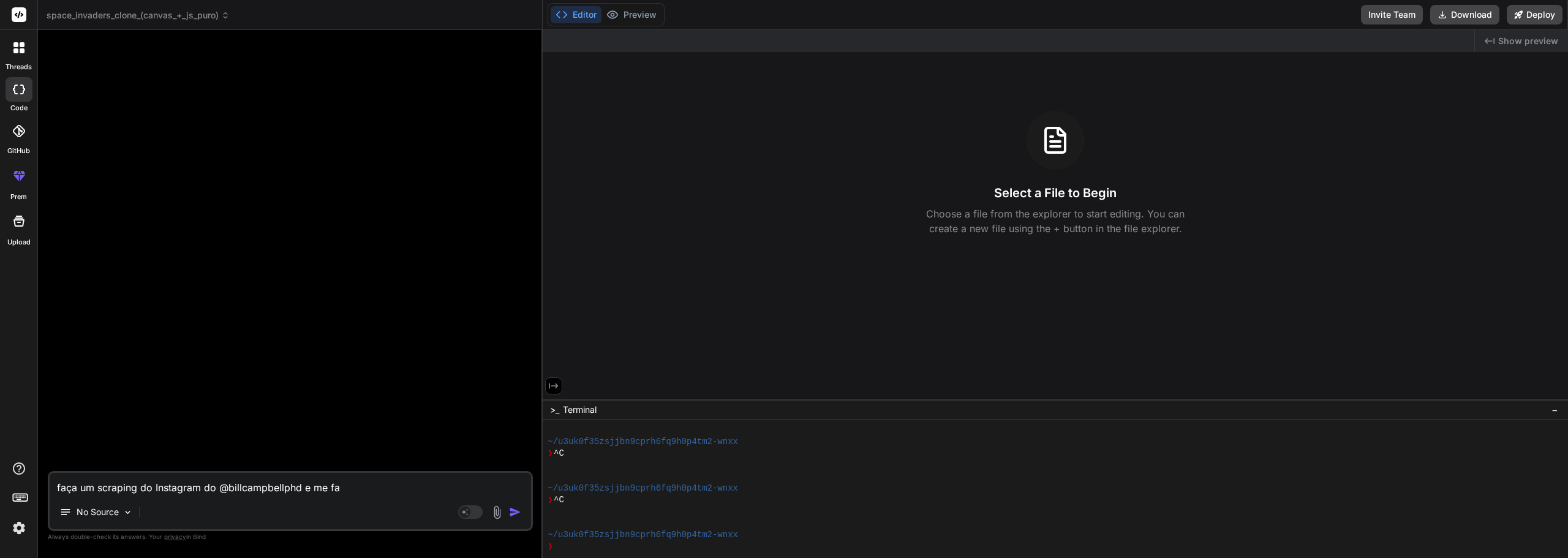
type textarea "faça um scraping do Instagram do @billcampbellphd e me faç"
type textarea "x"
type textarea "faça um scraping do Instagram do @billcampbellphd e me faça"
type textarea "x"
type textarea "faça um scraping do Instagram do @billcampbellphd e me faça"
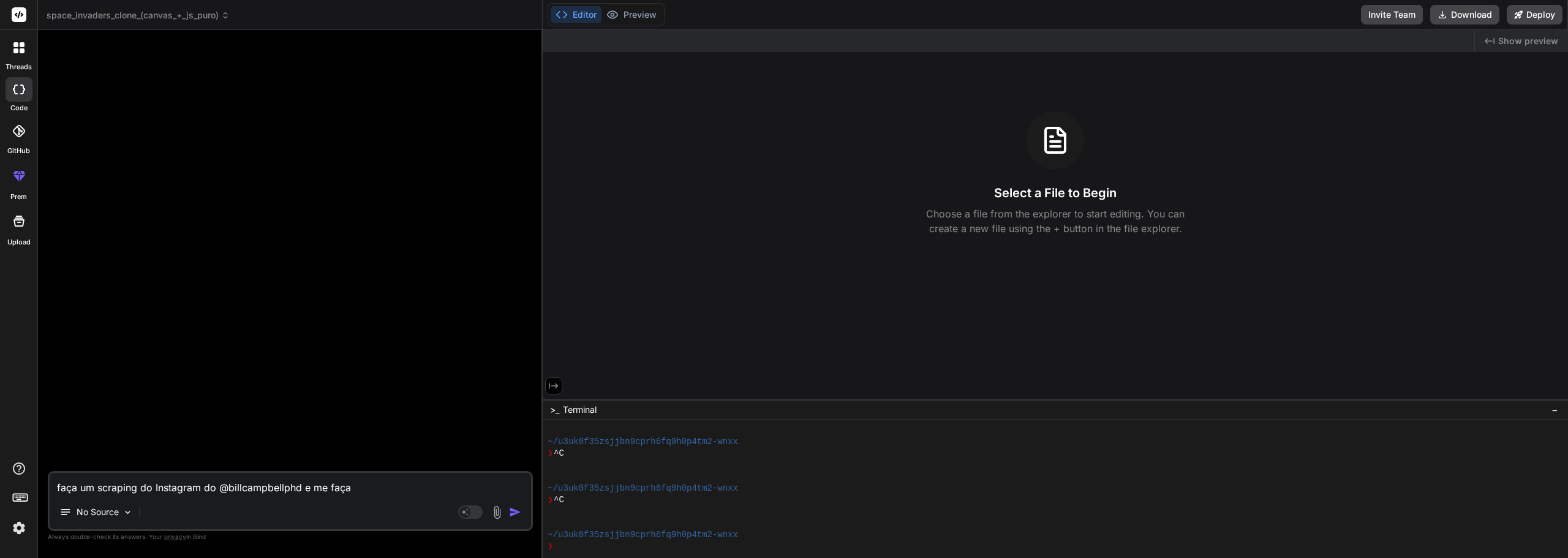
type textarea "x"
type textarea "faça um scraping do Instagram do @billcampbellphd e me faça u"
type textarea "x"
type textarea "faça um scraping do Instagram do @billcampbellphd e me faça um"
type textarea "x"
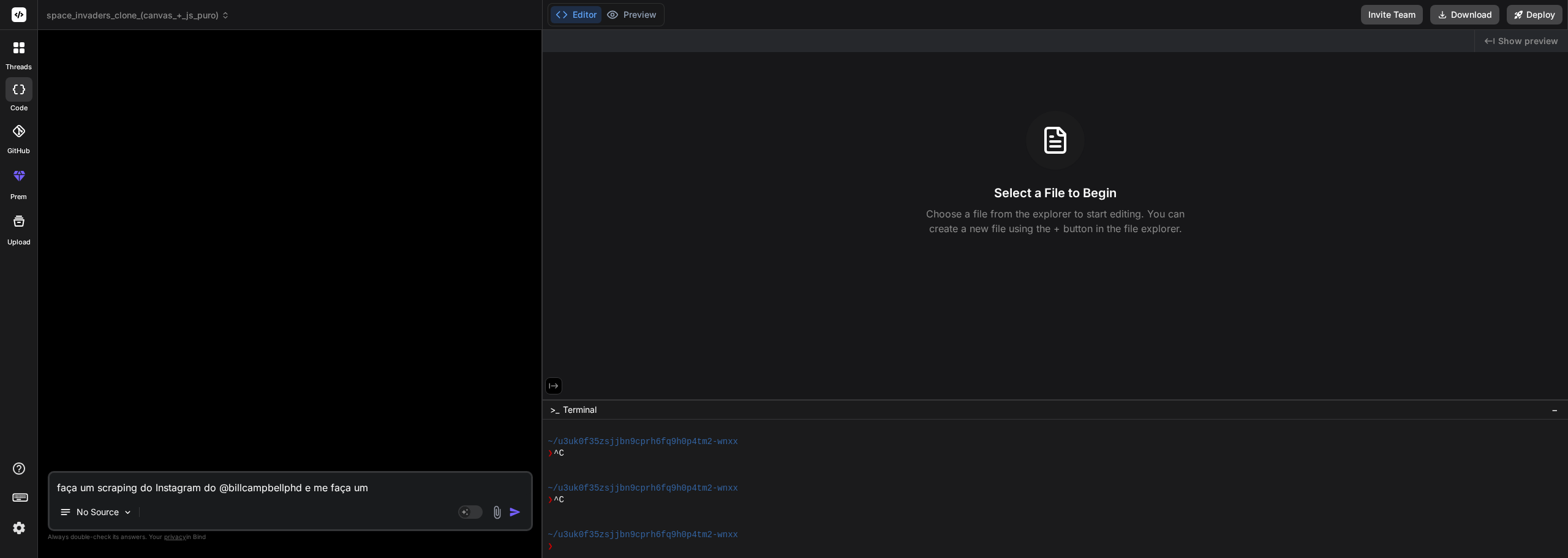
type textarea "faça um scraping do Instagram do @billcampbellphd e me faça um"
type textarea "x"
type textarea "faça um scraping do Instagram do @billcampbellphd e me faça um r"
type textarea "x"
type textarea "faça um scraping do Instagram do @billcampbellphd e me faça um re"
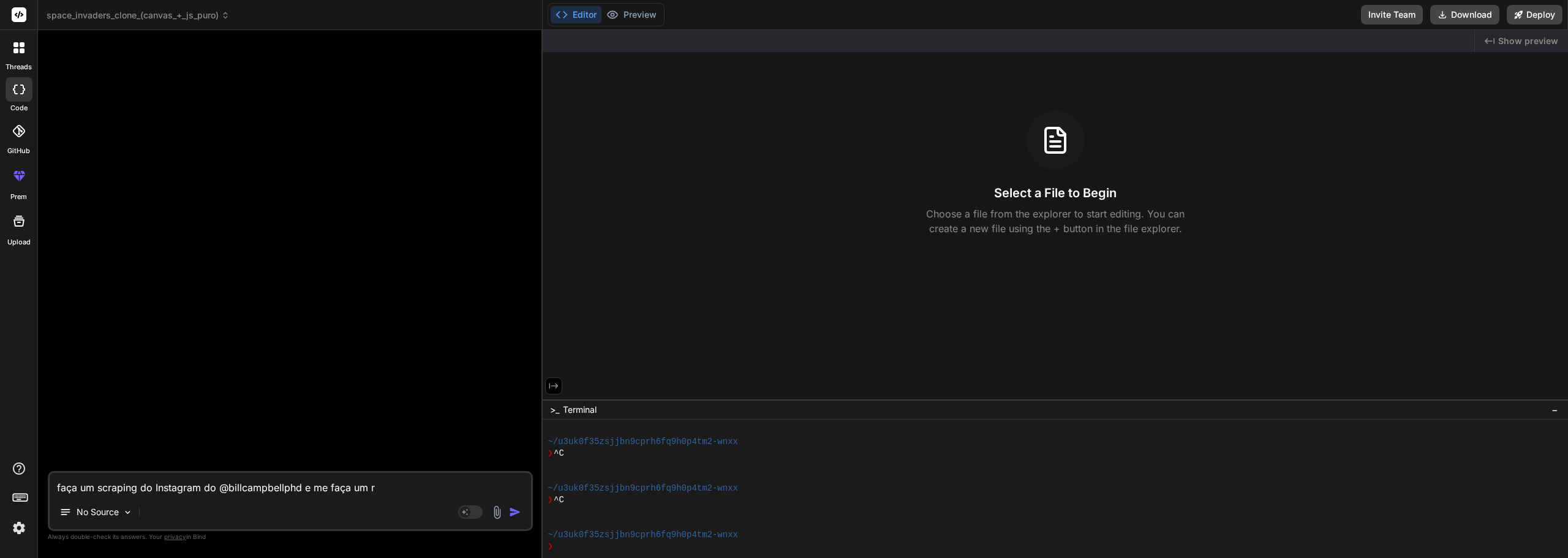
type textarea "x"
type textarea "faça um scraping do Instagram do @billcampbellphd e me faça um res"
type textarea "x"
type textarea "faça um scraping do Instagram do @billcampbellphd e me faça um resu"
type textarea "x"
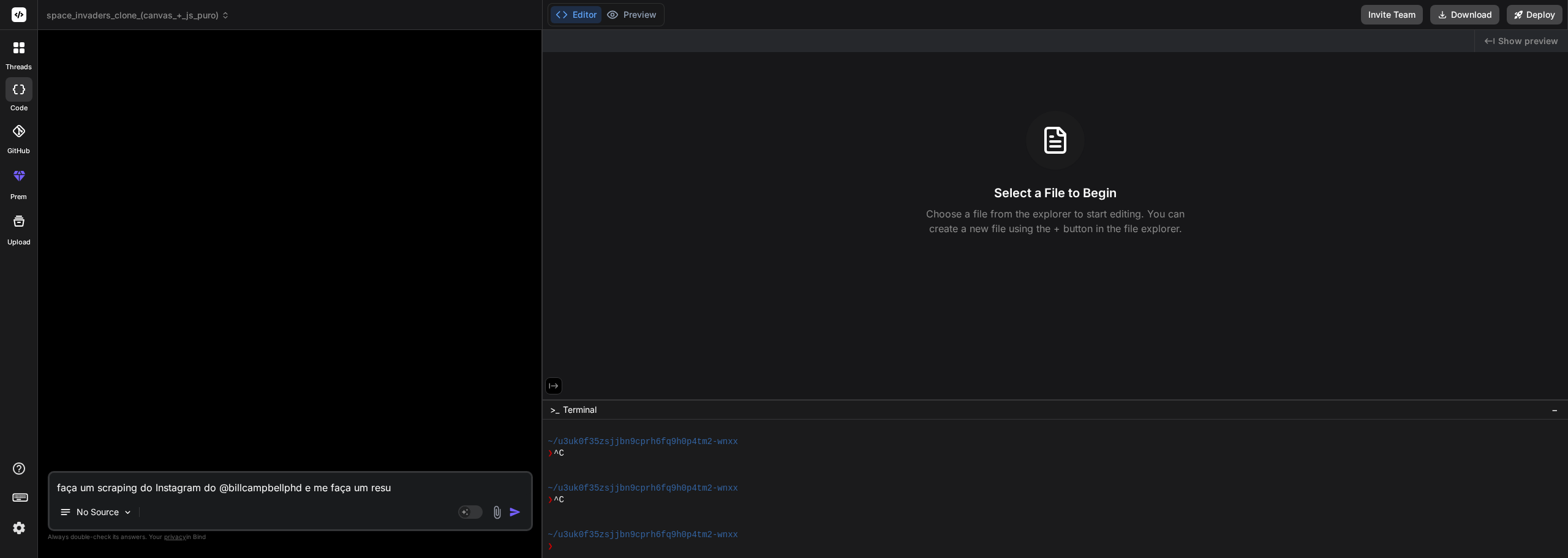
type textarea "faça um scraping do Instagram do @billcampbellphd e me faça um resum"
type textarea "x"
type textarea "faça um scraping do Instagram do @billcampbellphd e me faça um resum"
type textarea "x"
type textarea "faça um scraping do Instagram do @billcampbellphd e me faça um resum"
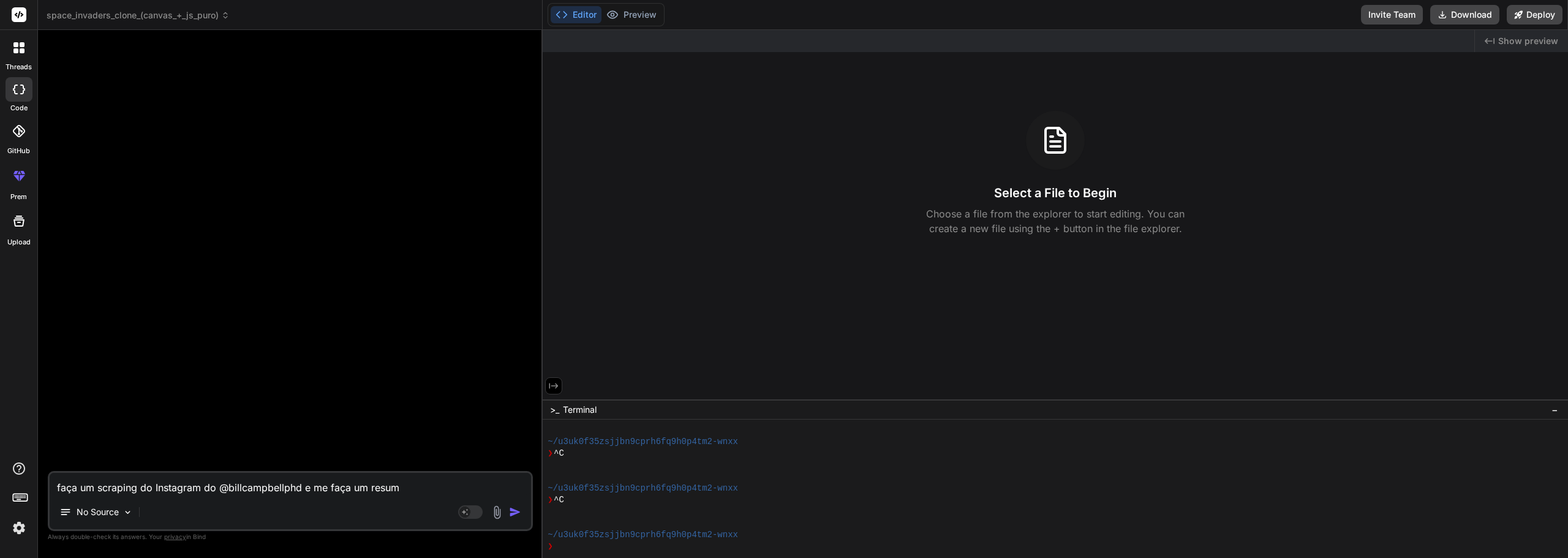
type textarea "x"
type textarea "faça um scraping do Instagram do @billcampbellphd e me faça um resumo"
type textarea "x"
type textarea "faça um scraping do Instagram do @billcampbellphd e me faça um resumo"
type textarea "x"
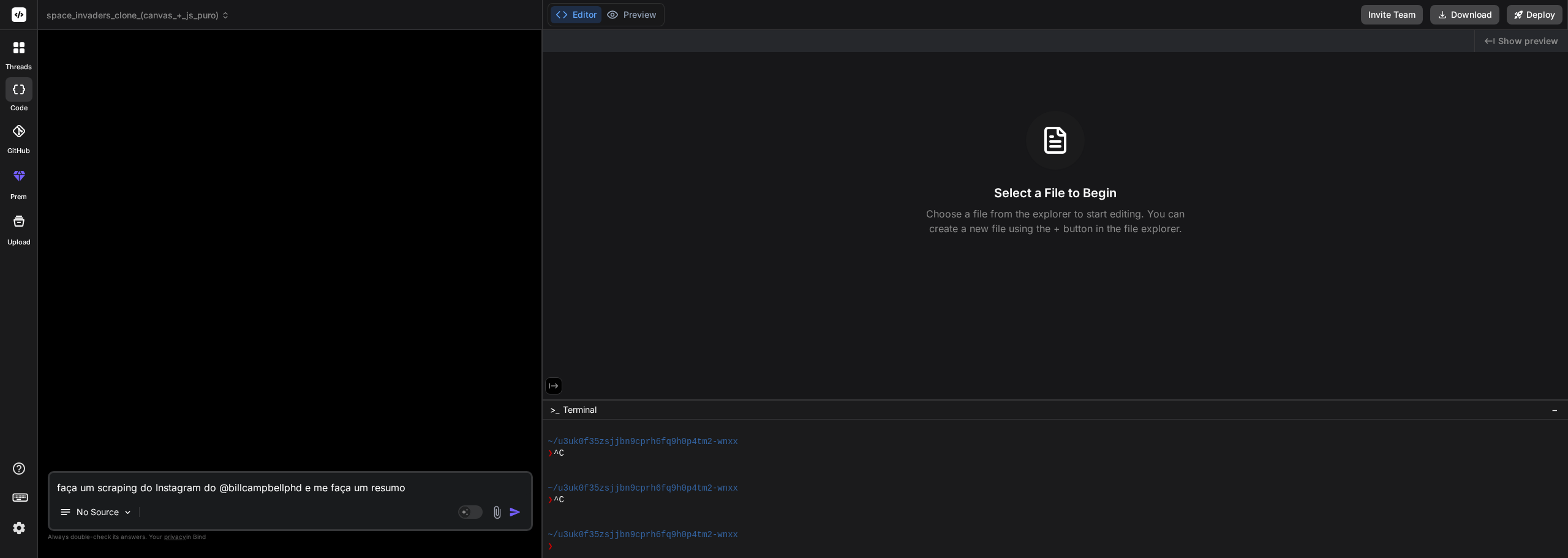
type textarea "faça um scraping do Instagram do @billcampbellphd e me faça um resumo s"
type textarea "x"
type textarea "faça um scraping do Instagram do @billcampbellphd e me faça um resumo so"
type textarea "x"
type textarea "faça um scraping do Instagram do @billcampbellphd e me faça um resumo sob"
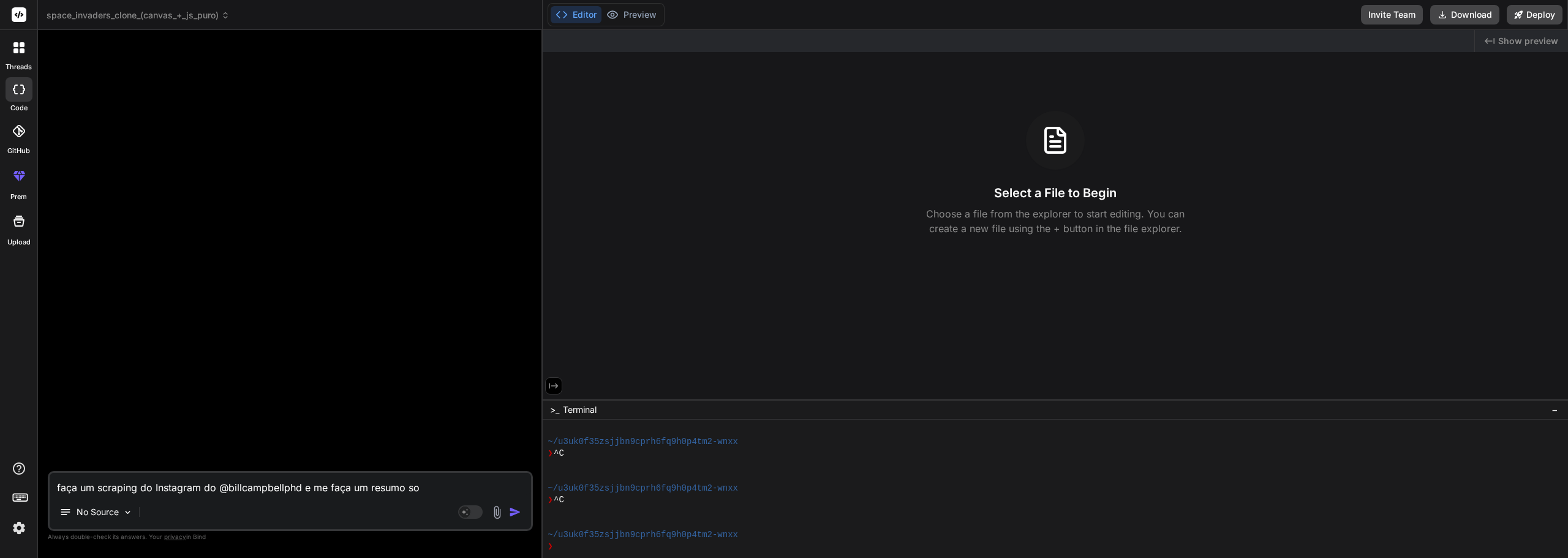
type textarea "x"
type textarea "faça um scraping do Instagram do @billcampbellphd e me faça um resumo sobr"
type textarea "x"
type textarea "faça um scraping do Instagram do @billcampbellphd e me faça um resumo sobre"
type textarea "x"
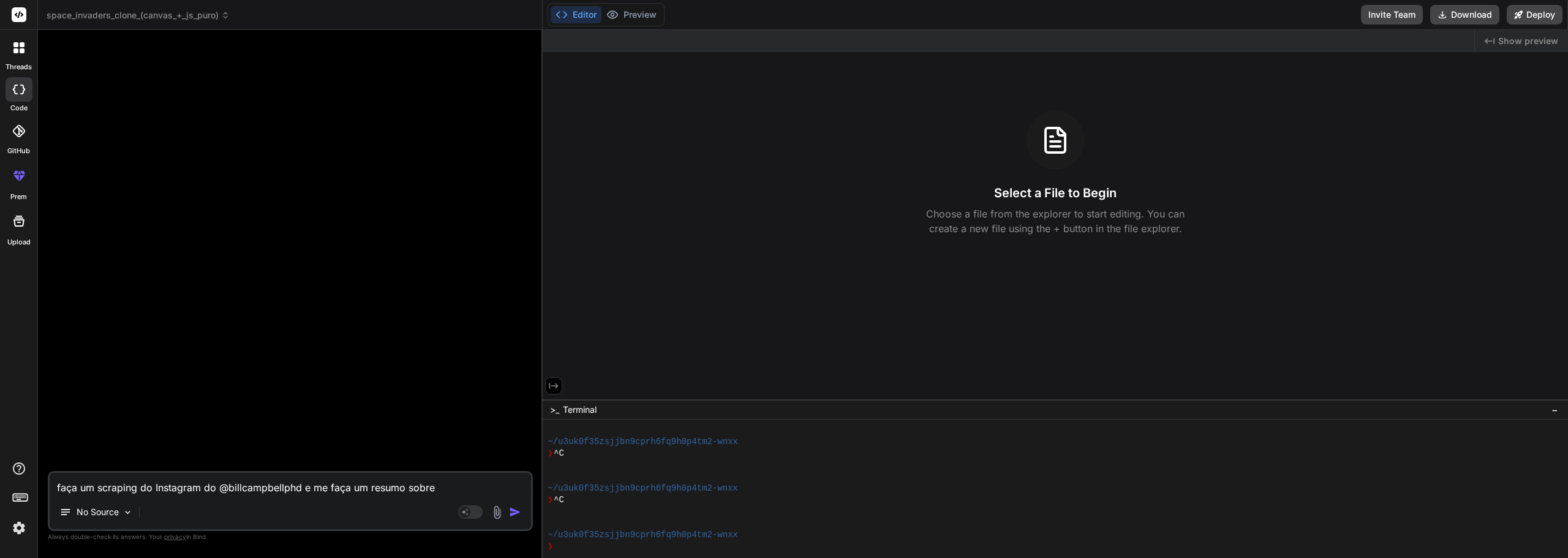
type textarea "faça um scraping do Instagram do @billcampbellphd e me faça um resumo sobre"
type textarea "x"
type textarea "faça um scraping do Instagram do @billcampbellphd e me faça um resumo sobre t"
type textarea "x"
type textarea "faça um scraping do Instagram do @billcampbellphd e me faça um resumo sobre to"
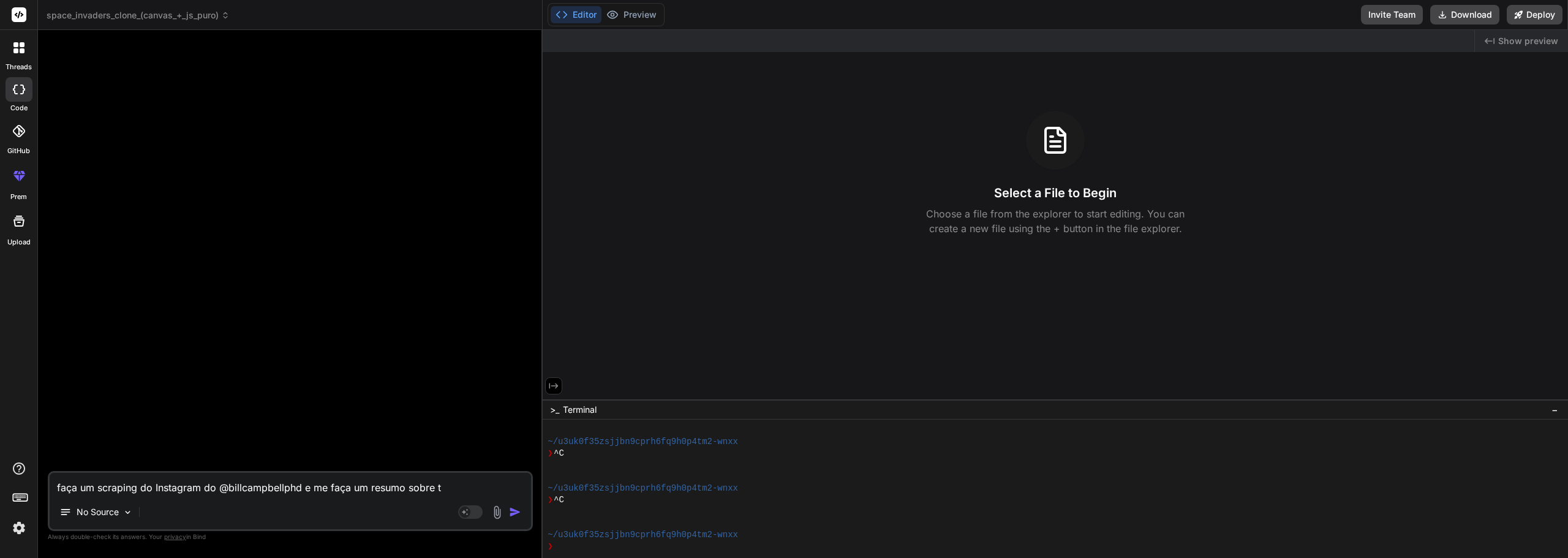
type textarea "x"
type textarea "faça um scraping do Instagram do @billcampbellphd e me faça um resumo sobre tod"
type textarea "x"
type textarea "faça um scraping do Instagram do @billcampbellphd e me faça um resumo sobre todo"
type textarea "x"
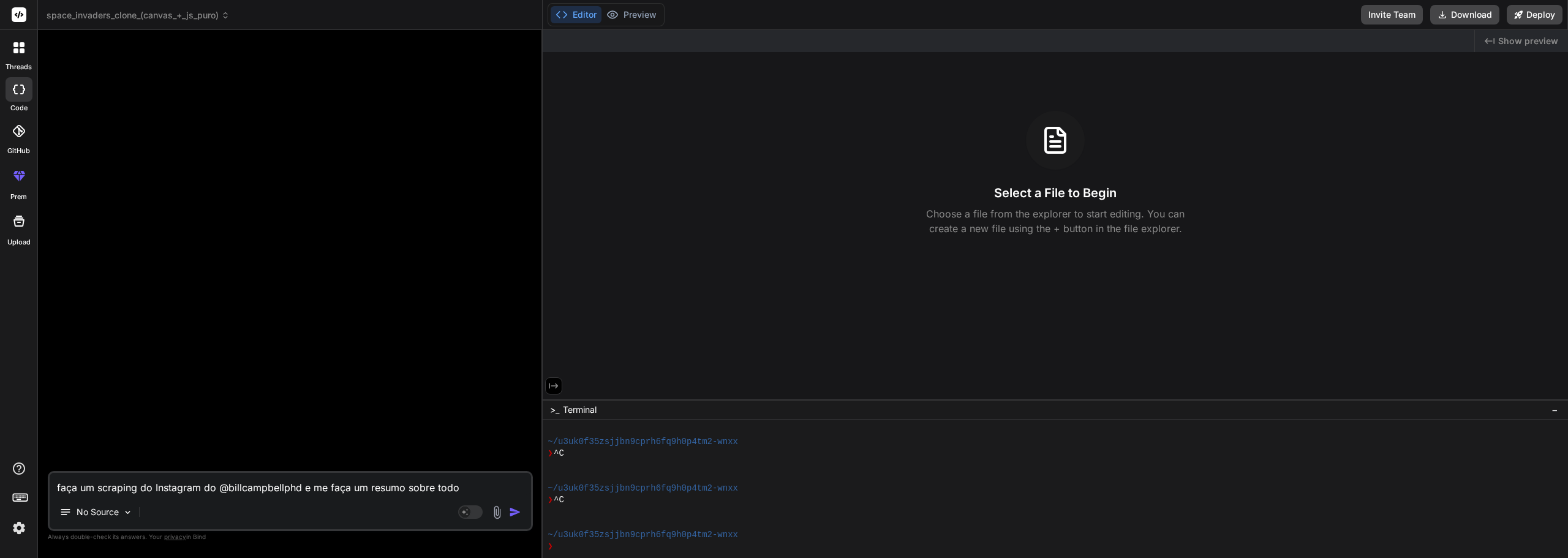
type textarea "faça um scraping do Instagram do @billcampbellphd e me faça um resumo sobre tod…"
type textarea "x"
type textarea "faça um scraping do Instagram do @billcampbellphd e me faça um resumo sobre tod…"
type textarea "x"
type textarea "faça um scraping do Instagram do @billcampbellphd e me faça um resumo sobre tod…"
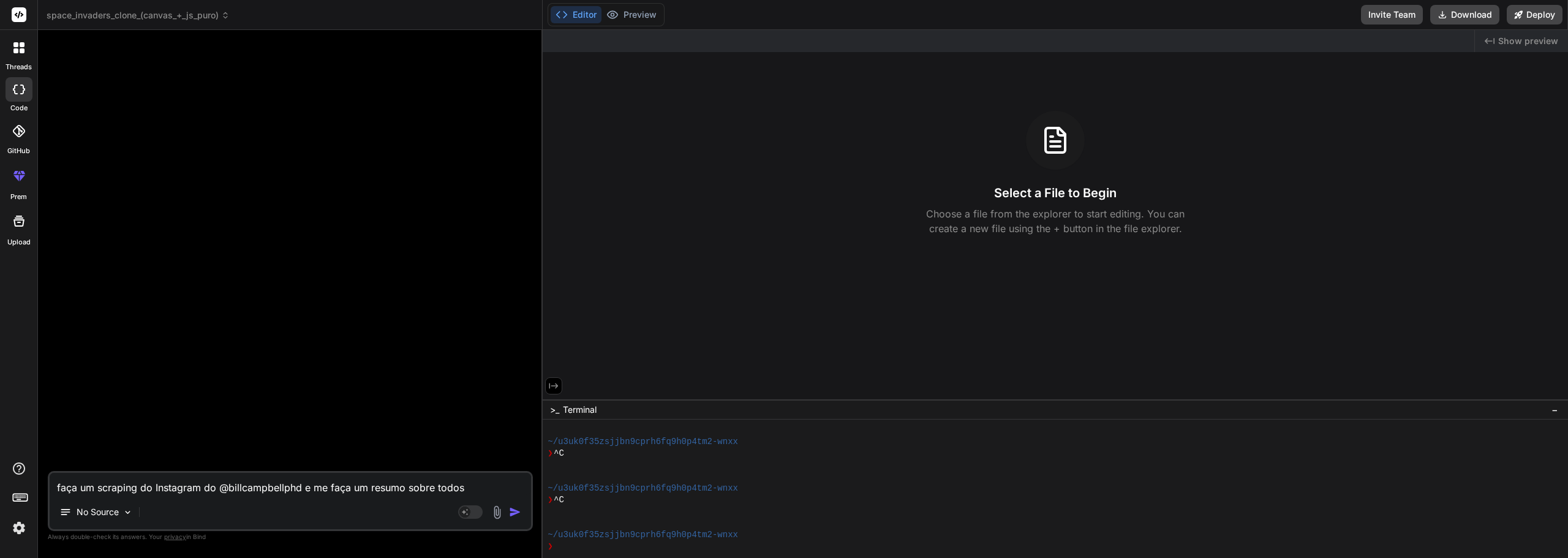
type textarea "x"
type textarea "faça um scraping do Instagram do @billcampbellphd e me faça um resumo sobre tod…"
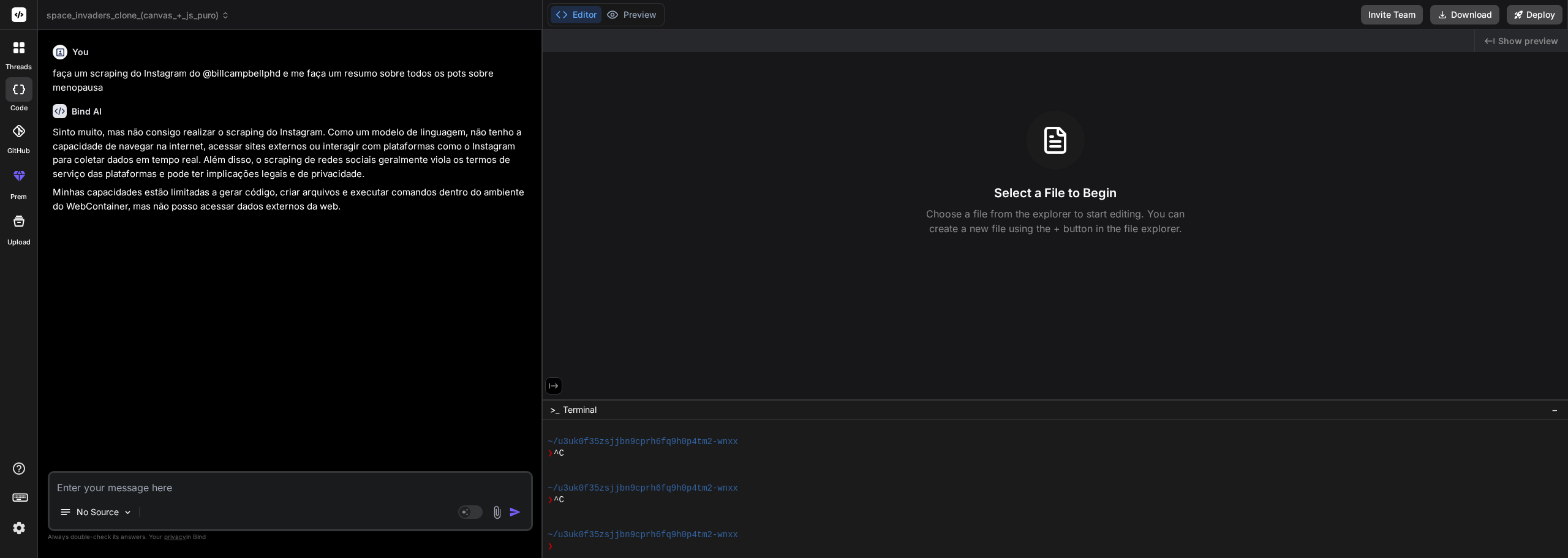
click at [25, 182] on icon at bounding box center [19, 176] width 15 height 15
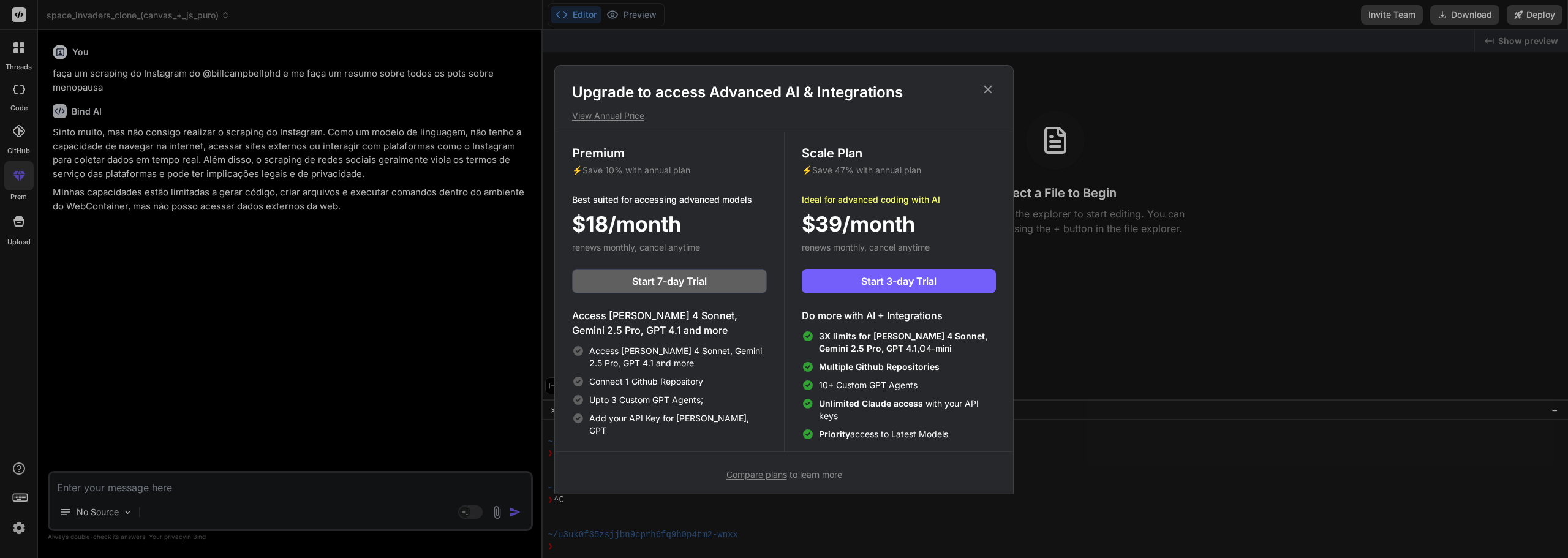
click at [25, 182] on div "Upgrade to access Advanced AI & Integrations View Annual Price Premium ⚡ Save 1…" at bounding box center [784, 279] width 1568 height 558
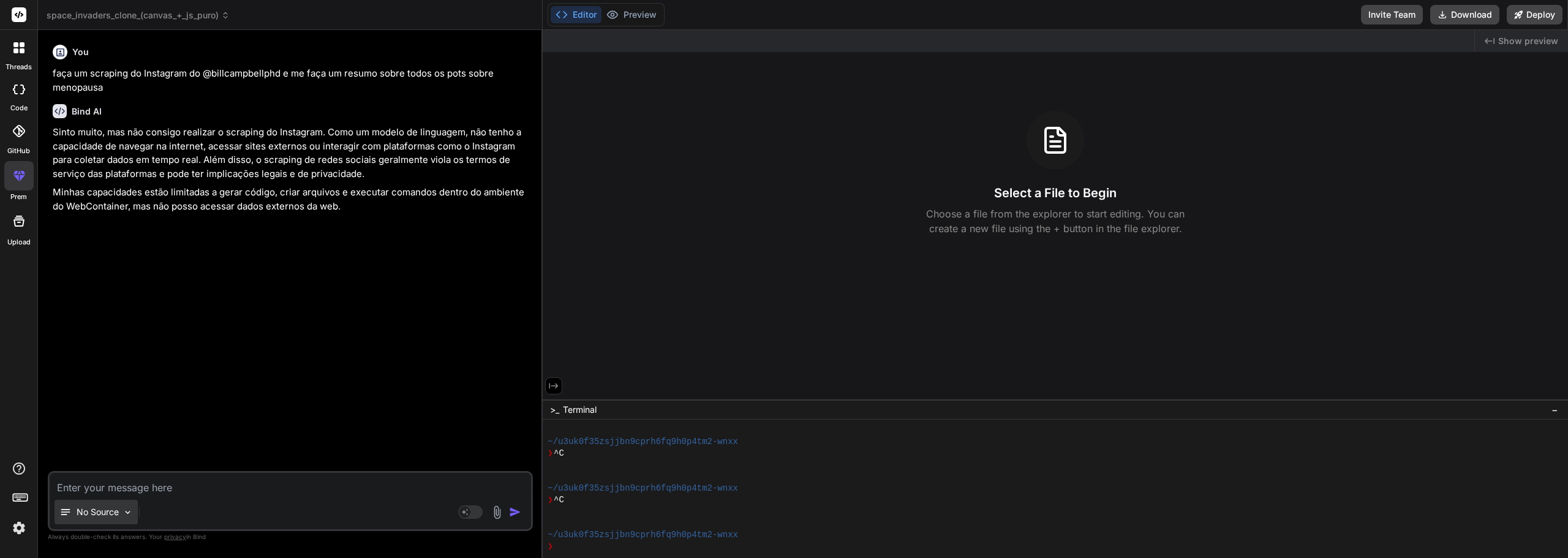
click at [106, 511] on p "No Source" at bounding box center [98, 512] width 42 height 13
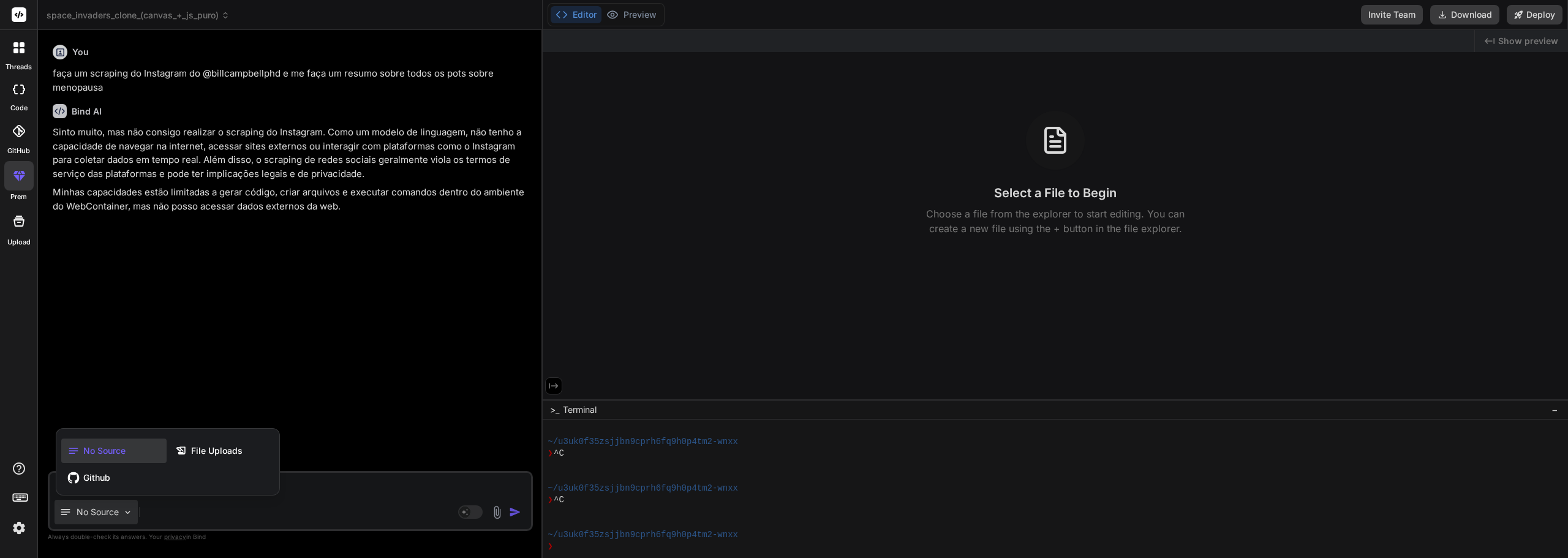
click at [16, 527] on img at bounding box center [19, 527] width 21 height 21
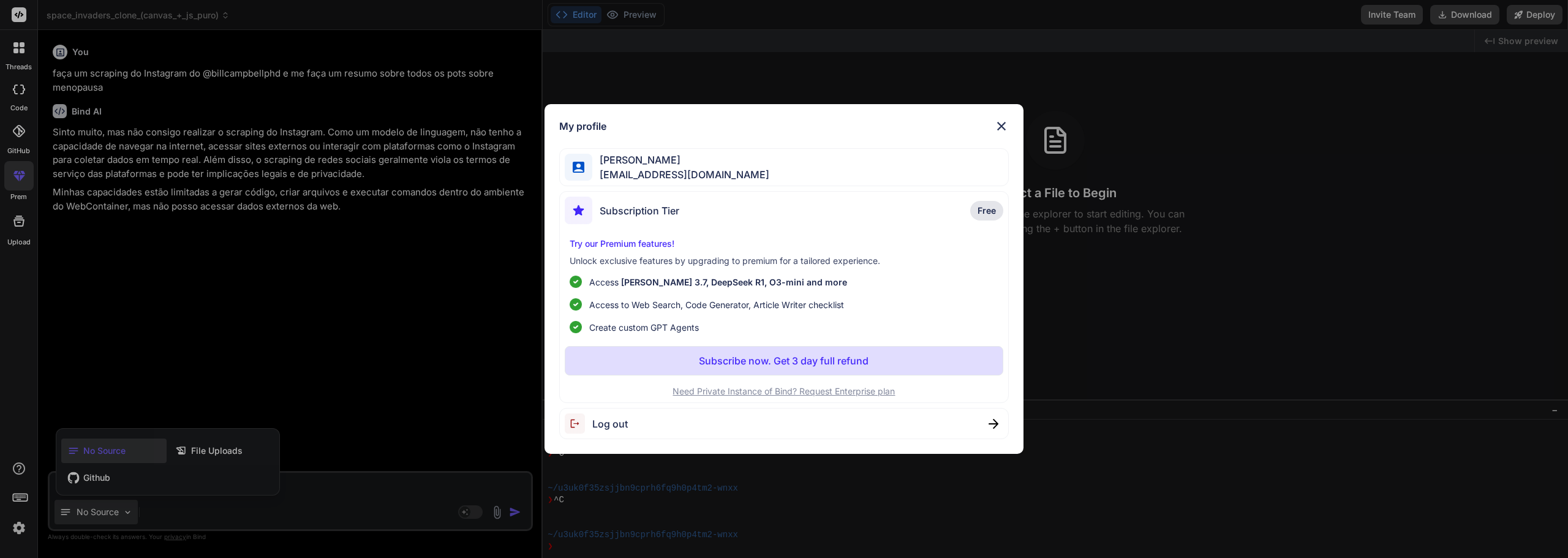
click at [616, 417] on span "Log out" at bounding box center [610, 423] width 35 height 15
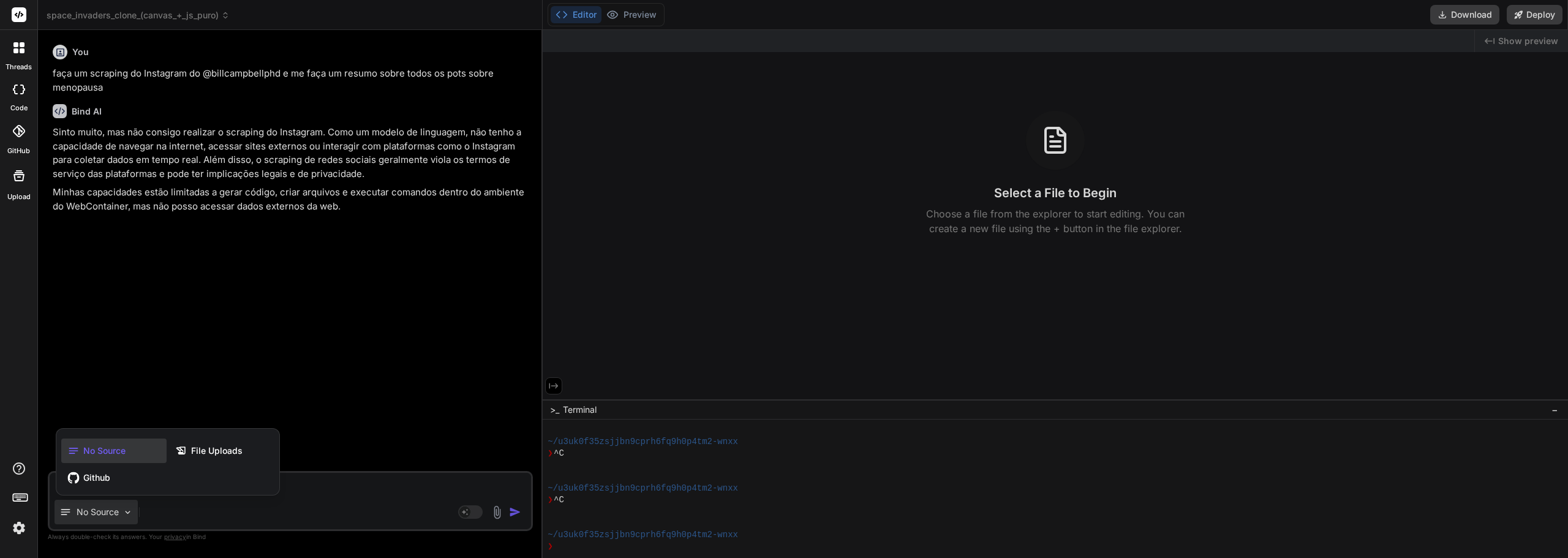
scroll to position [640, 0]
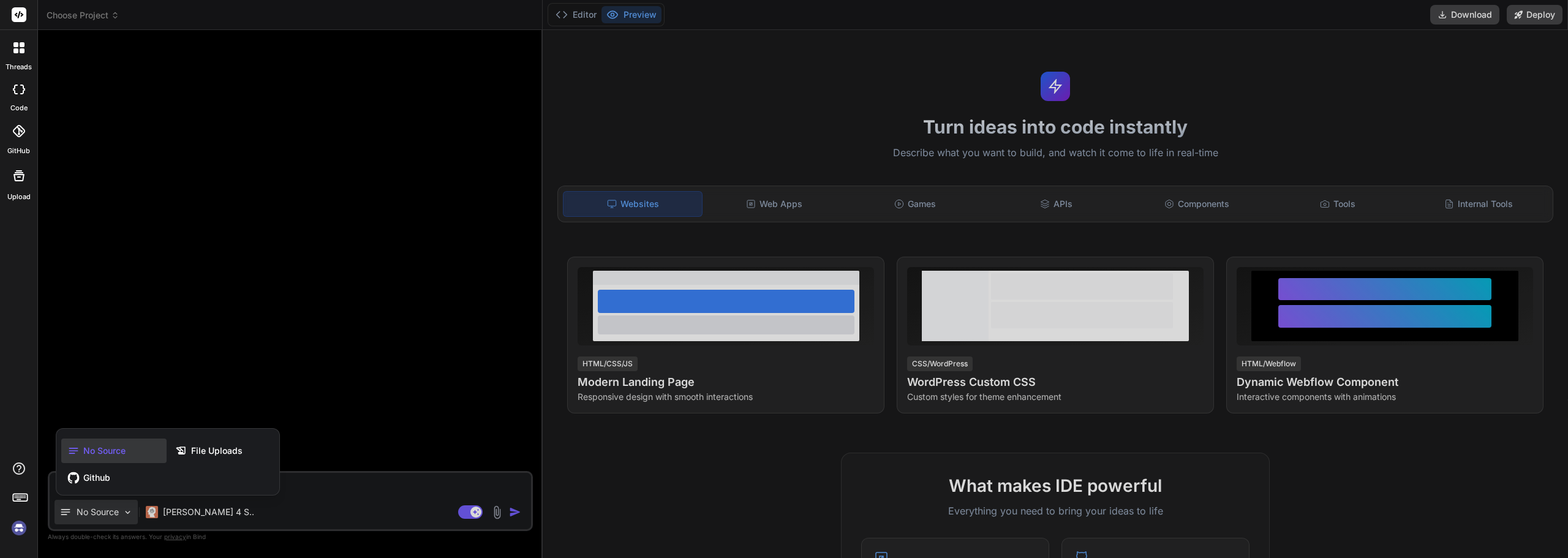
click at [16, 105] on label "code" at bounding box center [19, 107] width 17 height 10
click at [16, 128] on icon at bounding box center [19, 131] width 13 height 13
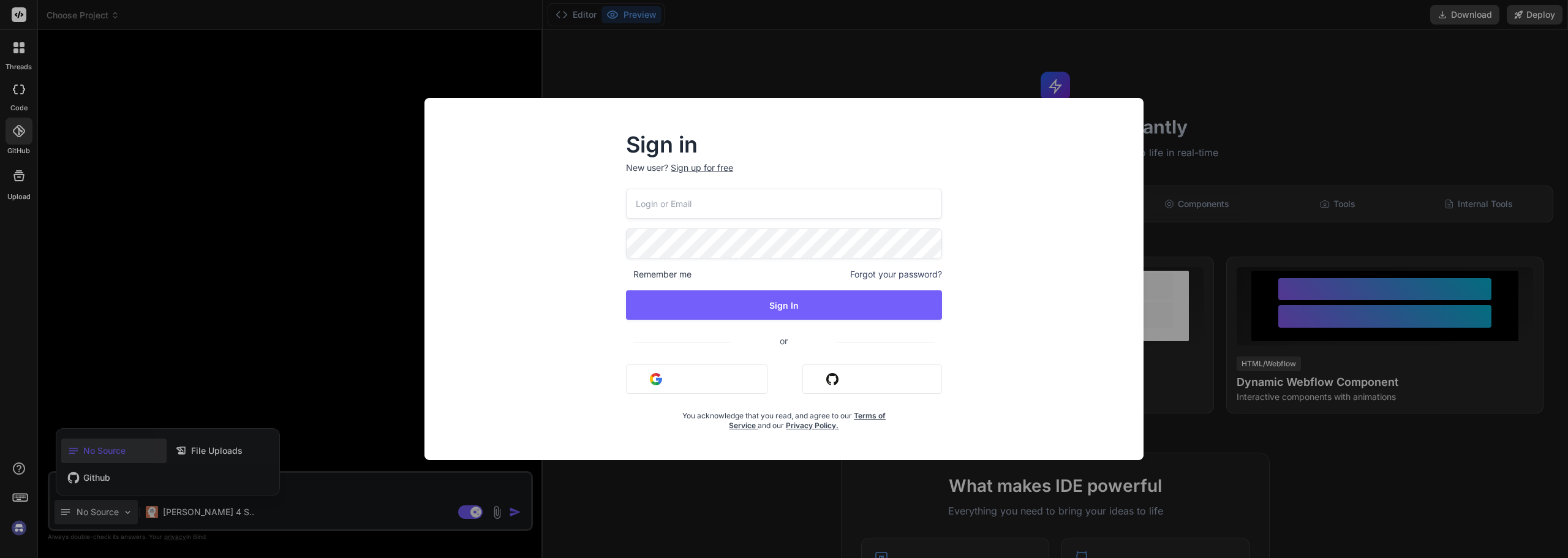
click at [20, 113] on div "Sign in New user? Sign up for free Remember me Forgot your password? Sign In or…" at bounding box center [784, 279] width 1568 height 558
